Goal: Task Accomplishment & Management: Use online tool/utility

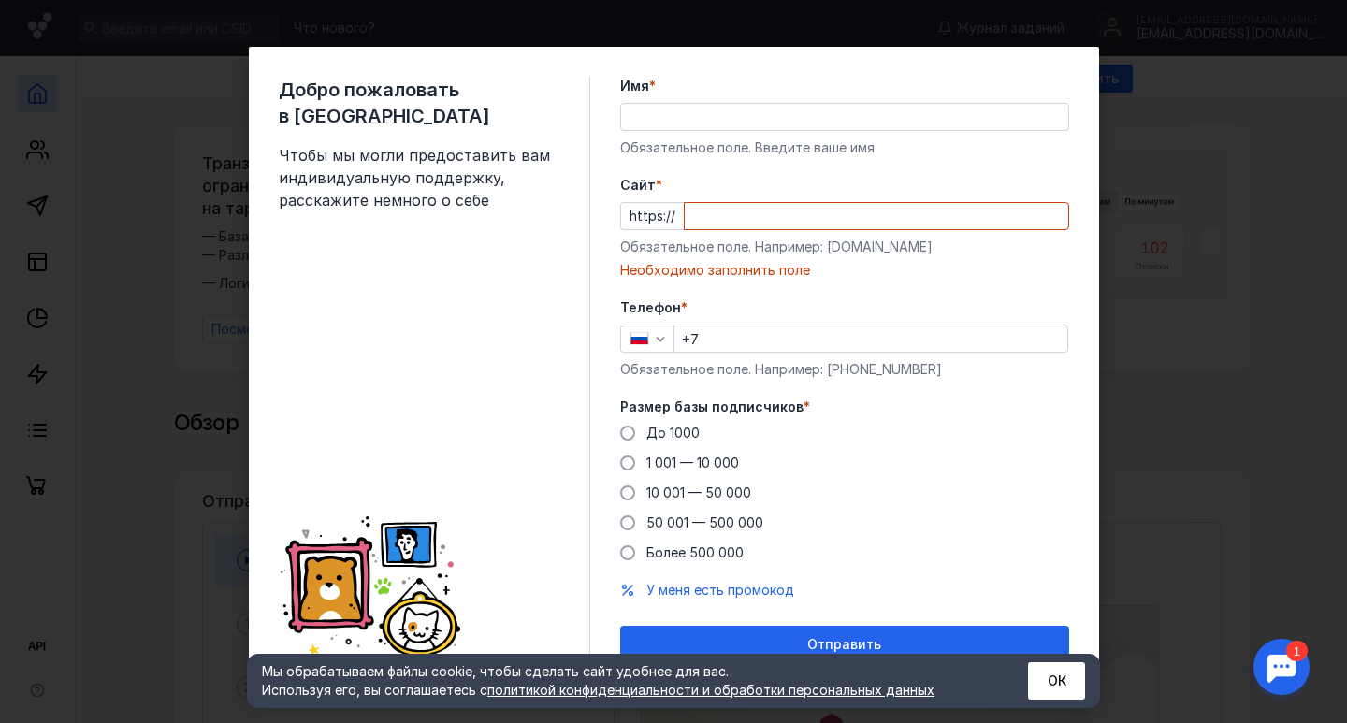
click at [829, 246] on div "Обязательное поле. Например: [DOMAIN_NAME]" at bounding box center [844, 247] width 449 height 19
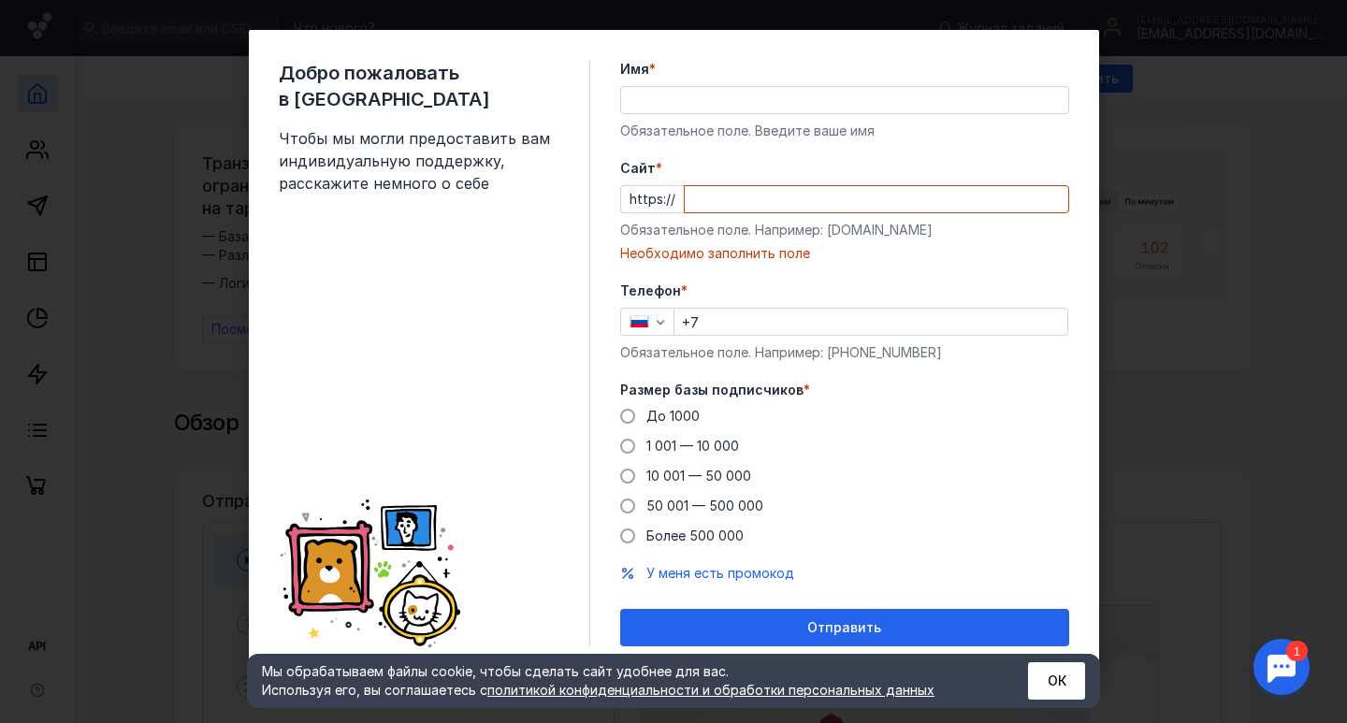
scroll to position [17, 0]
click at [1218, 193] on div "Добро пожаловать в Sendsay Чтобы мы могли предоставить вам индивидуальную подде…" at bounding box center [673, 361] width 1347 height 723
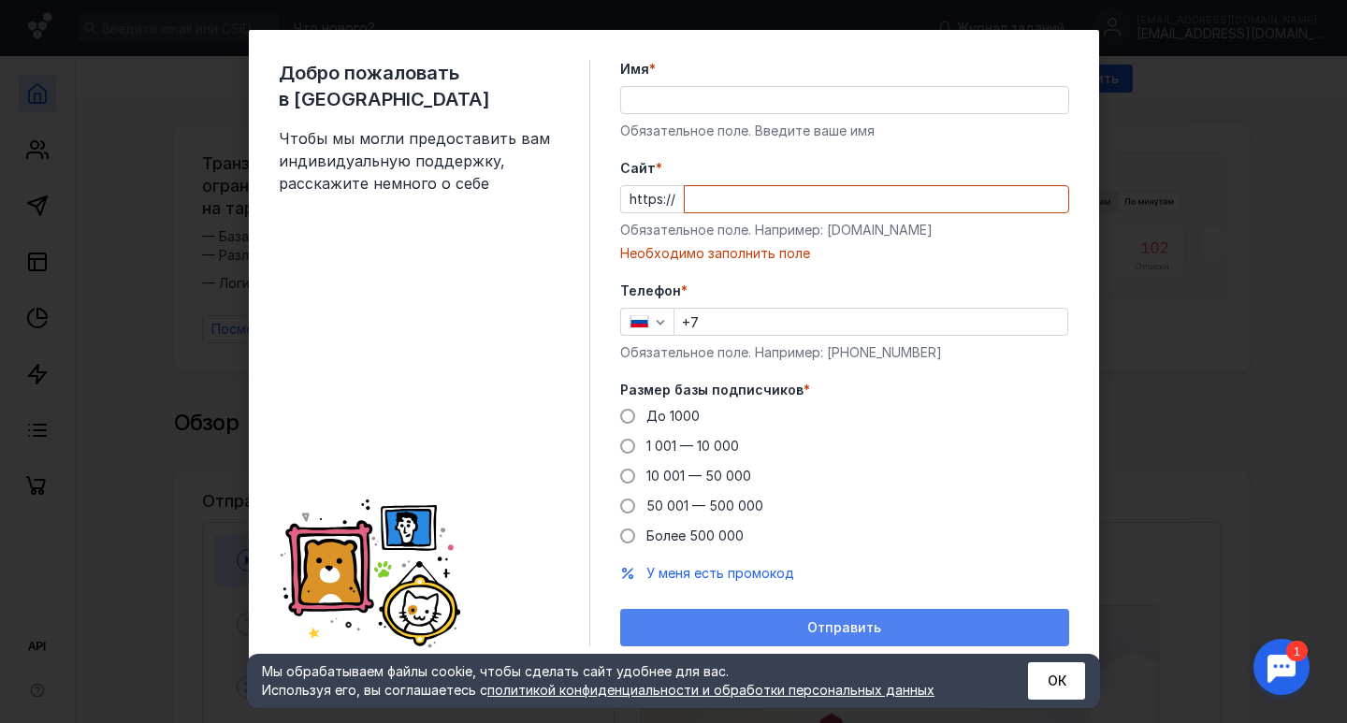
click at [822, 619] on div "Отправить" at bounding box center [844, 627] width 449 height 37
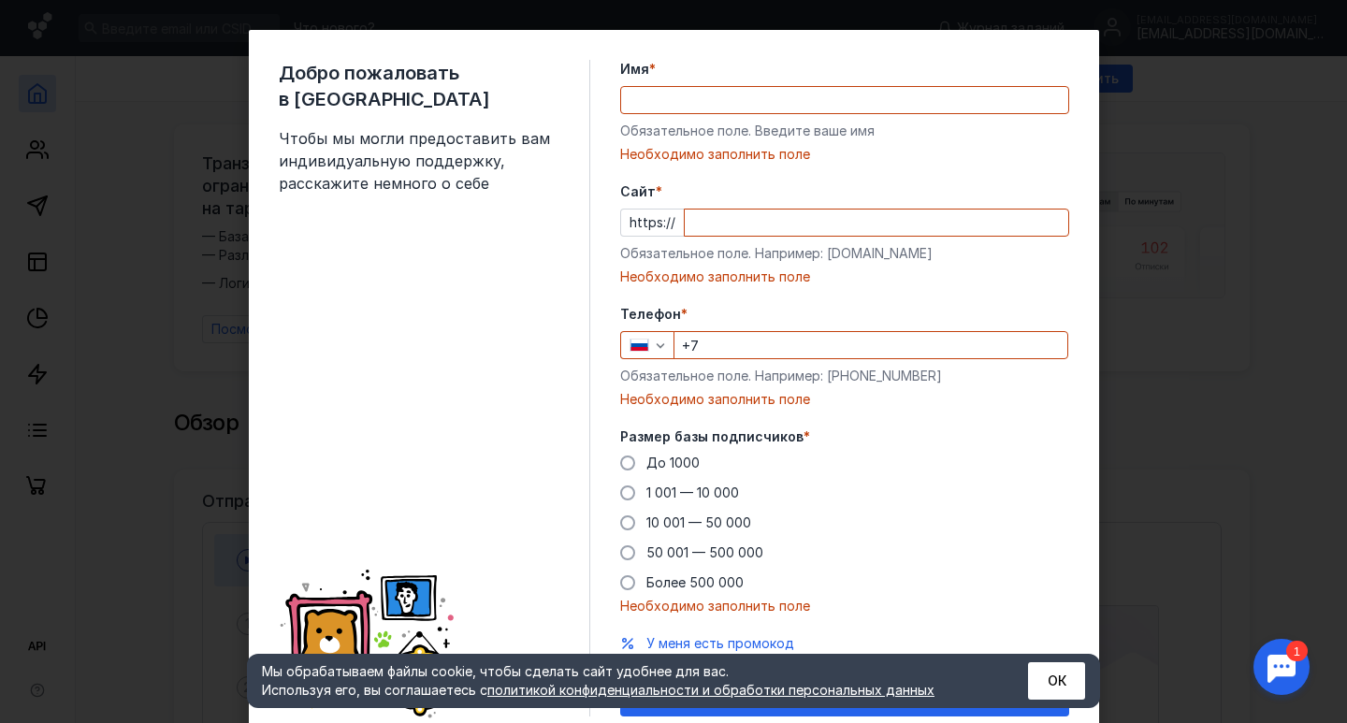
click at [1170, 390] on div "Добро пожаловать в Sendsay Чтобы мы могли предоставить вам индивидуальную подде…" at bounding box center [673, 361] width 1347 height 723
click at [738, 343] on input "+7" at bounding box center [870, 345] width 393 height 26
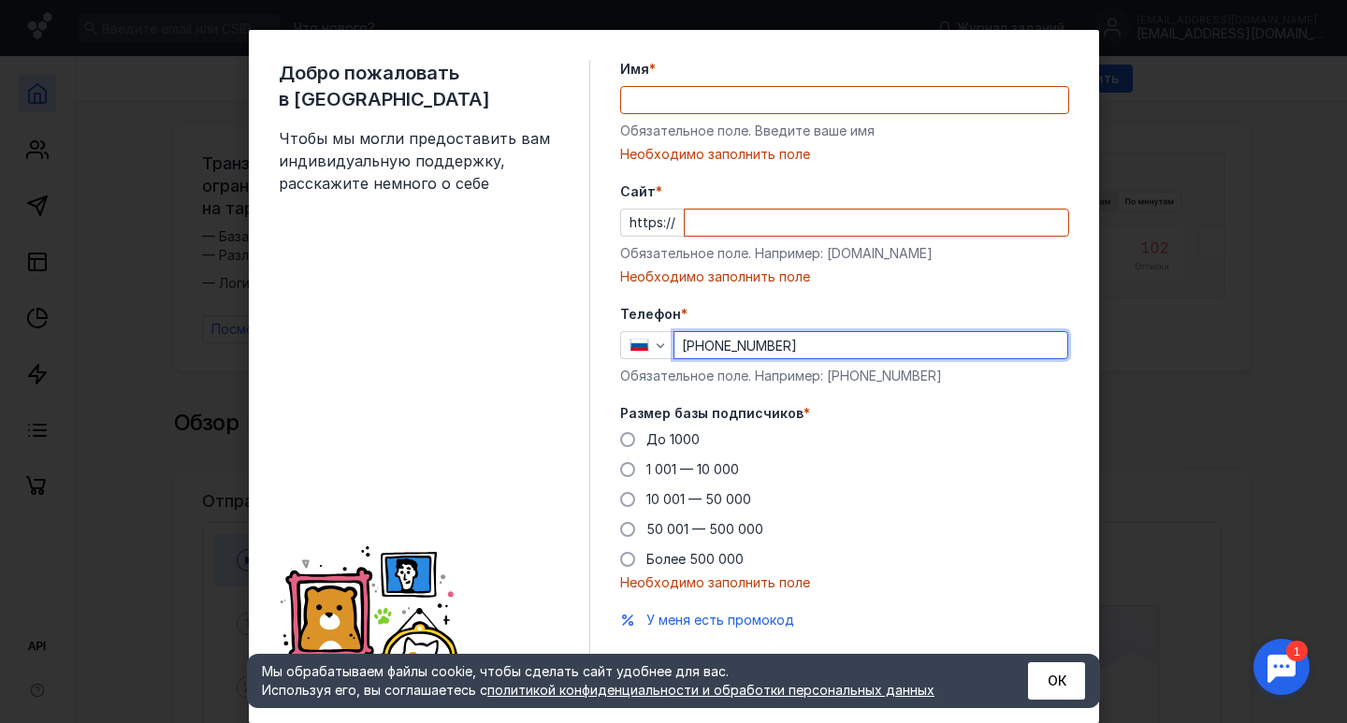
type input "[PHONE_NUMBER]"
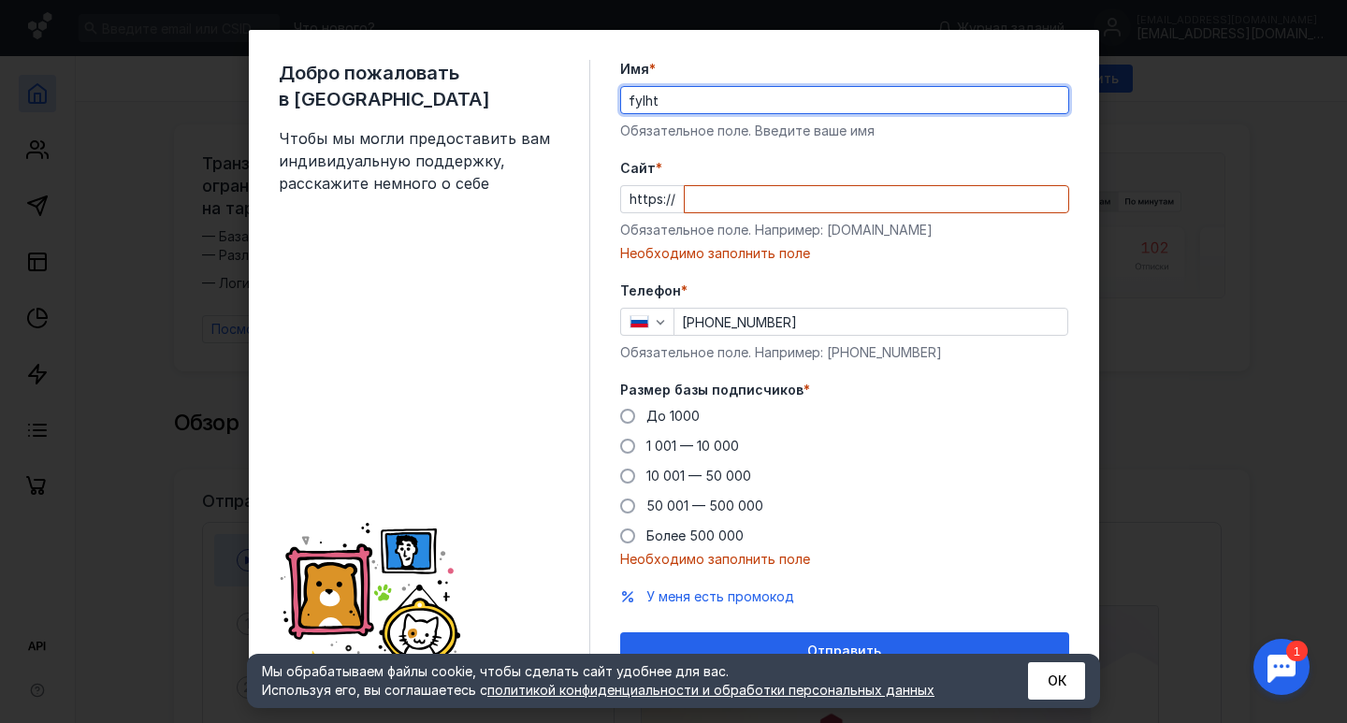
type input "fylht"
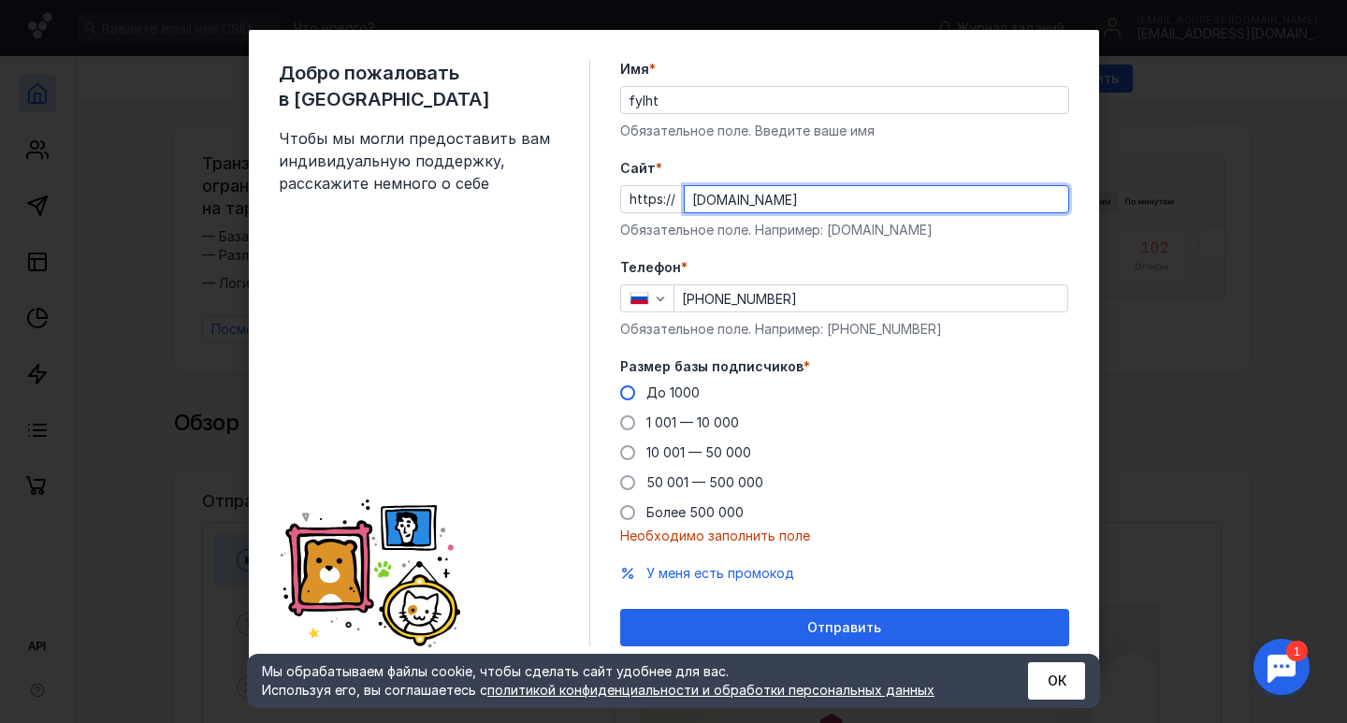
type input "[DOMAIN_NAME]"
click at [692, 393] on span "До 1000" at bounding box center [672, 392] width 53 height 16
click at [0, 0] on input "До 1000" at bounding box center [0, 0] width 0 height 0
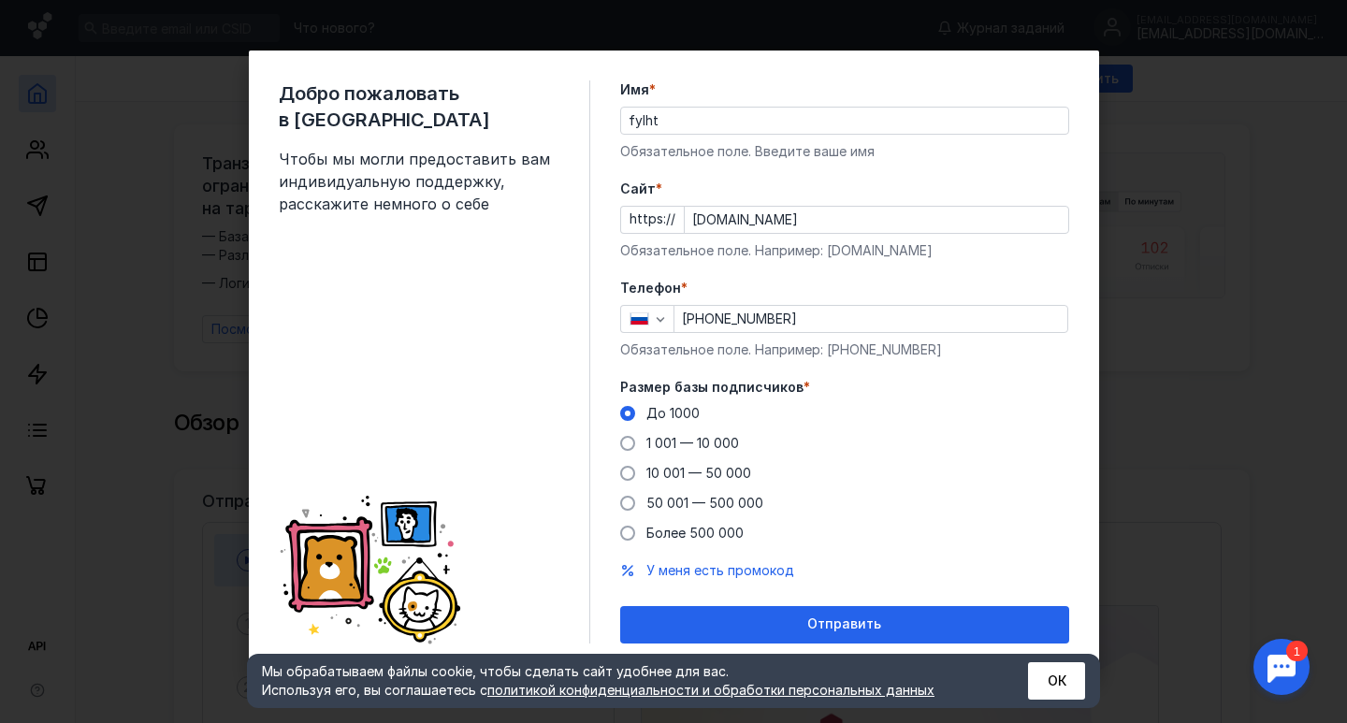
scroll to position [0, 0]
click at [688, 431] on div "До [DATE] 1 001 — 10 000 10 001 — 50 000 50 001 — 500 000 Более 500 000" at bounding box center [844, 473] width 449 height 138
click at [688, 448] on span "1 001 — 10 000" at bounding box center [692, 443] width 93 height 16
click at [0, 0] on input "1 001 — 10 000" at bounding box center [0, 0] width 0 height 0
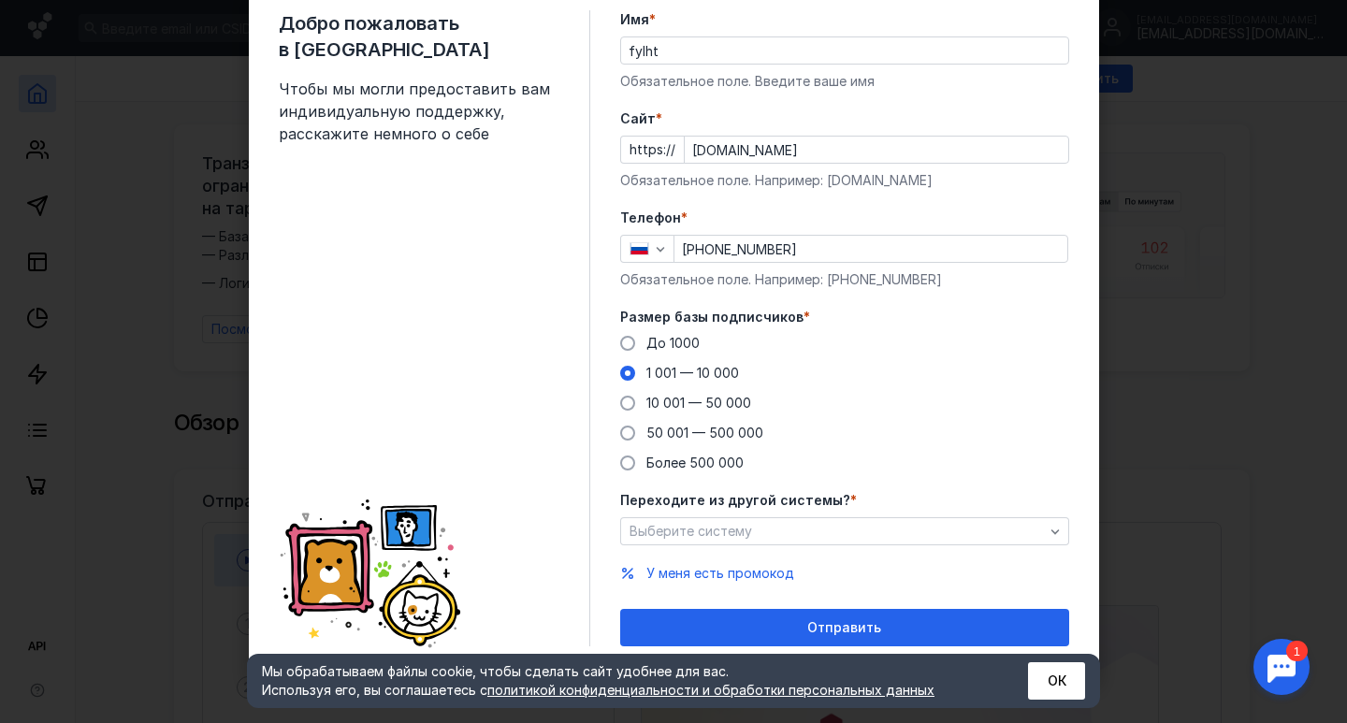
scroll to position [66, 0]
click at [804, 528] on div "Выберите систему" at bounding box center [837, 532] width 424 height 16
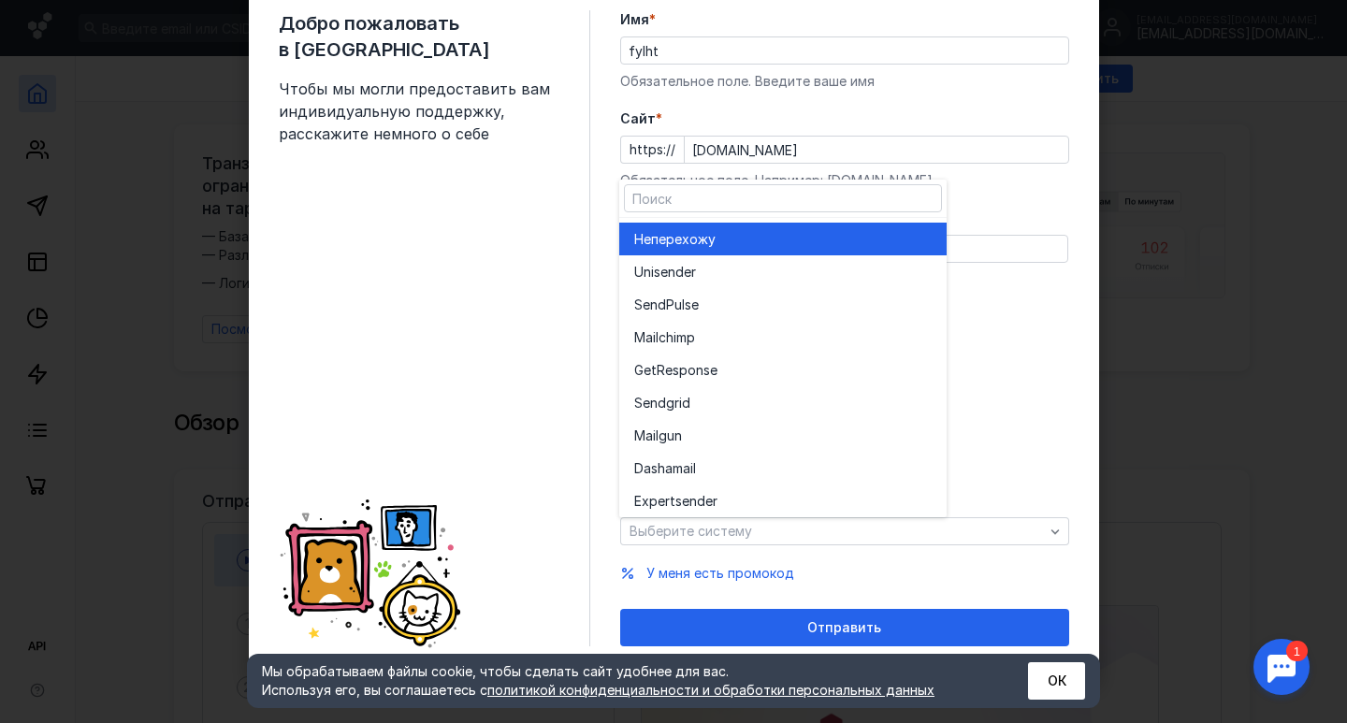
click at [781, 243] on div "Не перехожу" at bounding box center [782, 239] width 297 height 19
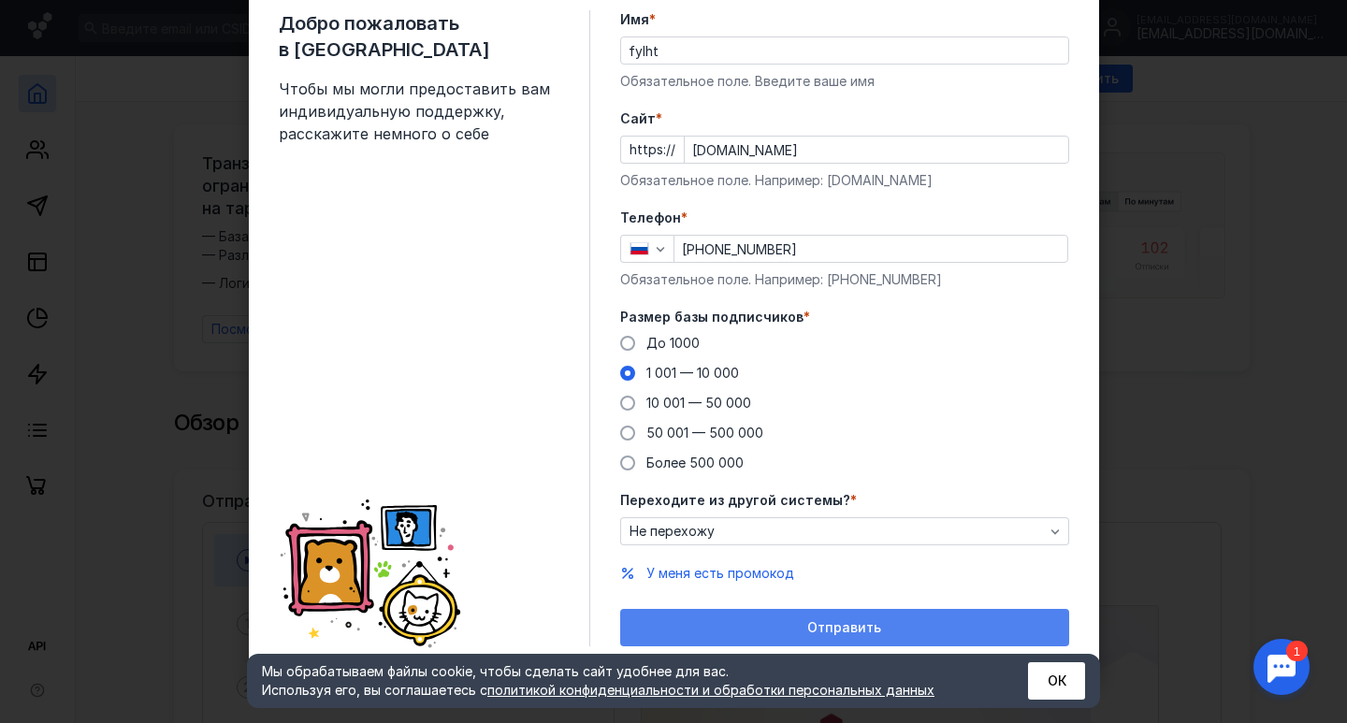
click at [870, 621] on span "Отправить" at bounding box center [844, 628] width 74 height 16
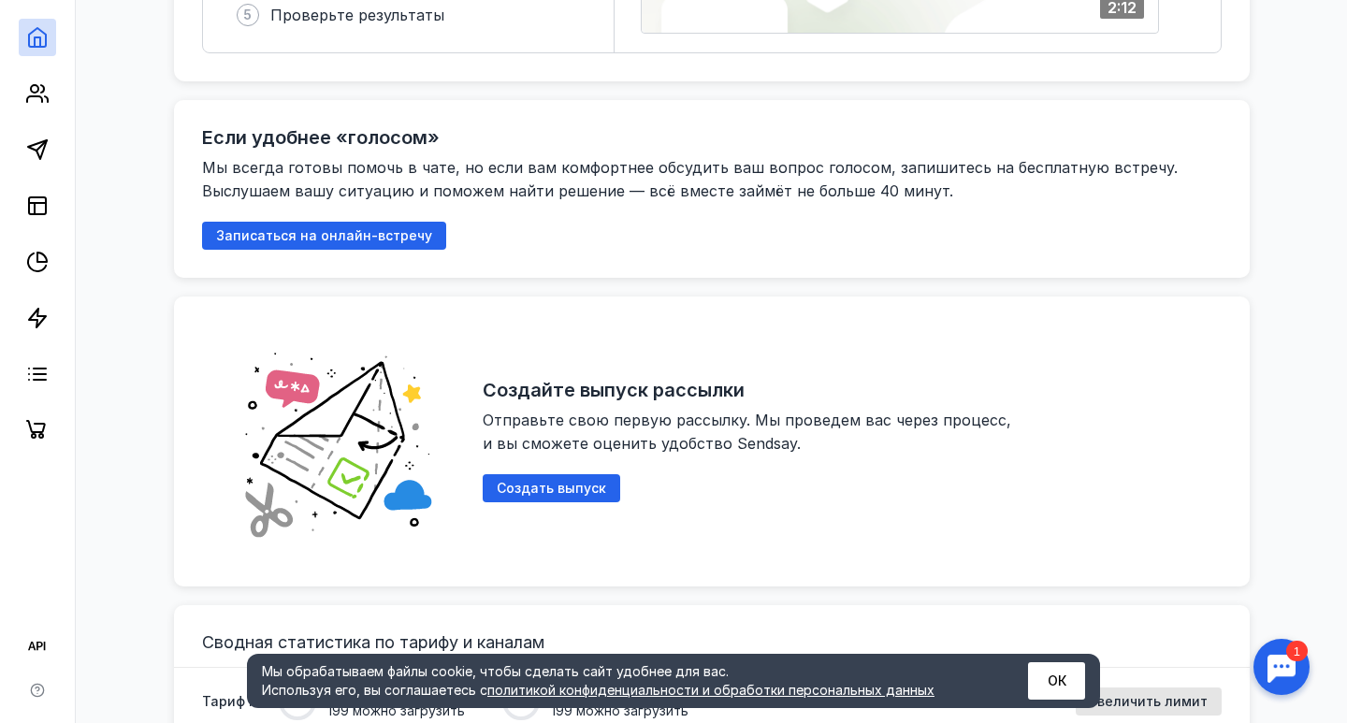
scroll to position [882, 0]
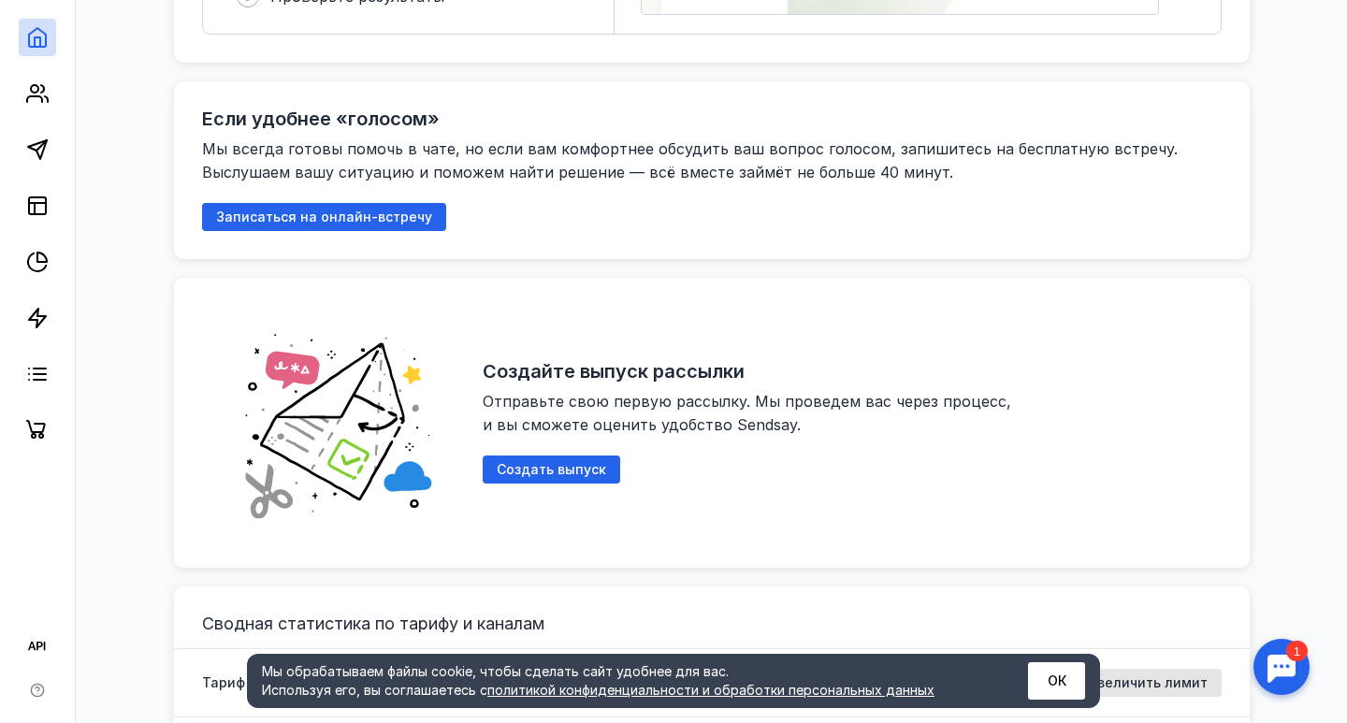
click at [702, 458] on div "Создайте выпуск рассылки Отправьте свою первую рассылку. Мы проведем вас через …" at bounding box center [852, 423] width 739 height 234
click at [598, 462] on span "Создать выпуск" at bounding box center [551, 470] width 109 height 16
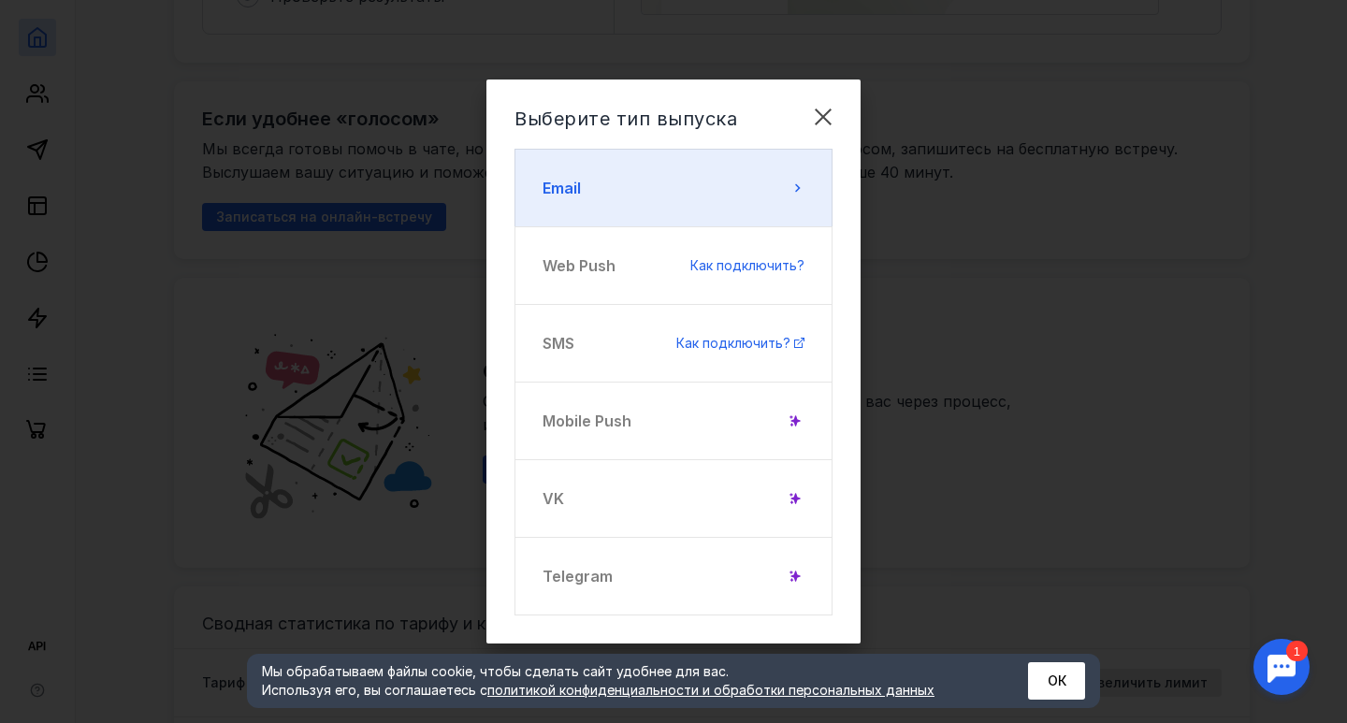
click at [759, 183] on button "Email" at bounding box center [673, 188] width 318 height 79
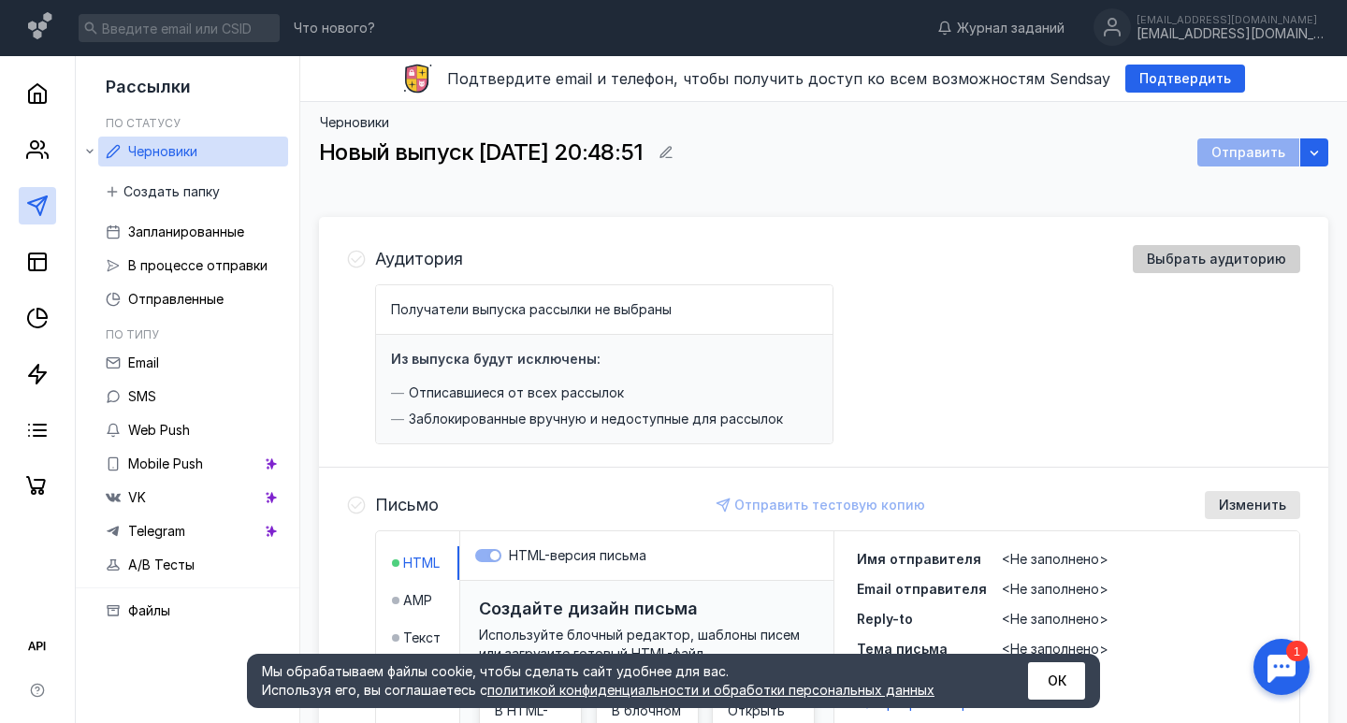
click at [1210, 259] on span "Выбрать аудиторию" at bounding box center [1216, 260] width 139 height 16
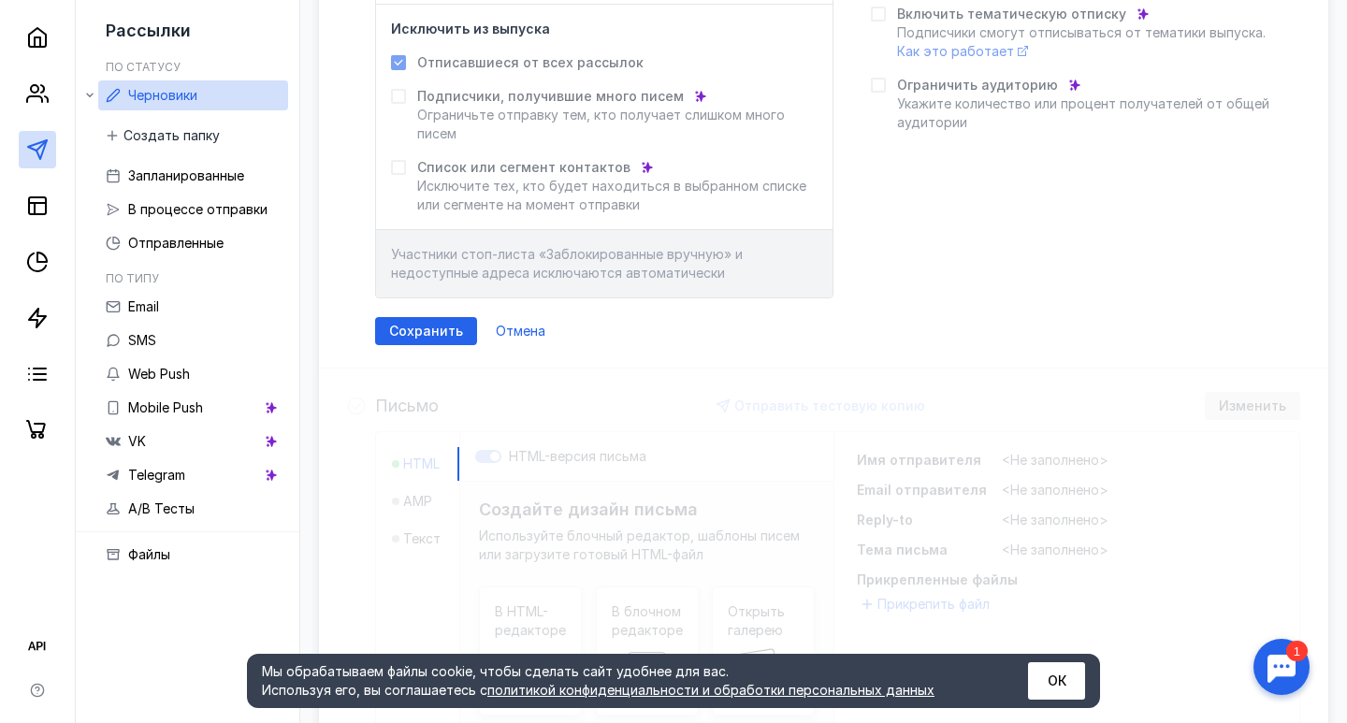
scroll to position [471, 0]
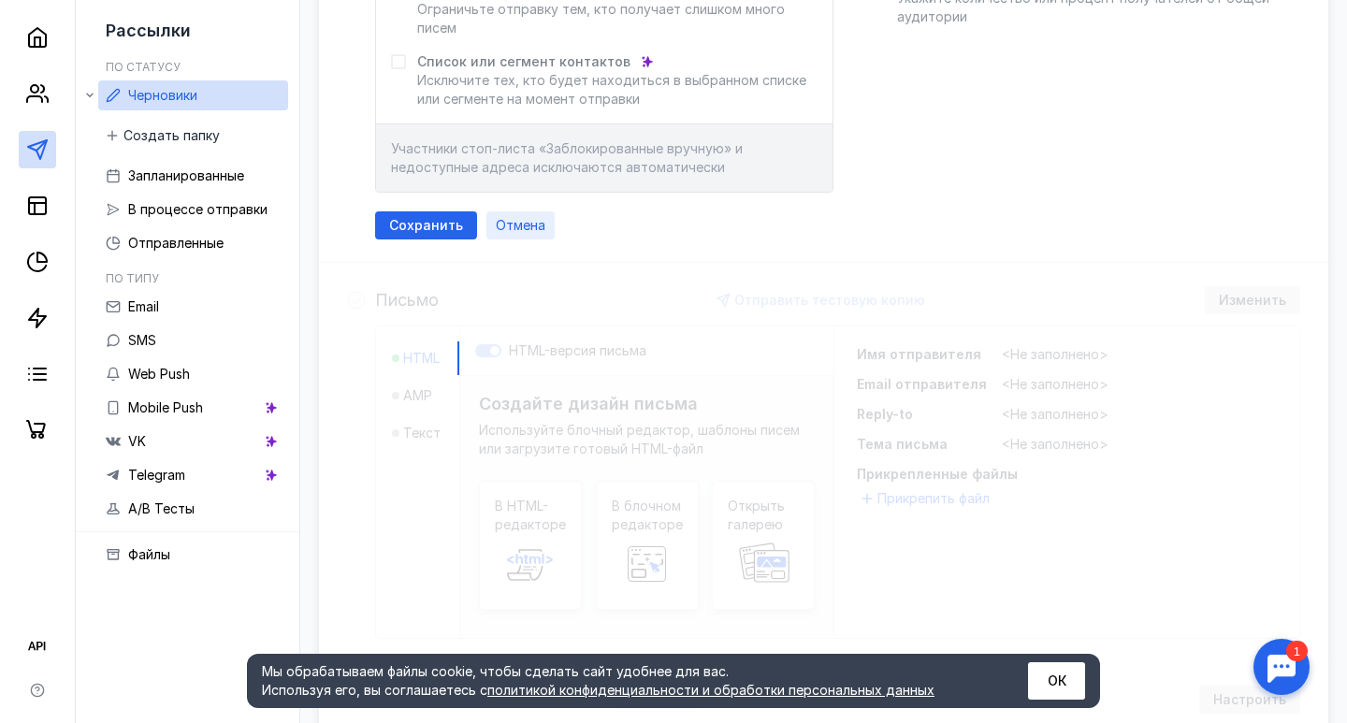
click at [507, 233] on div "Отмена" at bounding box center [520, 225] width 68 height 28
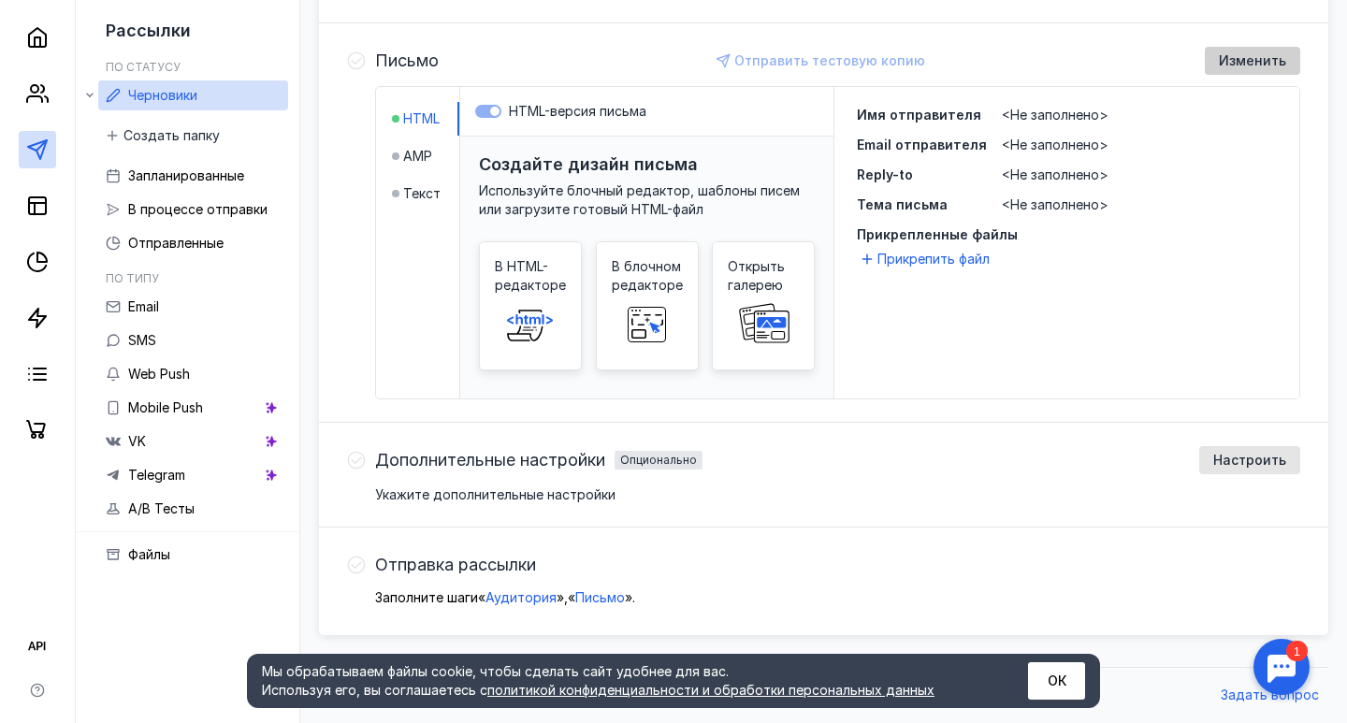
click at [1240, 61] on span "Изменить" at bounding box center [1252, 61] width 67 height 16
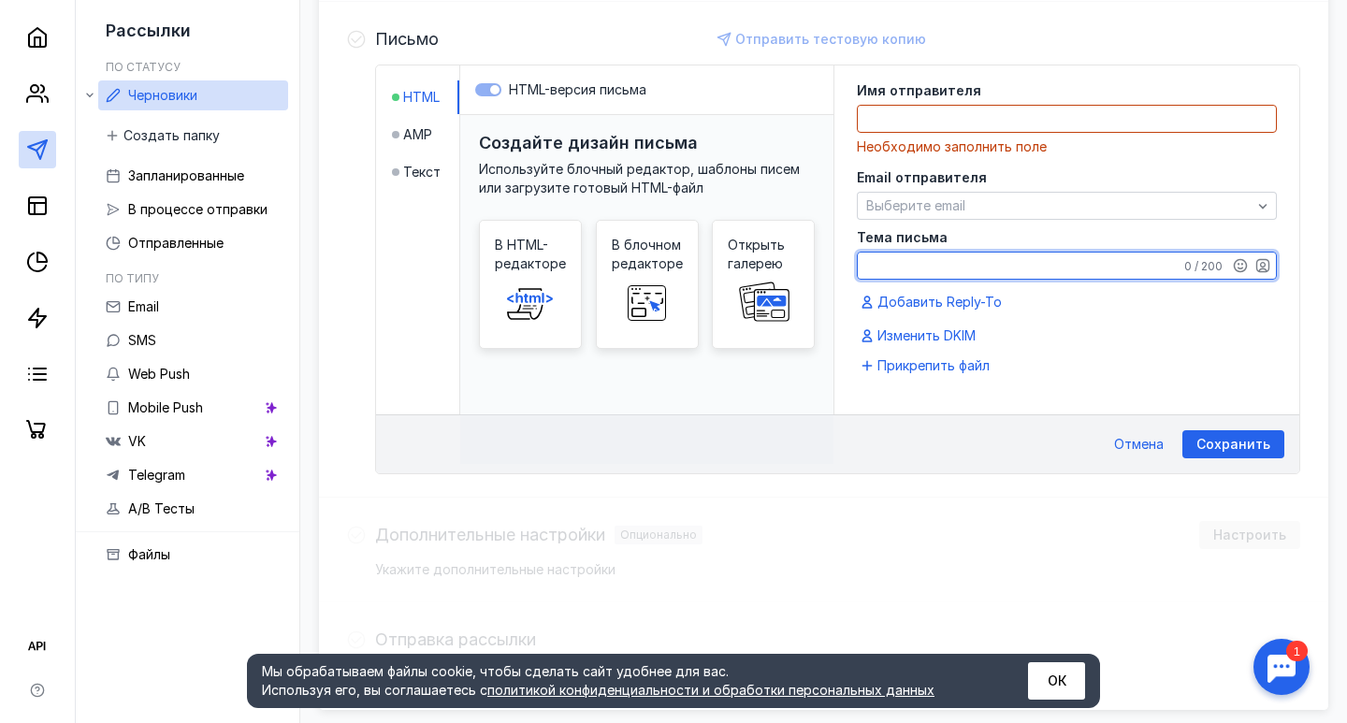
scroll to position [467, 0]
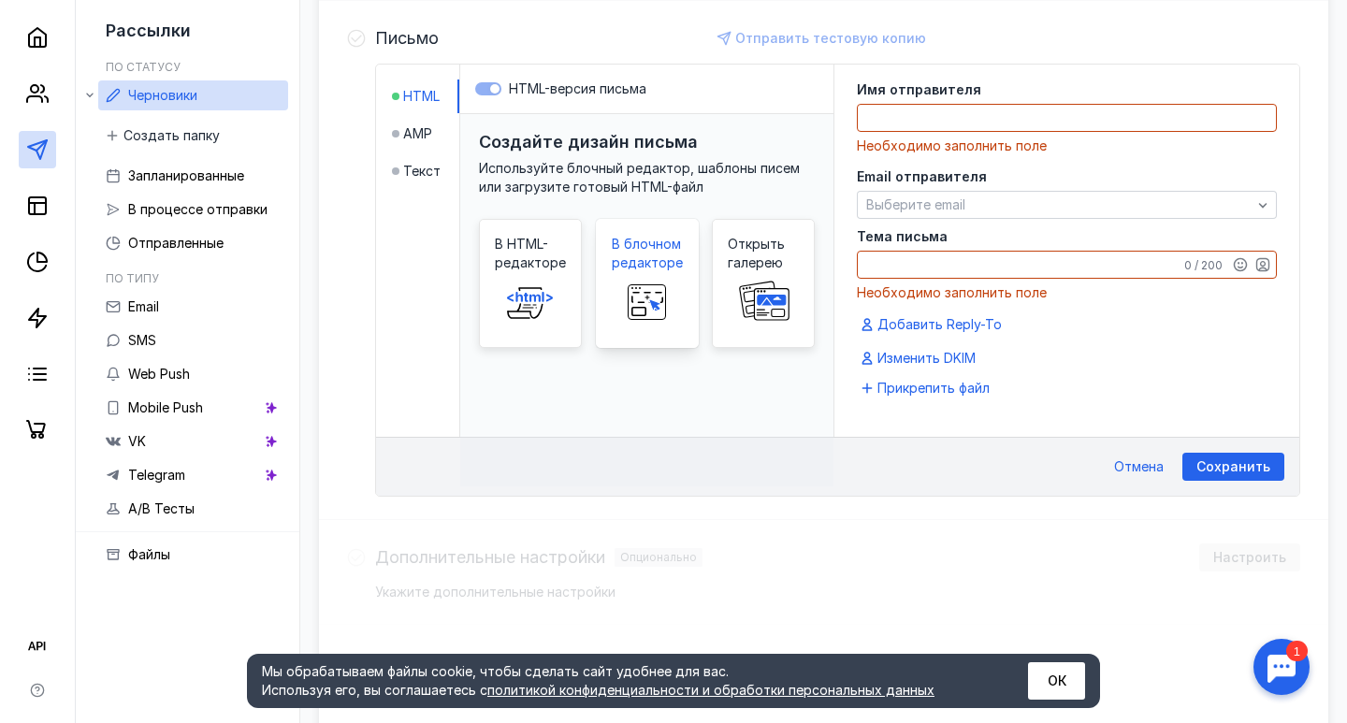
click at [659, 259] on span "В блочном редакторе" at bounding box center [647, 253] width 71 height 37
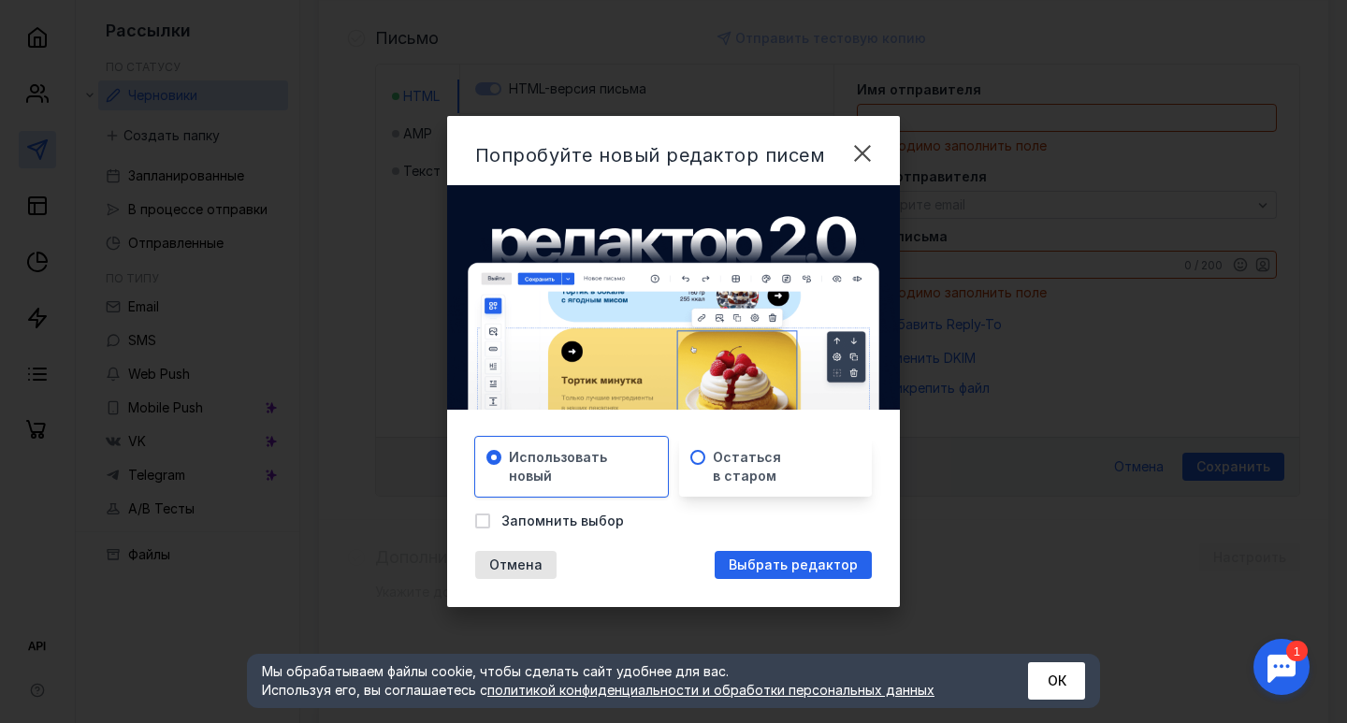
click at [717, 486] on div "Остаться в старом" at bounding box center [775, 467] width 193 height 60
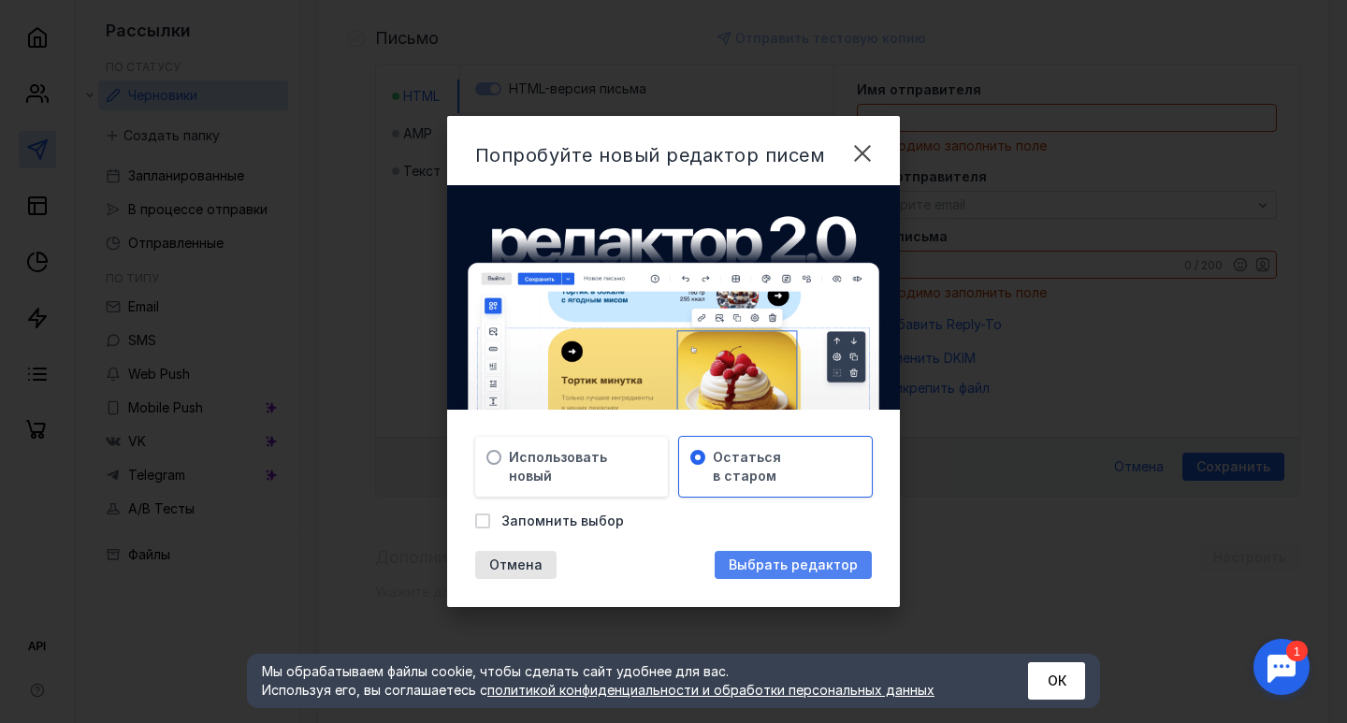
click at [774, 573] on div "Выбрать редактор" at bounding box center [793, 565] width 157 height 28
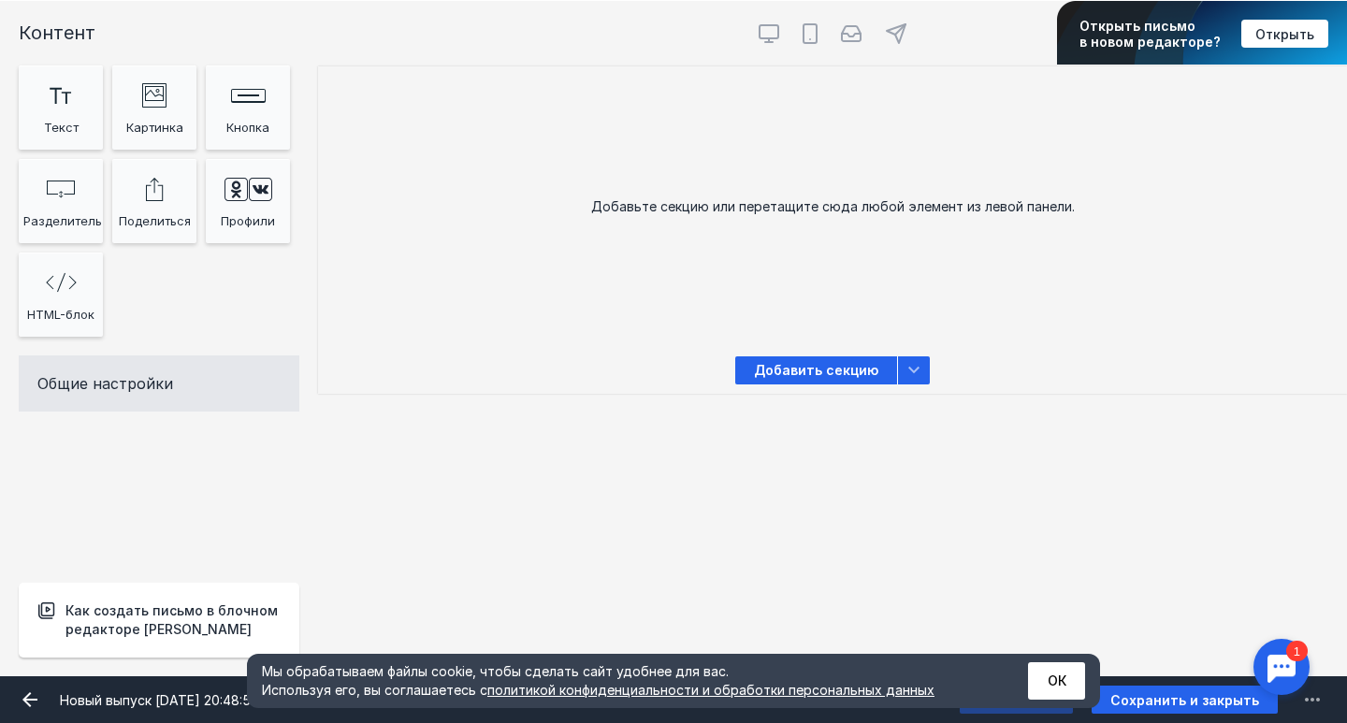
scroll to position [449, 0]
click at [839, 369] on span "Добавить секцию" at bounding box center [816, 370] width 162 height 28
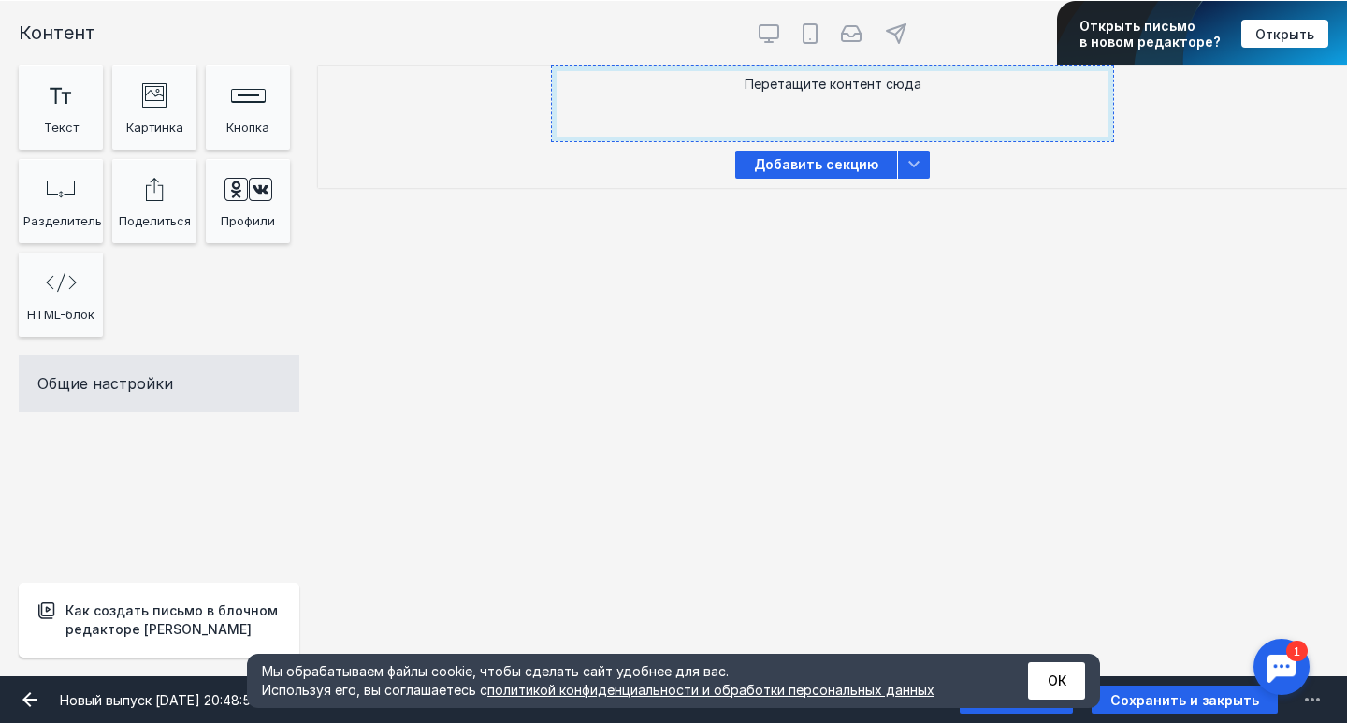
click at [823, 84] on div "Перетащите контент сюда" at bounding box center [832, 103] width 561 height 75
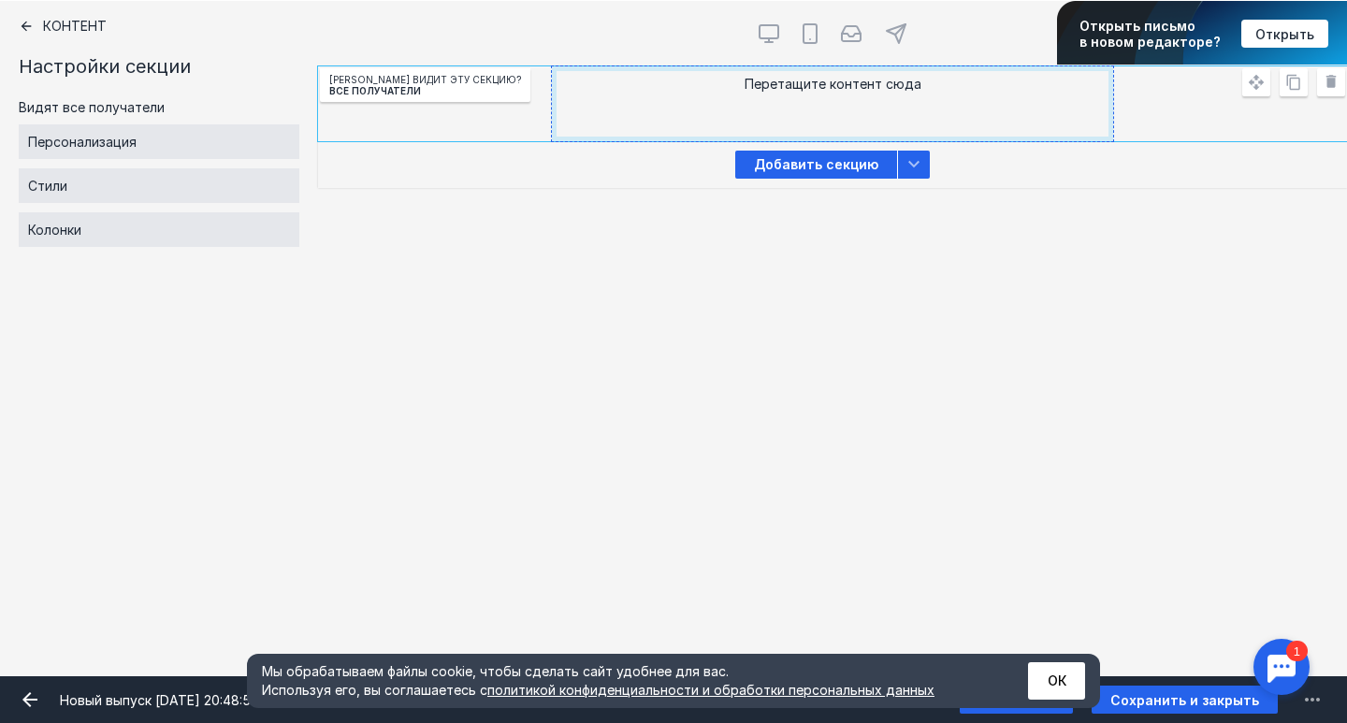
click at [822, 83] on div "Перетащите контент сюда" at bounding box center [832, 103] width 561 height 75
click at [771, 112] on div "Перетащите контент сюда" at bounding box center [832, 103] width 561 height 75
click at [527, 95] on div "Перетащите контент сюда [PERSON_NAME] видит эту секцию? Все получатели" at bounding box center [832, 103] width 1029 height 75
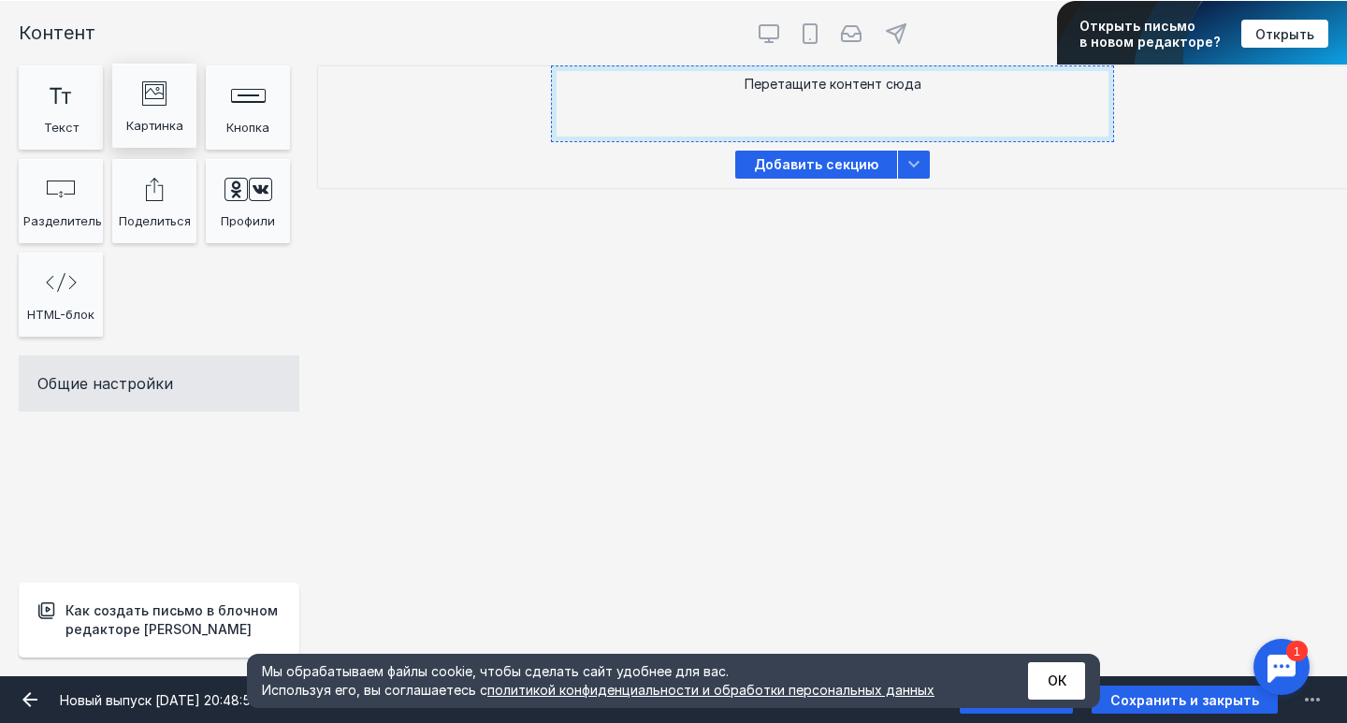
click at [137, 84] on div "image Created with Sketch." at bounding box center [154, 92] width 75 height 37
click at [162, 101] on icon "image Created with Sketch." at bounding box center [154, 93] width 24 height 24
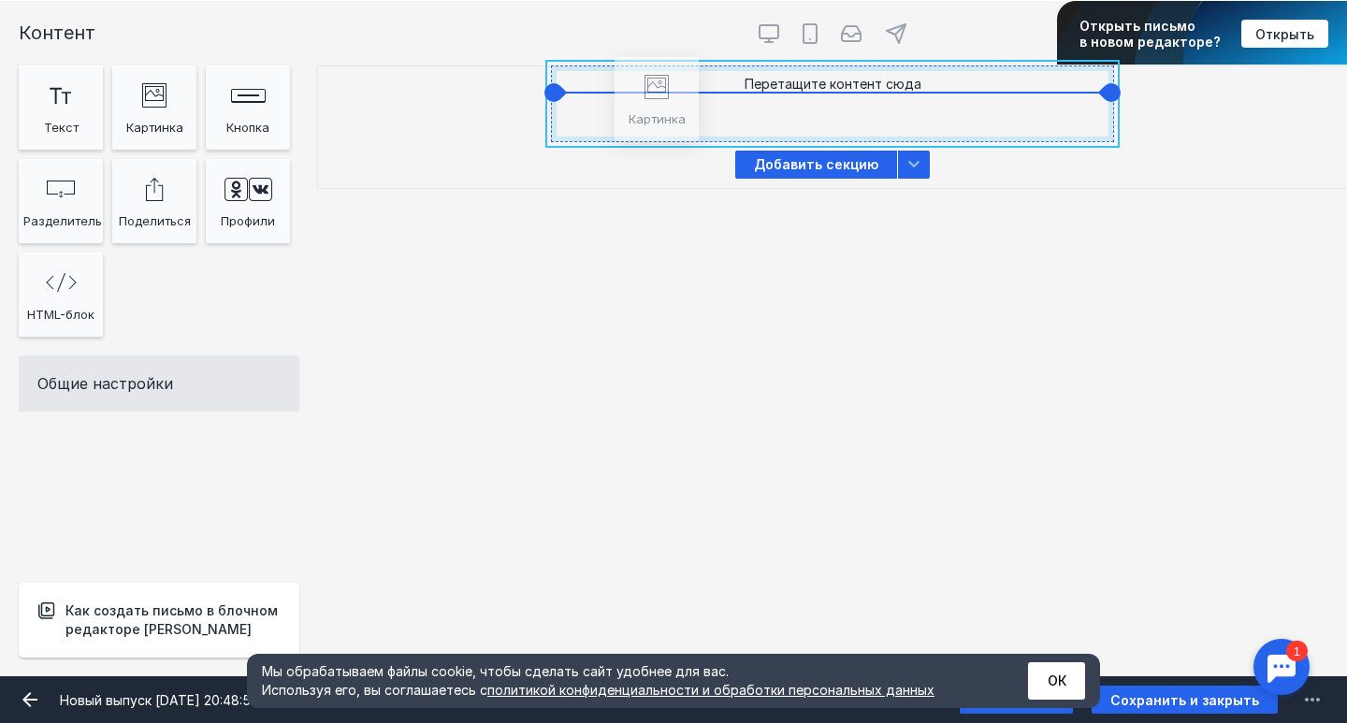
drag, startPoint x: 165, startPoint y: 100, endPoint x: 668, endPoint y: 95, distance: 503.2
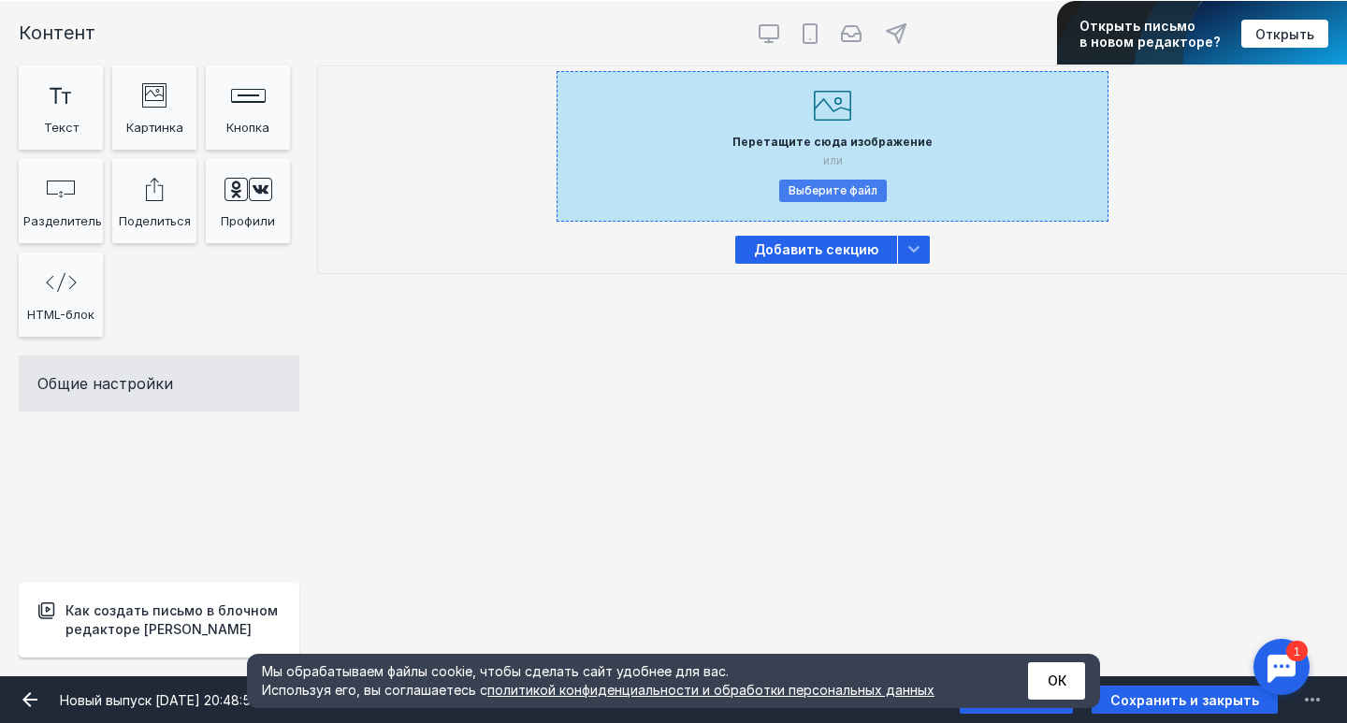
click at [860, 191] on button "Выберите файл" at bounding box center [833, 191] width 108 height 22
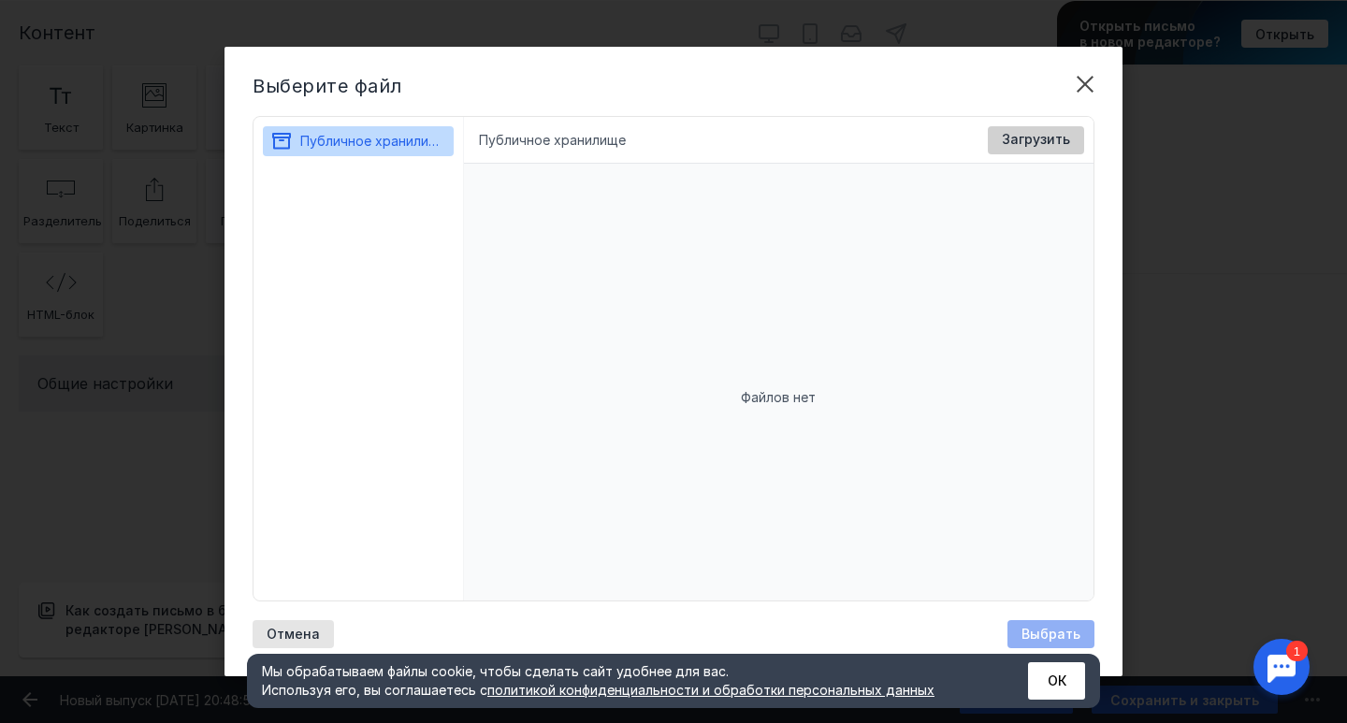
click at [1070, 133] on div "Загрузить" at bounding box center [1035, 140] width 87 height 16
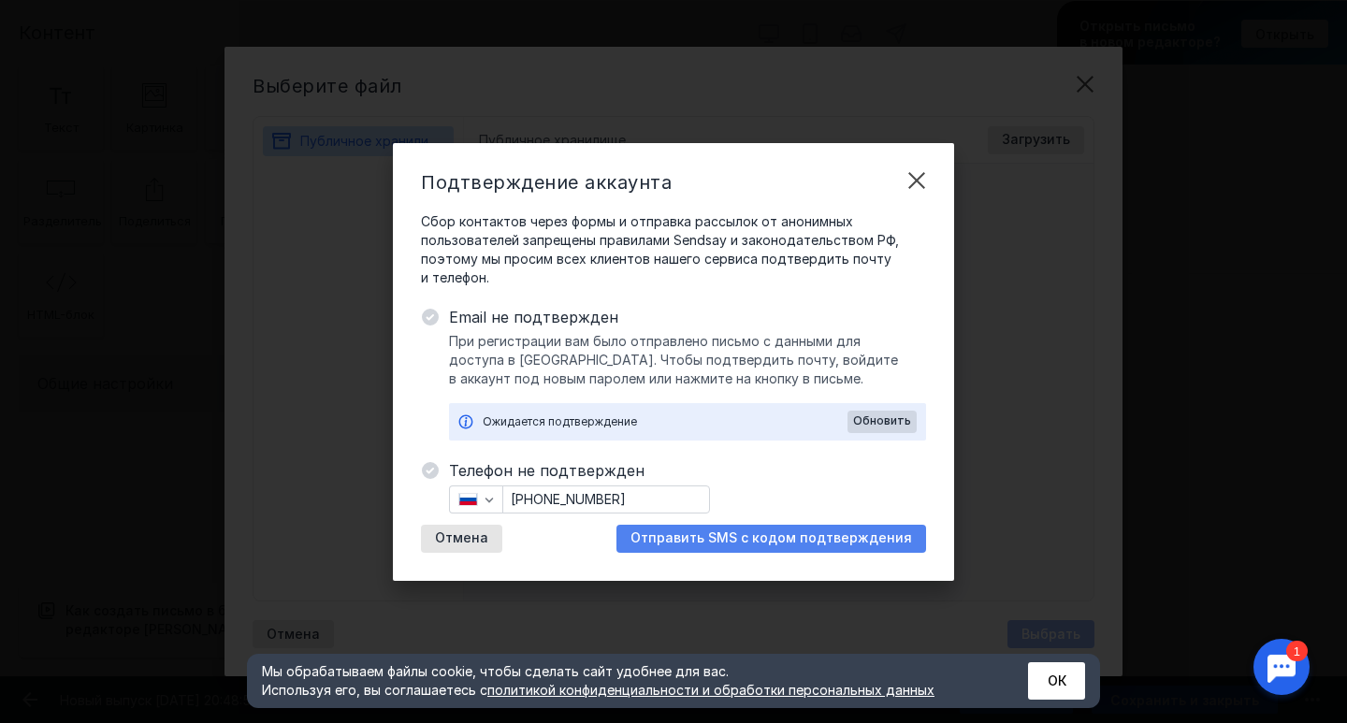
click at [888, 536] on span "Отправить SMS с кодом подтверждения" at bounding box center [771, 538] width 282 height 16
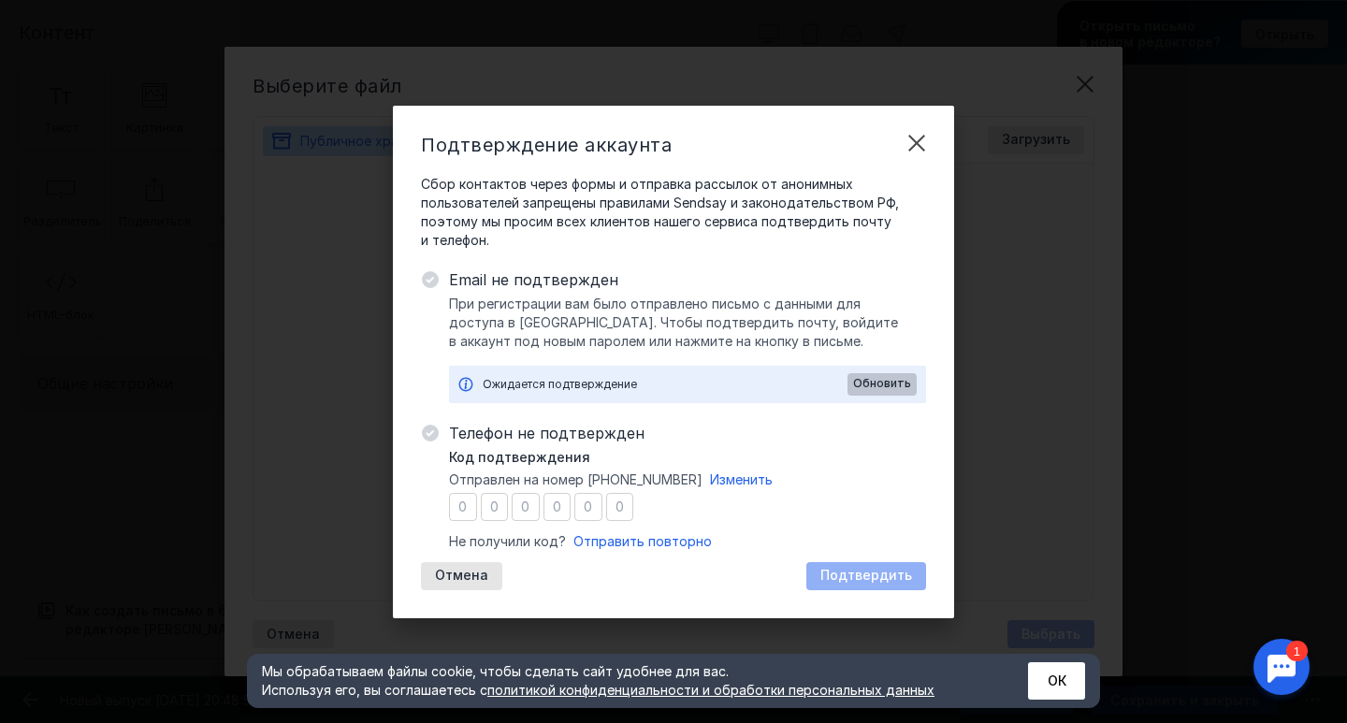
click at [893, 383] on span "Обновить" at bounding box center [882, 383] width 58 height 13
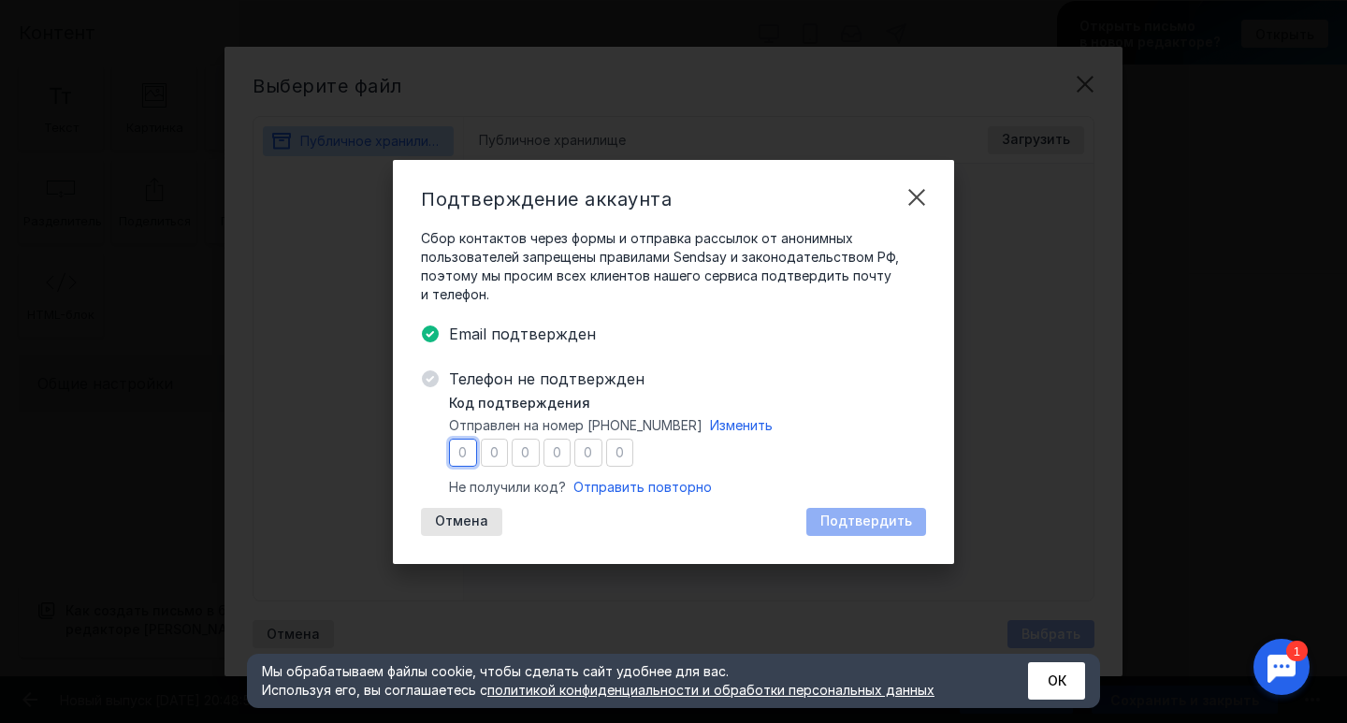
click at [468, 455] on input "number" at bounding box center [463, 453] width 28 height 28
type input "5"
type input "3"
type input "0"
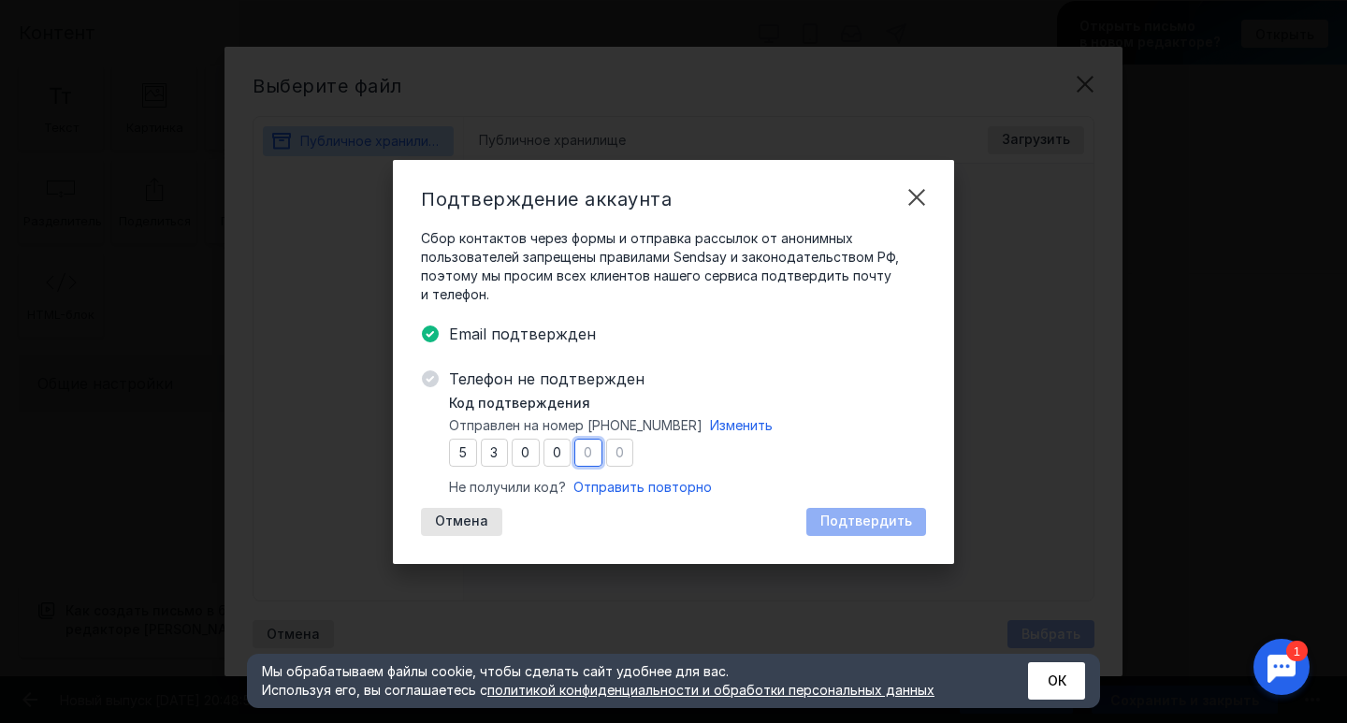
type input "8"
type input "3"
click at [917, 516] on div "Подтвердить" at bounding box center [866, 522] width 110 height 16
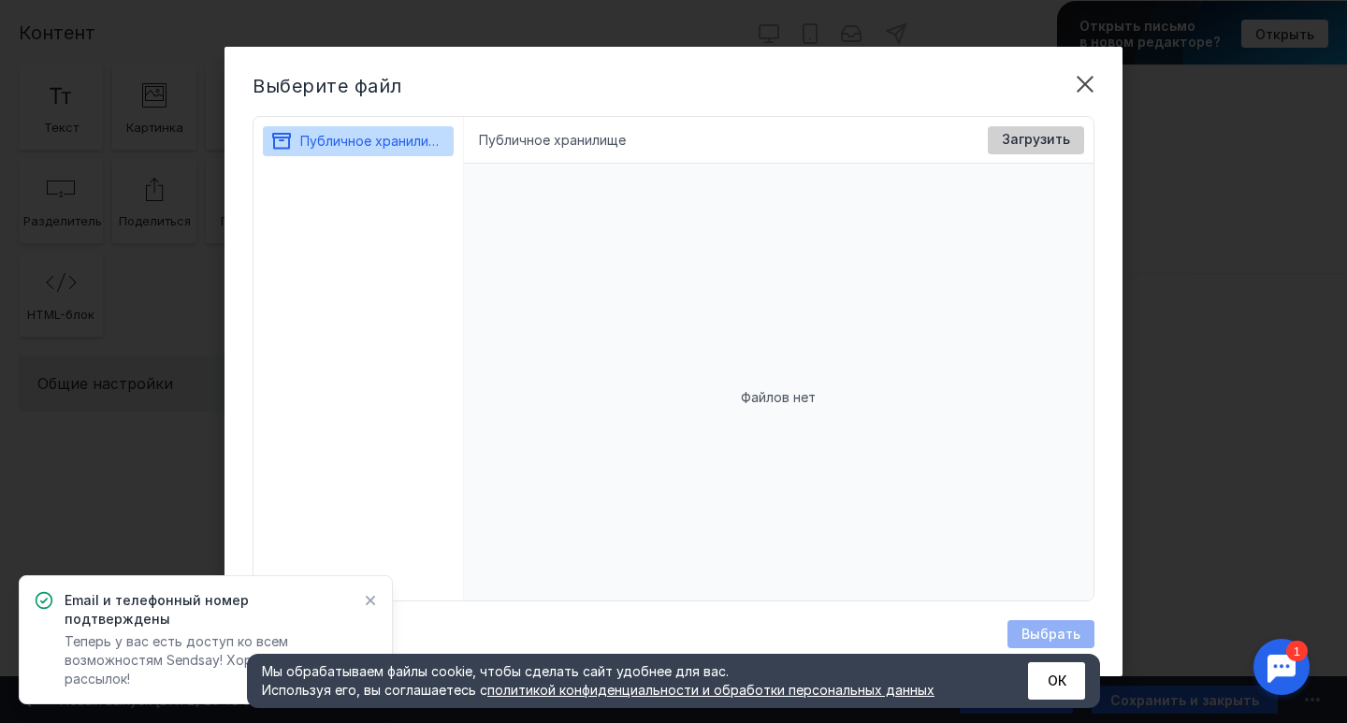
click at [1042, 151] on div "Загрузить" at bounding box center [1036, 140] width 96 height 28
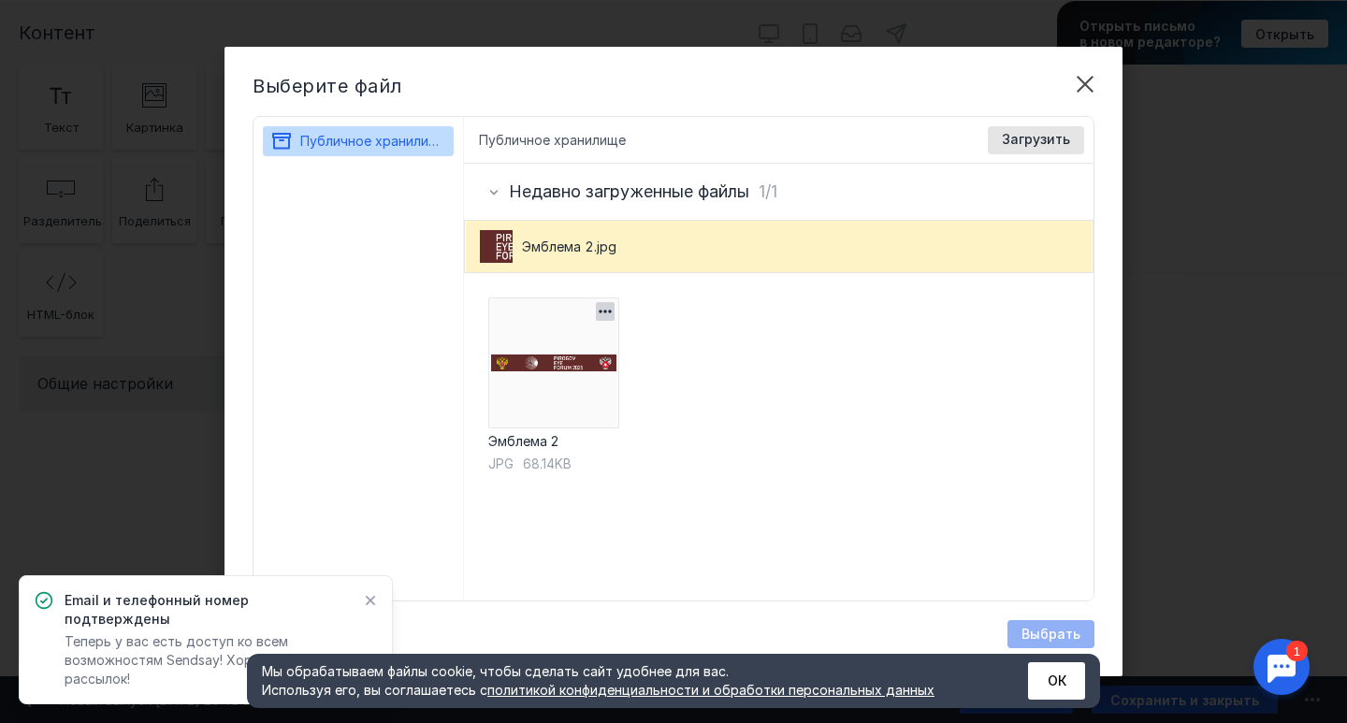
click at [573, 374] on img at bounding box center [553, 362] width 131 height 131
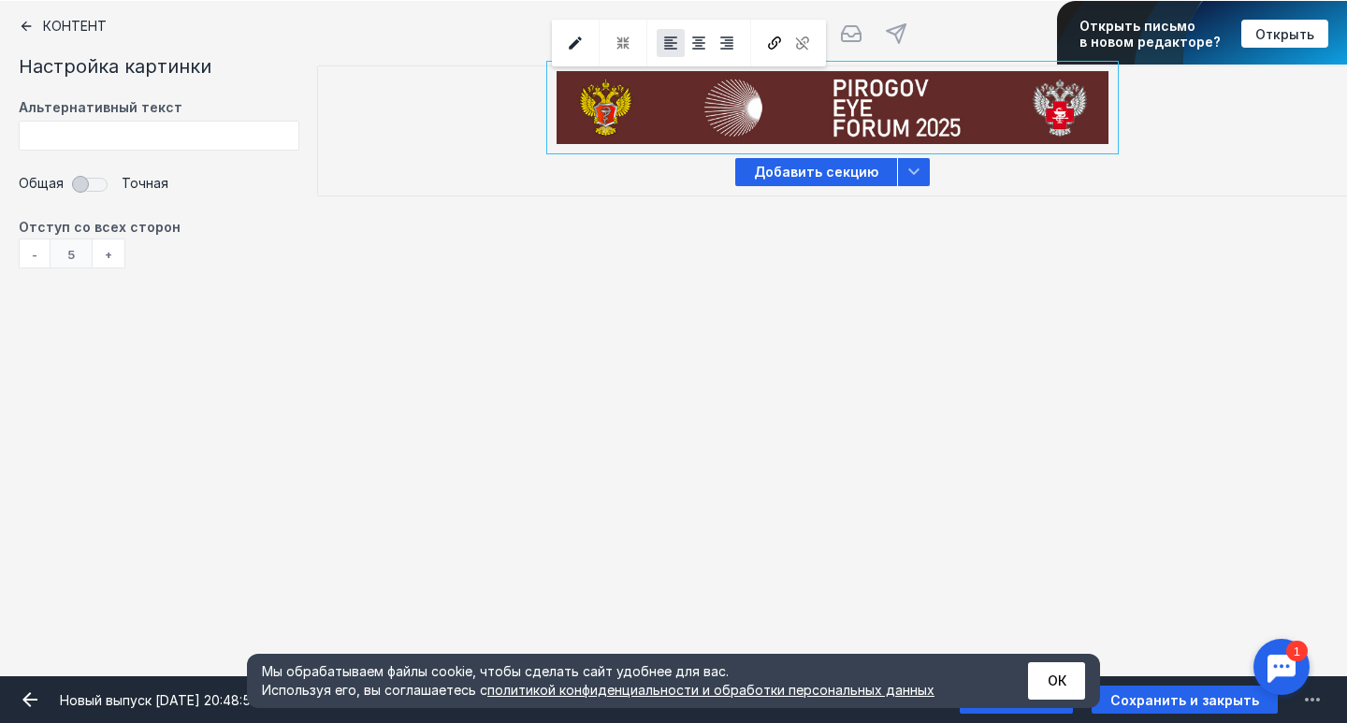
click at [33, 248] on div "-" at bounding box center [34, 254] width 31 height 30
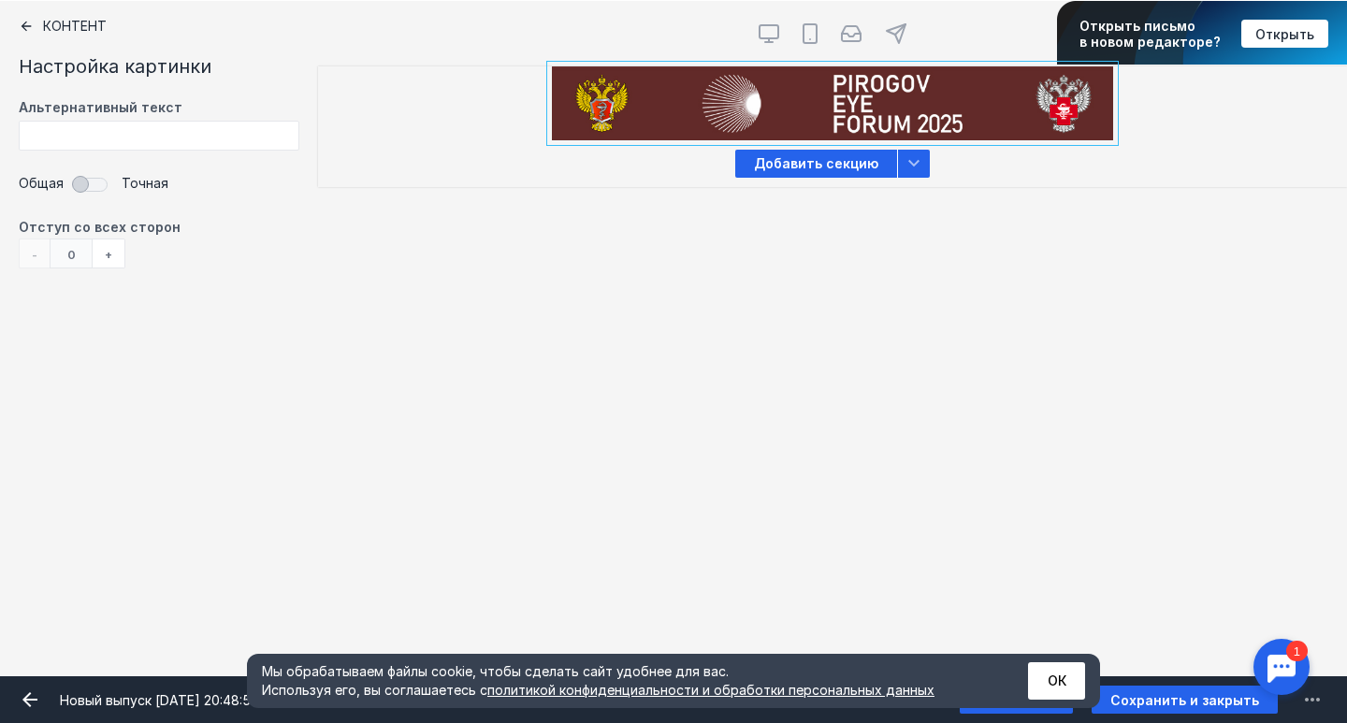
click at [33, 248] on div "- 0 +" at bounding box center [72, 254] width 107 height 30
click at [246, 216] on div "Общая Точная" at bounding box center [159, 194] width 281 height 50
click at [384, 110] on div "[PERSON_NAME] видит эту секцию? Все получатели" at bounding box center [832, 103] width 1029 height 74
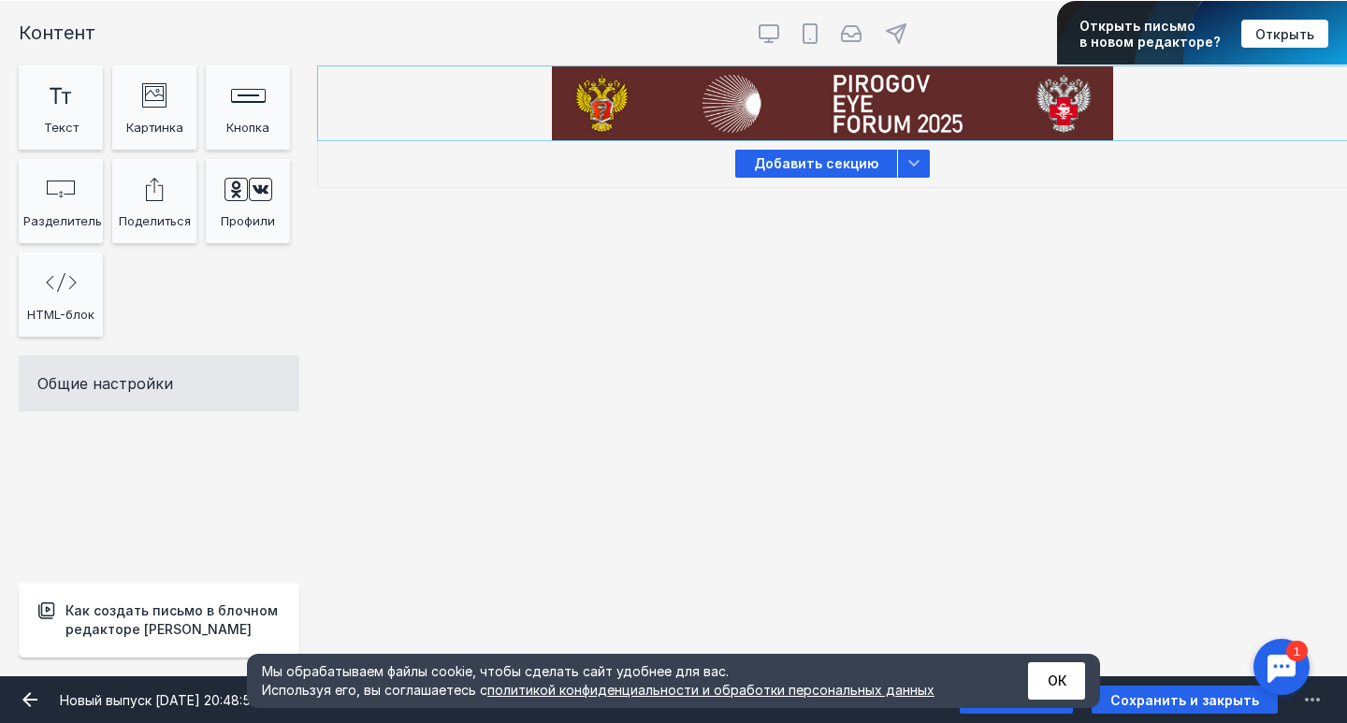
click at [457, 89] on div "[PERSON_NAME] видит эту секцию? Все получатели" at bounding box center [832, 103] width 1029 height 74
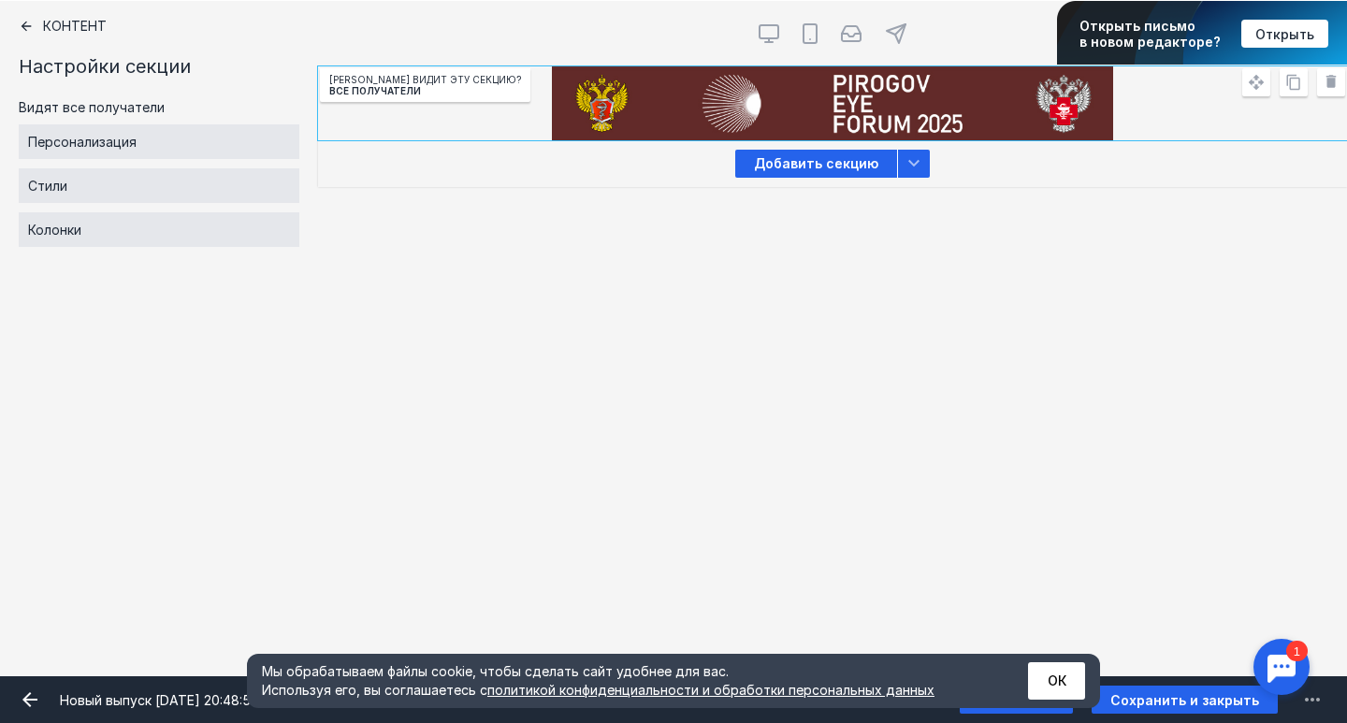
click at [609, 110] on input "file" at bounding box center [832, 103] width 561 height 74
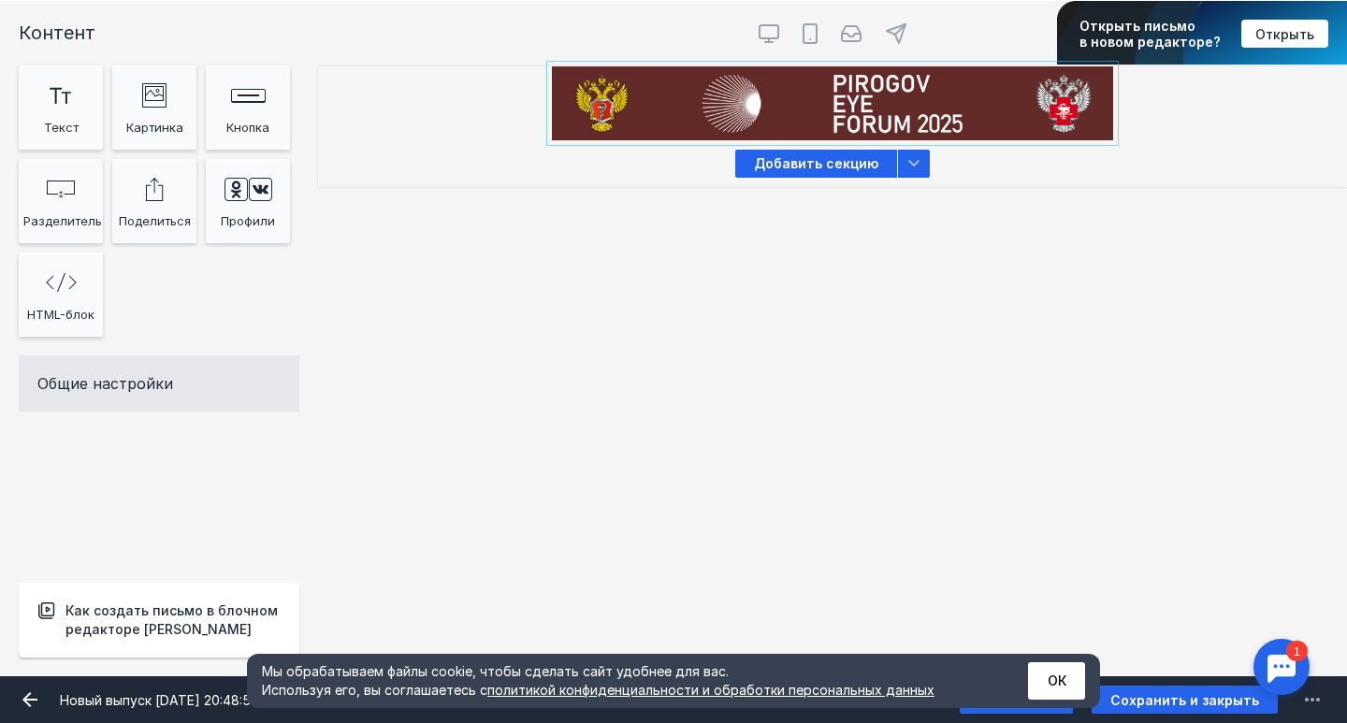
click at [611, 140] on div at bounding box center [832, 103] width 561 height 74
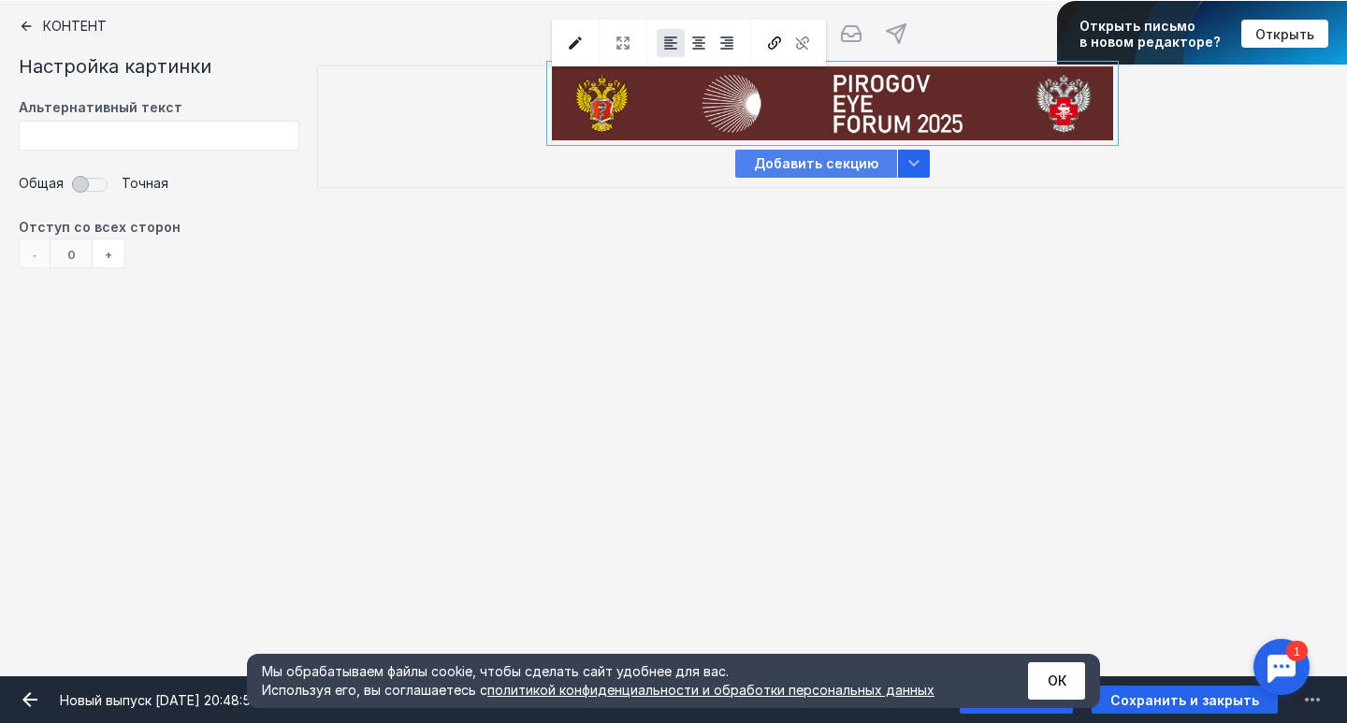
click at [861, 166] on span "Добавить секцию" at bounding box center [816, 164] width 162 height 28
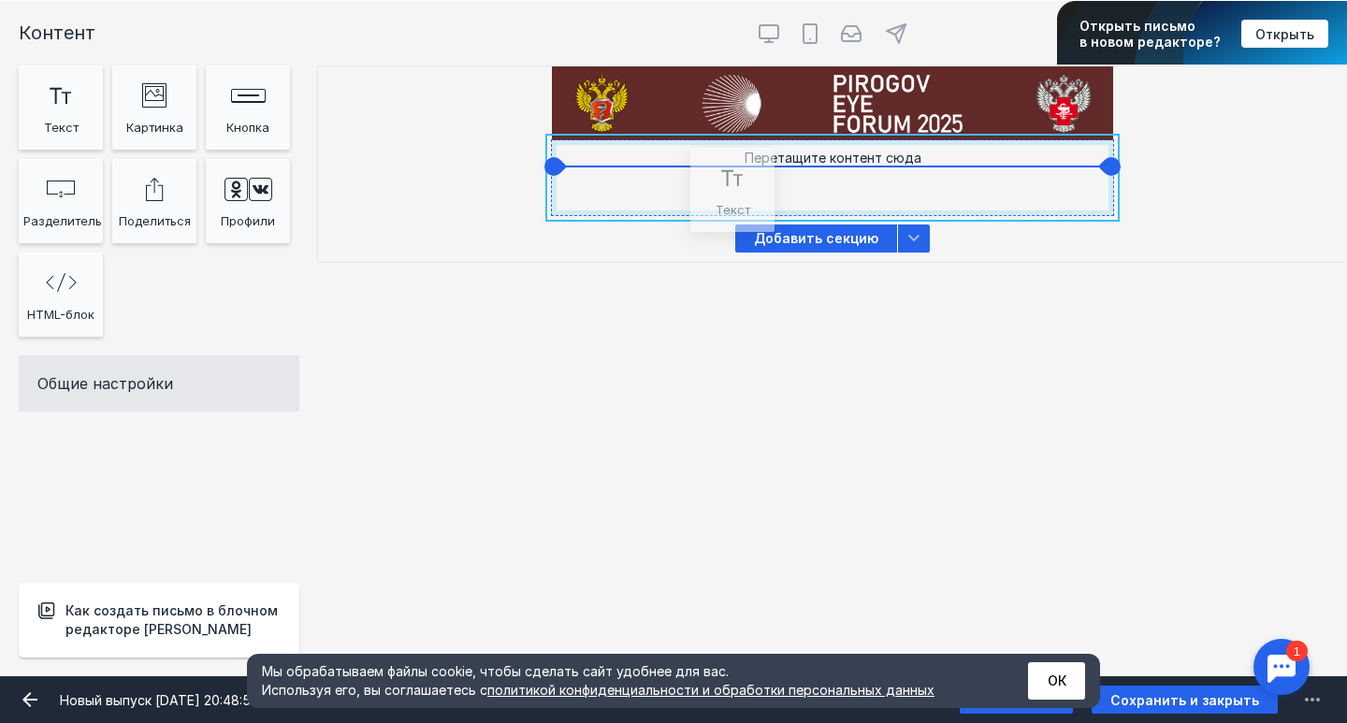
drag, startPoint x: 57, startPoint y: 112, endPoint x: 729, endPoint y: 198, distance: 677.1
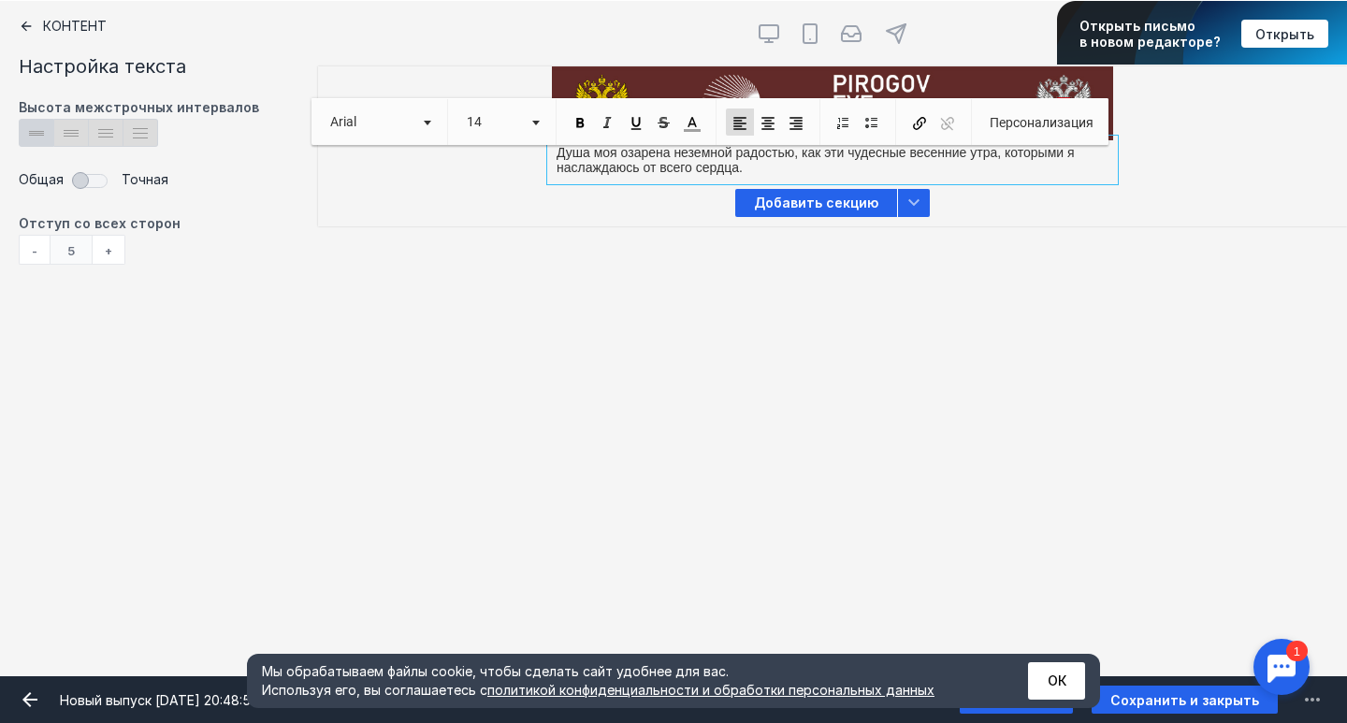
click at [776, 172] on p "Душа моя озарена неземной радостью, как эти чудесные весенние утра, которыми я …" at bounding box center [833, 160] width 552 height 30
click at [34, 250] on div "-" at bounding box center [34, 250] width 31 height 30
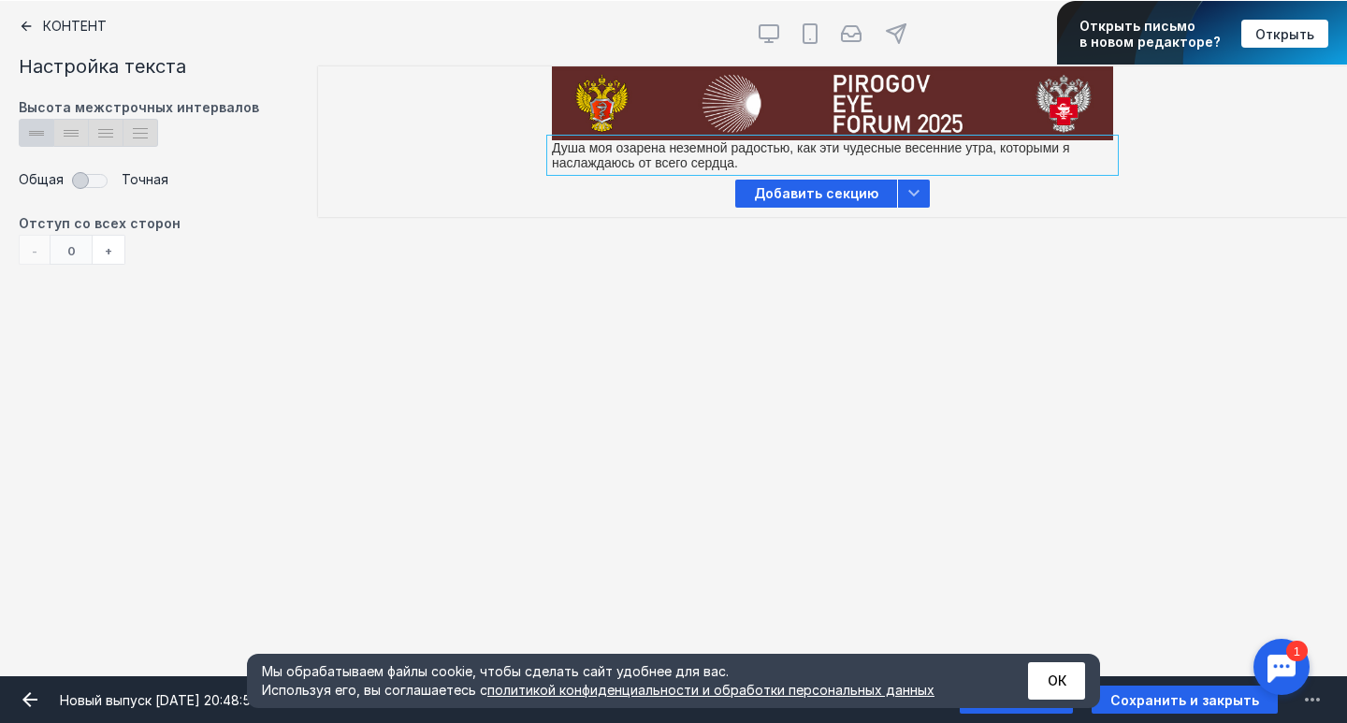
click at [105, 251] on div "+" at bounding box center [109, 250] width 33 height 30
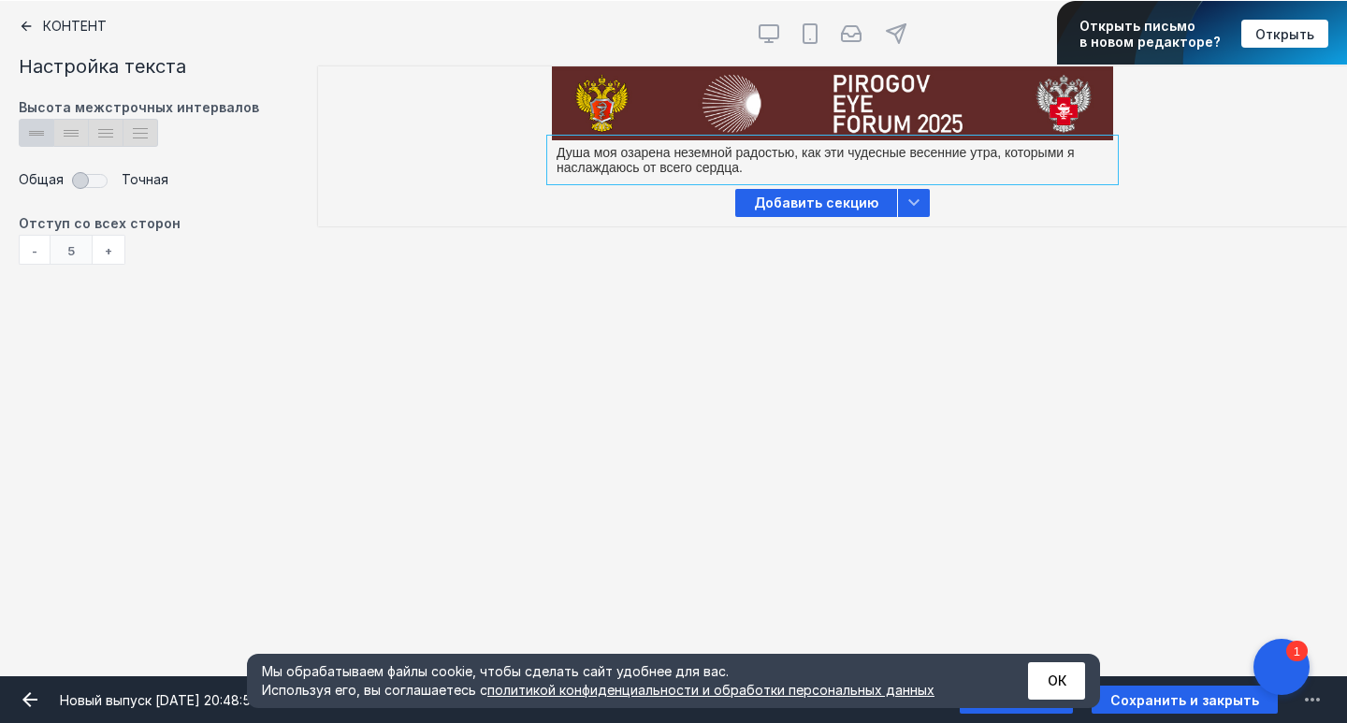
click at [105, 251] on div "+" at bounding box center [109, 250] width 33 height 30
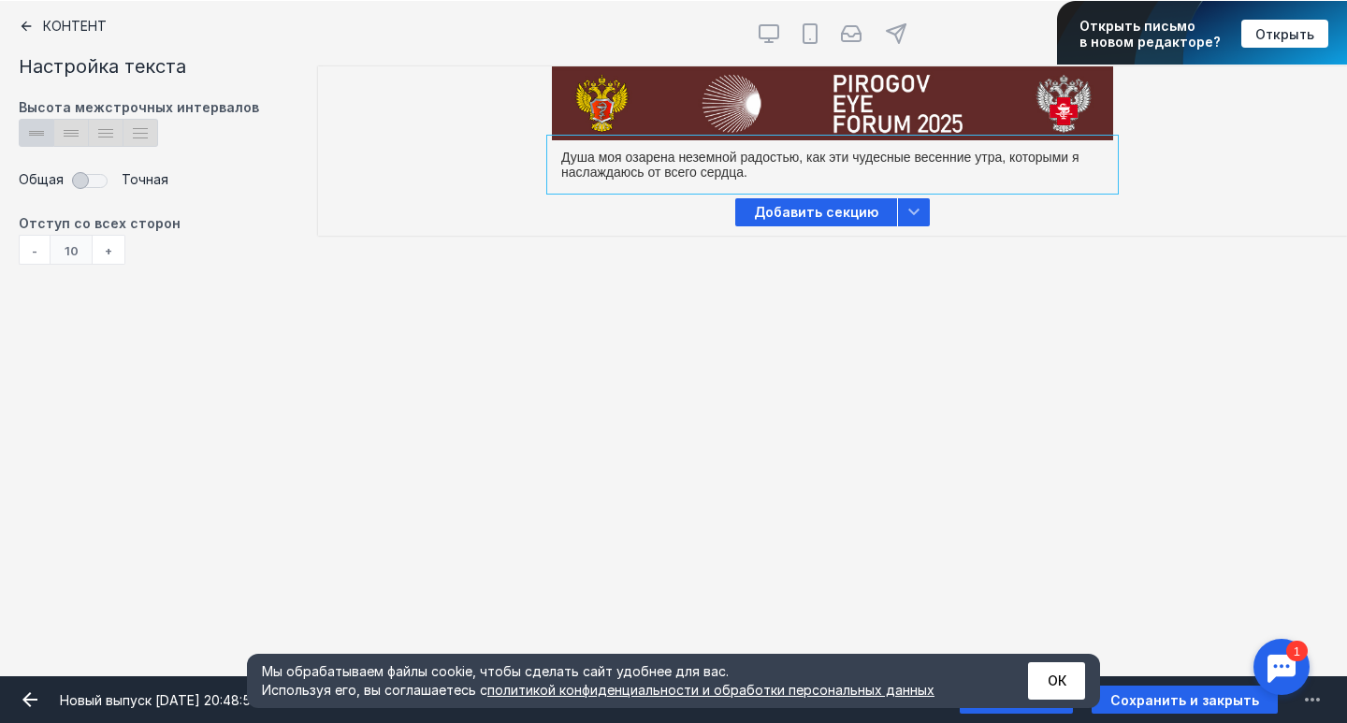
click at [105, 251] on div "+" at bounding box center [109, 250] width 33 height 30
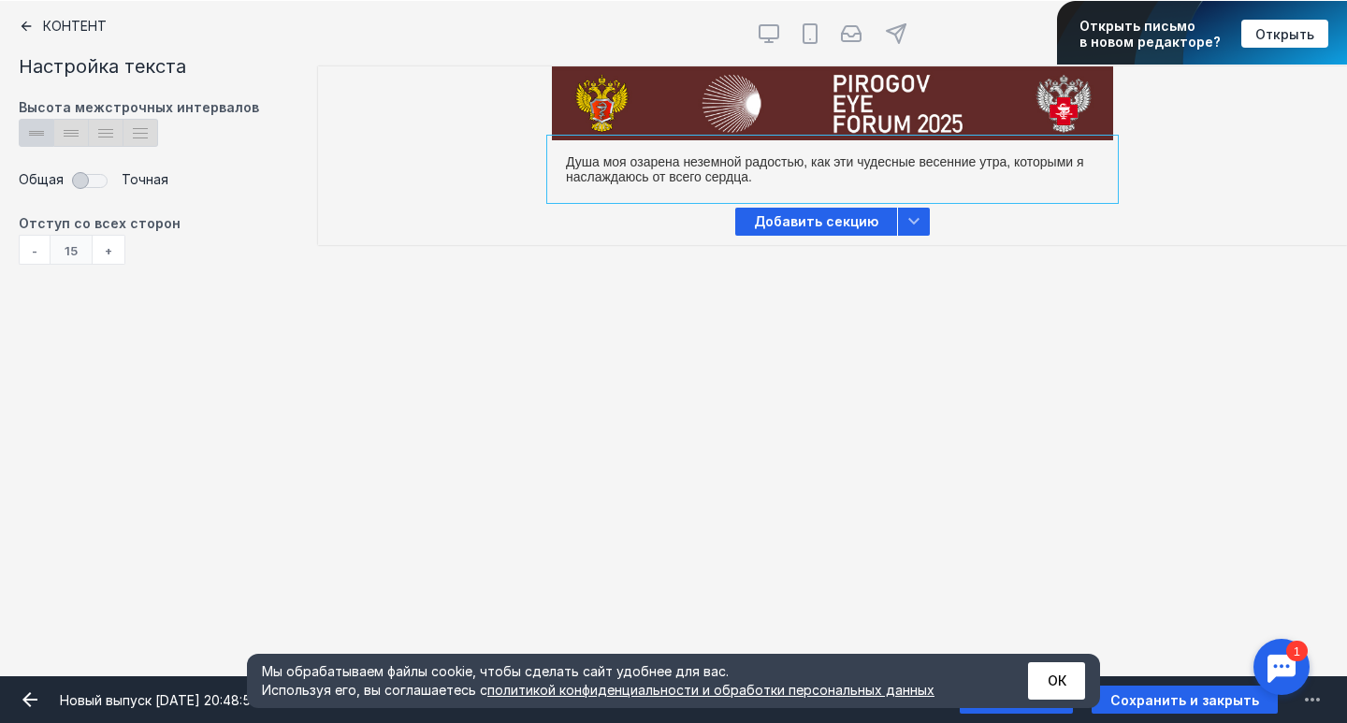
click at [41, 249] on div "-" at bounding box center [34, 250] width 31 height 30
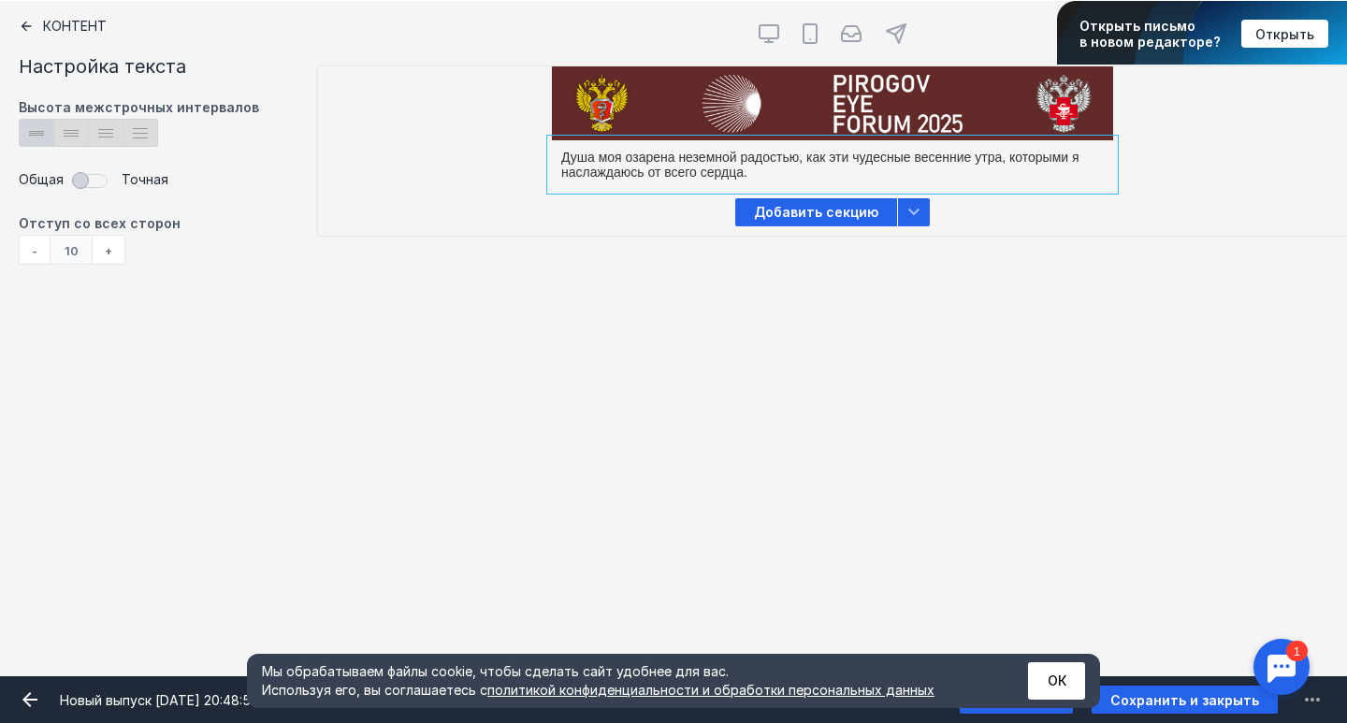
click at [763, 178] on div at bounding box center [832, 164] width 561 height 49
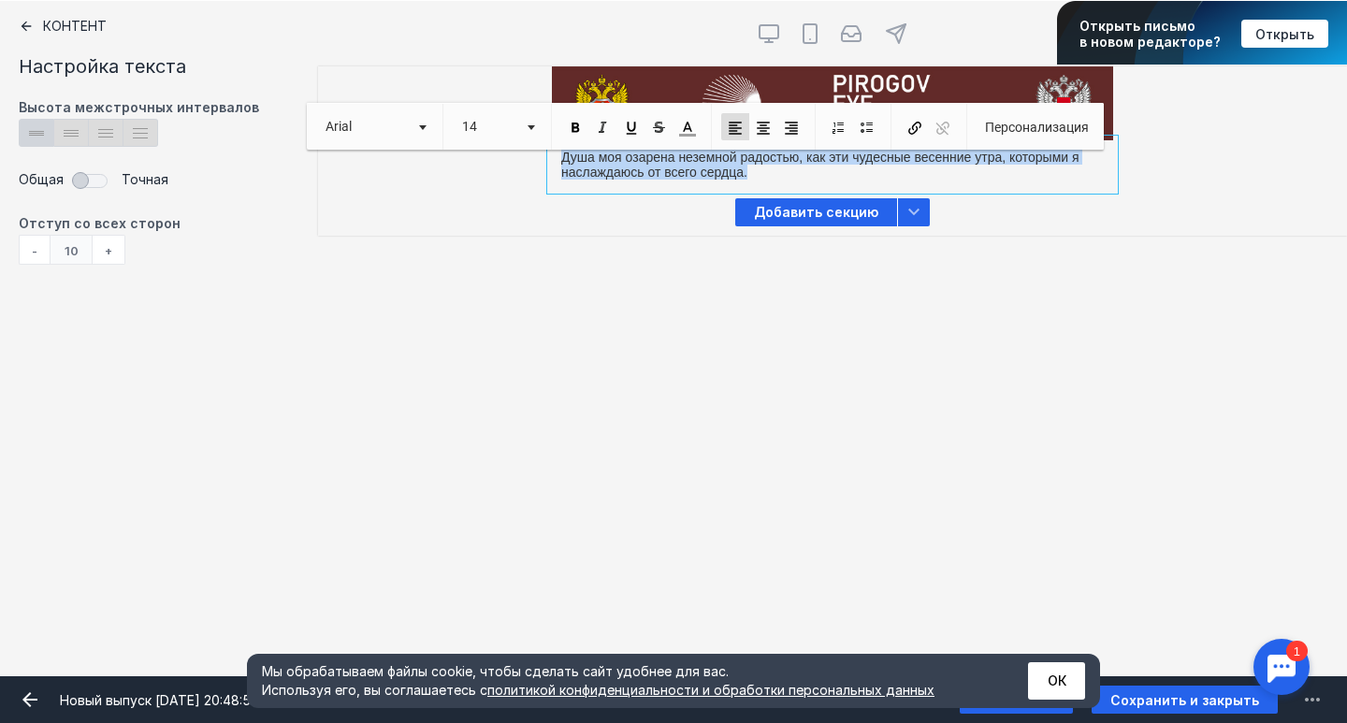
drag, startPoint x: 754, startPoint y: 173, endPoint x: 542, endPoint y: 155, distance: 212.1
click at [542, 155] on div "Душа моя озарена неземной радостью, как эти чудесные весенние утра, которыми я …" at bounding box center [832, 164] width 1029 height 49
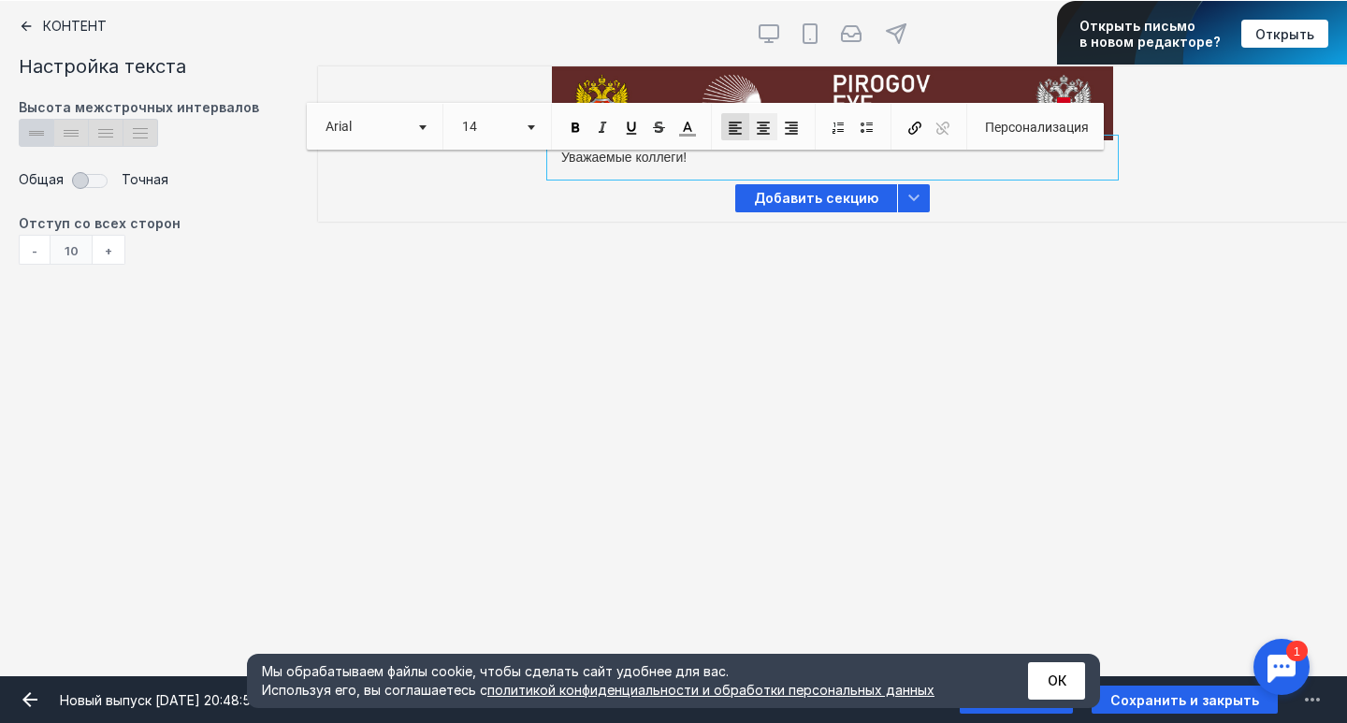
click at [755, 131] on span at bounding box center [763, 128] width 17 height 17
click at [810, 157] on p "Уважаемые коллеги!" at bounding box center [832, 158] width 542 height 16
click at [528, 128] on span at bounding box center [531, 127] width 7 height 5
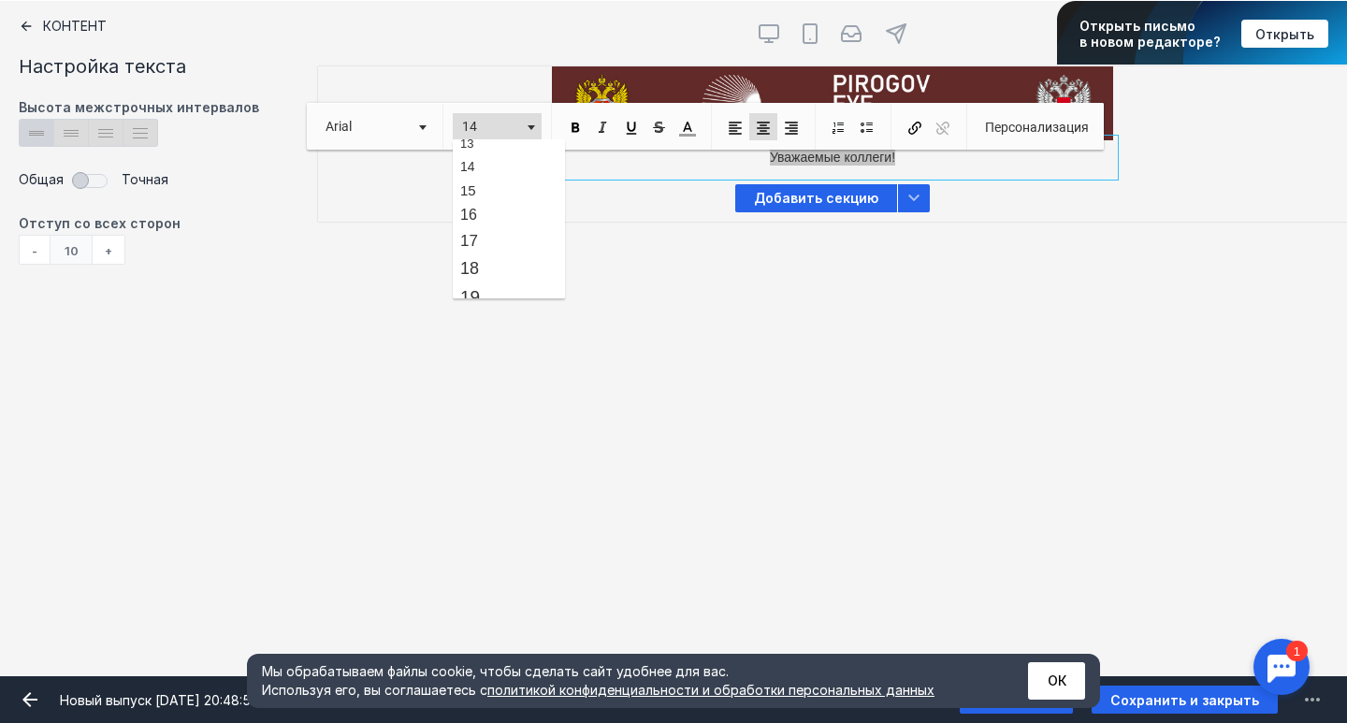
scroll to position [141, 0]
click at [482, 270] on link "18" at bounding box center [509, 266] width 107 height 27
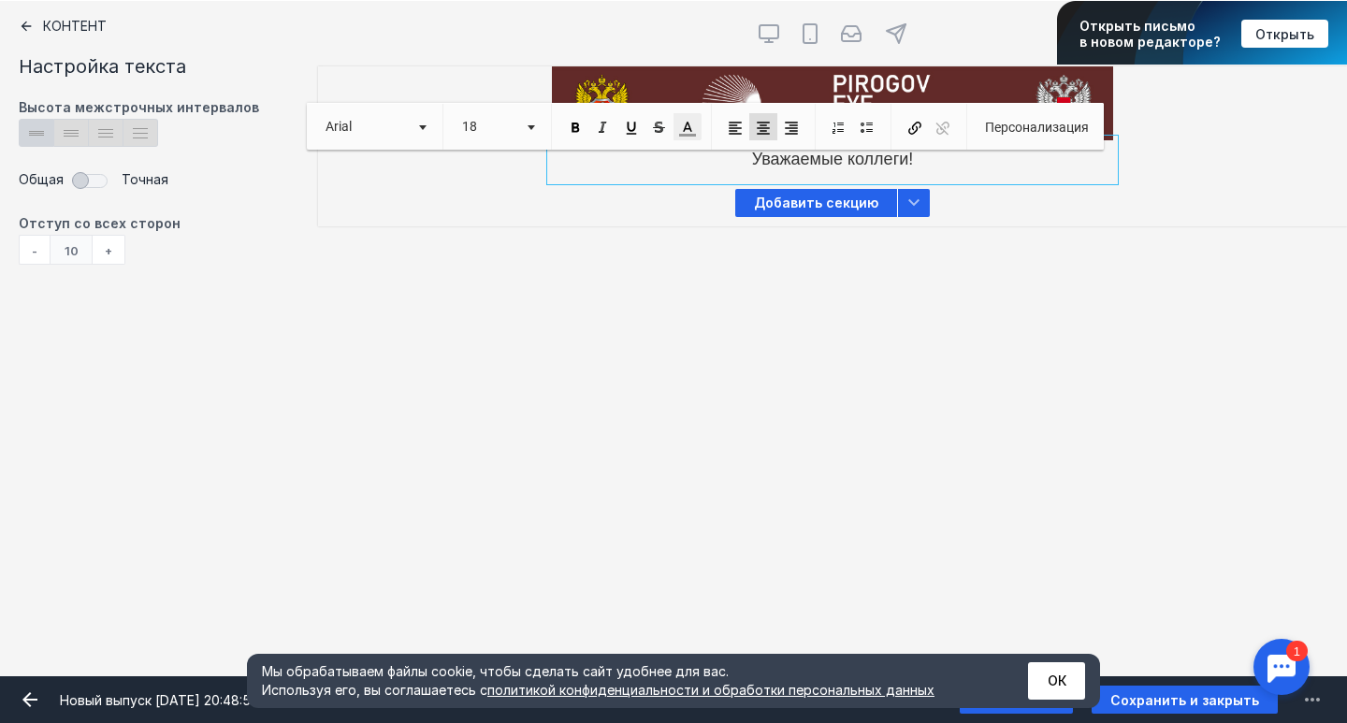
click at [695, 129] on link "Цвет текста" at bounding box center [687, 126] width 28 height 27
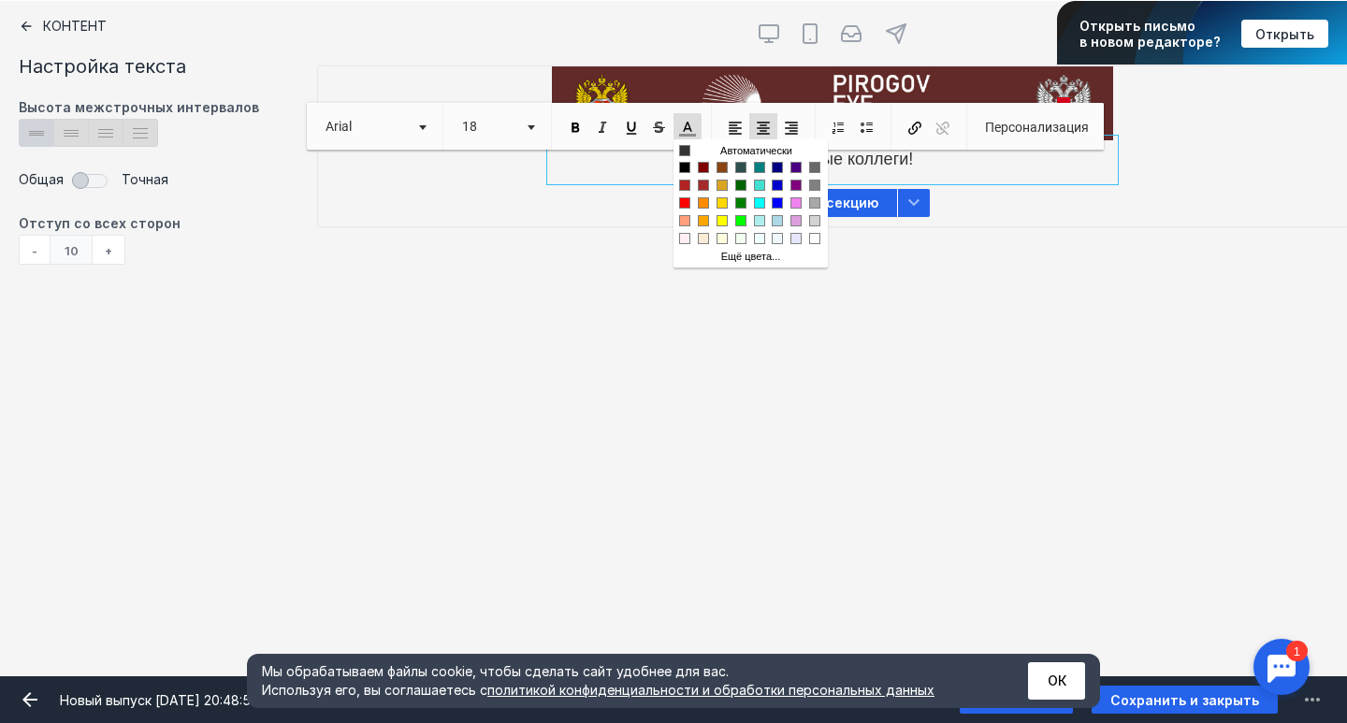
scroll to position [0, 0]
click at [723, 168] on span "Цвета" at bounding box center [721, 167] width 11 height 11
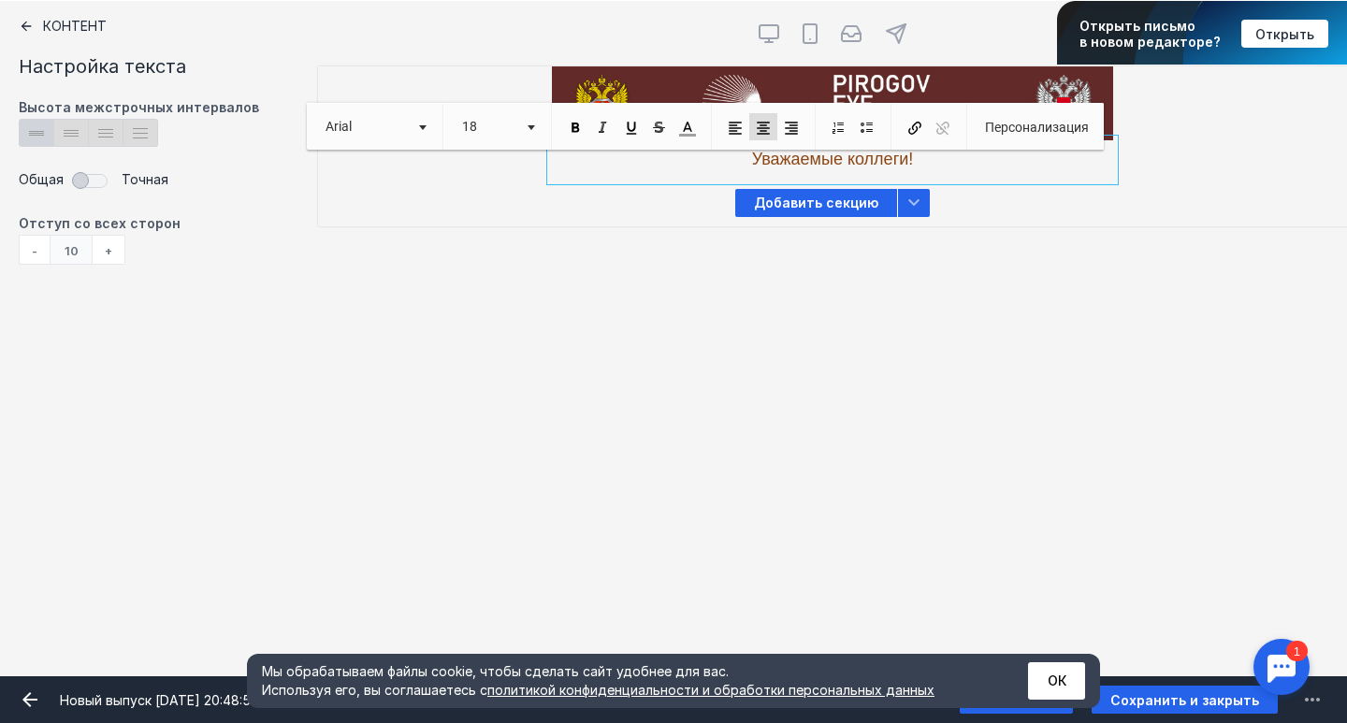
click at [789, 159] on span "Уважаемые коллеги!" at bounding box center [833, 159] width 162 height 19
click at [681, 124] on span at bounding box center [687, 128] width 17 height 17
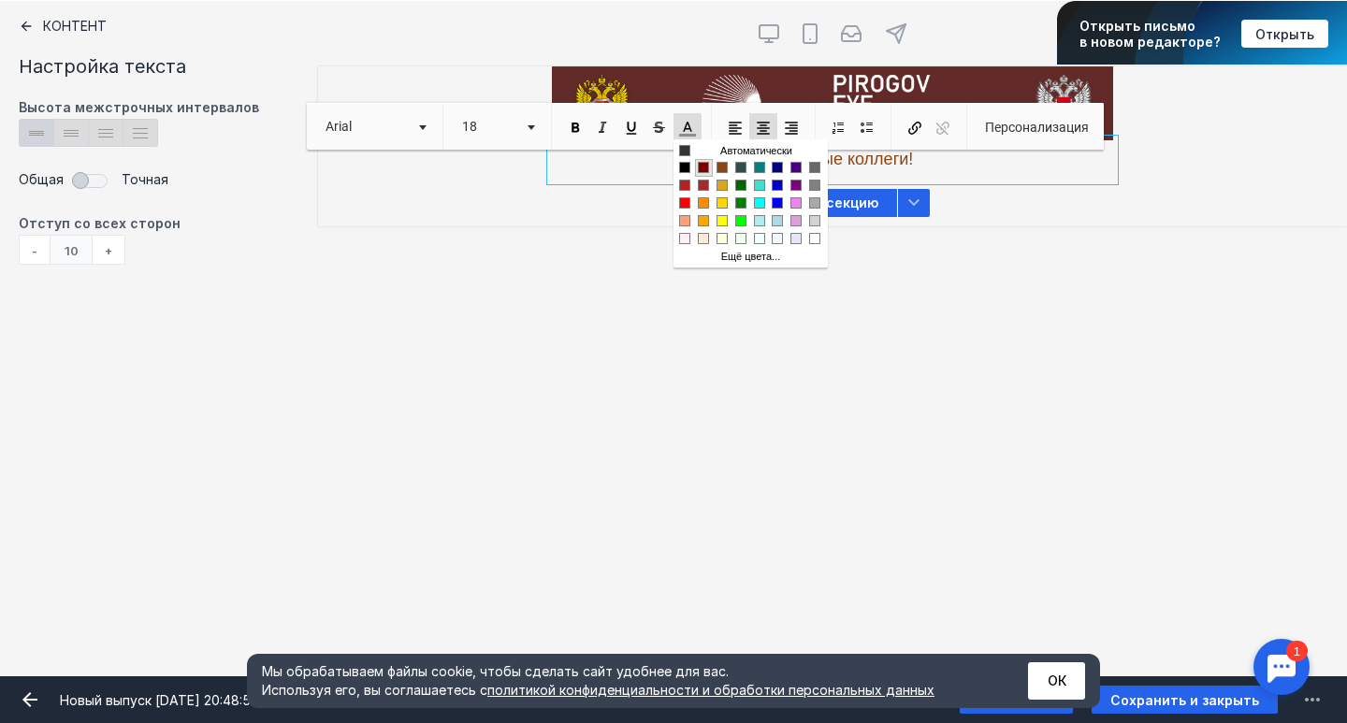
click at [704, 172] on span "Цвета" at bounding box center [703, 167] width 11 height 11
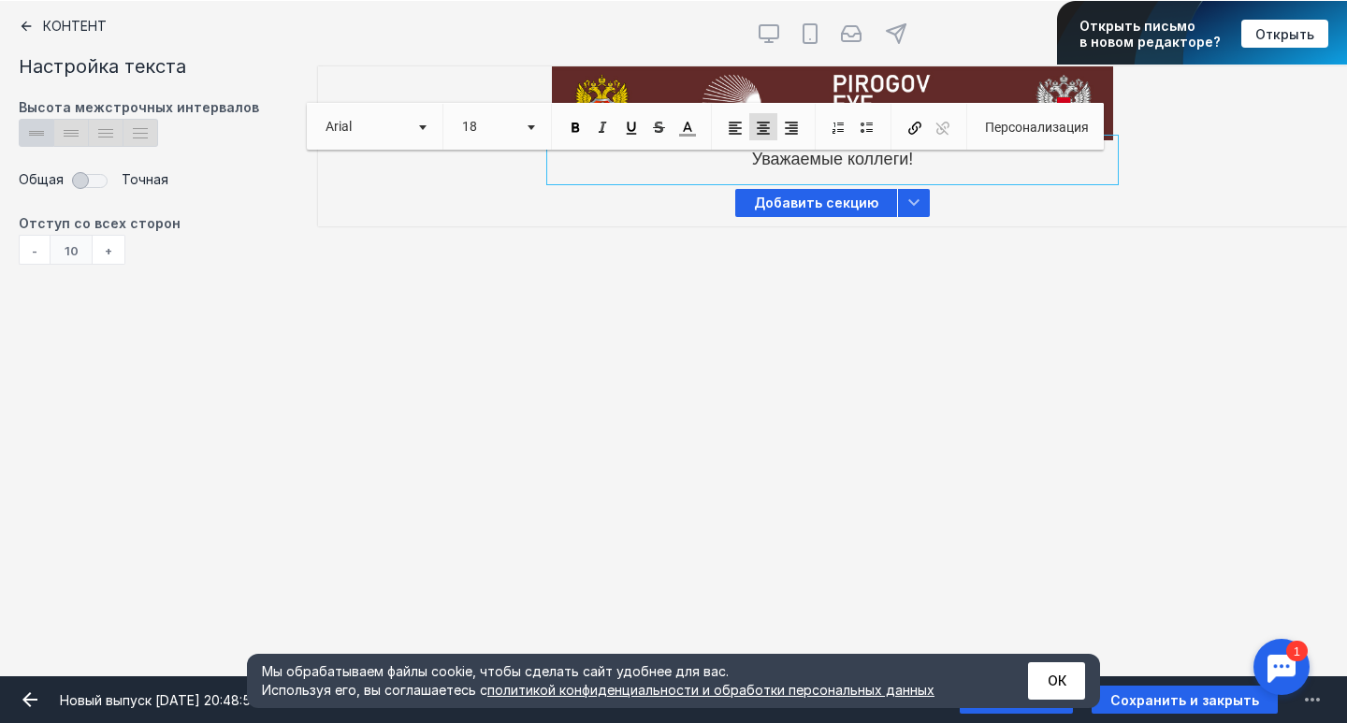
click at [784, 164] on span "Уваж ​​​​​​​ аемые коллеги!" at bounding box center [833, 159] width 162 height 19
click at [784, 164] on span "Уваж аемые коллеги!" at bounding box center [833, 159] width 162 height 19
click at [689, 128] on span at bounding box center [687, 128] width 17 height 17
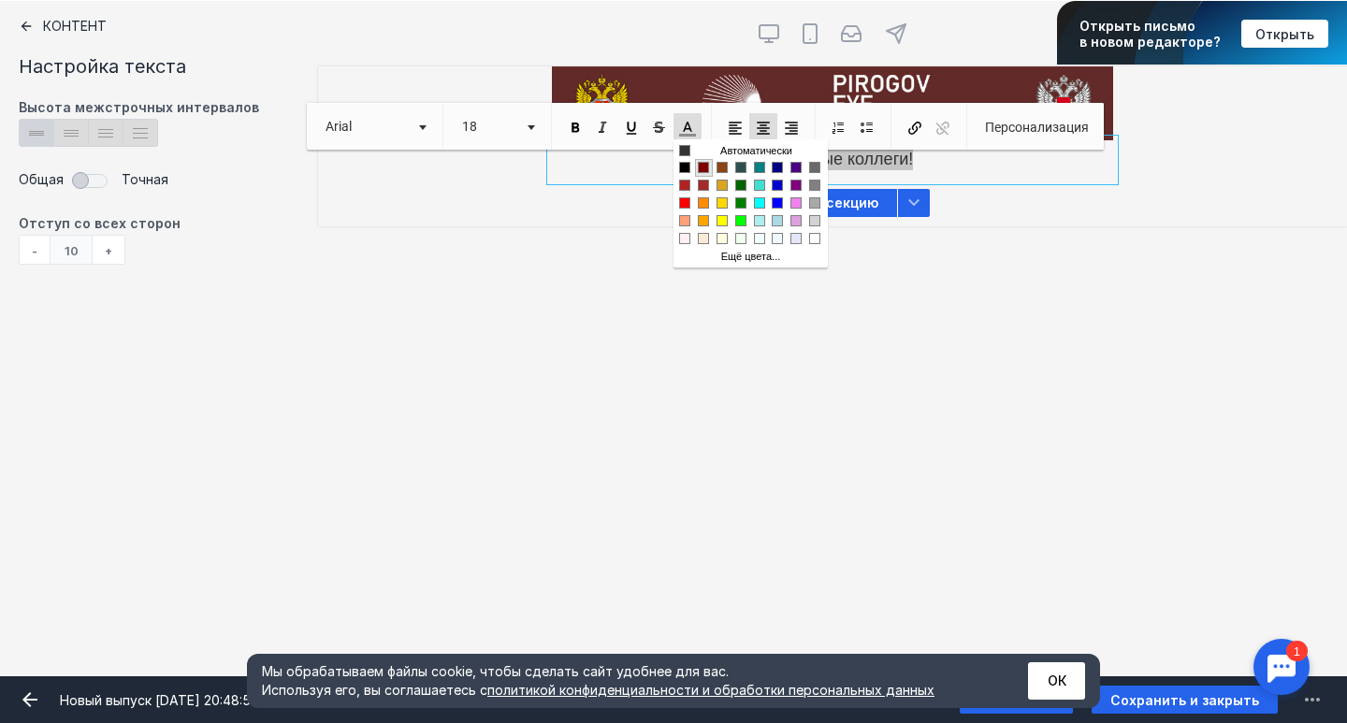
click at [703, 169] on span "Цвета" at bounding box center [703, 167] width 11 height 11
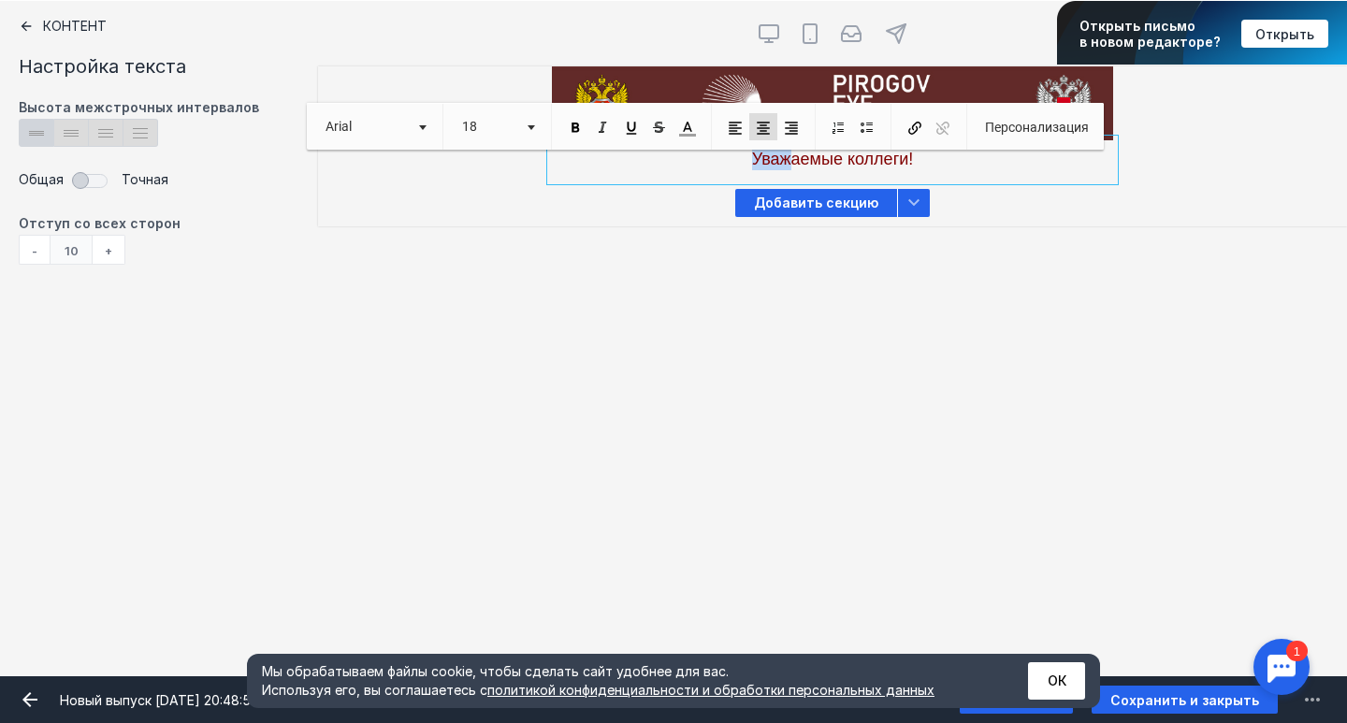
click at [782, 168] on span "Уваж аемые коллеги!" at bounding box center [833, 159] width 162 height 19
click at [681, 123] on span at bounding box center [687, 128] width 17 height 17
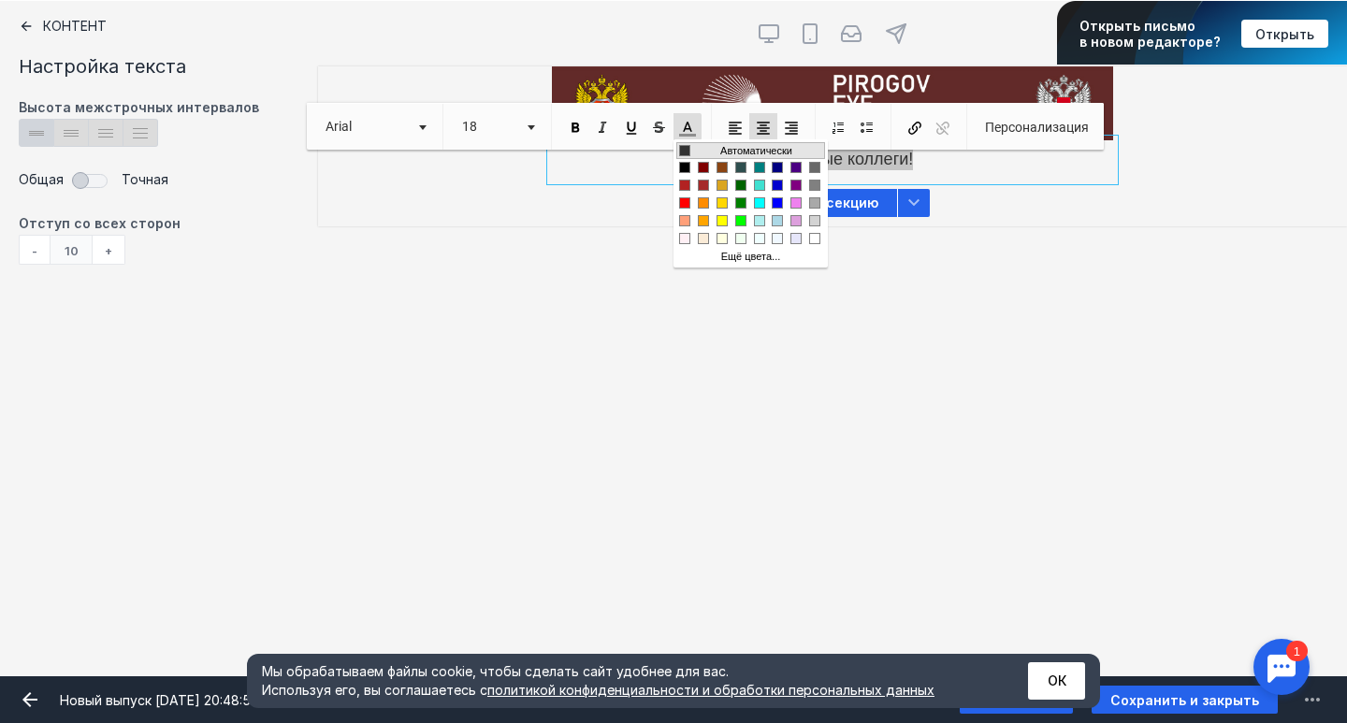
click at [687, 155] on span "Цвета" at bounding box center [684, 150] width 11 height 11
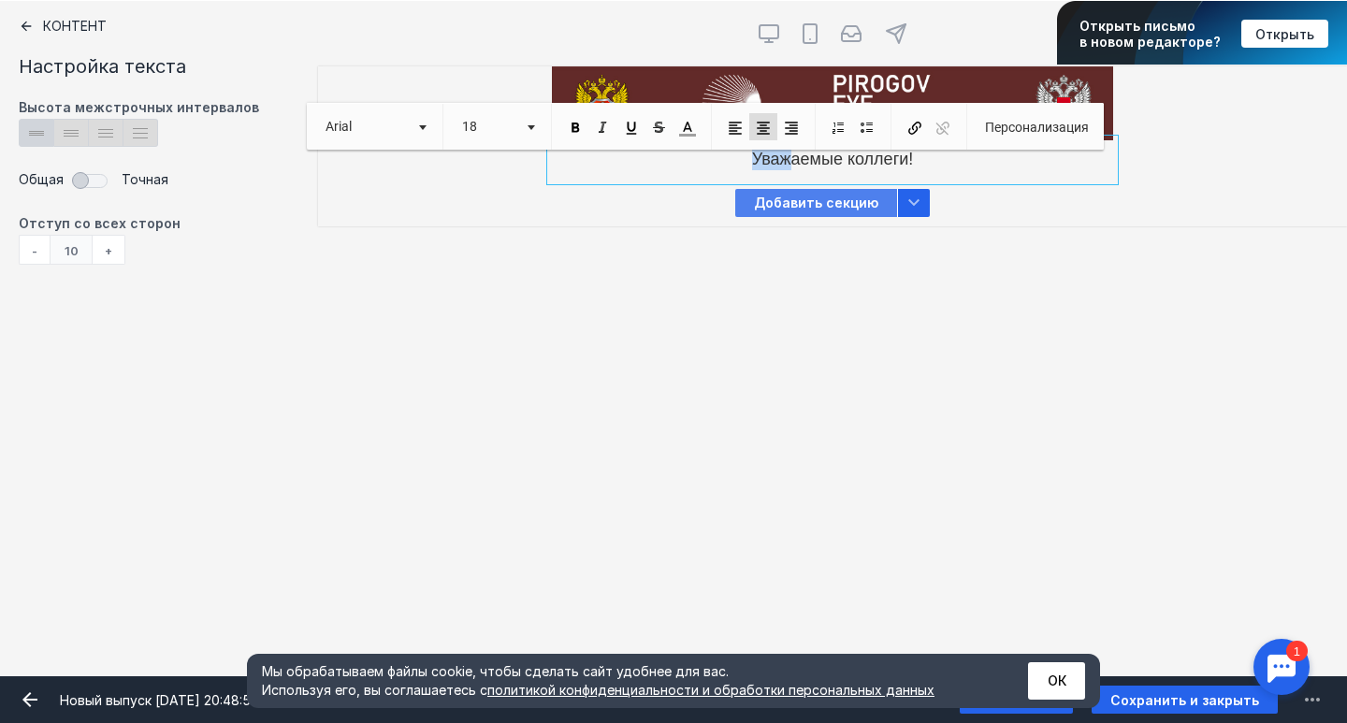
click at [851, 189] on span "Добавить секцию" at bounding box center [816, 203] width 162 height 28
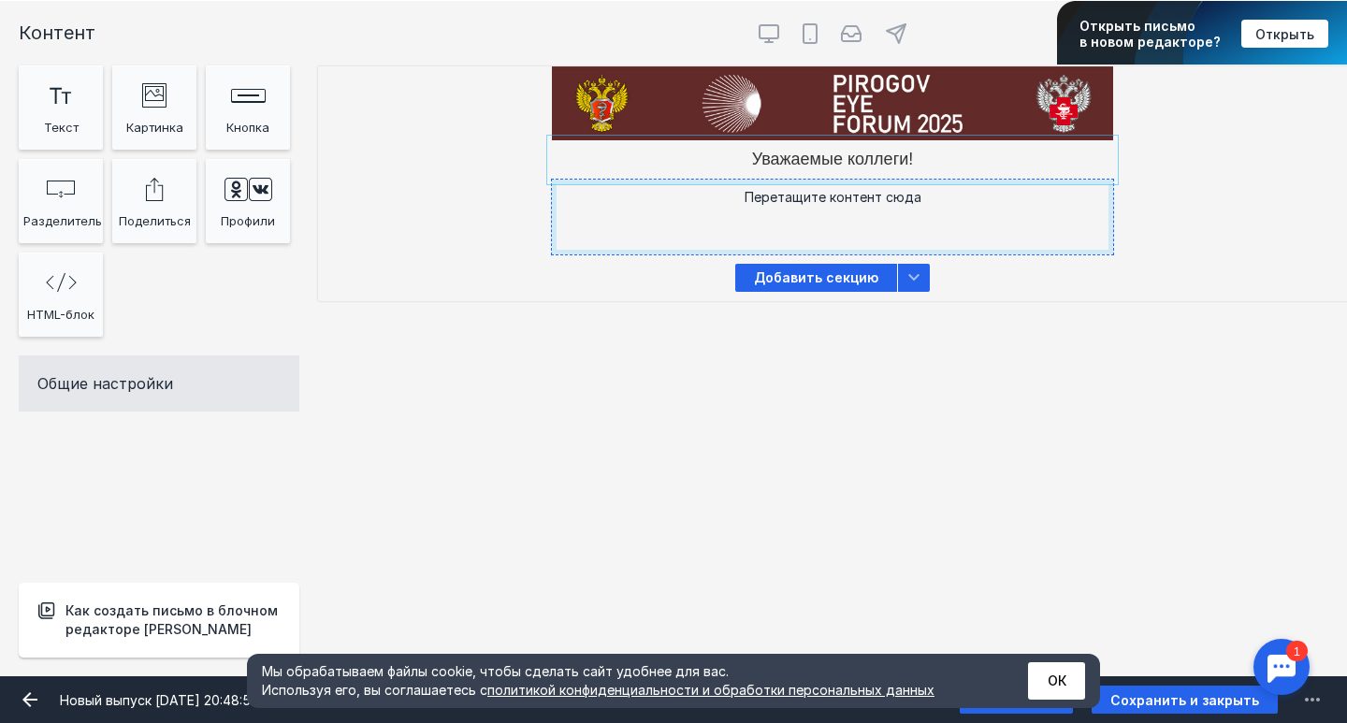
click at [879, 156] on div at bounding box center [832, 159] width 561 height 39
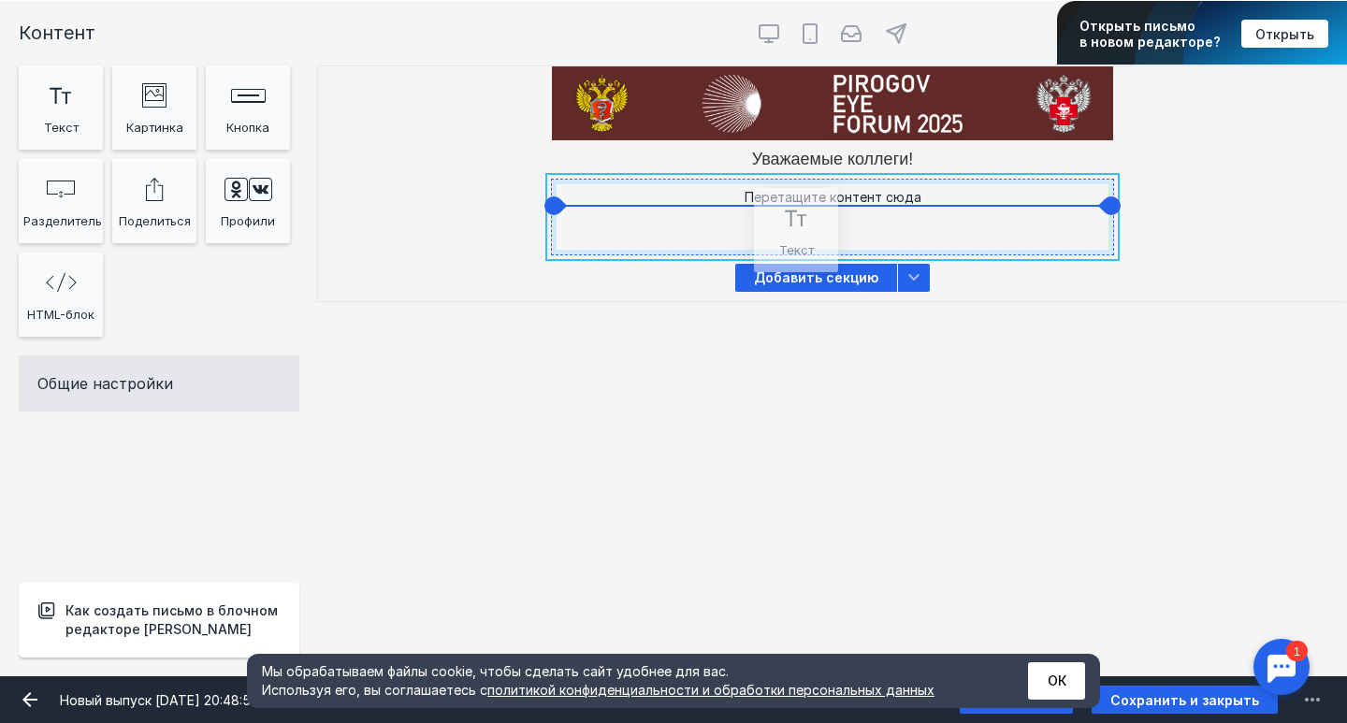
drag, startPoint x: 44, startPoint y: 109, endPoint x: 779, endPoint y: 233, distance: 745.5
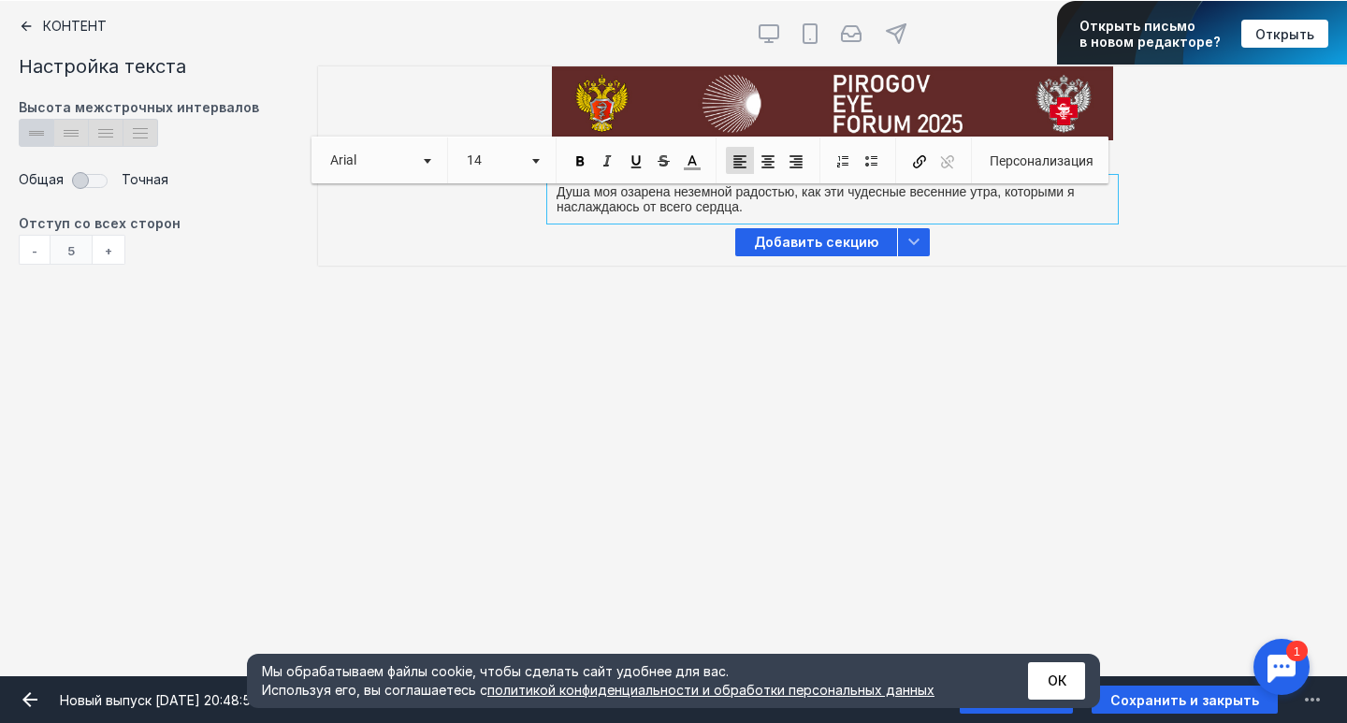
click at [835, 206] on p "Душа моя озарена неземной радостью, как эти чудесные весенние утра, которыми я …" at bounding box center [833, 199] width 552 height 30
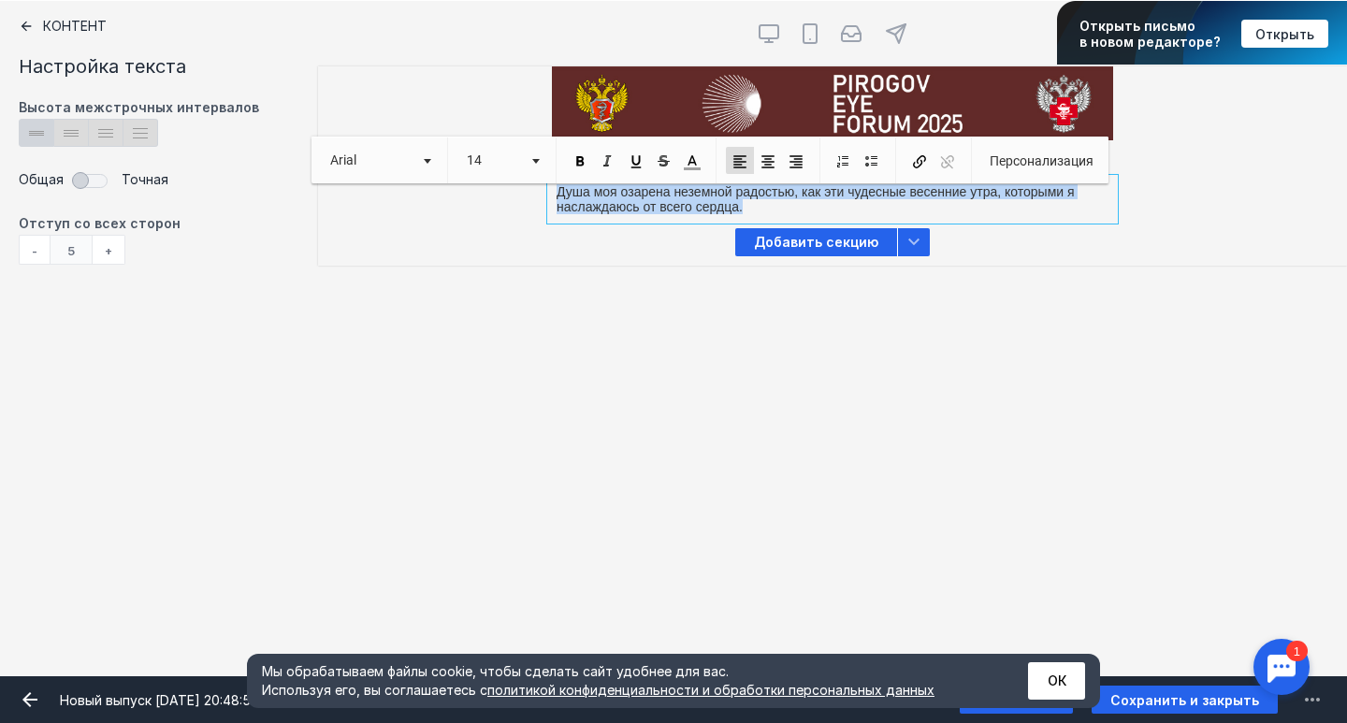
drag, startPoint x: 823, startPoint y: 207, endPoint x: 542, endPoint y: 184, distance: 282.4
click at [542, 184] on div "Душа моя озарена неземной радостью, как эти чудесные весенние утра, которыми я …" at bounding box center [832, 199] width 1029 height 39
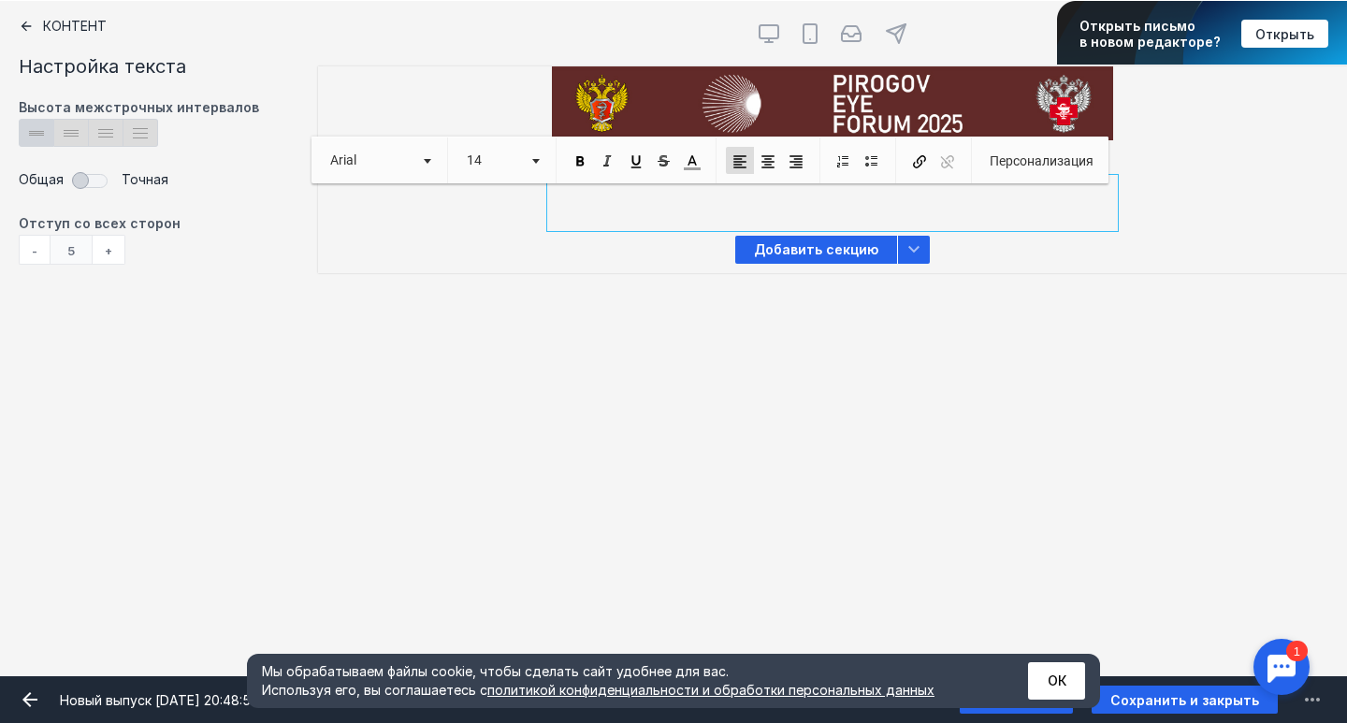
click at [542, 184] on div "[PERSON_NAME] видит эту секцию? Все получатели" at bounding box center [832, 203] width 1029 height 47
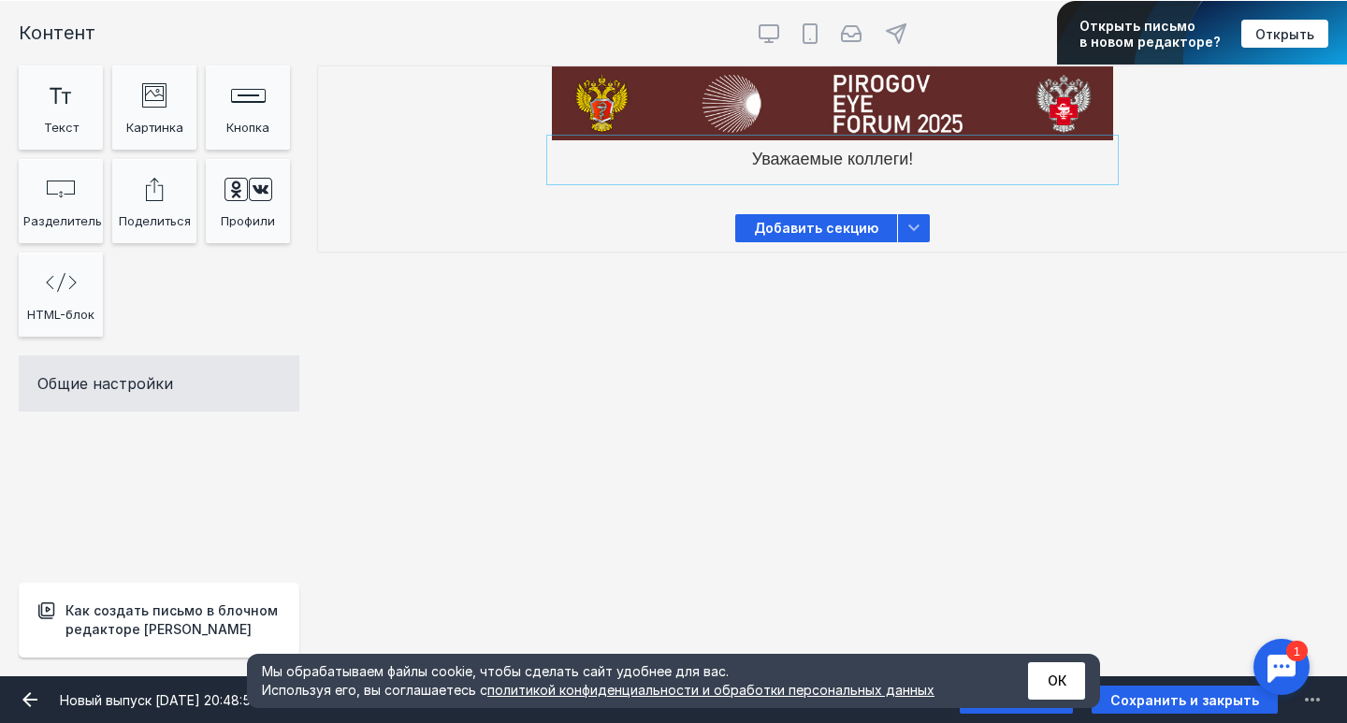
click at [782, 153] on div at bounding box center [832, 159] width 561 height 39
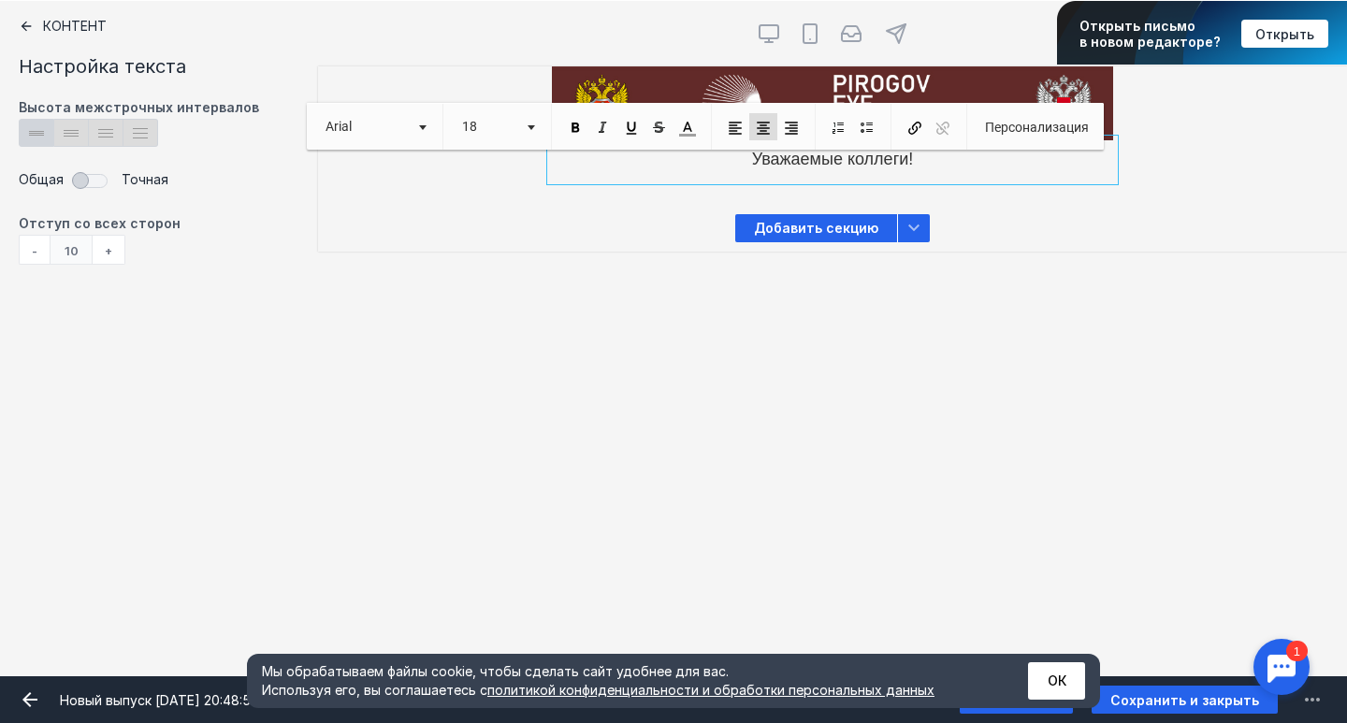
click at [794, 165] on span "Уважаемые коллеги!" at bounding box center [833, 159] width 162 height 19
click at [574, 122] on span at bounding box center [575, 128] width 17 height 17
click at [738, 171] on div at bounding box center [832, 159] width 561 height 39
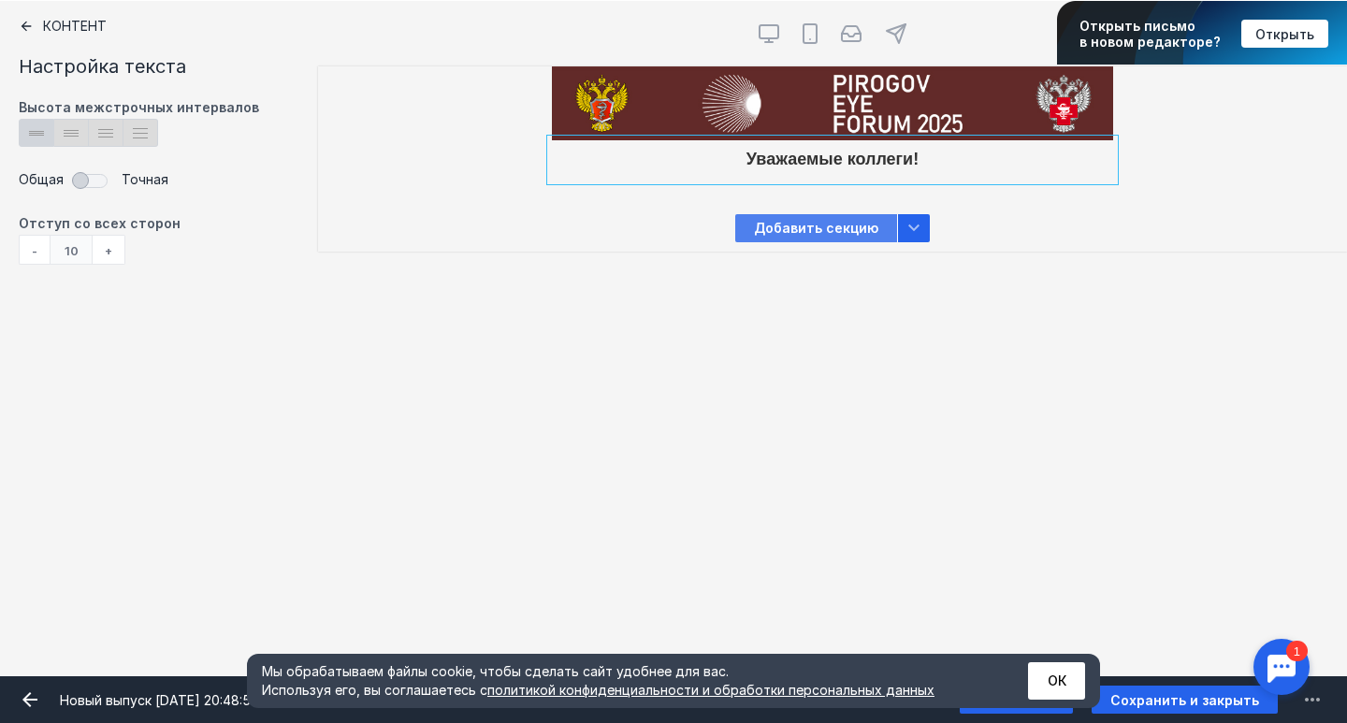
click at [787, 224] on span "Добавить секцию" at bounding box center [816, 228] width 162 height 28
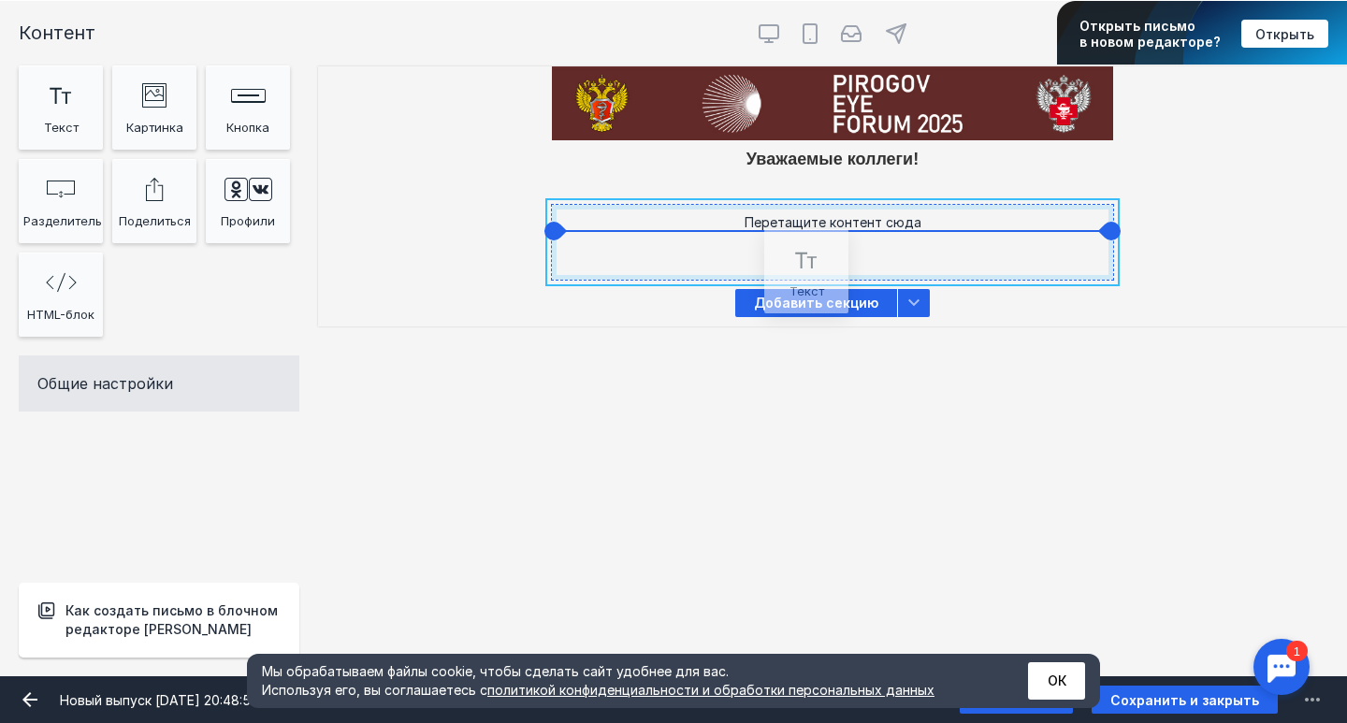
drag, startPoint x: 36, startPoint y: 96, endPoint x: 781, endPoint y: 263, distance: 763.8
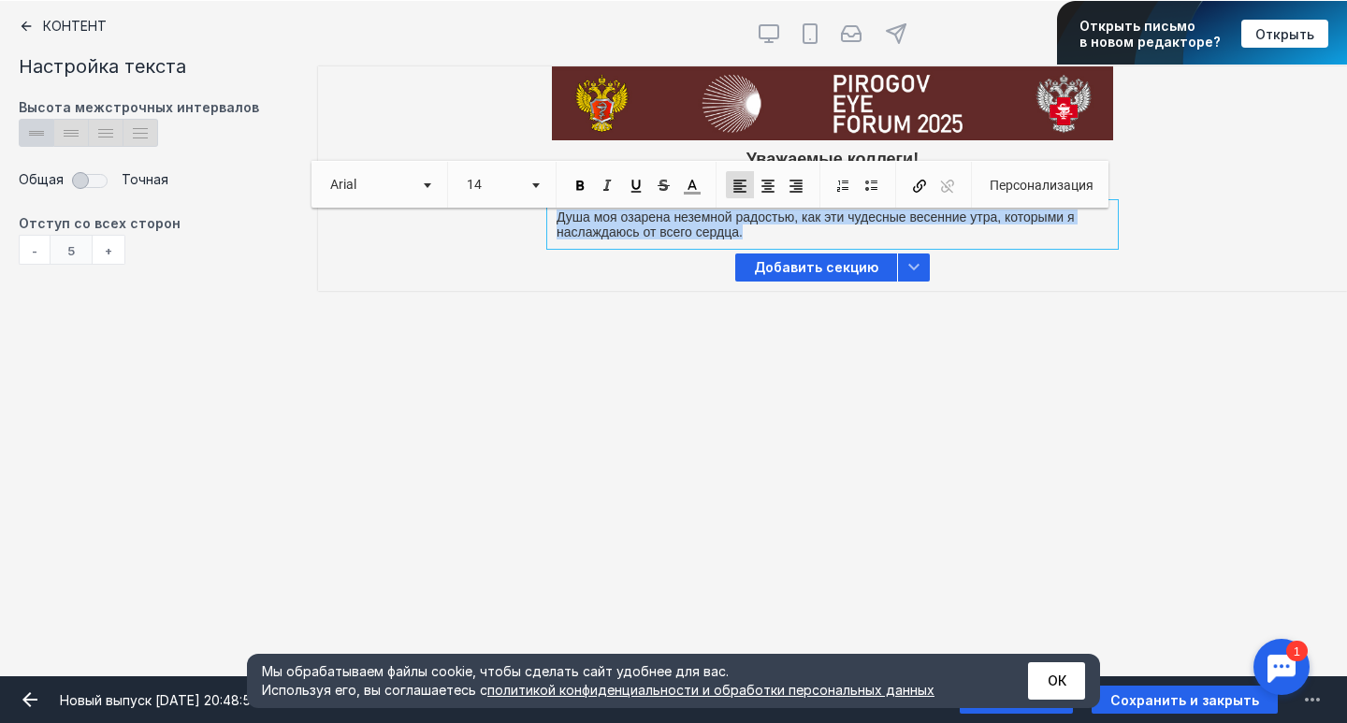
drag, startPoint x: 748, startPoint y: 235, endPoint x: 543, endPoint y: 216, distance: 205.7
click at [543, 216] on div "Душа моя озарена неземной радостью, как эти чудесные весенние утра, которыми я …" at bounding box center [832, 224] width 1029 height 39
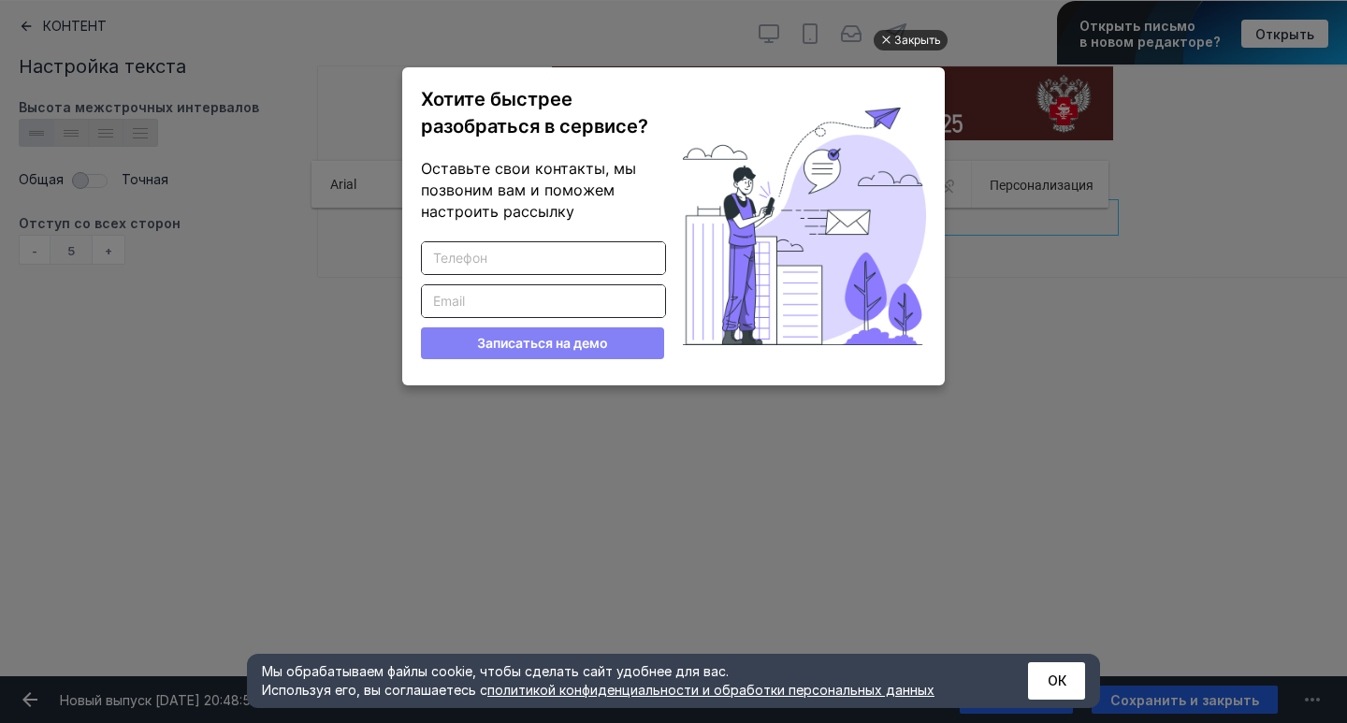
click at [932, 47] on div "Закрыть" at bounding box center [917, 40] width 47 height 21
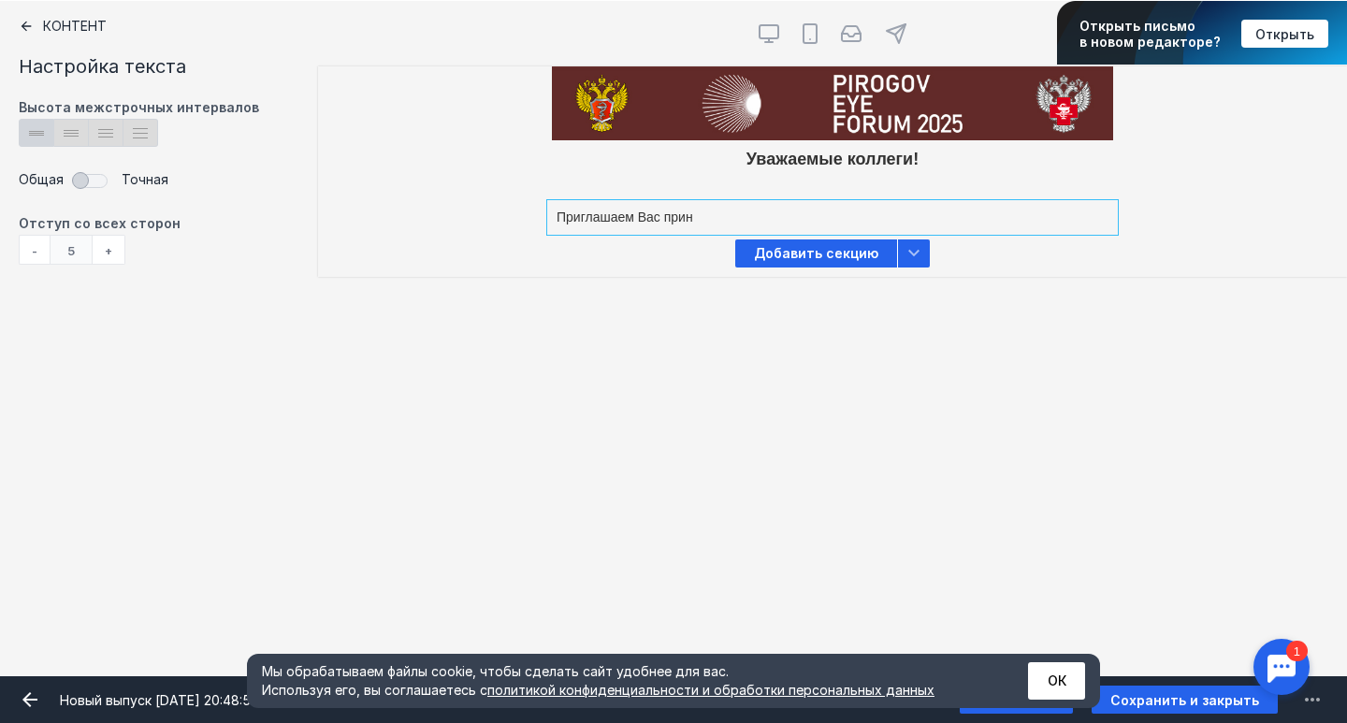
click at [733, 220] on div at bounding box center [832, 217] width 561 height 25
click at [700, 220] on div at bounding box center [832, 217] width 561 height 25
click at [690, 215] on div at bounding box center [832, 217] width 561 height 25
click at [652, 210] on div at bounding box center [832, 217] width 561 height 25
click at [664, 211] on div at bounding box center [832, 217] width 561 height 25
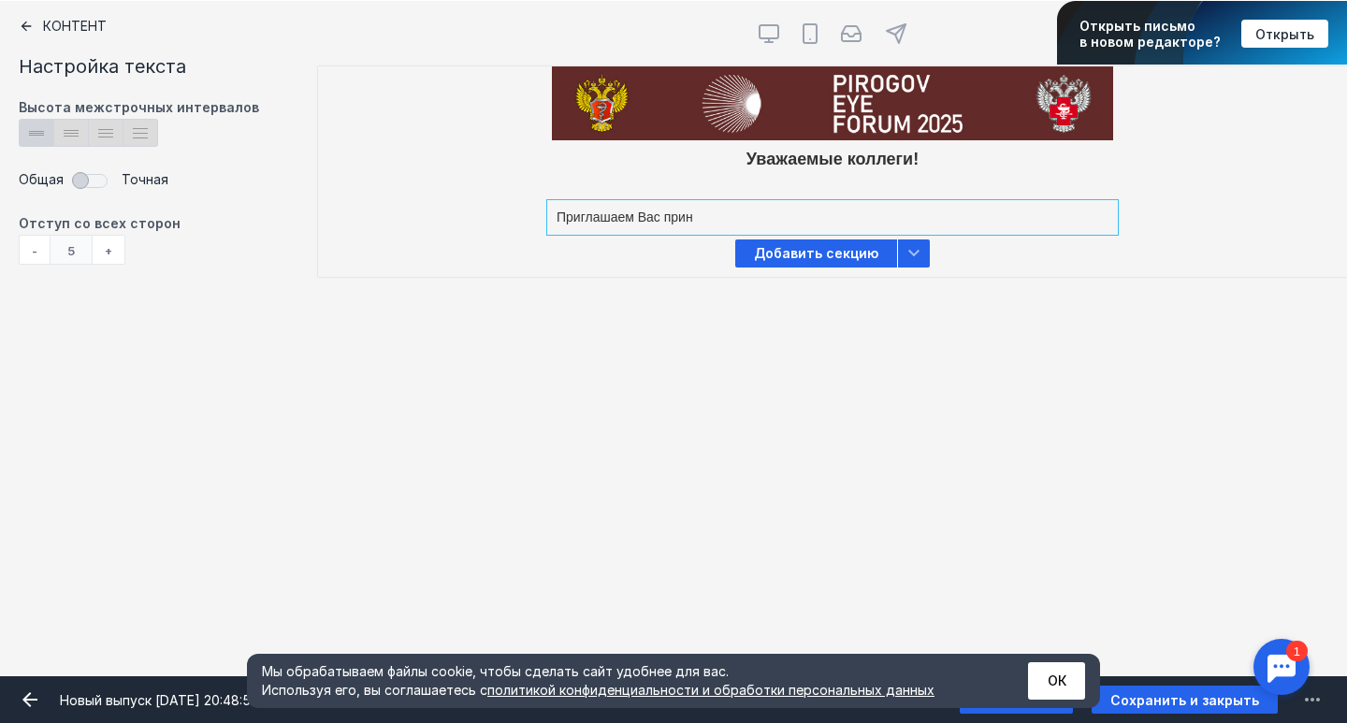
click at [662, 216] on div at bounding box center [832, 217] width 561 height 25
click at [1057, 666] on button "ОК" at bounding box center [1056, 680] width 57 height 37
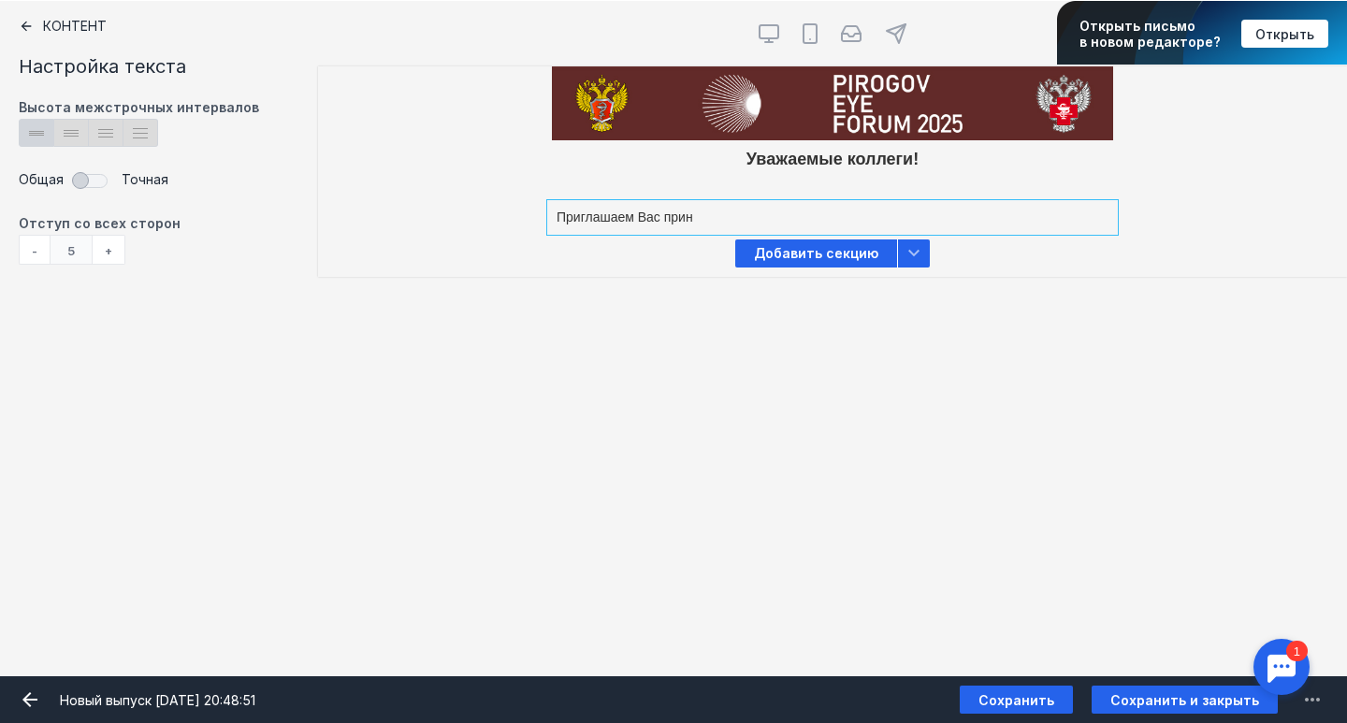
click at [771, 221] on div at bounding box center [832, 217] width 561 height 25
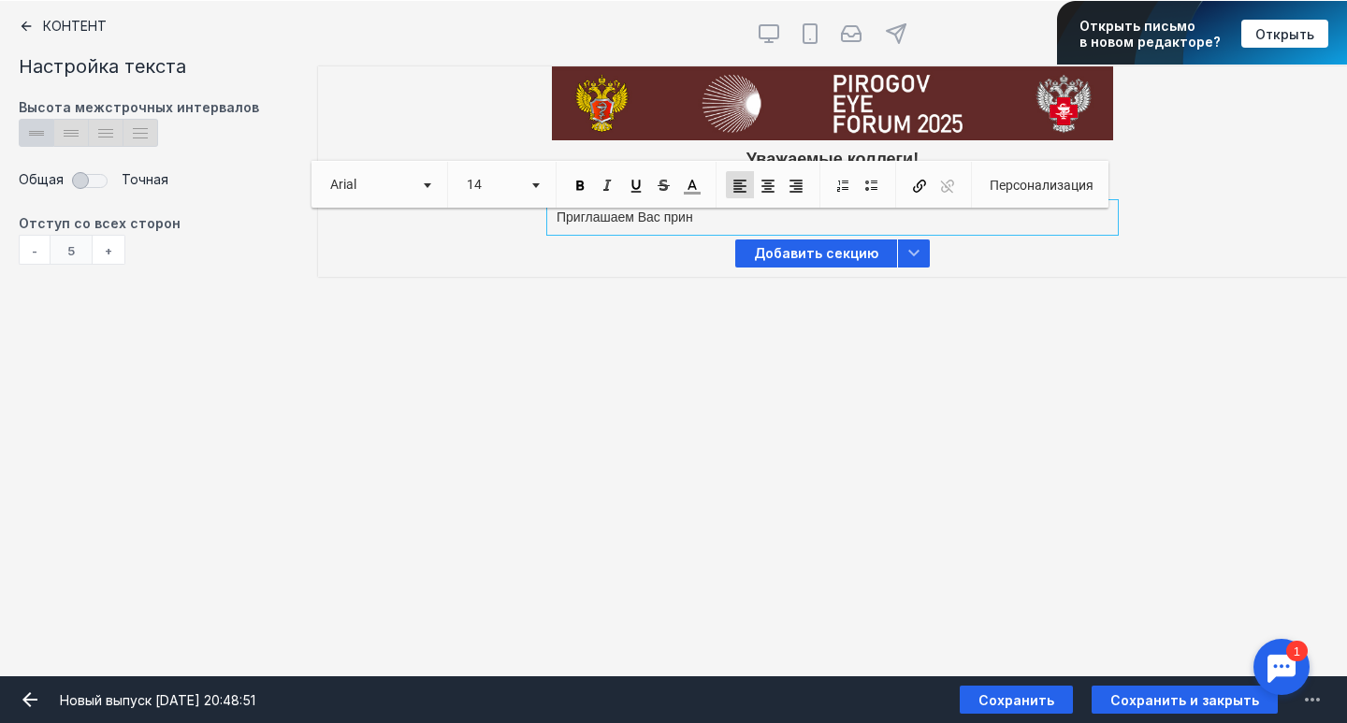
click at [676, 221] on p "Приглашаем Вас прин" at bounding box center [833, 218] width 552 height 16
click at [698, 220] on p "Приглашаем Вас прин" at bounding box center [833, 218] width 552 height 16
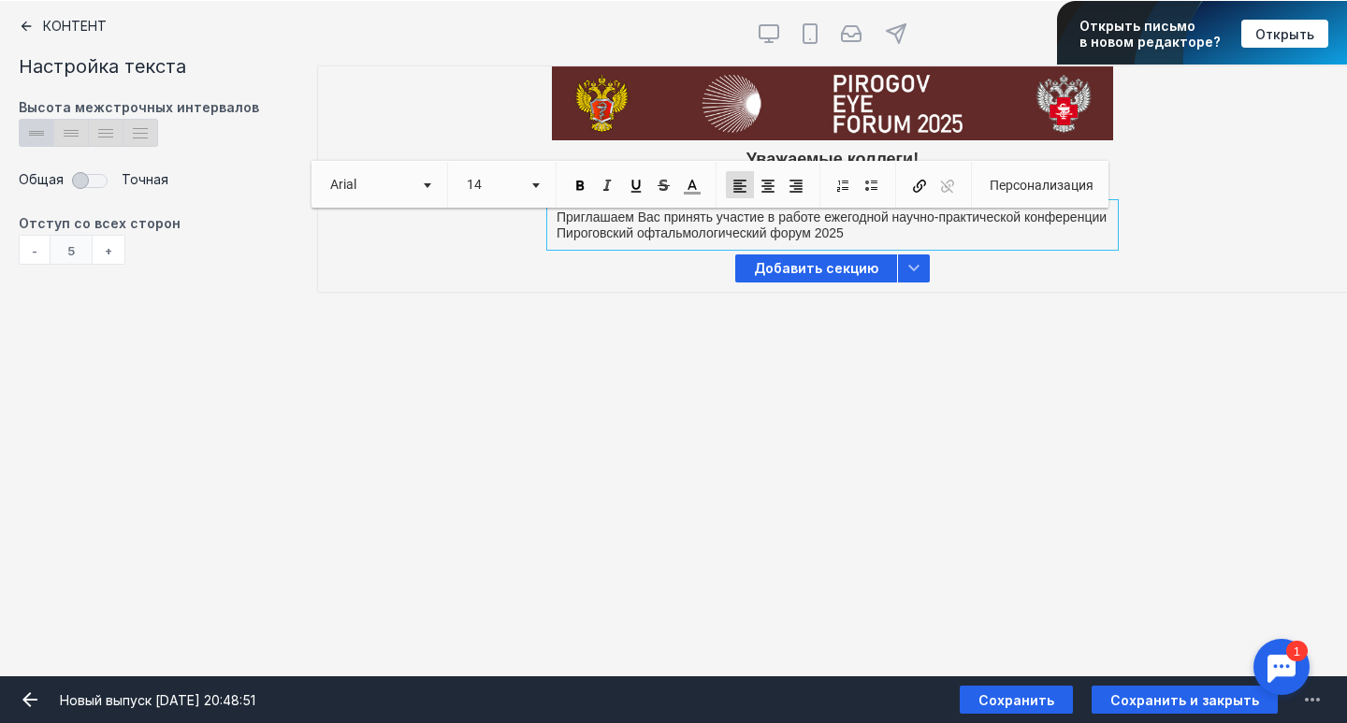
click at [879, 234] on p "Приглашаем Вас принять участие в работе ежегодной научно-практической конференц…" at bounding box center [833, 226] width 552 height 32
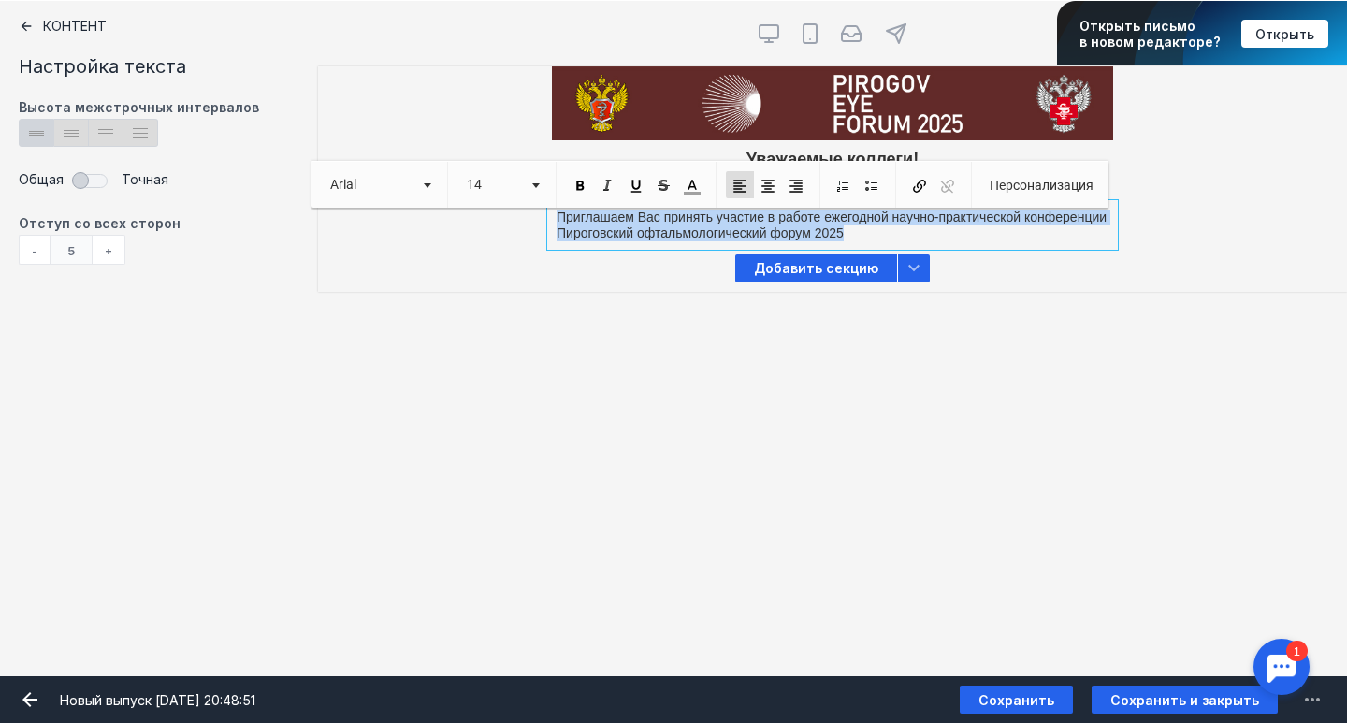
click at [879, 234] on p "Приглашаем Вас принять участие в работе ежегодной научно-практической конференц…" at bounding box center [833, 226] width 552 height 32
click at [767, 189] on span at bounding box center [767, 186] width 17 height 17
click at [532, 178] on span at bounding box center [534, 180] width 5 height 18
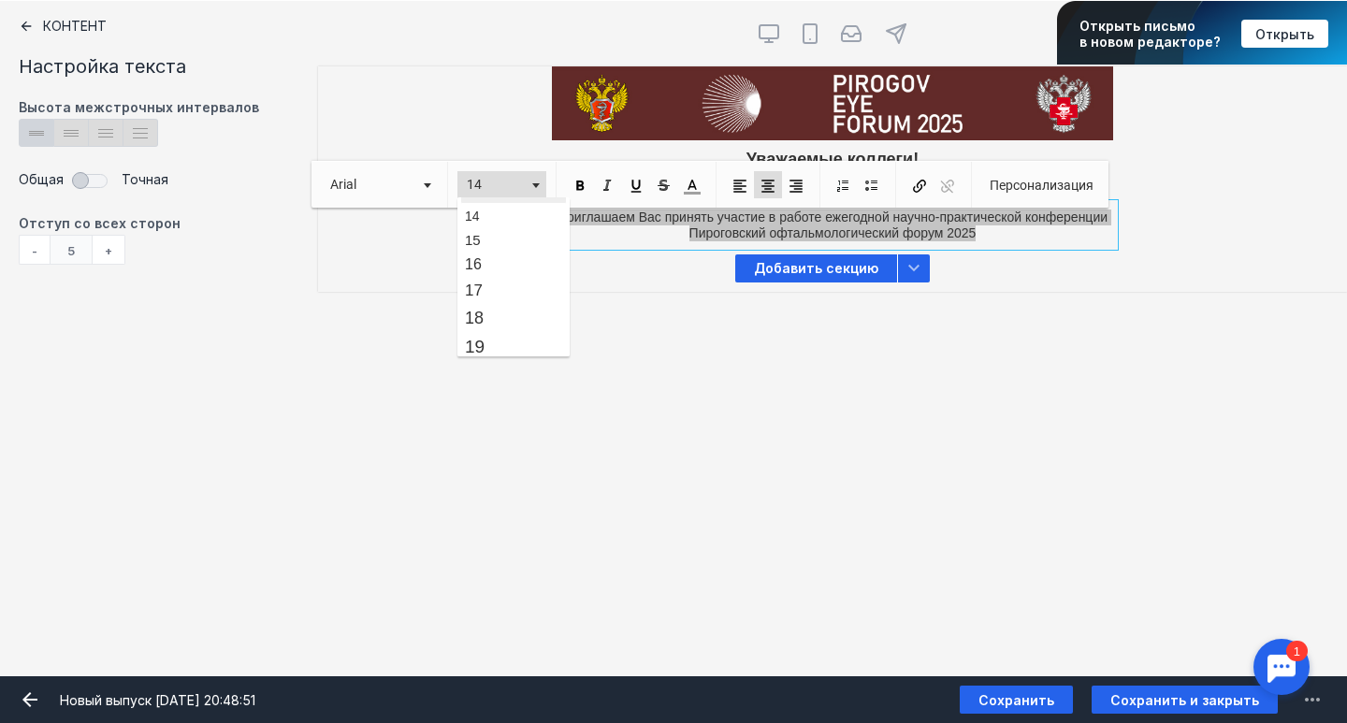
scroll to position [146, 0]
click at [514, 311] on link "18" at bounding box center [513, 319] width 107 height 27
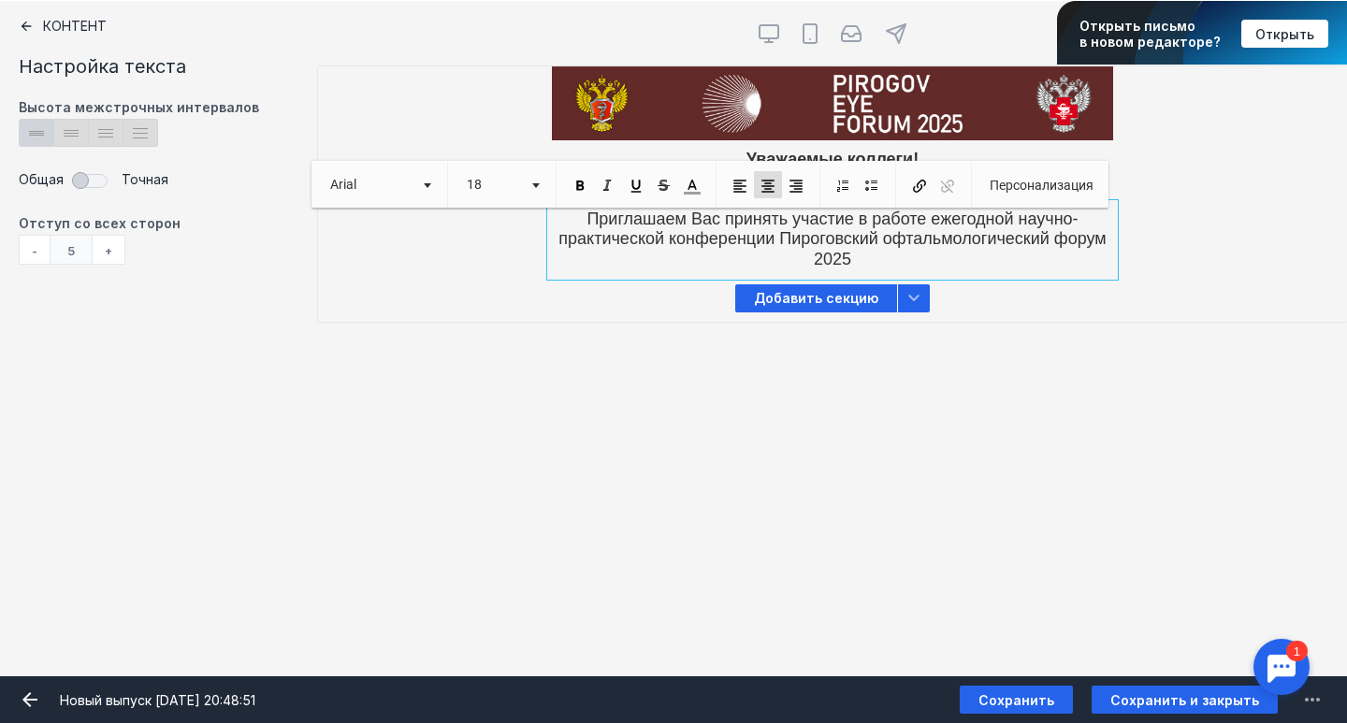
click at [823, 247] on span "Приглашаем Вас принять участие в работе ежегодной научно-практической конференц…" at bounding box center [831, 239] width 547 height 59
click at [782, 239] on span "Приглашаем Вас принять участие в работе ежегодной научно-практической конференц…" at bounding box center [831, 239] width 547 height 59
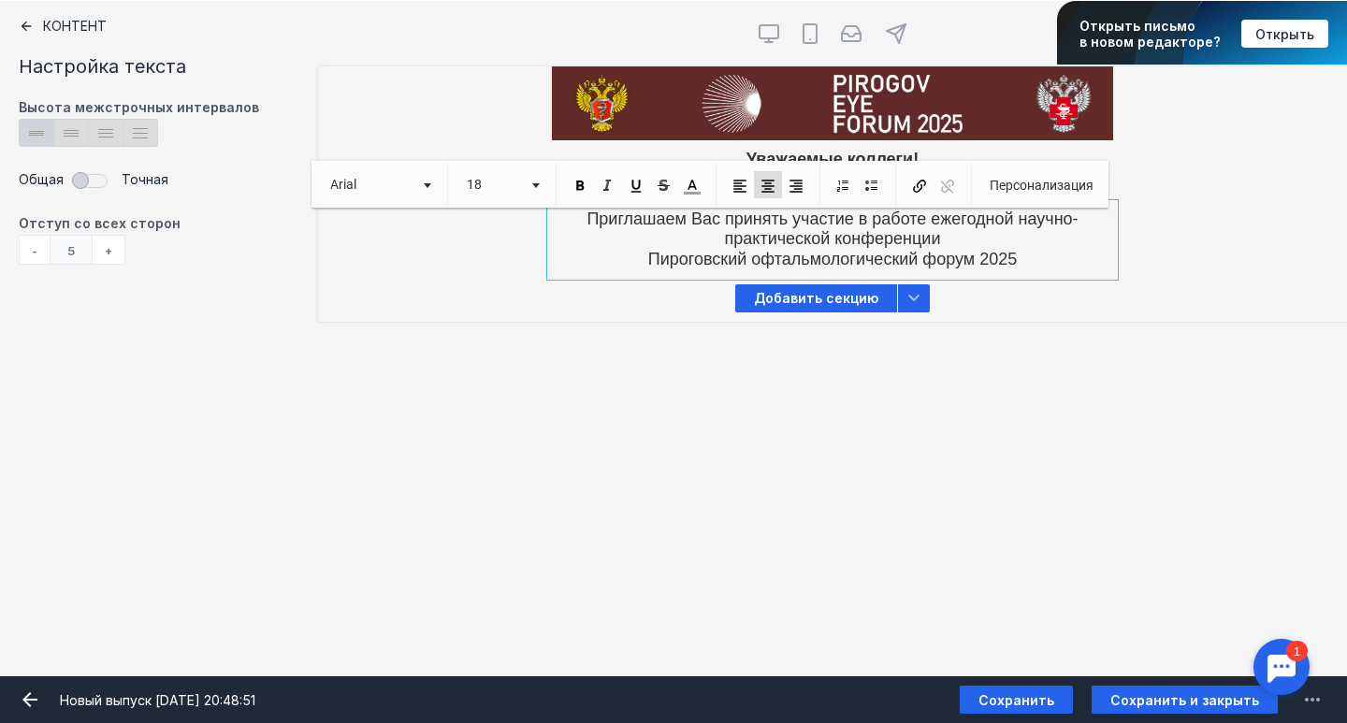
click at [1040, 253] on p "Приглашаем Вас принять участие в работе ежегодной научно-практической конференц…" at bounding box center [833, 240] width 552 height 61
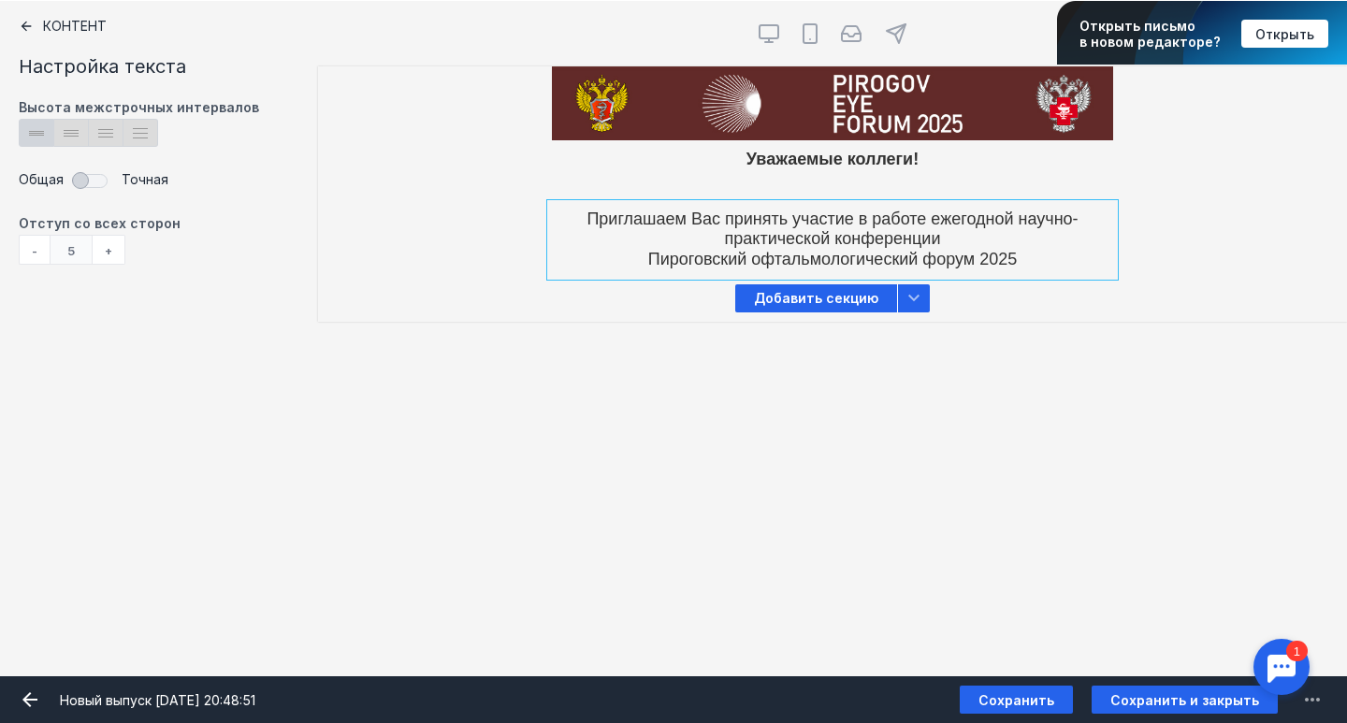
click at [1172, 354] on div "Контент Тт Copy Created with Sketch. Текст image Created with Sketch. Картинка …" at bounding box center [673, 338] width 1347 height 675
click at [809, 294] on span "Добавить секцию" at bounding box center [816, 298] width 162 height 28
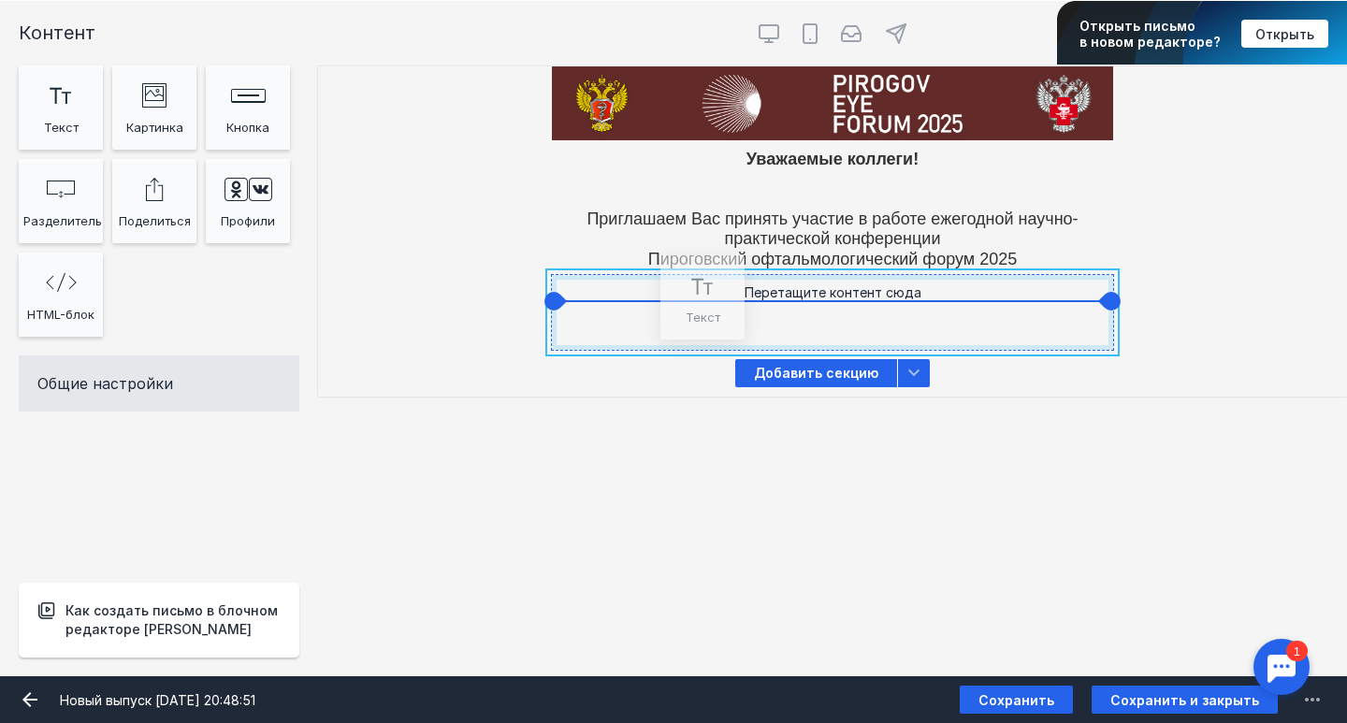
drag, startPoint x: 77, startPoint y: 129, endPoint x: 718, endPoint y: 320, distance: 669.4
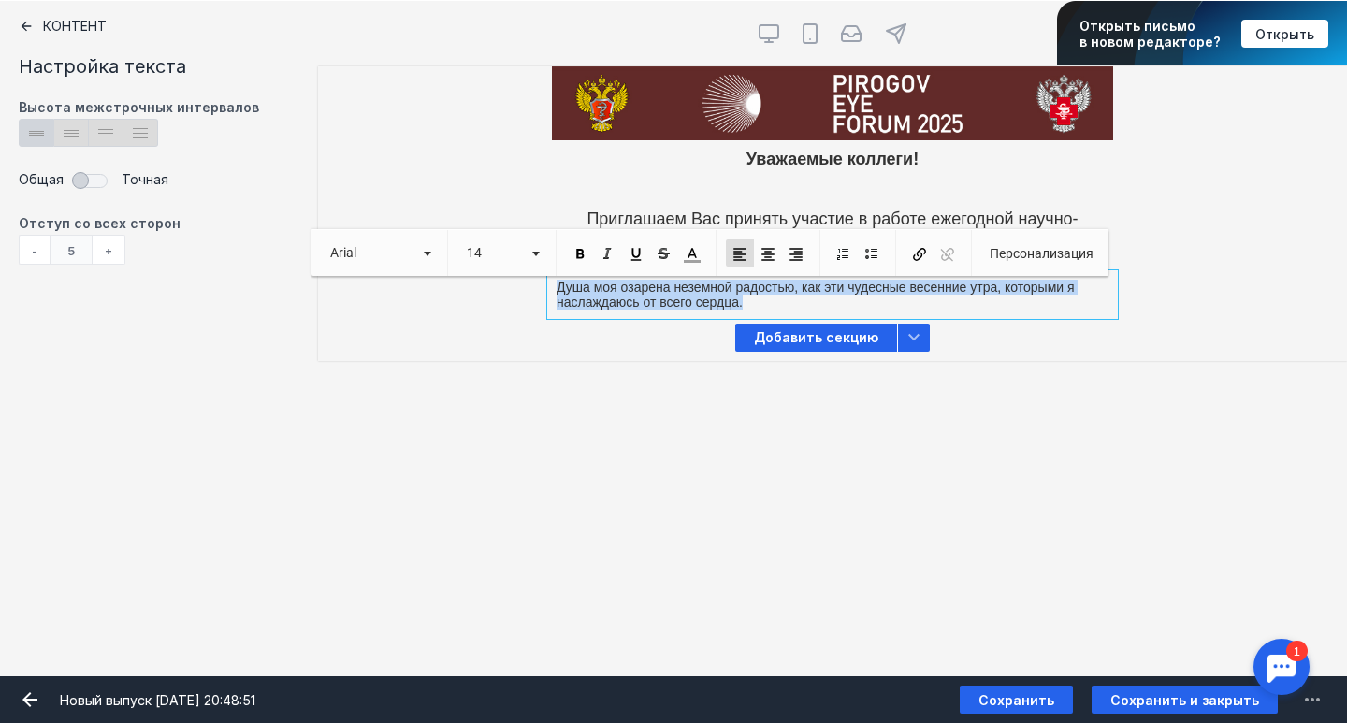
drag, startPoint x: 757, startPoint y: 300, endPoint x: 542, endPoint y: 277, distance: 215.5
click at [542, 277] on div "Душа моя озарена неземной радостью, как эти чудесные весенние утра, которыми я …" at bounding box center [832, 294] width 1029 height 39
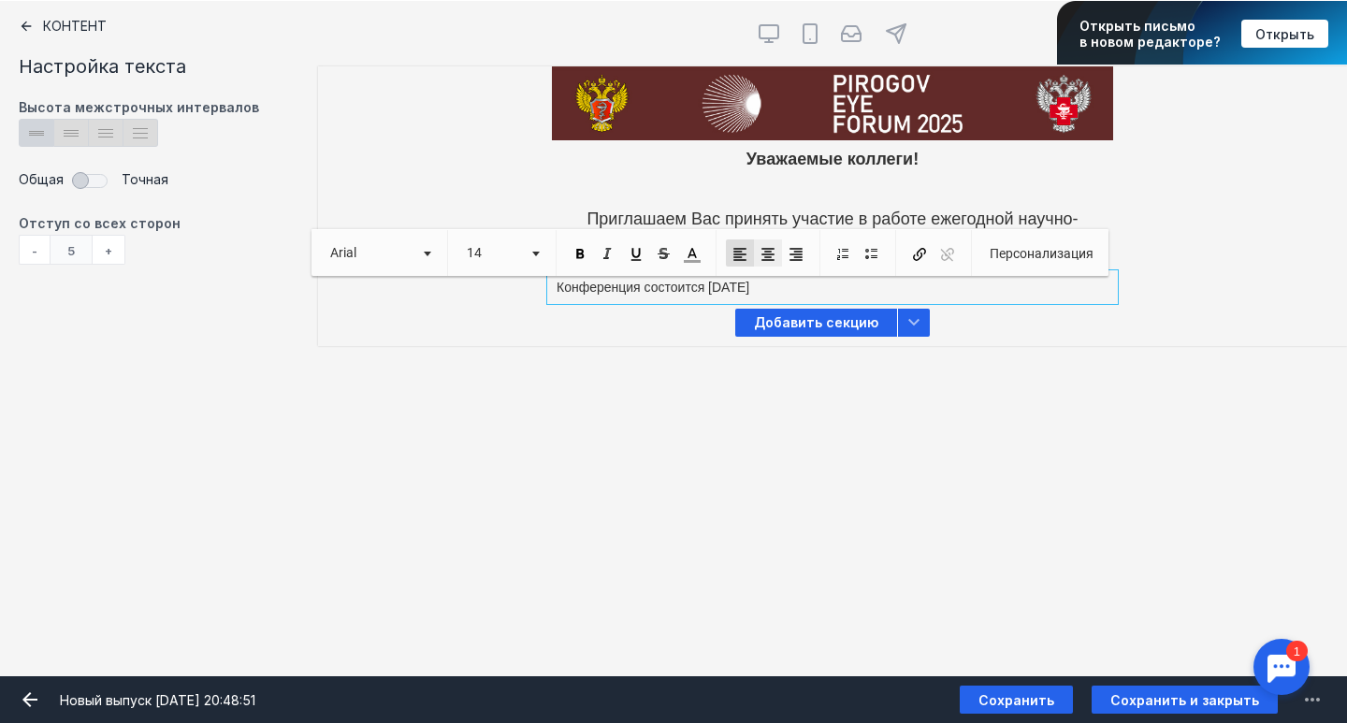
click at [774, 250] on link "По центру" at bounding box center [768, 252] width 28 height 27
click at [534, 253] on span at bounding box center [535, 254] width 7 height 5
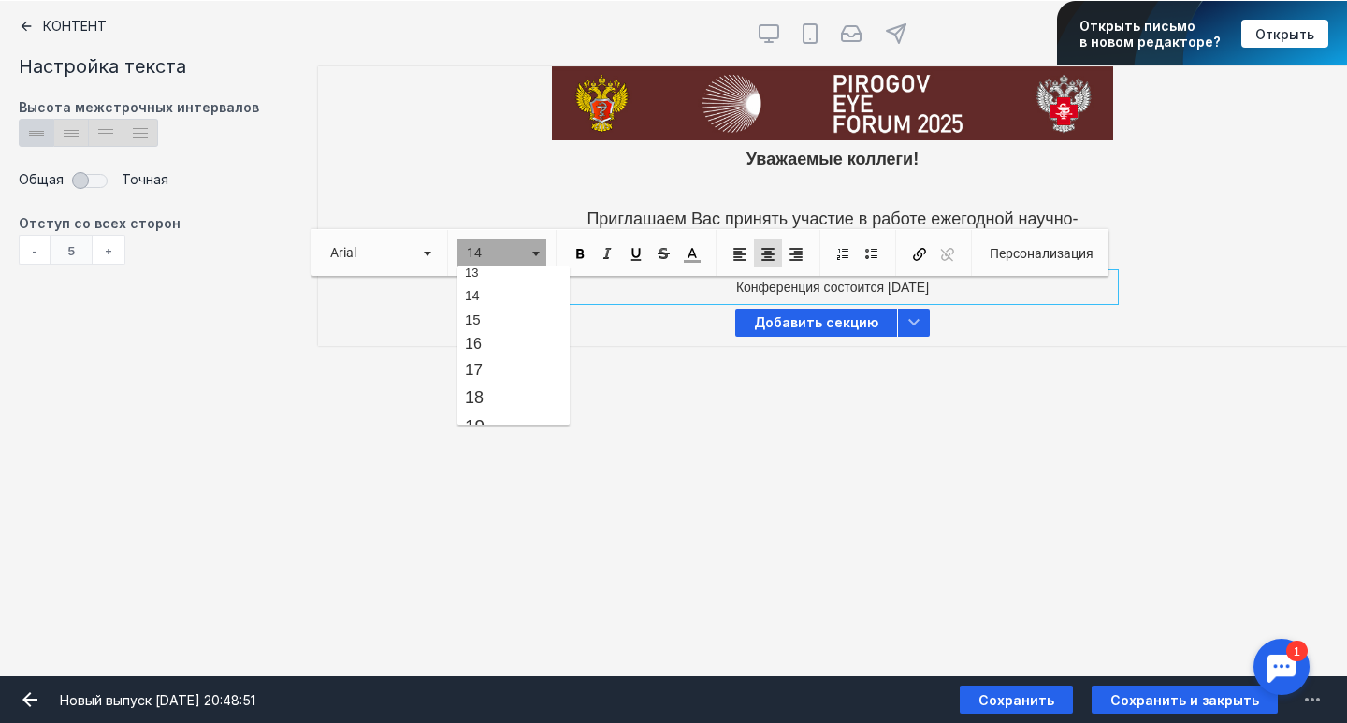
scroll to position [138, 0]
click at [513, 399] on link "18" at bounding box center [513, 395] width 107 height 27
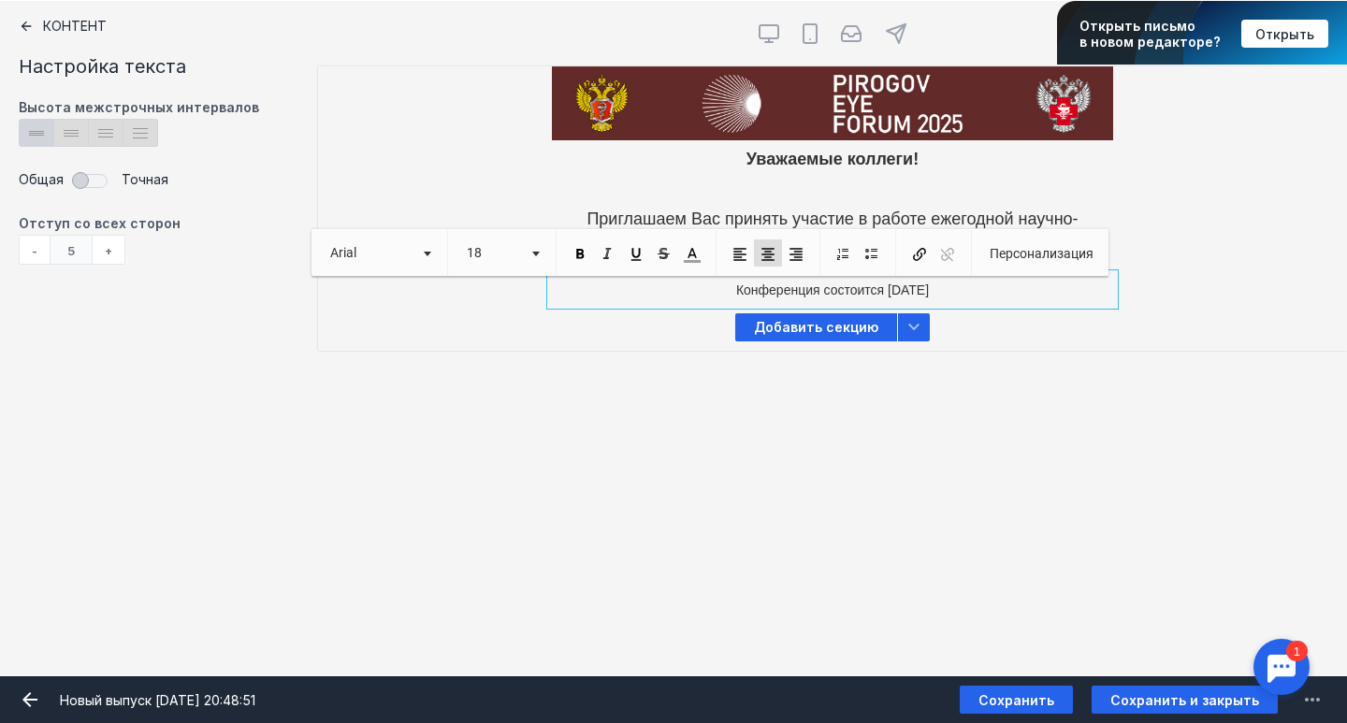
click at [760, 284] on p "Конференция состоится [DATE] ​​​​​​​" at bounding box center [833, 290] width 552 height 21
click at [760, 284] on p "Конференция состоится [DATE]" at bounding box center [833, 290] width 552 height 21
click at [517, 252] on span "14" at bounding box center [489, 252] width 65 height 27
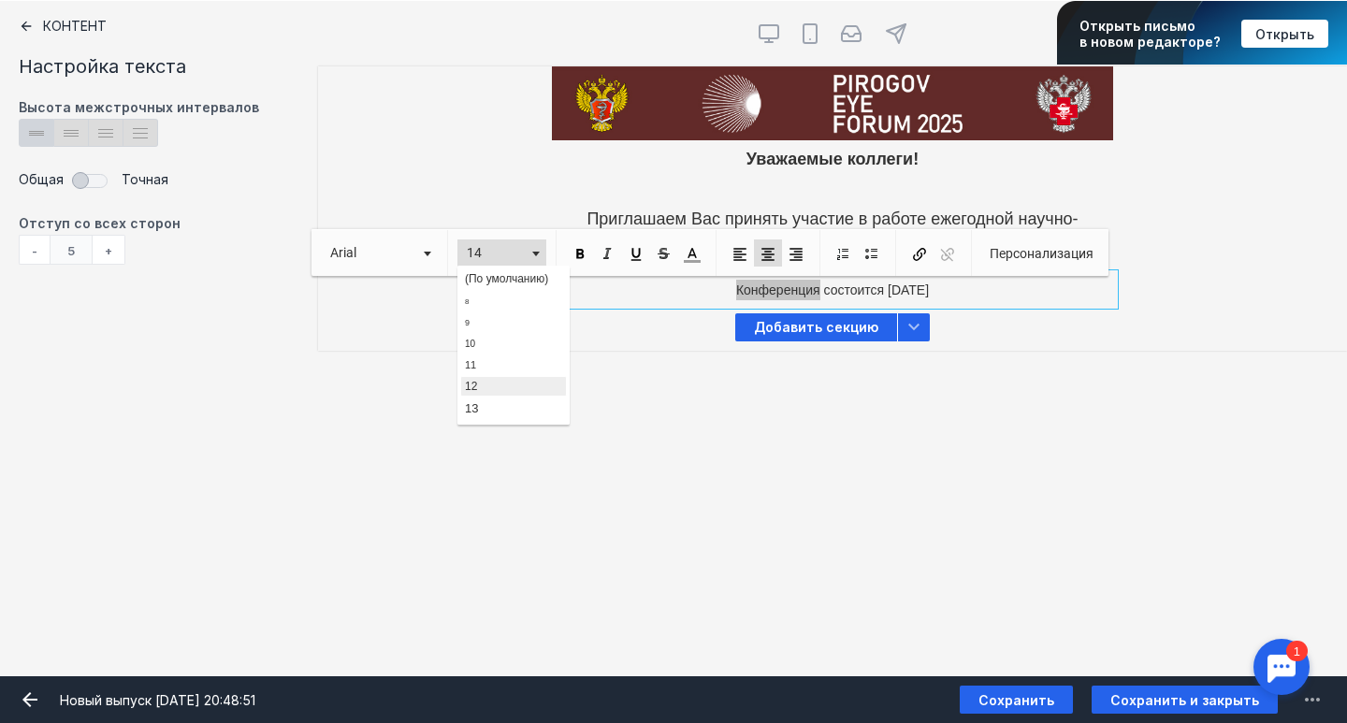
click at [503, 383] on link "12" at bounding box center [513, 386] width 107 height 21
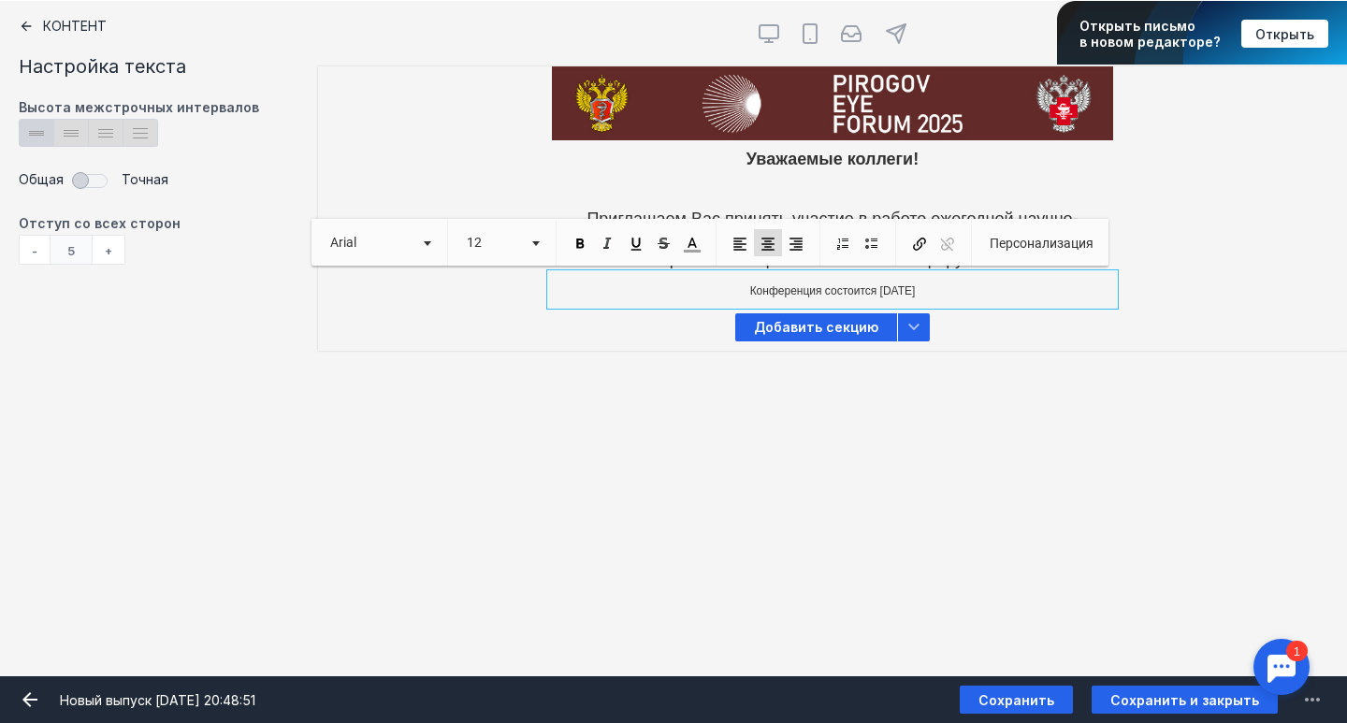
scroll to position [470, 0]
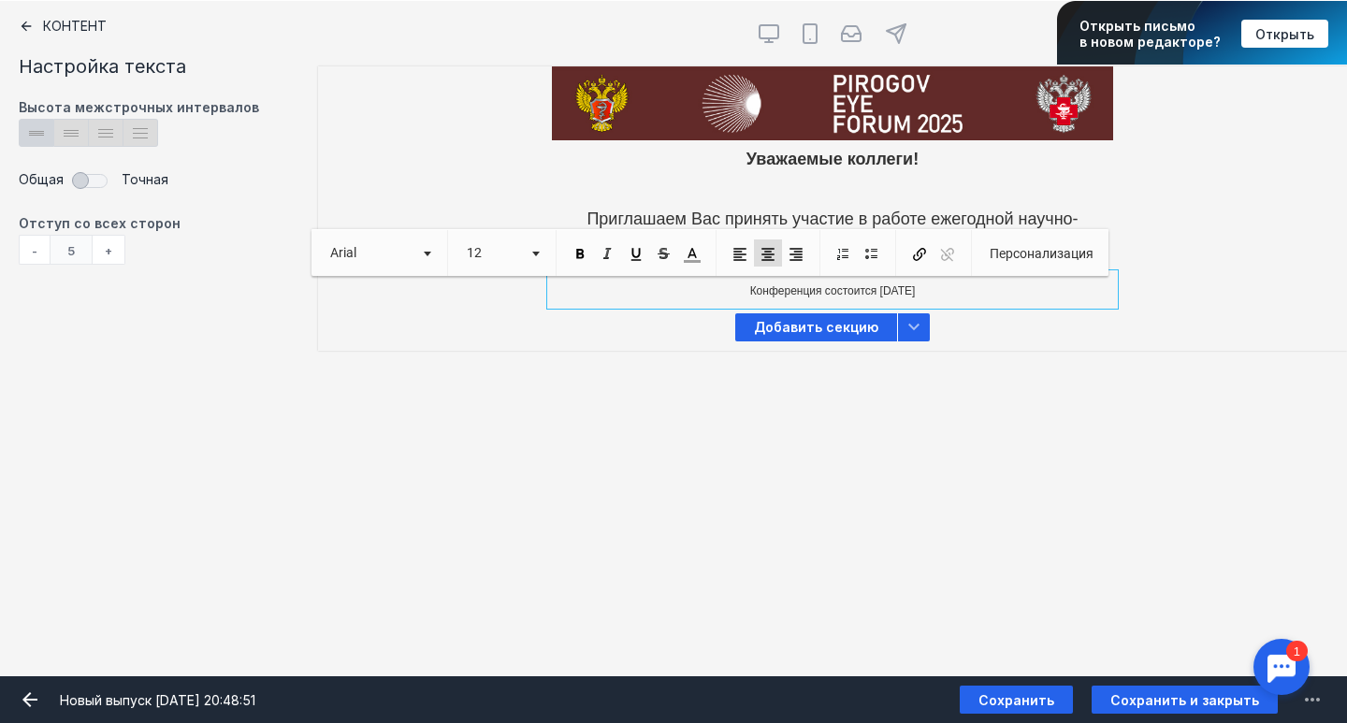
click at [642, 294] on p "Конференция состоится [DATE]" at bounding box center [833, 290] width 552 height 21
click at [759, 289] on span "Конференция состоится [DATE]" at bounding box center [833, 290] width 166 height 13
click at [532, 253] on span at bounding box center [535, 254] width 7 height 5
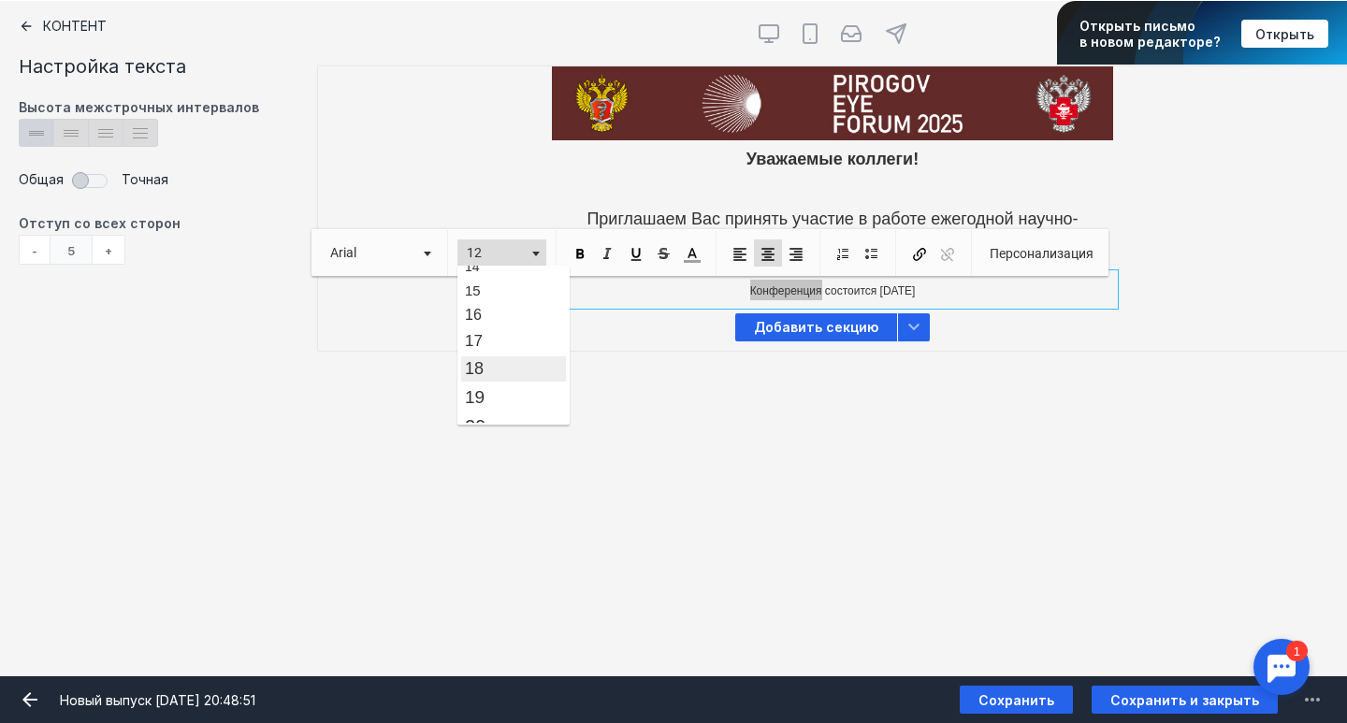
scroll to position [165, 0]
click at [490, 369] on link "18" at bounding box center [513, 367] width 107 height 27
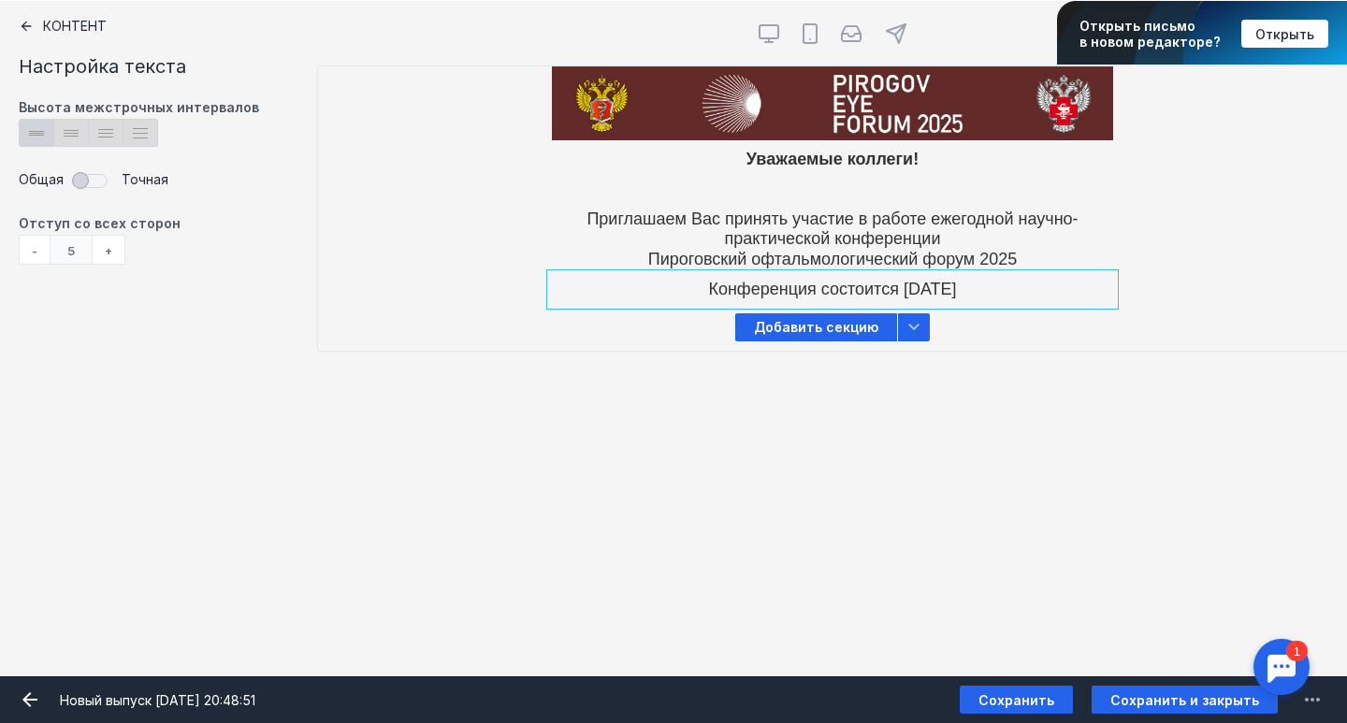
click at [754, 381] on div "Контент Тт Copy Created with Sketch. Текст image Created with Sketch. Картинка …" at bounding box center [673, 338] width 1347 height 675
click at [1056, 289] on div at bounding box center [832, 290] width 561 height 30
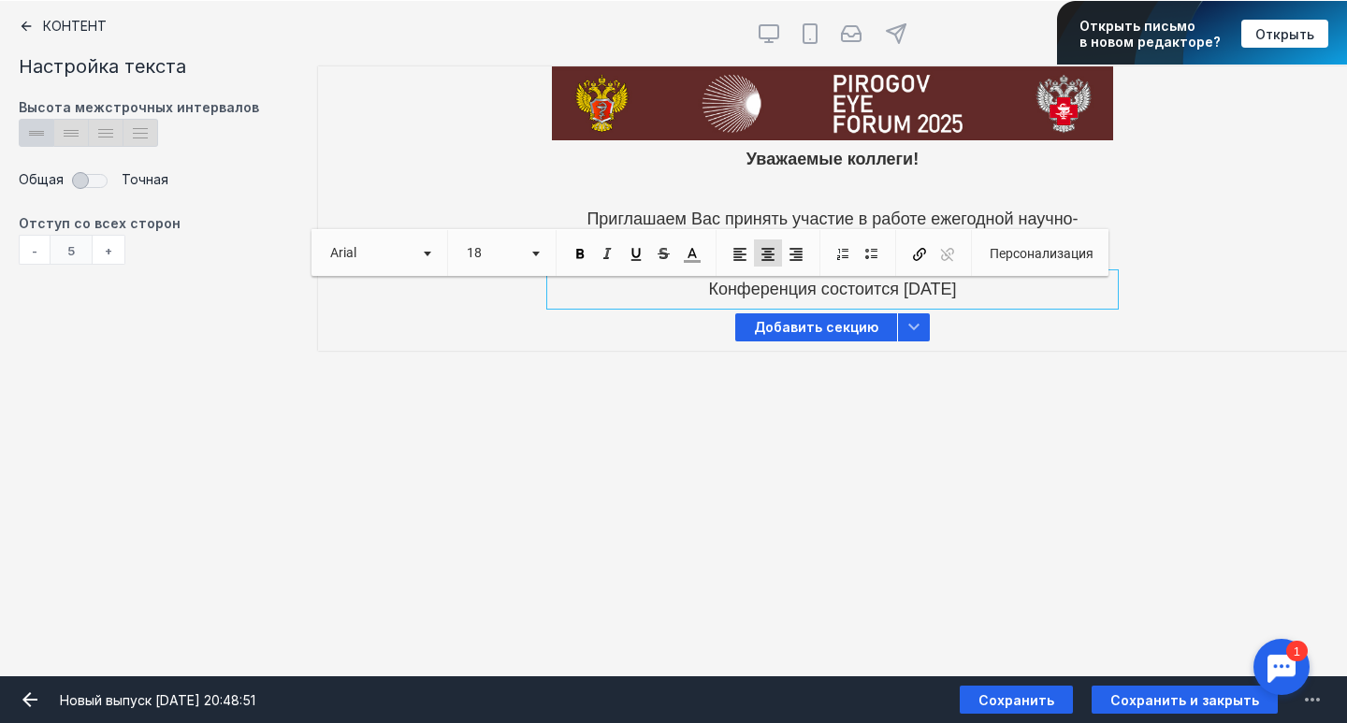
click at [1080, 296] on p "Конференция состоится [DATE]" at bounding box center [833, 290] width 552 height 21
click at [820, 325] on span "Добавить секцию" at bounding box center [816, 327] width 162 height 28
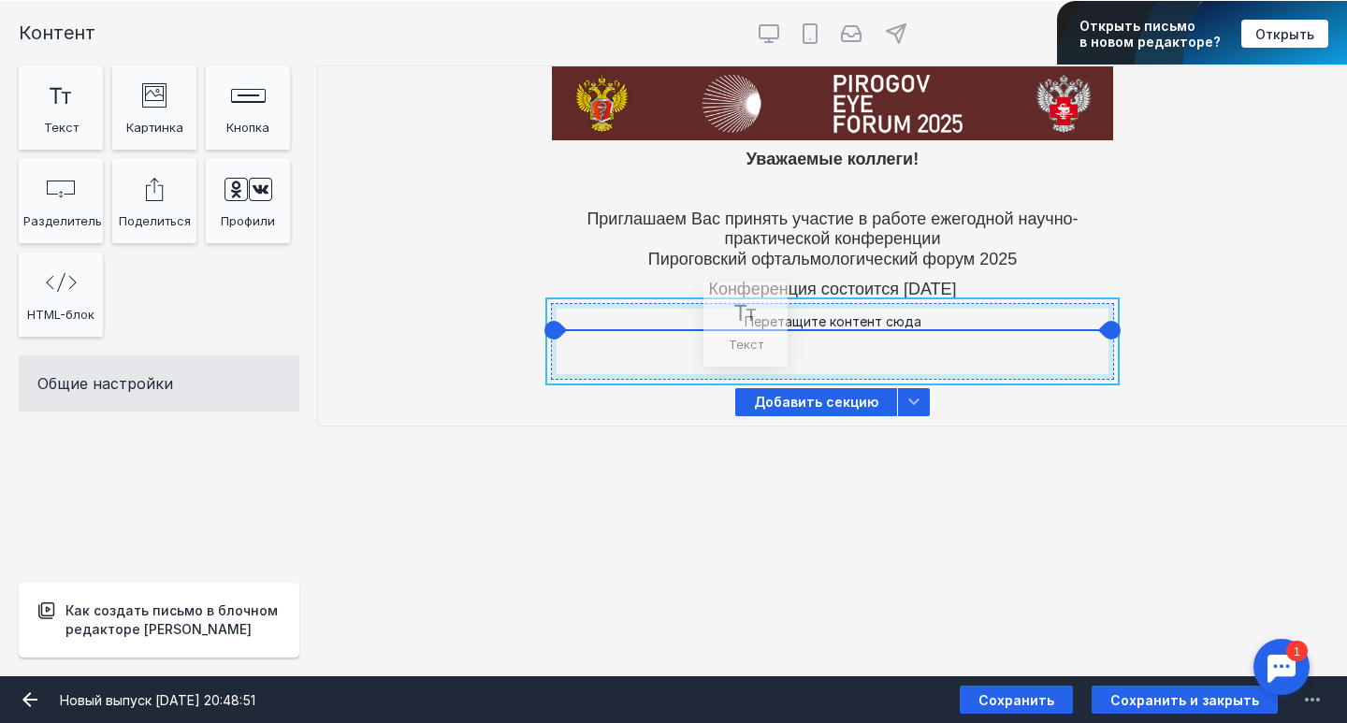
drag, startPoint x: 48, startPoint y: 116, endPoint x: 732, endPoint y: 333, distance: 718.2
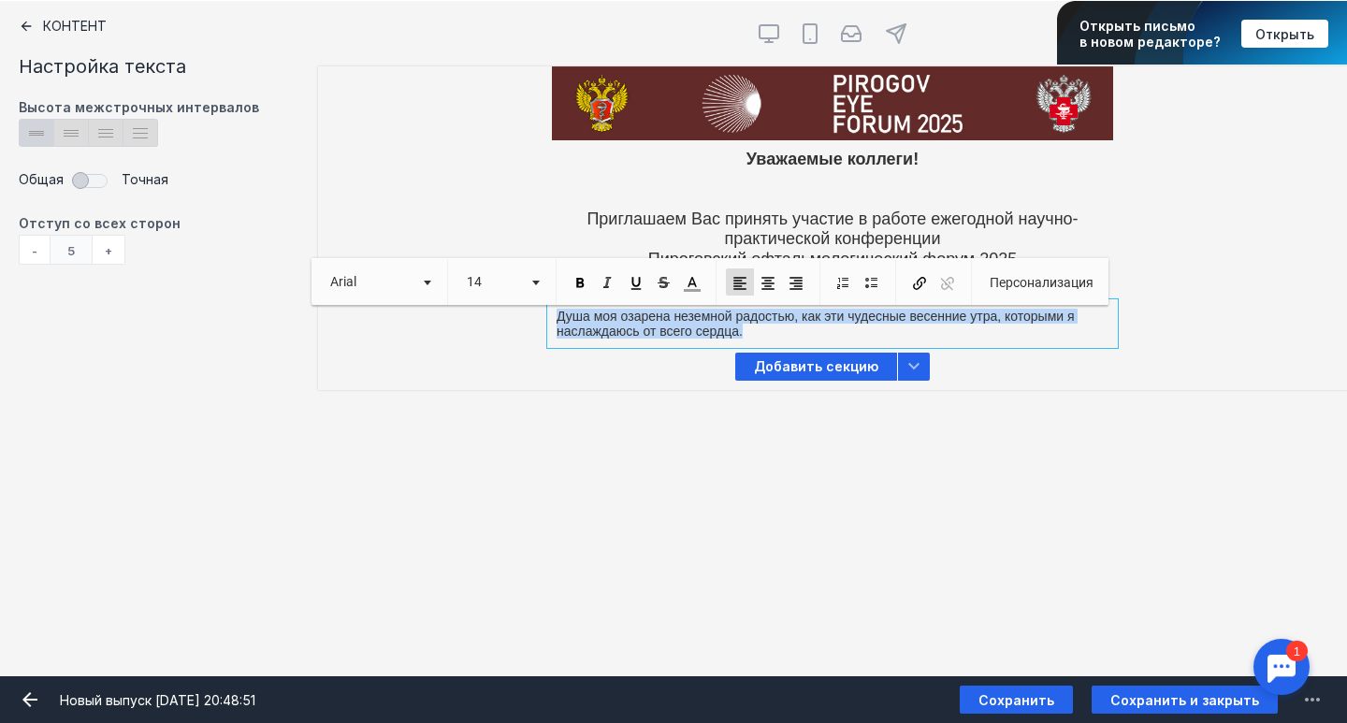
drag, startPoint x: 767, startPoint y: 329, endPoint x: 546, endPoint y: 311, distance: 221.5
click at [546, 311] on div "Душа моя озарена неземной радостью, как эти чудесные весенние утра, которыми я …" at bounding box center [832, 323] width 1029 height 39
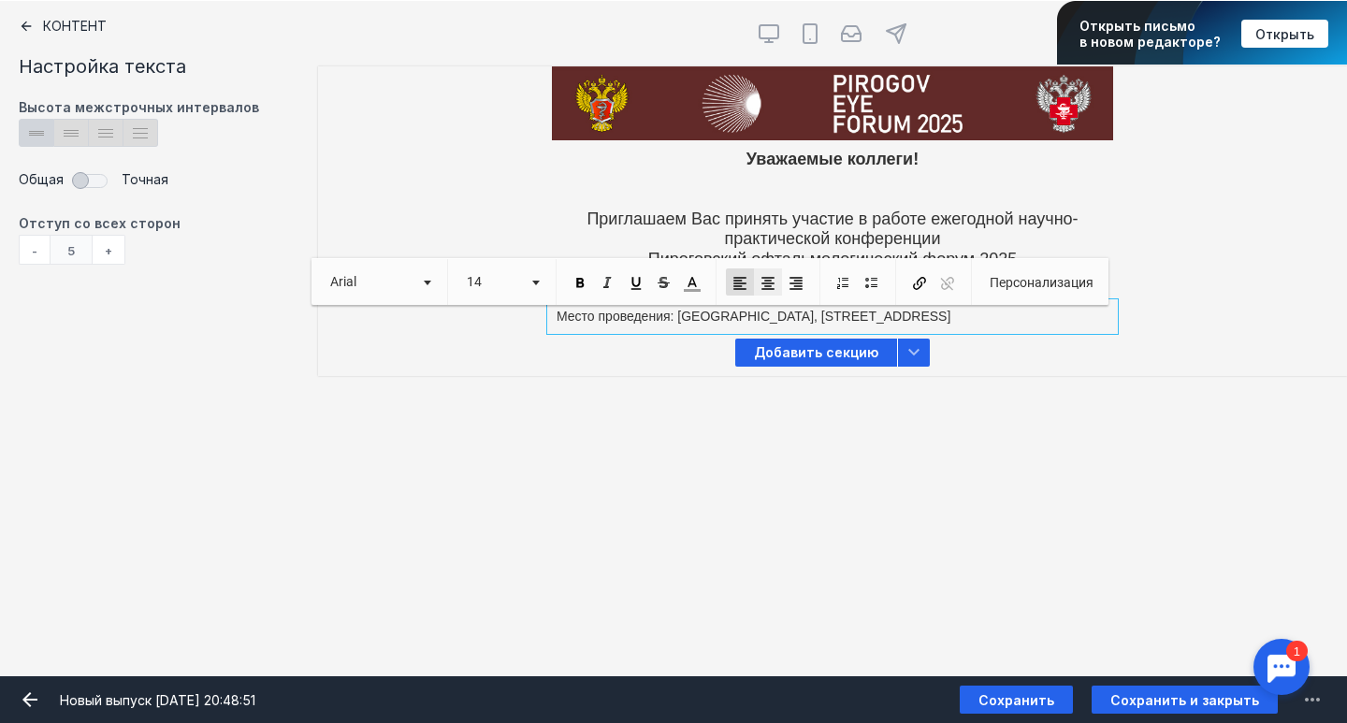
click at [763, 274] on link "По центру" at bounding box center [768, 281] width 28 height 27
click at [715, 312] on p "Место проведения: [GEOGRAPHIC_DATA], [STREET_ADDRESS]" at bounding box center [833, 317] width 552 height 16
click at [532, 285] on span at bounding box center [535, 283] width 7 height 5
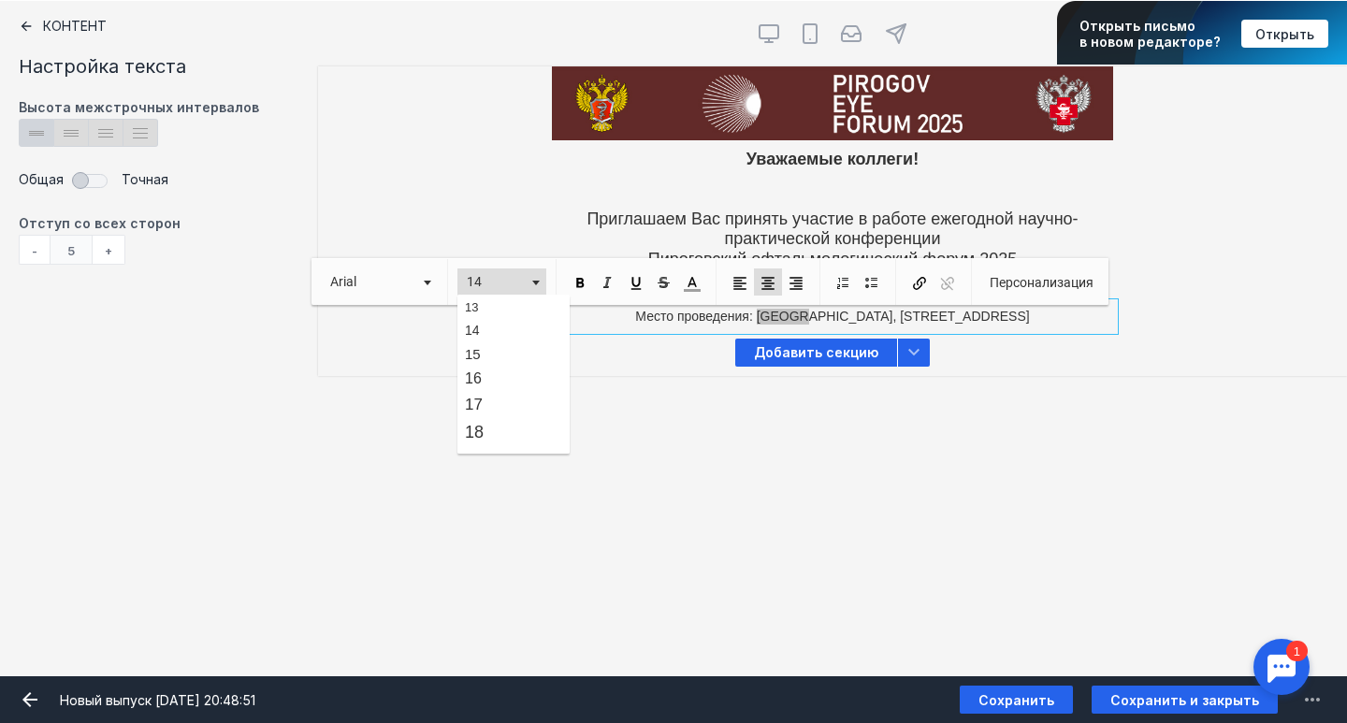
scroll to position [132, 0]
click at [514, 418] on link "18" at bounding box center [513, 430] width 107 height 27
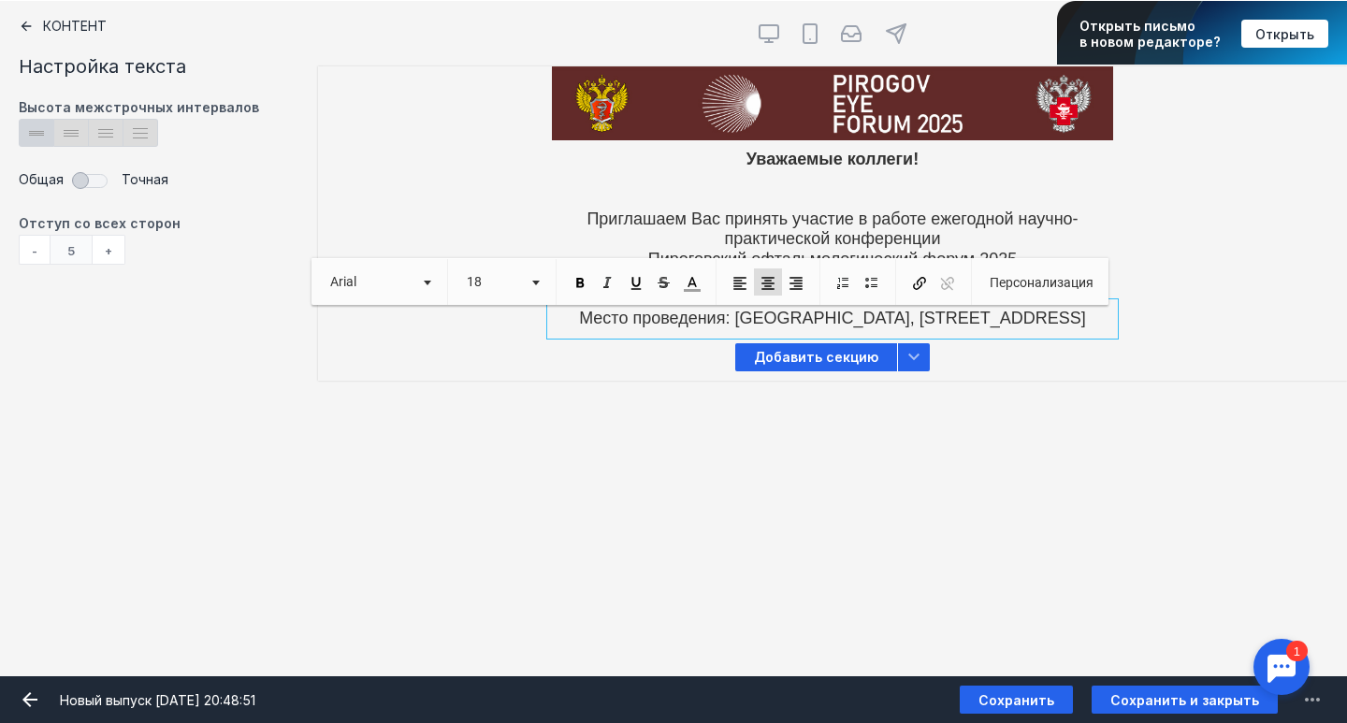
click at [681, 435] on div "Контент Тт Copy Created with Sketch. Текст image Created with Sketch. Картинка …" at bounding box center [673, 338] width 1347 height 675
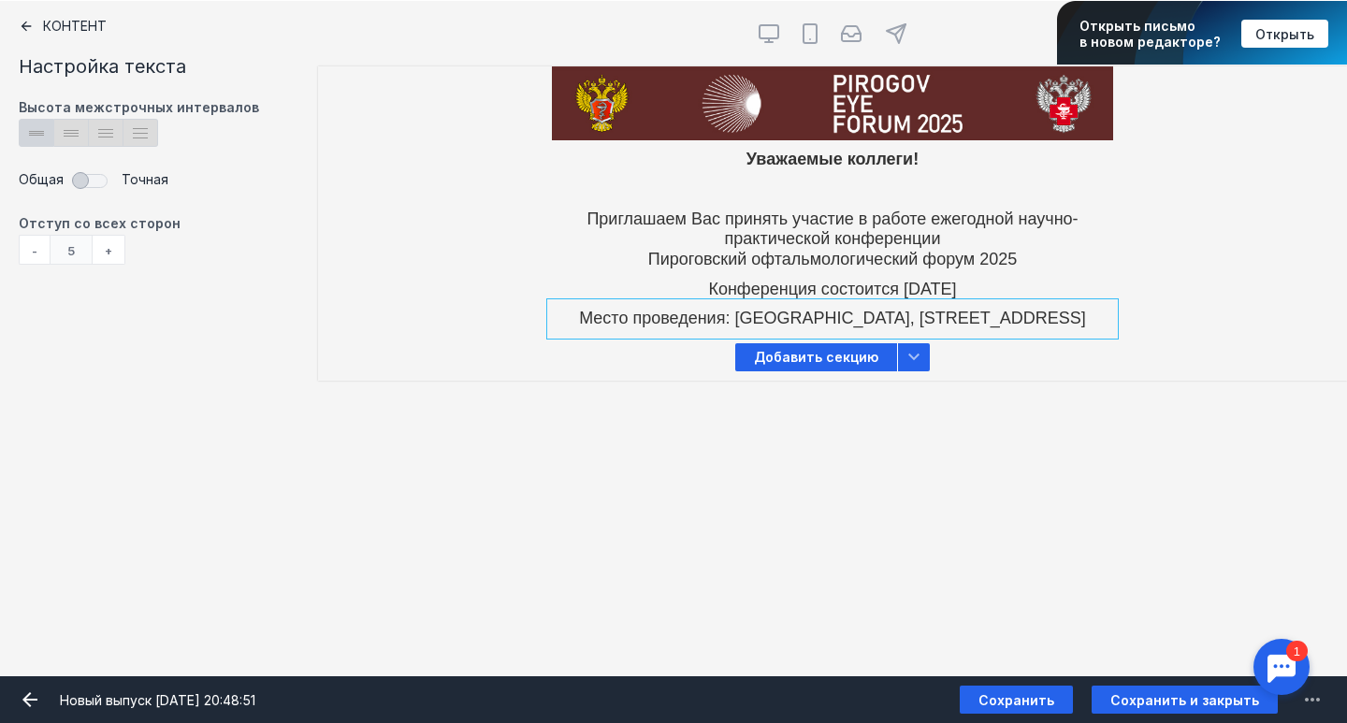
click at [1263, 320] on div "Место проведения: [GEOGRAPHIC_DATA], [STREET_ADDRESS] [PERSON_NAME] видит эту с…" at bounding box center [832, 319] width 1029 height 30
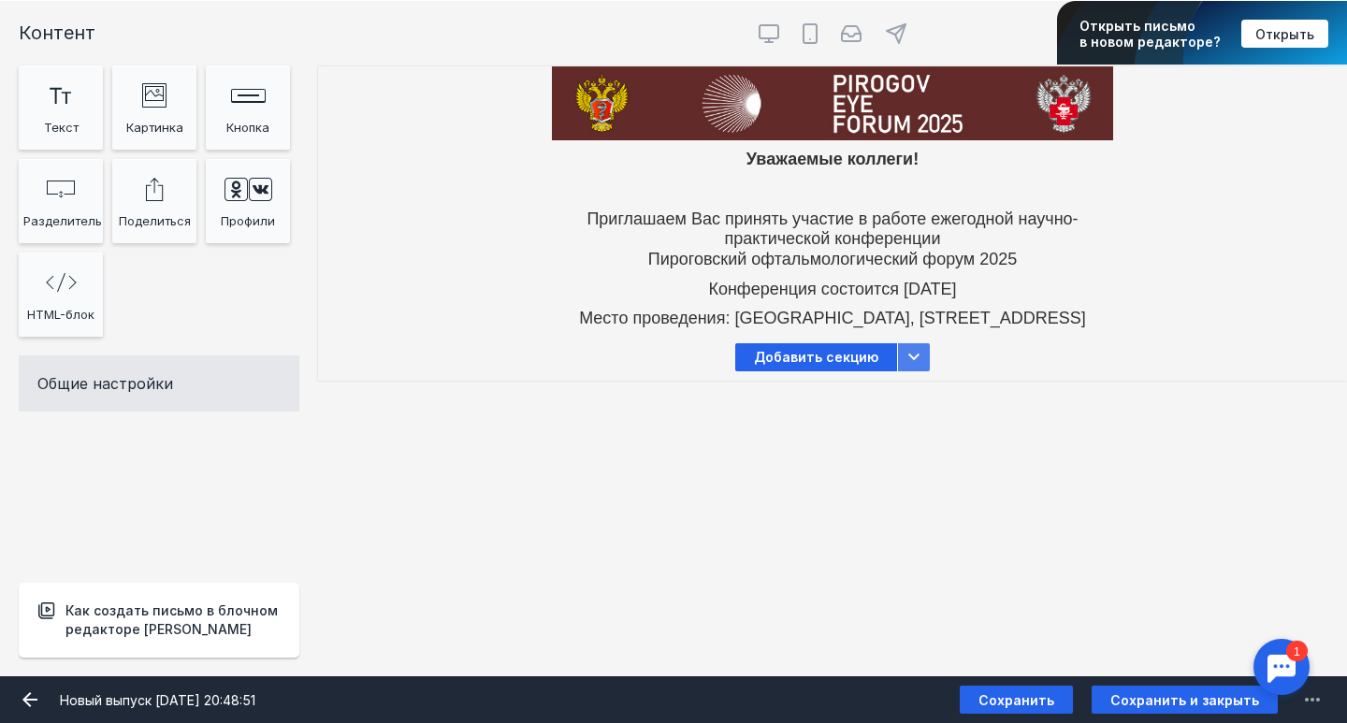
click at [912, 365] on icon at bounding box center [914, 357] width 22 height 22
click at [845, 371] on span "Добавить секцию" at bounding box center [816, 357] width 162 height 28
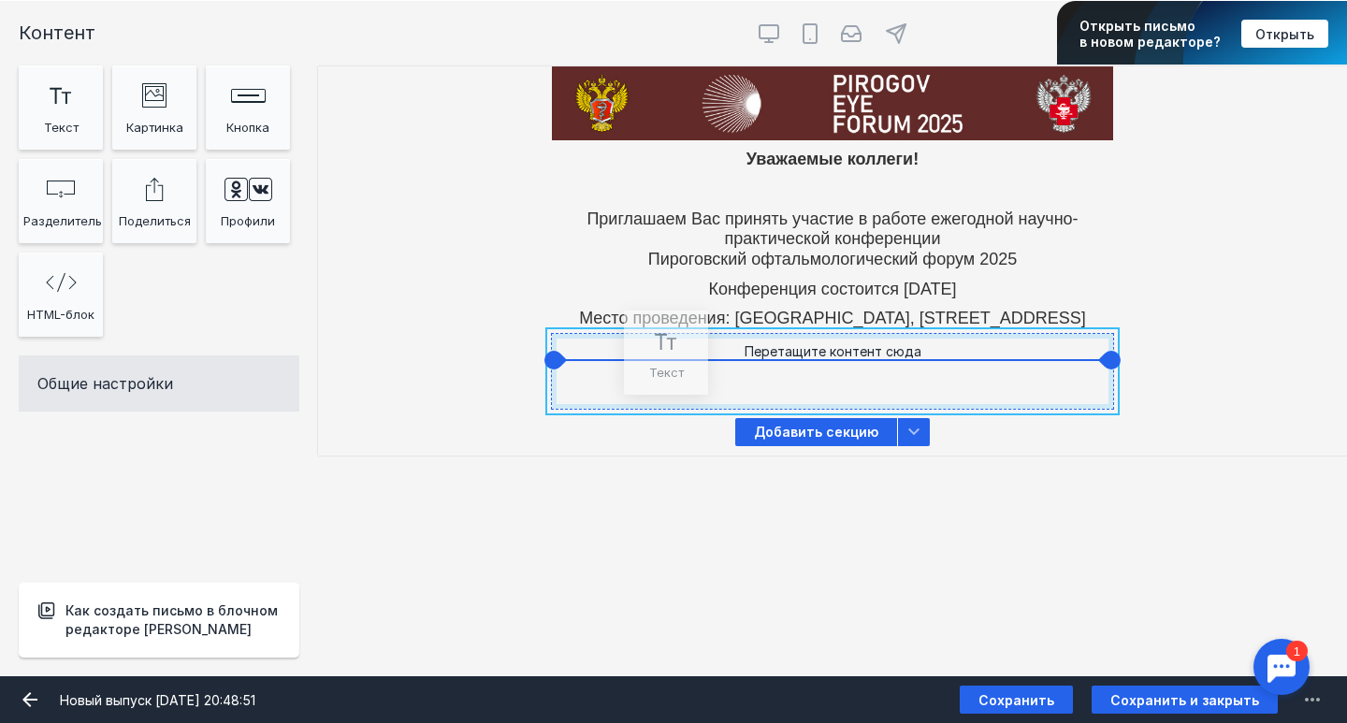
drag, startPoint x: 56, startPoint y: 100, endPoint x: 661, endPoint y: 364, distance: 660.2
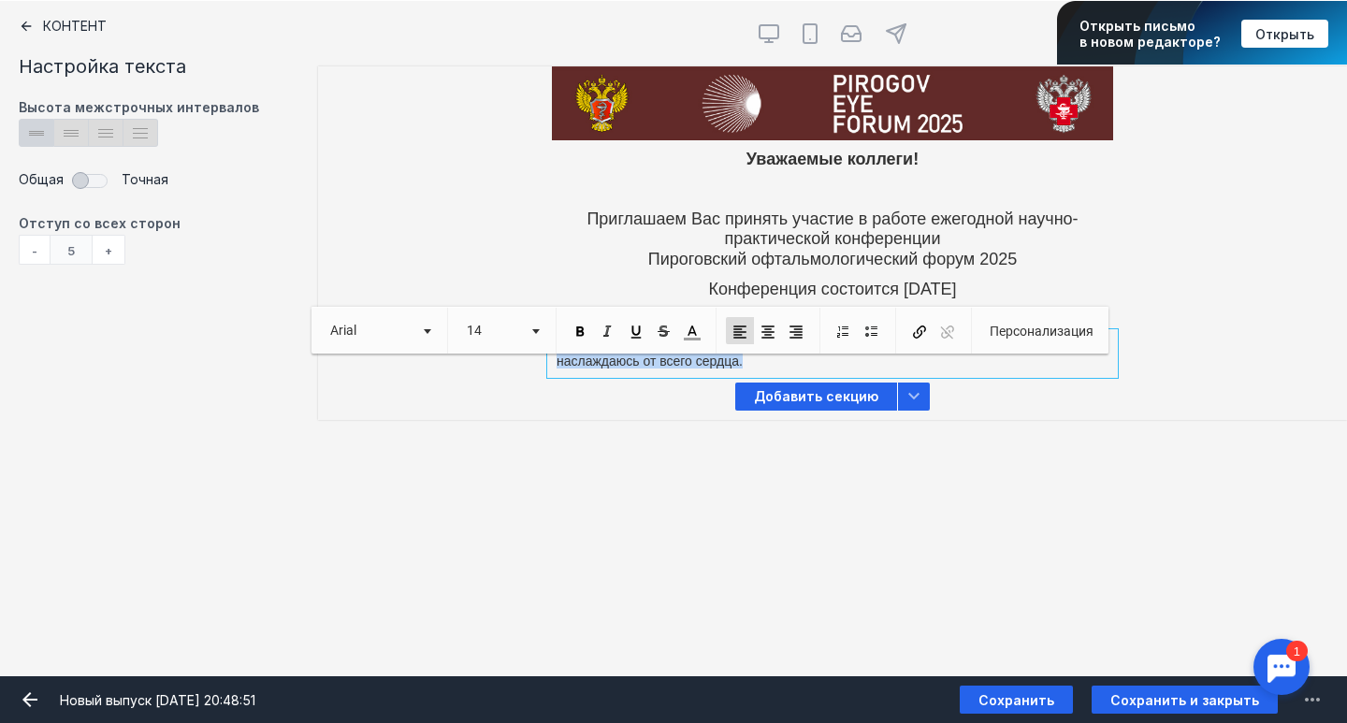
drag, startPoint x: 753, startPoint y: 383, endPoint x: 528, endPoint y: 352, distance: 226.6
click at [528, 352] on body "Что нового? Журнал заданий [EMAIL_ADDRESS][DOMAIN_NAME] [EMAIL_ADDRESS][DOMAIN_…" at bounding box center [673, 434] width 1347 height 1766
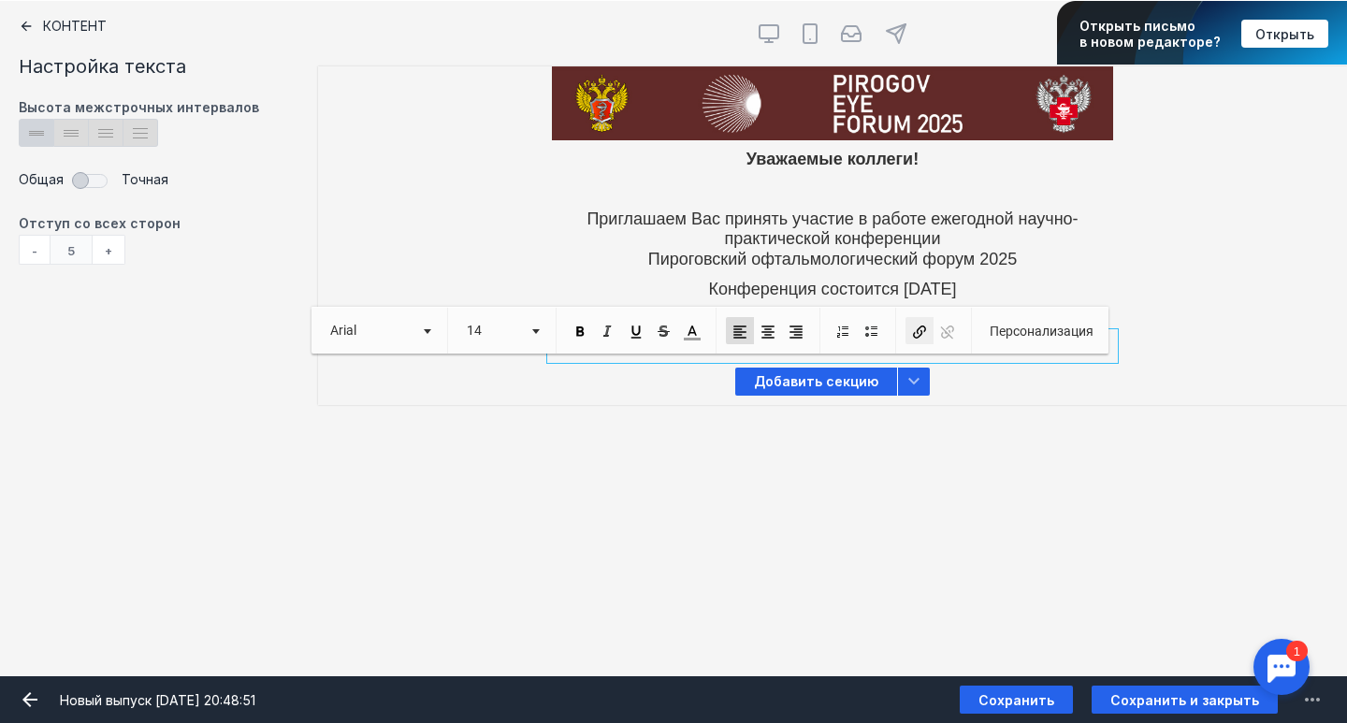
click at [916, 332] on span at bounding box center [919, 332] width 17 height 17
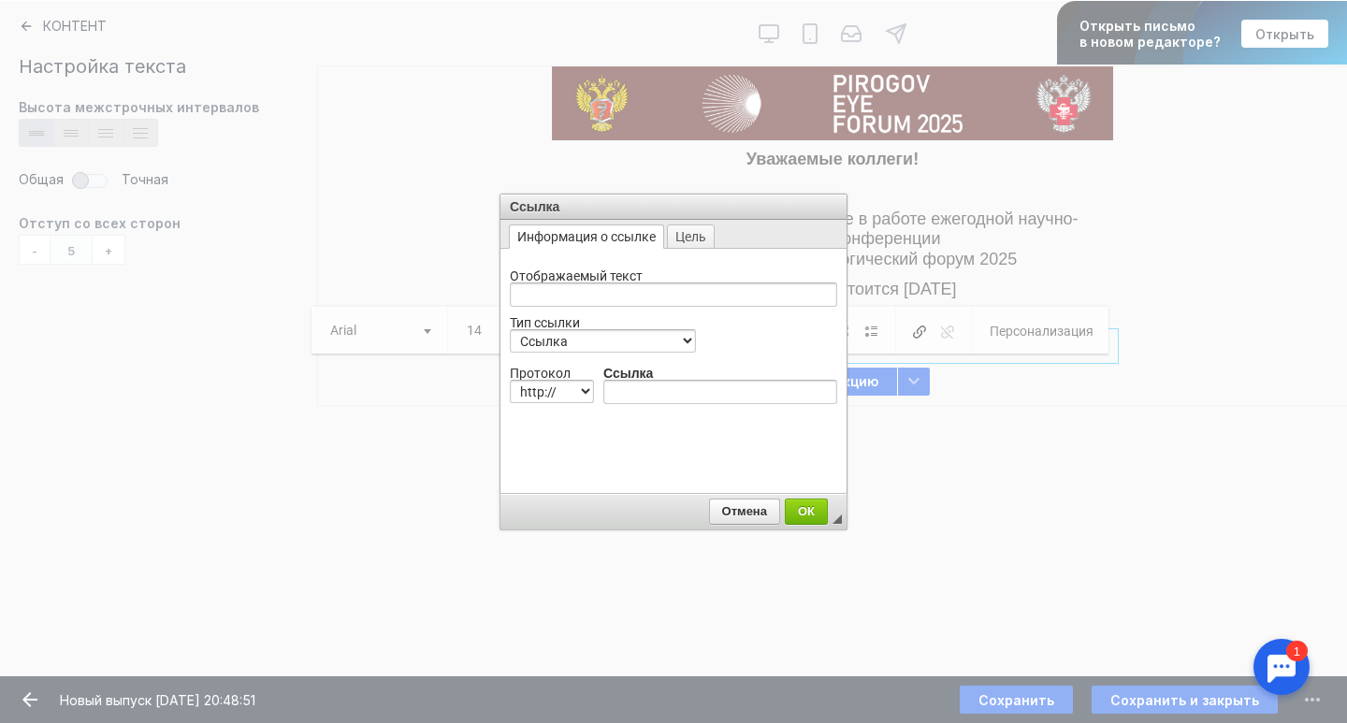
scroll to position [0, 0]
click at [833, 208] on link "X" at bounding box center [833, 206] width 19 height 19
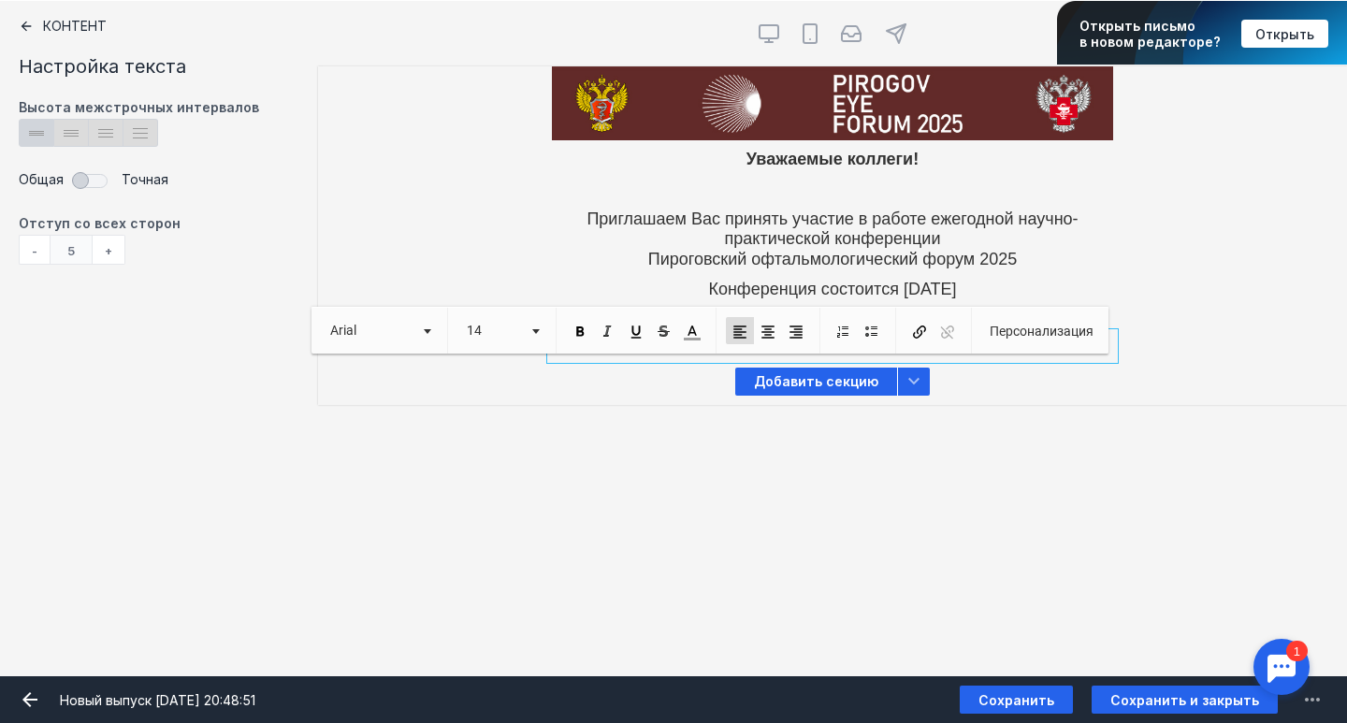
click at [936, 359] on div at bounding box center [832, 346] width 561 height 25
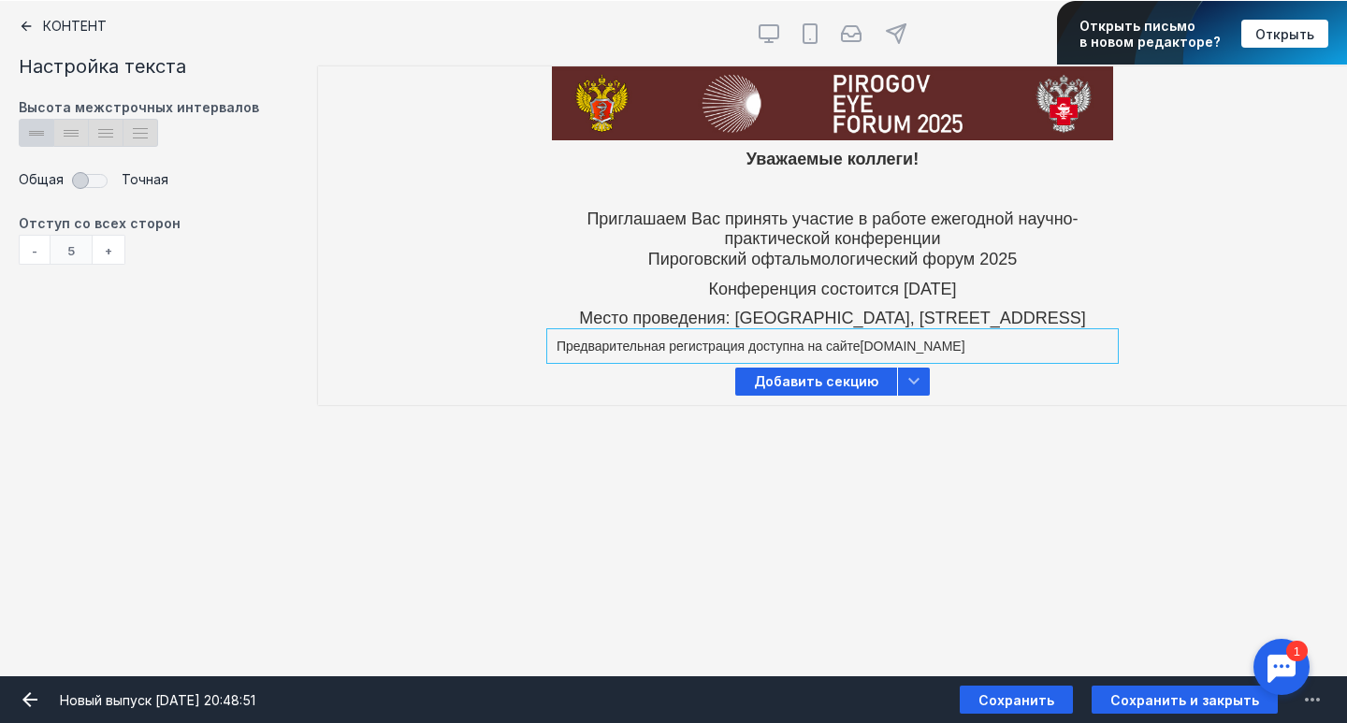
click at [936, 359] on div at bounding box center [832, 346] width 561 height 25
click at [922, 358] on div at bounding box center [832, 346] width 561 height 25
click at [903, 358] on div at bounding box center [832, 346] width 561 height 25
click at [884, 358] on div at bounding box center [832, 346] width 561 height 25
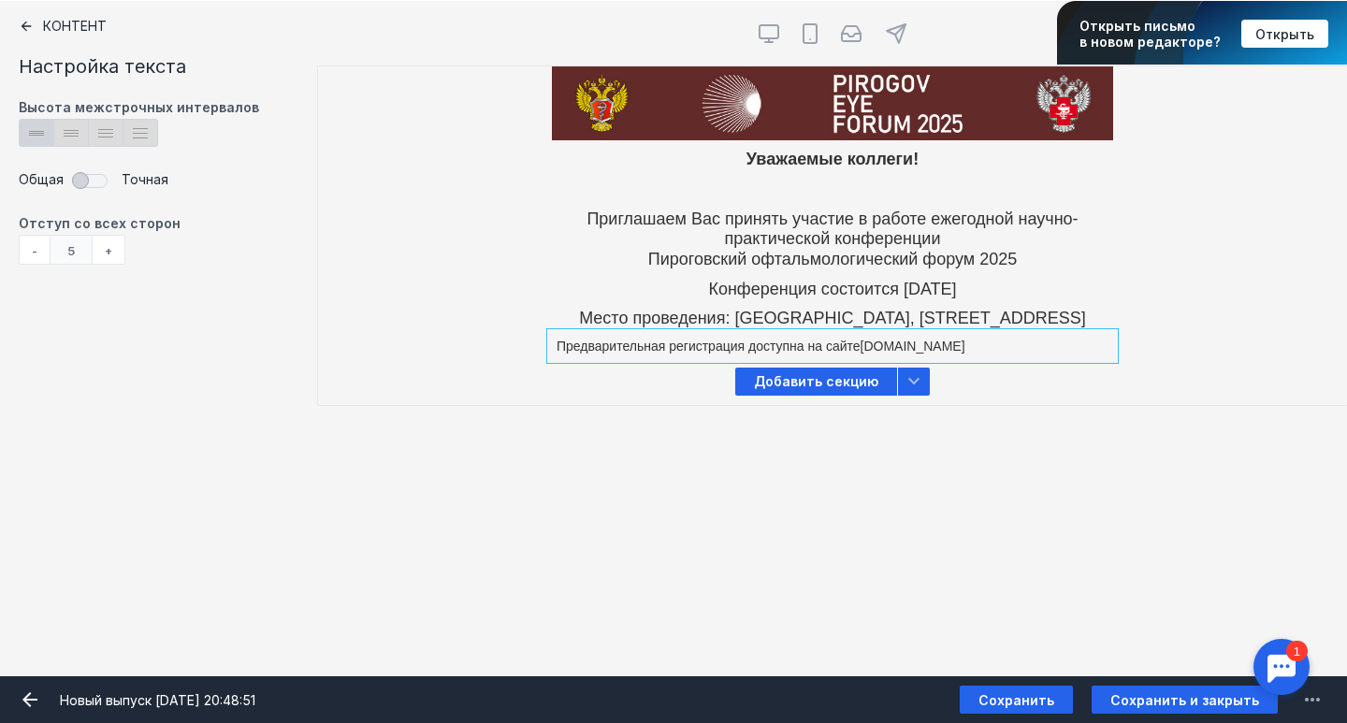
click at [884, 358] on div at bounding box center [832, 346] width 561 height 25
click at [1146, 427] on div "Контент Тт Copy Created with Sketch. Текст image Created with Sketch. Картинка …" at bounding box center [673, 338] width 1347 height 675
click at [1058, 293] on div at bounding box center [832, 290] width 561 height 30
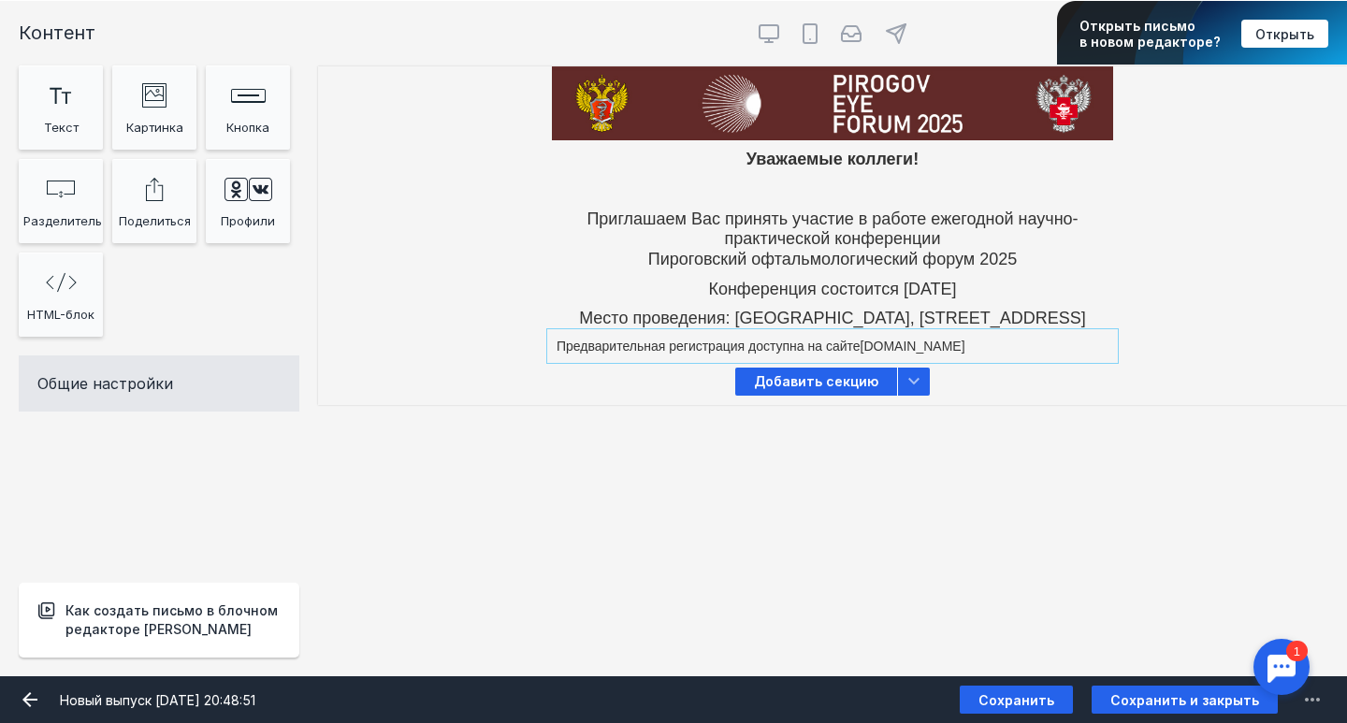
click at [1020, 349] on div "[PERSON_NAME] видит эту секцию? Все получатели Уважаемые коллеги! [PERSON_NAME]…" at bounding box center [832, 212] width 1029 height 292
click at [1020, 355] on div at bounding box center [832, 346] width 561 height 25
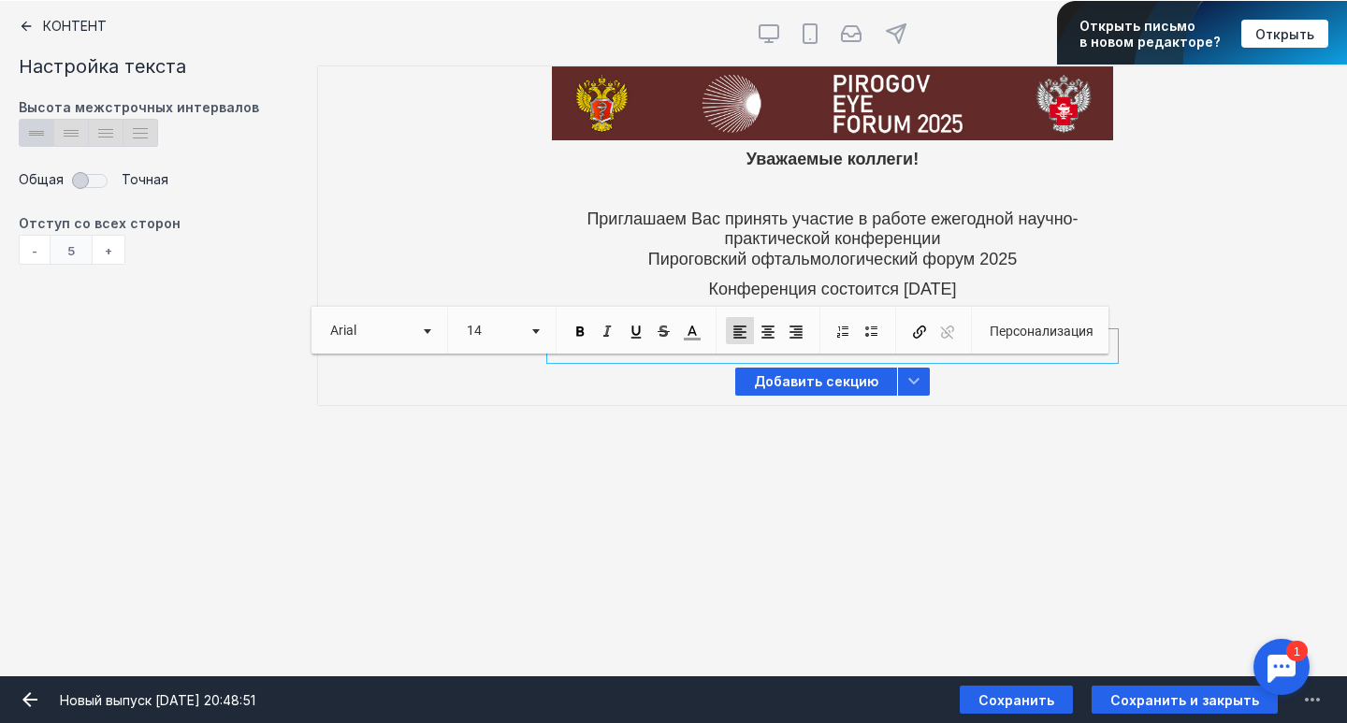
click at [953, 354] on p "Предварительная регистрация доступна на сайте [DOMAIN_NAME]" at bounding box center [833, 347] width 552 height 16
click at [1003, 359] on div at bounding box center [832, 346] width 561 height 25
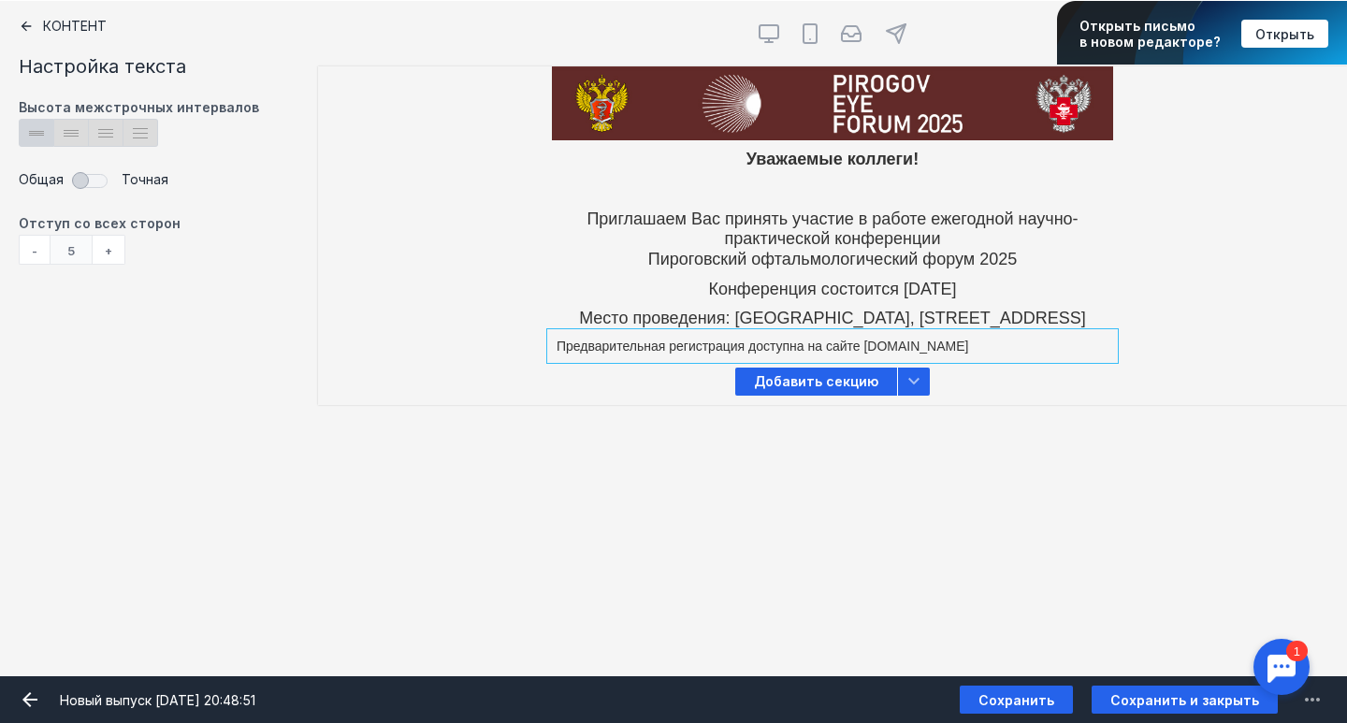
drag, startPoint x: 997, startPoint y: 368, endPoint x: 911, endPoint y: 362, distance: 86.2
click at [911, 359] on div at bounding box center [832, 346] width 561 height 25
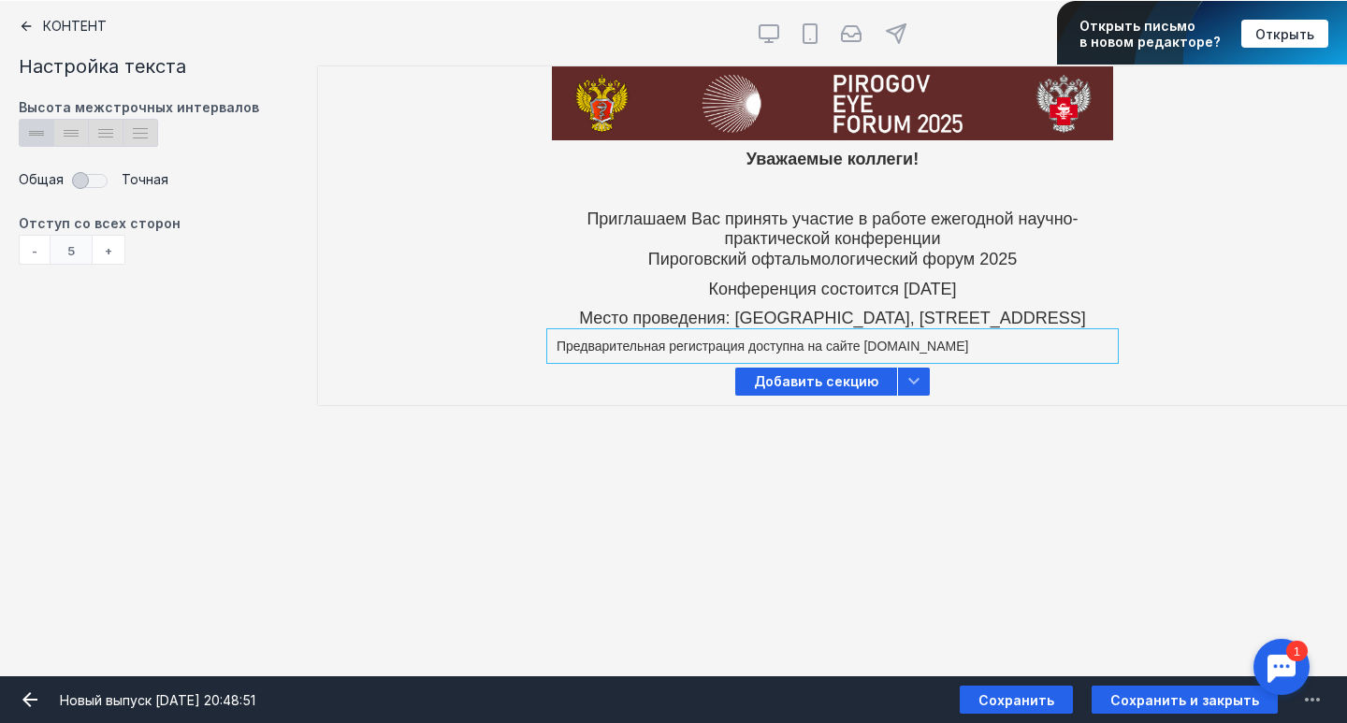
click at [927, 316] on div at bounding box center [832, 319] width 561 height 30
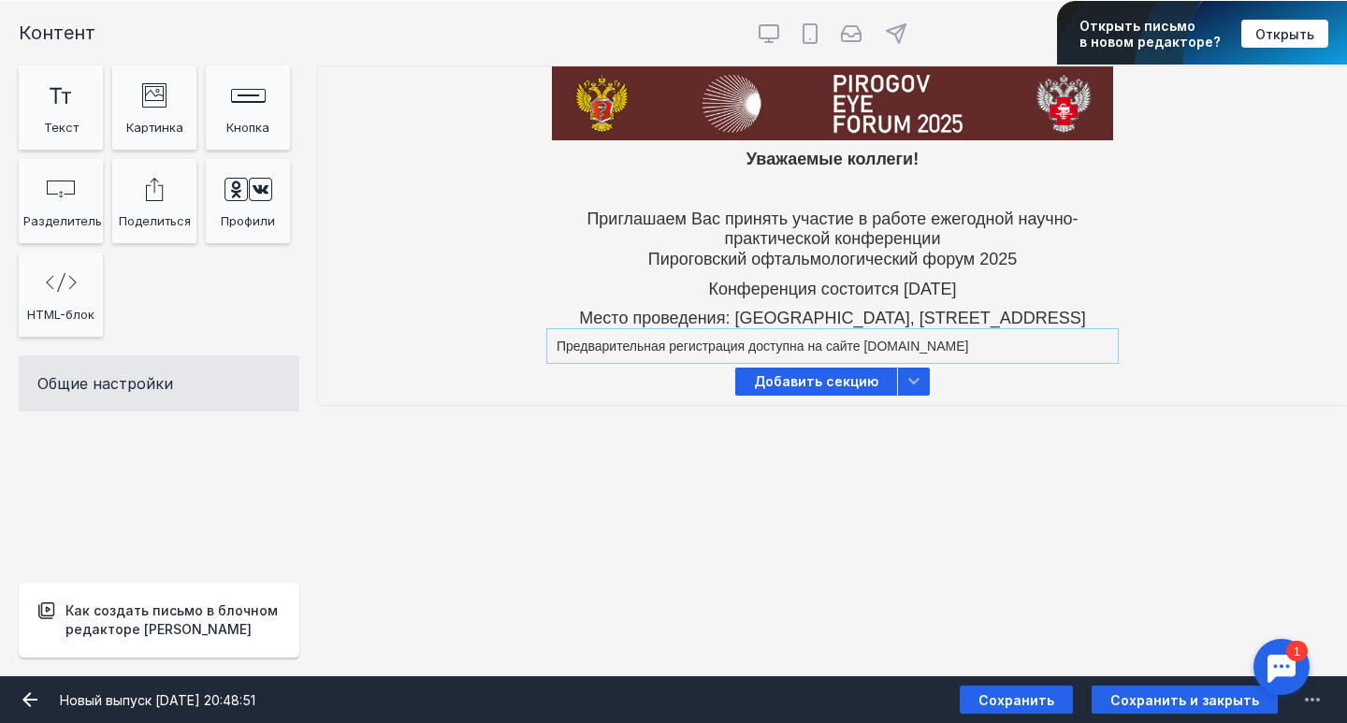
click at [948, 352] on div at bounding box center [832, 346] width 561 height 25
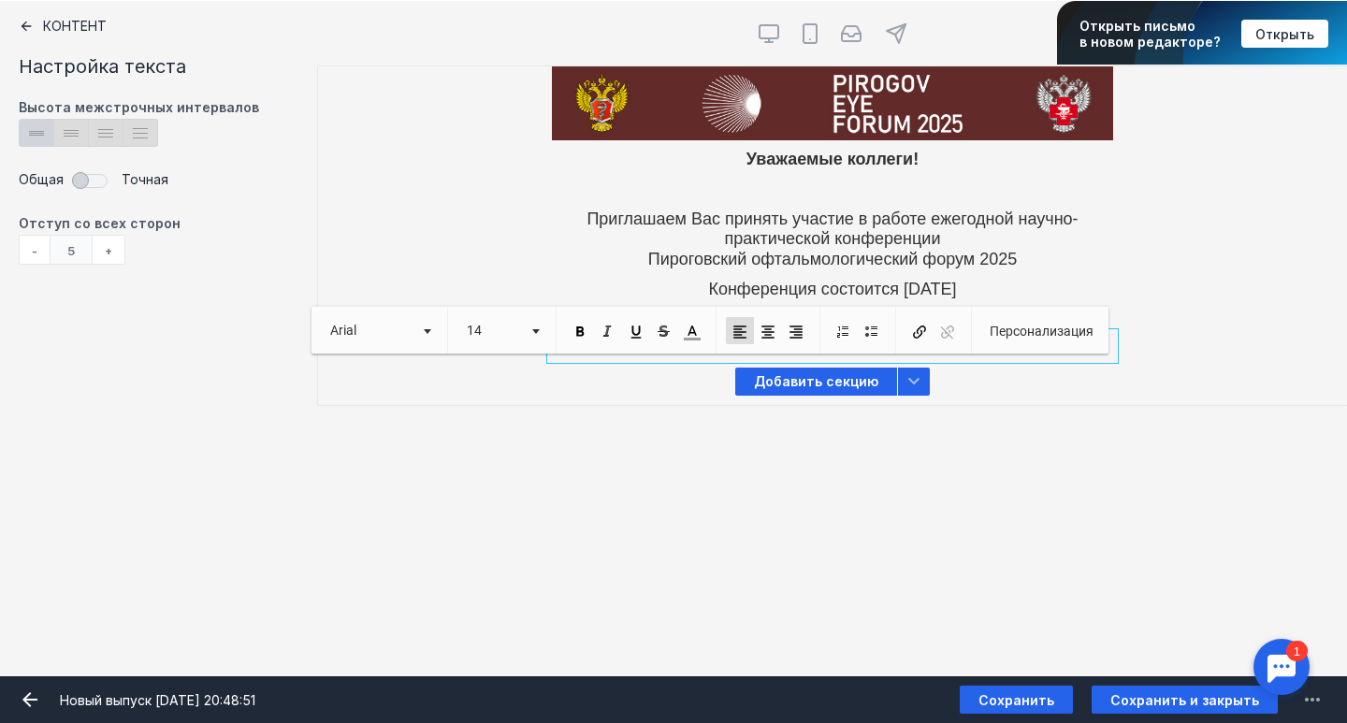
drag, startPoint x: 1000, startPoint y: 366, endPoint x: 866, endPoint y: 359, distance: 133.9
click at [866, 354] on p "Предварительная регистрация доступна на сайте [DOMAIN_NAME]" at bounding box center [833, 347] width 552 height 16
click at [919, 339] on span at bounding box center [919, 332] width 17 height 17
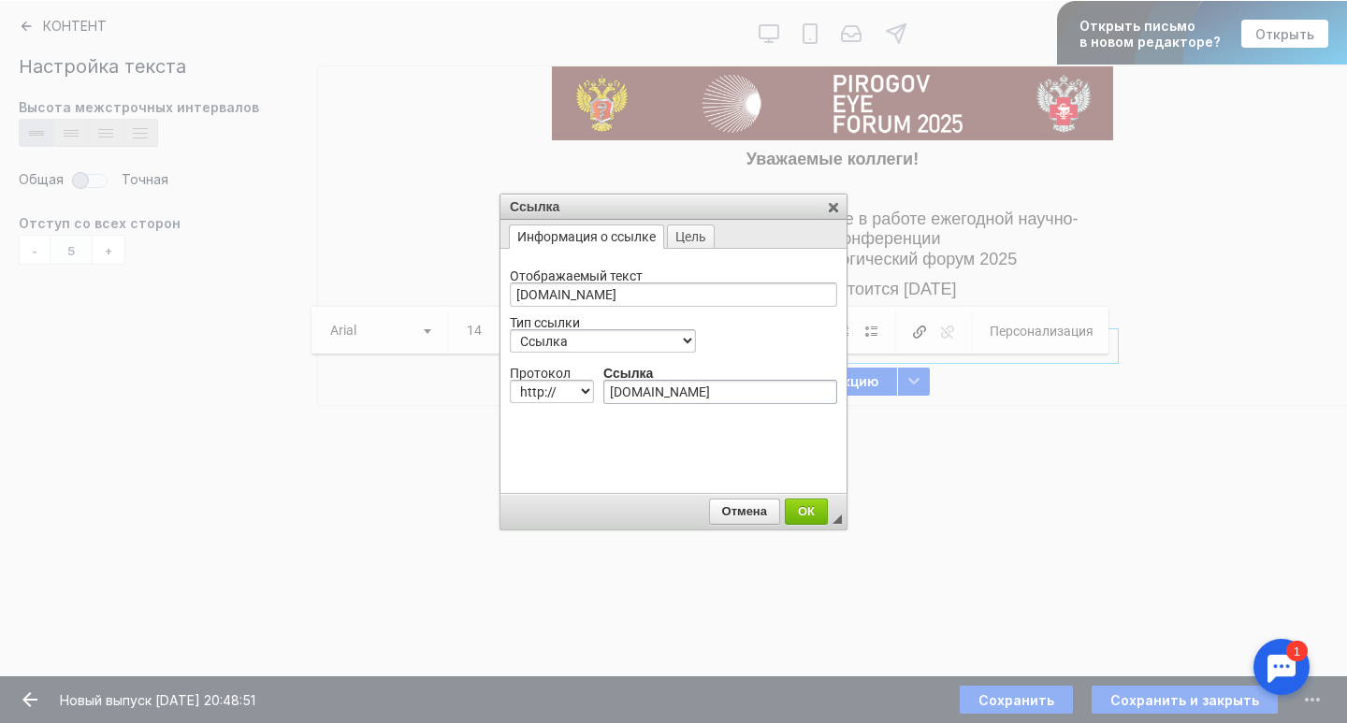
click at [618, 393] on input "[DOMAIN_NAME]" at bounding box center [720, 392] width 234 height 24
type input "[DOMAIN_NAME]"
click at [815, 509] on span "ОК" at bounding box center [806, 511] width 41 height 14
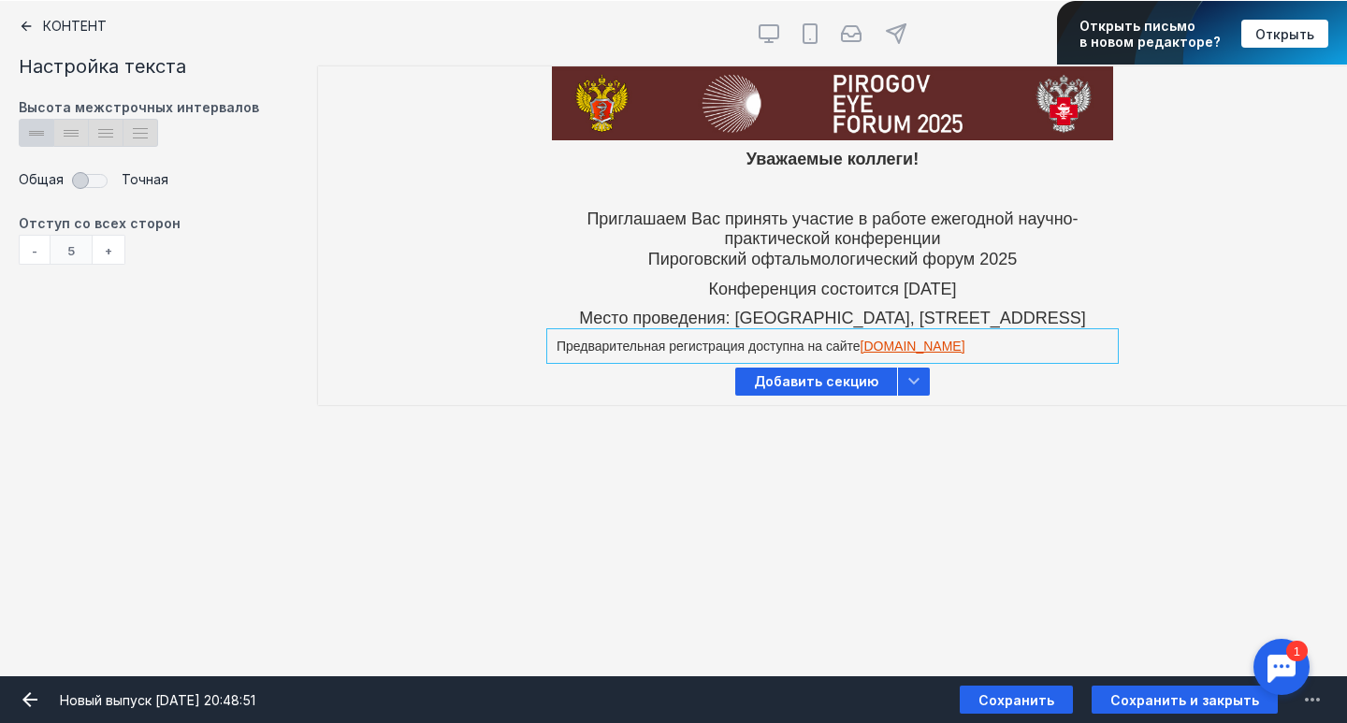
click at [1053, 435] on div "Контент Тт Copy Created with Sketch. Текст image Created with Sketch. Картинка …" at bounding box center [673, 338] width 1347 height 675
click at [955, 359] on div at bounding box center [832, 346] width 561 height 25
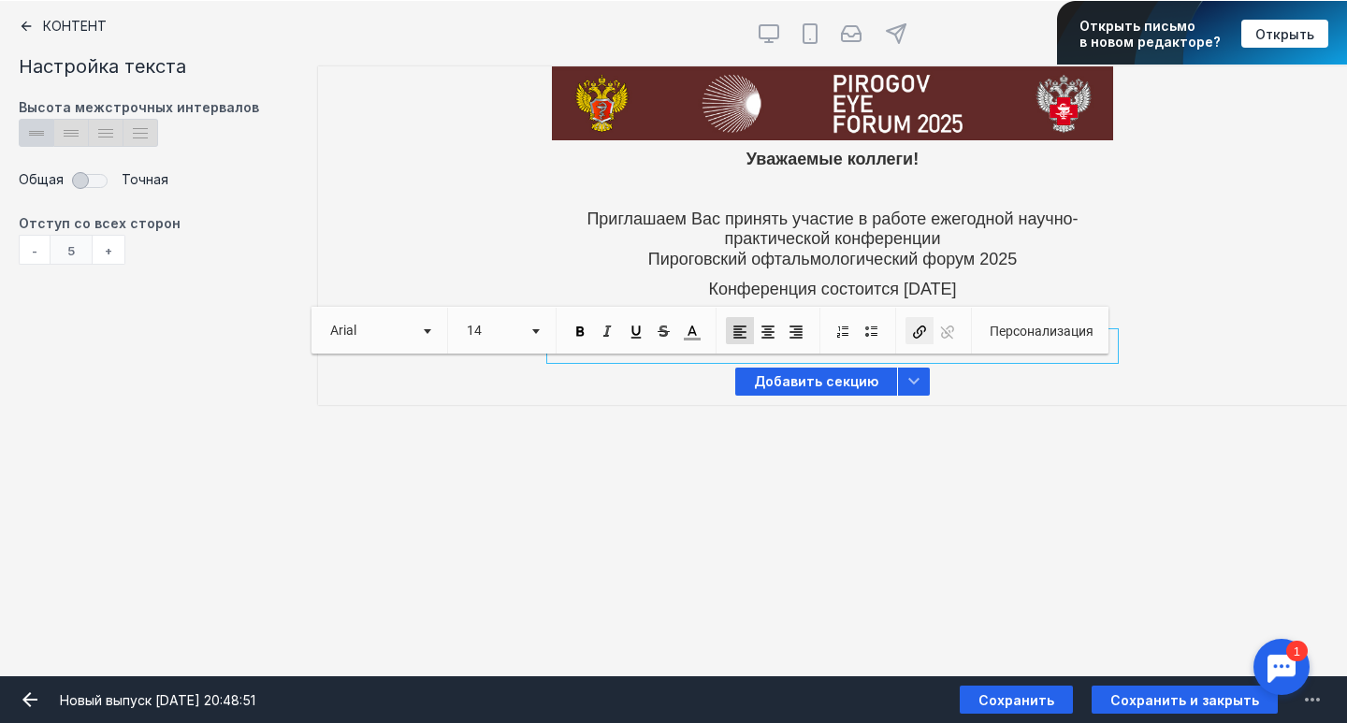
click at [923, 333] on span at bounding box center [919, 332] width 17 height 17
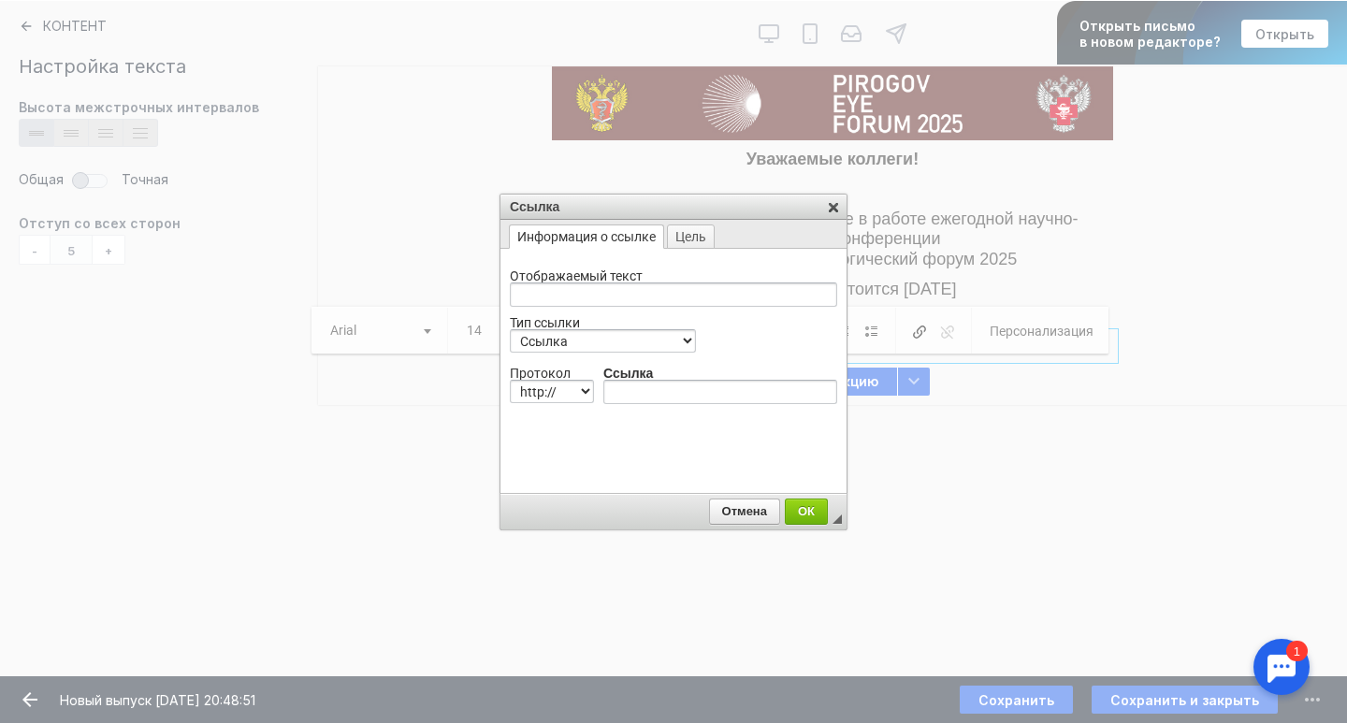
click at [838, 203] on link "X" at bounding box center [833, 206] width 19 height 19
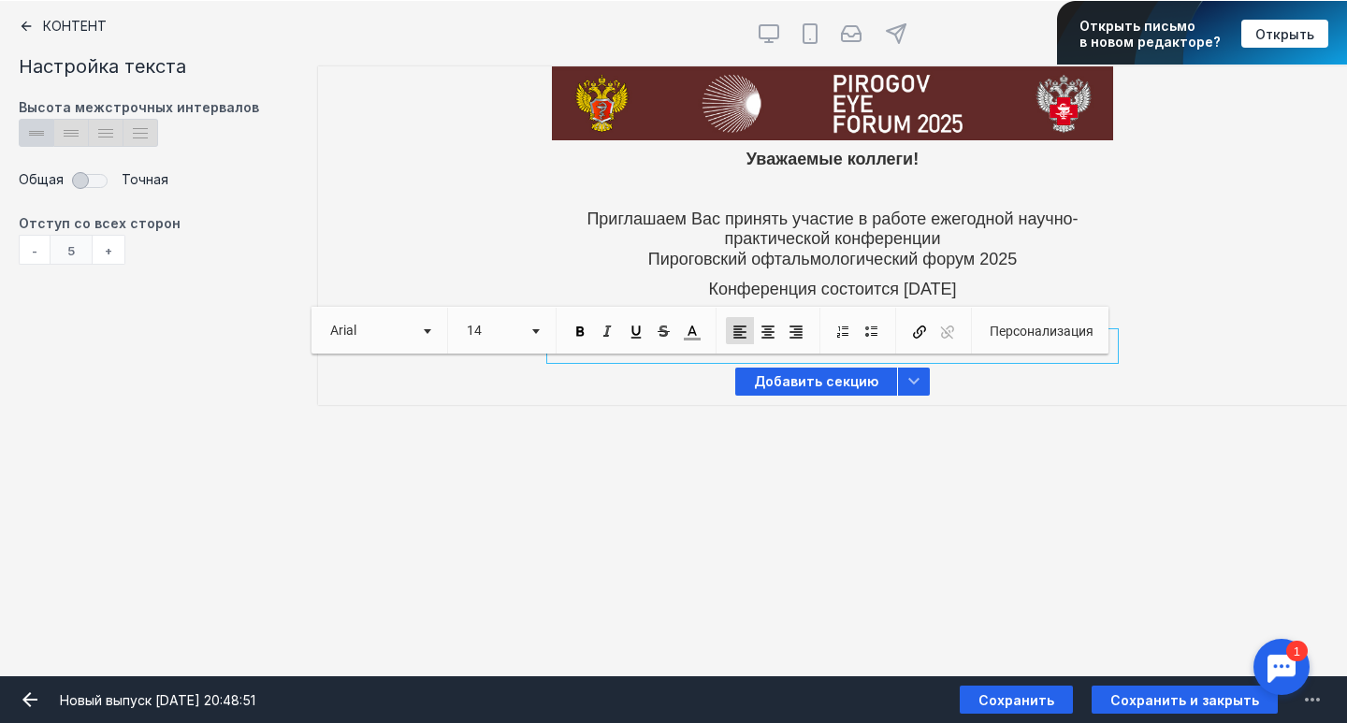
click at [926, 354] on link "[DOMAIN_NAME]" at bounding box center [913, 346] width 105 height 15
type input "[DOMAIN_NAME]"
click at [0, 0] on div at bounding box center [0, 0] width 0 height 0
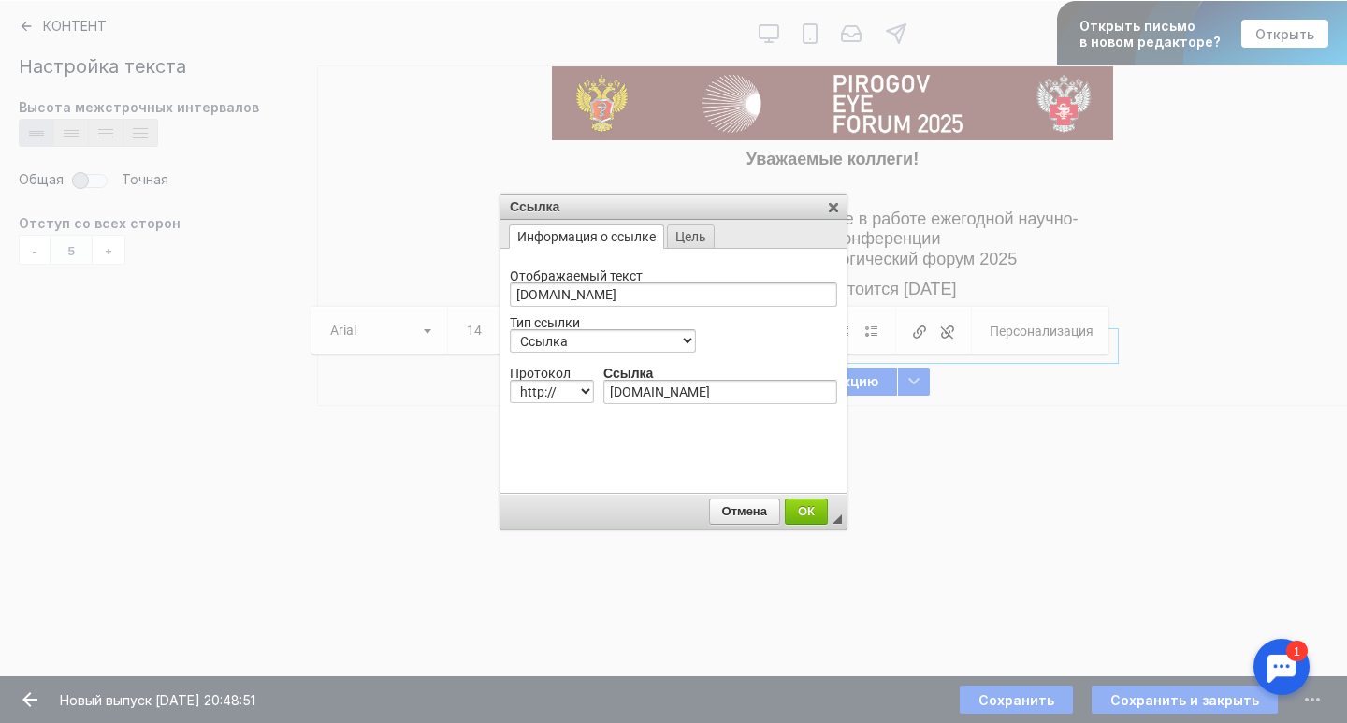
click at [708, 235] on link "Цель" at bounding box center [691, 236] width 48 height 24
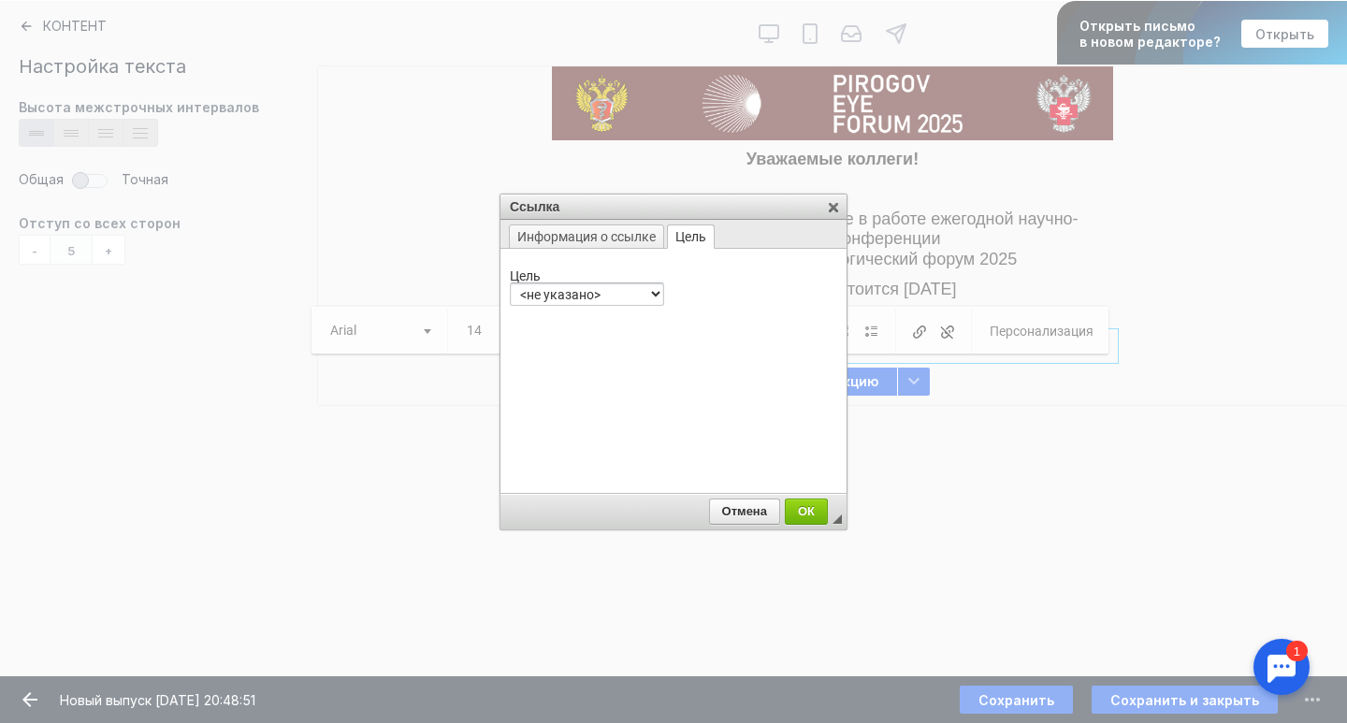
click at [628, 279] on div "Цель <не указано> <фрейм> <всплывающее окно> Новое окно (_blank) Главное окно (…" at bounding box center [587, 287] width 154 height 36
click at [621, 233] on link "Информация о ссылке" at bounding box center [586, 236] width 155 height 24
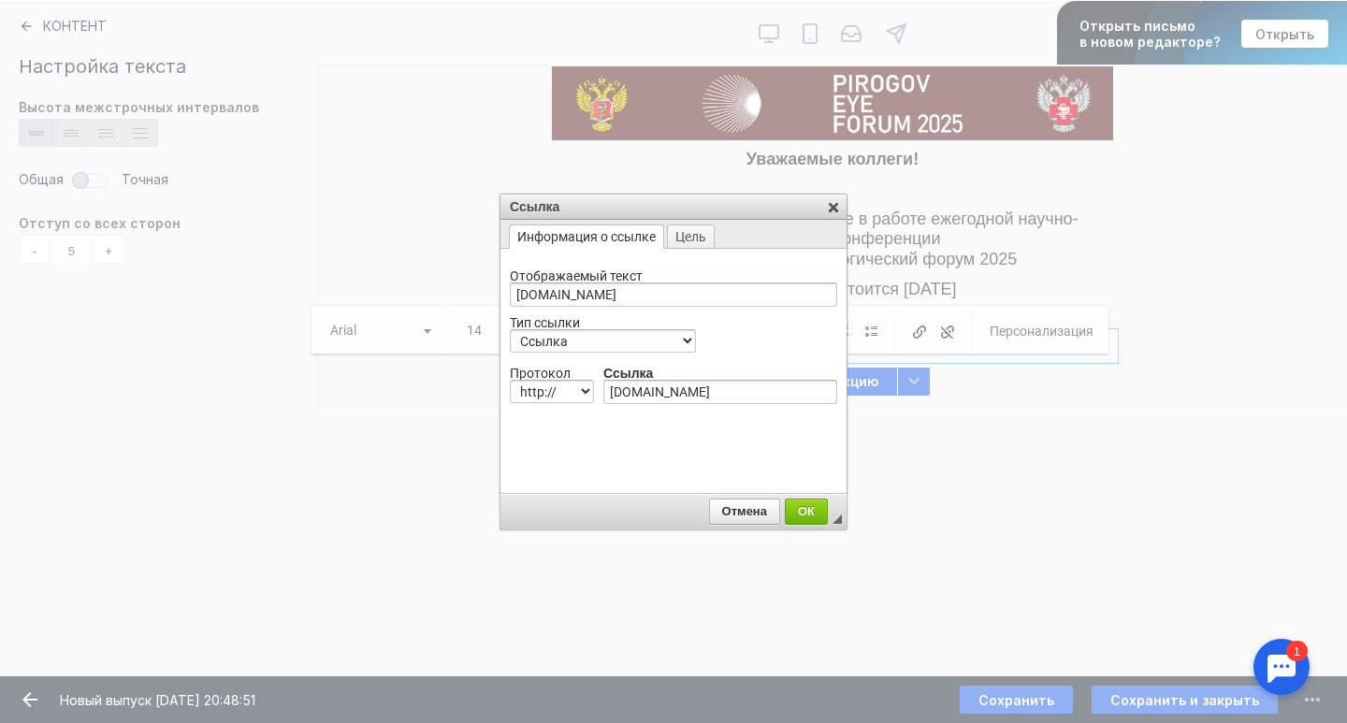
click at [832, 206] on link "X" at bounding box center [833, 206] width 19 height 19
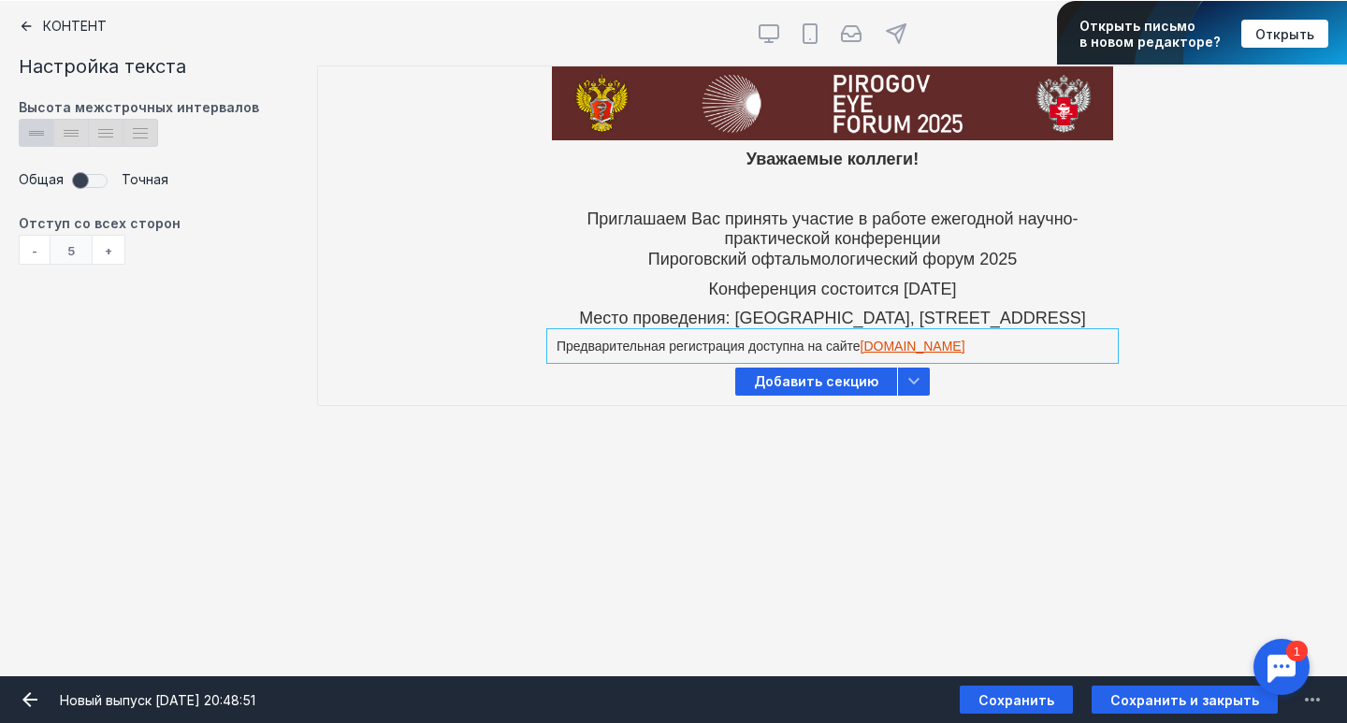
click at [89, 182] on span at bounding box center [92, 180] width 39 height 28
click at [919, 355] on div at bounding box center [832, 346] width 561 height 25
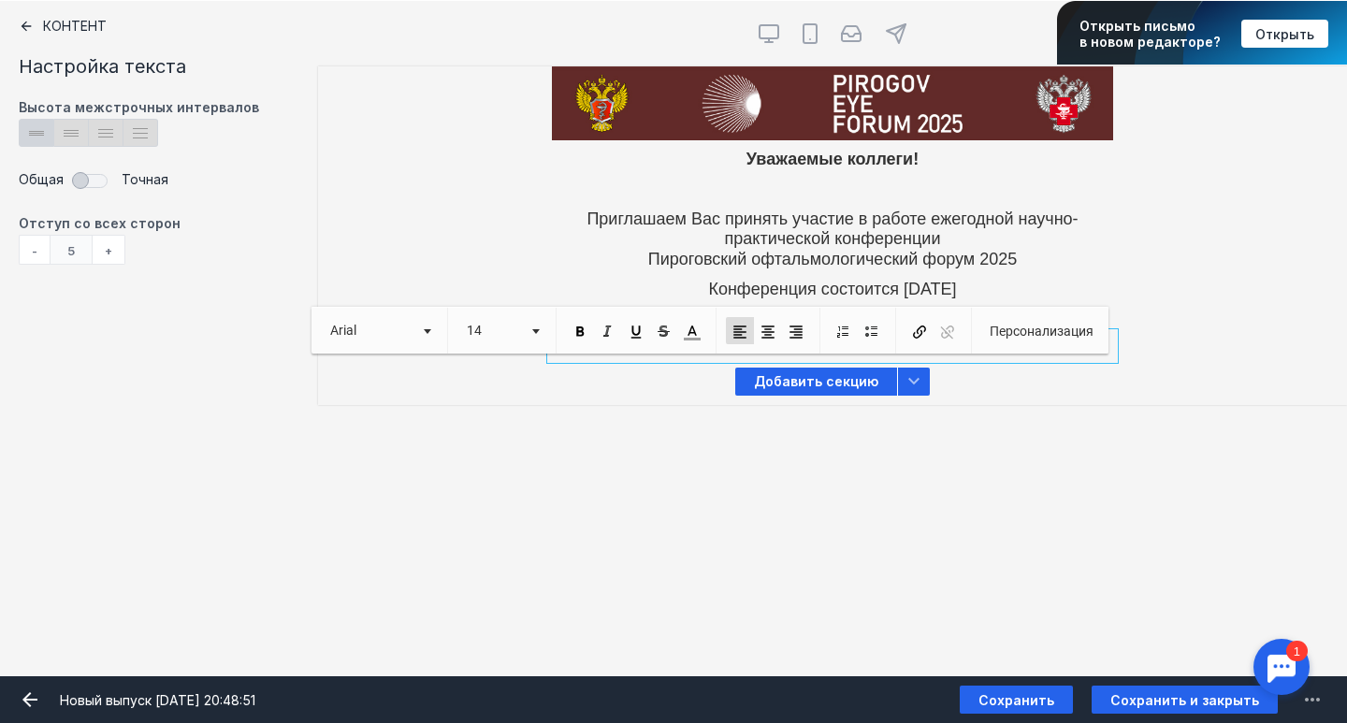
click at [919, 354] on link "[DOMAIN_NAME]" at bounding box center [913, 346] width 105 height 15
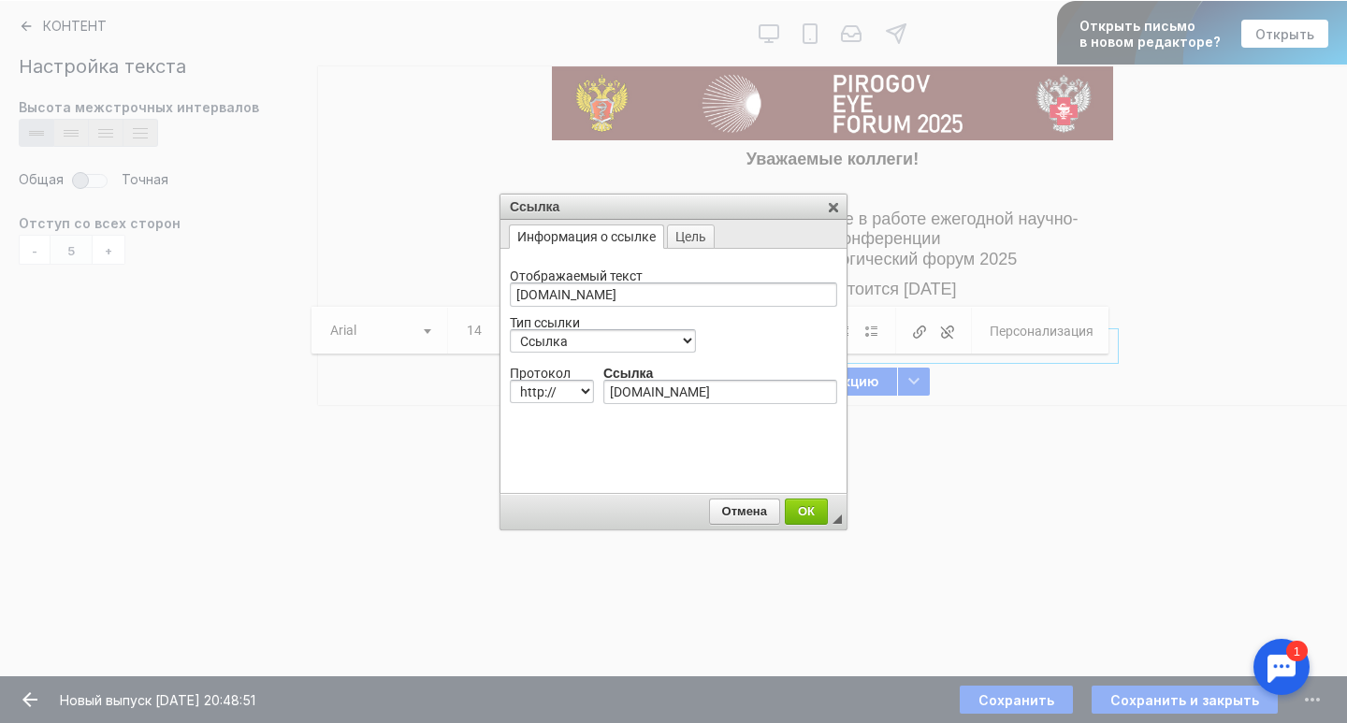
click at [1017, 395] on div at bounding box center [673, 361] width 1347 height 723
click at [843, 209] on div "Ссылка" at bounding box center [673, 207] width 346 height 25
click at [834, 203] on link "X" at bounding box center [833, 206] width 19 height 19
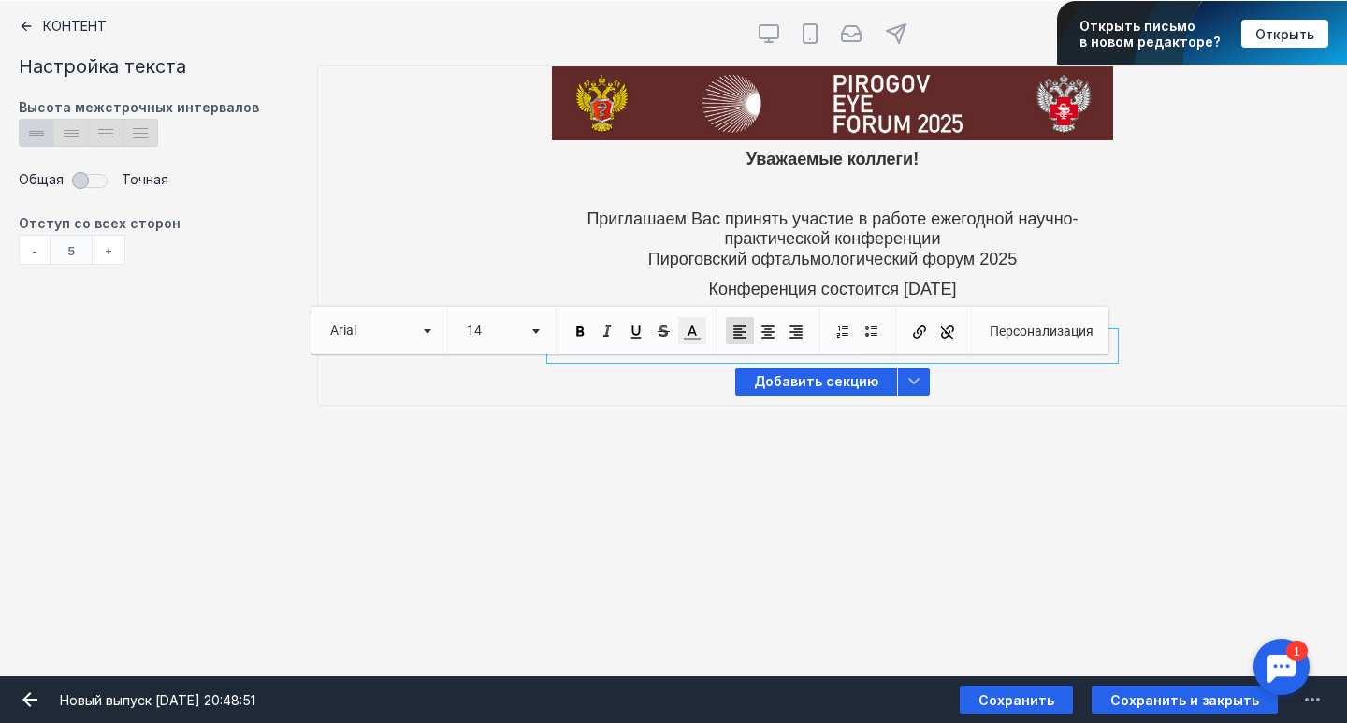
click at [687, 330] on span at bounding box center [692, 332] width 17 height 17
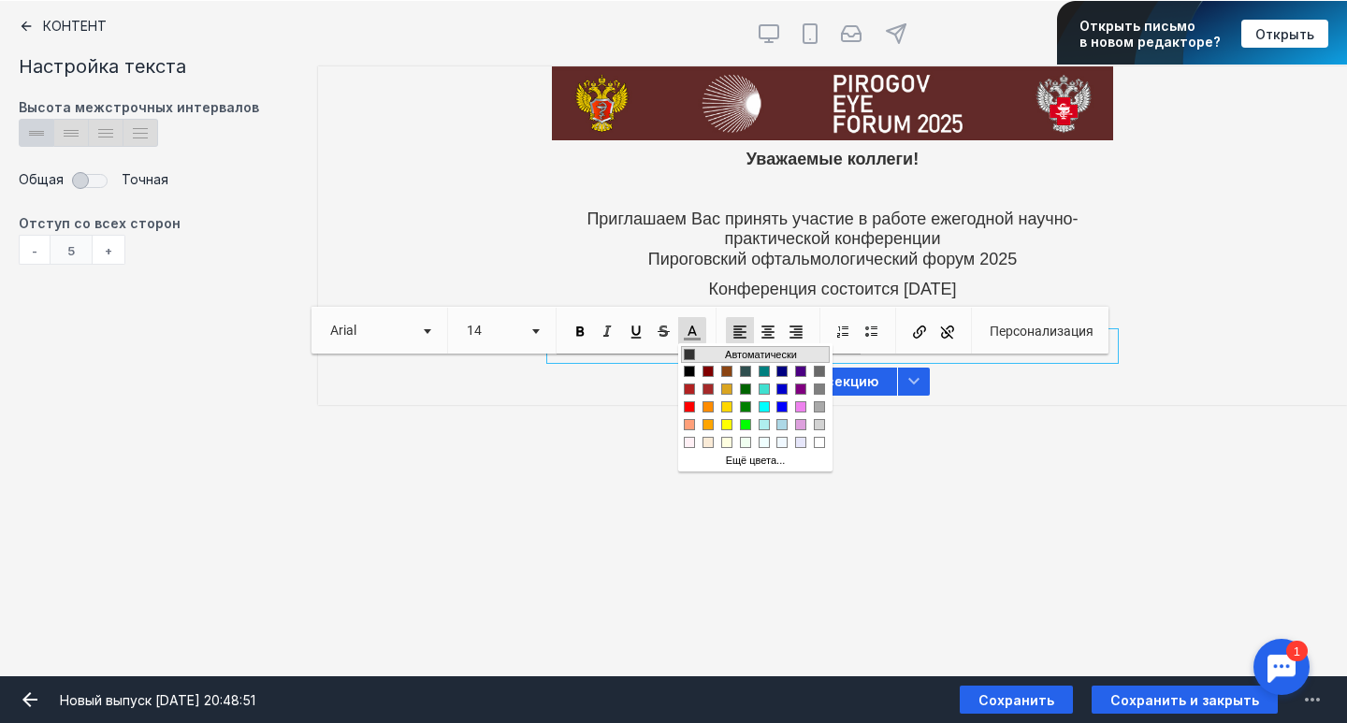
click at [691, 356] on span "Цвета" at bounding box center [689, 354] width 11 height 11
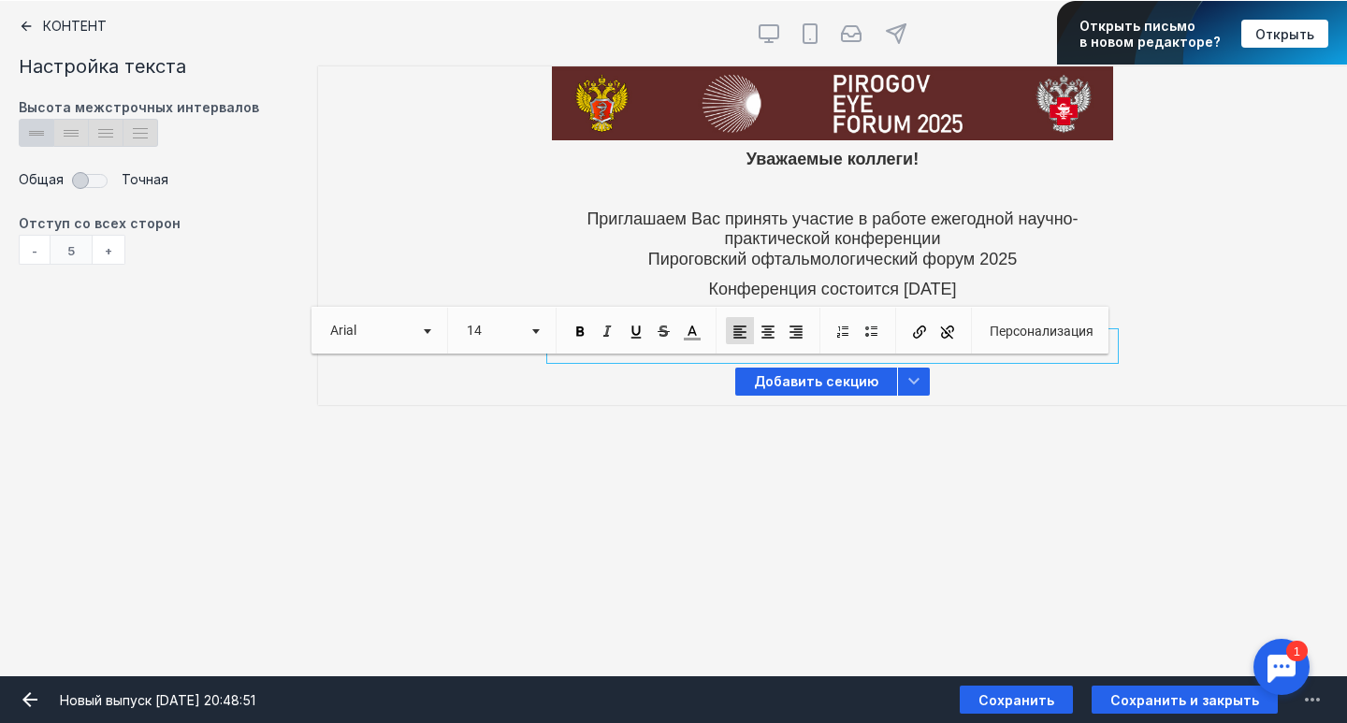
click at [1042, 345] on span "Персонализация" at bounding box center [1040, 331] width 137 height 46
click at [1047, 331] on span "Персонализация" at bounding box center [1040, 332] width 107 height 16
click at [1017, 515] on div "Контент Тт Copy Created with Sketch. Текст image Created with Sketch. Картинка …" at bounding box center [673, 338] width 1347 height 675
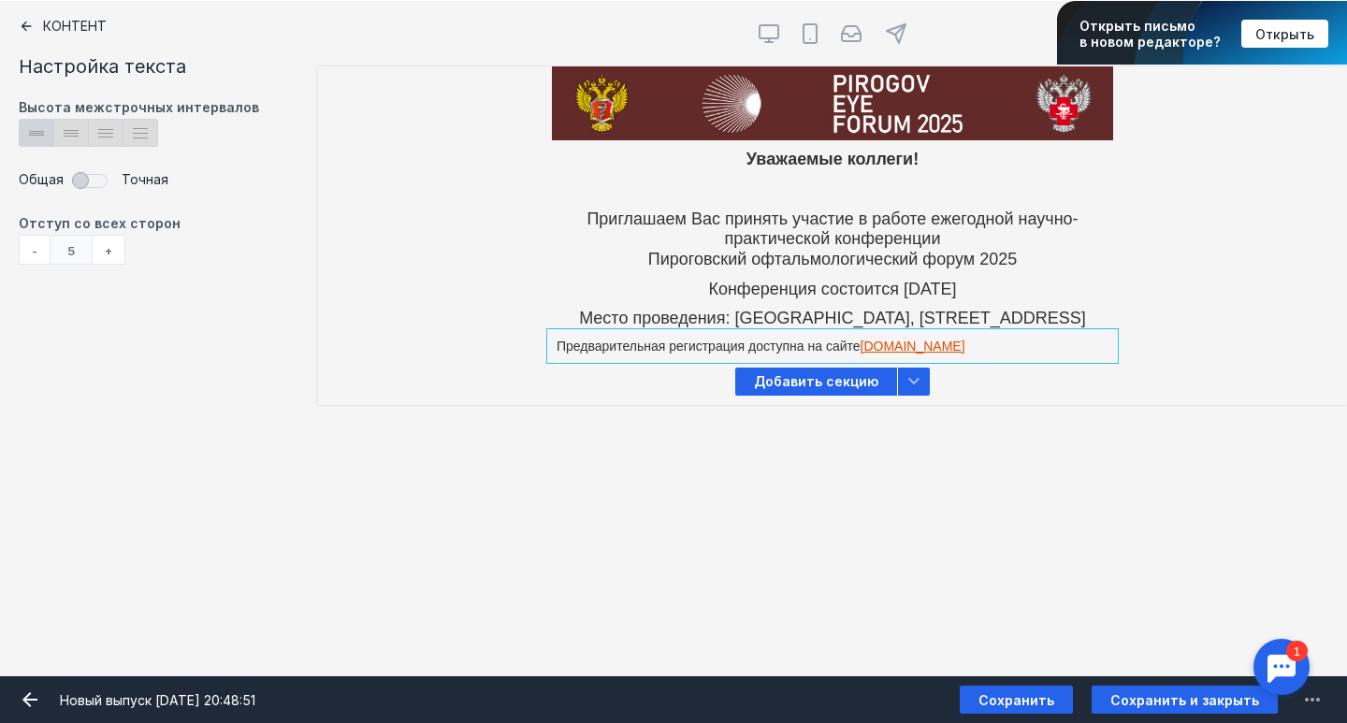
click at [686, 352] on div at bounding box center [832, 346] width 561 height 25
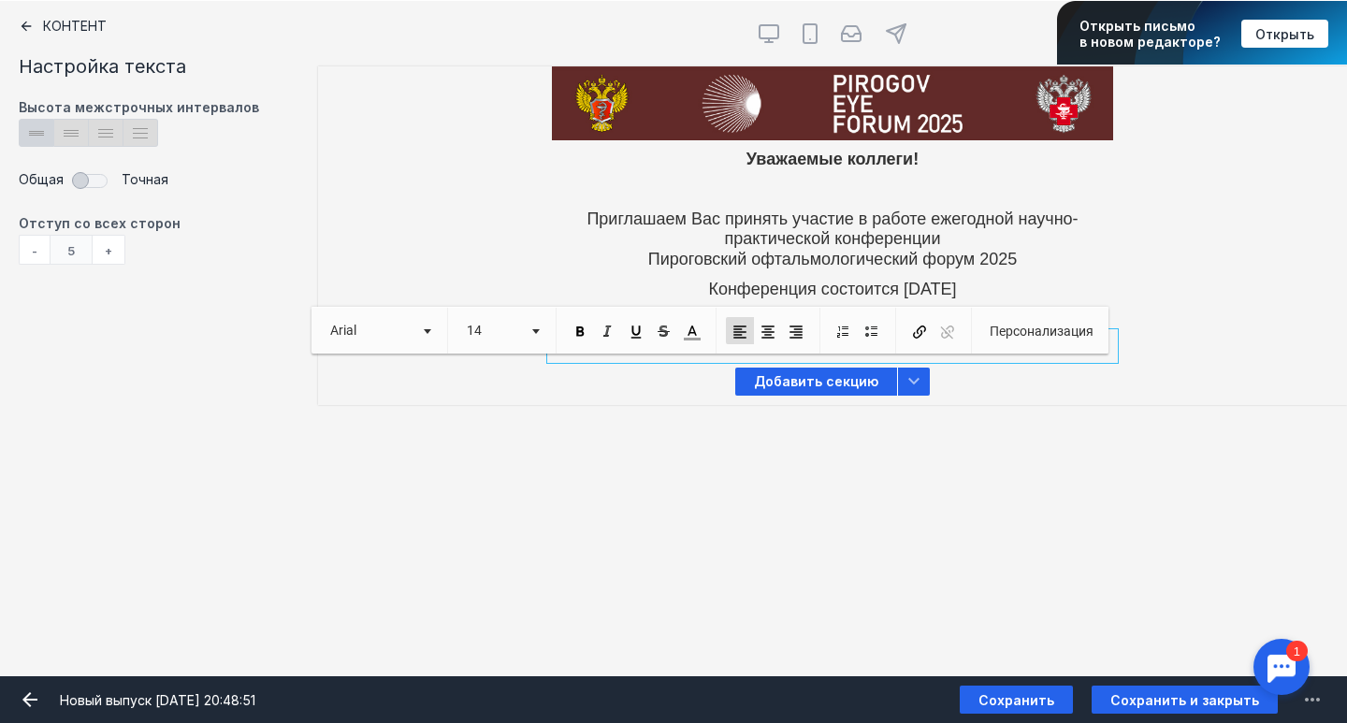
click at [683, 354] on p "Предварительная регистрация доступна на сайте [DOMAIN_NAME]" at bounding box center [833, 347] width 552 height 16
click at [539, 327] on link "14" at bounding box center [501, 330] width 89 height 27
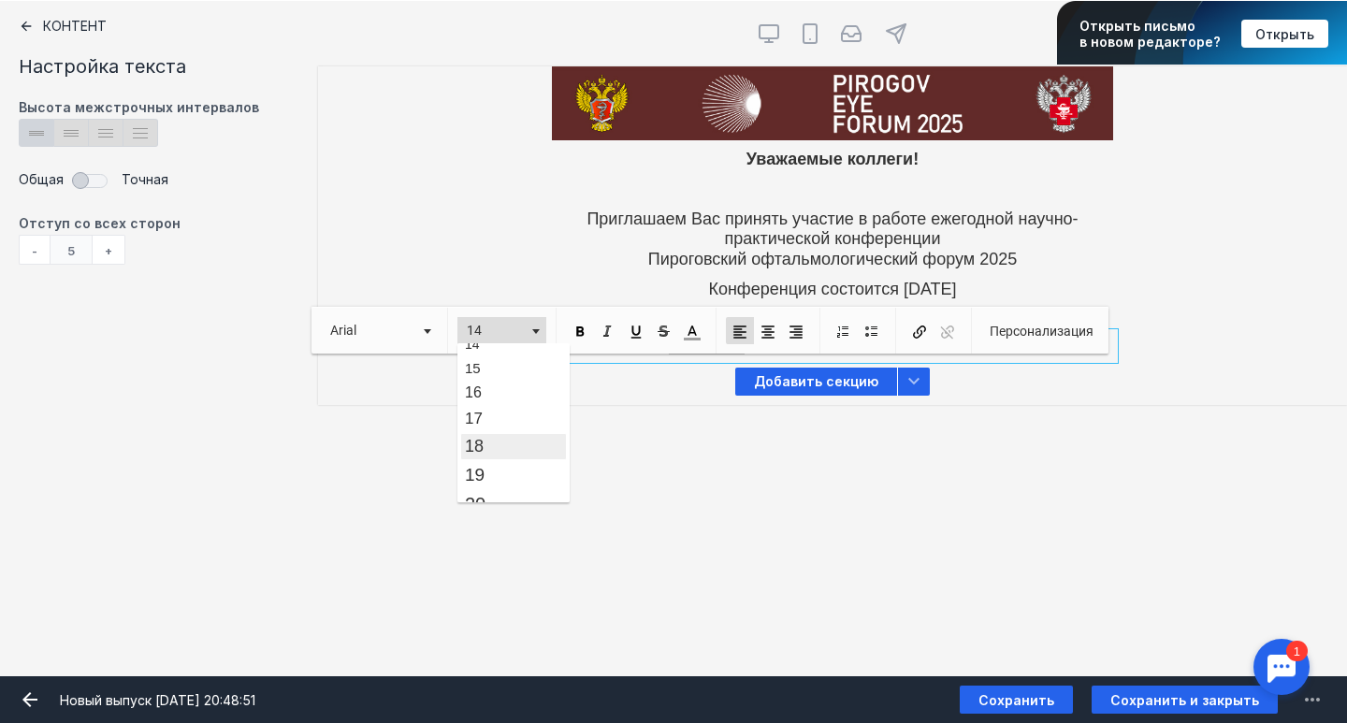
click at [515, 434] on link "18" at bounding box center [513, 446] width 107 height 27
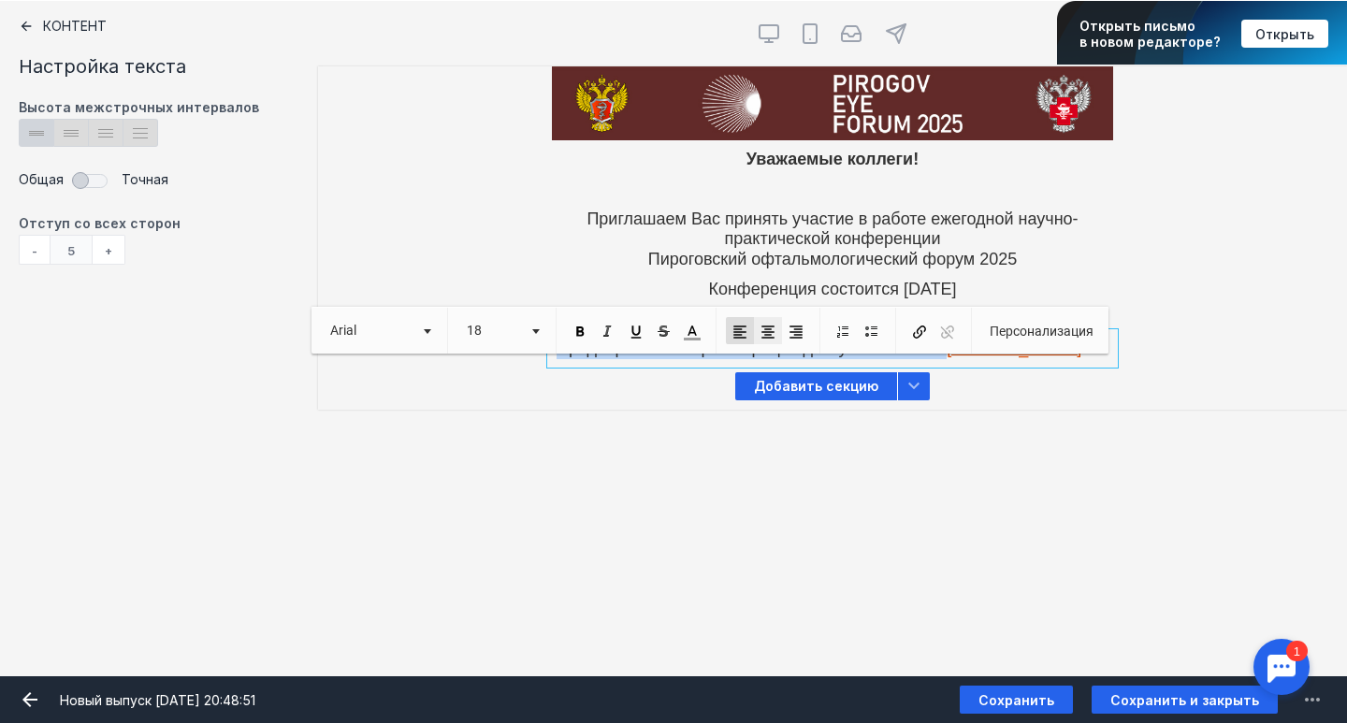
click at [771, 325] on span at bounding box center [767, 332] width 17 height 17
click at [1030, 410] on div "Добавить секцию" at bounding box center [832, 386] width 1029 height 47
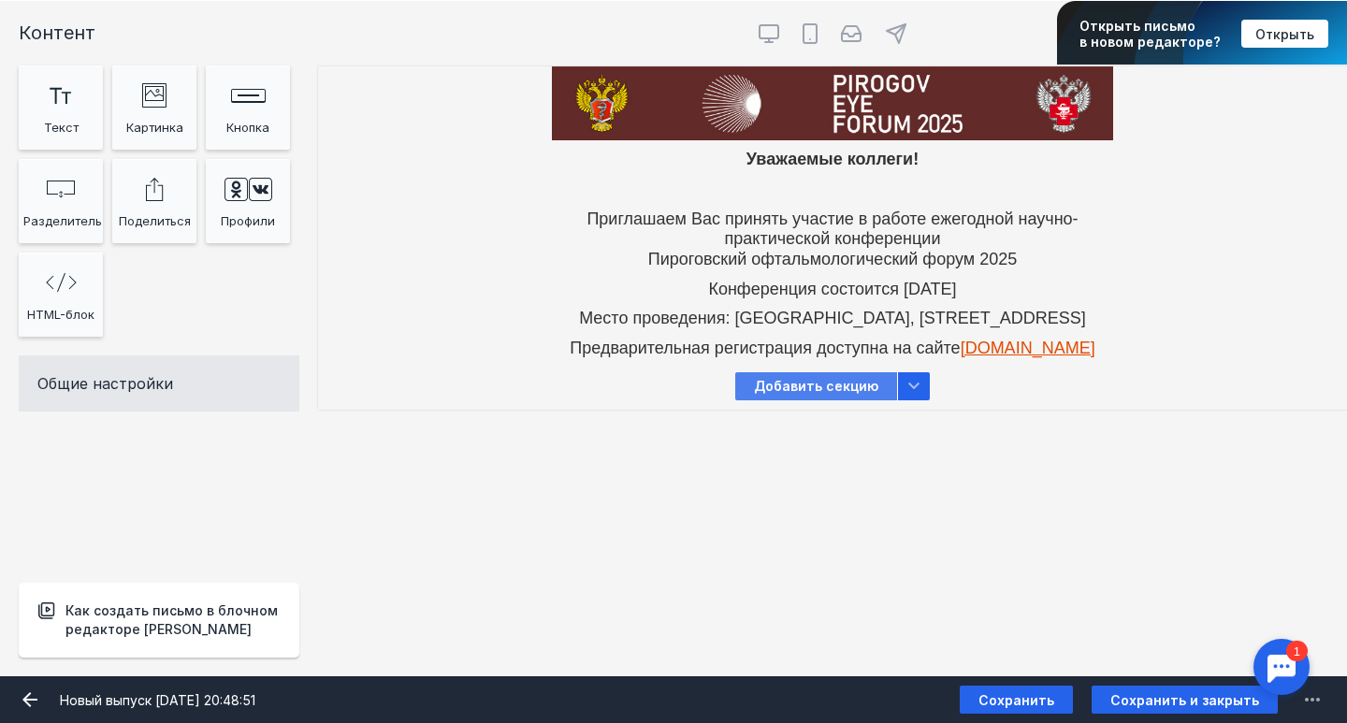
click at [852, 400] on span "Добавить секцию" at bounding box center [816, 386] width 162 height 28
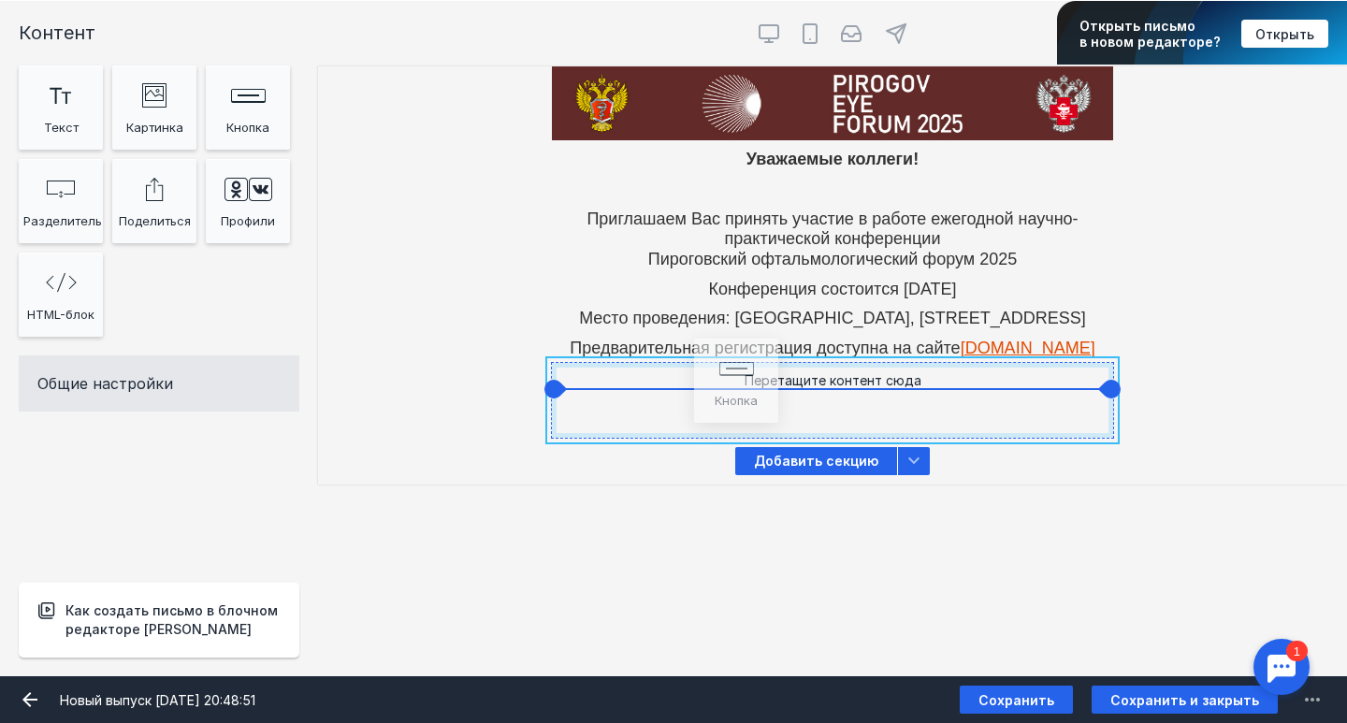
drag, startPoint x: 249, startPoint y: 110, endPoint x: 737, endPoint y: 422, distance: 579.1
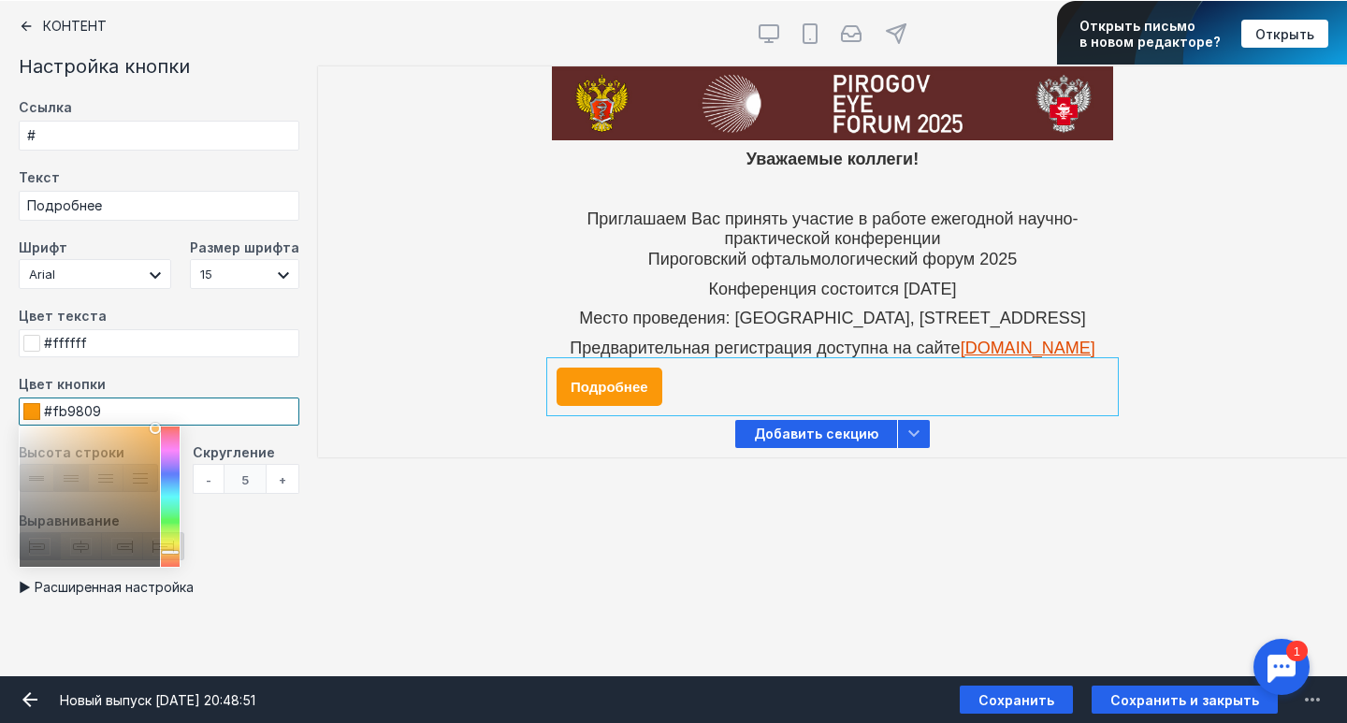
click at [104, 412] on input "#fb9809" at bounding box center [159, 412] width 281 height 28
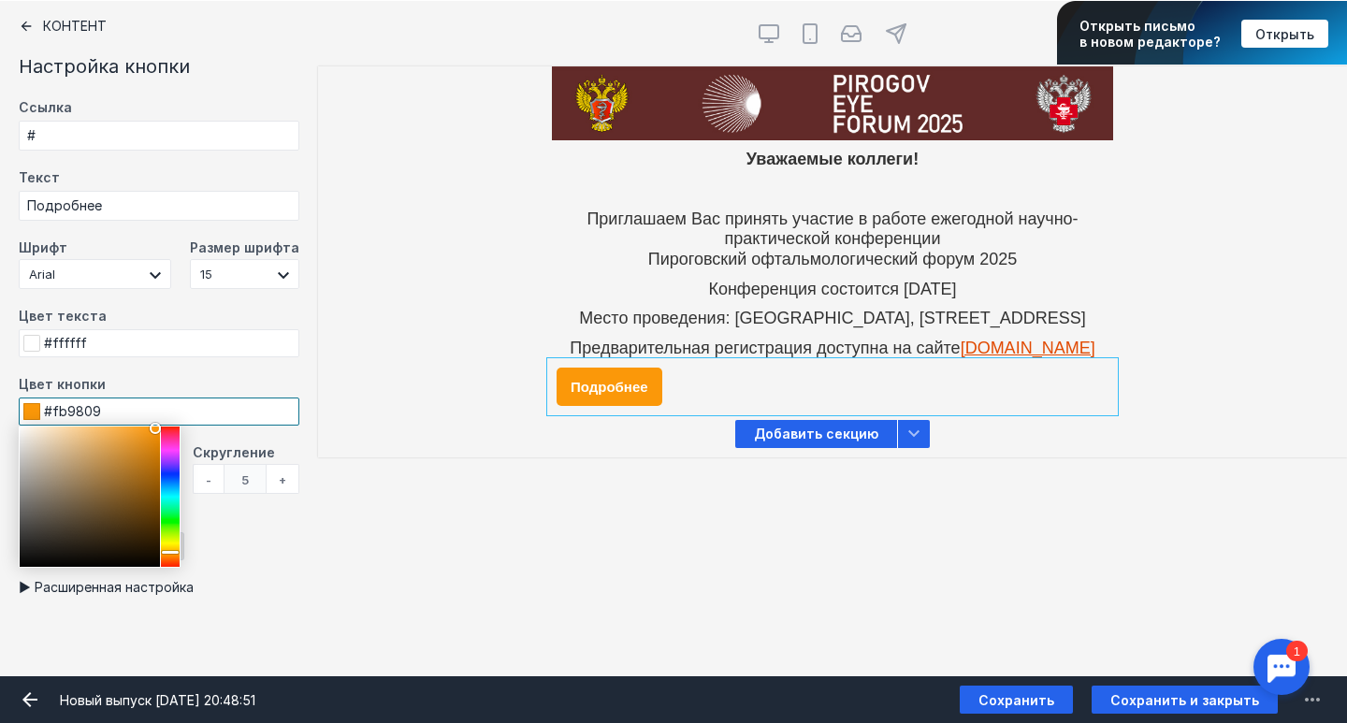
click at [104, 412] on input "#fb9809" at bounding box center [159, 412] width 281 height 28
drag, startPoint x: 126, startPoint y: 408, endPoint x: 54, endPoint y: 407, distance: 72.0
click at [54, 407] on input "#fb9809" at bounding box center [159, 412] width 281 height 28
paste input "572e2c"
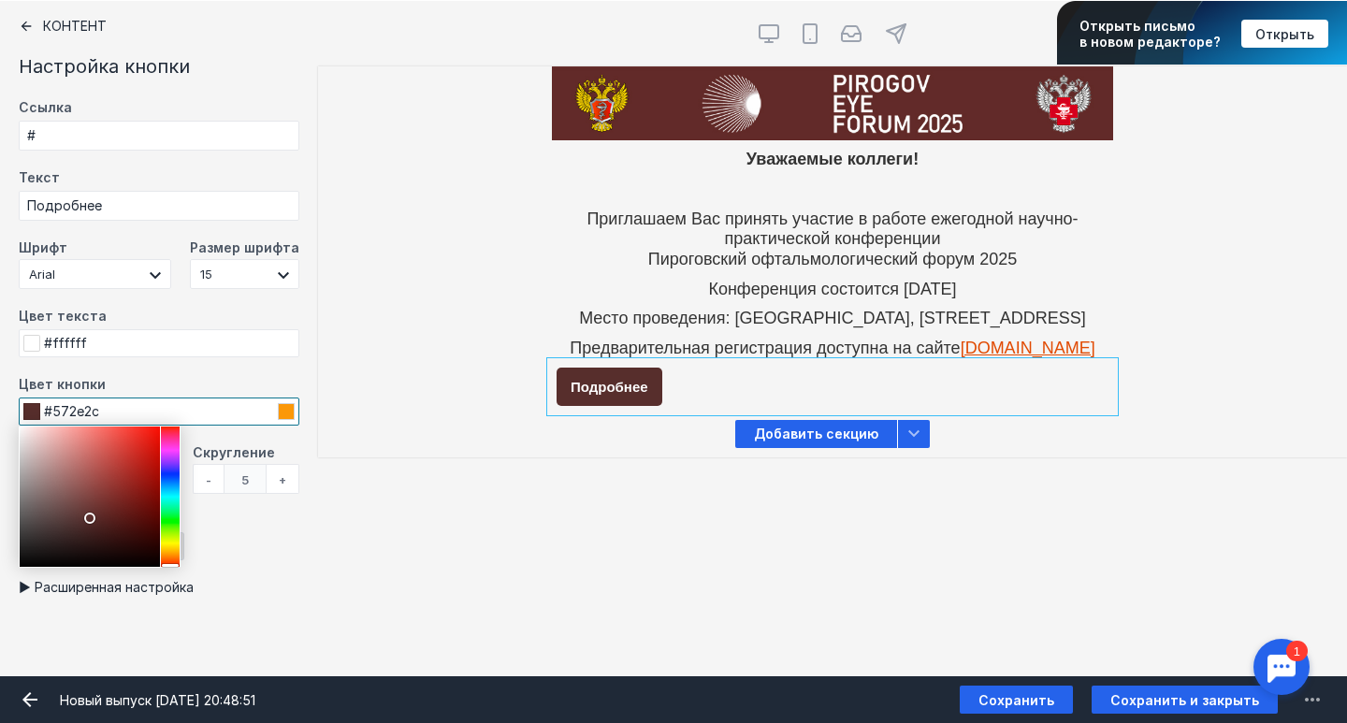
type input "#572e2c"
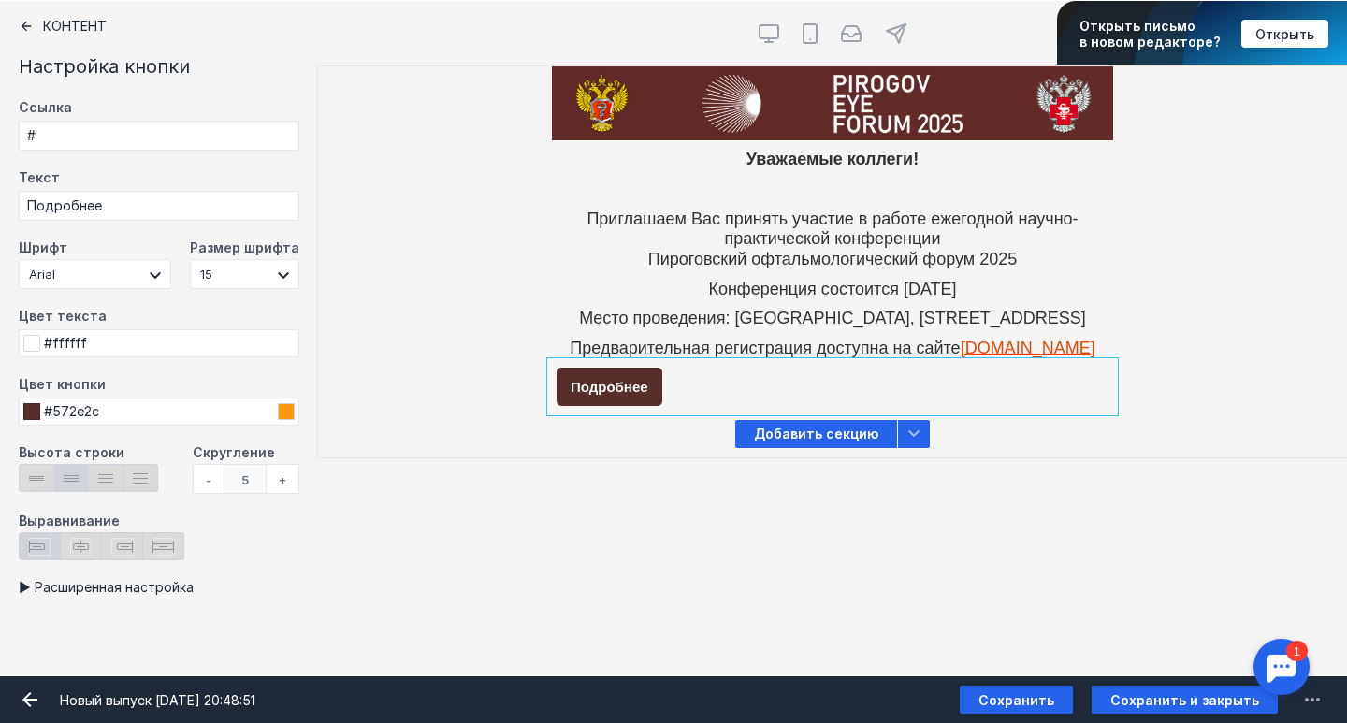
click at [363, 542] on div "Контент Тт Copy Created with Sketch. Текст image Created with Sketch. Картинка …" at bounding box center [673, 338] width 1347 height 675
click at [80, 551] on icon at bounding box center [81, 547] width 16 height 12
click at [73, 544] on input "radio" at bounding box center [67, 538] width 12 height 12
radio input "true"
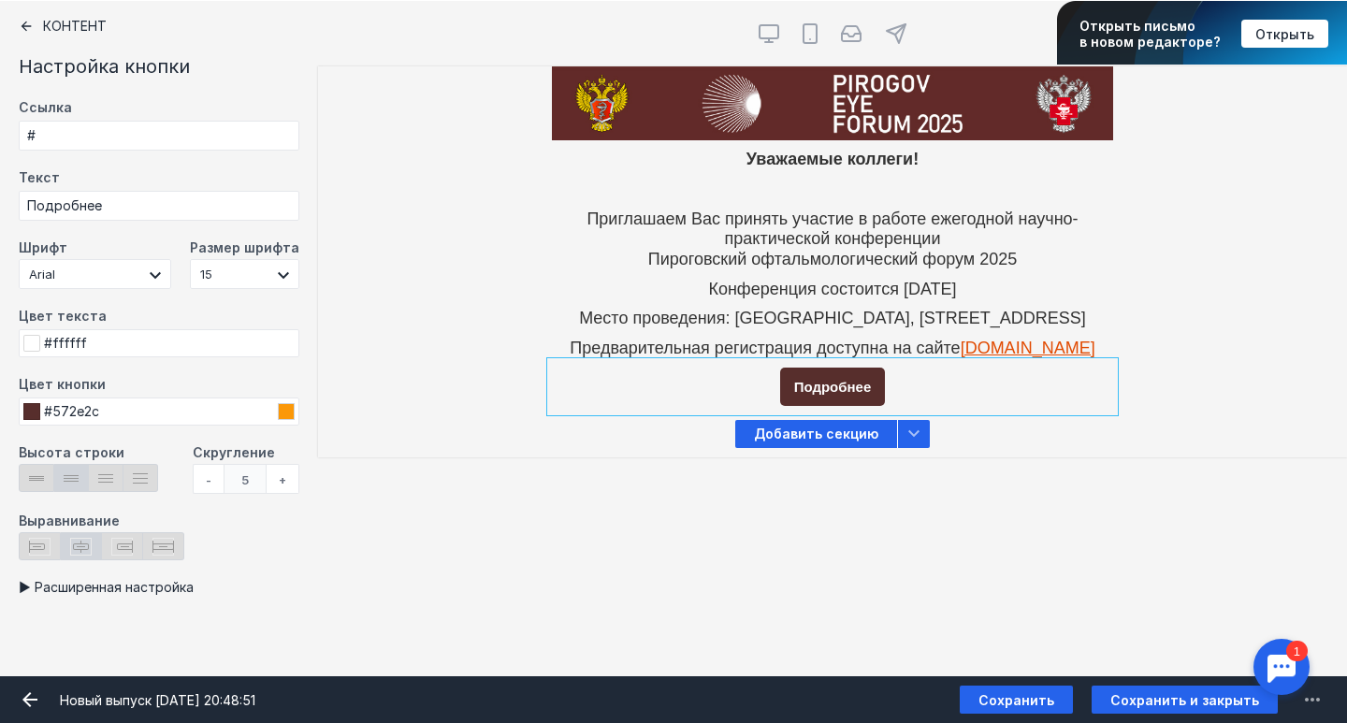
click at [297, 485] on div "+" at bounding box center [283, 479] width 33 height 30
click at [285, 481] on div "+" at bounding box center [283, 479] width 33 height 30
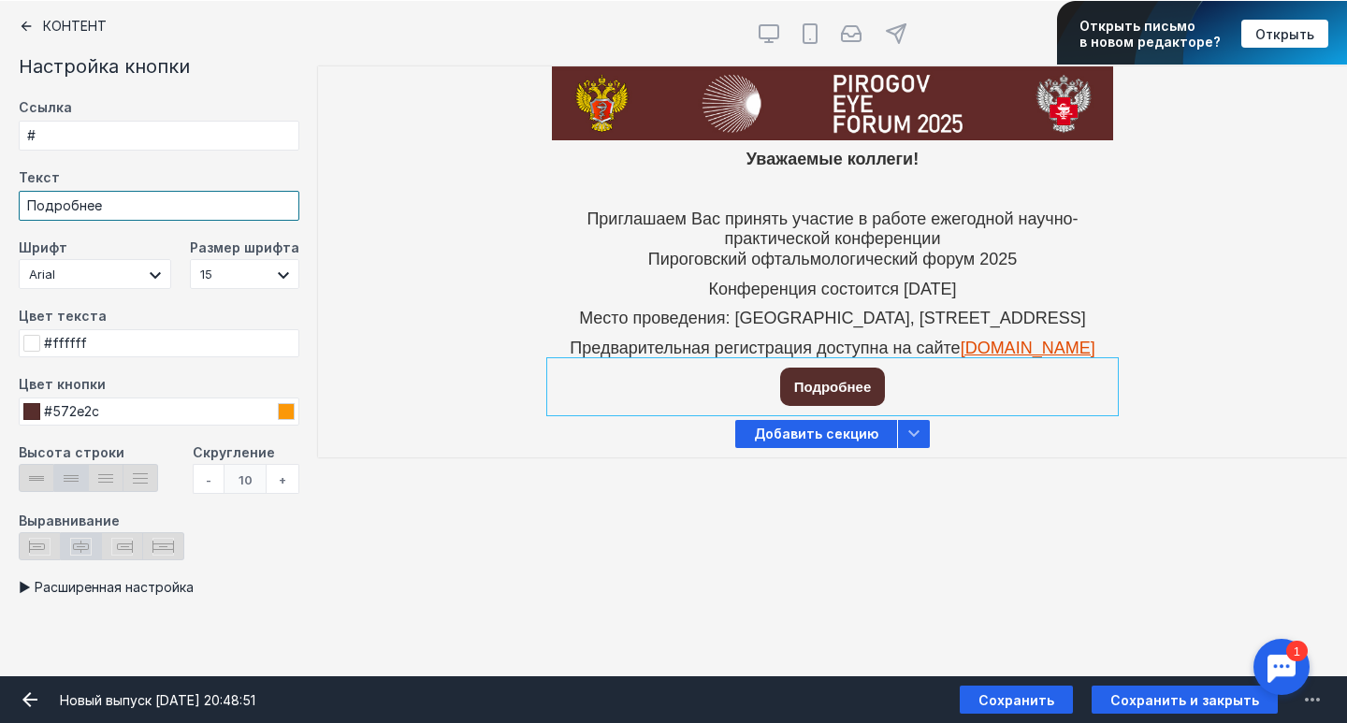
click at [167, 204] on input "Подробнее" at bounding box center [159, 206] width 281 height 30
type input "G"
type input "Зарегистрироваться"
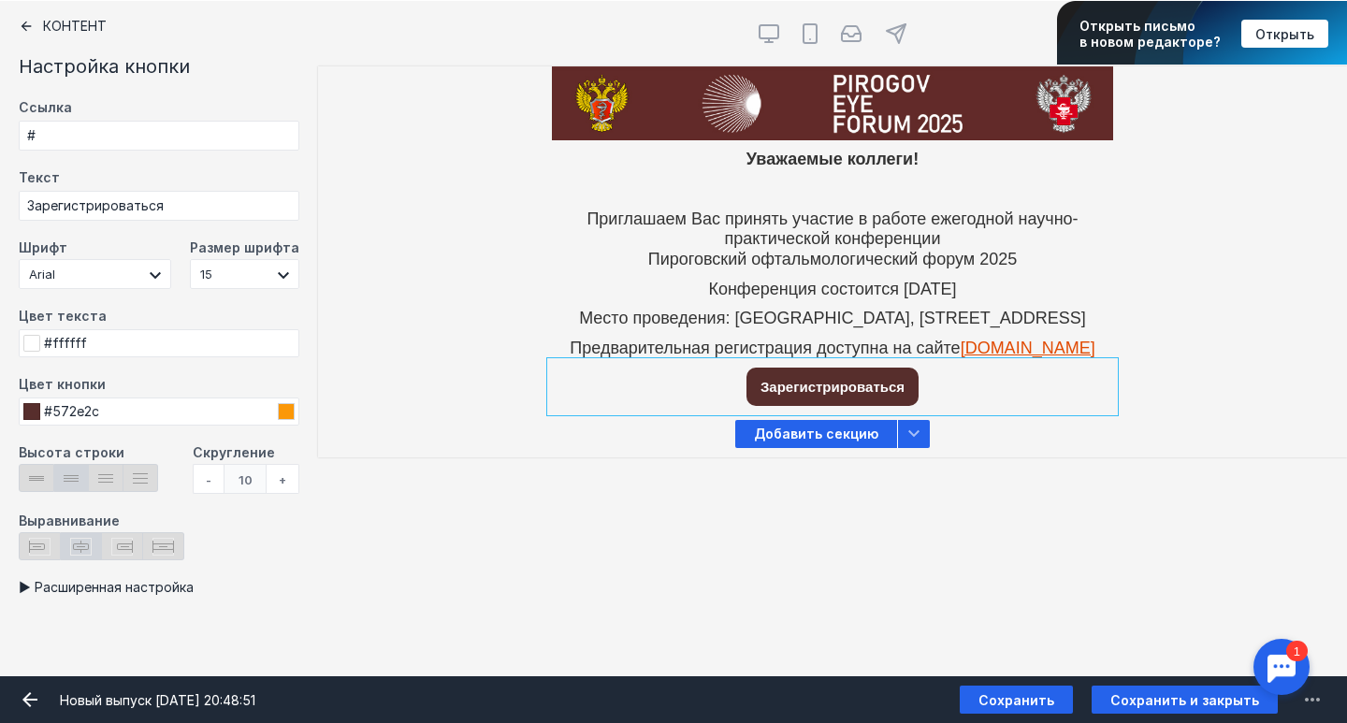
select select "18"
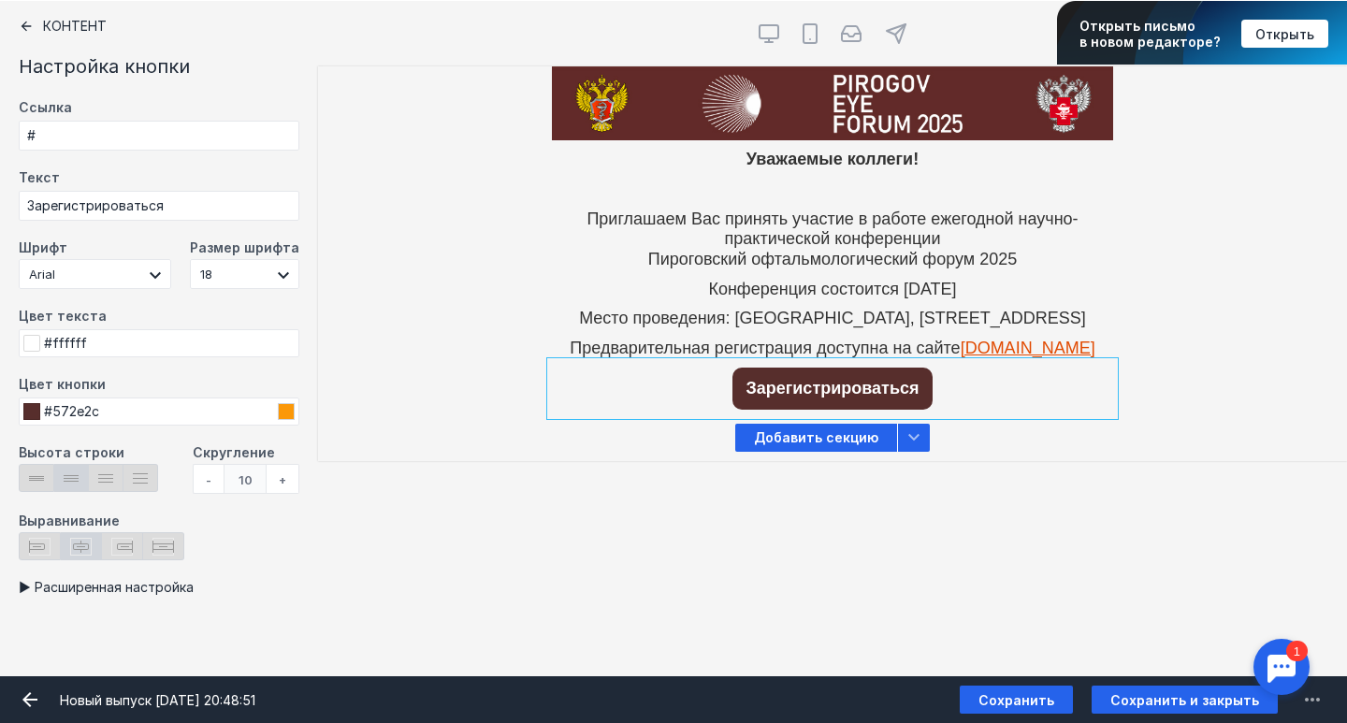
scroll to position [544, 0]
click at [172, 582] on input "checkbox" at bounding box center [159, 587] width 281 height 16
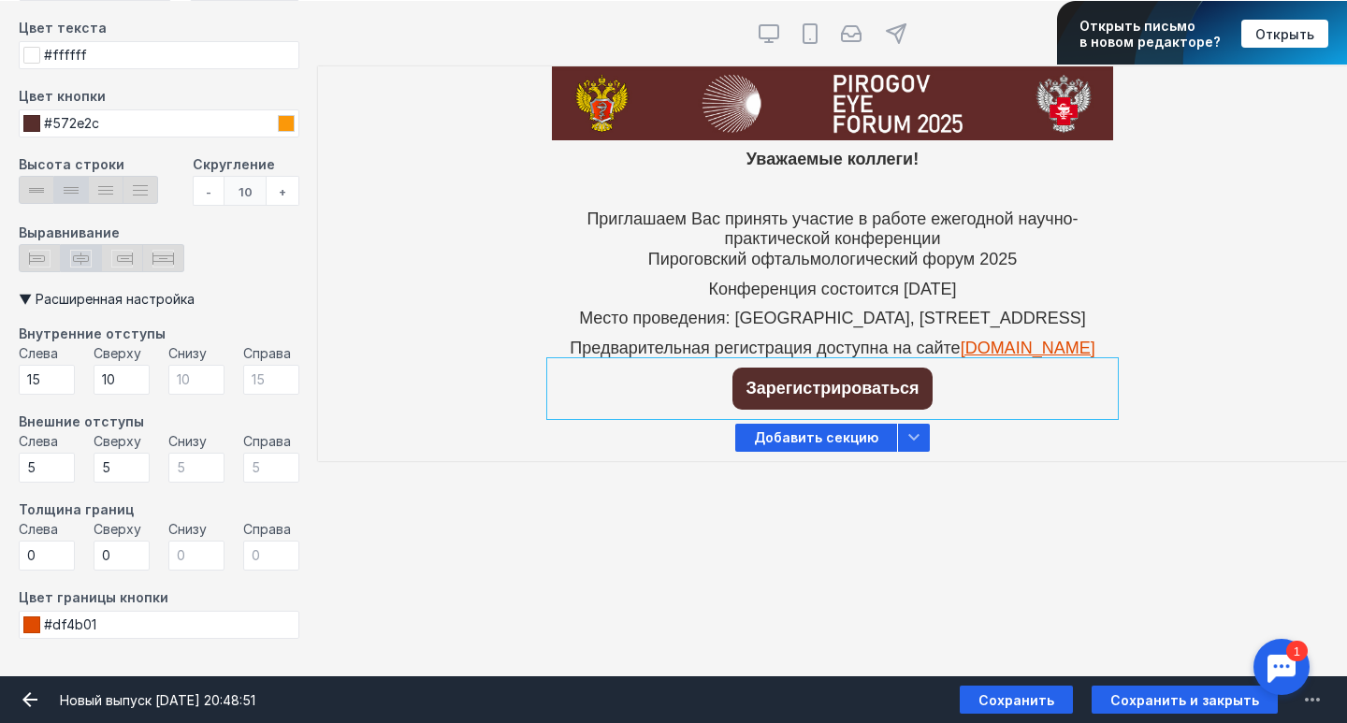
scroll to position [288, 0]
click at [174, 304] on input "checkbox" at bounding box center [159, 465] width 281 height 348
checkbox input "false"
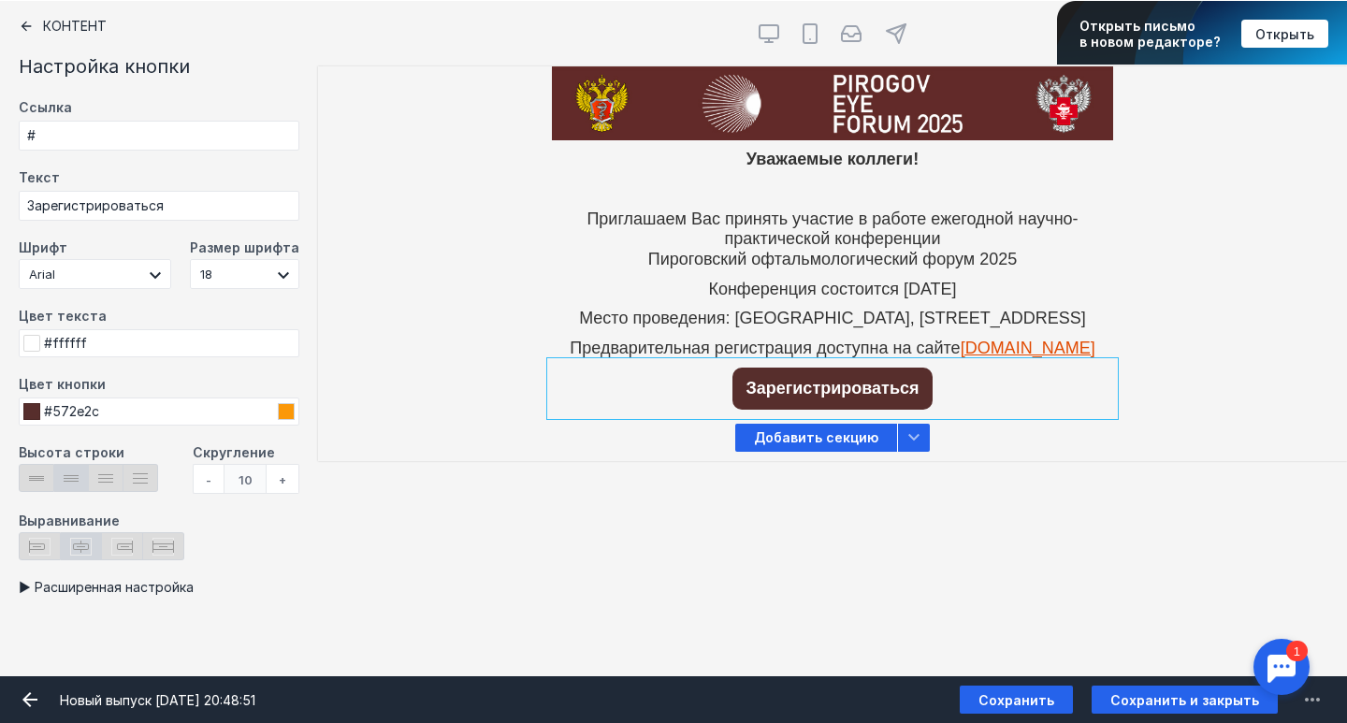
scroll to position [561, 0]
click at [194, 132] on input "#" at bounding box center [159, 136] width 281 height 30
paste input "[URL][DOMAIN_NAME]"
type input "[URL][DOMAIN_NAME]"
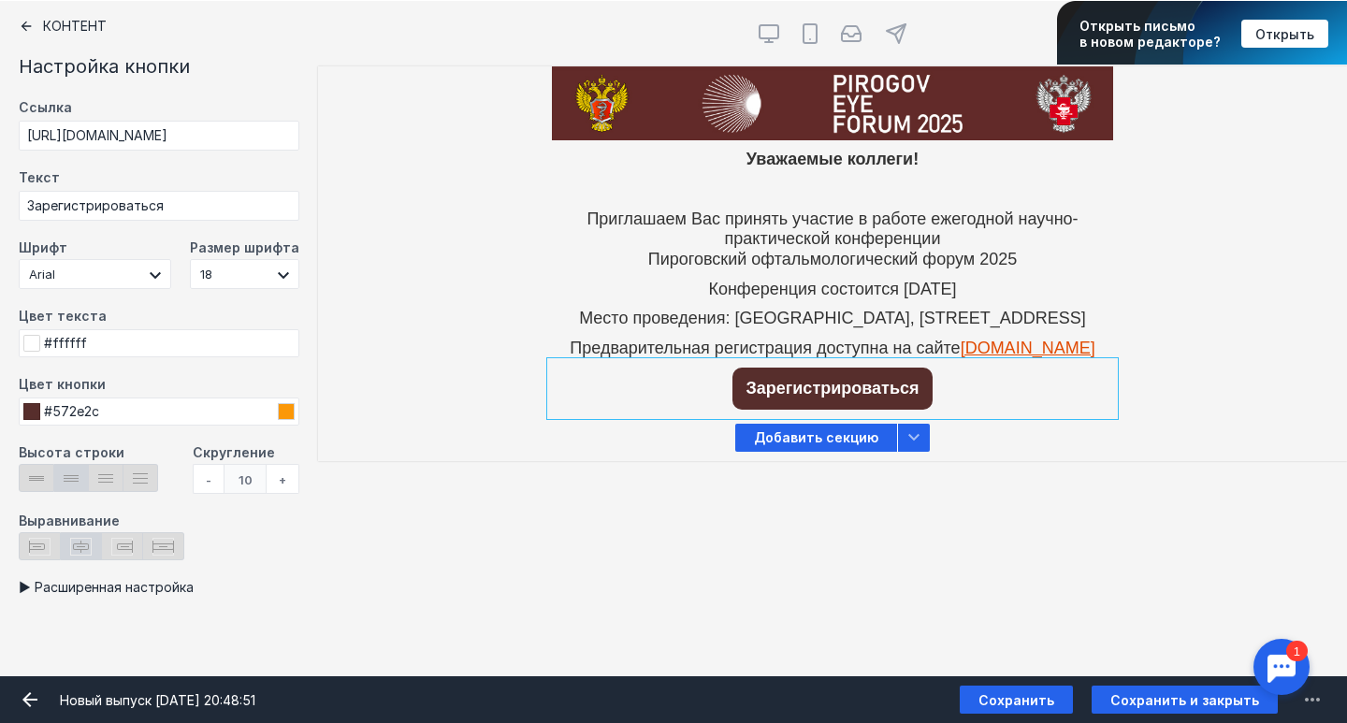
click at [419, 554] on div "Контент Тт Copy Created with Sketch. Текст image Created with Sketch. Картинка …" at bounding box center [673, 338] width 1347 height 675
click at [838, 452] on span "Добавить секцию" at bounding box center [816, 438] width 162 height 28
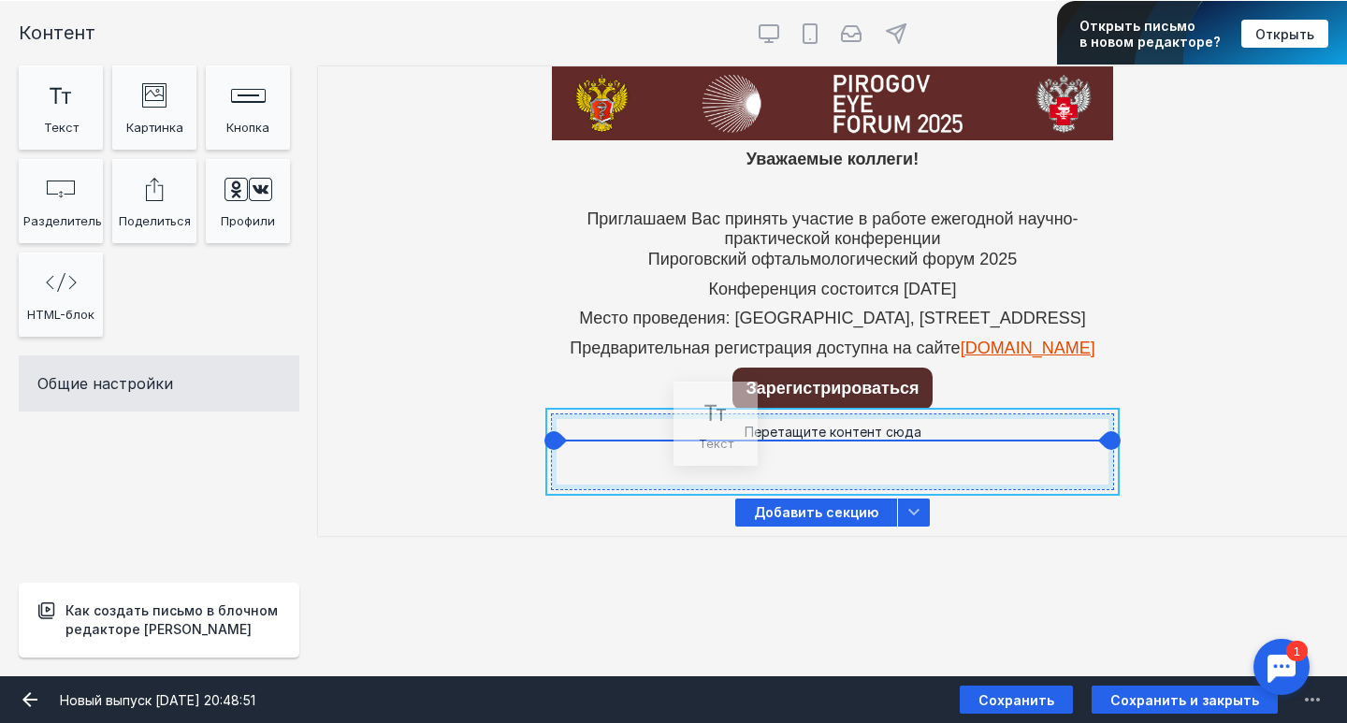
drag, startPoint x: 64, startPoint y: 117, endPoint x: 718, endPoint y: 471, distance: 744.5
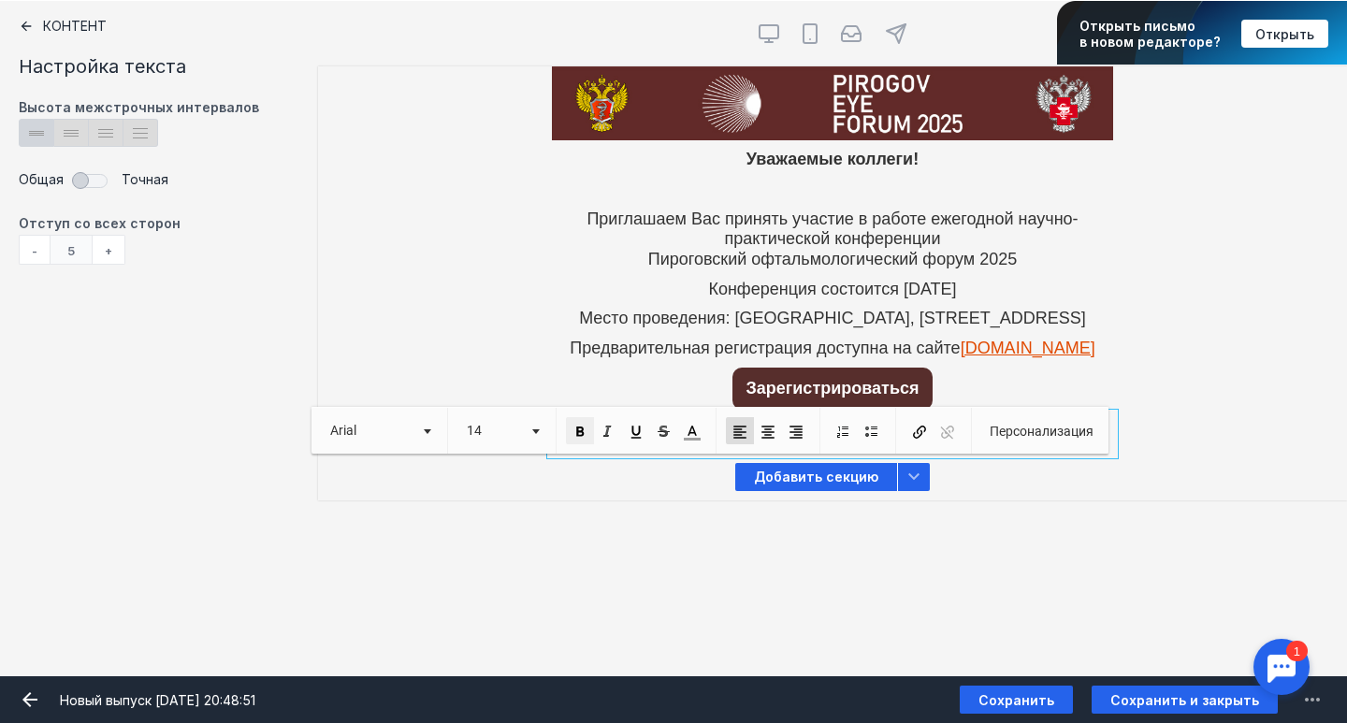
drag, startPoint x: 759, startPoint y: 475, endPoint x: 564, endPoint y: 441, distance: 198.5
click at [564, 441] on body "Что нового? Журнал заданий [EMAIL_ADDRESS][DOMAIN_NAME] [EMAIL_ADDRESS][DOMAIN_…" at bounding box center [673, 322] width 1347 height 1766
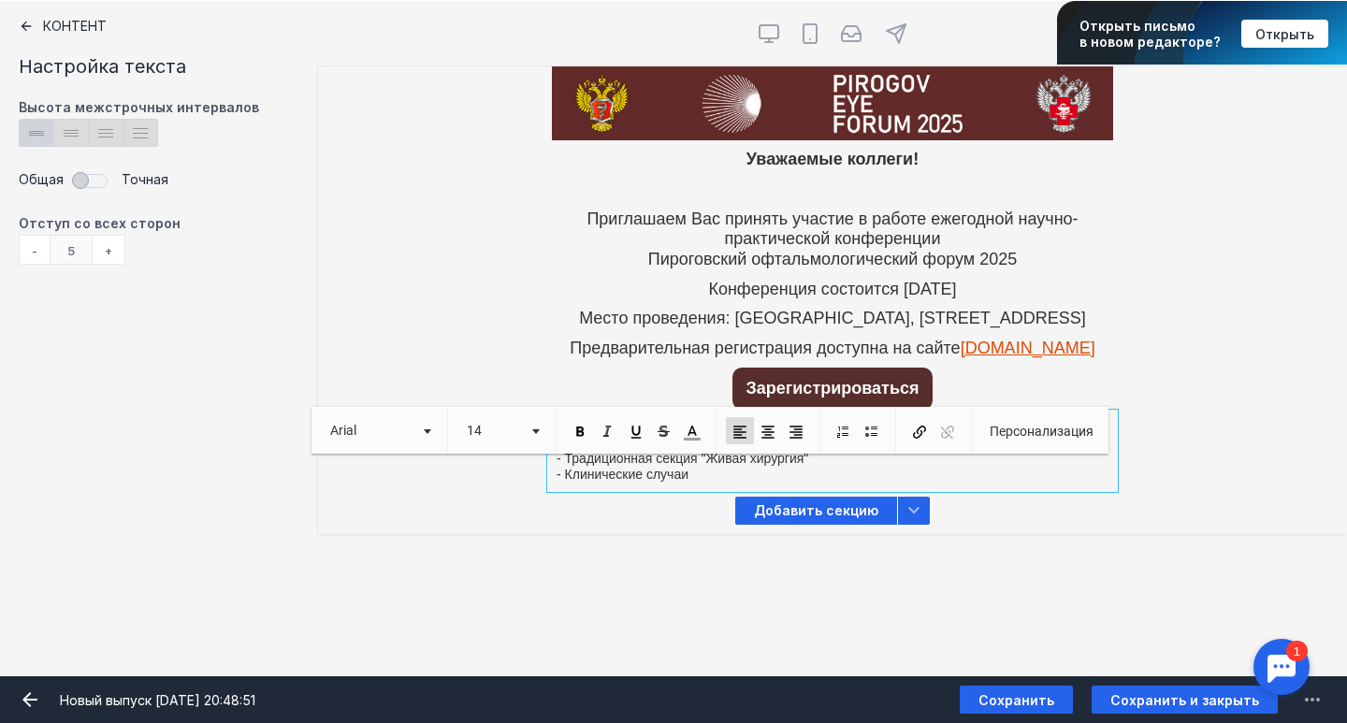
click at [817, 483] on p "- Клинические случаи" at bounding box center [833, 475] width 552 height 16
click at [831, 467] on p "- Традиционная секция "Живая хирургия"" at bounding box center [833, 459] width 552 height 16
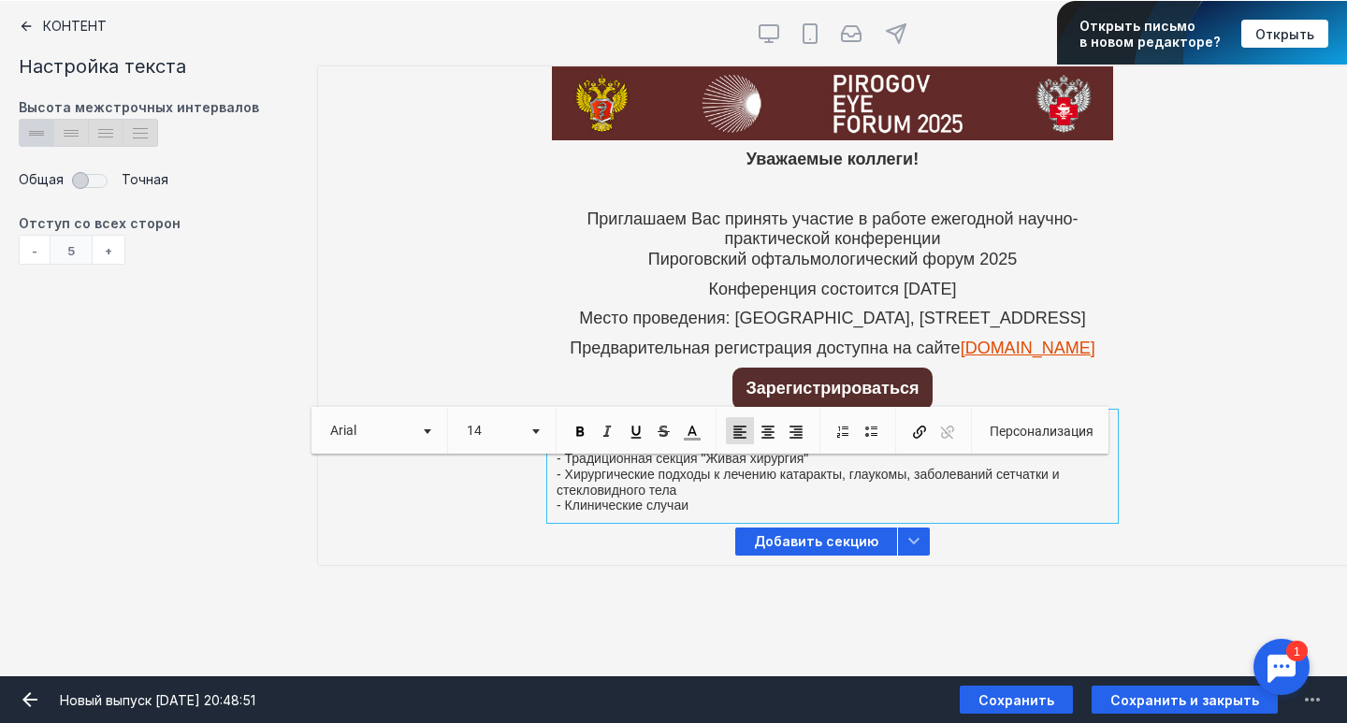
click at [711, 514] on p "- Клинические случаи" at bounding box center [833, 506] width 552 height 16
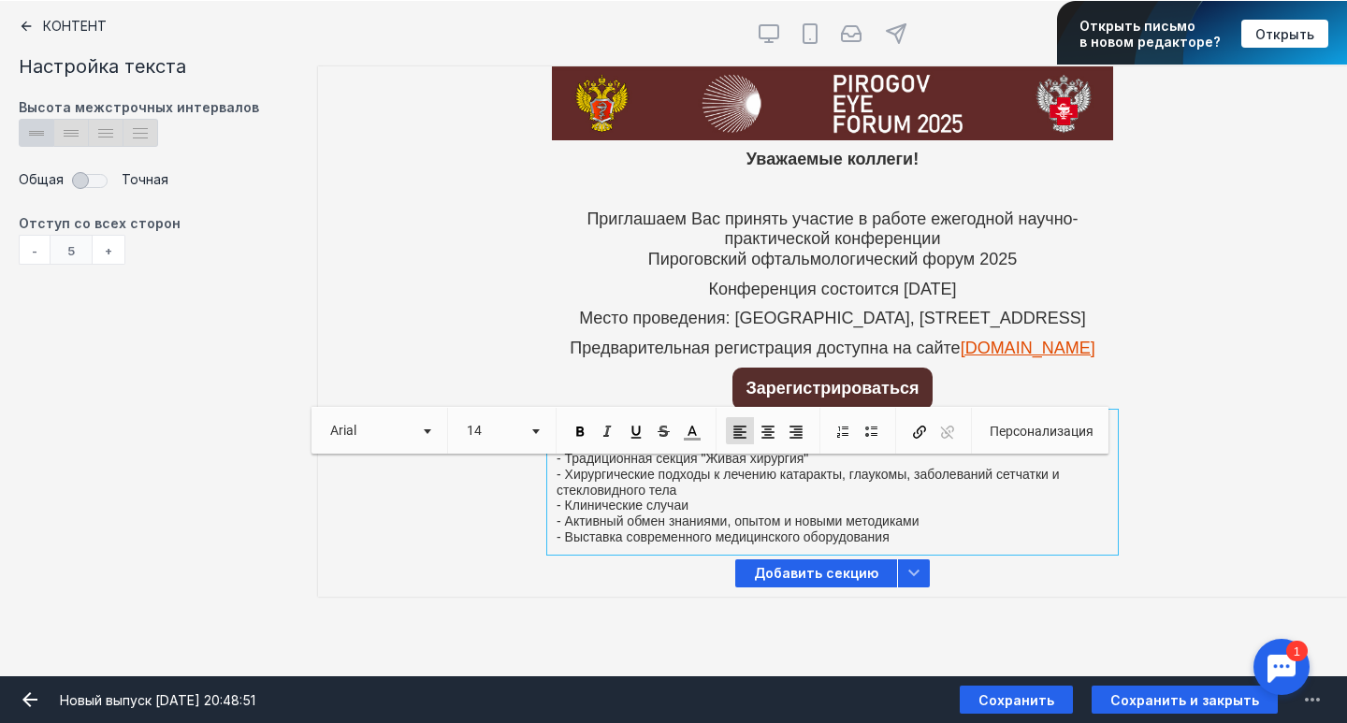
click at [962, 529] on p "- Активный обмен знаниями, опытом и новыми методиками" at bounding box center [833, 522] width 552 height 16
click at [641, 451] on p "В рамках одного из ведущих меропиятий для офтальмологов страны будет представле…" at bounding box center [833, 435] width 552 height 32
click at [1030, 451] on p "В рамках одного из ведущих меропиятий для офтальмологов страны будет представле…" at bounding box center [833, 435] width 552 height 32
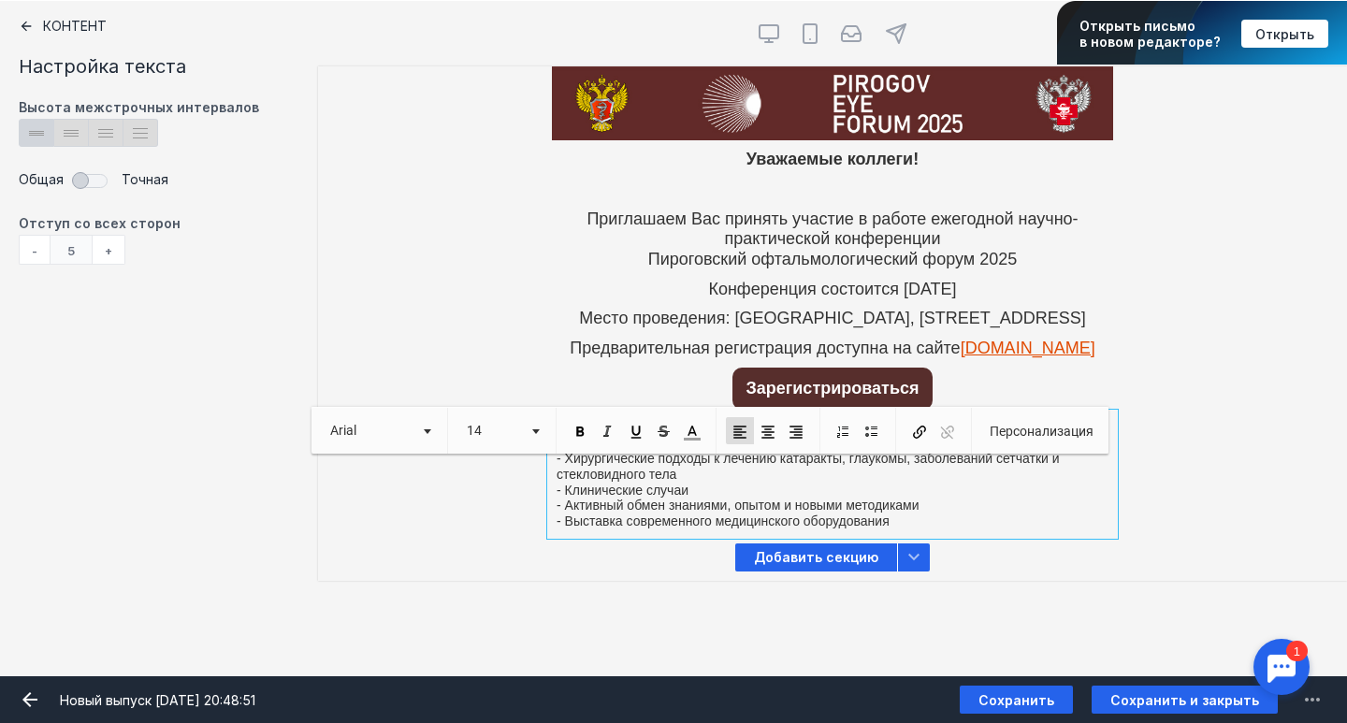
click at [1103, 435] on p "В рамках одного из ведущих меропиятий для офтальмологов страны будут представле…" at bounding box center [833, 427] width 552 height 16
click at [925, 514] on p "- Активный обмен знаниями, опытом и новыми методиками" at bounding box center [833, 506] width 552 height 16
click at [690, 483] on p "- Хирургические подходы к лечению катаракты, глаукомы, заболеваний сетчатки и с…" at bounding box center [833, 467] width 552 height 32
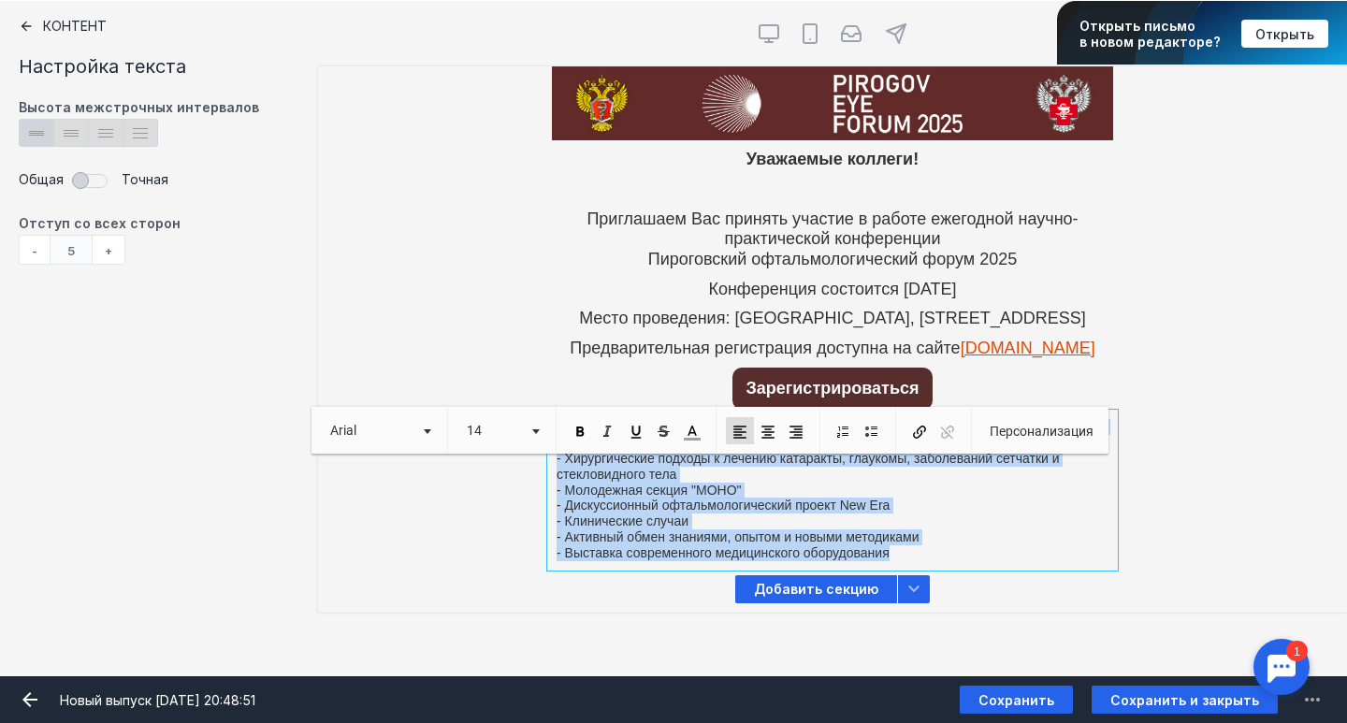
drag, startPoint x: 907, startPoint y: 603, endPoint x: 541, endPoint y: 462, distance: 392.9
click at [541, 462] on div "В рамках одного из ведущих меропиятий для офтальмологов страны будут представле…" at bounding box center [832, 489] width 1029 height 151
click at [523, 436] on link "14" at bounding box center [501, 430] width 89 height 27
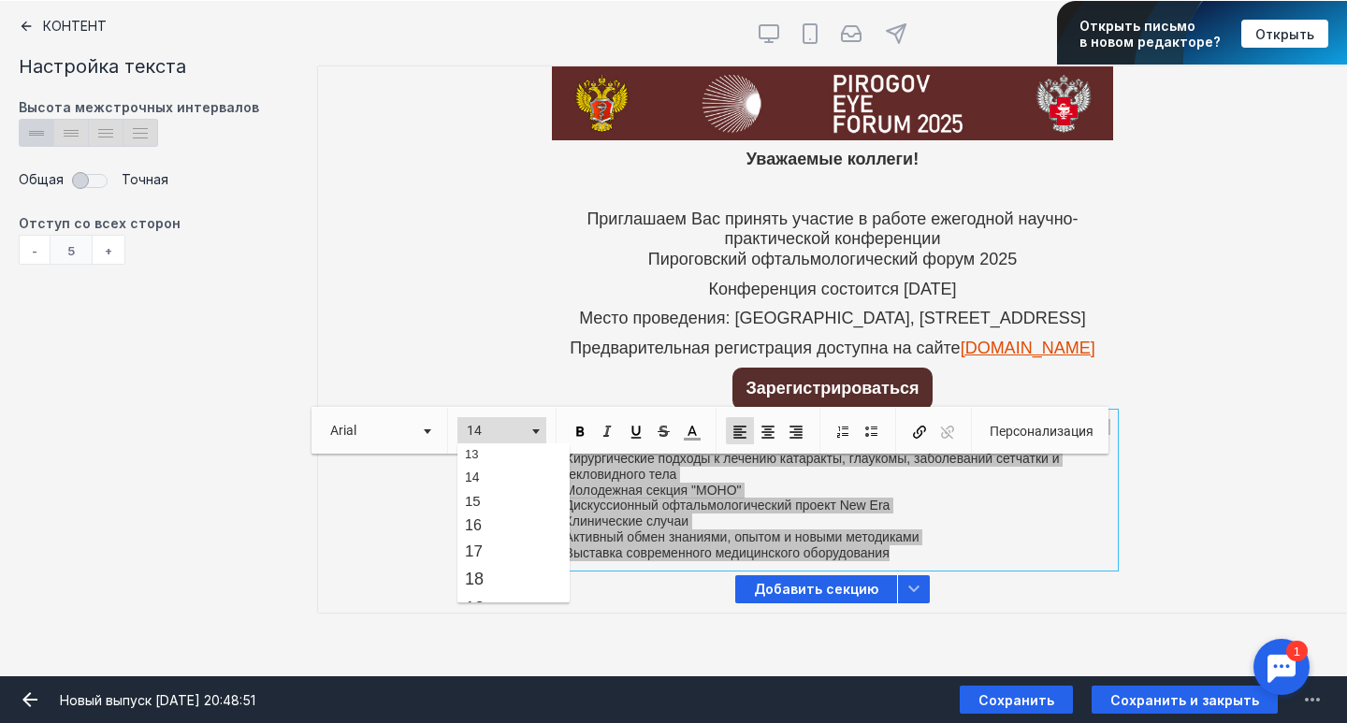
scroll to position [138, 0]
click at [499, 578] on link "18" at bounding box center [513, 572] width 107 height 27
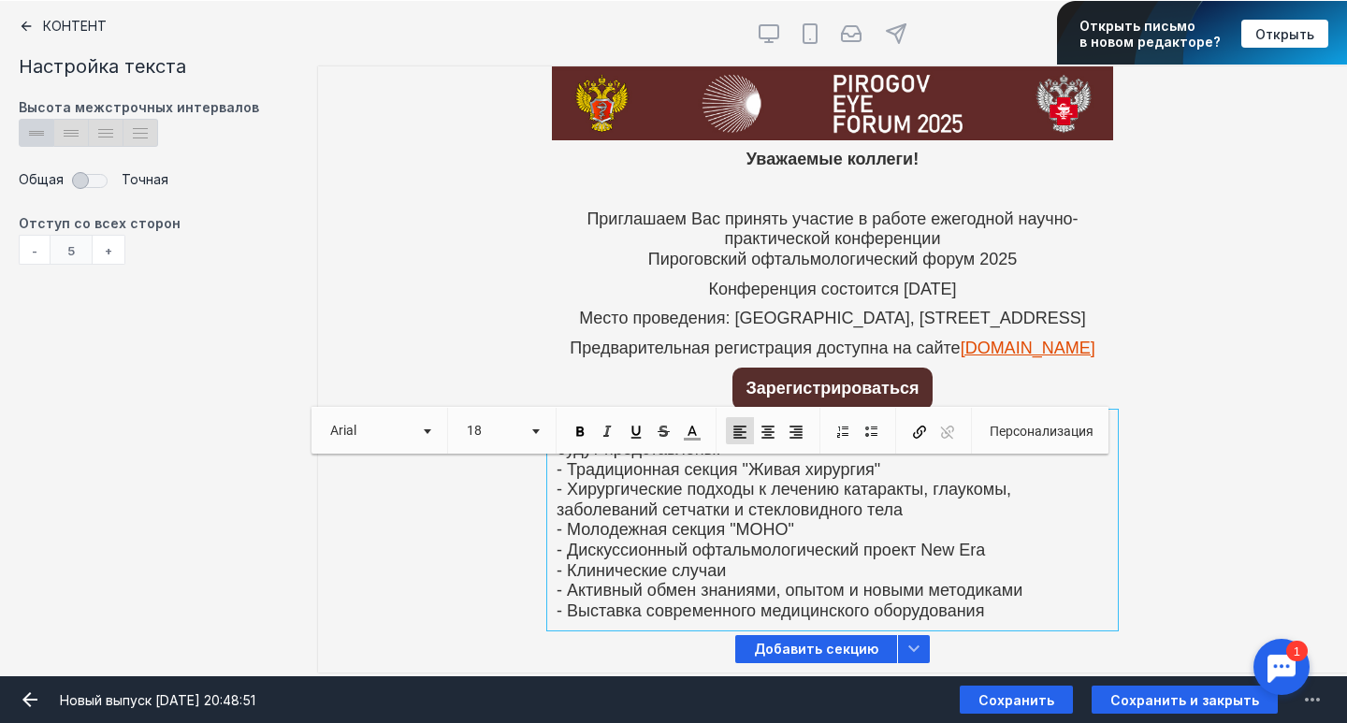
click at [702, 539] on span "- Молодежная секция "МОНО"" at bounding box center [676, 529] width 238 height 19
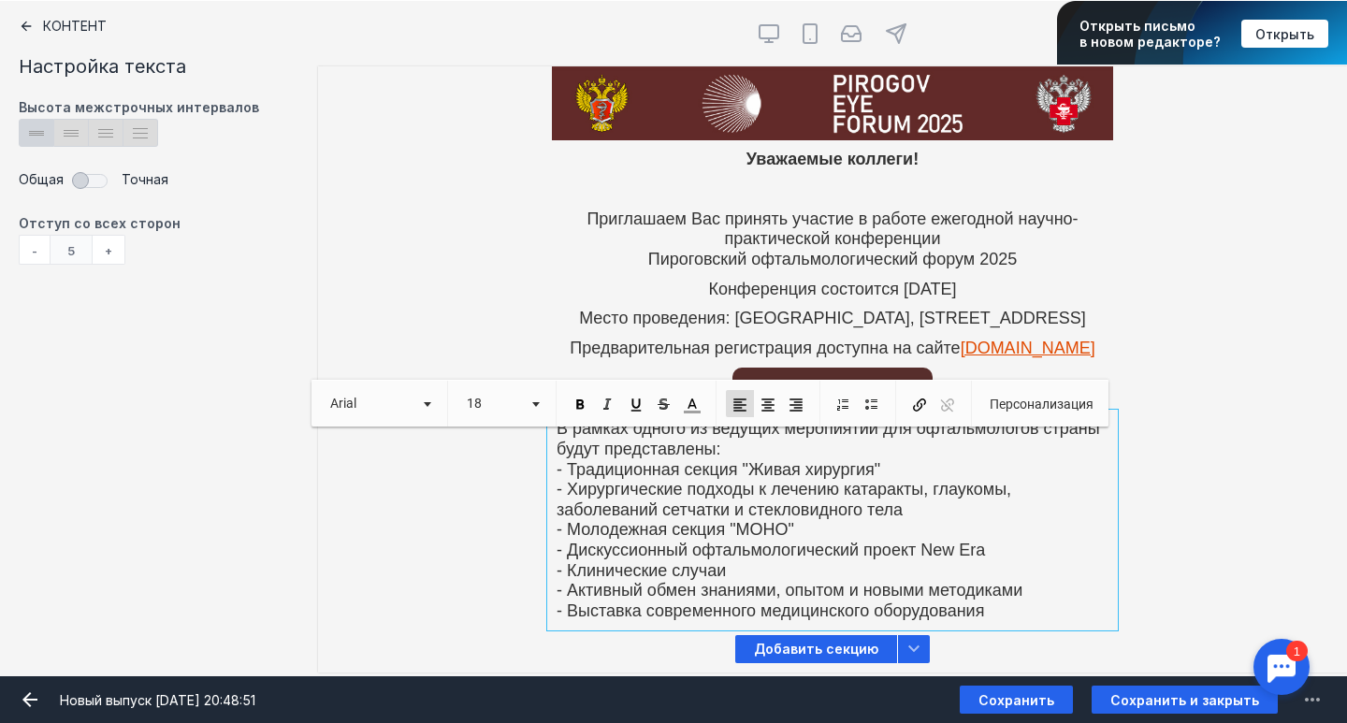
scroll to position [25, 0]
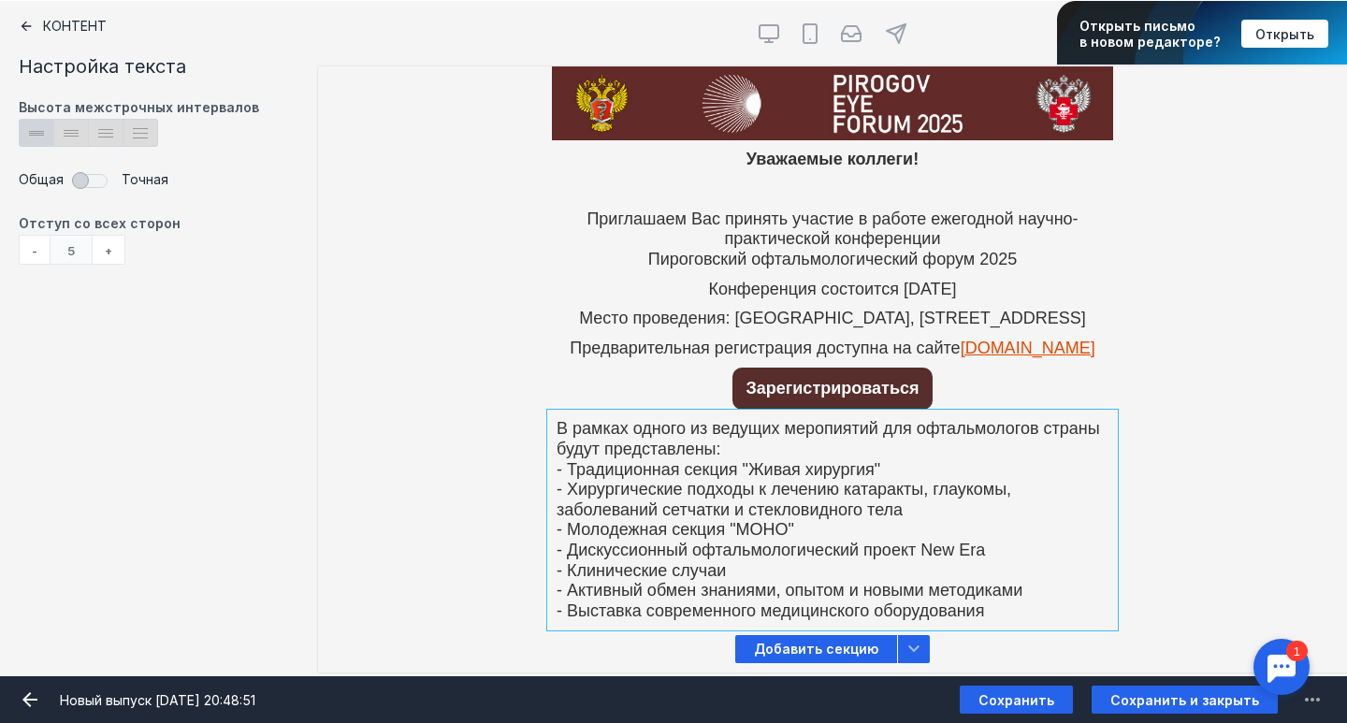
click at [1205, 472] on div "В рамках одного из ведущих меропиятий для офтальмологов страны будут представле…" at bounding box center [832, 519] width 1029 height 211
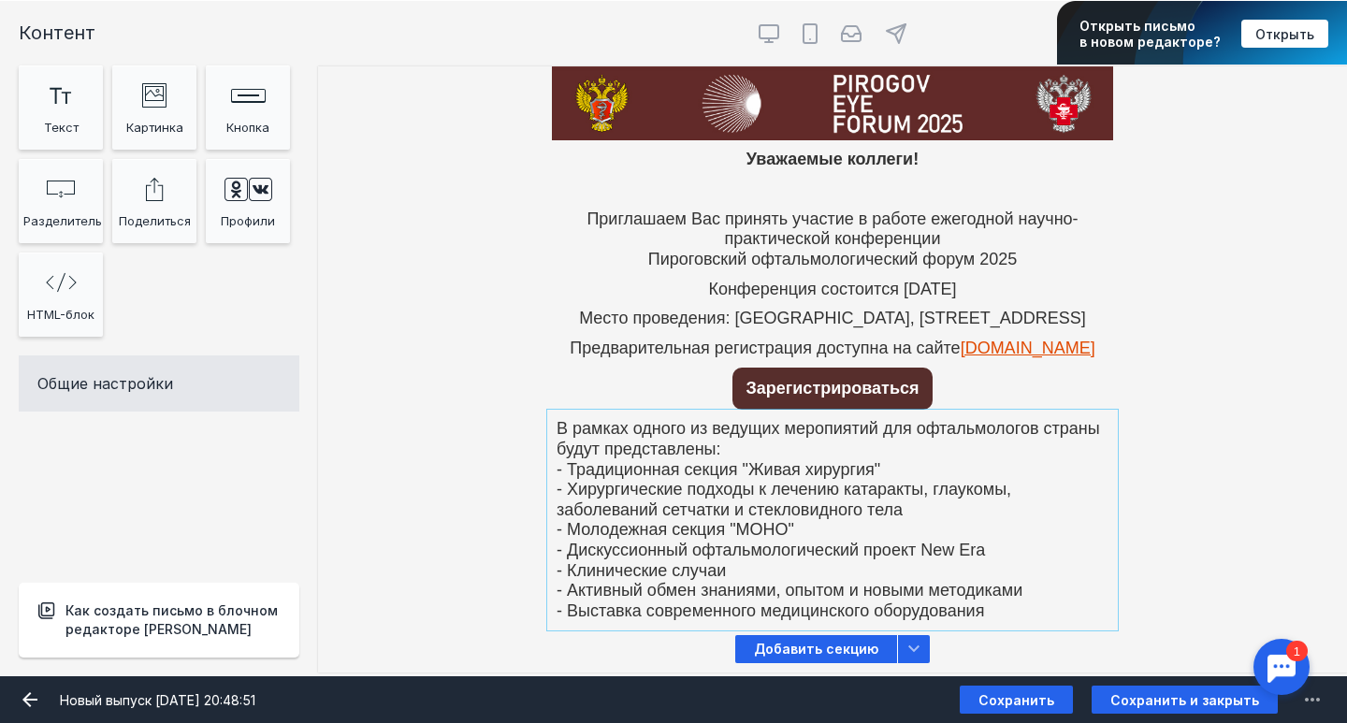
scroll to position [613, 0]
click at [1020, 482] on div at bounding box center [832, 519] width 561 height 211
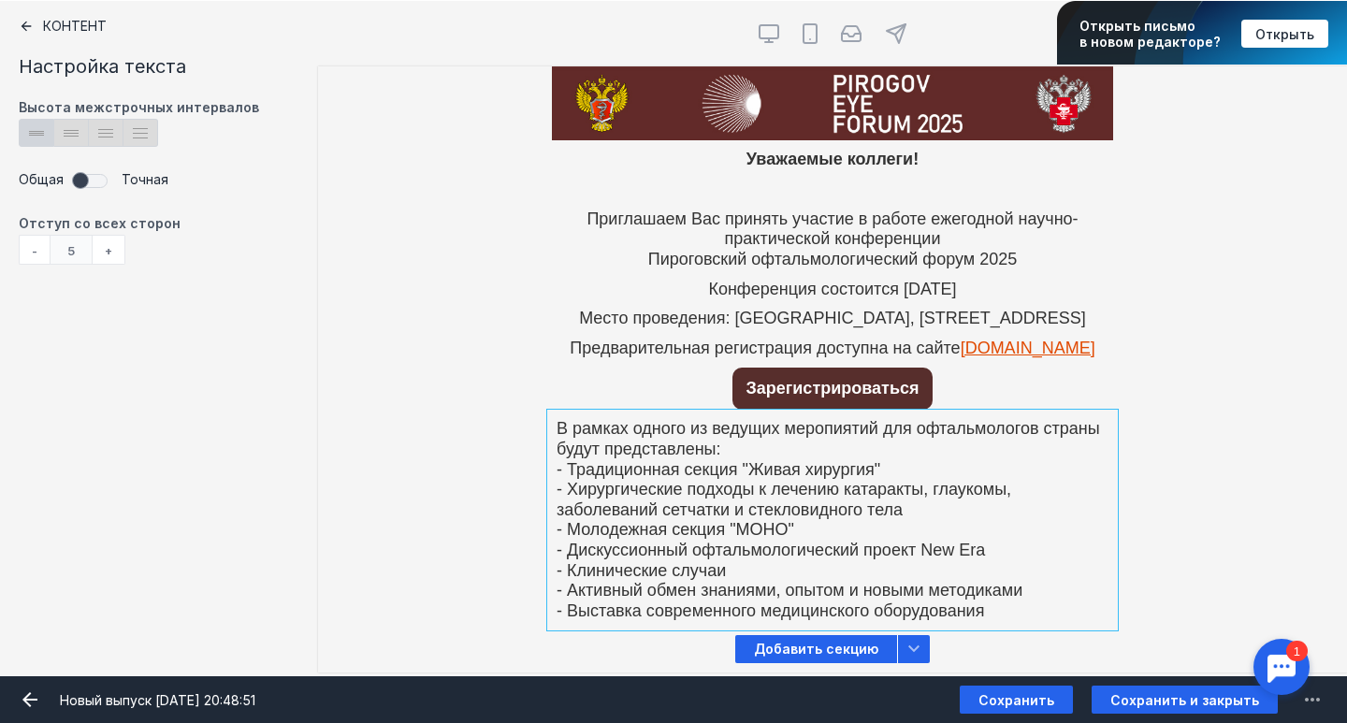
click at [84, 189] on span at bounding box center [92, 180] width 39 height 28
click at [118, 255] on div "+" at bounding box center [109, 250] width 33 height 30
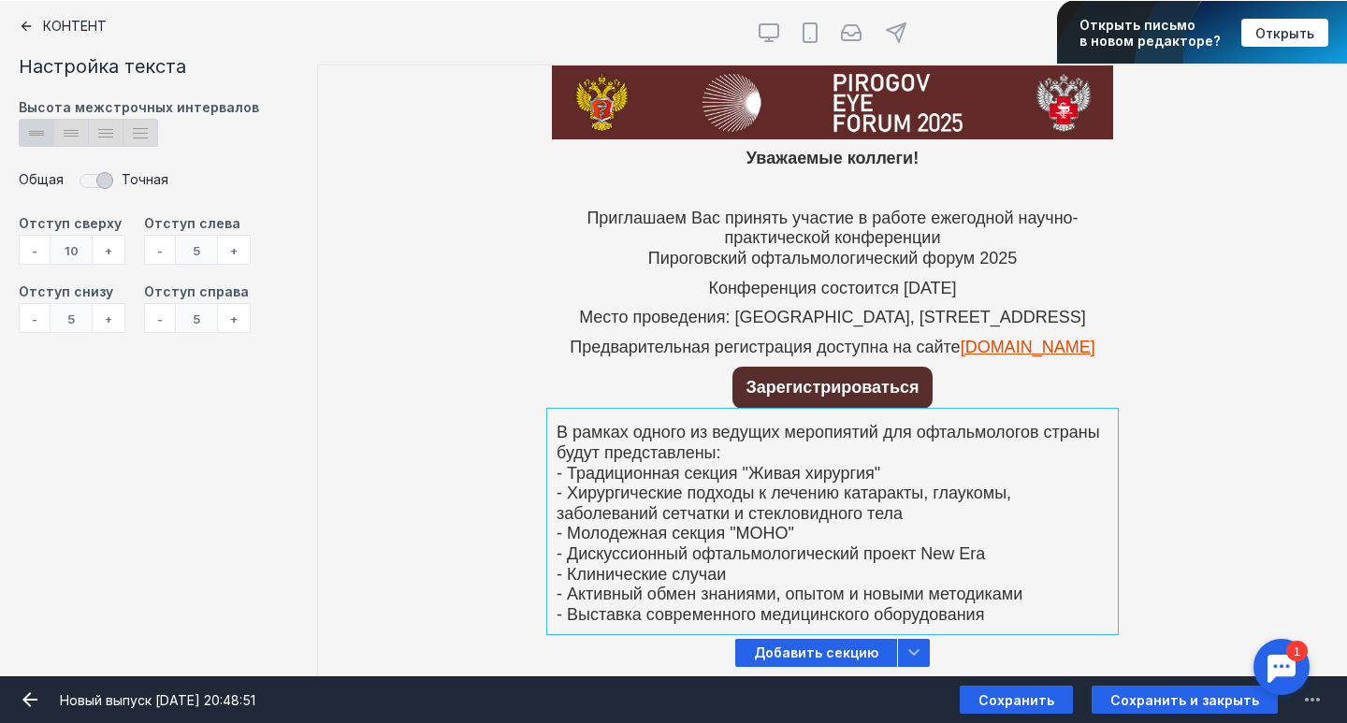
click at [118, 255] on div "+" at bounding box center [109, 250] width 33 height 30
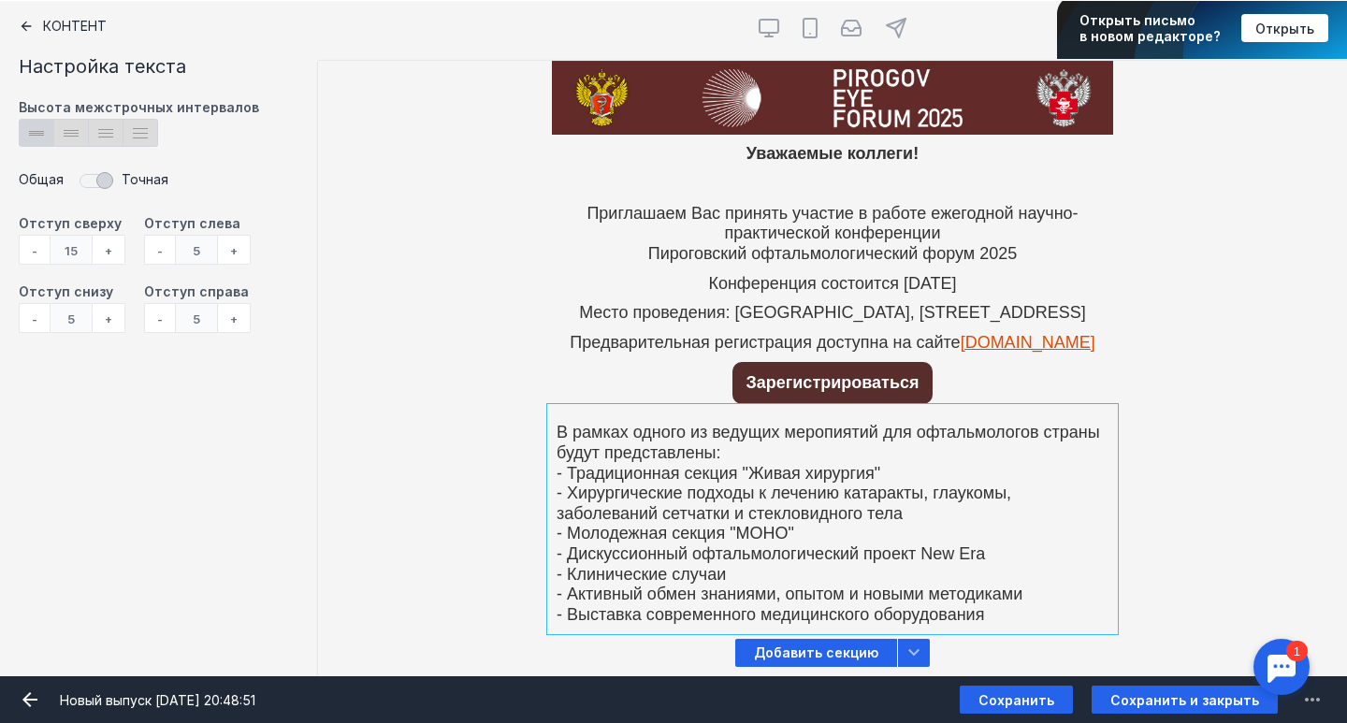
click at [118, 255] on div "+" at bounding box center [109, 250] width 33 height 30
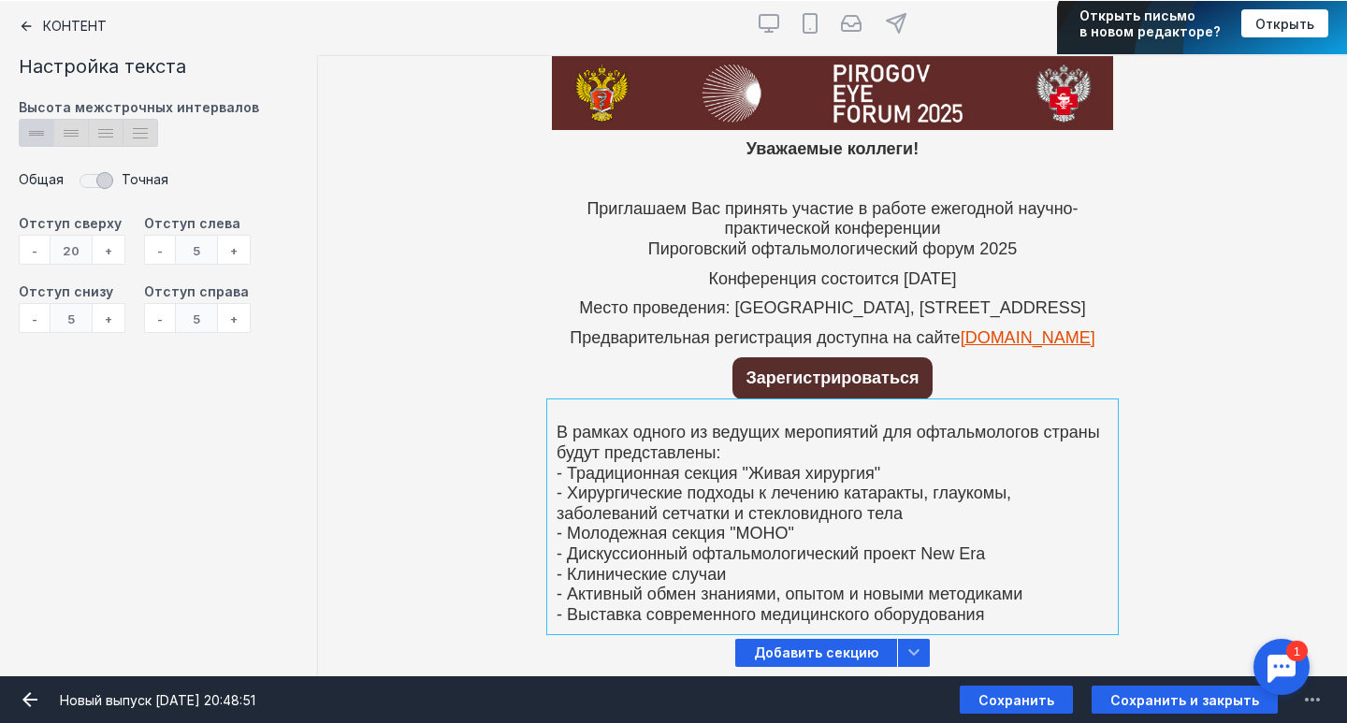
click at [118, 255] on div "+" at bounding box center [109, 250] width 33 height 30
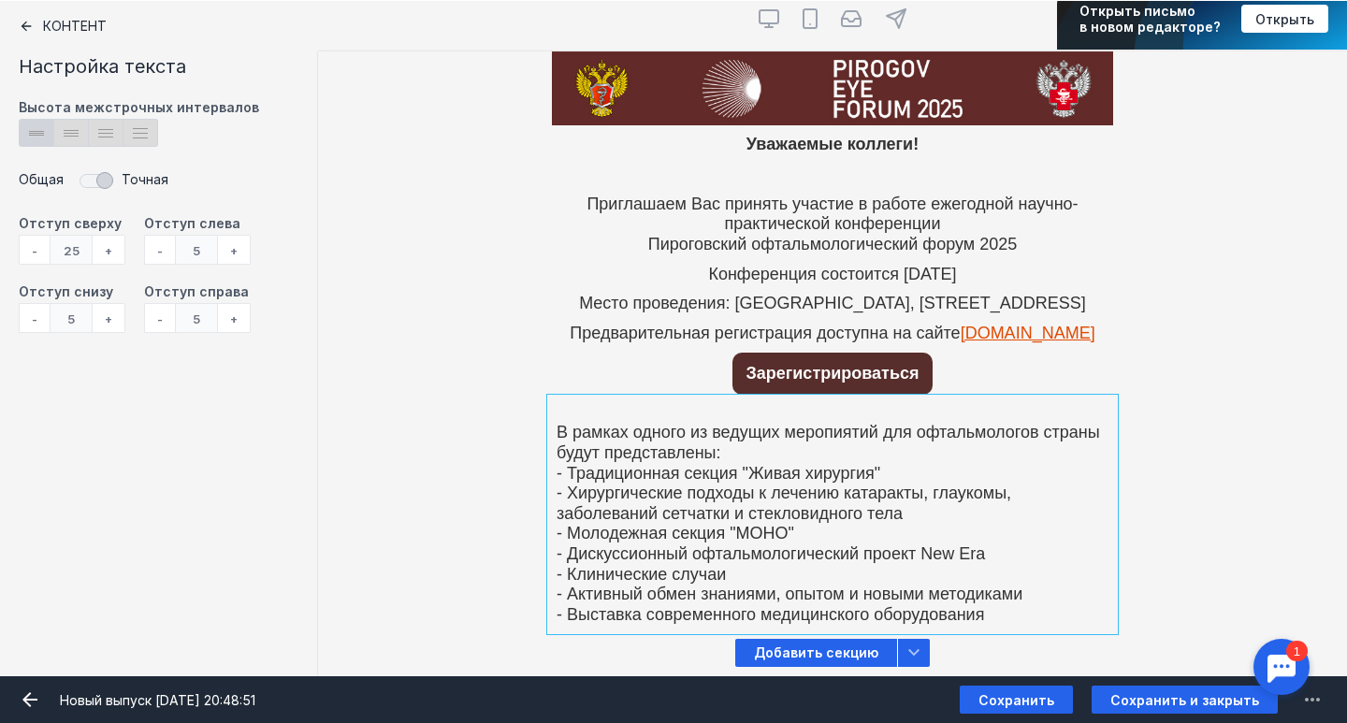
click at [43, 247] on div "-" at bounding box center [34, 250] width 31 height 30
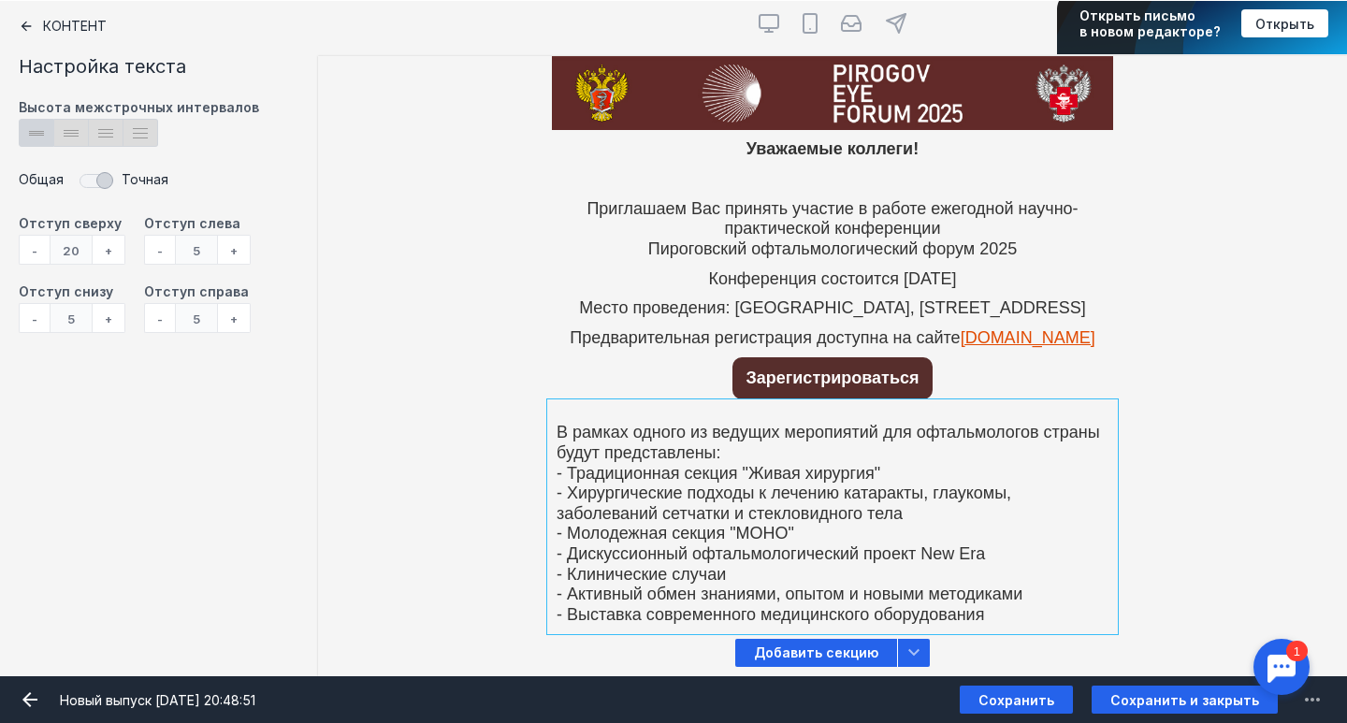
click at [1143, 404] on div "Зарегистрироваться [PERSON_NAME] видит эту секцию? Все получатели" at bounding box center [832, 378] width 1029 height 51
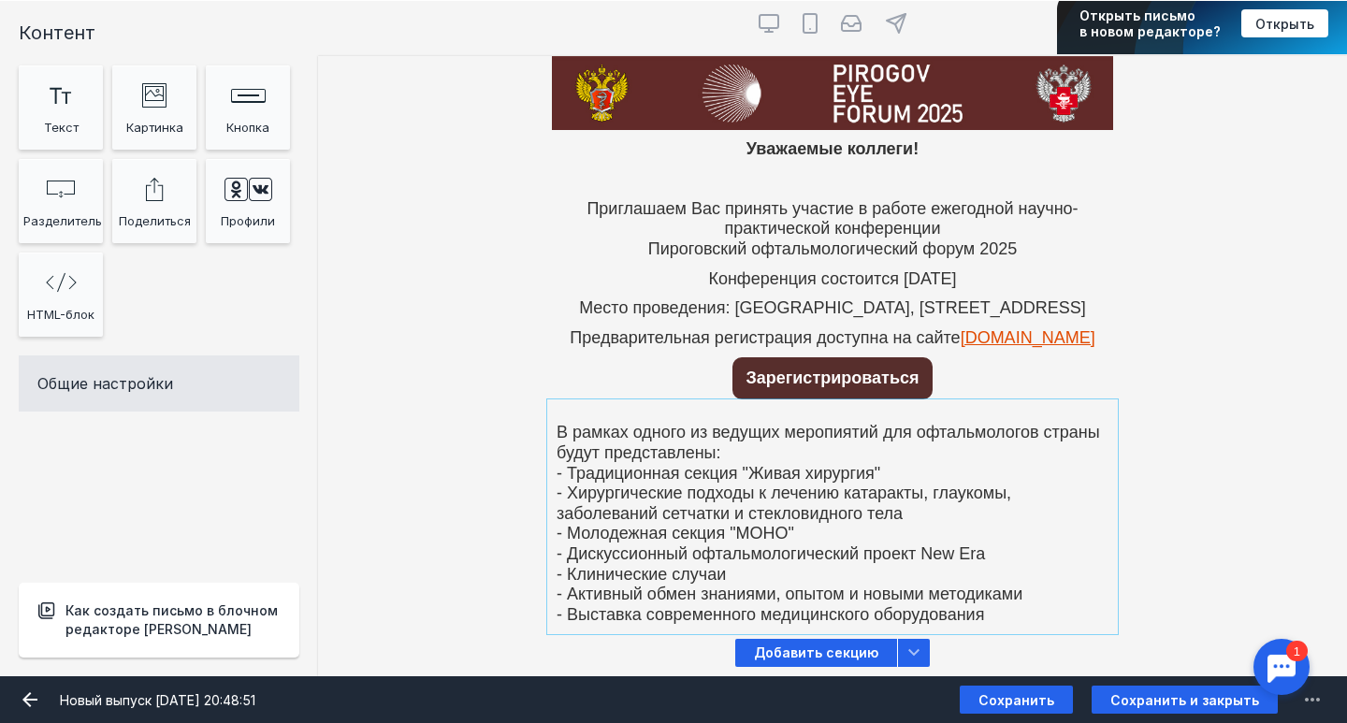
scroll to position [39, 0]
click at [1029, 351] on div at bounding box center [832, 339] width 561 height 30
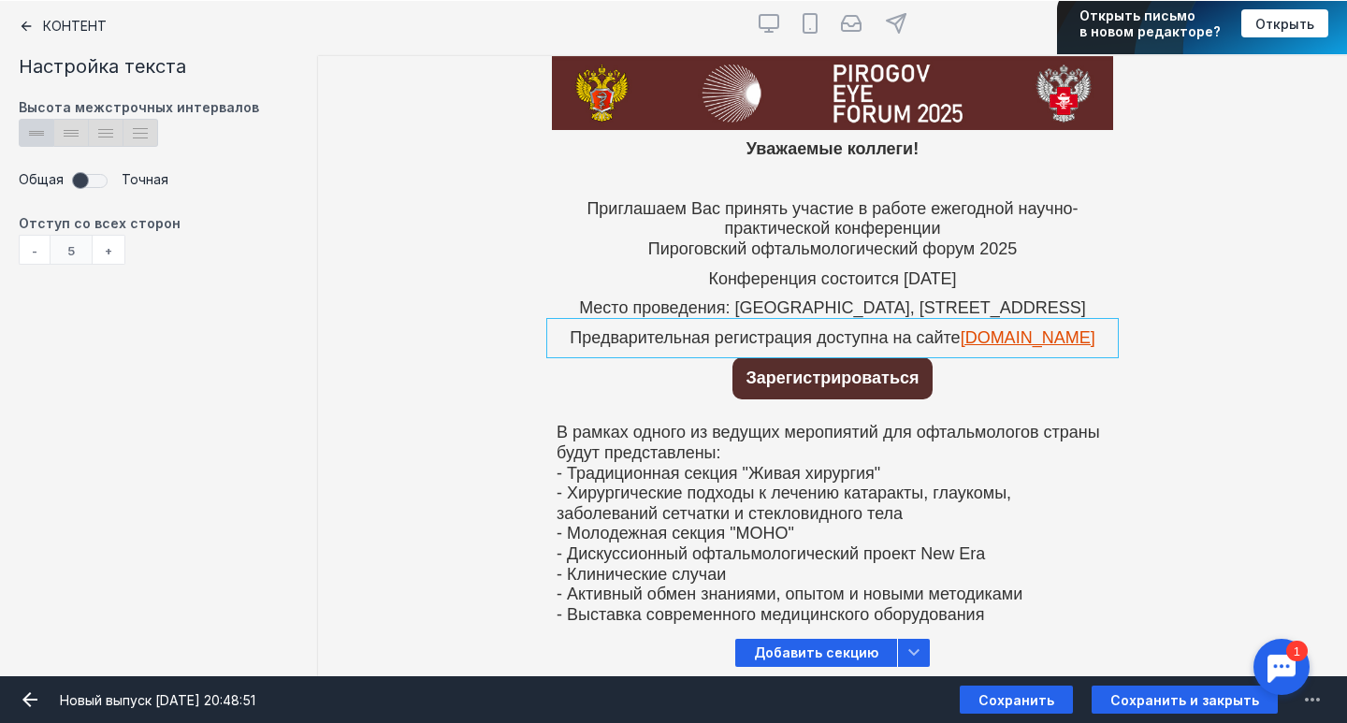
click at [91, 187] on span at bounding box center [92, 180] width 39 height 28
click at [105, 325] on div "+" at bounding box center [109, 318] width 33 height 30
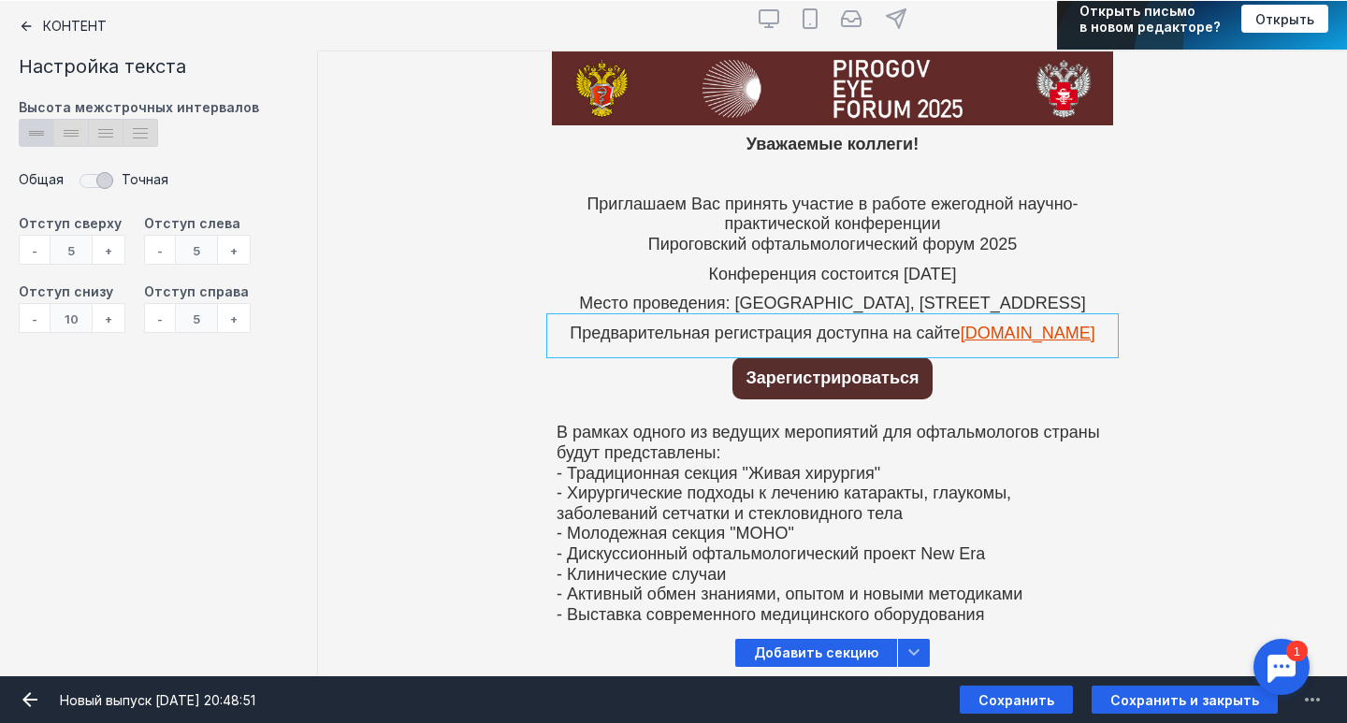
click at [105, 325] on div "+" at bounding box center [109, 318] width 33 height 30
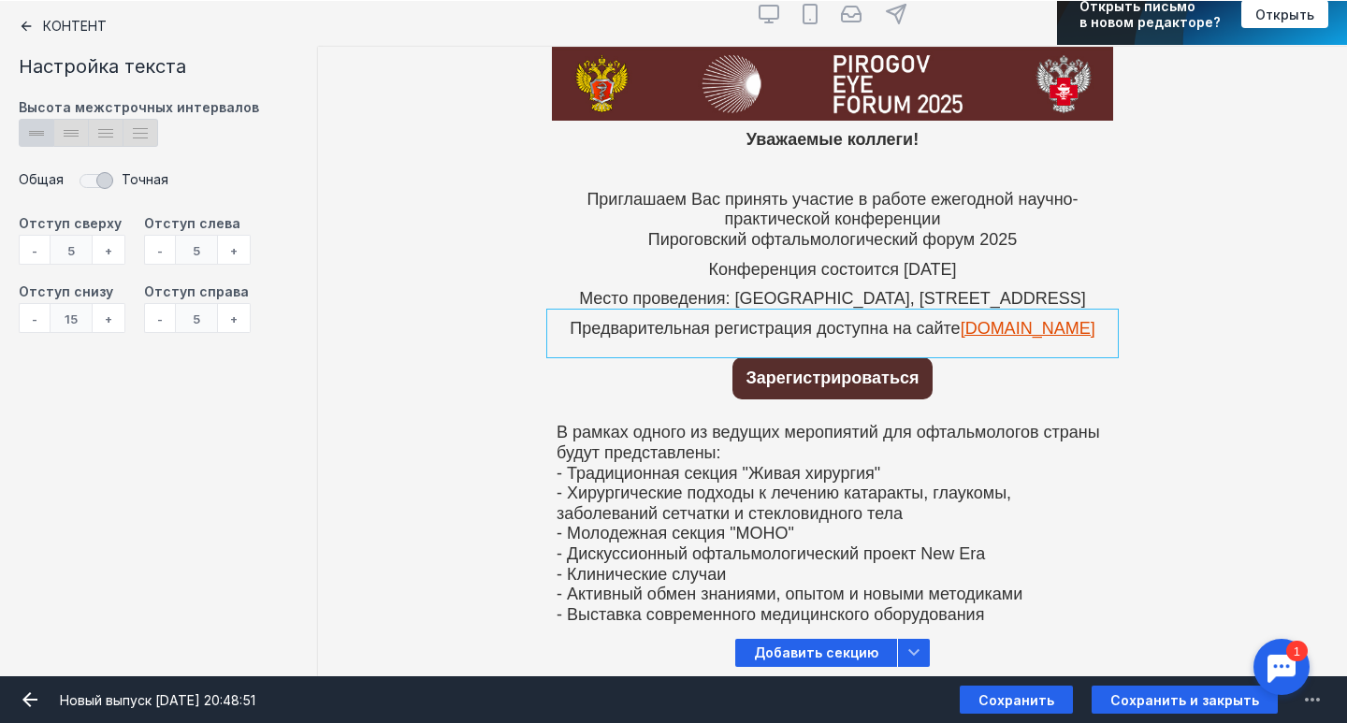
click at [105, 325] on div "+" at bounding box center [109, 318] width 33 height 30
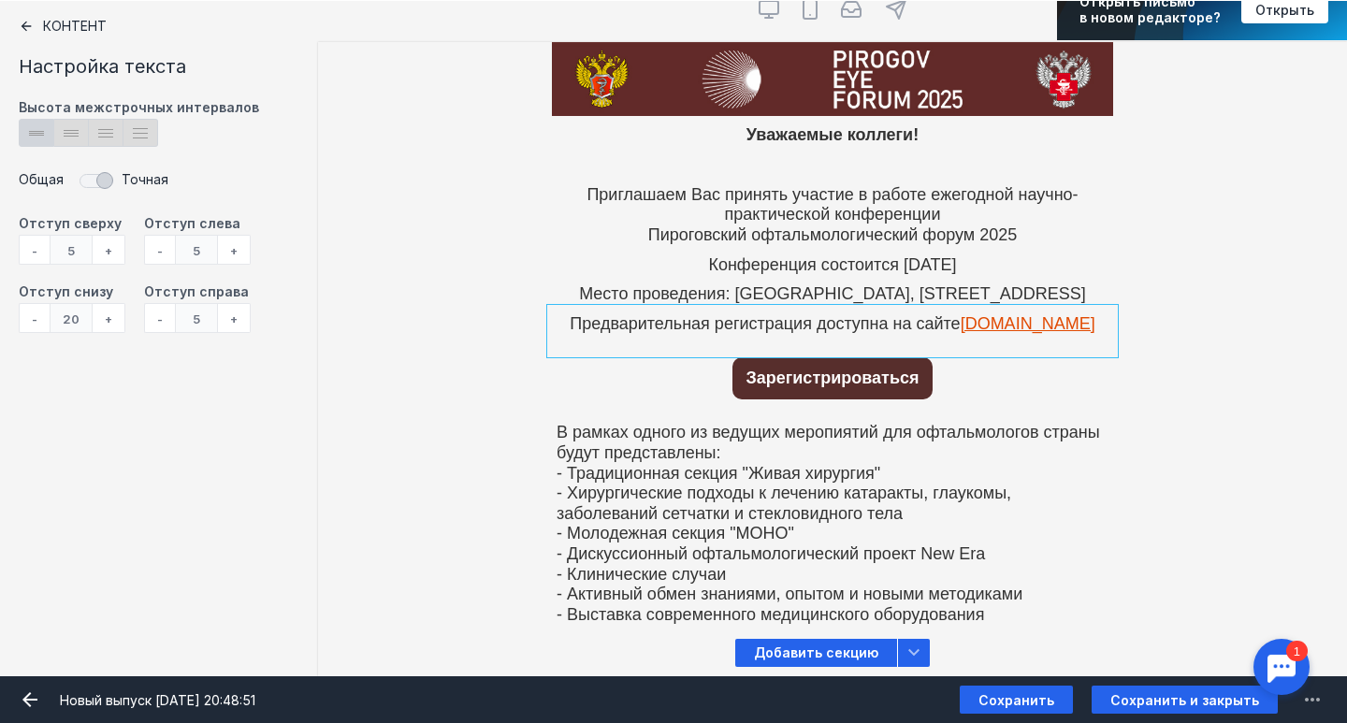
click at [487, 511] on div "В рамках одного из ведущих меропиятий для офтальмологов страны будут представле…" at bounding box center [832, 516] width 1029 height 225
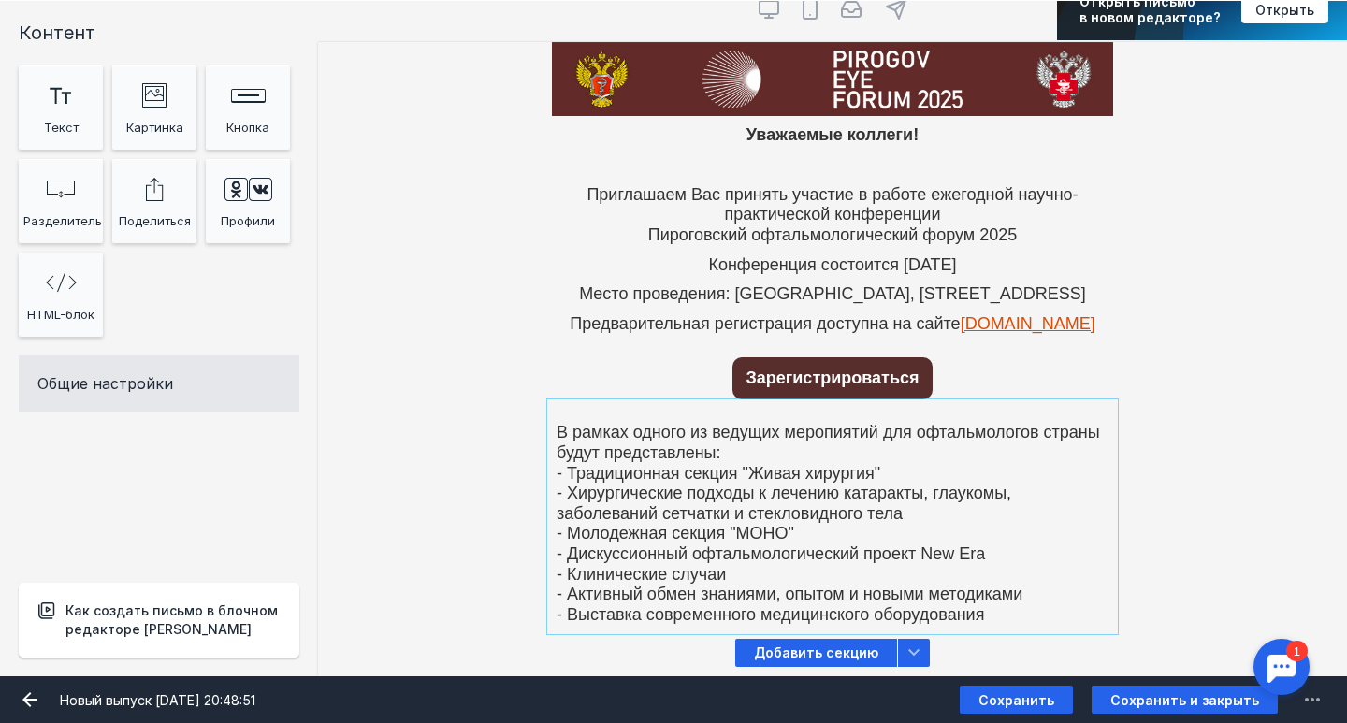
scroll to position [53, 0]
click at [1001, 620] on div at bounding box center [832, 516] width 561 height 225
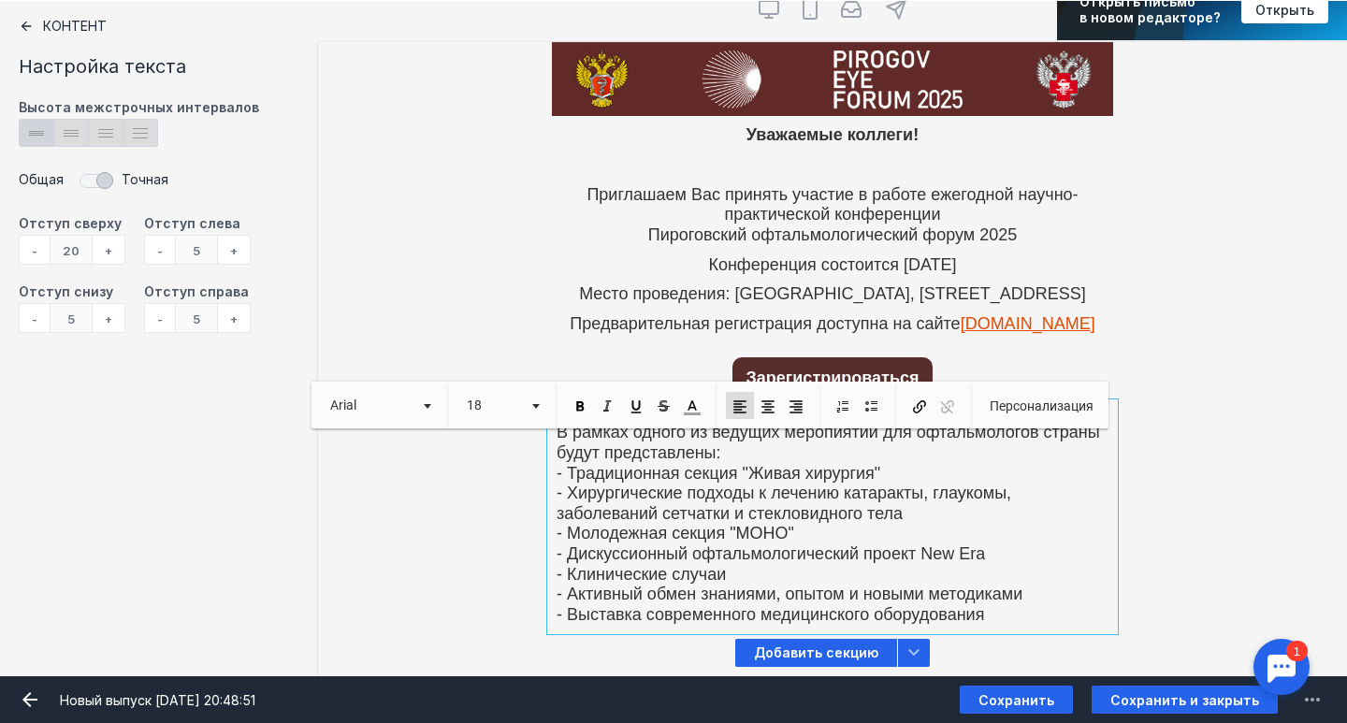
click at [1203, 571] on div "В рамках одного из ведущих меропиятий для офтальмологов страны будут представле…" at bounding box center [832, 516] width 1029 height 225
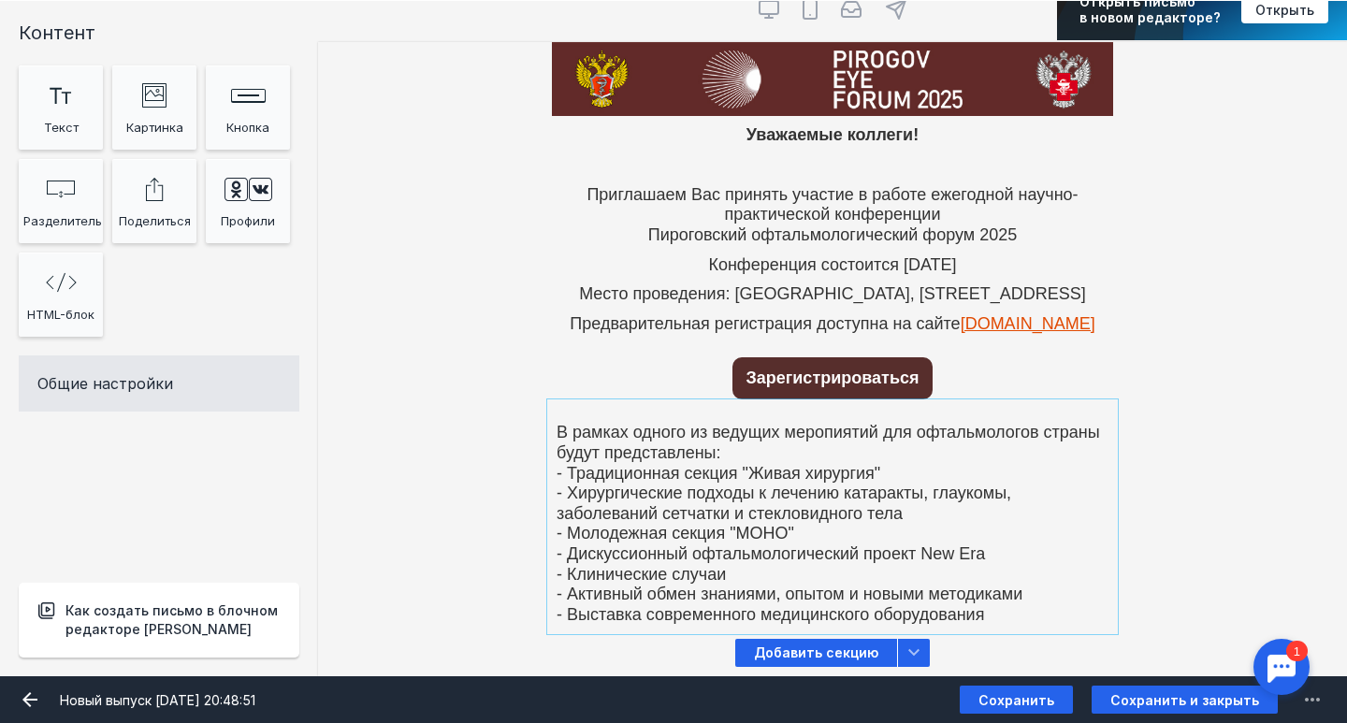
scroll to position [641, 0]
click at [836, 654] on span "Добавить секцию" at bounding box center [816, 653] width 162 height 28
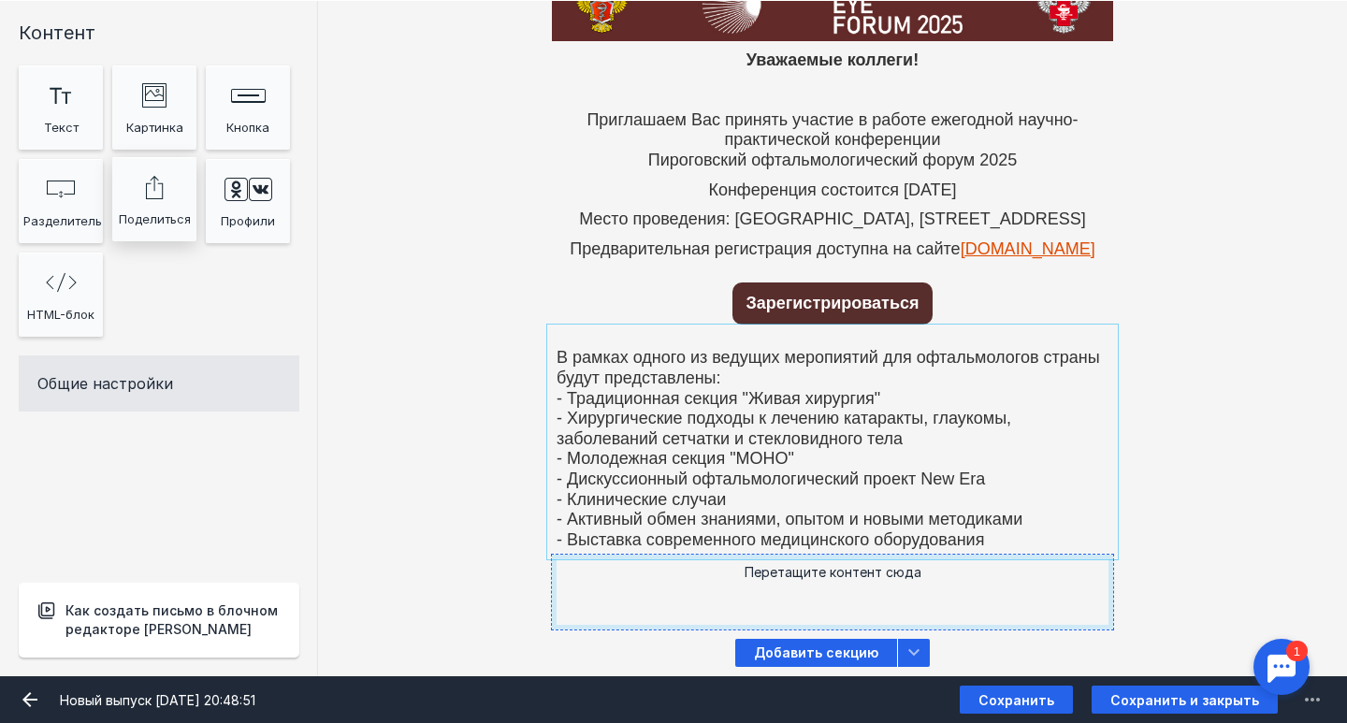
scroll to position [128, 0]
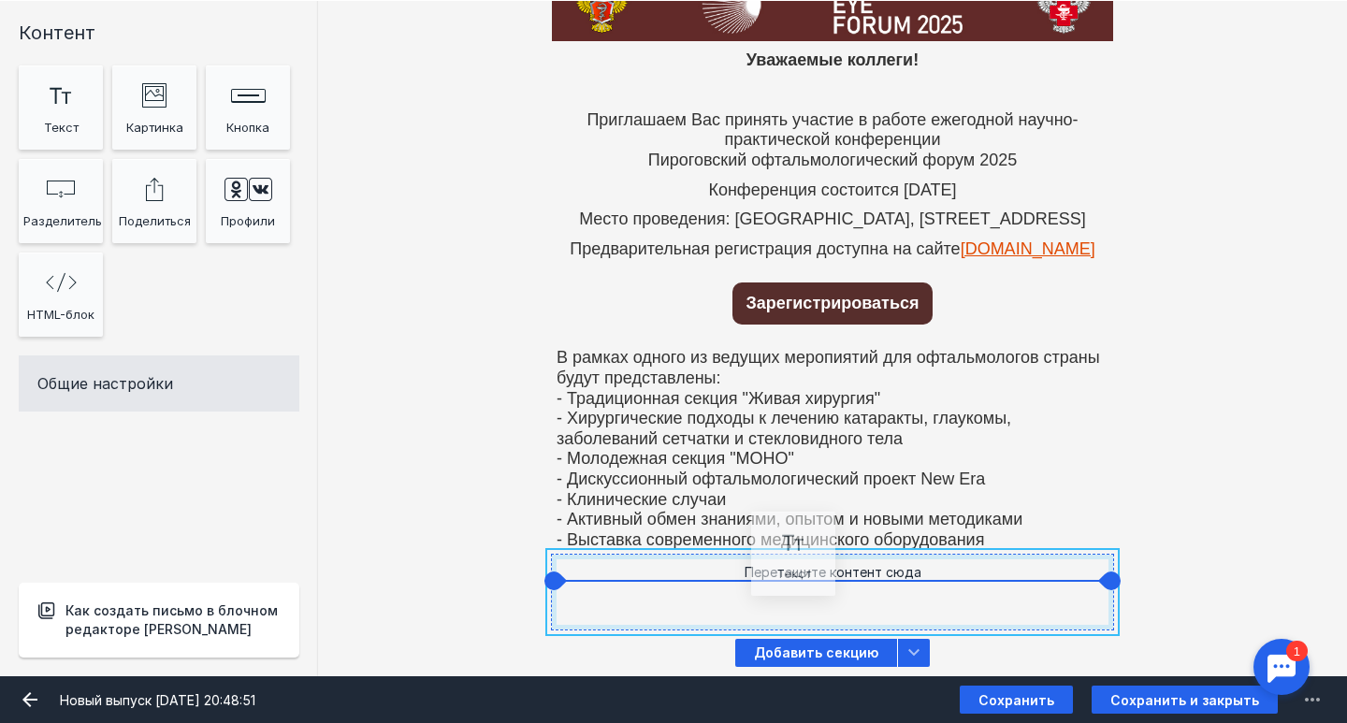
drag, startPoint x: 46, startPoint y: 120, endPoint x: 778, endPoint y: 570, distance: 859.5
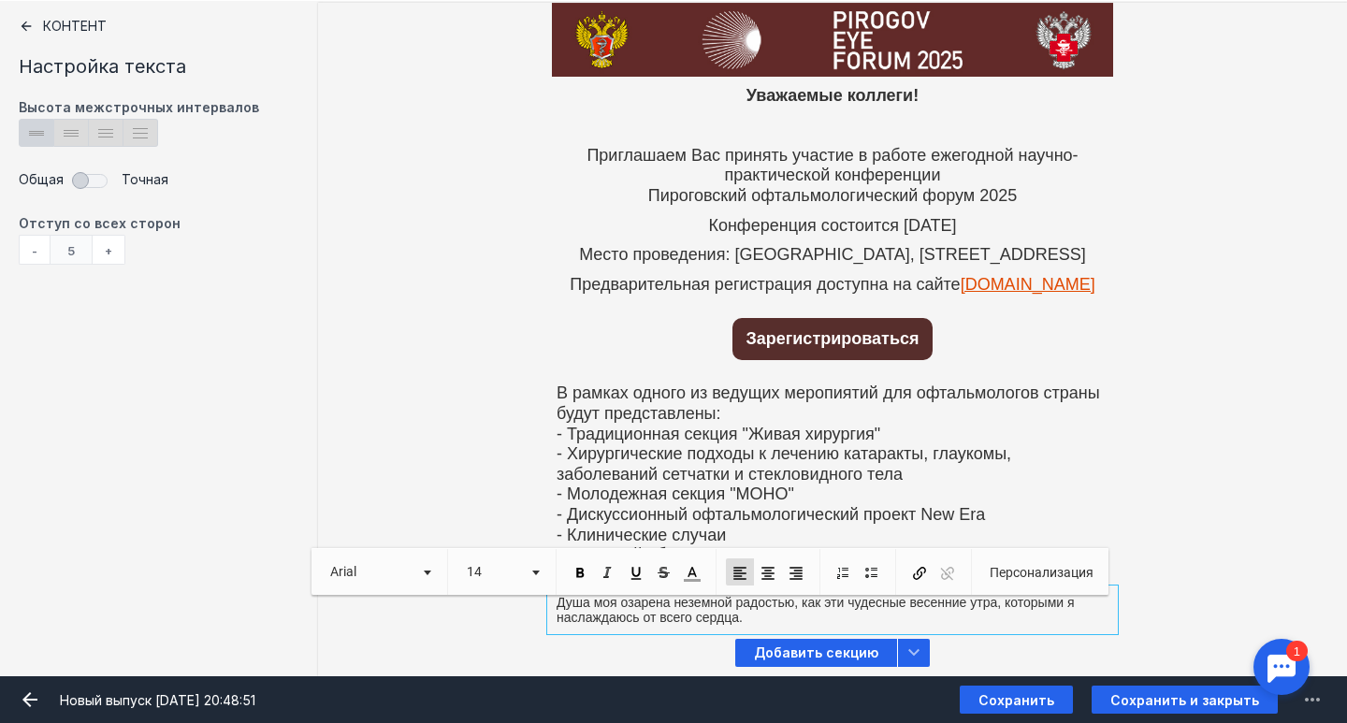
scroll to position [93, 0]
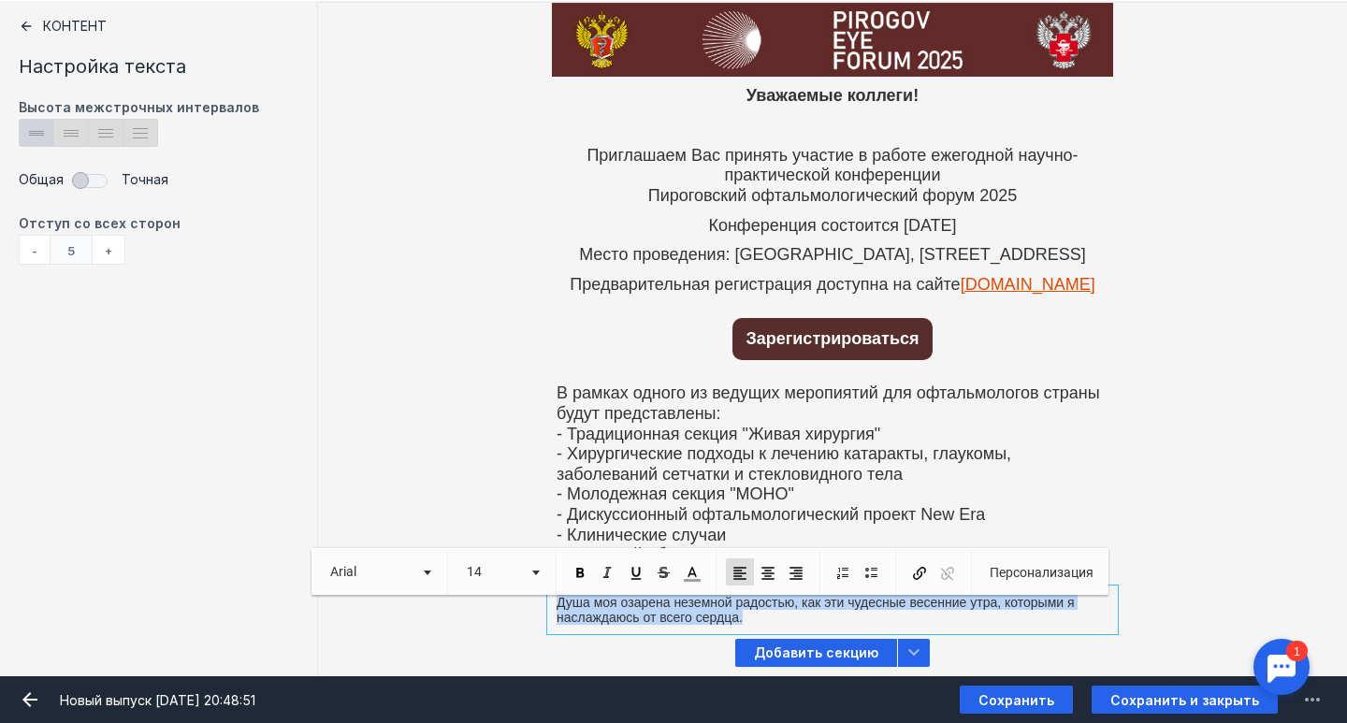
drag, startPoint x: 745, startPoint y: 621, endPoint x: 528, endPoint y: 599, distance: 218.2
click at [528, 599] on div "Душа моя озарена неземной радостью, как эти чудесные весенние утра, которыми я …" at bounding box center [832, 609] width 1029 height 39
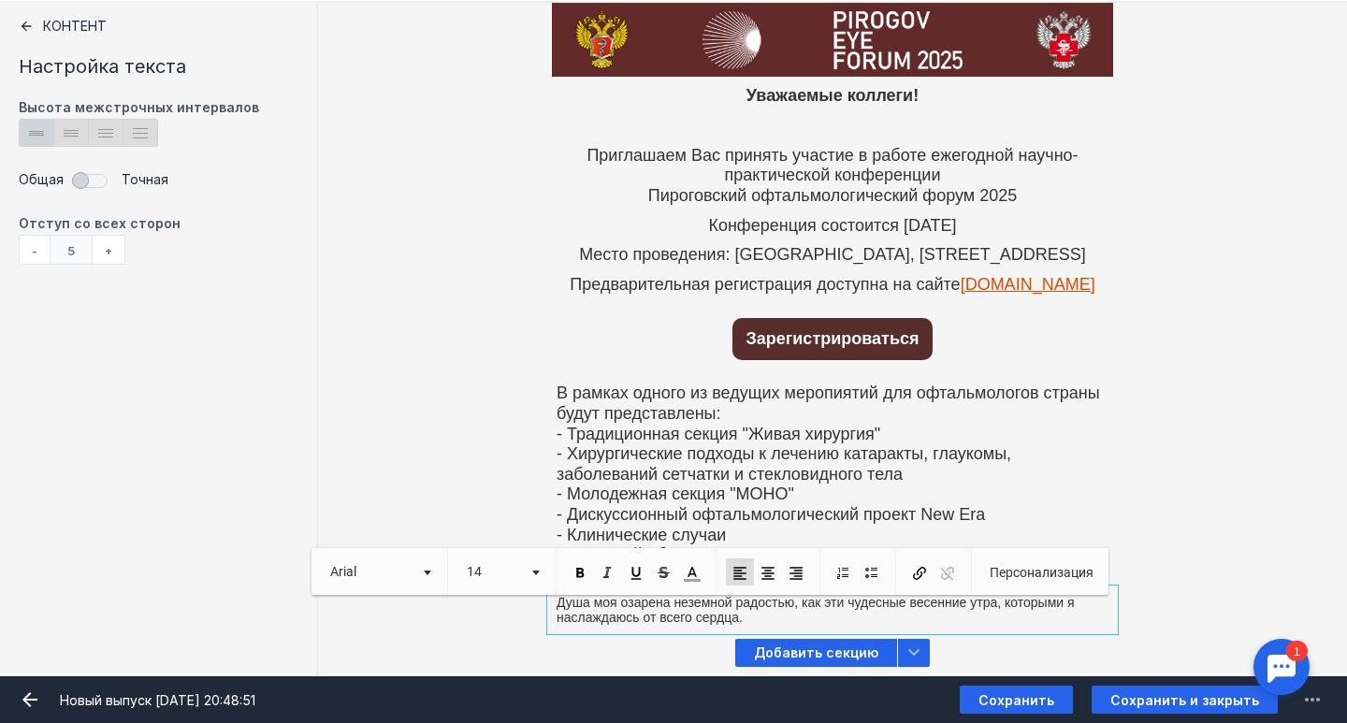
scroll to position [78, 0]
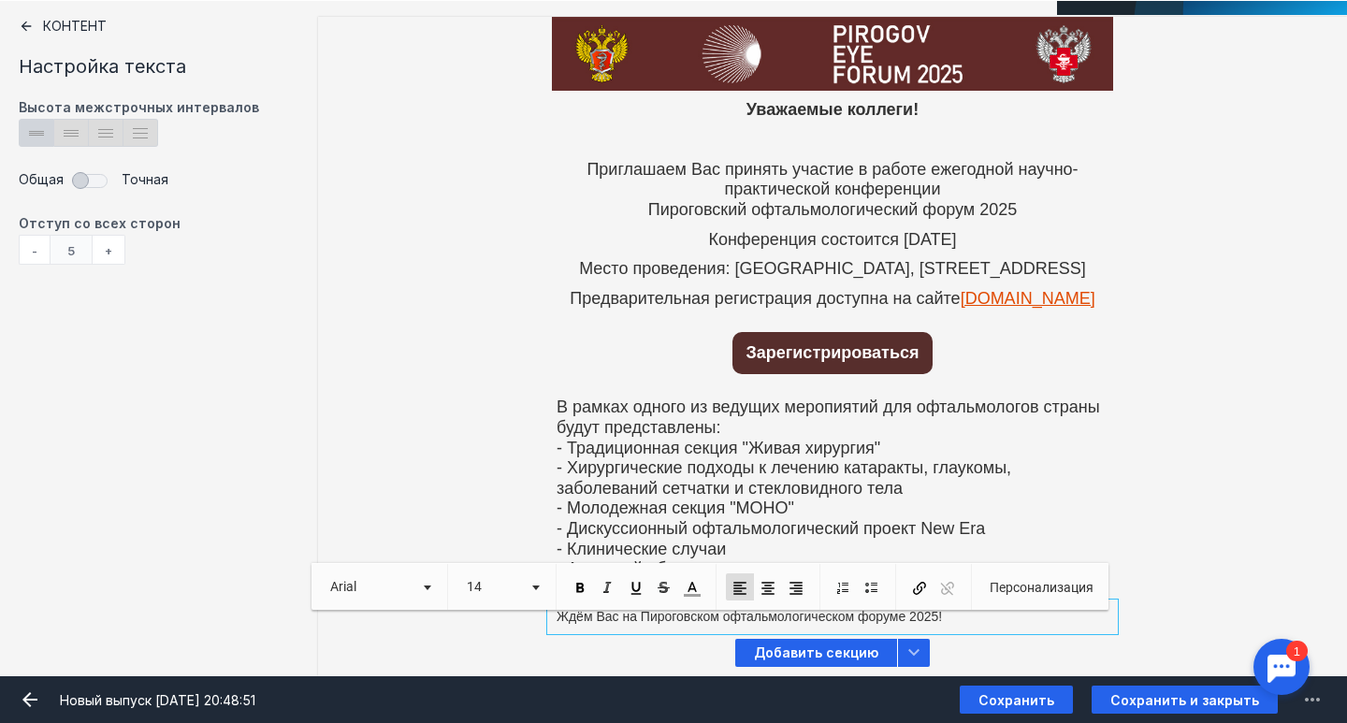
click at [603, 616] on p "Ждём Вас на Пироговском офтальмологическом форуме 2025!" at bounding box center [833, 617] width 552 height 16
click at [574, 596] on span at bounding box center [579, 588] width 17 height 17
click at [774, 585] on link "По центру" at bounding box center [768, 586] width 28 height 27
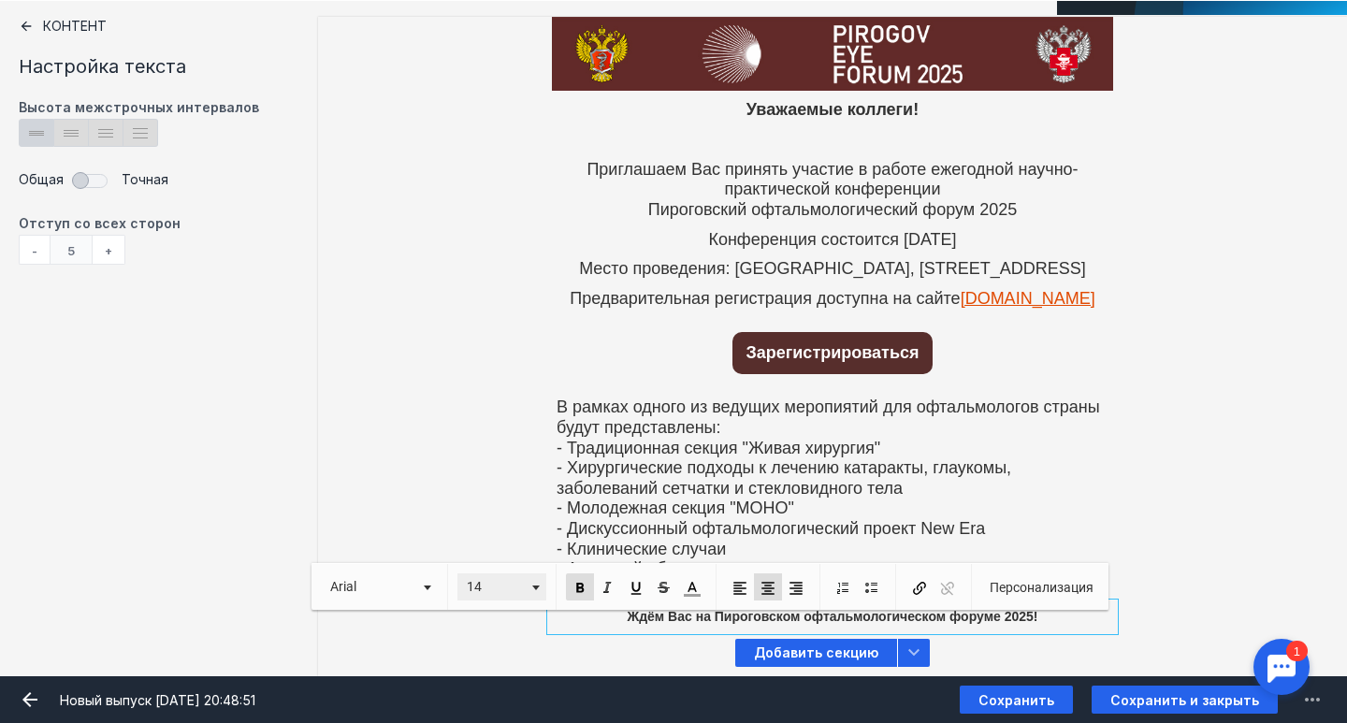
click at [535, 584] on link "14" at bounding box center [501, 586] width 89 height 27
click at [520, 541] on link "18" at bounding box center [513, 535] width 107 height 27
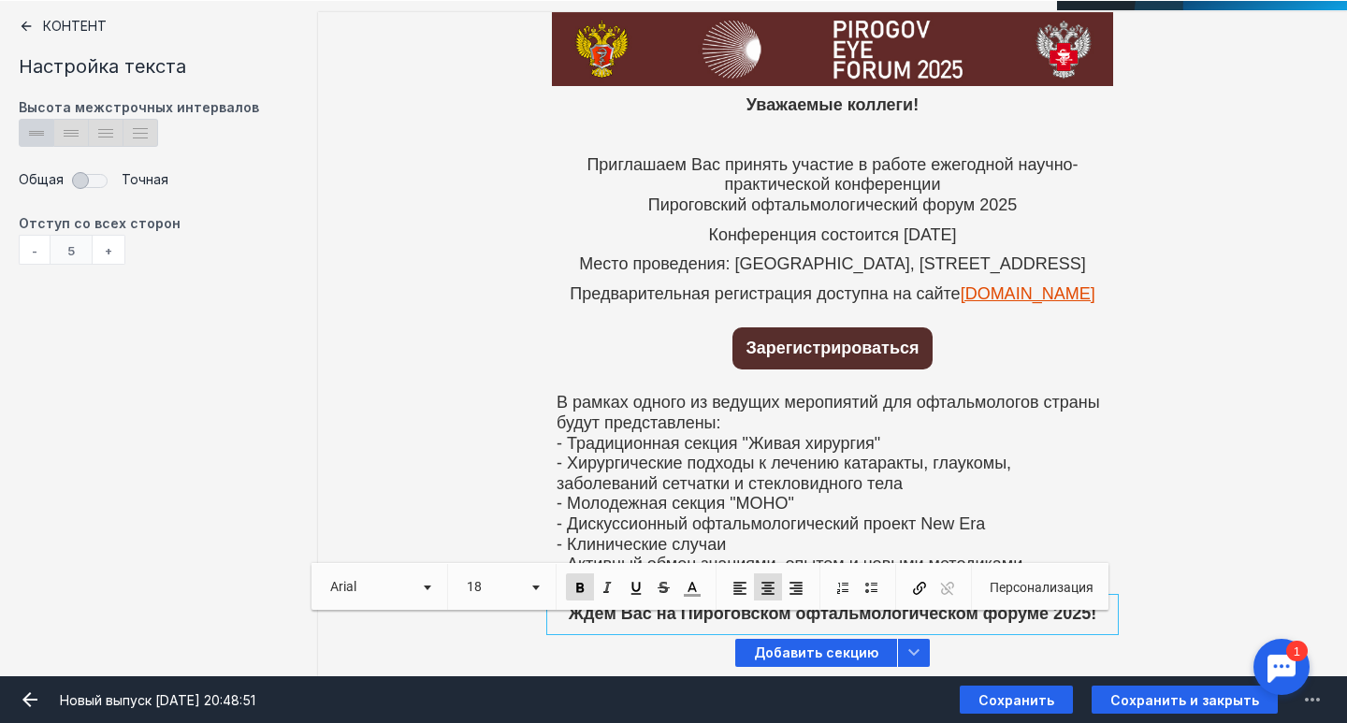
click at [1136, 503] on div "В рамках одного из ведущих меропиятий для офтальмологов страны будут представле…" at bounding box center [832, 486] width 1029 height 225
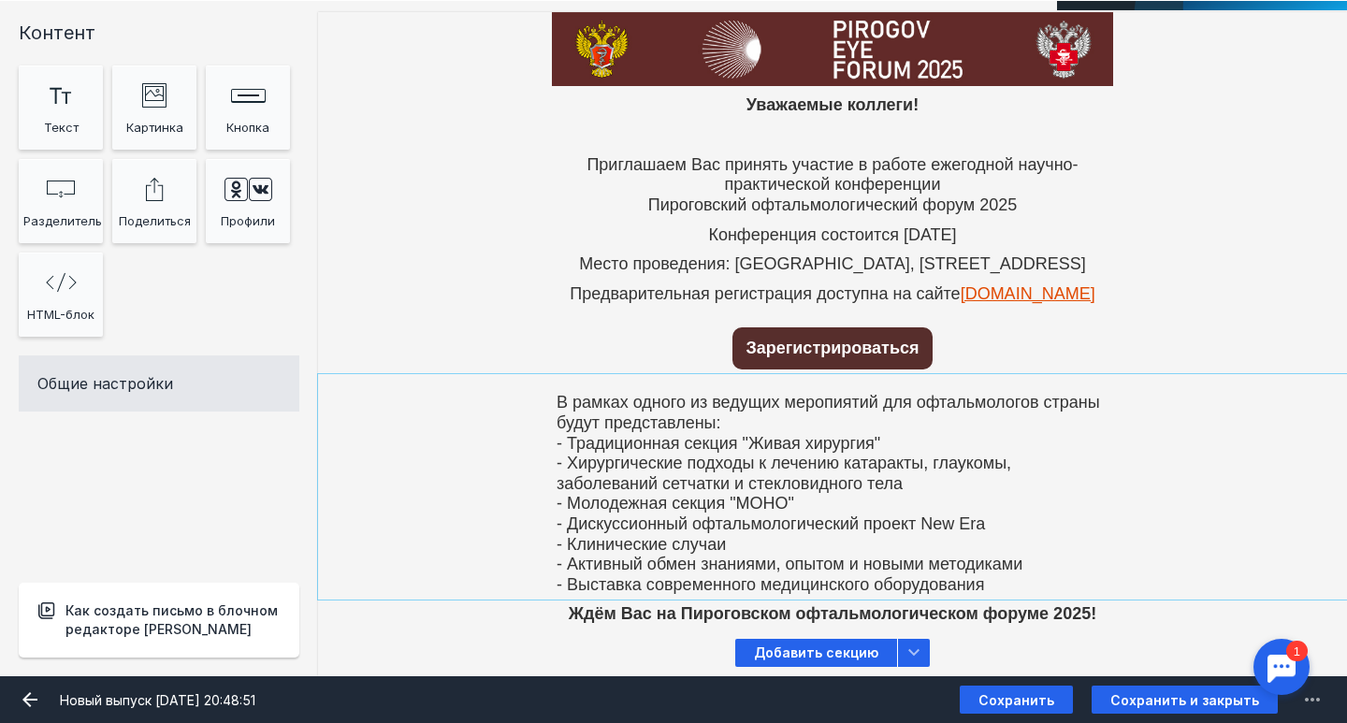
scroll to position [82, 0]
click at [1057, 620] on div at bounding box center [832, 615] width 561 height 30
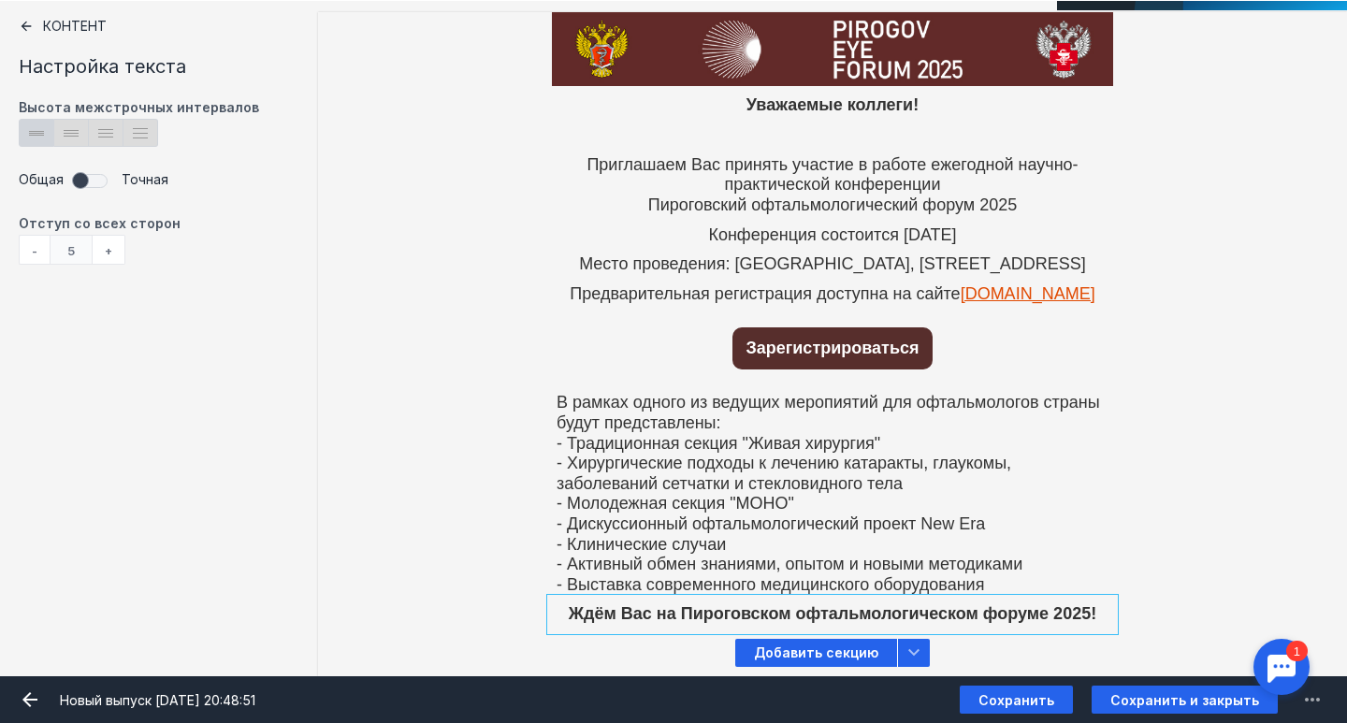
click at [83, 181] on span at bounding box center [92, 180] width 39 height 28
click at [112, 248] on div "+" at bounding box center [109, 250] width 33 height 30
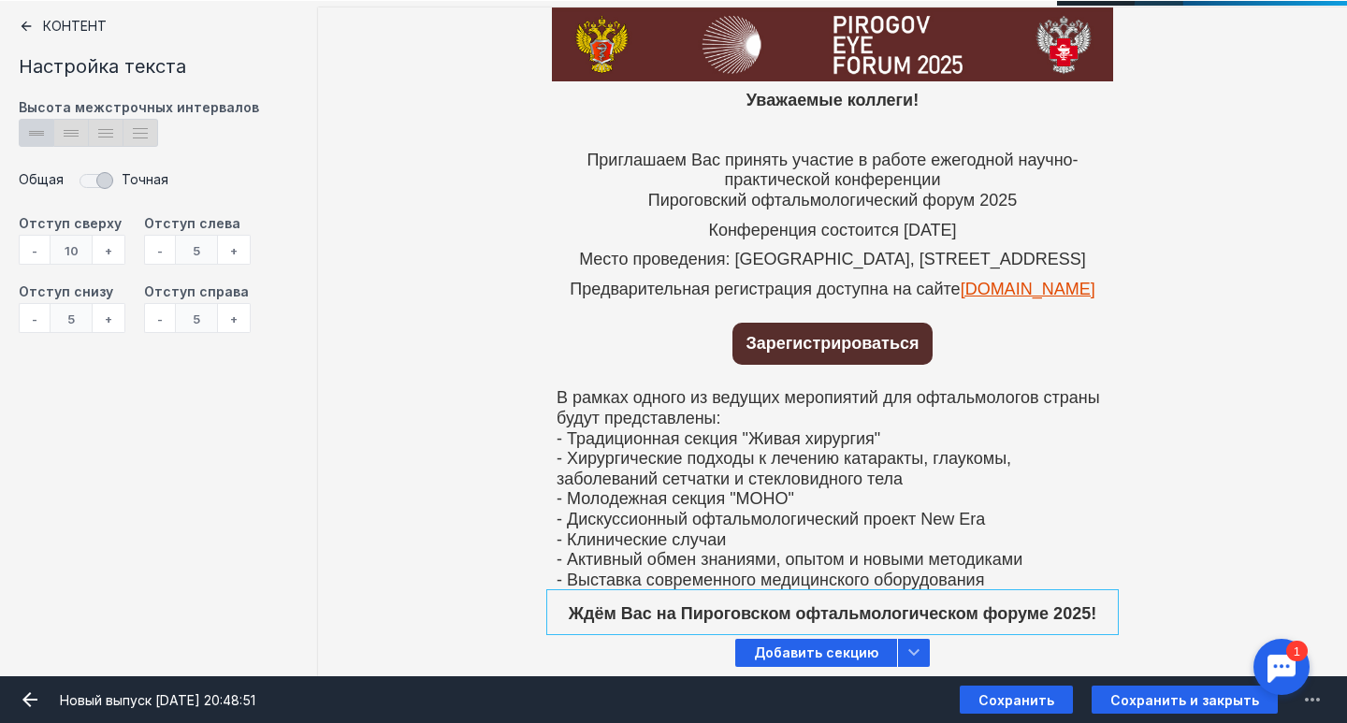
click at [112, 248] on div "+" at bounding box center [109, 250] width 33 height 30
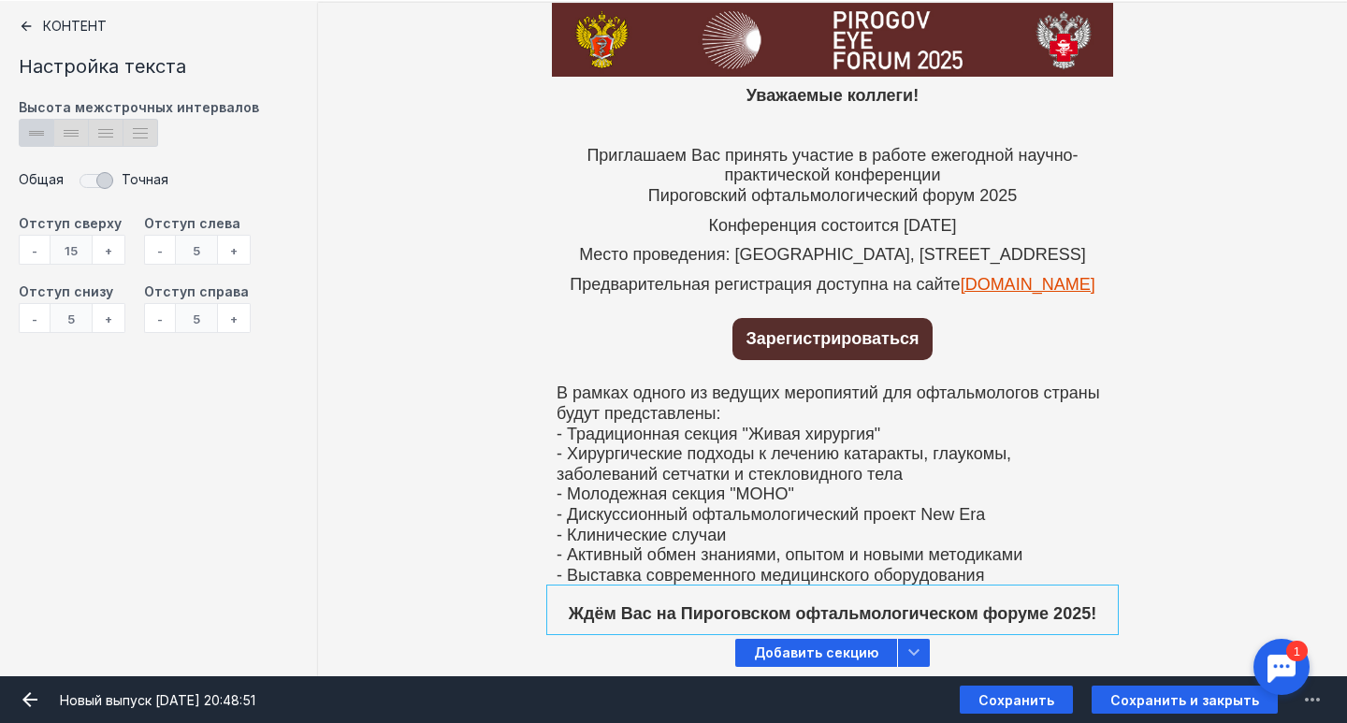
click at [112, 248] on div "+" at bounding box center [109, 250] width 33 height 30
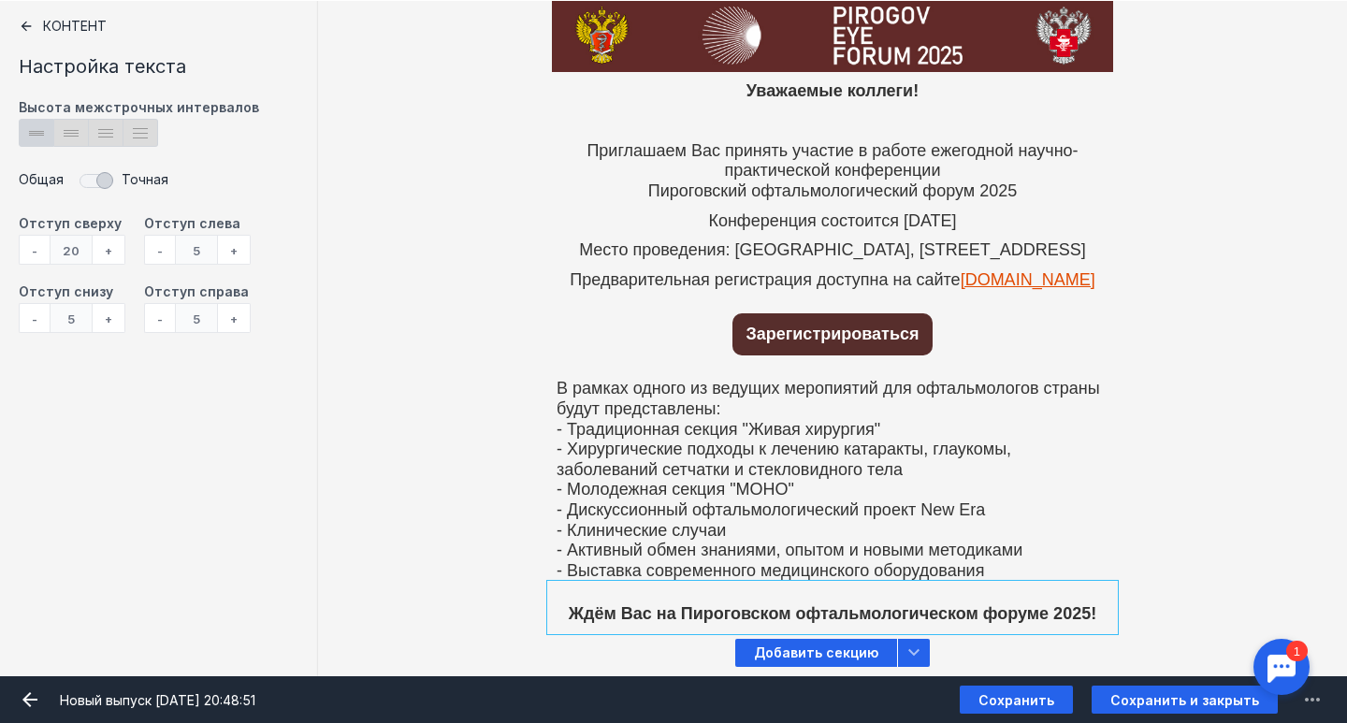
click at [112, 248] on div "+" at bounding box center [109, 250] width 33 height 30
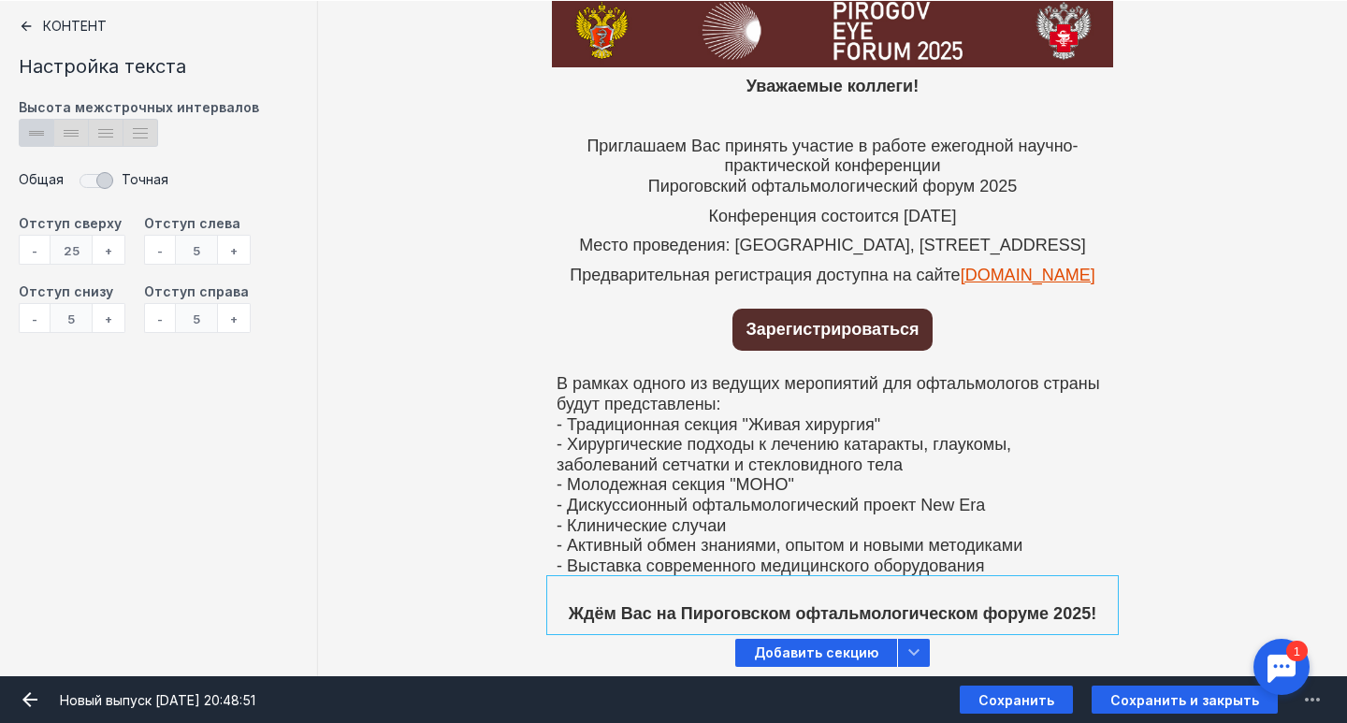
click at [35, 251] on div "-" at bounding box center [34, 250] width 31 height 30
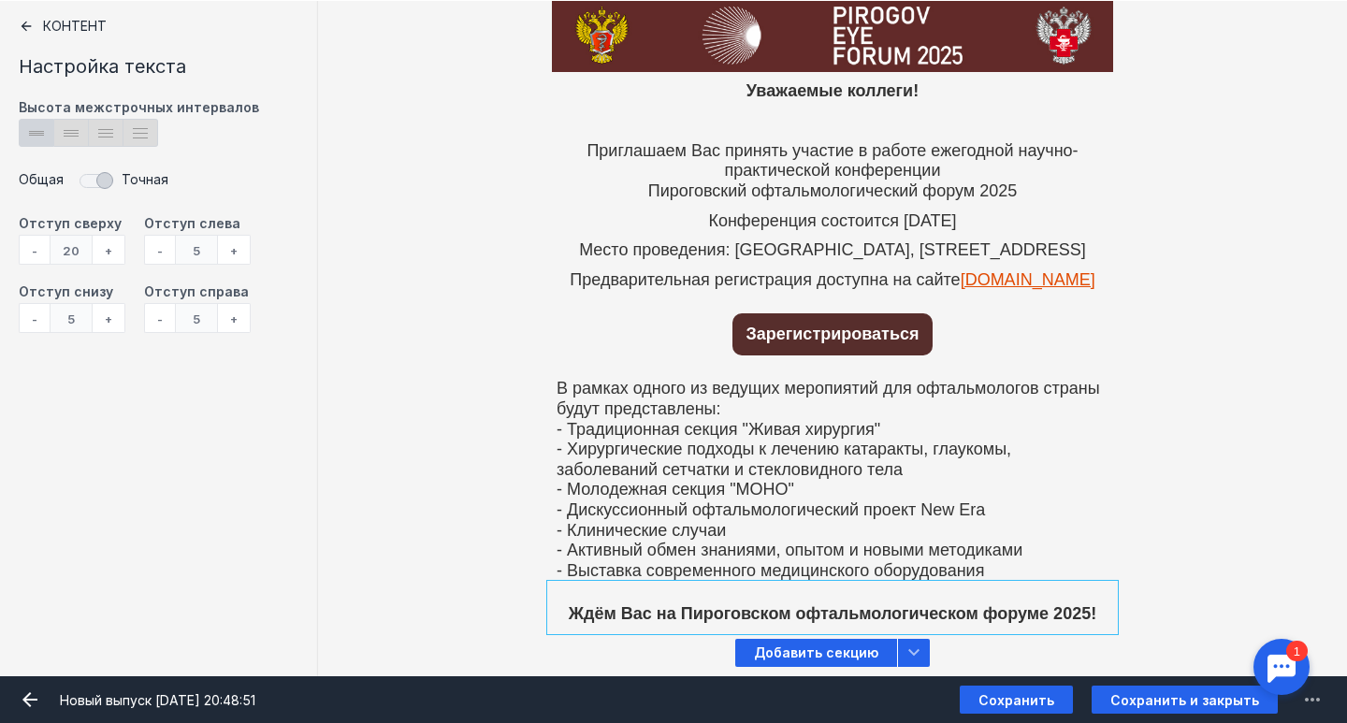
click at [489, 546] on div "В рамках одного из ведущих меропиятий для офтальмологов страны будут представле…" at bounding box center [832, 472] width 1029 height 225
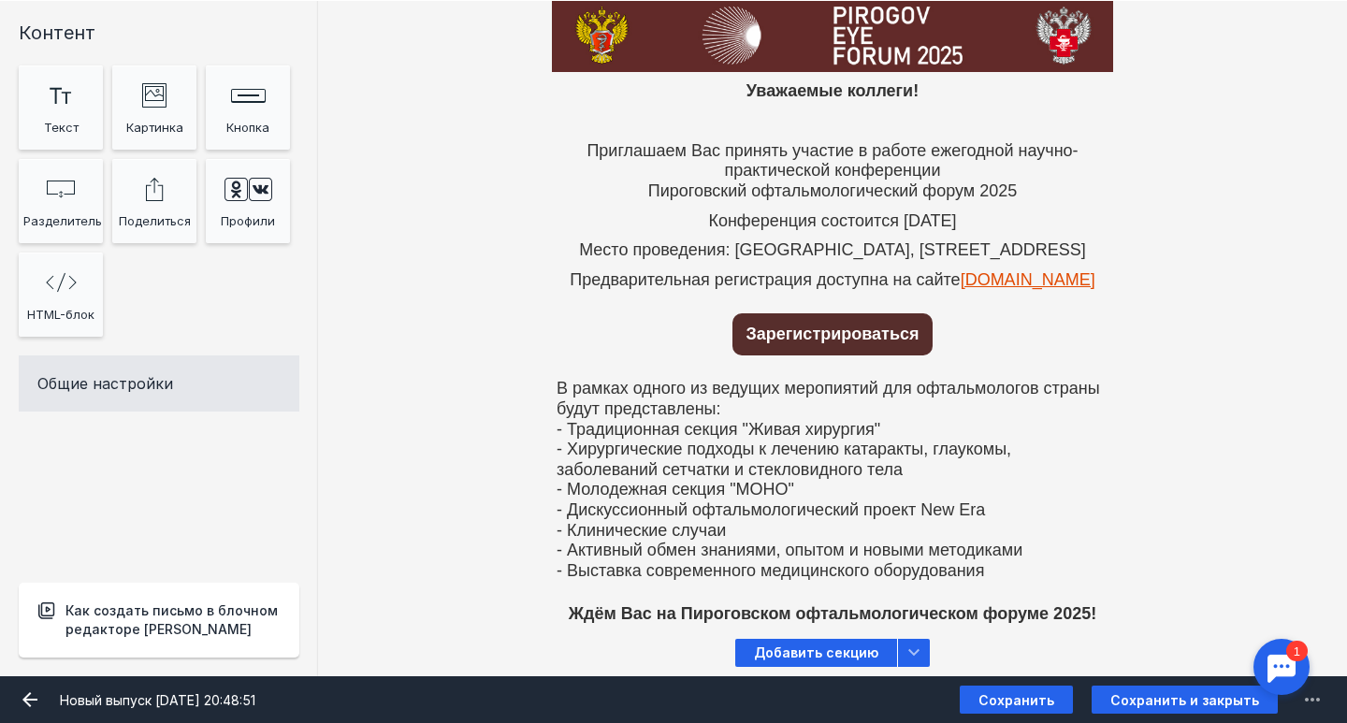
scroll to position [96, 0]
click at [827, 657] on span "Добавить секцию" at bounding box center [816, 653] width 162 height 28
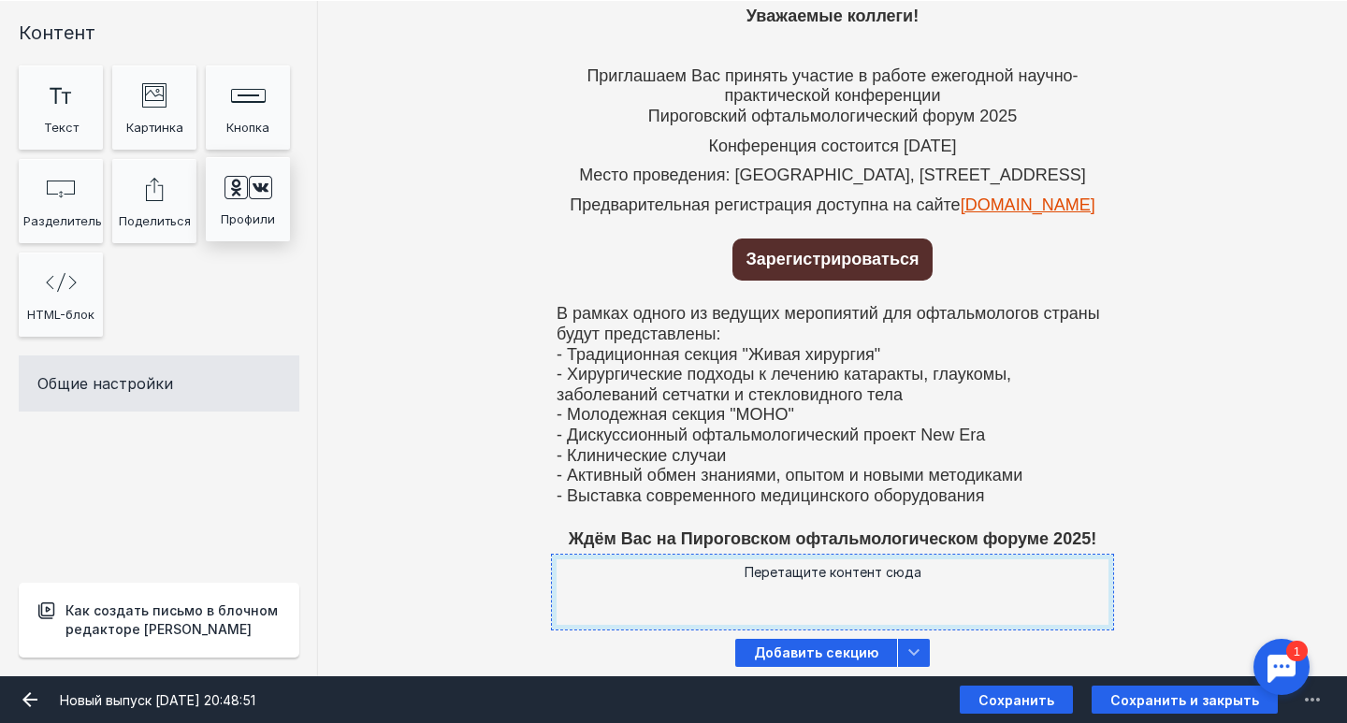
scroll to position [171, 0]
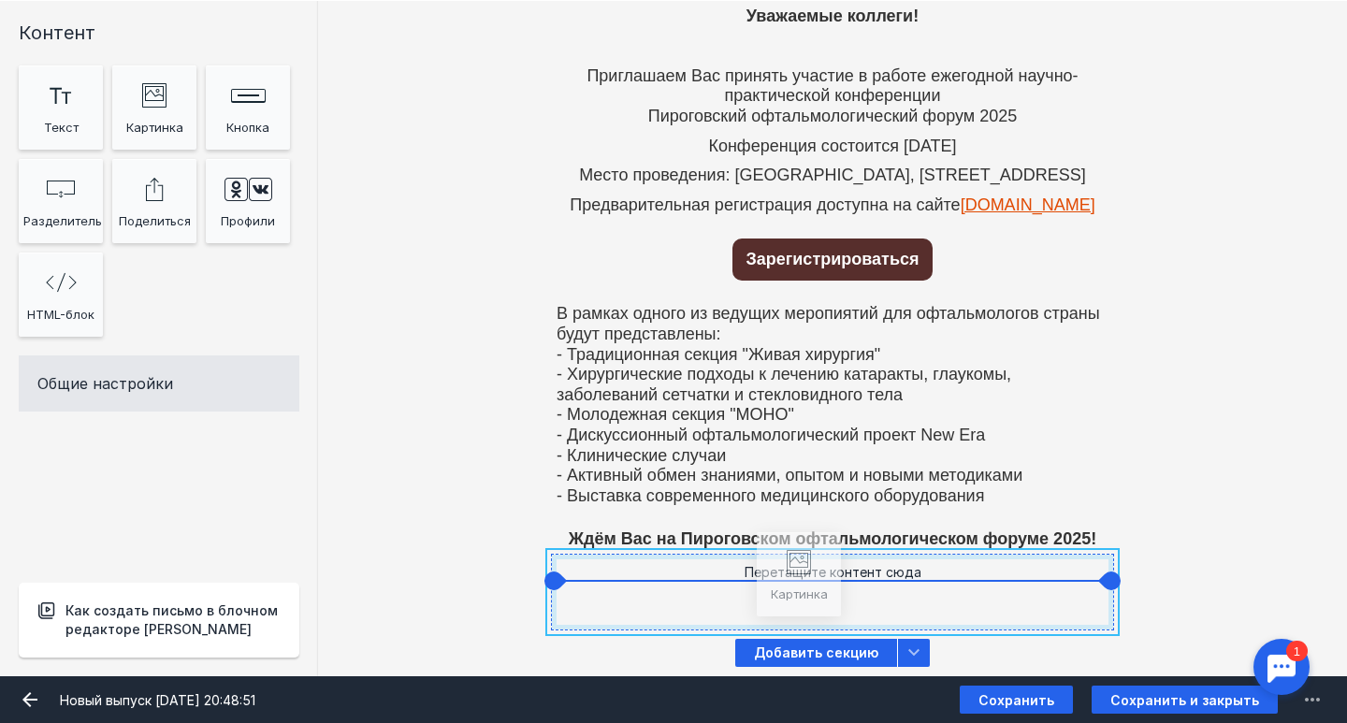
drag, startPoint x: 178, startPoint y: 140, endPoint x: 821, endPoint y: 610, distance: 796.6
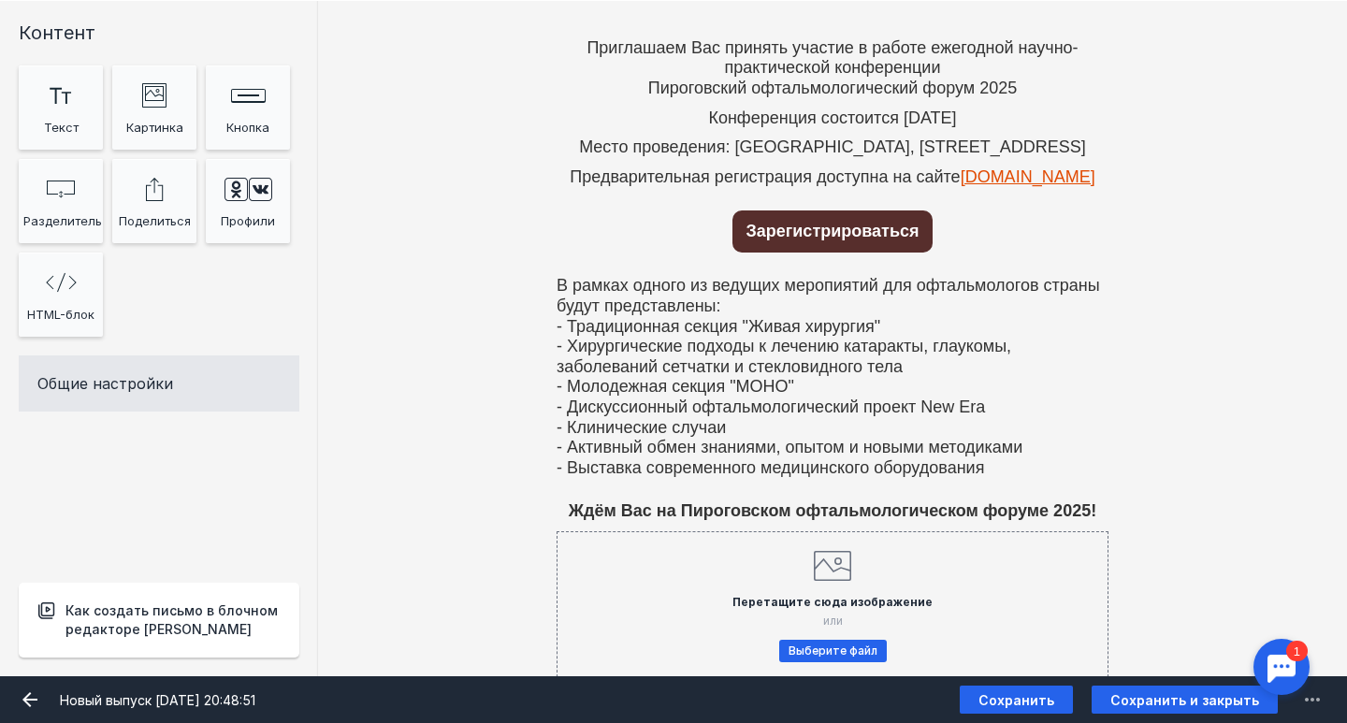
click at [821, 610] on input "file" at bounding box center [832, 607] width 561 height 160
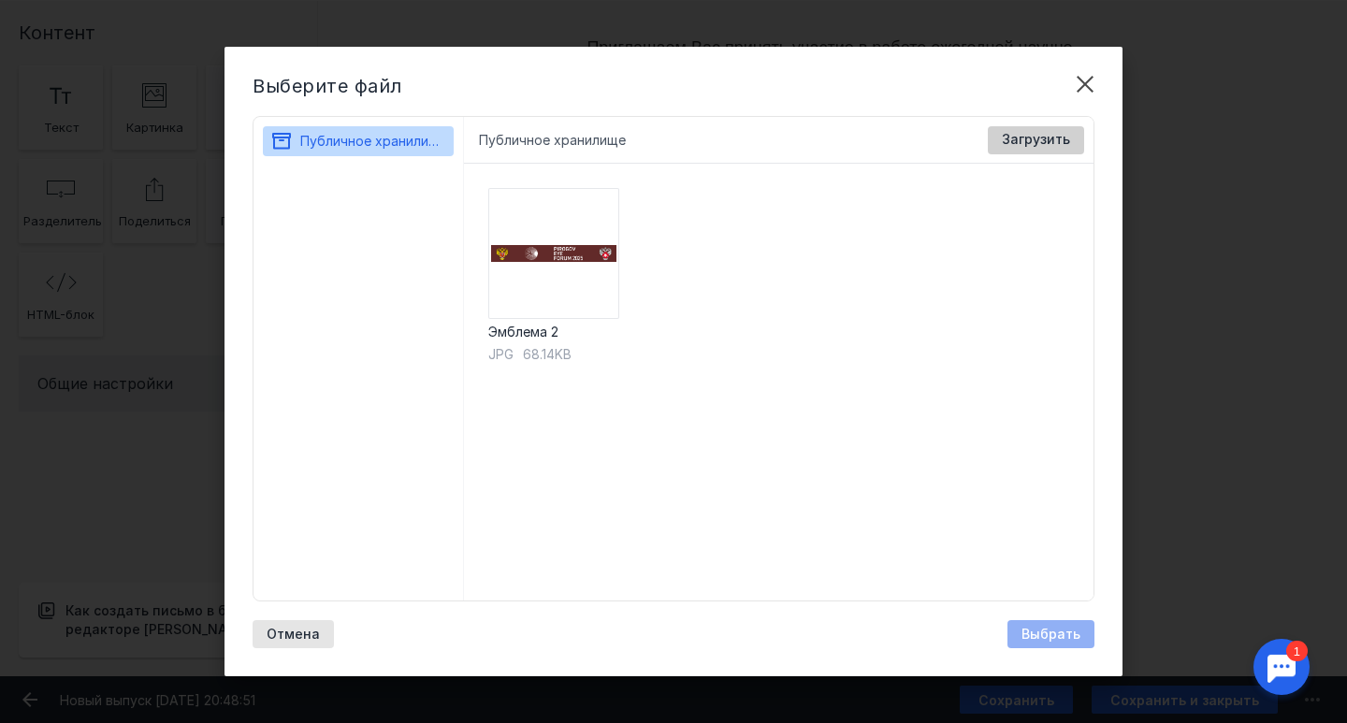
click at [1049, 149] on div "Загрузить" at bounding box center [1036, 140] width 96 height 28
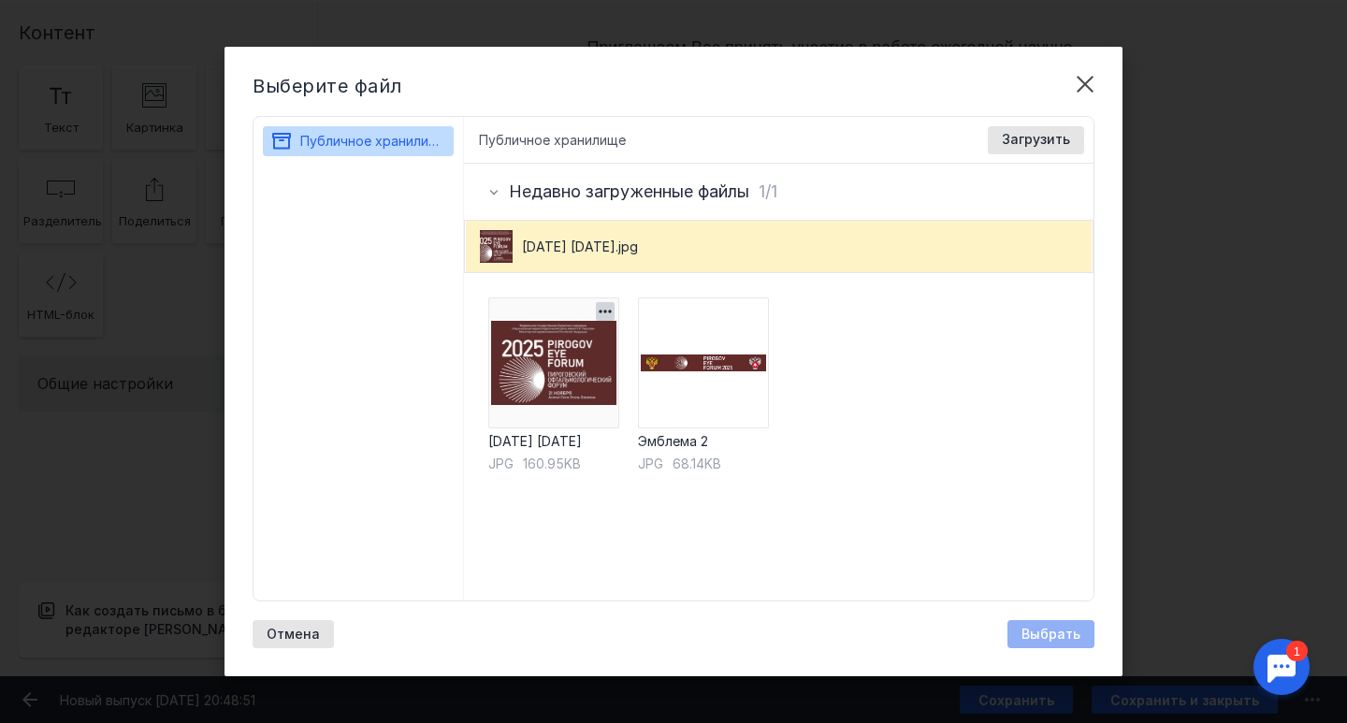
click at [552, 351] on img at bounding box center [553, 362] width 131 height 131
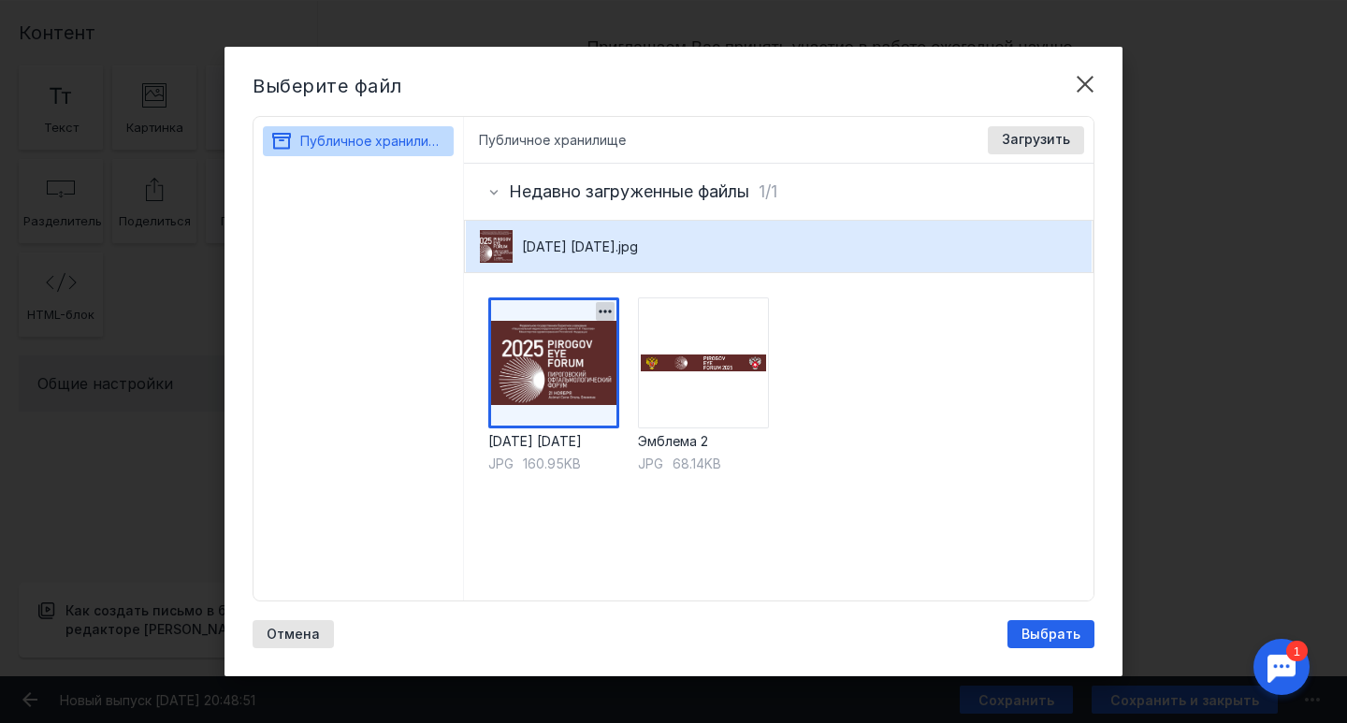
click at [552, 351] on img at bounding box center [553, 362] width 131 height 131
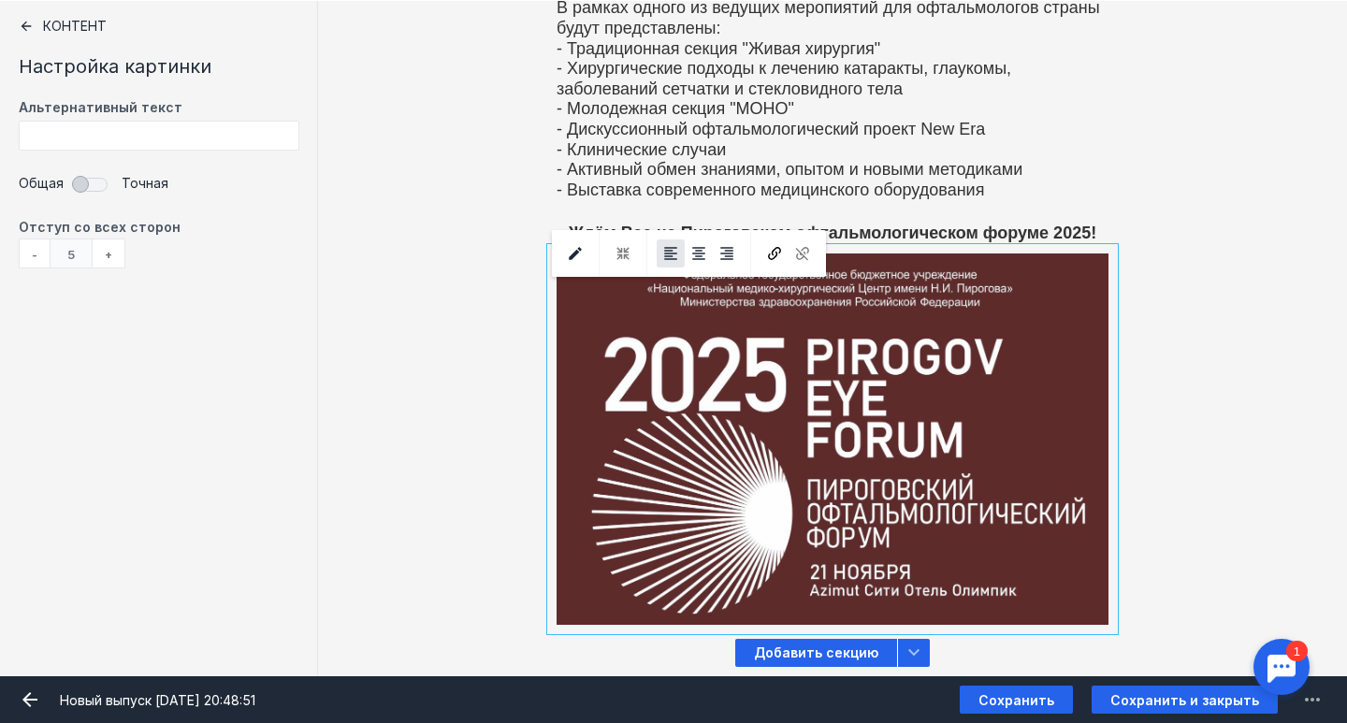
scroll to position [477, 0]
click at [1270, 500] on div "[PERSON_NAME] видит эту секцию? Все получатели" at bounding box center [832, 439] width 1029 height 381
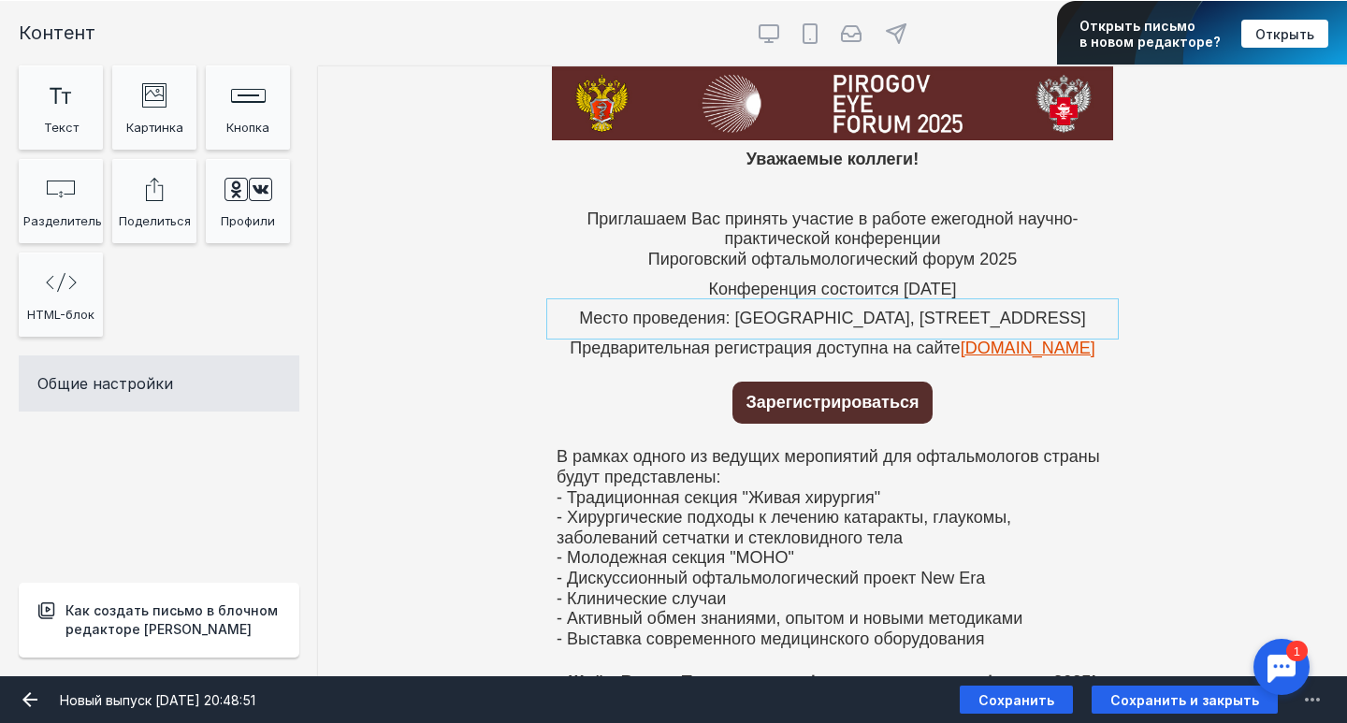
scroll to position [0, 0]
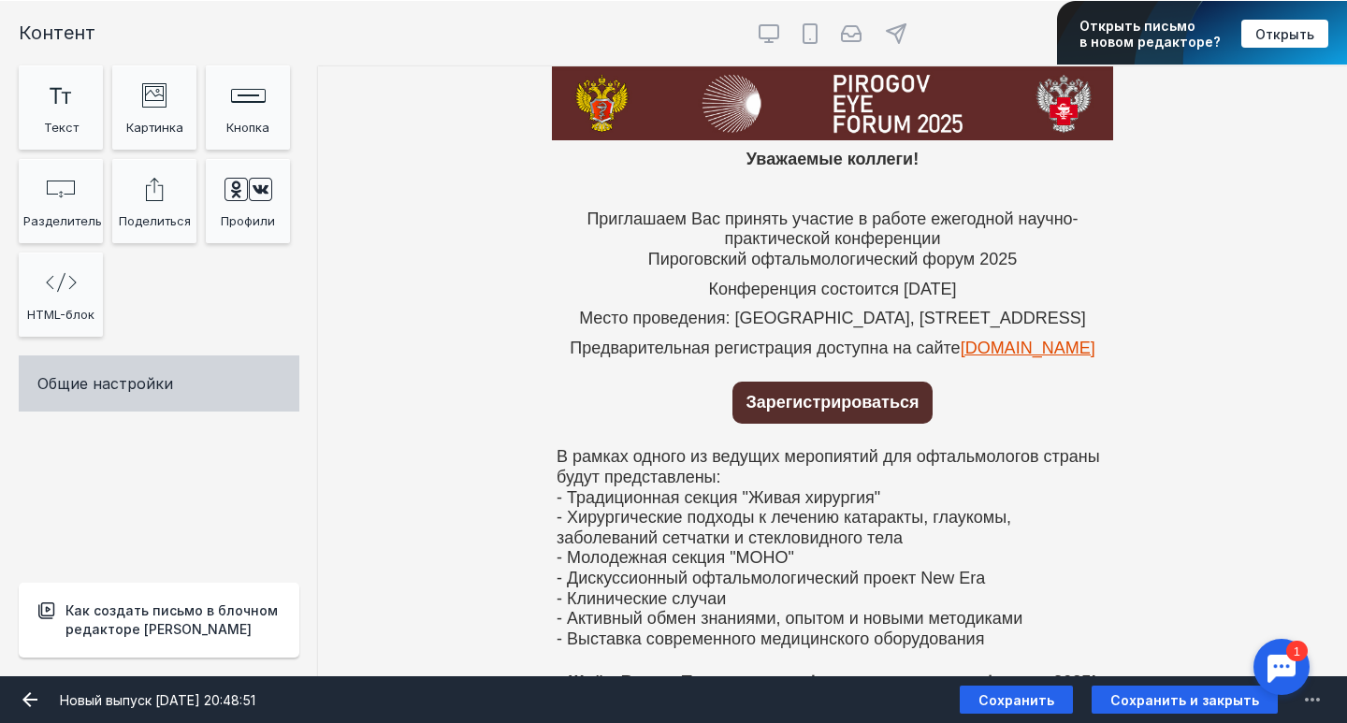
click at [208, 371] on div "Общие настройки" at bounding box center [159, 383] width 281 height 56
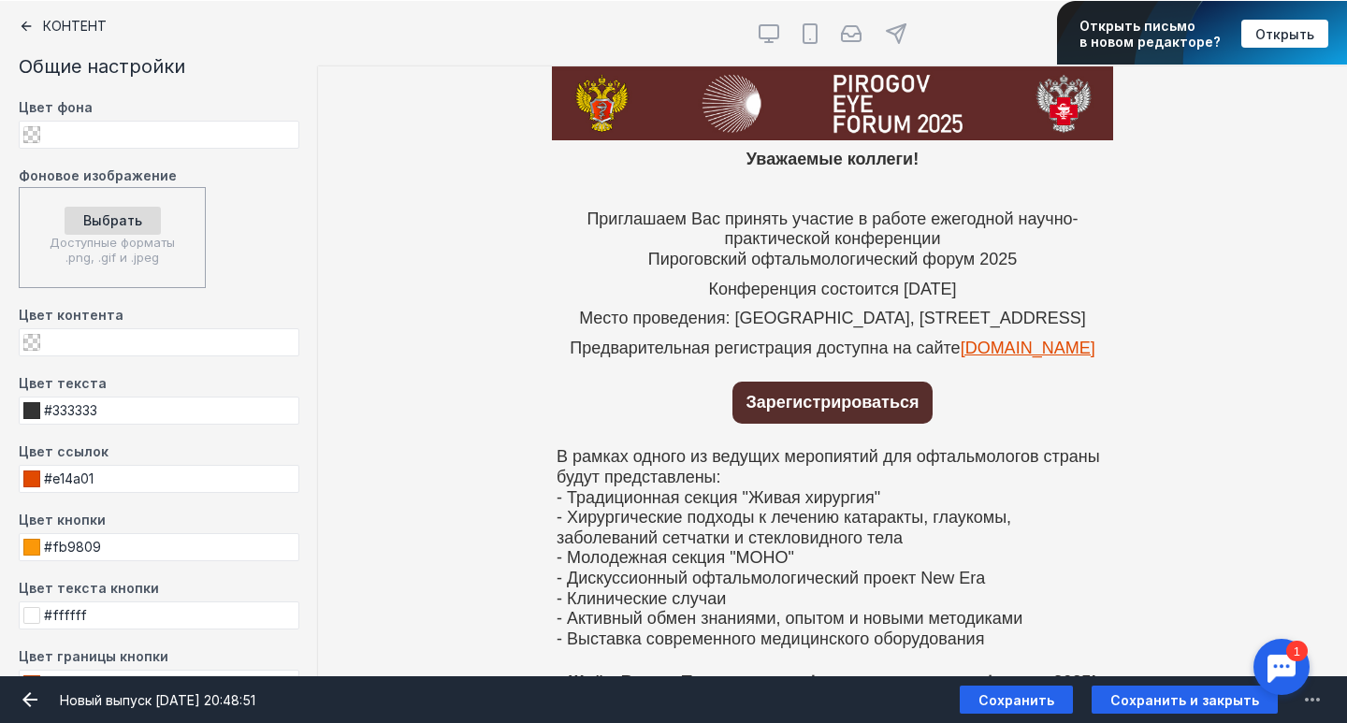
click at [27, 27] on icon at bounding box center [26, 26] width 15 height 15
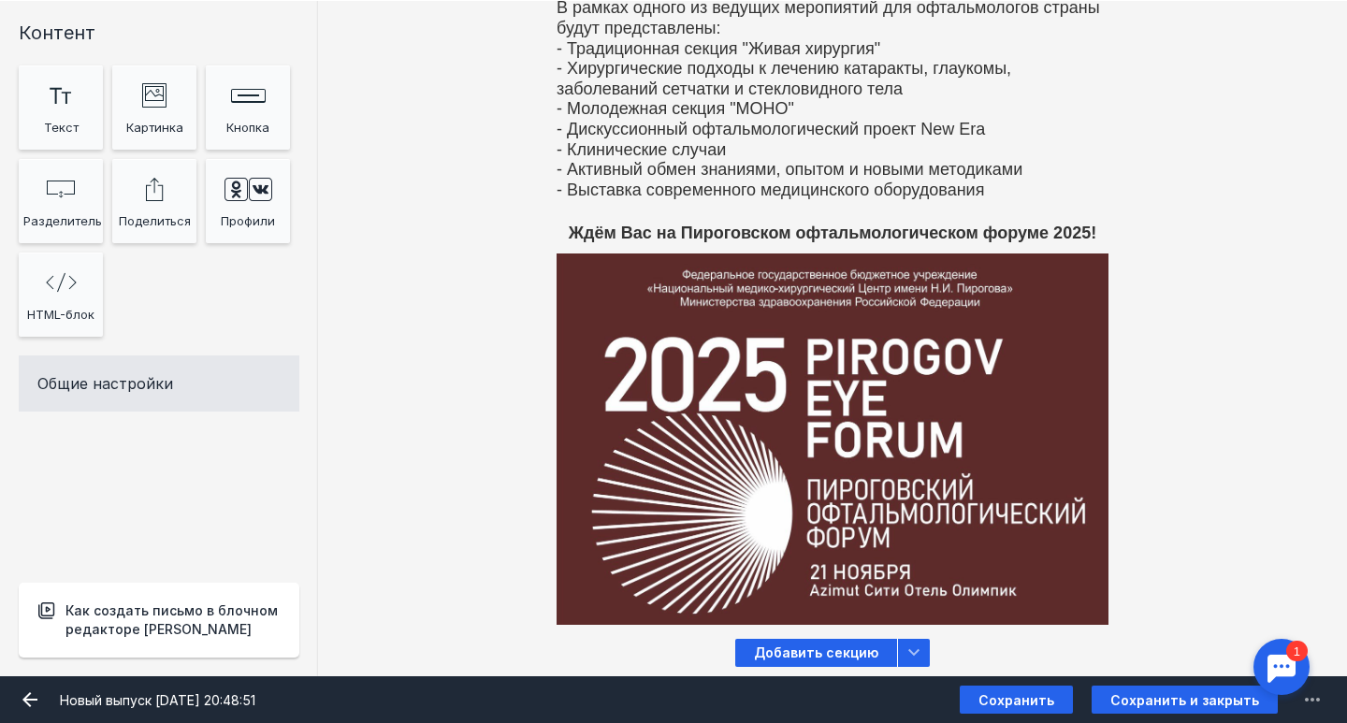
scroll to position [687, 0]
click at [275, 202] on div at bounding box center [247, 185] width 75 height 37
click at [282, 199] on div at bounding box center [247, 185] width 75 height 37
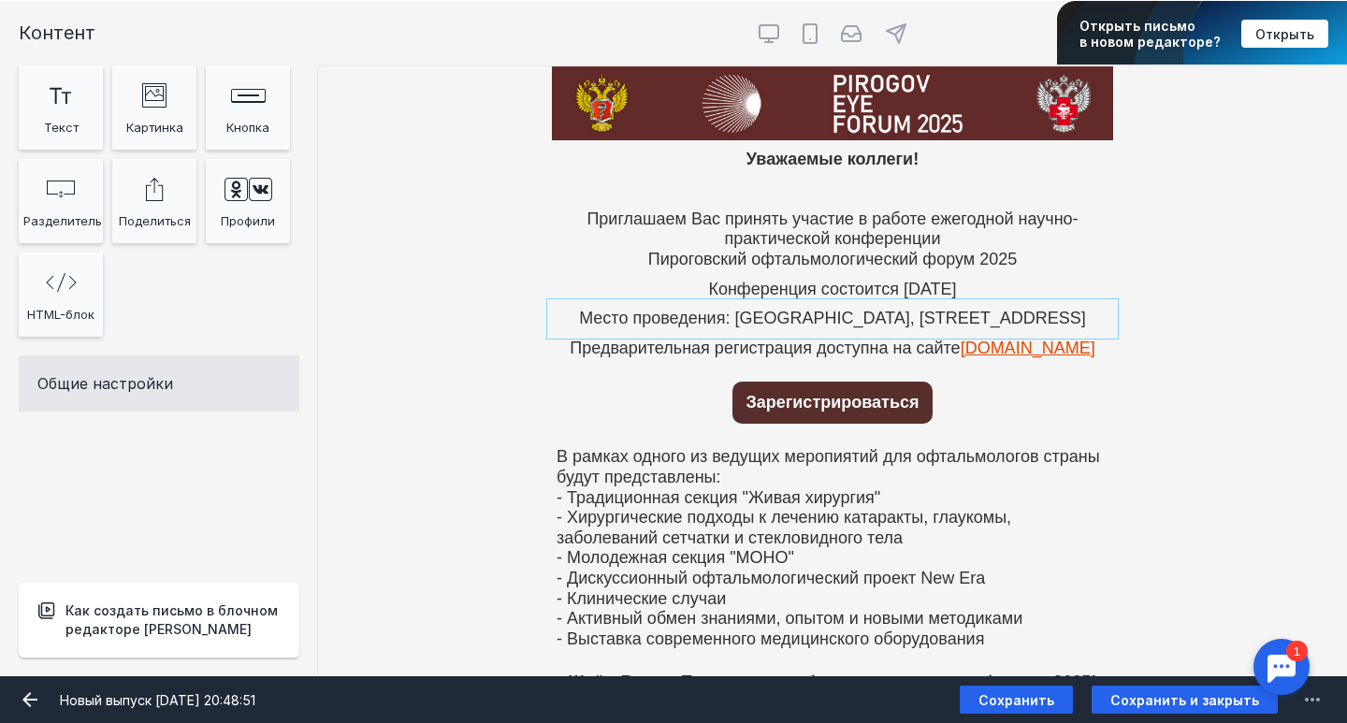
scroll to position [674, 0]
click at [776, 23] on icon at bounding box center [769, 33] width 22 height 22
click at [760, 22] on input "radio" at bounding box center [754, 16] width 12 height 12
radio input "true"
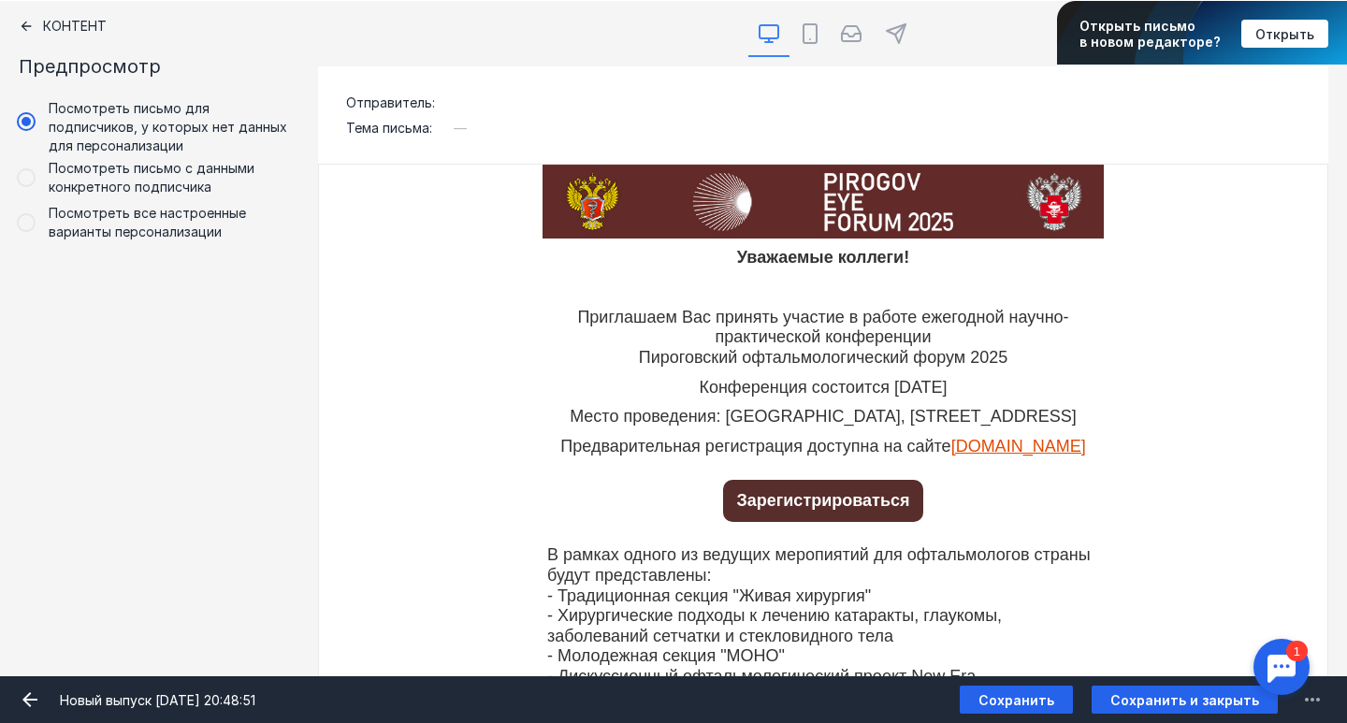
scroll to position [0, 0]
click at [806, 31] on icon at bounding box center [810, 33] width 22 height 22
click at [802, 22] on input "radio" at bounding box center [795, 16] width 12 height 12
radio input "true"
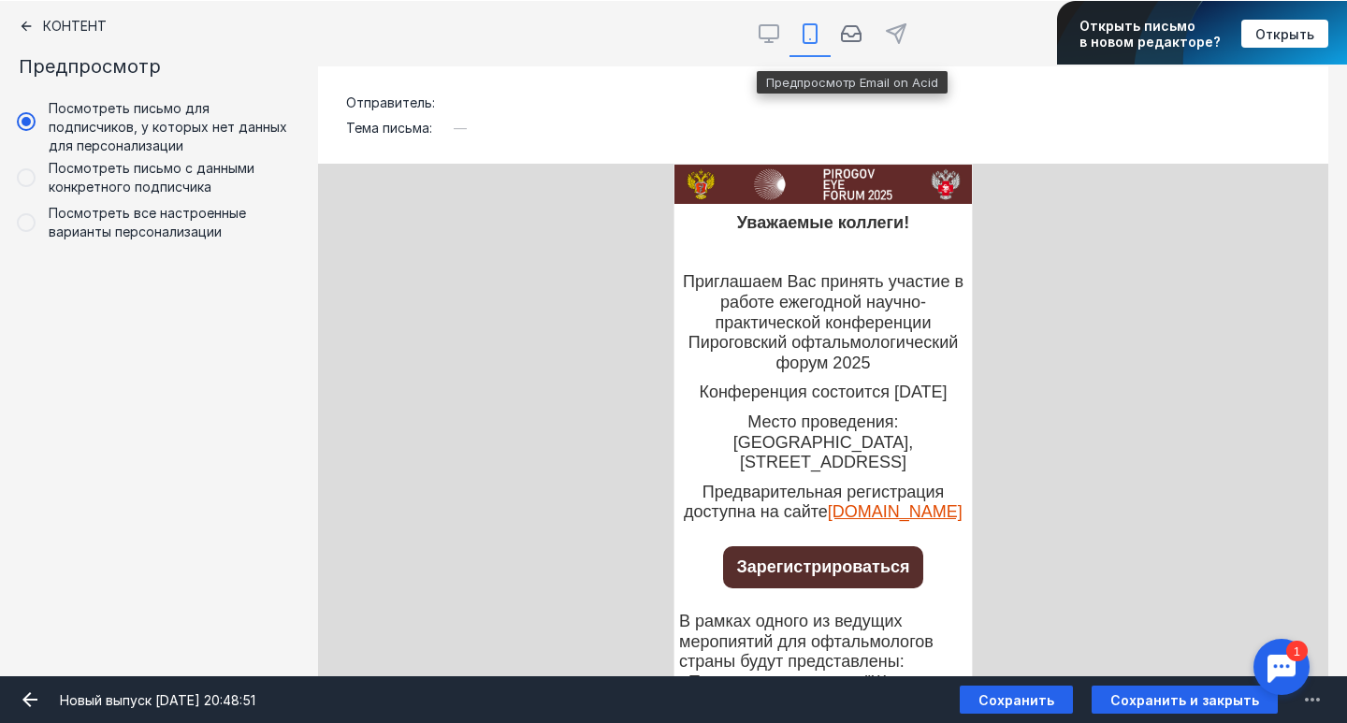
click at [858, 36] on icon at bounding box center [851, 33] width 22 height 22
click at [843, 22] on input "radio" at bounding box center [837, 16] width 12 height 12
radio input "true"
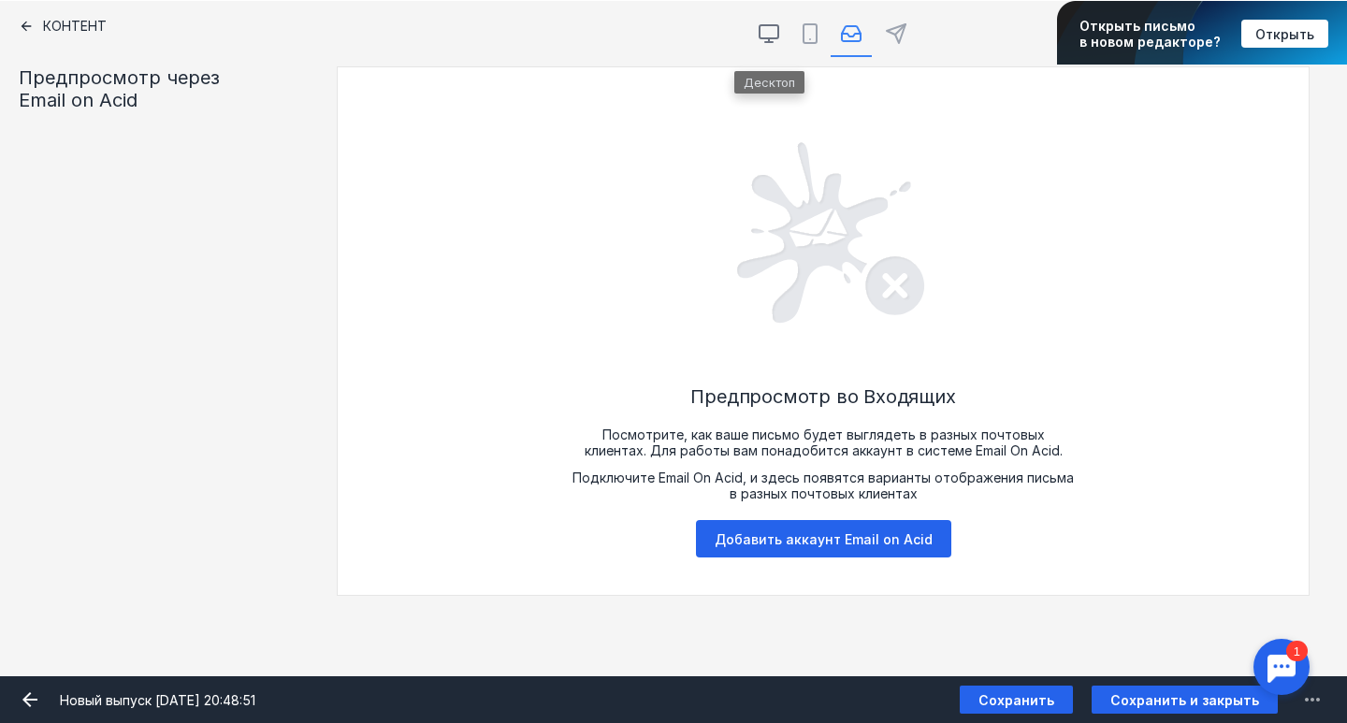
click at [769, 42] on icon at bounding box center [769, 40] width 0 height 4
click at [760, 22] on input "radio" at bounding box center [754, 16] width 12 height 12
radio input "true"
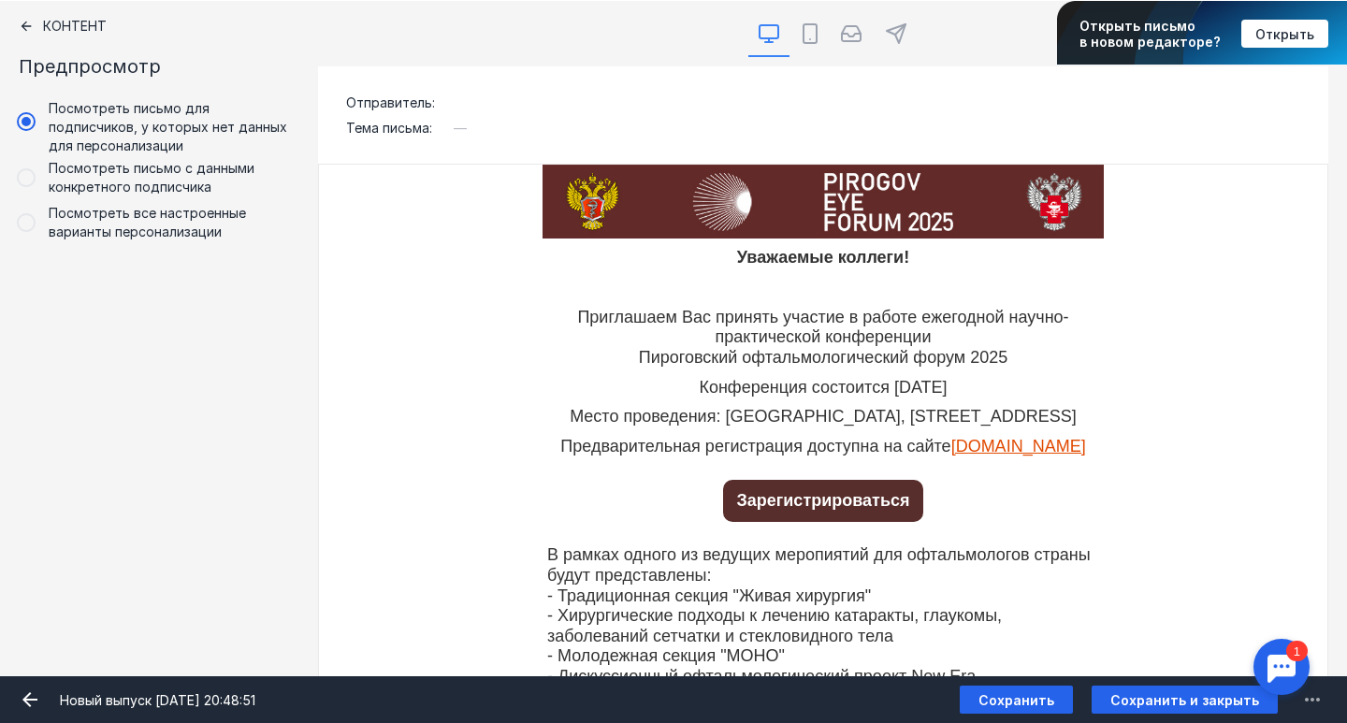
click at [43, 22] on div "Контент" at bounding box center [159, 26] width 281 height 15
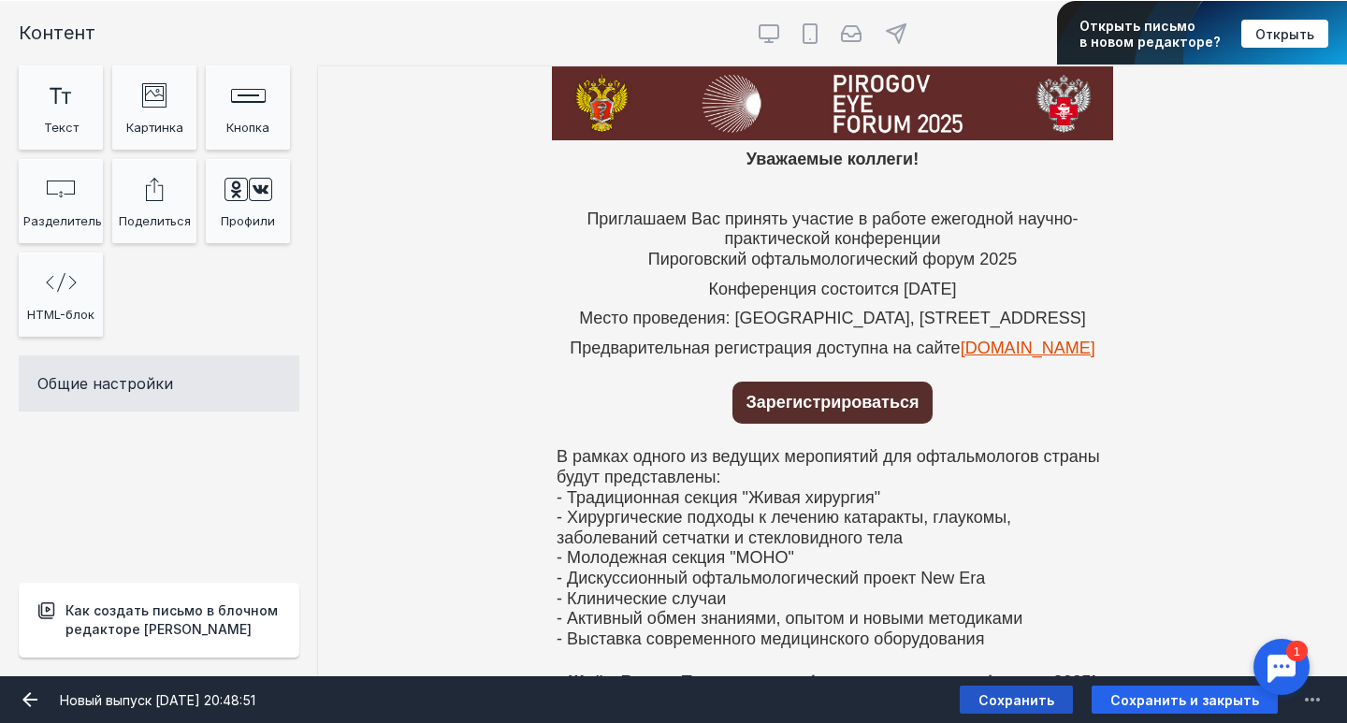
click at [1044, 703] on span "Сохранить" at bounding box center [1016, 700] width 76 height 16
click at [900, 36] on icon at bounding box center [896, 33] width 22 height 22
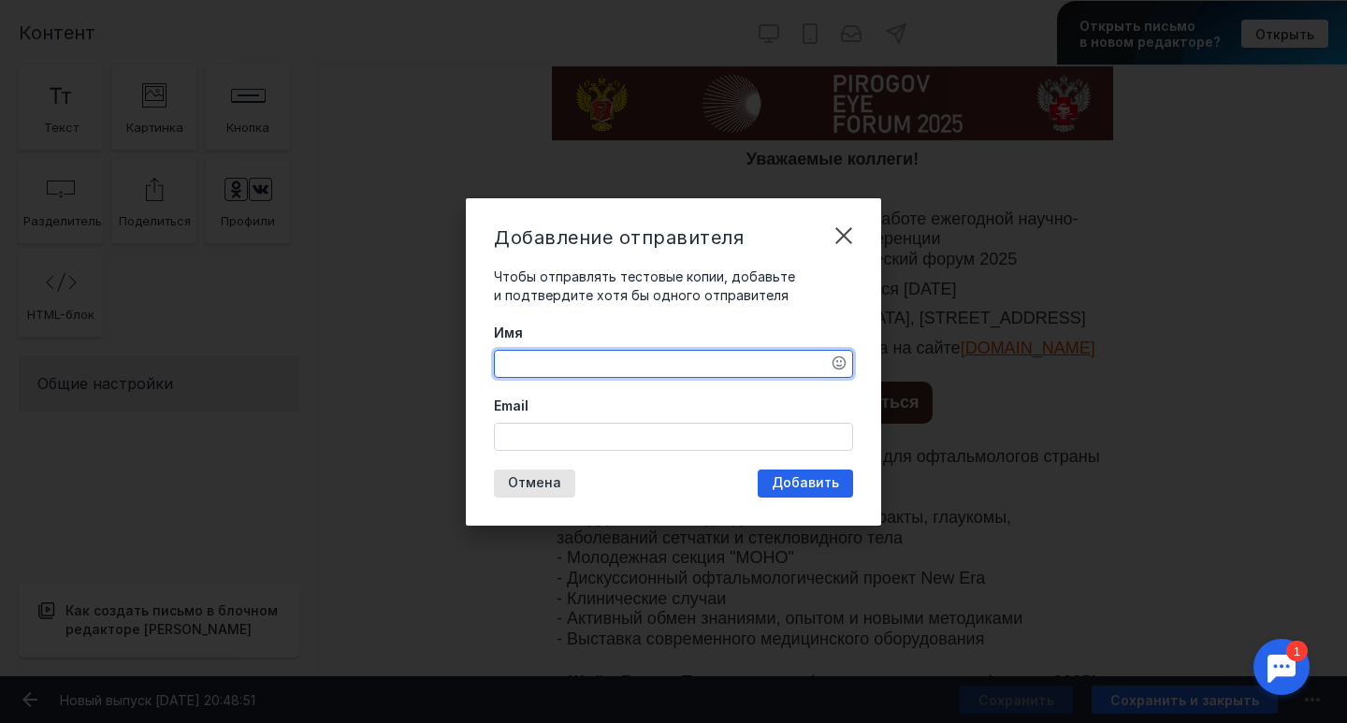
click at [653, 366] on textarea "Имя" at bounding box center [673, 364] width 357 height 26
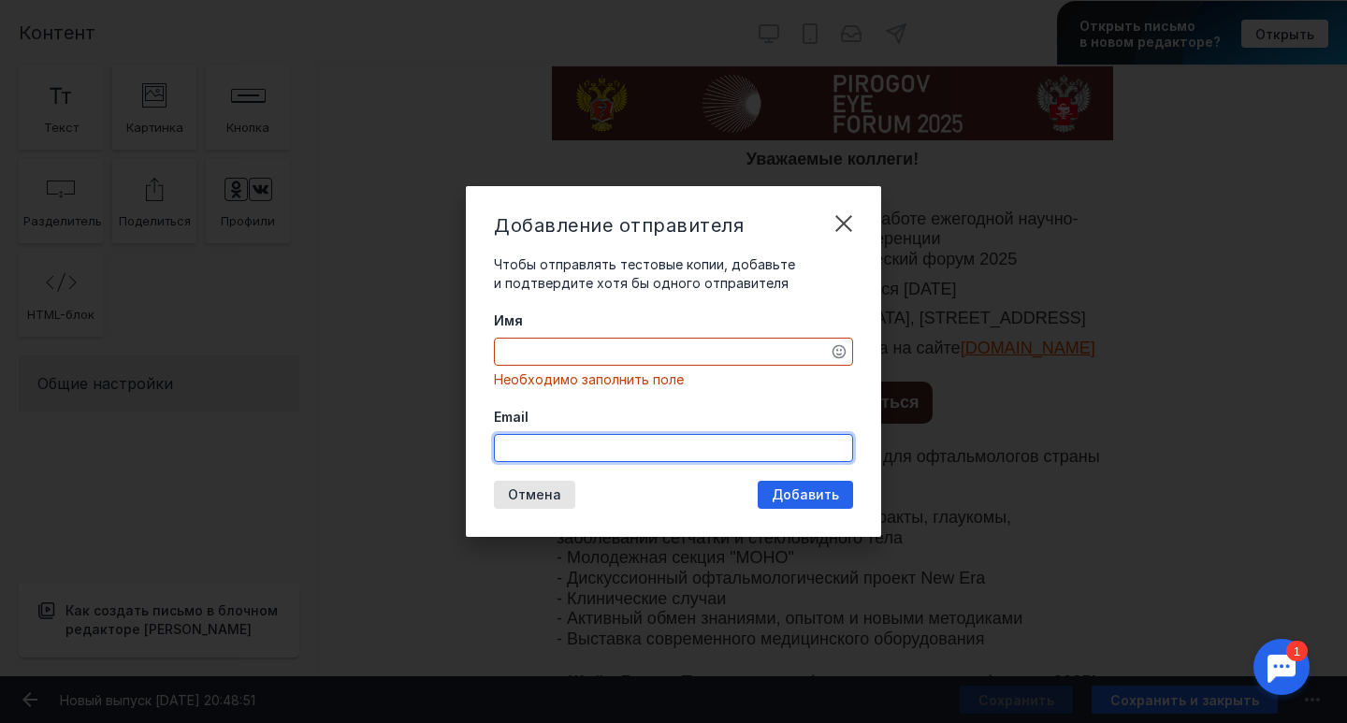
type input "ф"
type input "[EMAIL_ADDRESS][DOMAIN_NAME]"
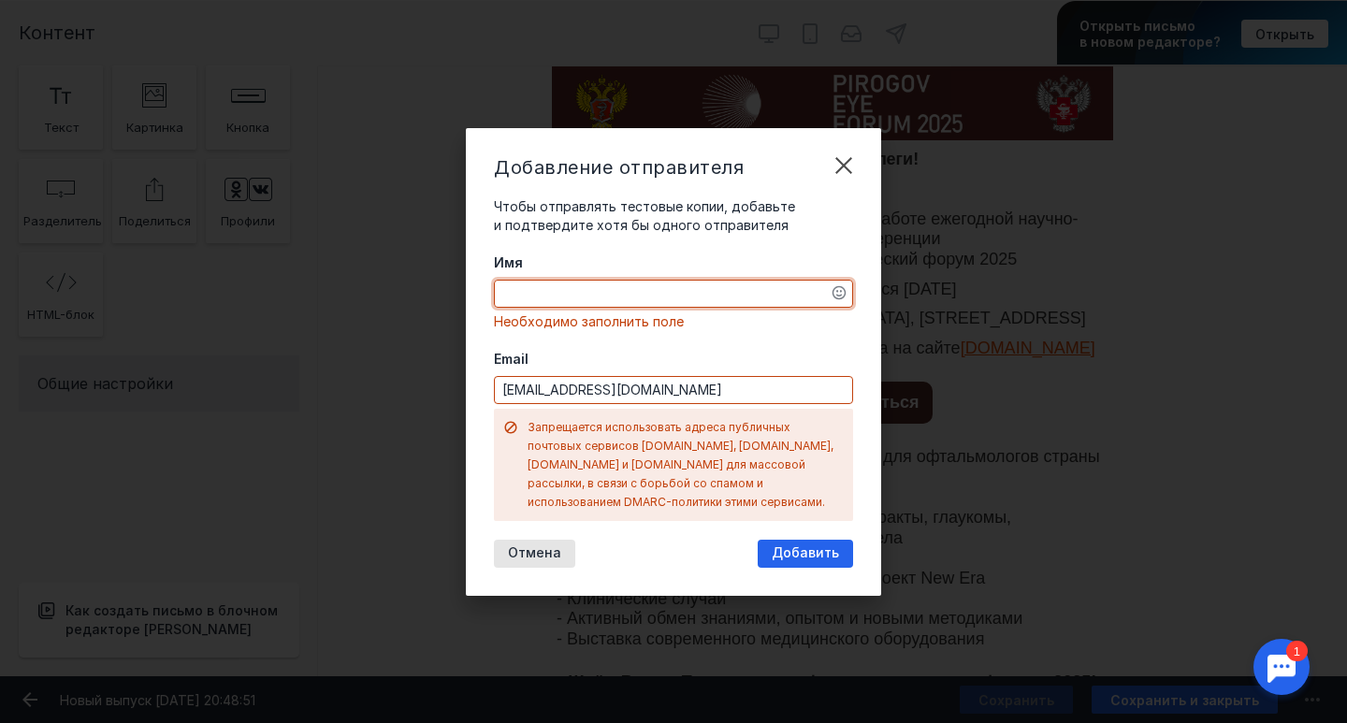
click at [662, 355] on div "Имя Необходимо заполнить поле Email [EMAIL_ADDRESS][DOMAIN_NAME] Запрещается ис…" at bounding box center [673, 387] width 359 height 268
type textarea "f"
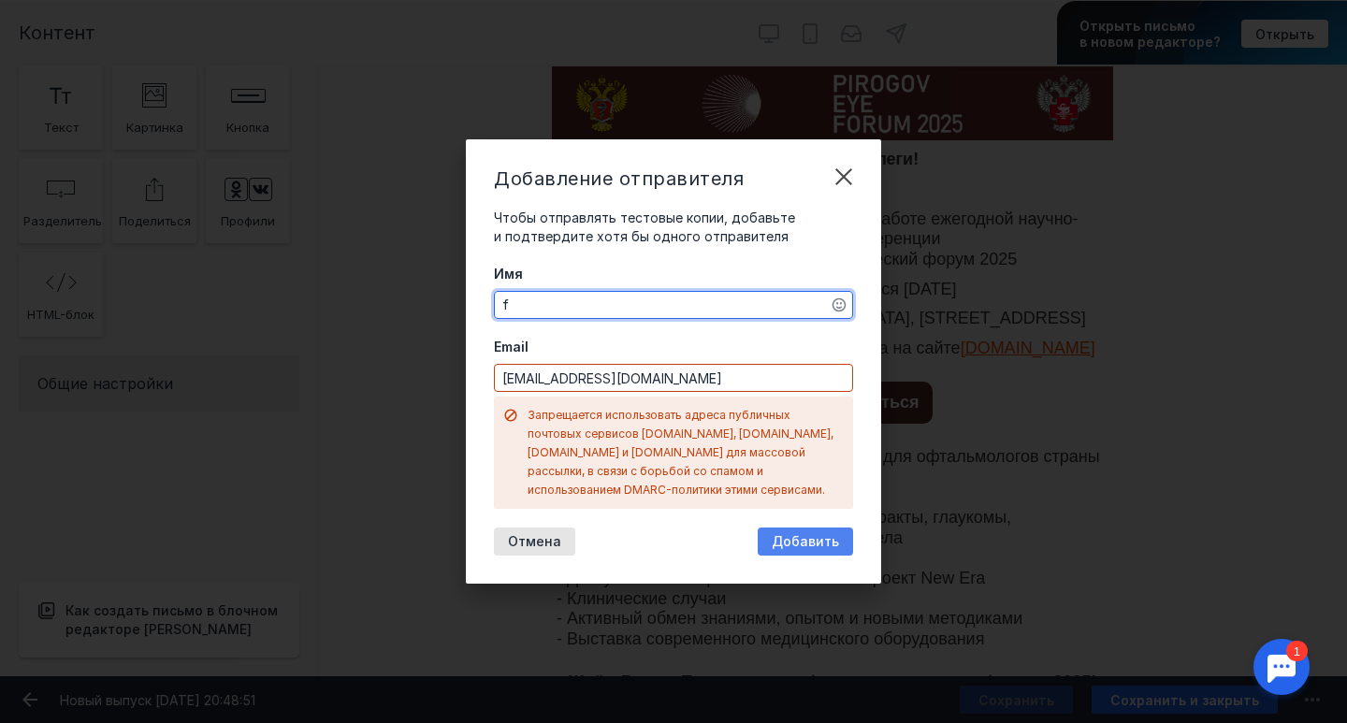
click at [783, 534] on span "Добавить" at bounding box center [805, 542] width 67 height 16
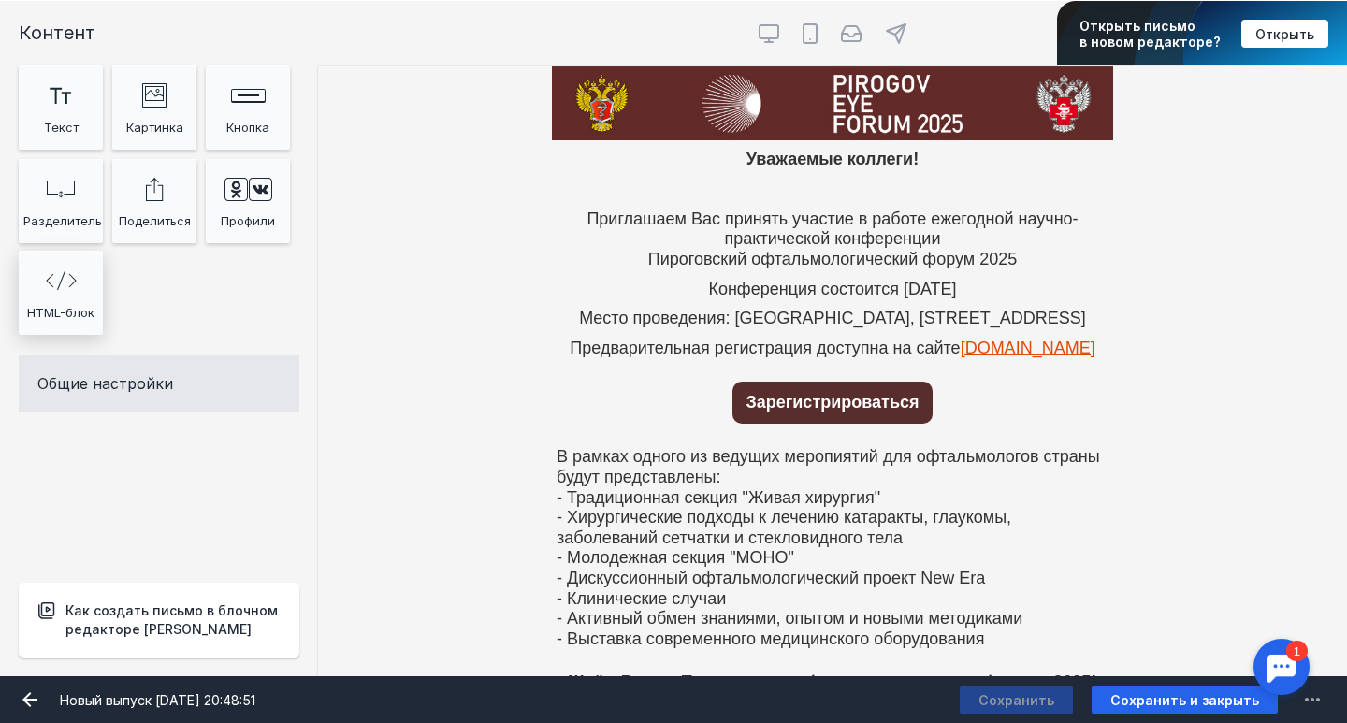
click at [65, 313] on div "HTML-блок" at bounding box center [60, 312] width 75 height 28
drag, startPoint x: 76, startPoint y: 297, endPoint x: 161, endPoint y: 310, distance: 86.1
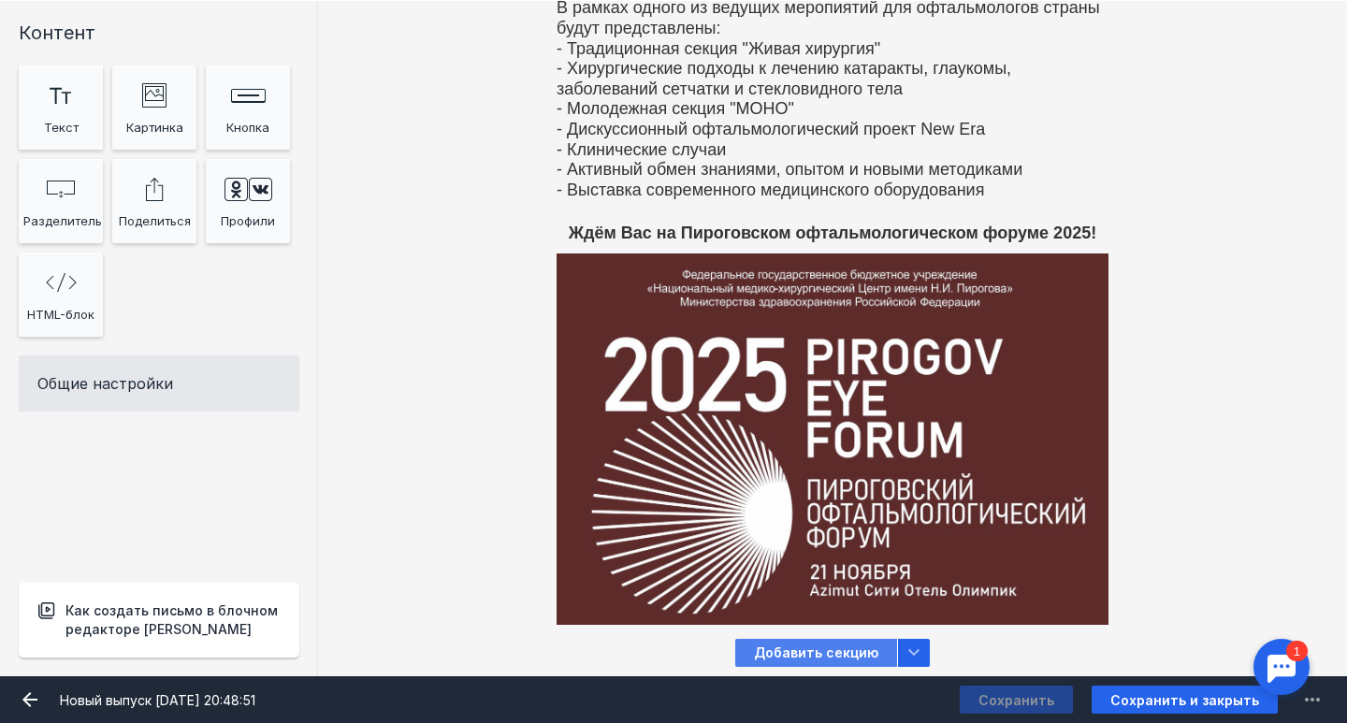
scroll to position [477, 0]
click at [906, 655] on icon at bounding box center [914, 653] width 22 height 22
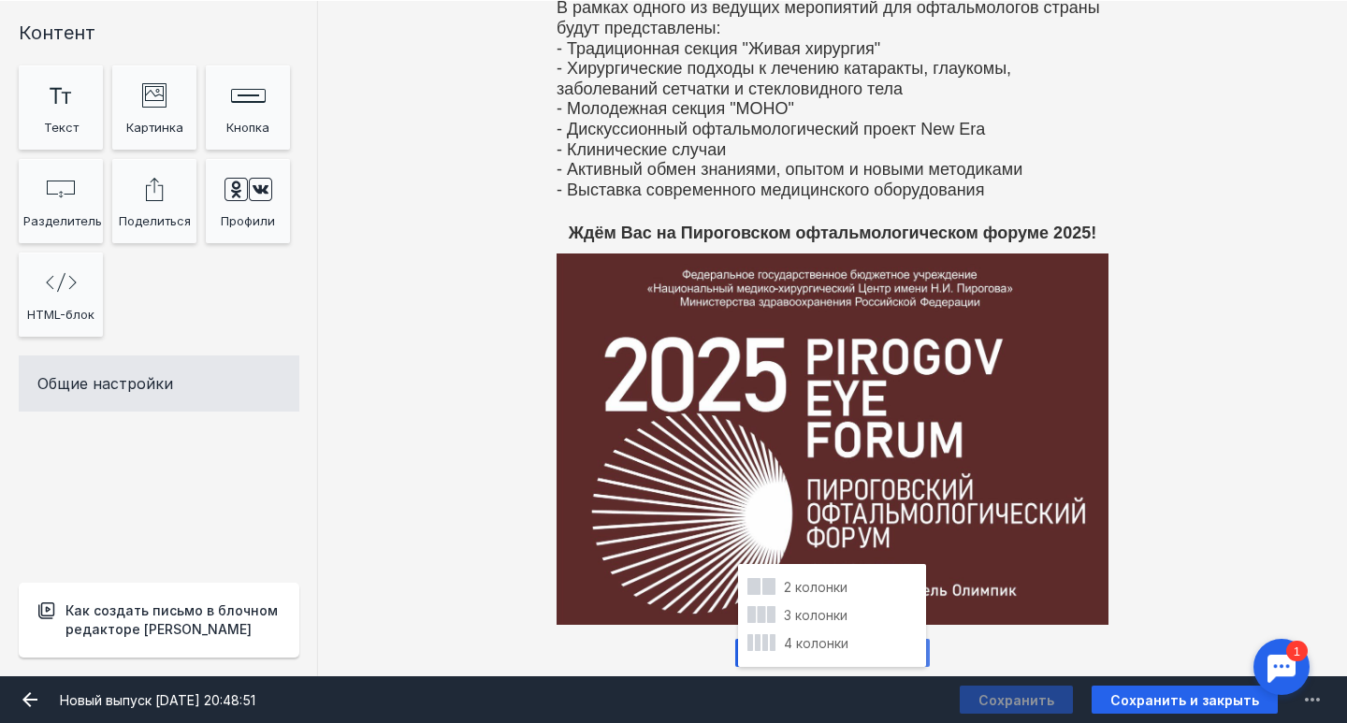
click at [906, 655] on icon at bounding box center [914, 653] width 22 height 22
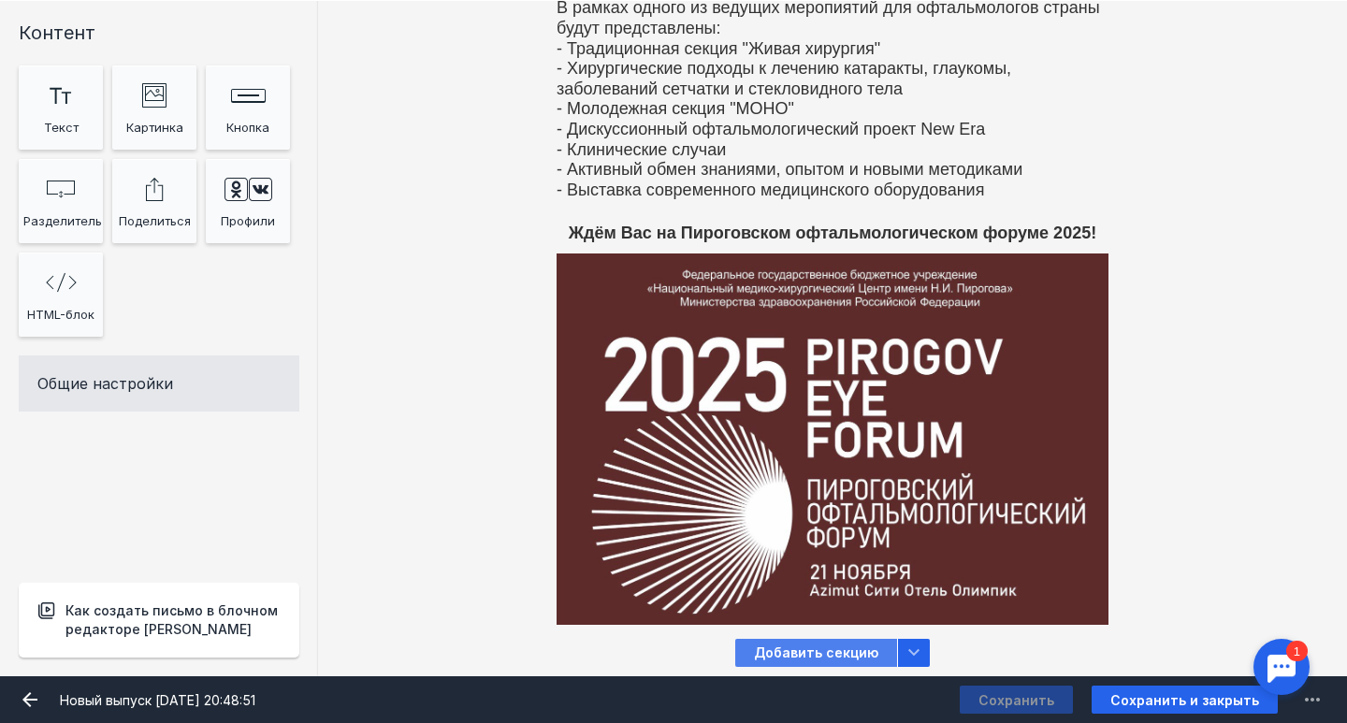
click at [846, 654] on span "Добавить секцию" at bounding box center [816, 653] width 162 height 28
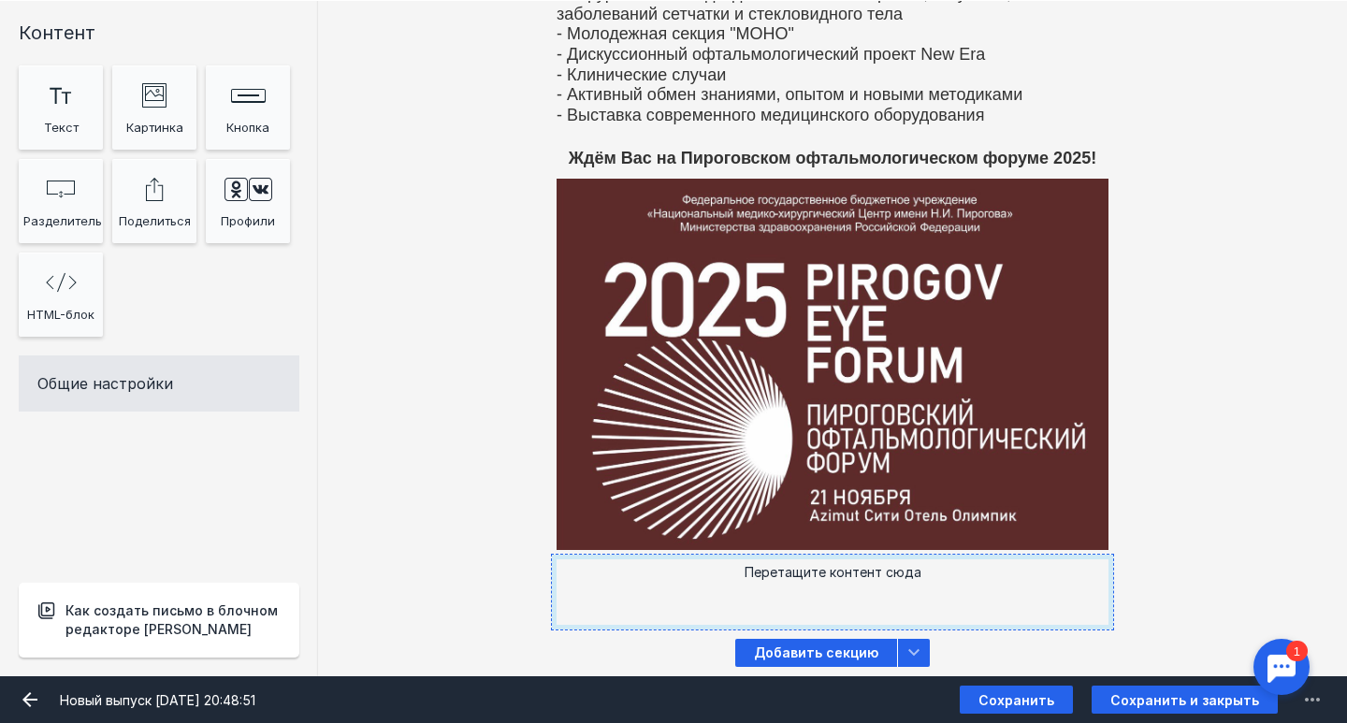
scroll to position [552, 0]
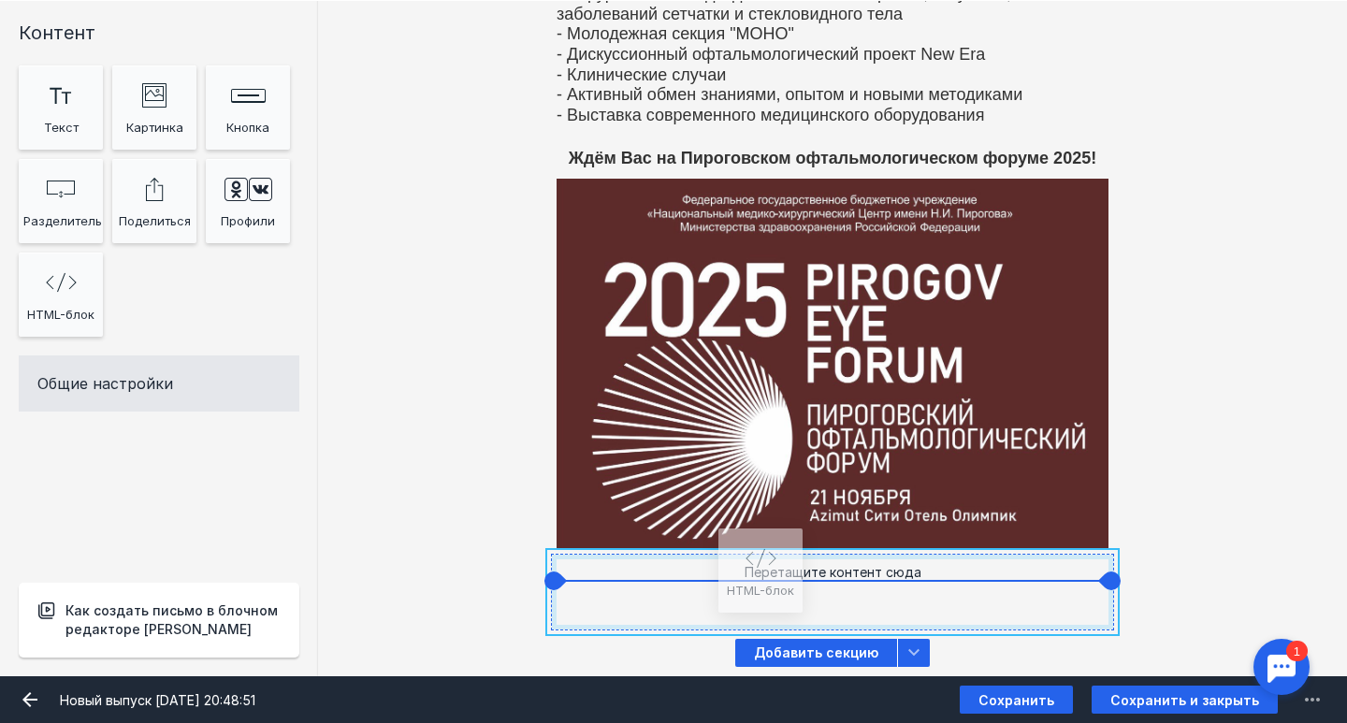
drag, startPoint x: 68, startPoint y: 313, endPoint x: 767, endPoint y: 593, distance: 752.6
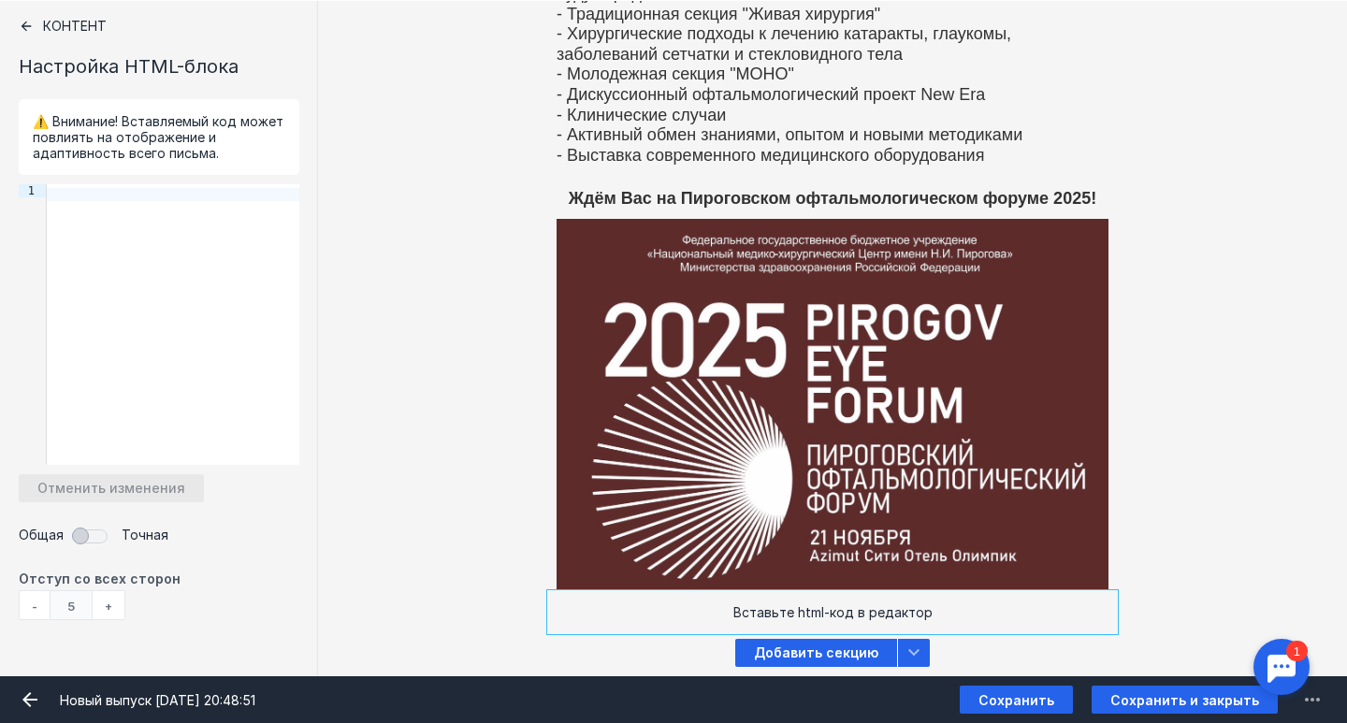
scroll to position [512, 0]
click at [837, 618] on div "Вставьте html-код в редактор" at bounding box center [833, 612] width 552 height 25
click at [670, 601] on div "Вставьте html-код в редактор" at bounding box center [833, 612] width 552 height 25
click at [645, 605] on div "Вставьте html-код в редактор" at bounding box center [833, 612] width 552 height 25
click at [529, 608] on div "Вставьте html-код в редактор [PERSON_NAME] видит эту секцию? Все получатели" at bounding box center [832, 612] width 1029 height 35
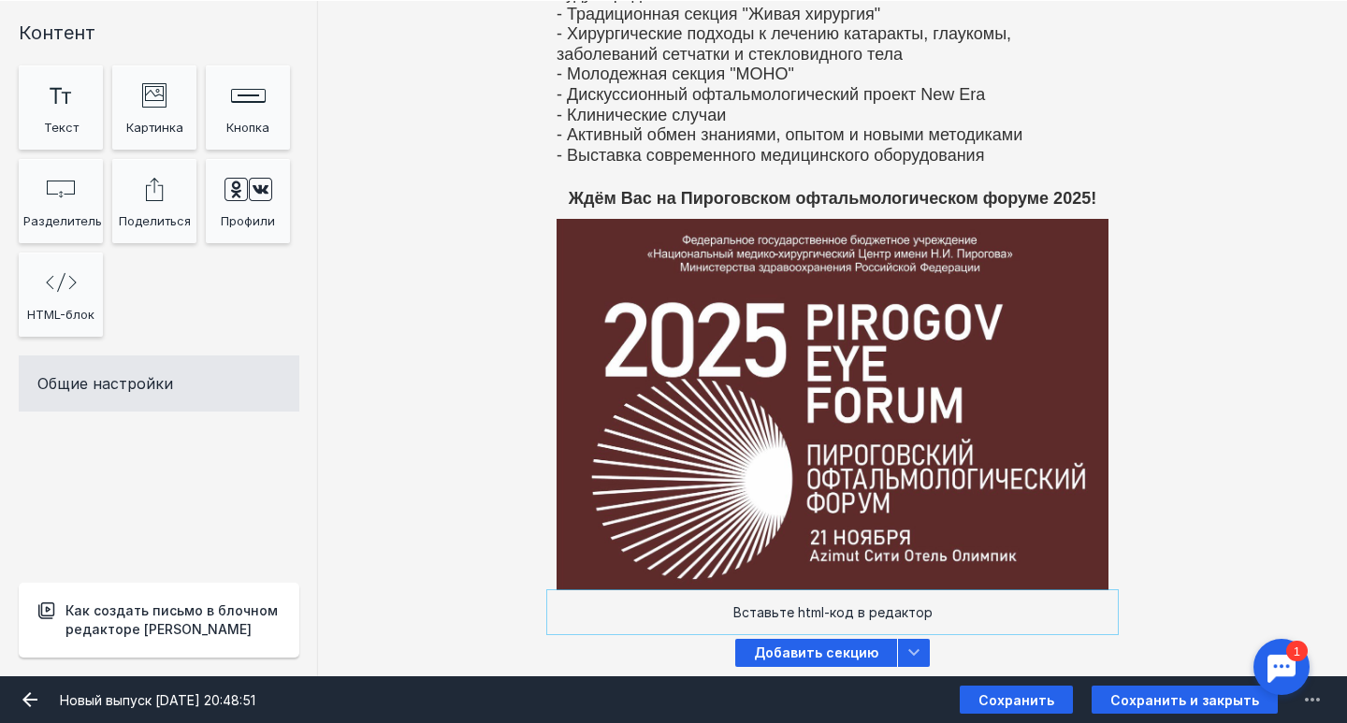
click at [559, 608] on div "Вставьте html-код в редактор" at bounding box center [833, 612] width 552 height 25
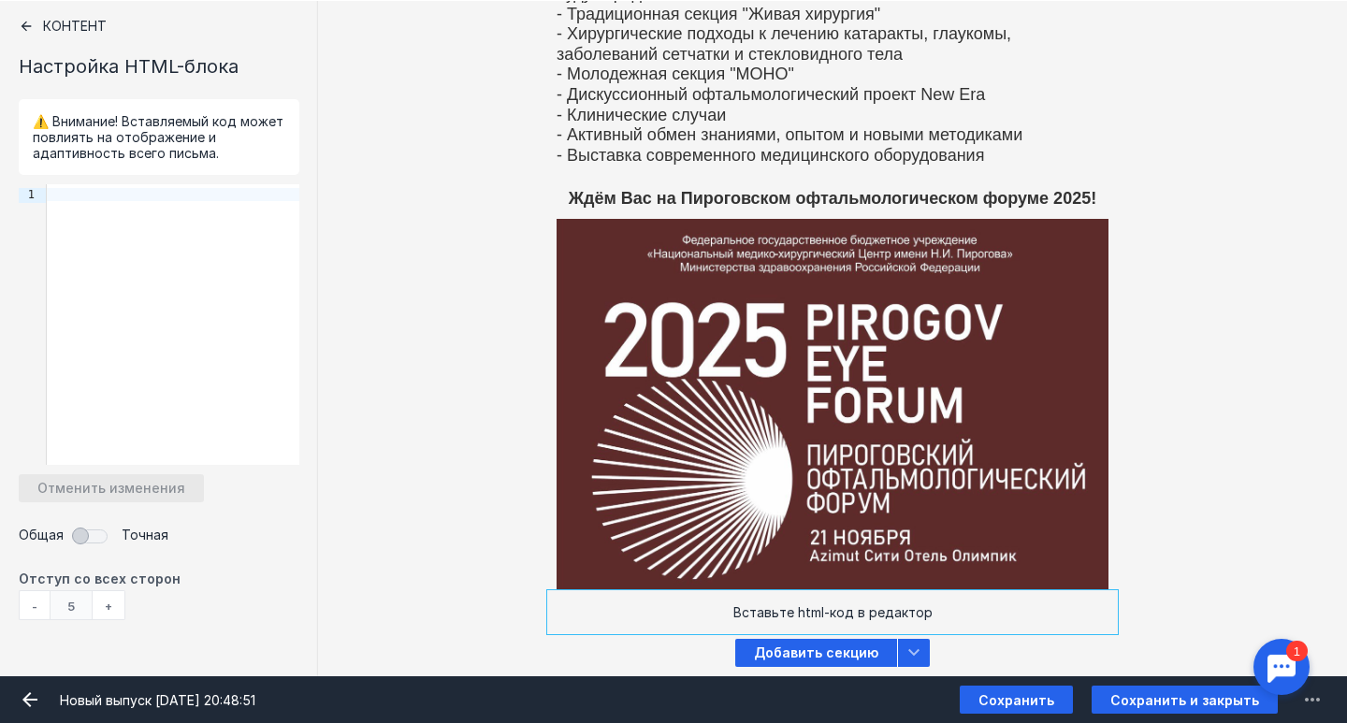
click at [553, 609] on div "Вставьте html-код в редактор" at bounding box center [832, 612] width 561 height 35
click at [577, 609] on div "Вставьте html-код в редактор" at bounding box center [833, 612] width 552 height 25
click at [460, 586] on div "[PERSON_NAME] видит эту секцию? Все получатели" at bounding box center [832, 404] width 1029 height 381
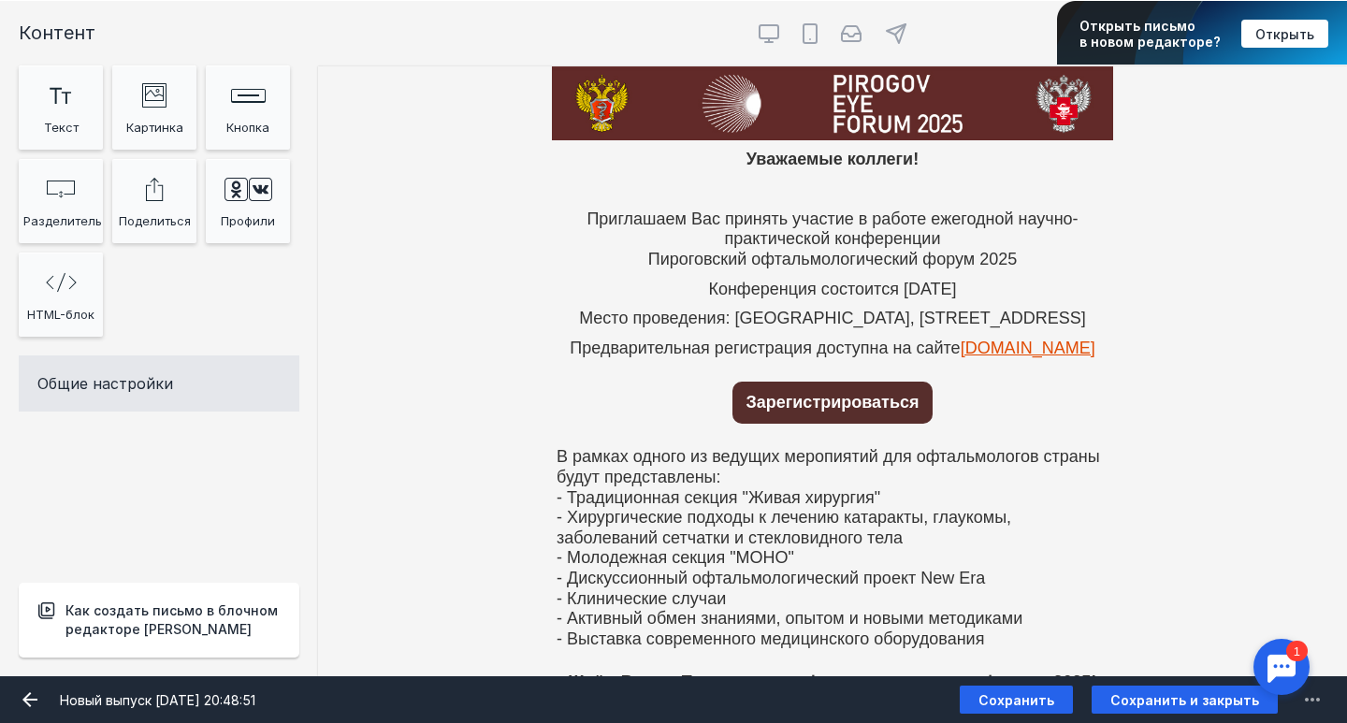
scroll to position [0, 0]
click at [1293, 47] on div "Открыть" at bounding box center [1284, 34] width 87 height 28
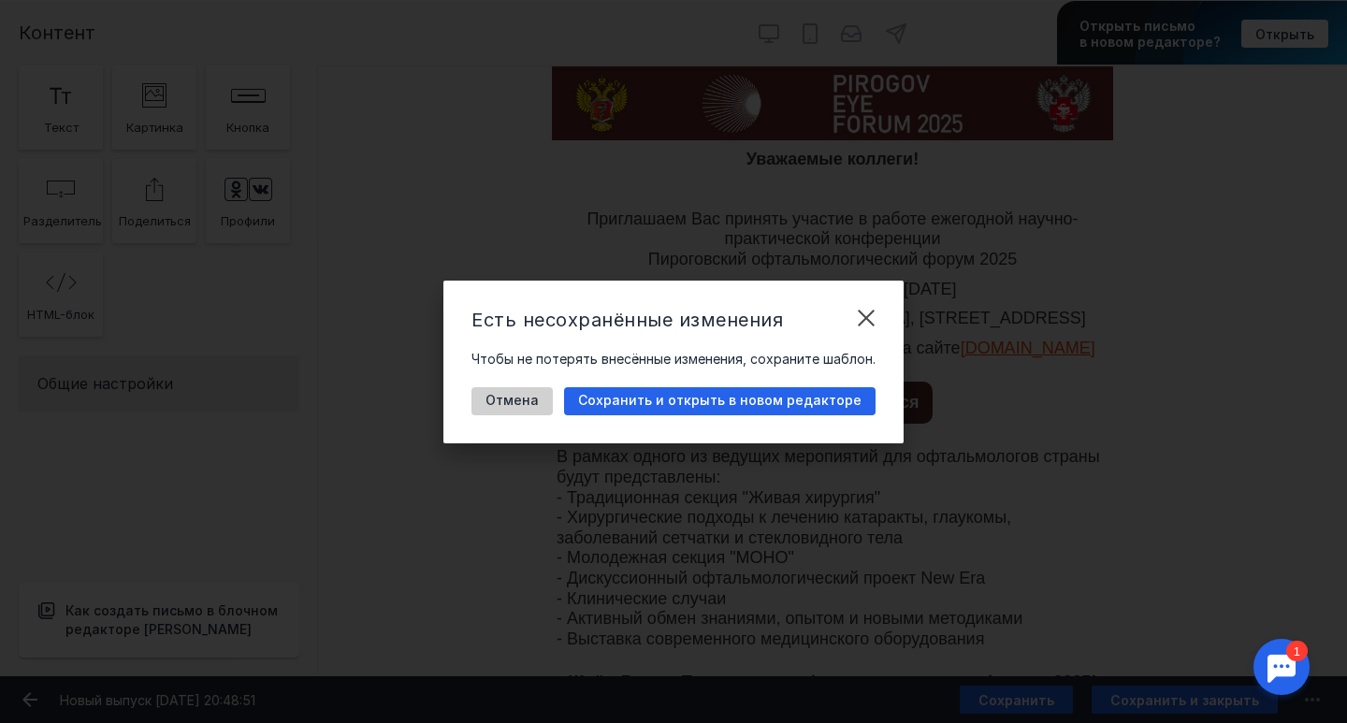
click at [523, 395] on span "Отмена" at bounding box center [511, 401] width 53 height 16
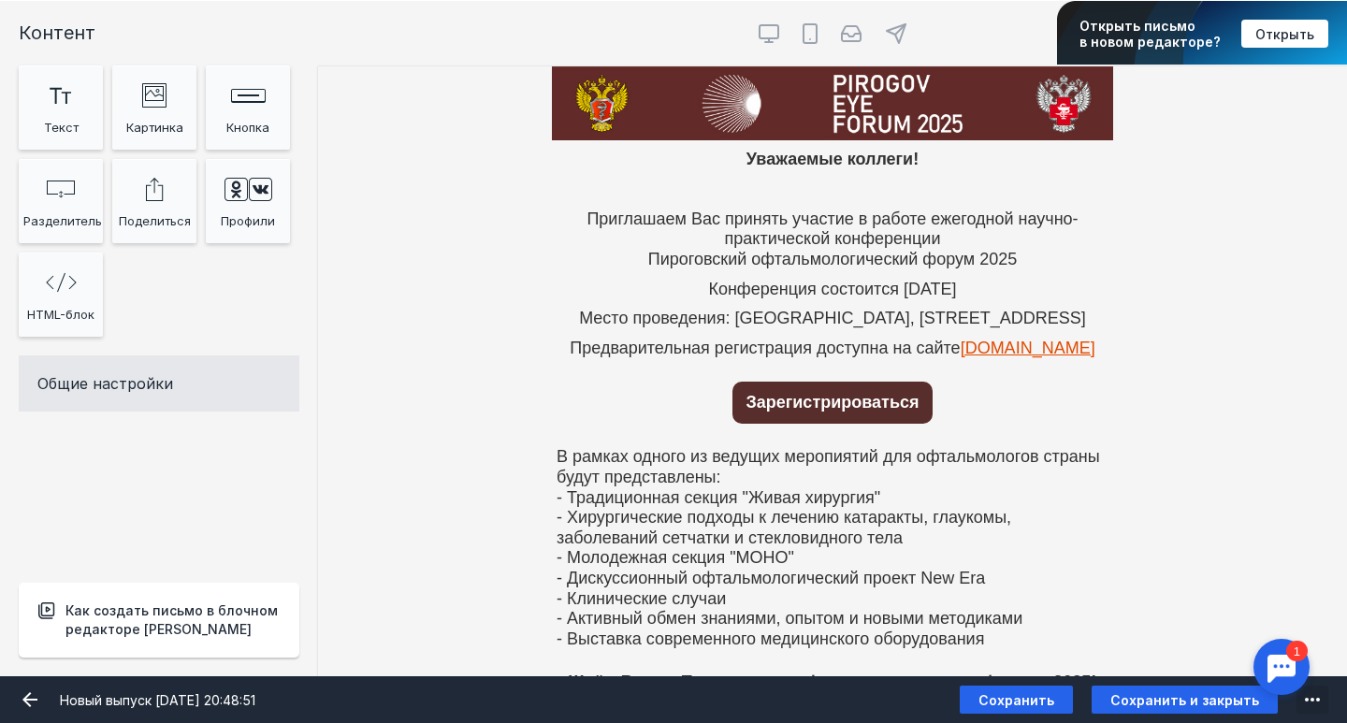
click at [1324, 702] on button "submit" at bounding box center [1312, 700] width 32 height 28
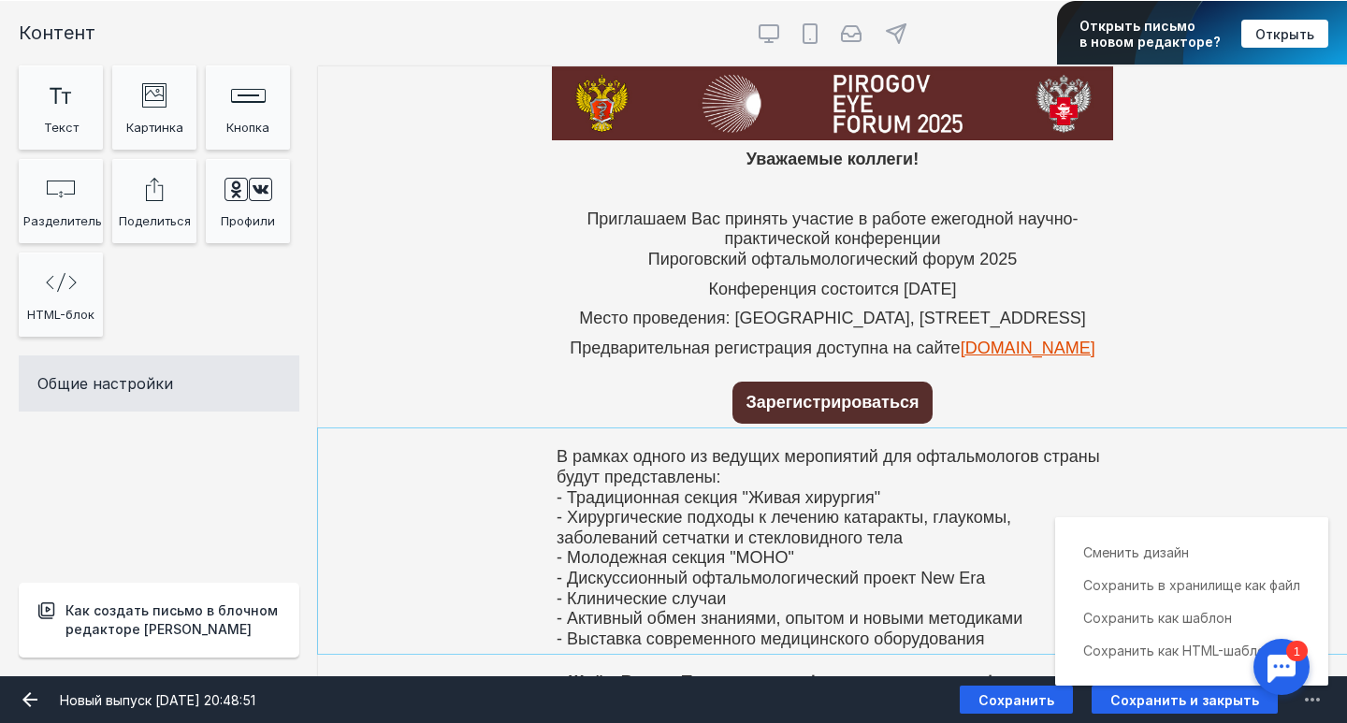
click at [461, 499] on div "В рамках одного из ведущих меропиятий для офтальмологов страны будут представле…" at bounding box center [832, 540] width 1029 height 225
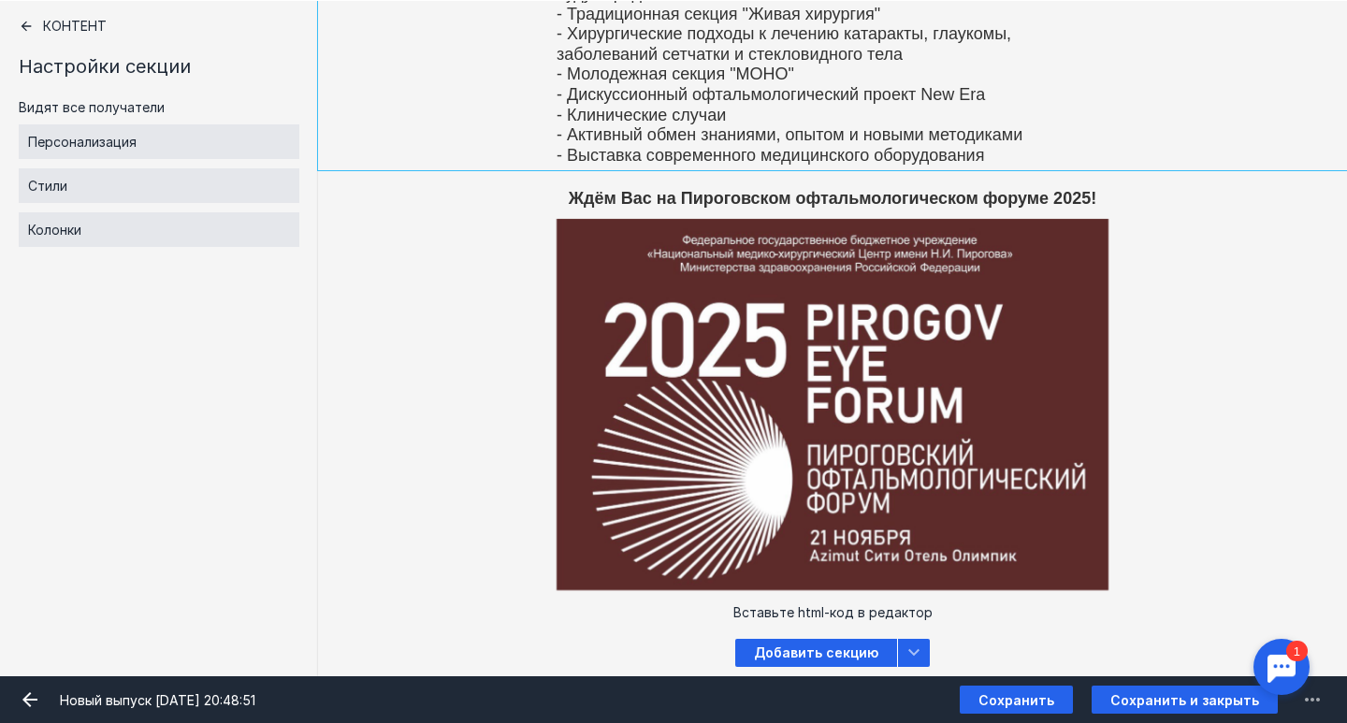
scroll to position [512, 0]
click at [470, 613] on div "Вставьте html-код в редактор [PERSON_NAME] видит эту секцию? Все получатели" at bounding box center [832, 612] width 1029 height 35
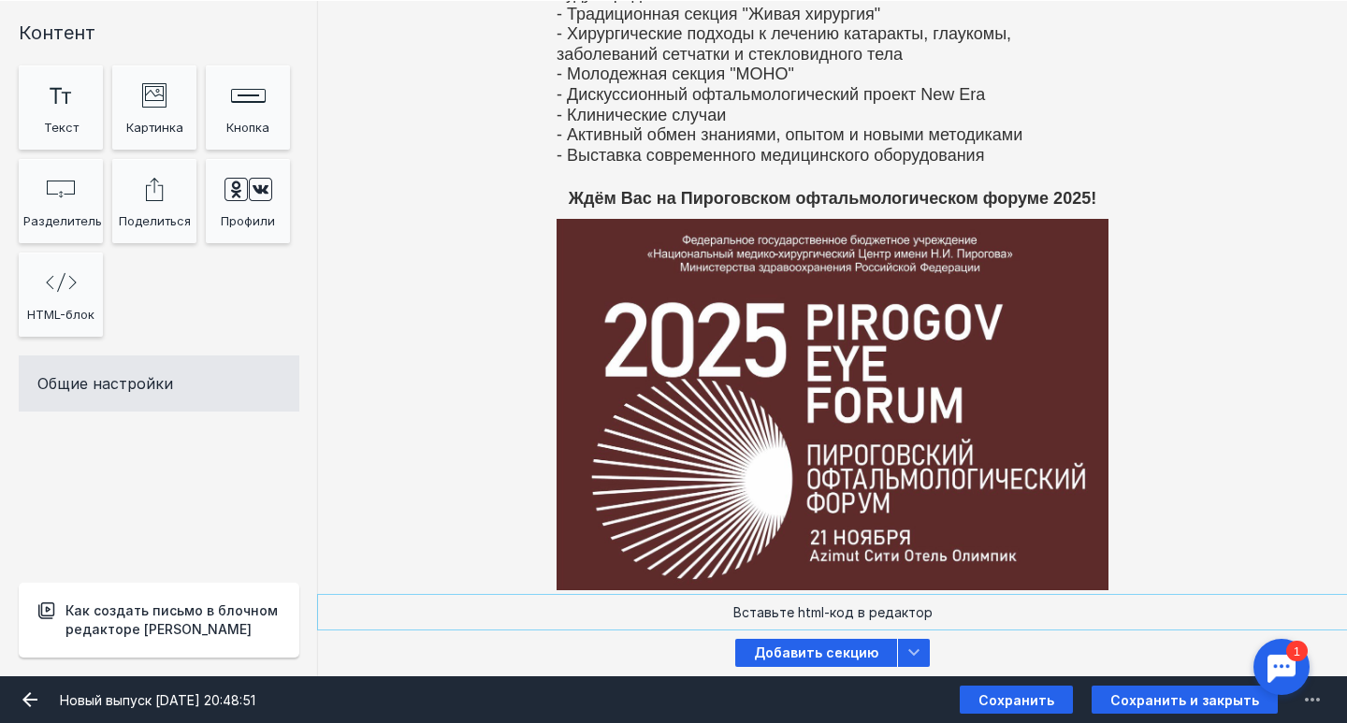
click at [449, 609] on div "Вставьте html-код в редактор [PERSON_NAME] видит эту секцию? Все получатели" at bounding box center [832, 612] width 1029 height 35
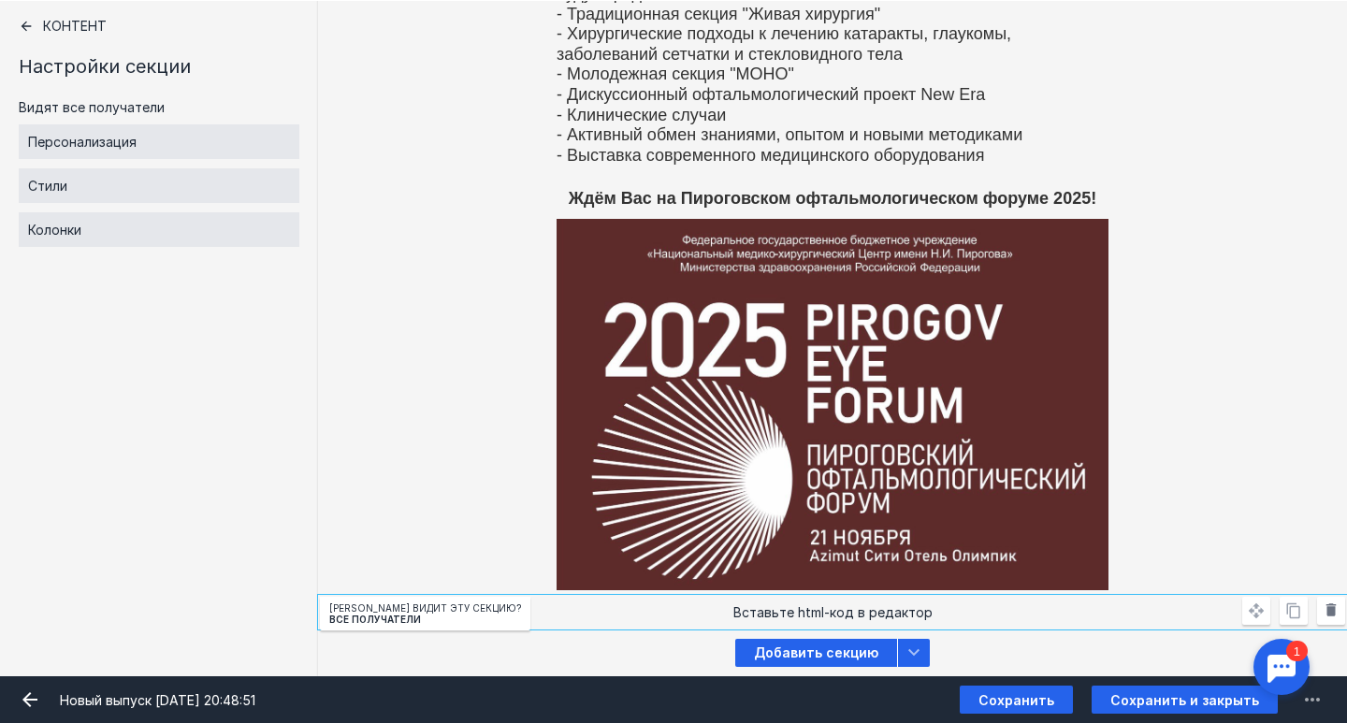
click at [1329, 604] on icon at bounding box center [1331, 609] width 10 height 13
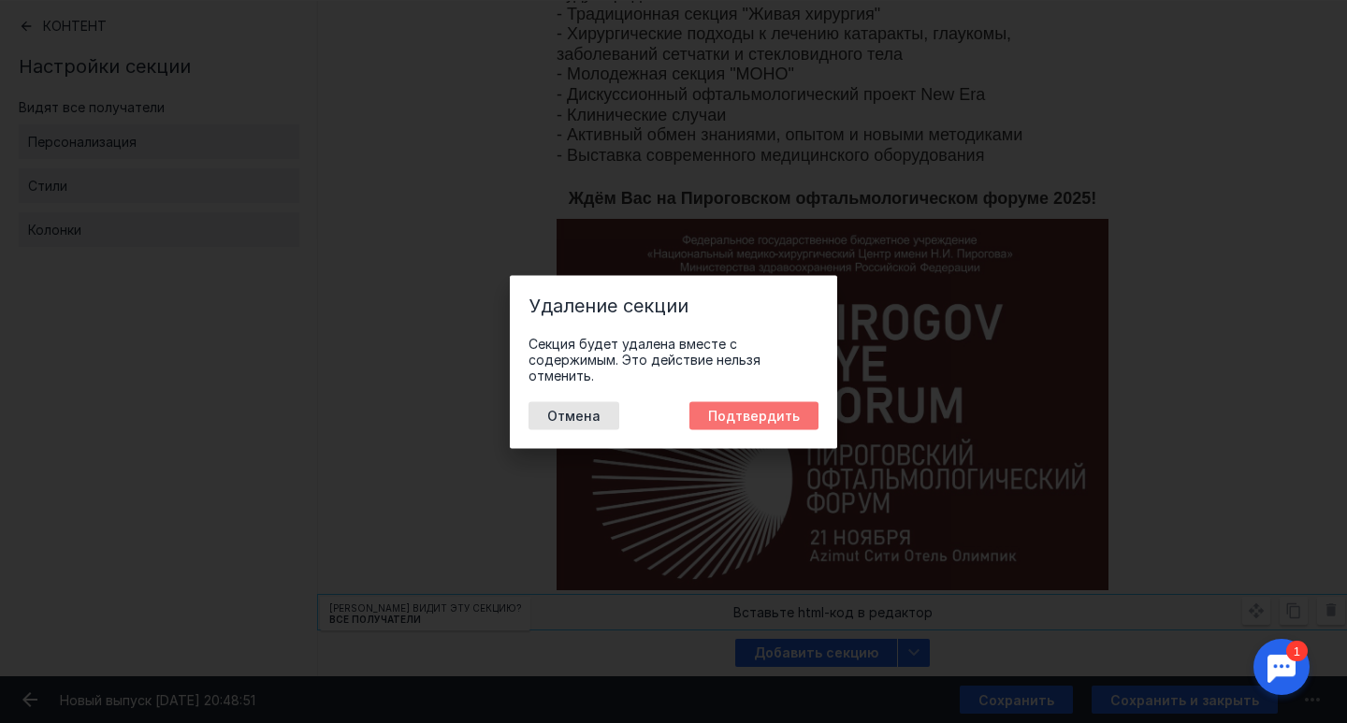
click at [762, 424] on button "Подтвердить" at bounding box center [753, 415] width 129 height 28
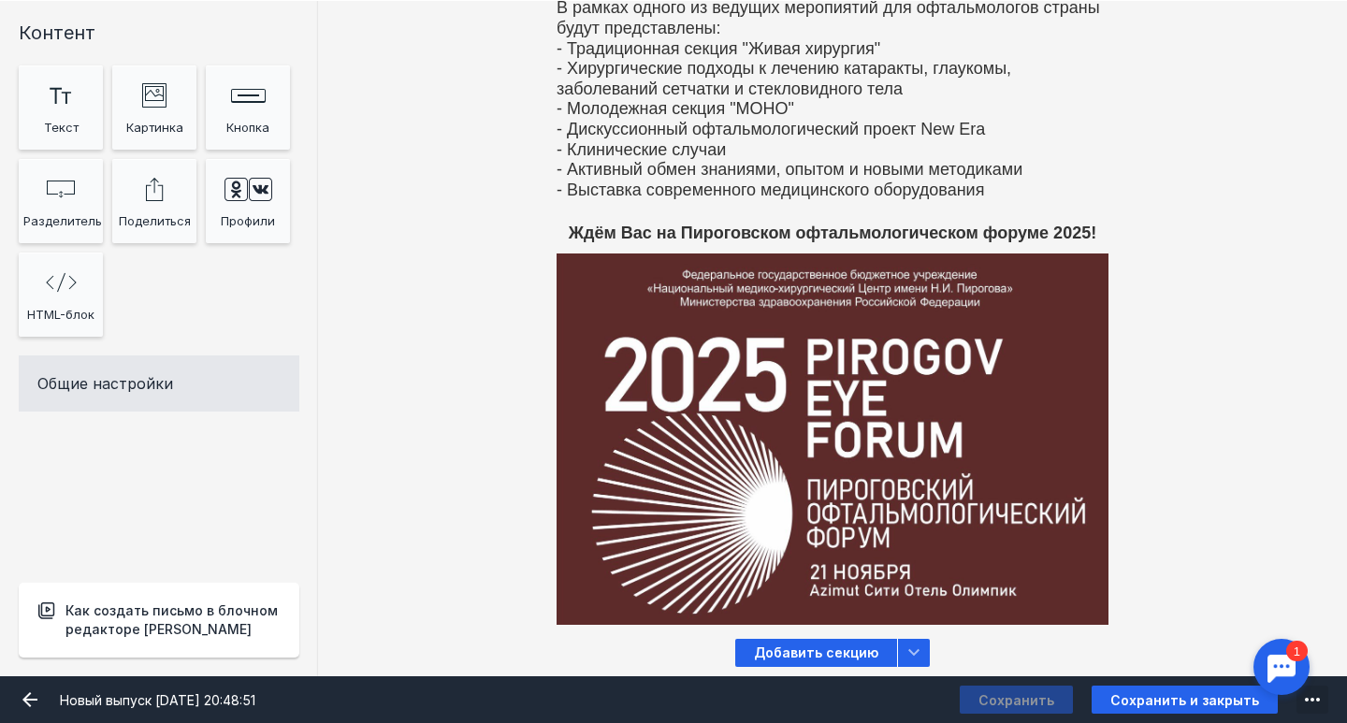
click at [1298, 700] on button "submit" at bounding box center [1312, 700] width 32 height 28
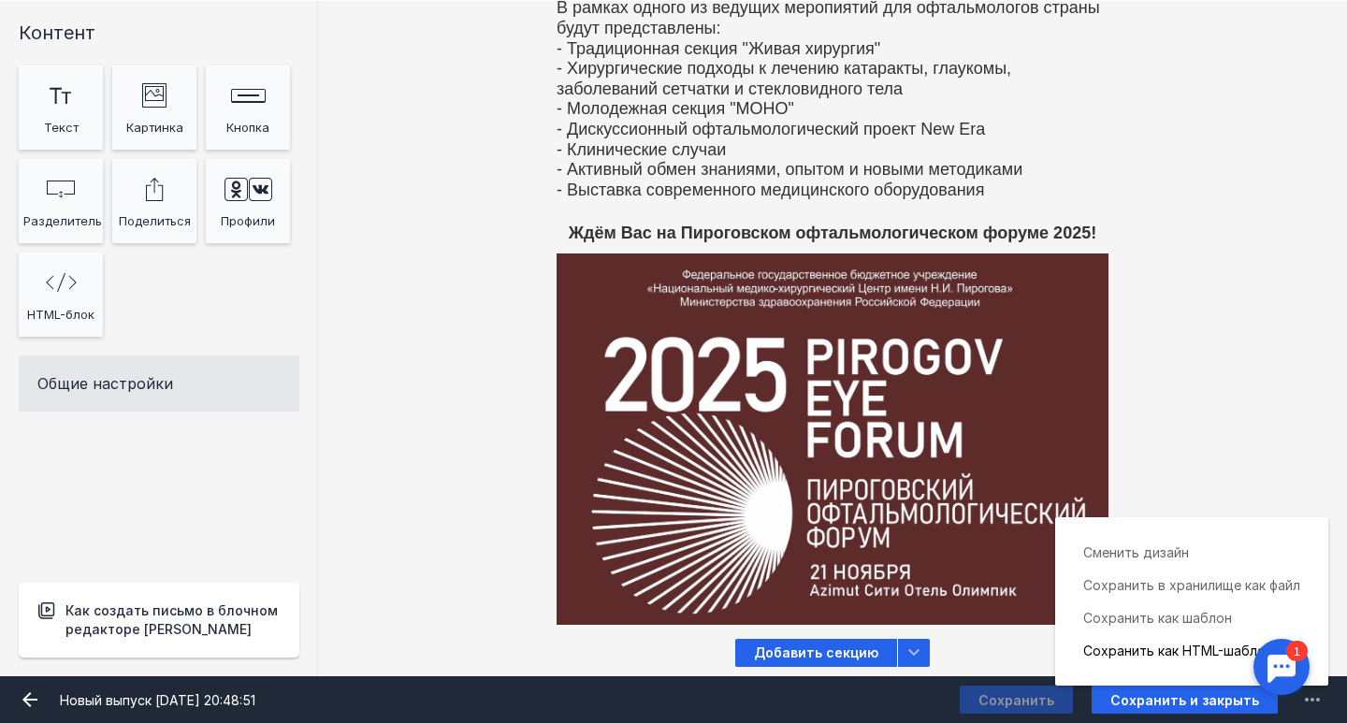
click at [1203, 649] on div "Сохранить как HTML-шаблон" at bounding box center [1191, 650] width 217 height 33
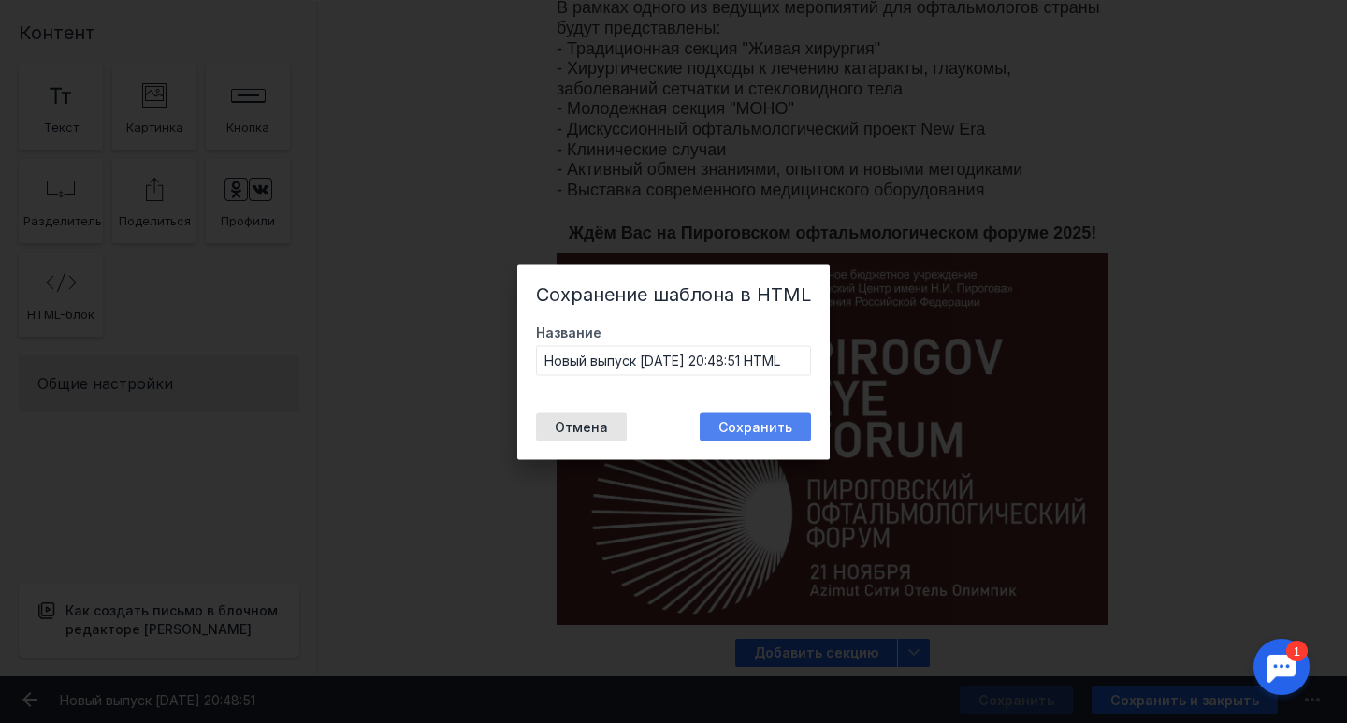
click at [758, 423] on button "Сохранить" at bounding box center [755, 426] width 111 height 28
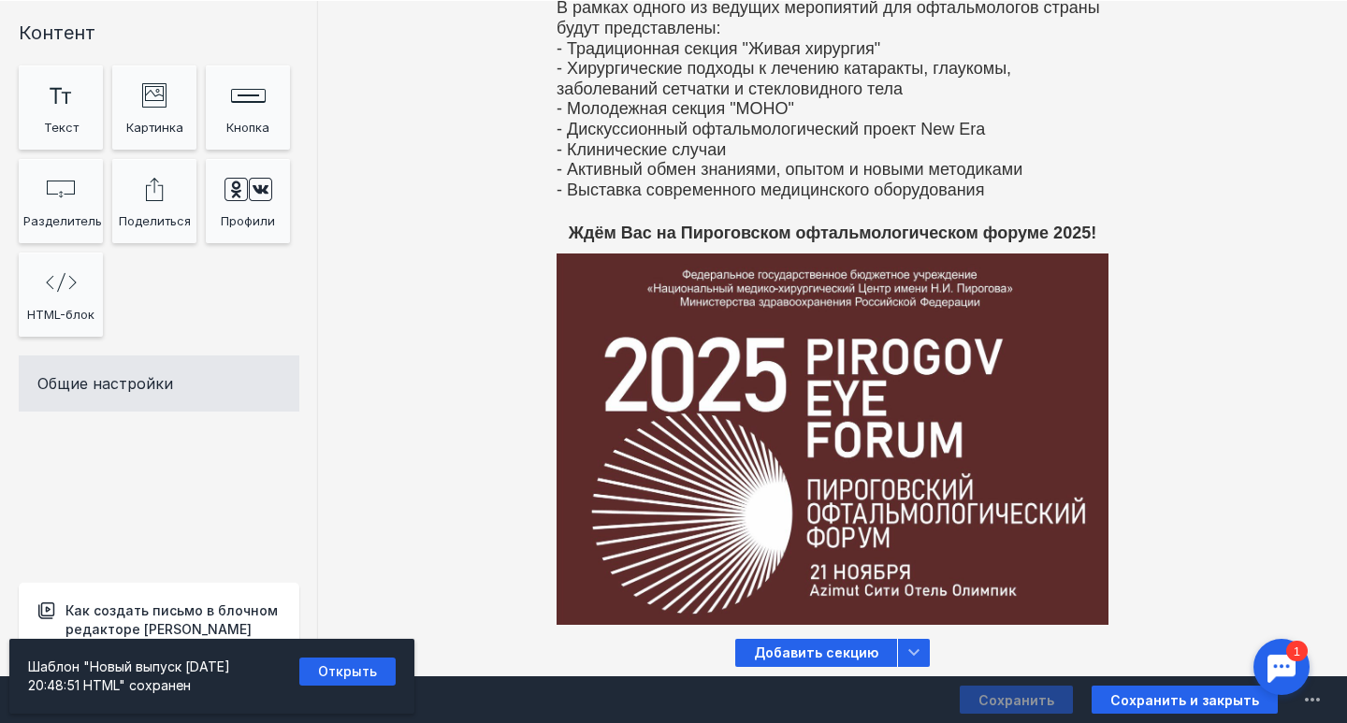
click at [196, 679] on div "Шаблон "Новый выпуск [DATE] 20:48:51 HTML" сохранен" at bounding box center [145, 676] width 234 height 37
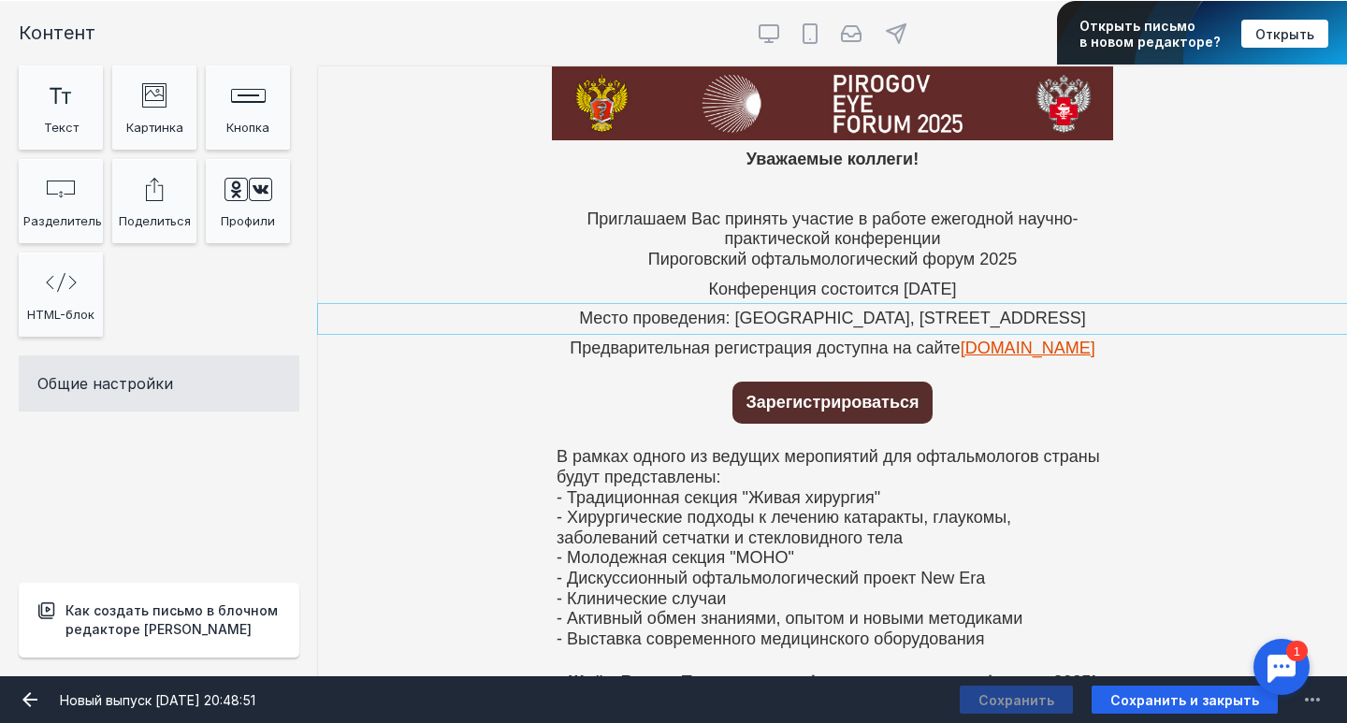
scroll to position [0, 0]
click at [1192, 705] on span "Сохранить и закрыть" at bounding box center [1184, 700] width 149 height 16
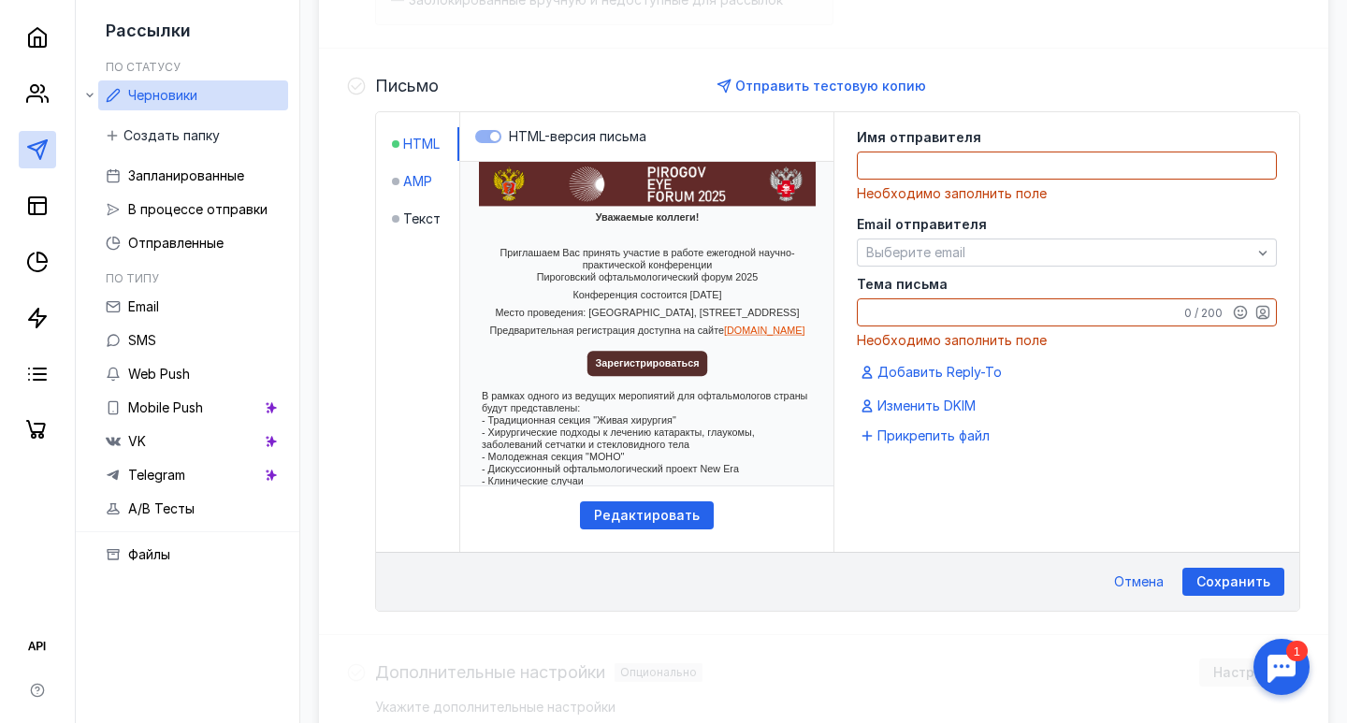
click at [415, 173] on span "AMP" at bounding box center [417, 181] width 29 height 19
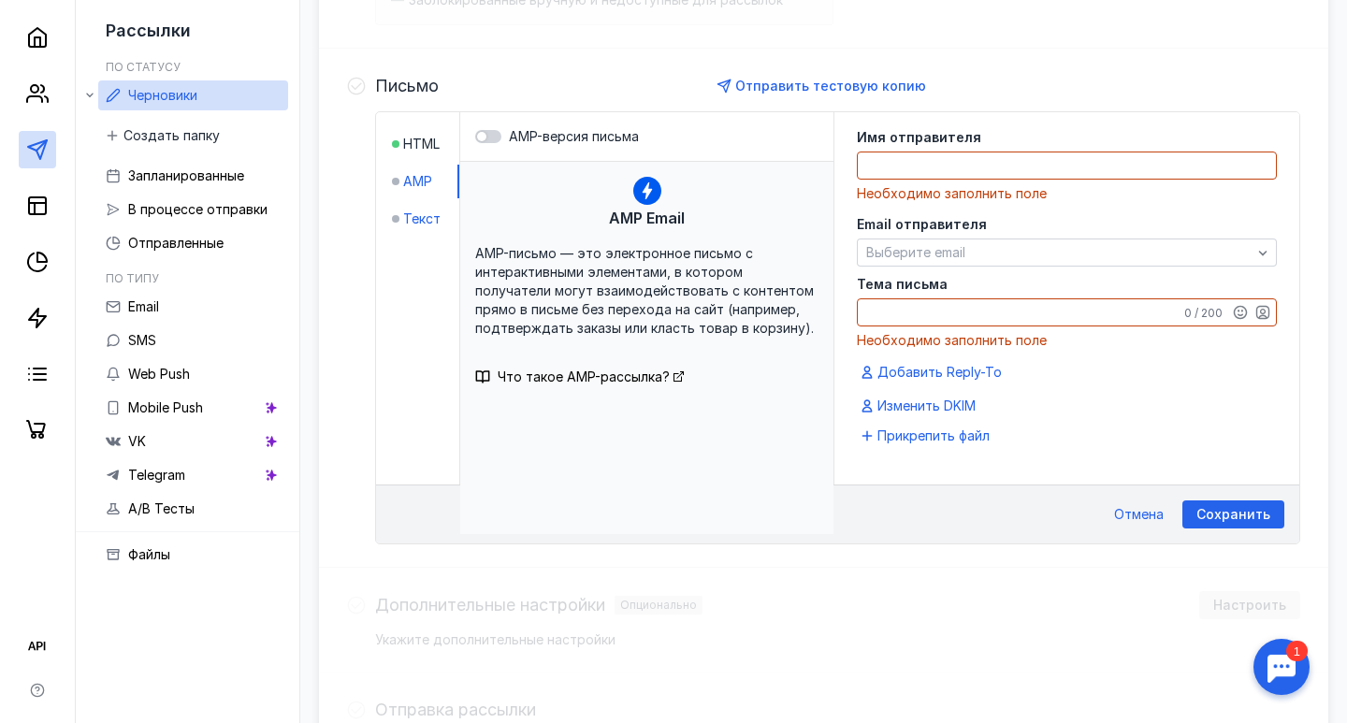
click at [425, 214] on span "Текст" at bounding box center [421, 219] width 37 height 19
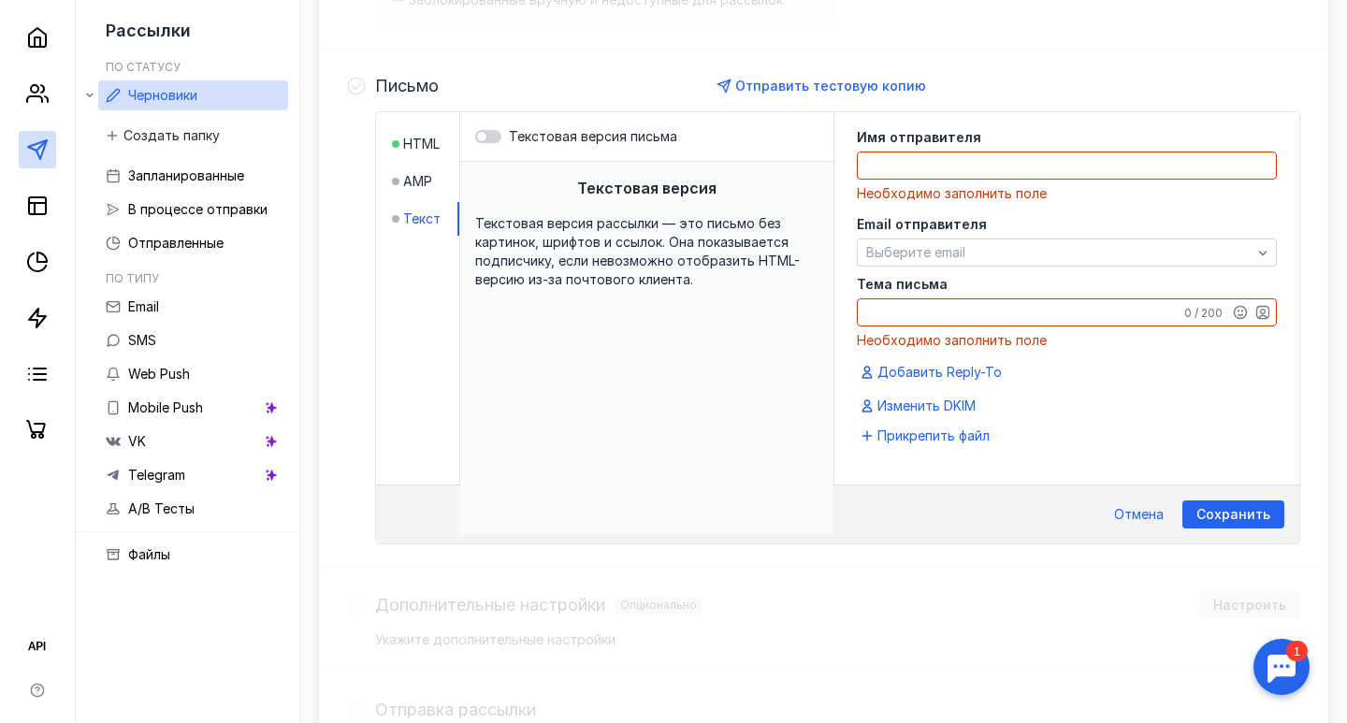
click at [419, 134] on li "HTML" at bounding box center [425, 144] width 67 height 34
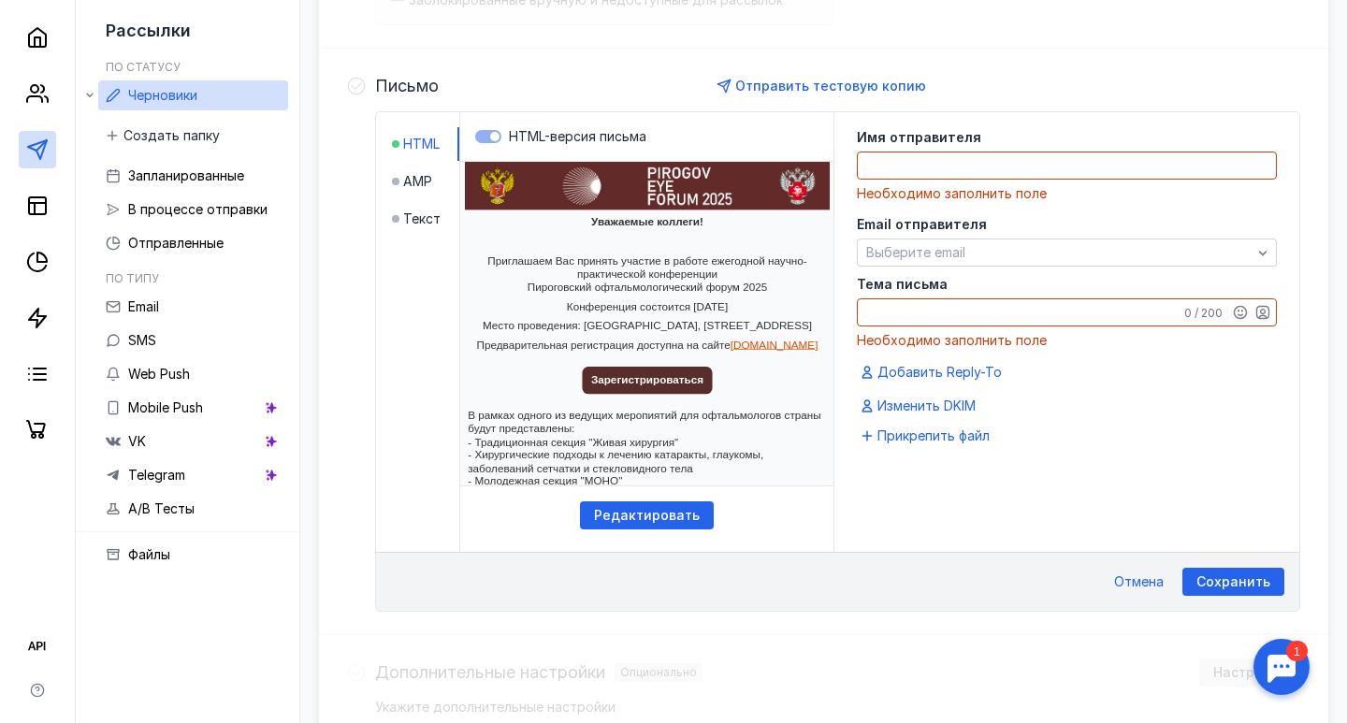
click at [492, 134] on label "HTML-версия письма" at bounding box center [646, 136] width 343 height 19
click at [519, 138] on span "HTML-версия письма" at bounding box center [577, 136] width 137 height 16
click at [494, 140] on label "HTML-версия письма" at bounding box center [646, 136] width 343 height 19
click at [492, 140] on label "HTML-версия письма" at bounding box center [646, 136] width 343 height 19
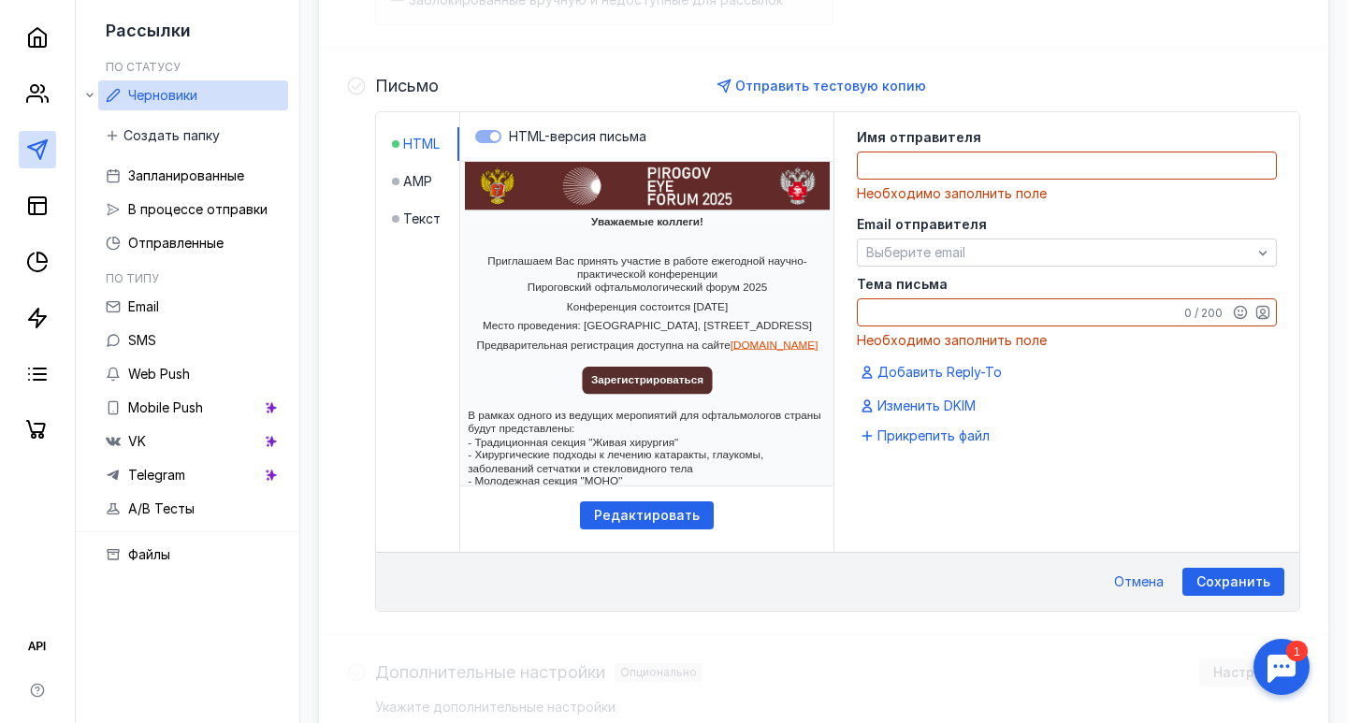
click at [492, 140] on label "HTML-версия письма" at bounding box center [646, 136] width 343 height 19
click at [519, 131] on span "HTML-версия письма" at bounding box center [577, 136] width 137 height 16
click at [546, 131] on span "HTML-версия письма" at bounding box center [577, 136] width 137 height 16
click at [480, 135] on label "HTML-версия письма" at bounding box center [646, 136] width 343 height 19
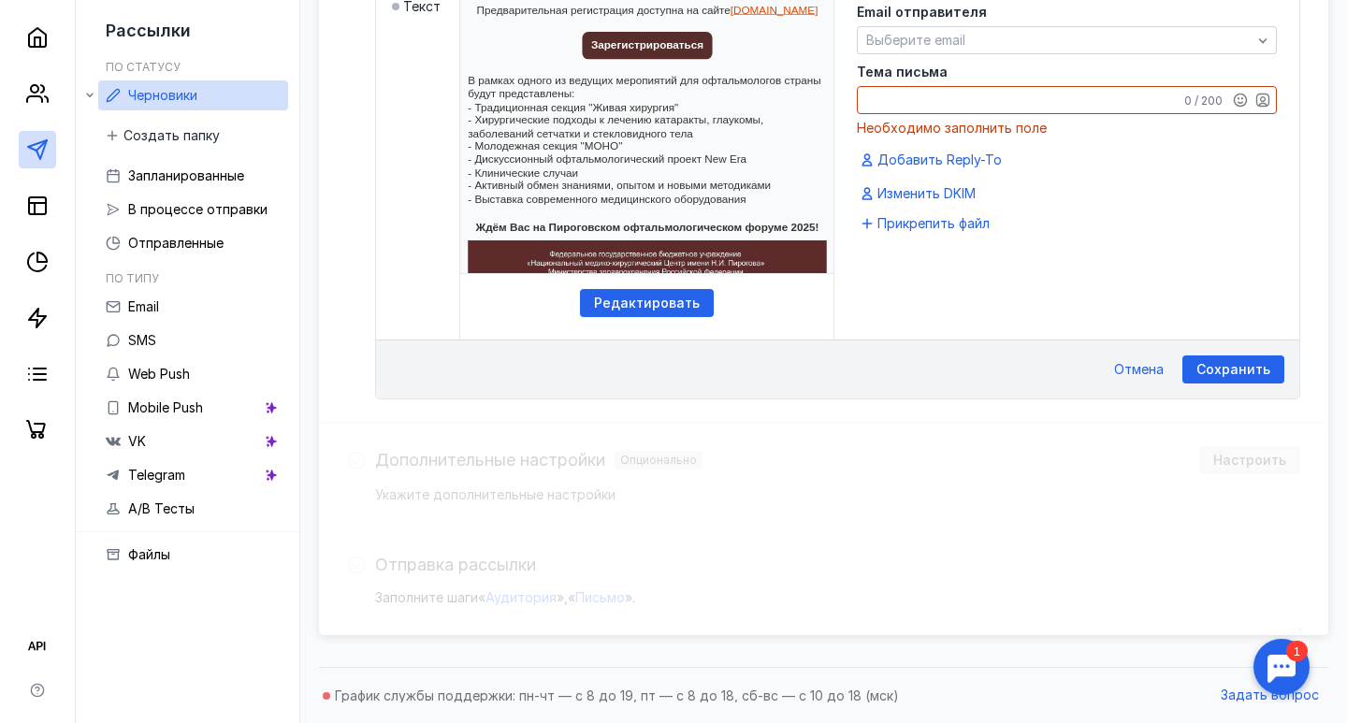
scroll to position [624, 0]
click at [636, 303] on span "Редактировать" at bounding box center [647, 304] width 106 height 16
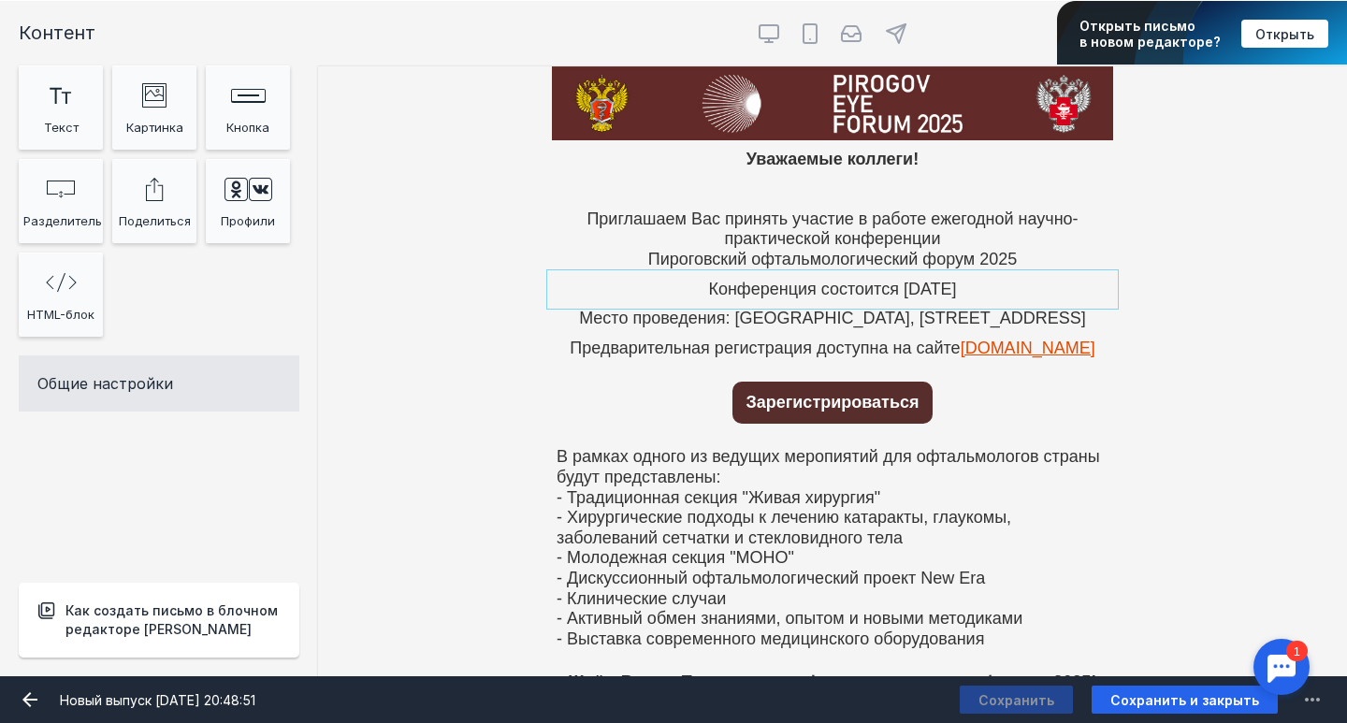
scroll to position [584, 0]
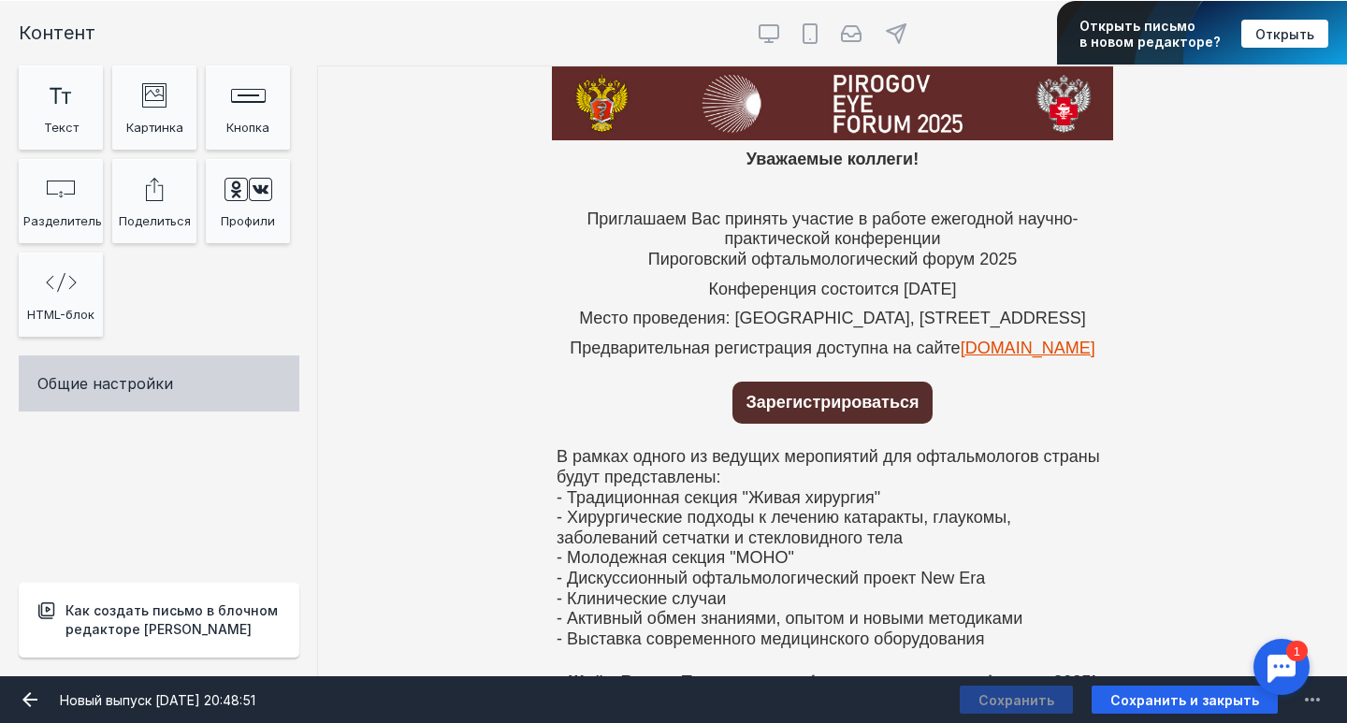
click at [199, 400] on div "Общие настройки" at bounding box center [159, 383] width 281 height 56
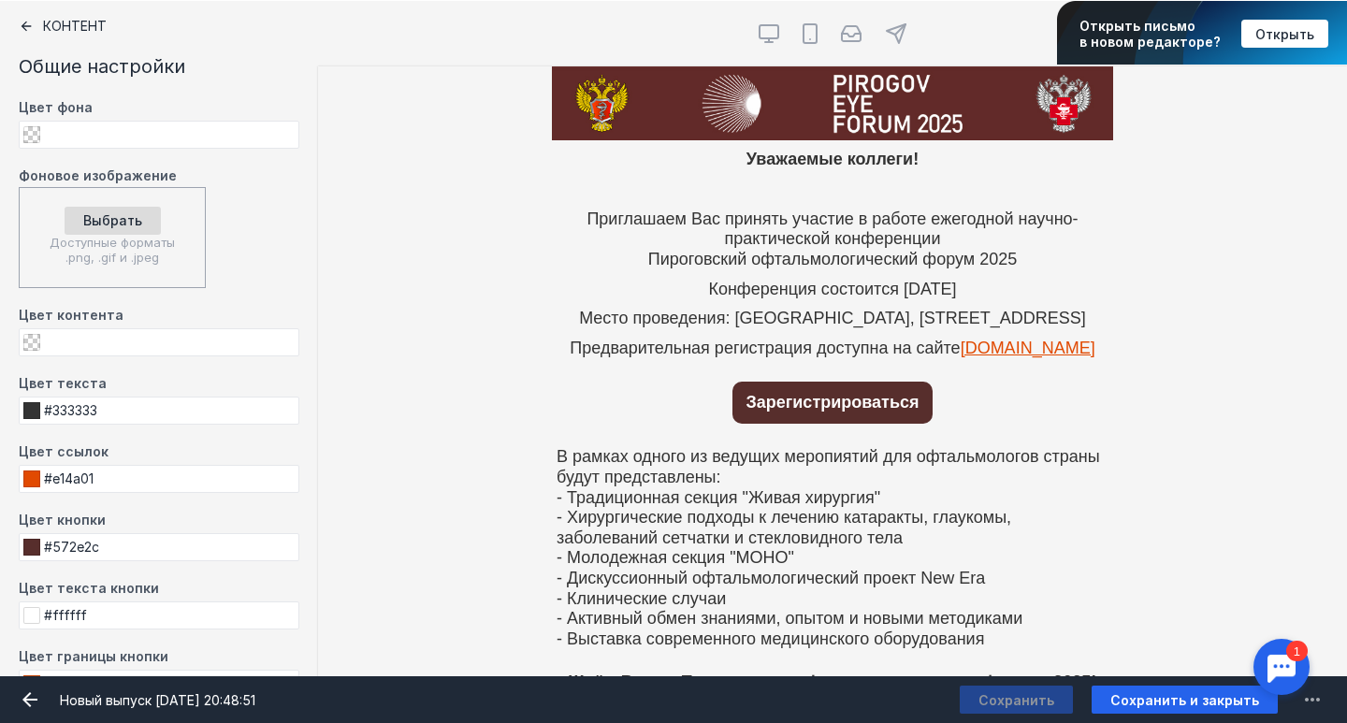
scroll to position [0, 0]
click at [27, 27] on icon at bounding box center [26, 26] width 15 height 15
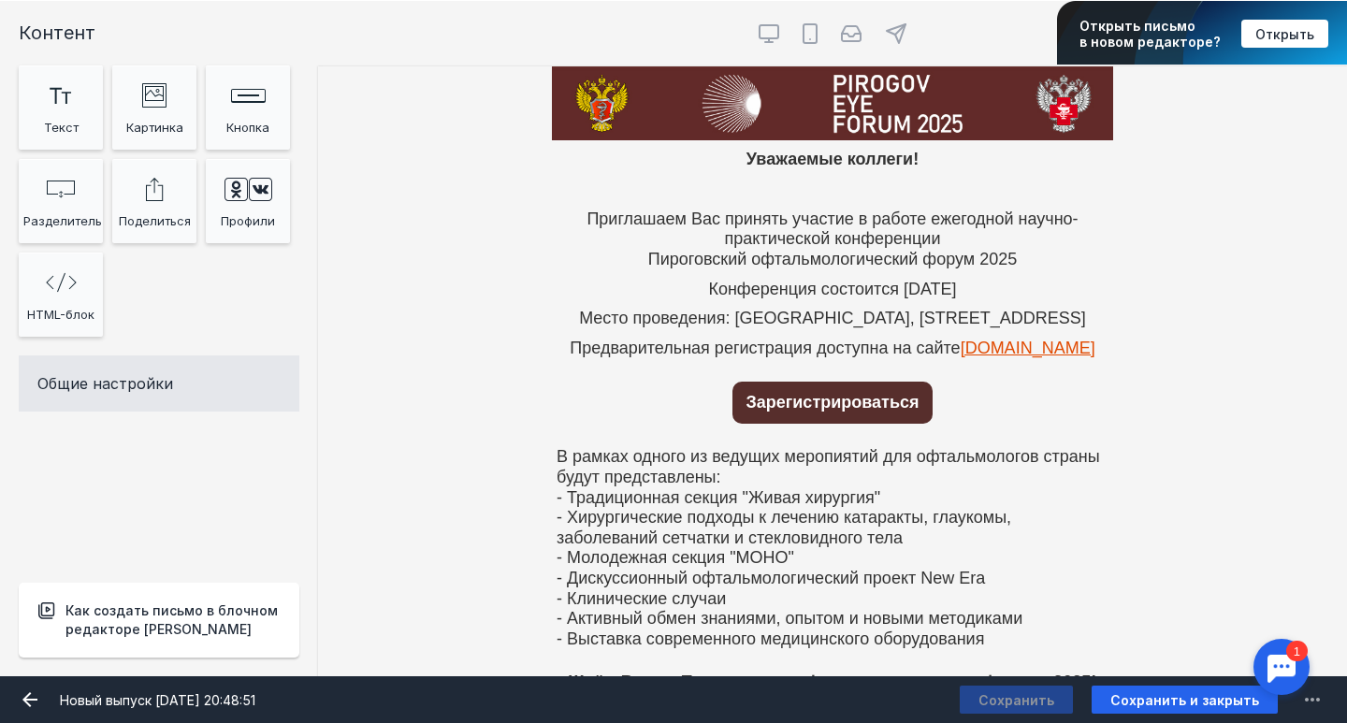
click at [1286, 660] on div at bounding box center [1281, 667] width 58 height 58
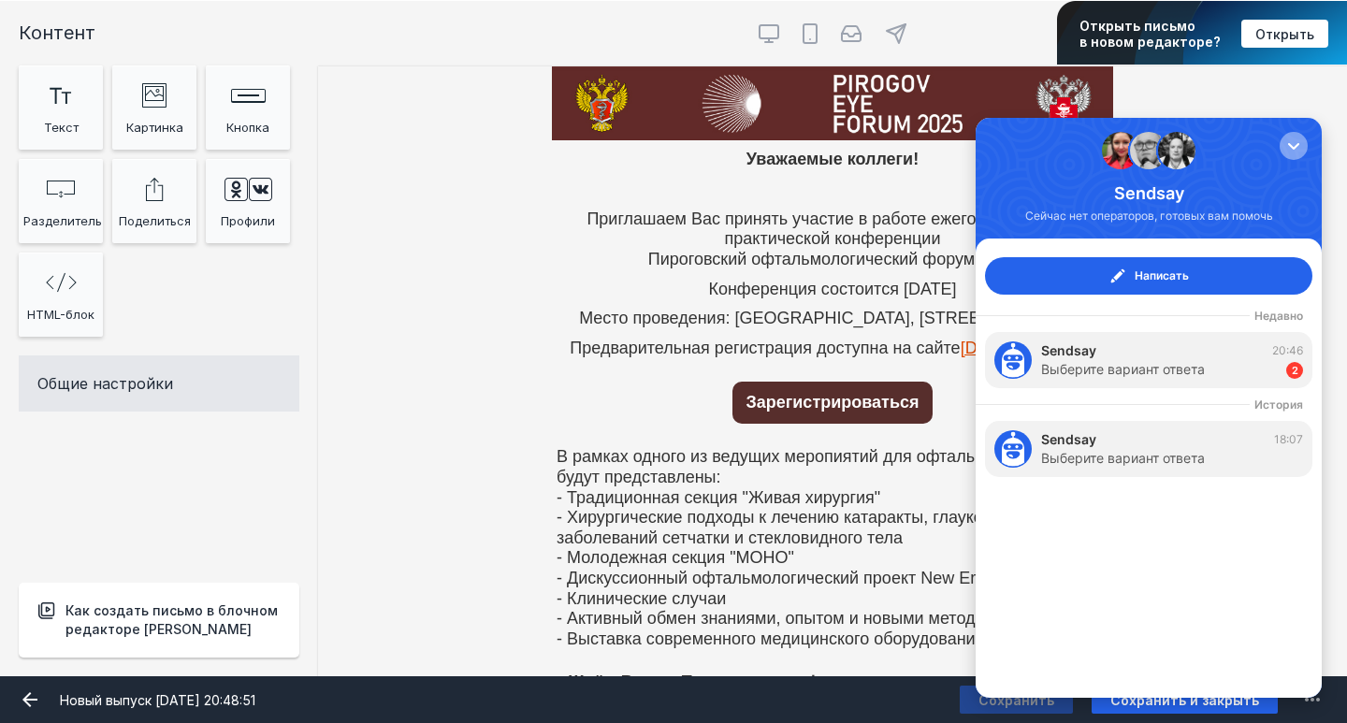
click at [1286, 154] on div "button" at bounding box center [1293, 146] width 19 height 19
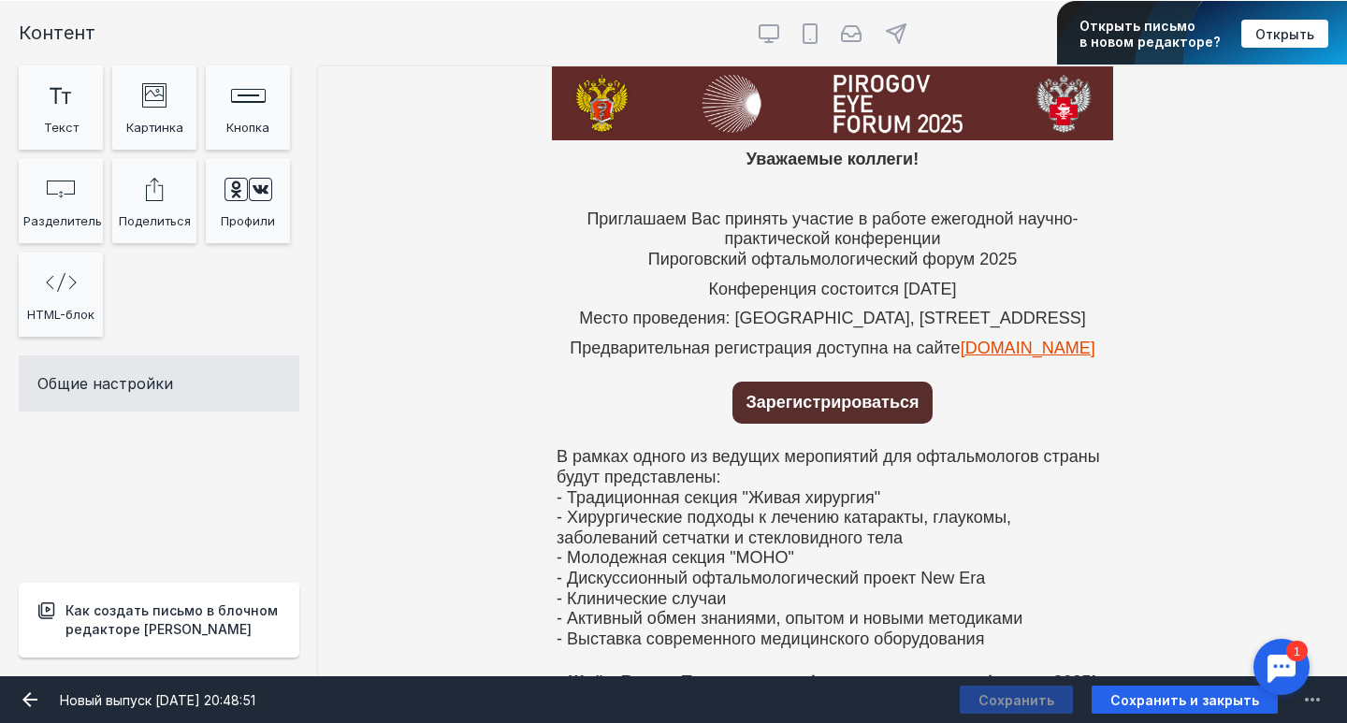
click at [1317, 716] on div "Новый выпуск [DATE] 20:48:51 Сохранить Сохранить и закрыть" at bounding box center [673, 699] width 1347 height 47
click at [1318, 698] on icon "submit" at bounding box center [1312, 700] width 15 height 4
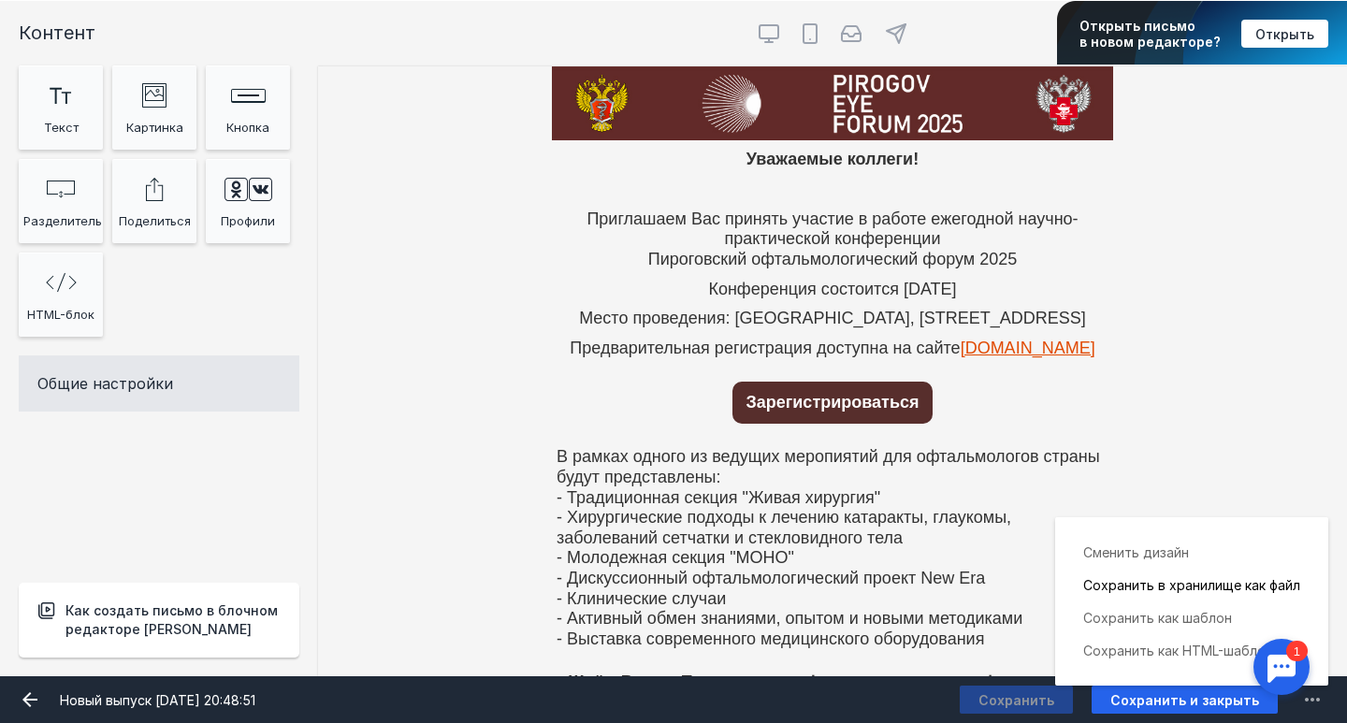
click at [1222, 582] on div "Сохранить в хранилище как файл" at bounding box center [1191, 585] width 217 height 33
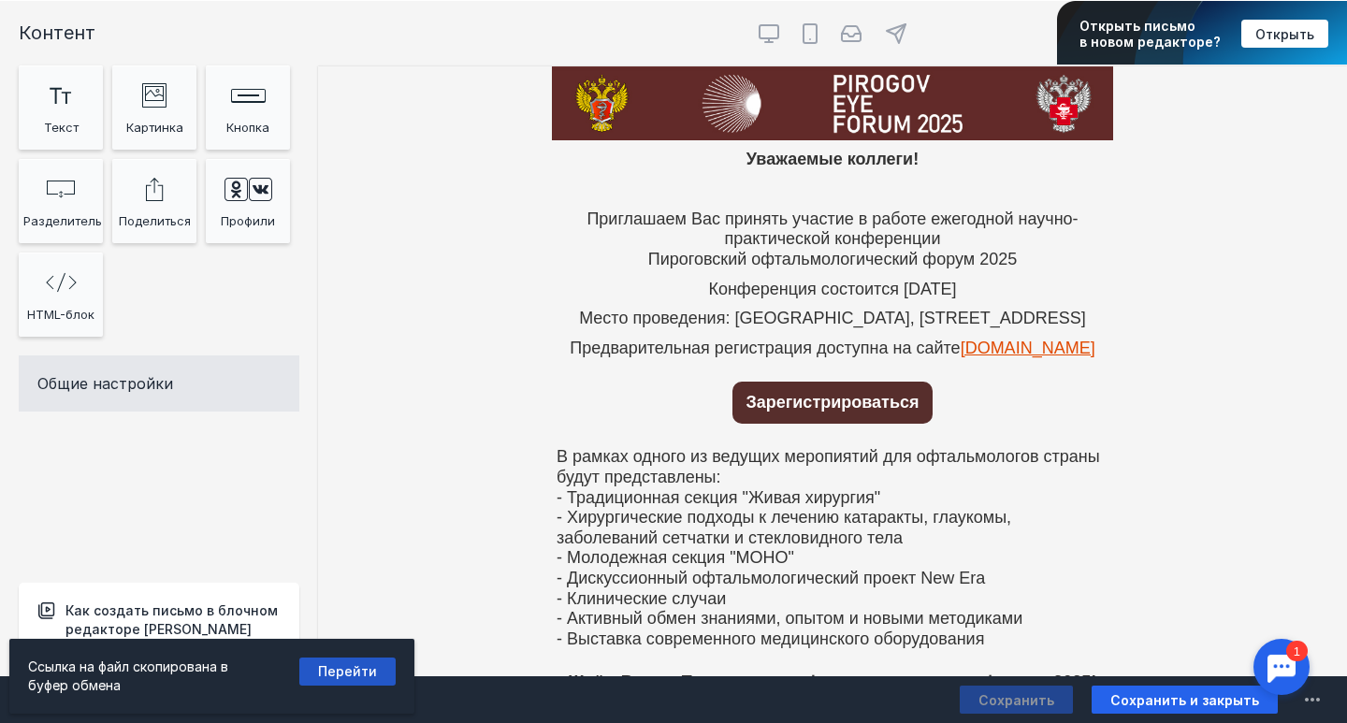
click at [361, 670] on link "Перейти" at bounding box center [347, 672] width 96 height 28
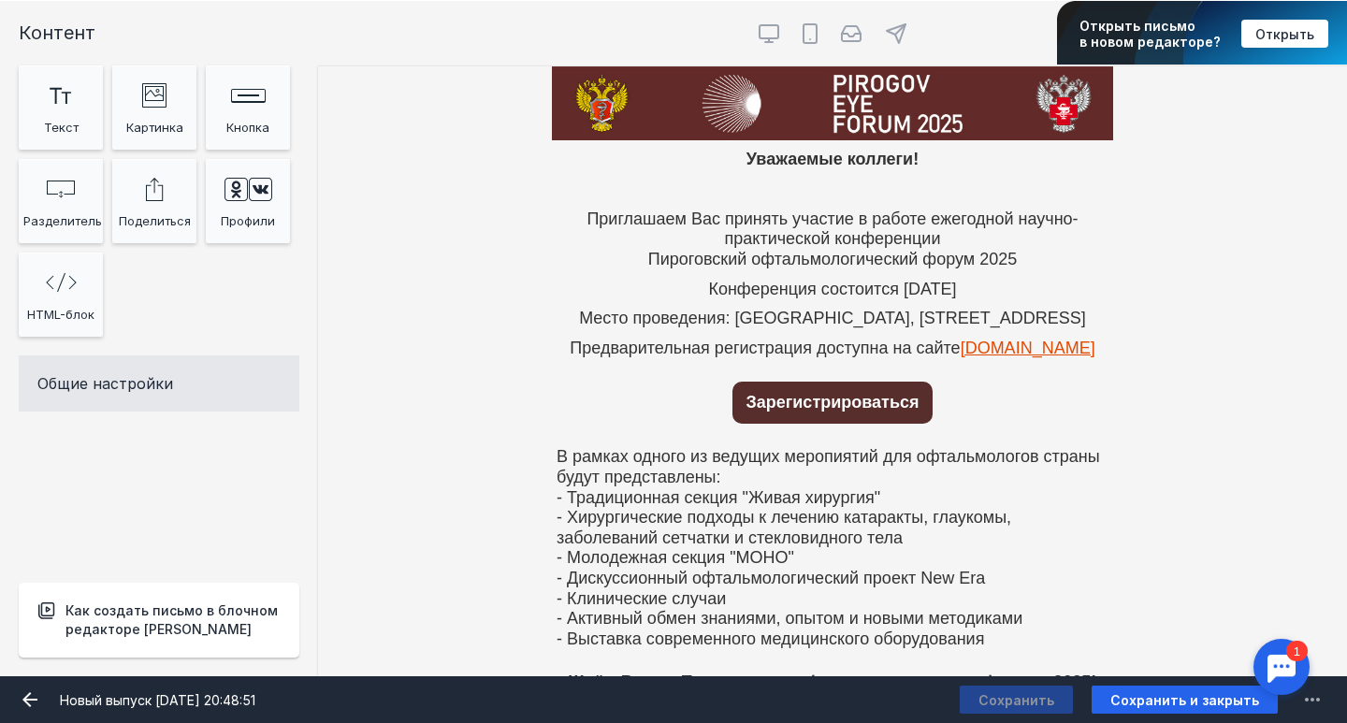
click at [1292, 49] on div "Открыть письмо в новом редакторе? Открыть" at bounding box center [1202, 33] width 290 height 65
click at [1290, 39] on span "Открыть" at bounding box center [1284, 34] width 59 height 16
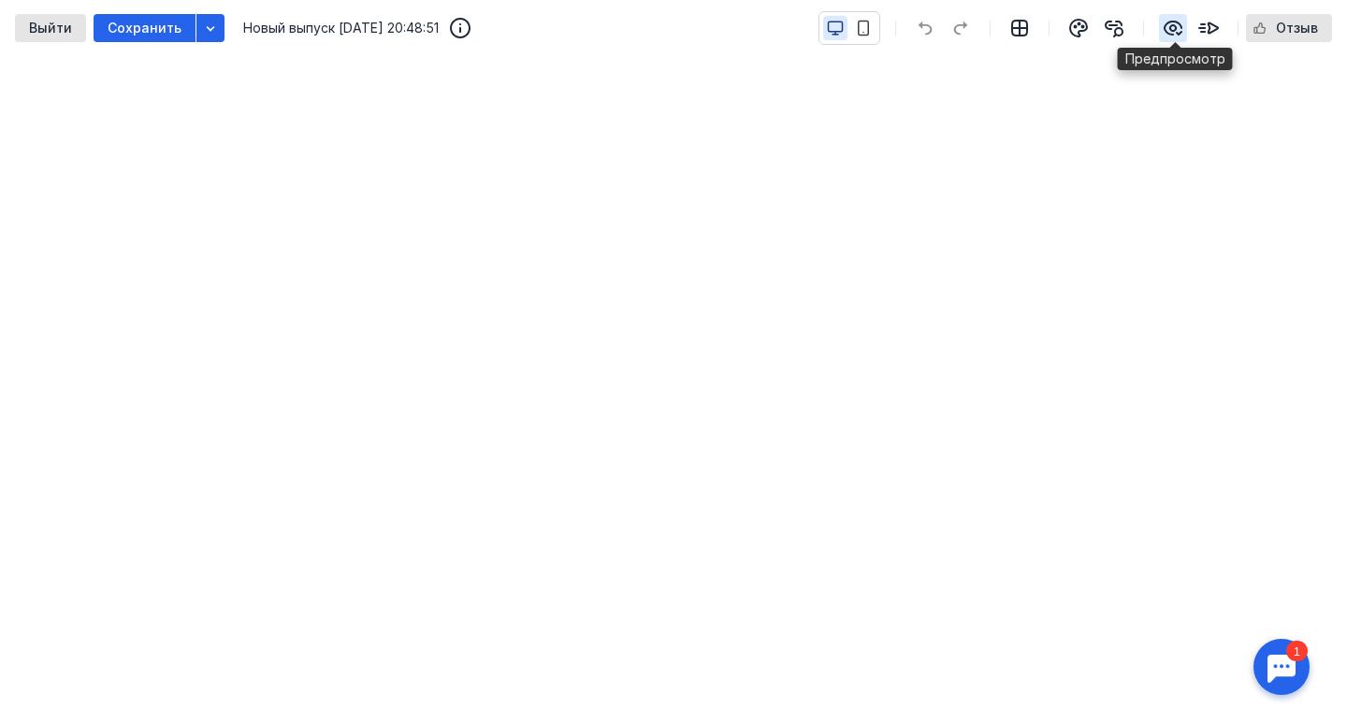
click at [1174, 24] on icon "button" at bounding box center [1173, 28] width 22 height 22
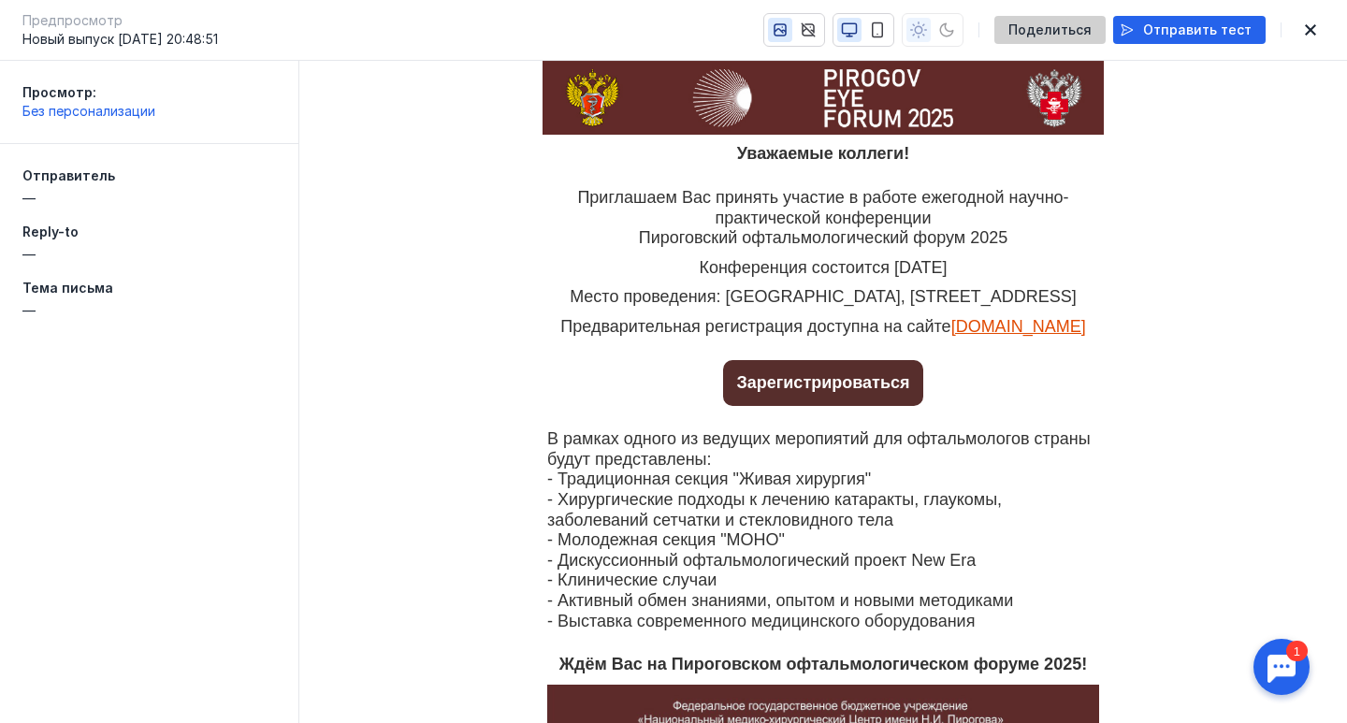
click at [1083, 30] on span "Поделиться" at bounding box center [1049, 30] width 83 height 16
click at [815, 28] on icon "button" at bounding box center [808, 29] width 13 height 13
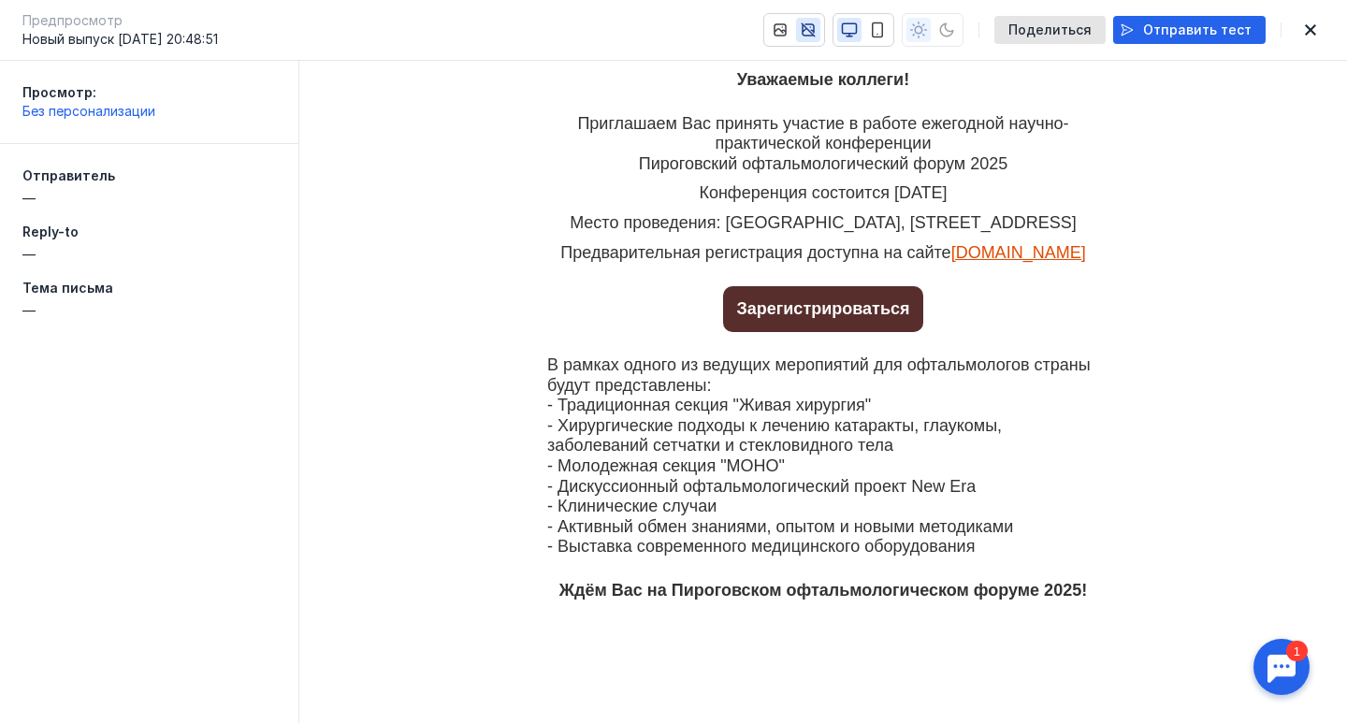
scroll to position [110, 0]
click at [786, 24] on icon "button" at bounding box center [779, 29] width 11 height 11
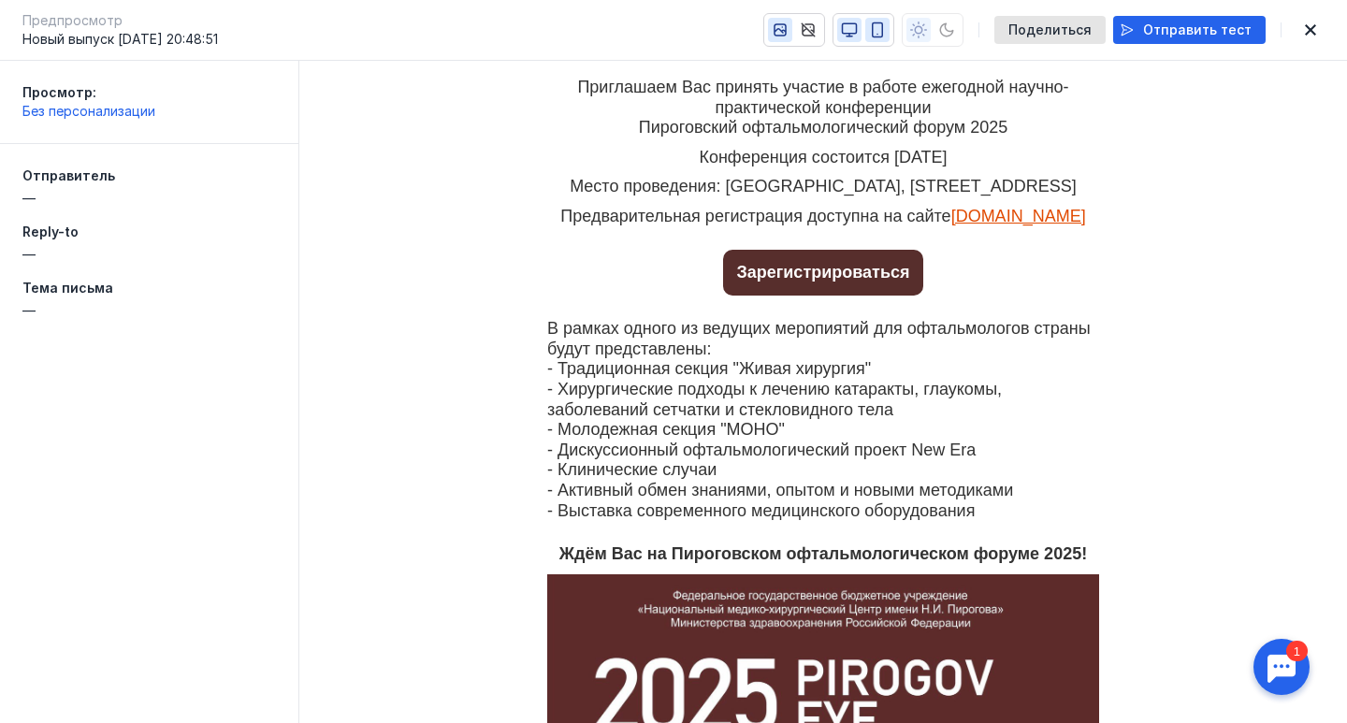
click at [880, 28] on button "button" at bounding box center [877, 30] width 24 height 24
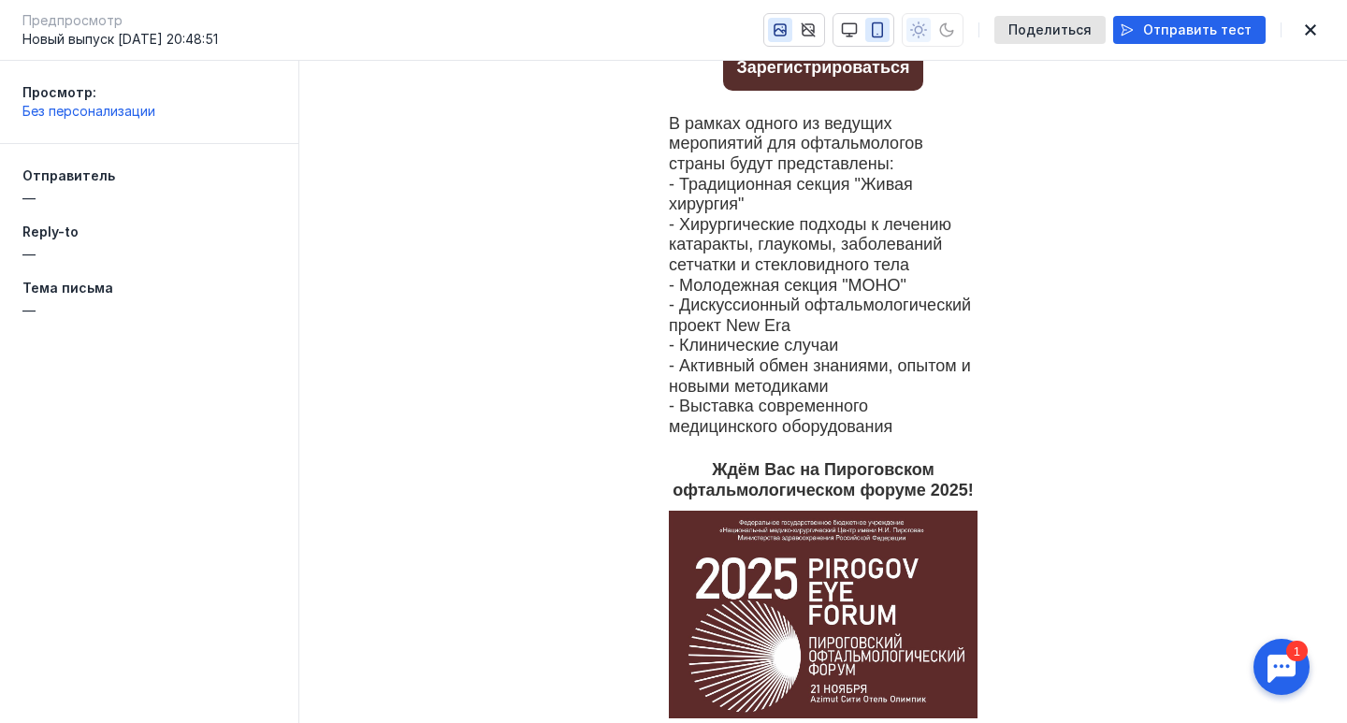
scroll to position [406, 0]
click at [786, 31] on icon "button" at bounding box center [780, 30] width 17 height 17
click at [858, 29] on icon "button" at bounding box center [849, 30] width 17 height 17
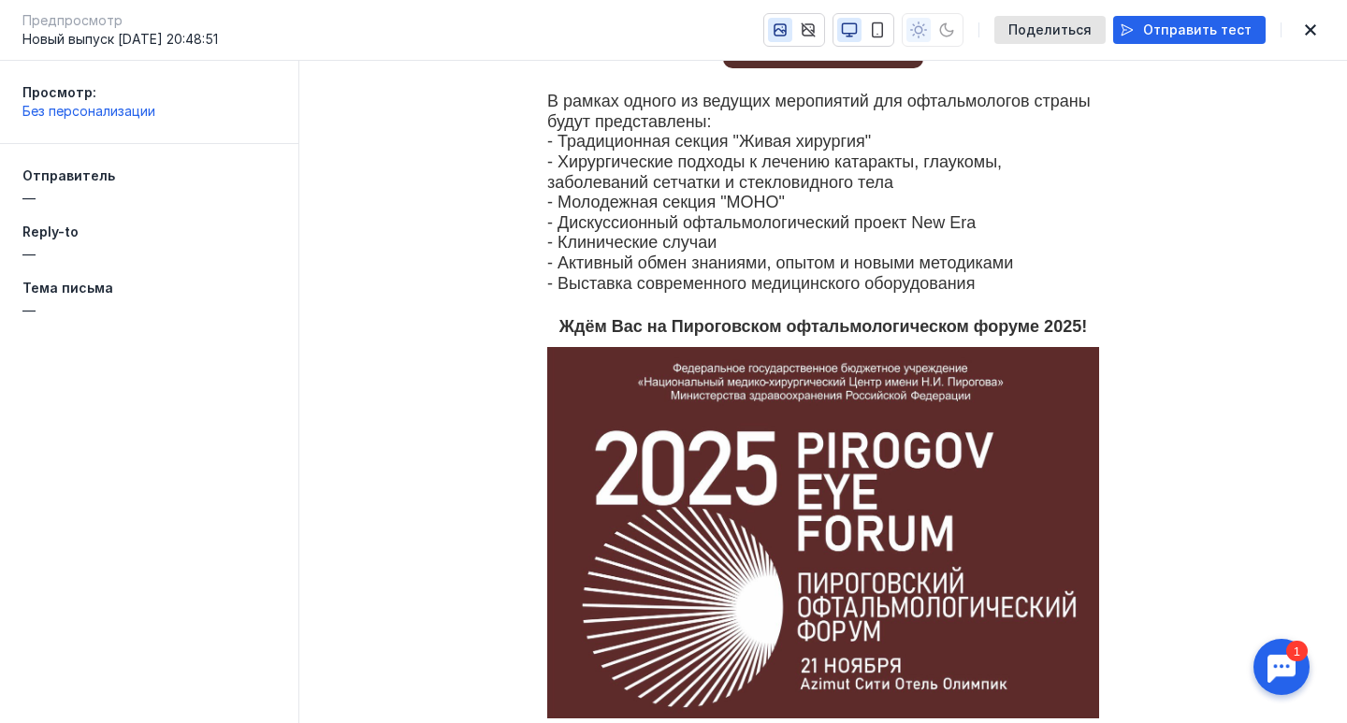
scroll to position [310, 0]
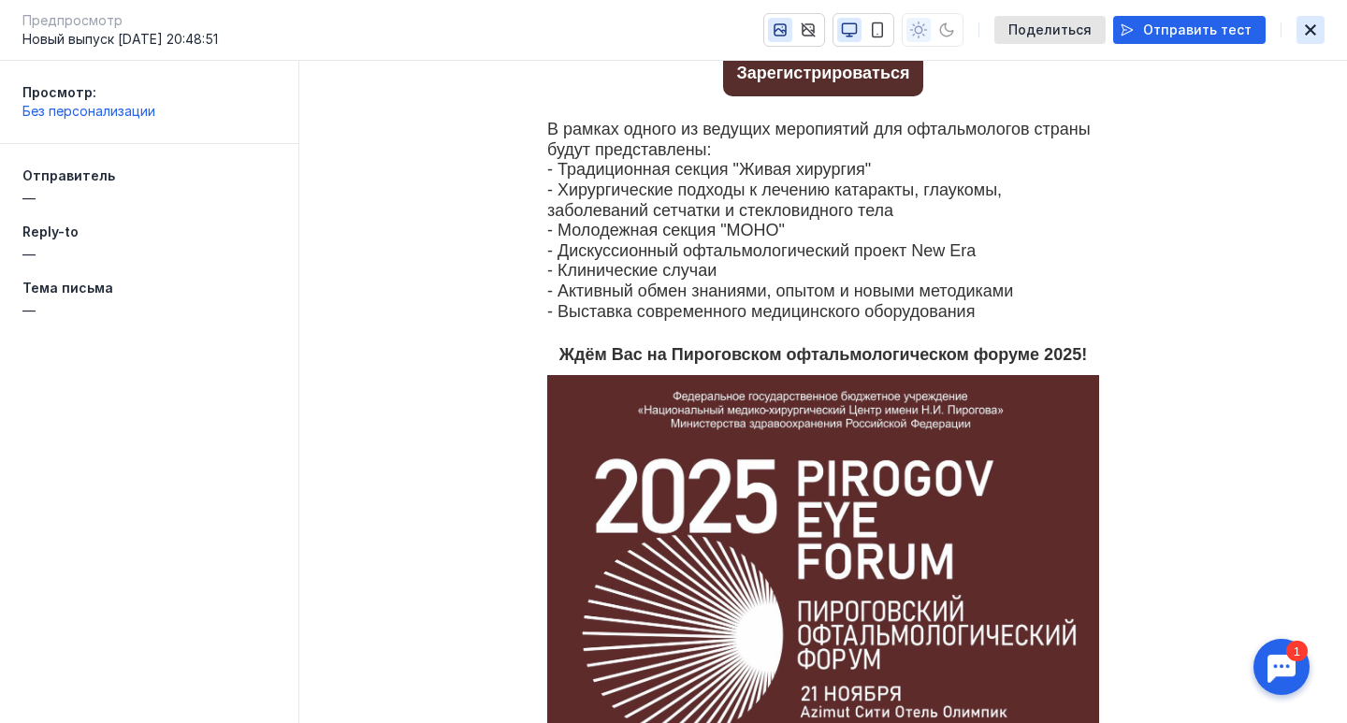
click at [1309, 36] on icon "button" at bounding box center [1310, 29] width 22 height 15
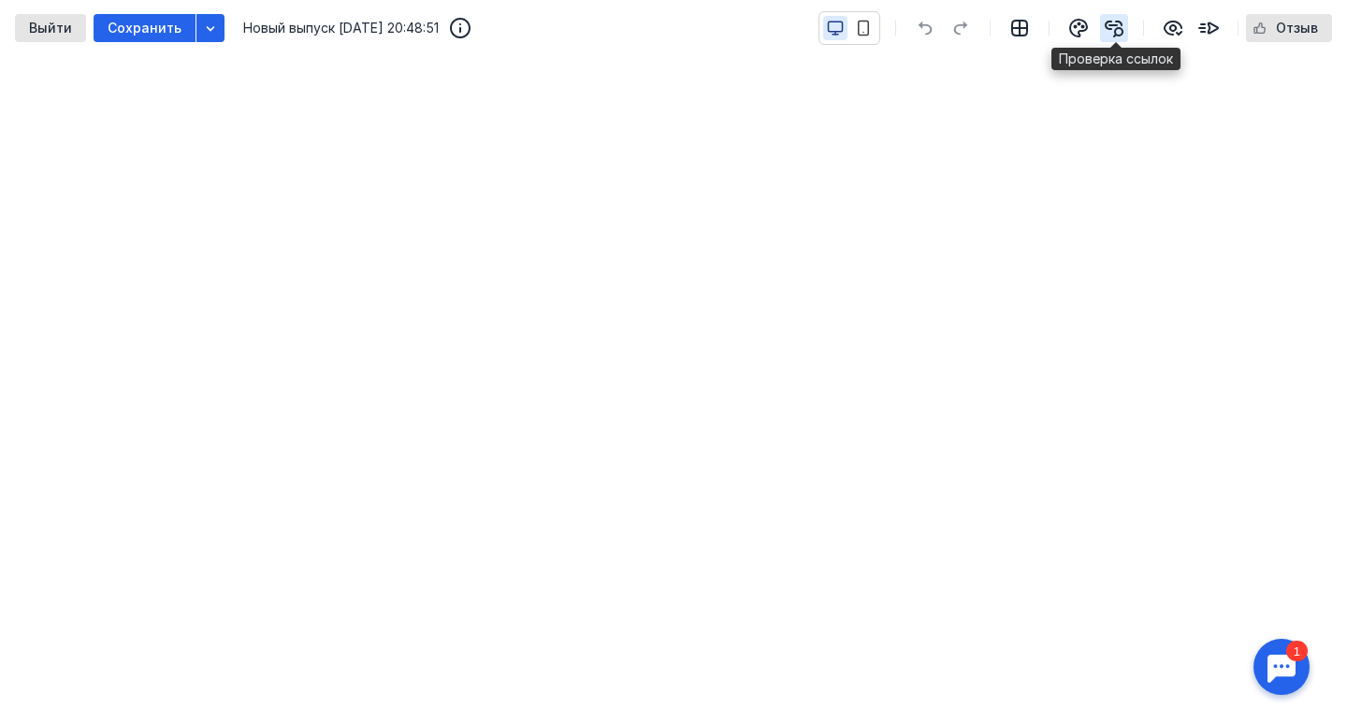
click at [1108, 25] on icon "button" at bounding box center [1114, 29] width 17 height 15
click at [226, 36] on div "Выйти Сохранить Новый выпуск [DATE] 20:48:51 Отзыв" at bounding box center [673, 28] width 1347 height 56
click at [215, 36] on div "button" at bounding box center [210, 28] width 28 height 28
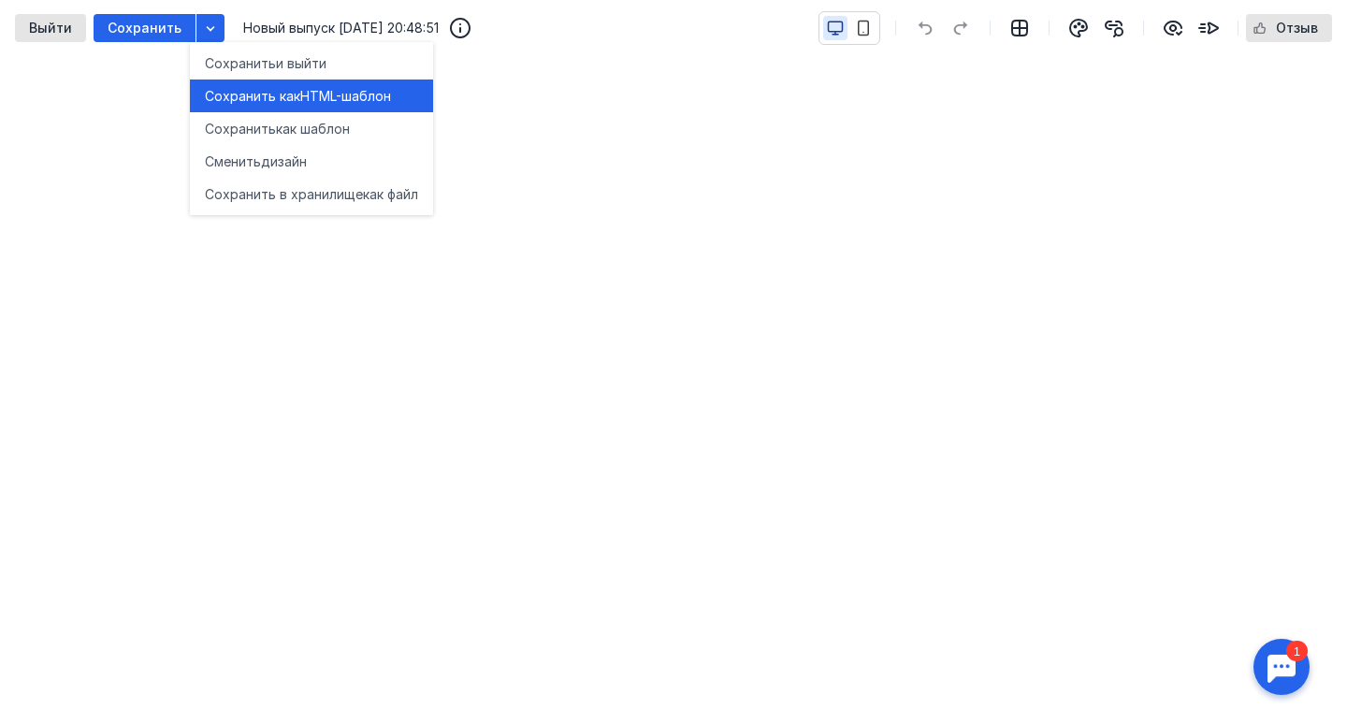
click at [254, 88] on span "Сохранить как" at bounding box center [252, 96] width 95 height 19
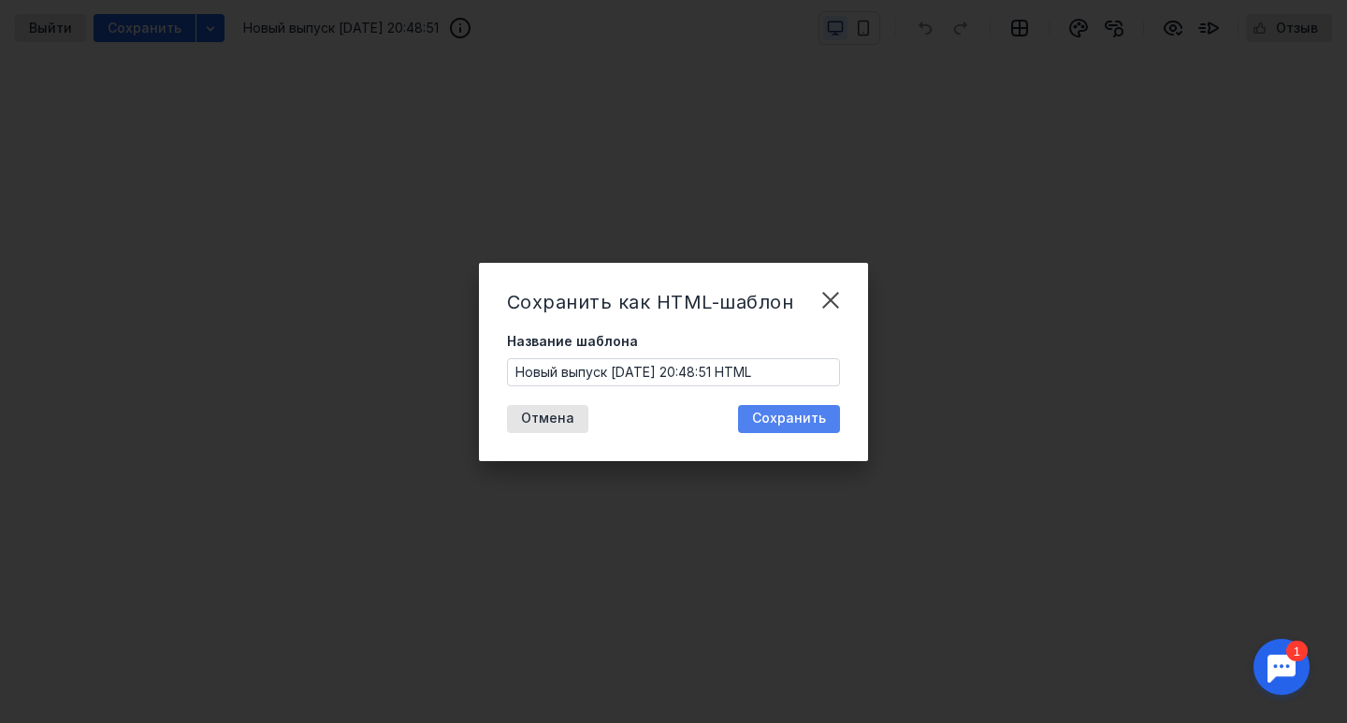
click at [794, 411] on span "Сохранить" at bounding box center [789, 419] width 74 height 16
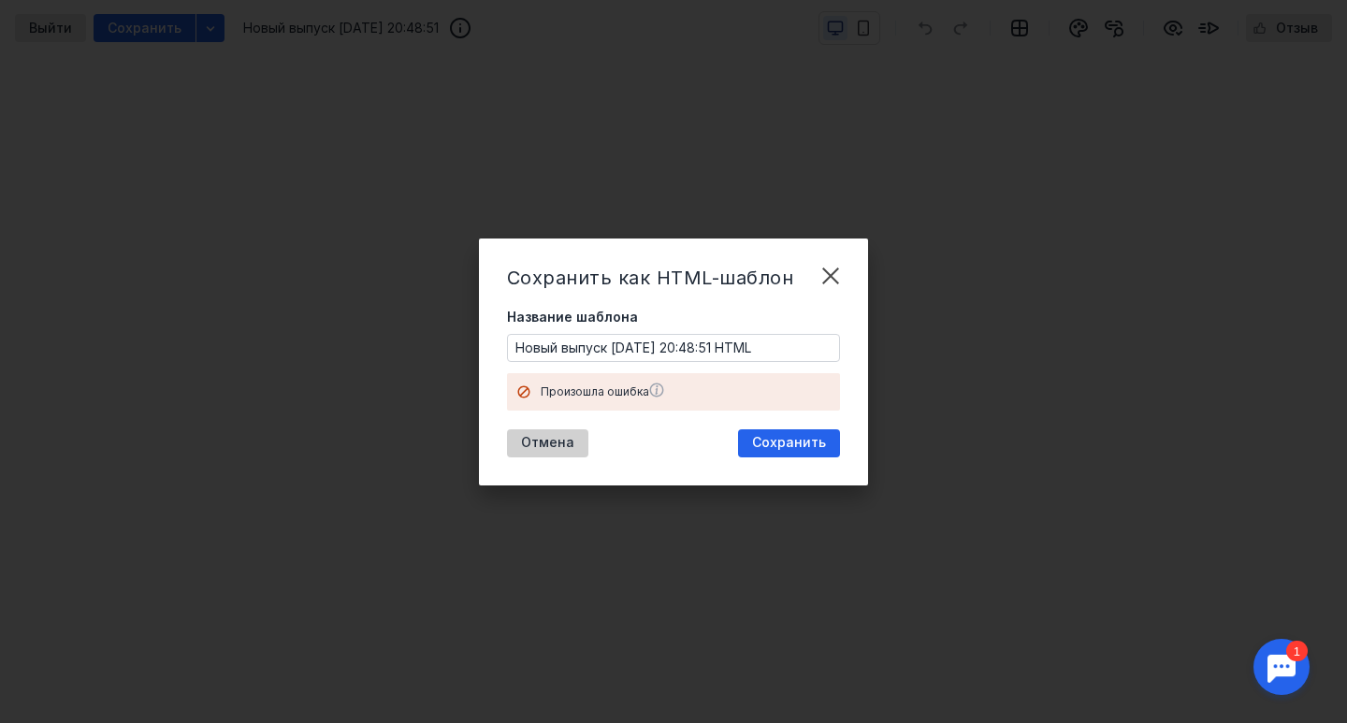
click at [571, 442] on span "Отмена" at bounding box center [547, 443] width 53 height 16
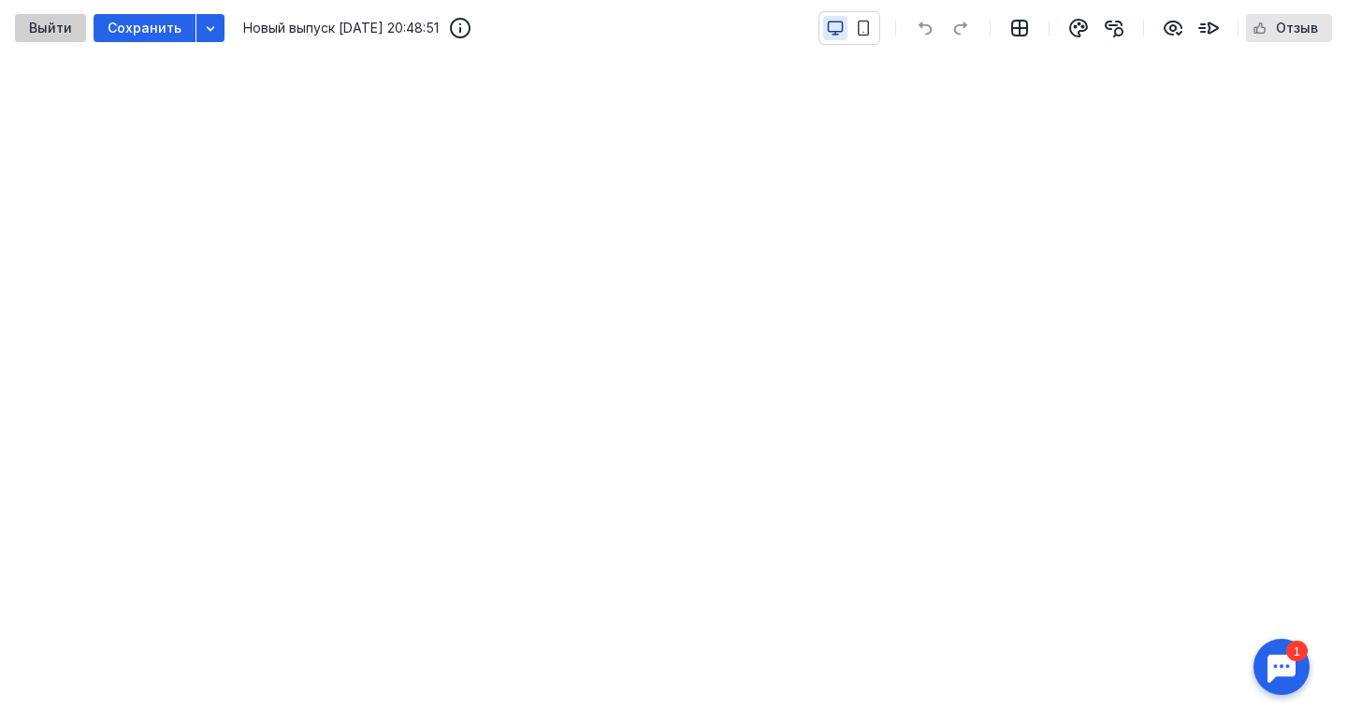
click at [54, 38] on div "Выйти" at bounding box center [50, 28] width 71 height 28
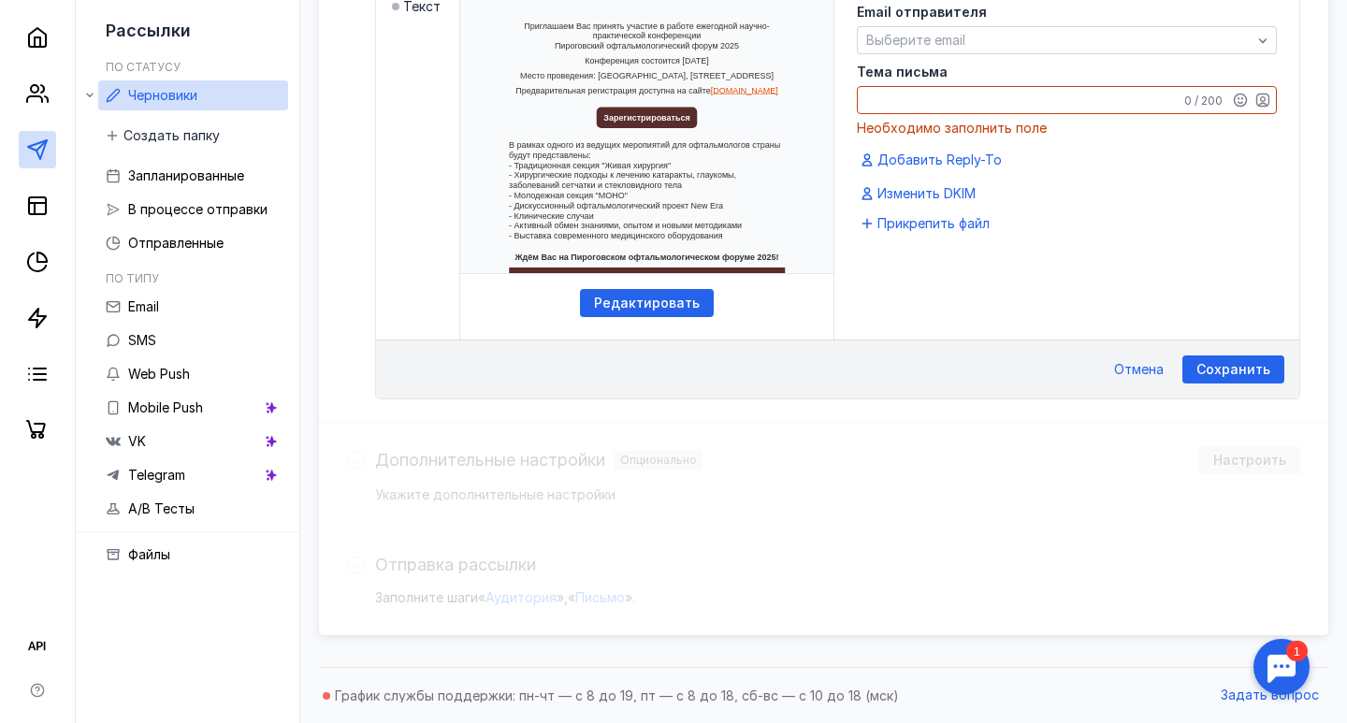
scroll to position [624, 0]
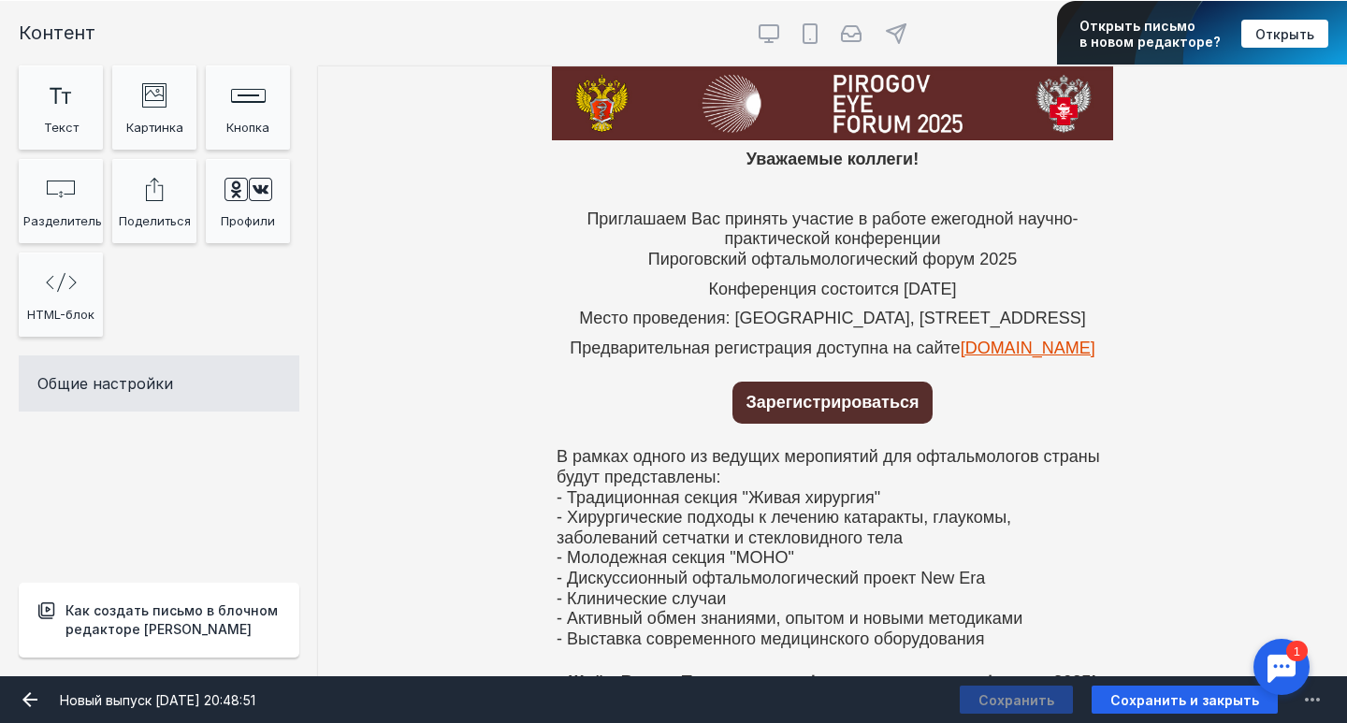
click at [745, 34] on div at bounding box center [832, 33] width 1029 height 47
click at [774, 35] on icon at bounding box center [769, 33] width 22 height 22
click at [760, 22] on input "radio" at bounding box center [754, 16] width 12 height 12
radio input "true"
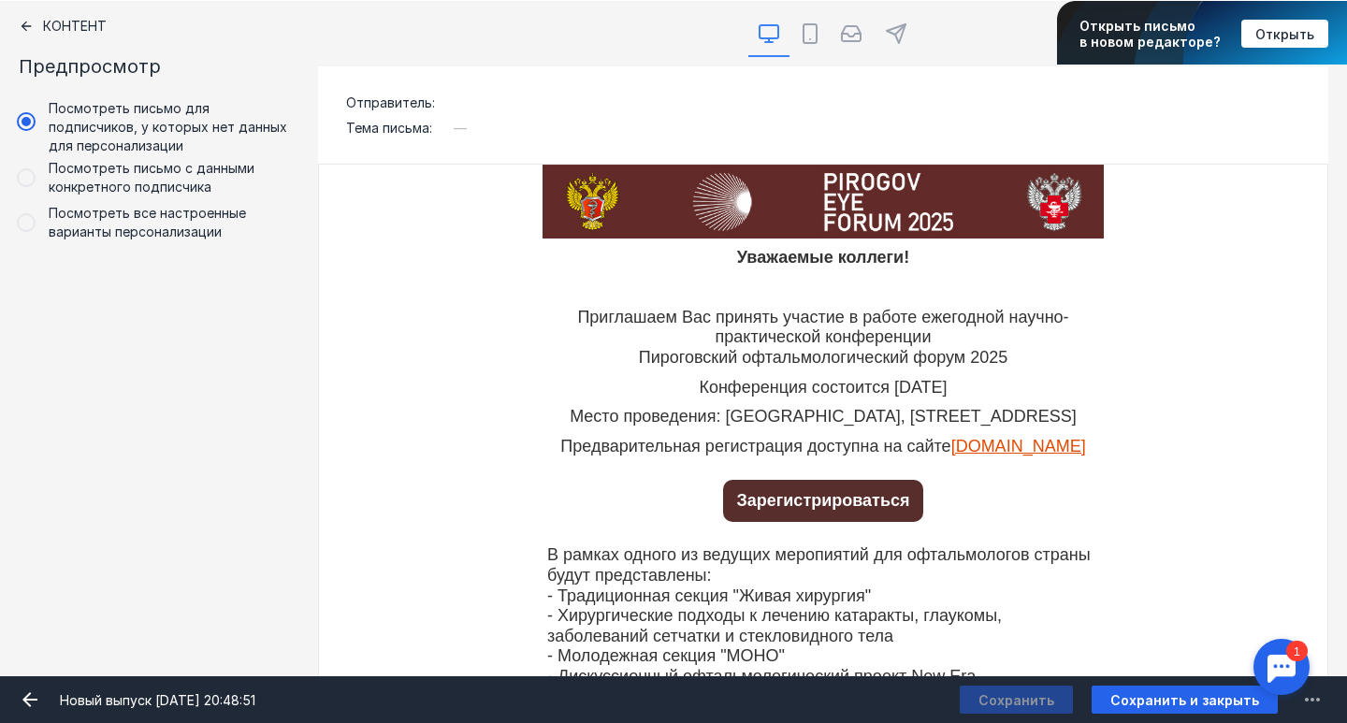
scroll to position [29, 0]
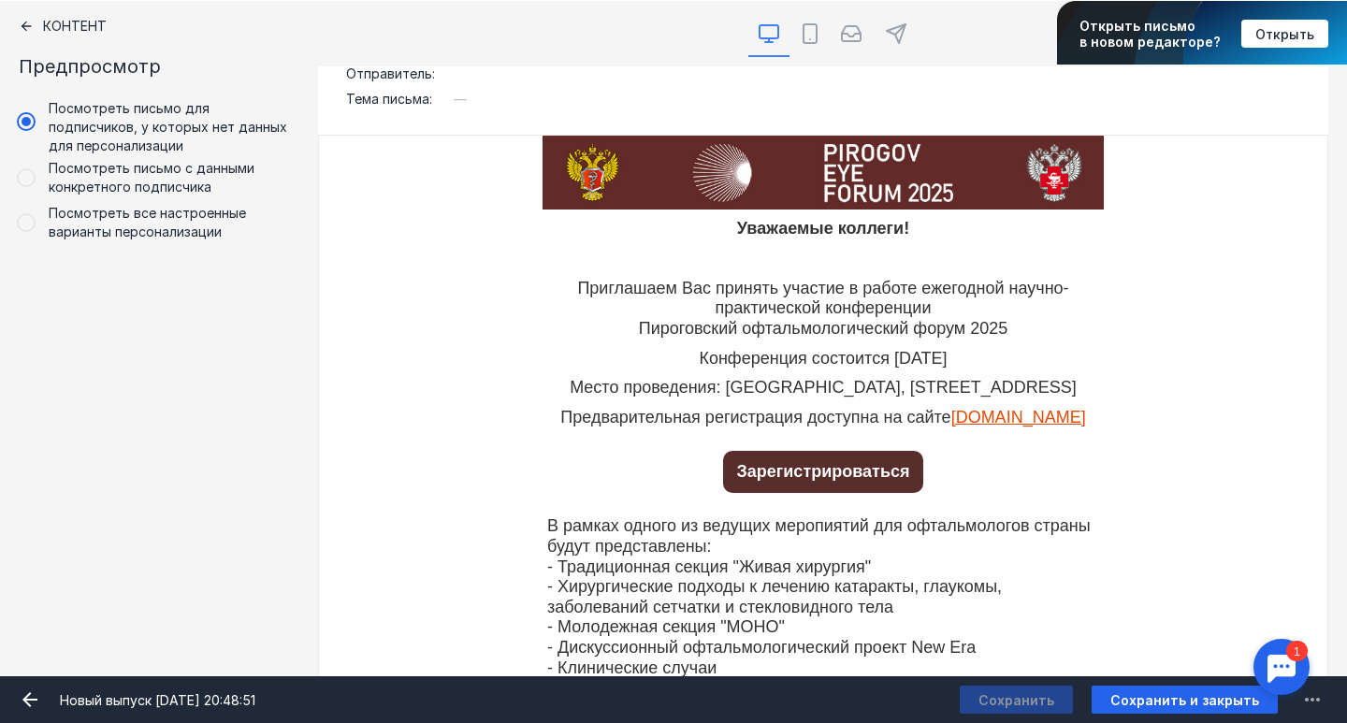
click at [29, 30] on icon at bounding box center [26, 26] width 15 height 15
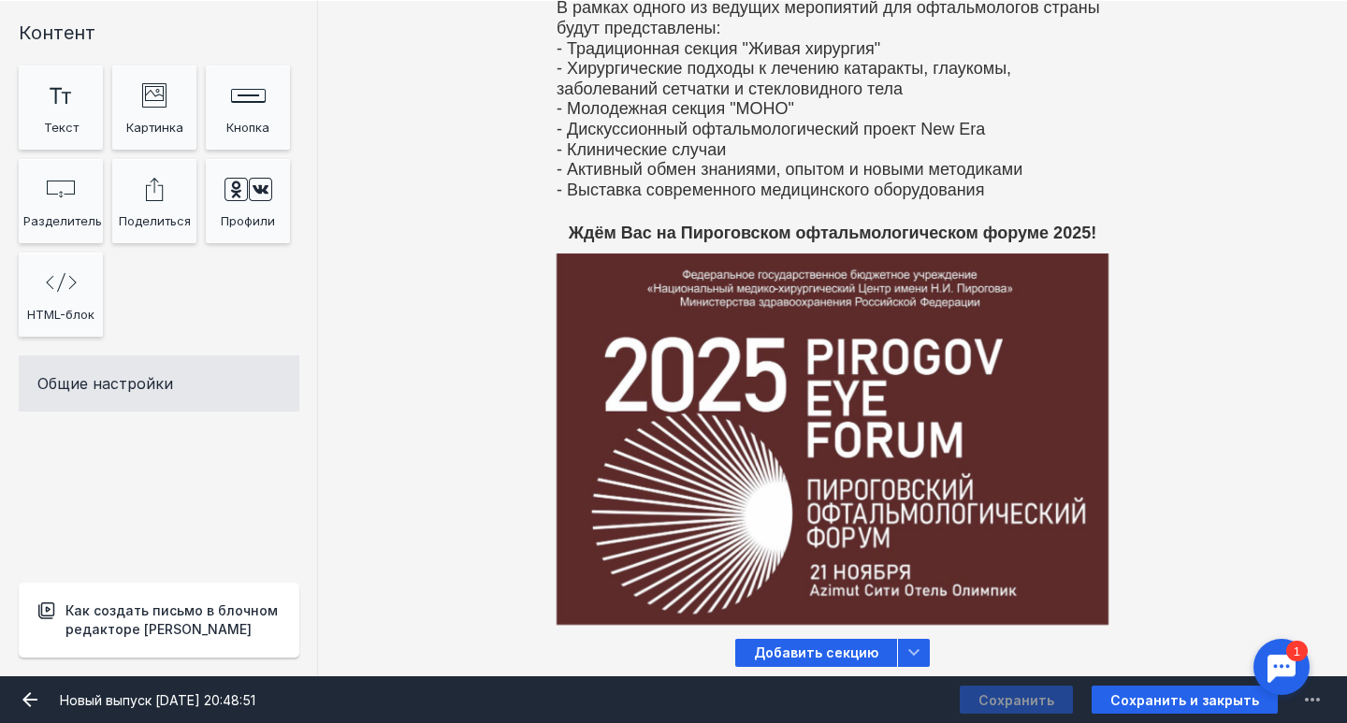
scroll to position [477, 0]
click at [912, 657] on icon at bounding box center [914, 653] width 22 height 22
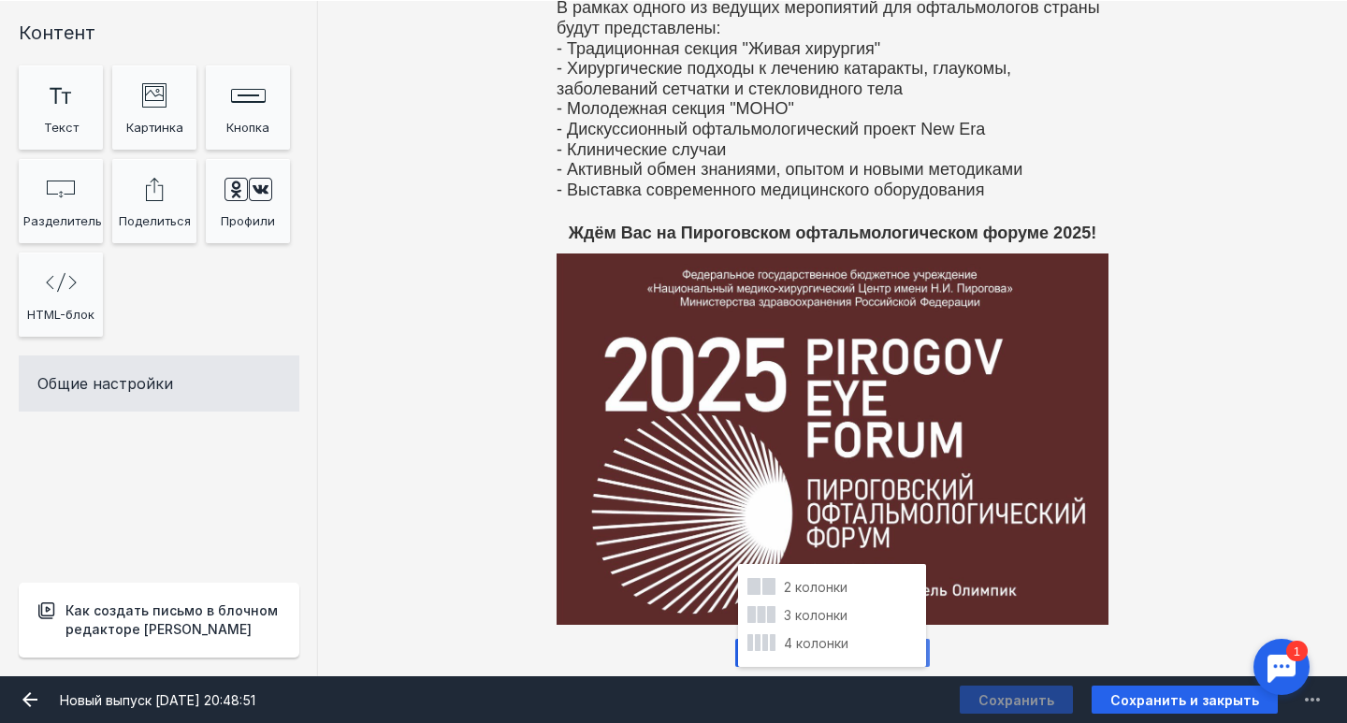
click at [912, 657] on icon at bounding box center [914, 653] width 22 height 22
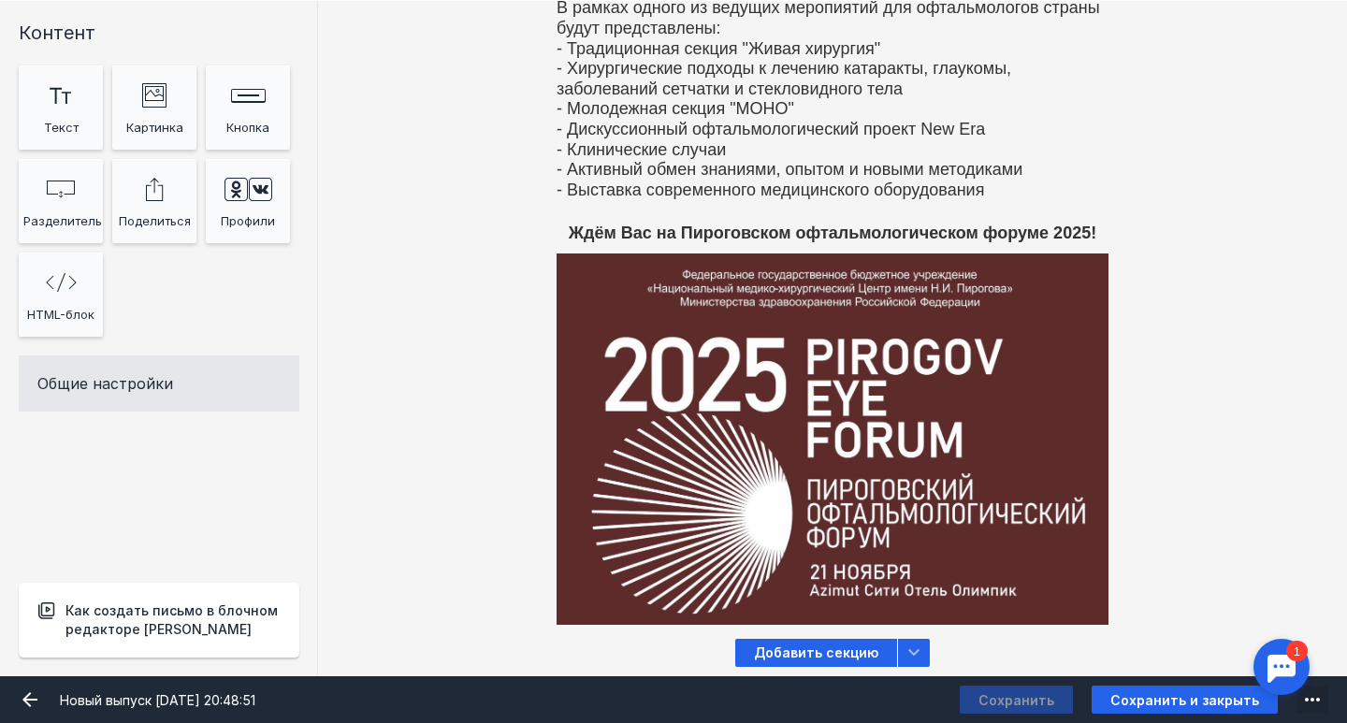
click at [1313, 691] on icon "submit" at bounding box center [1312, 699] width 22 height 22
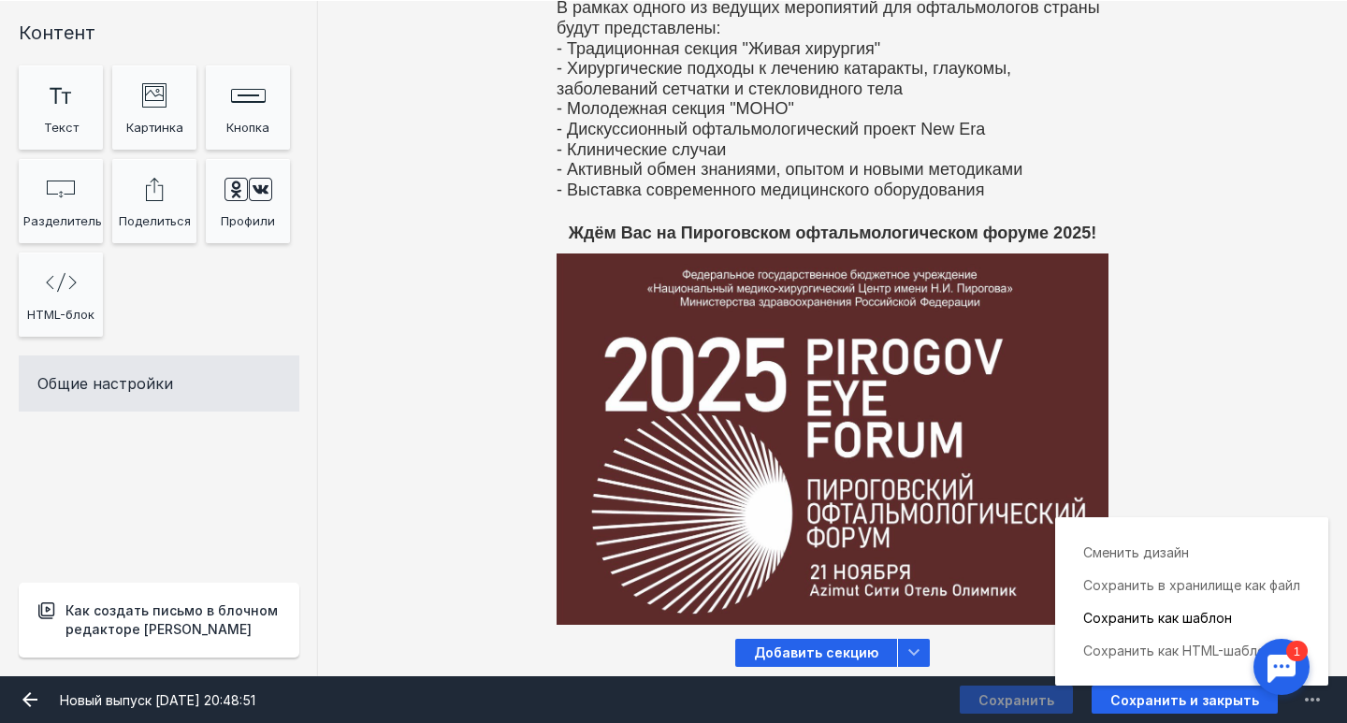
click at [1176, 608] on div "Сохранить как шаблон" at bounding box center [1191, 617] width 217 height 33
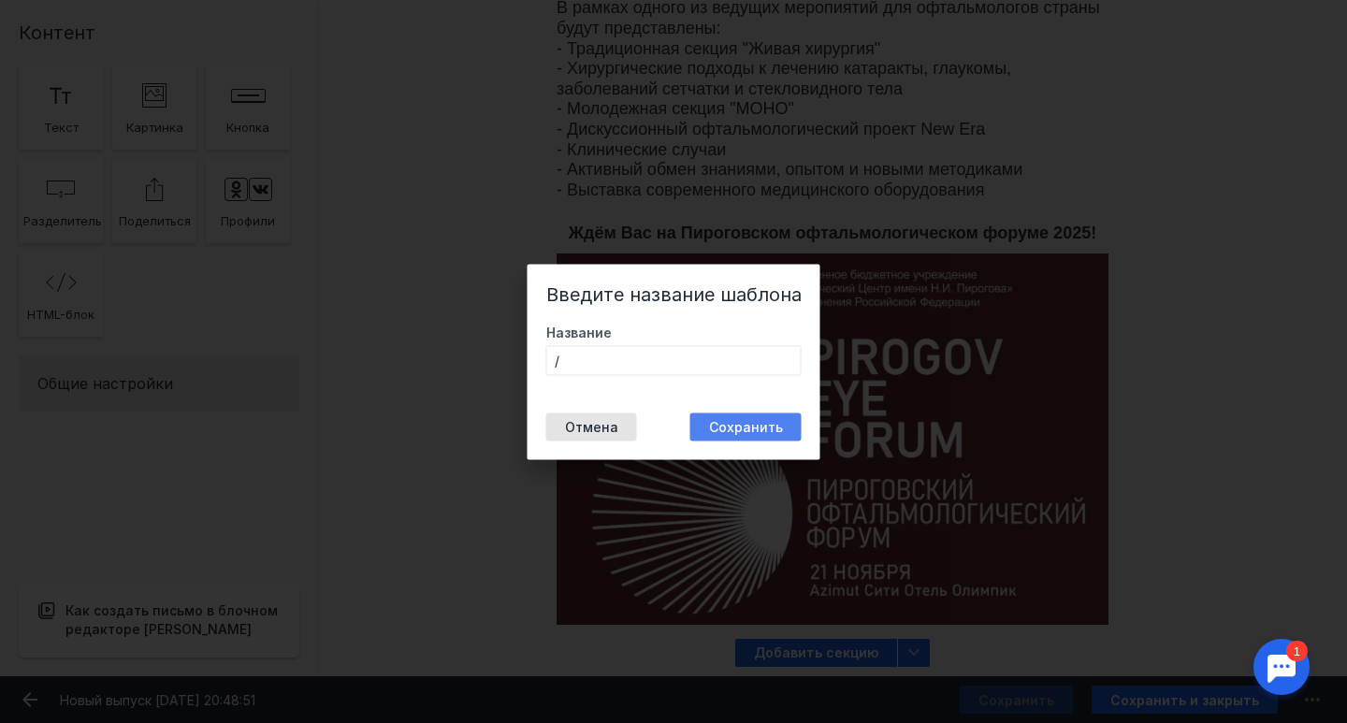
type input "/"
click at [772, 426] on button "Сохранить" at bounding box center [745, 426] width 111 height 28
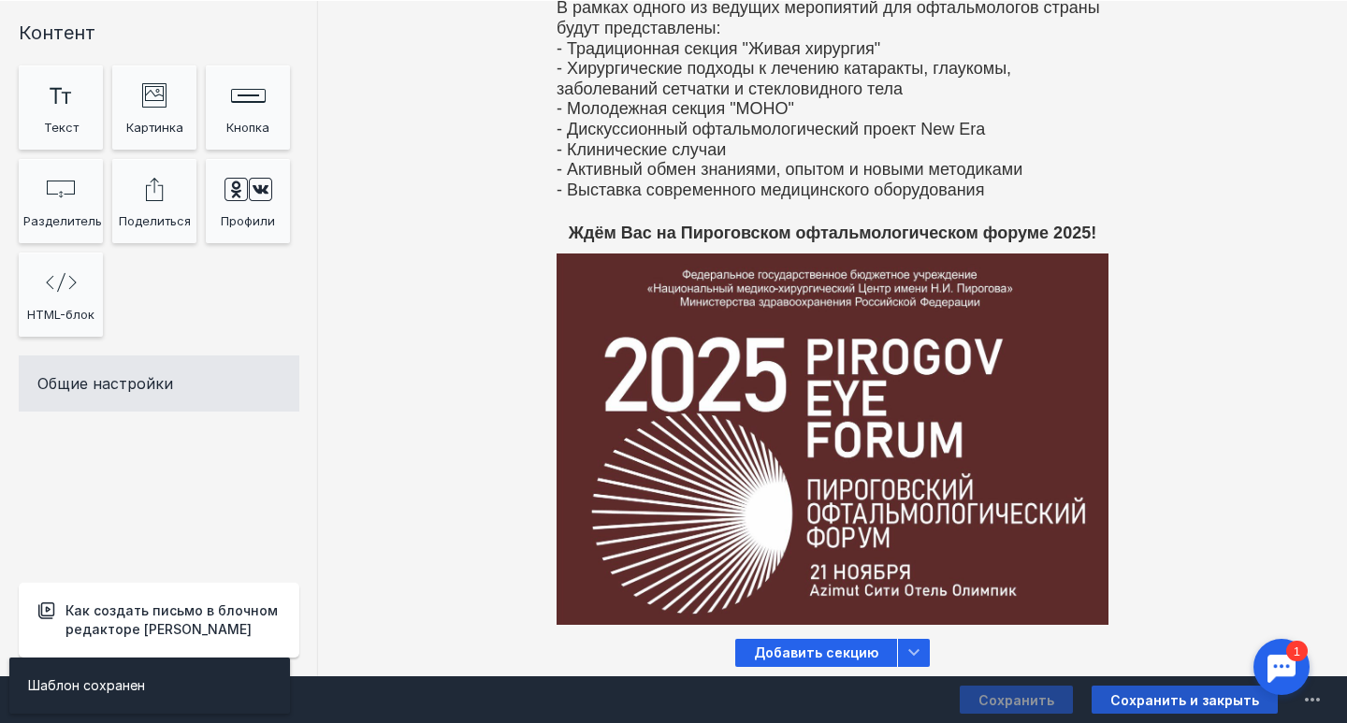
click at [1205, 709] on button "Сохранить и закрыть" at bounding box center [1185, 700] width 186 height 28
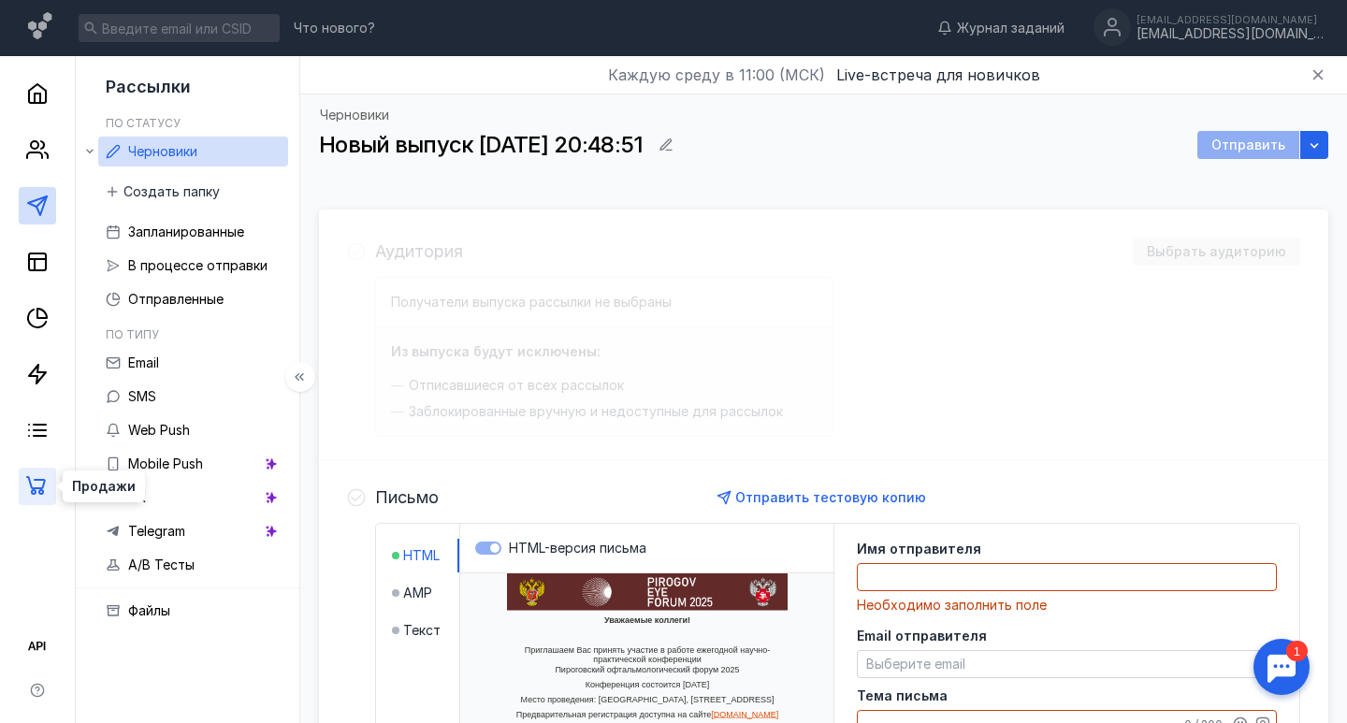
click at [36, 485] on icon at bounding box center [37, 486] width 22 height 22
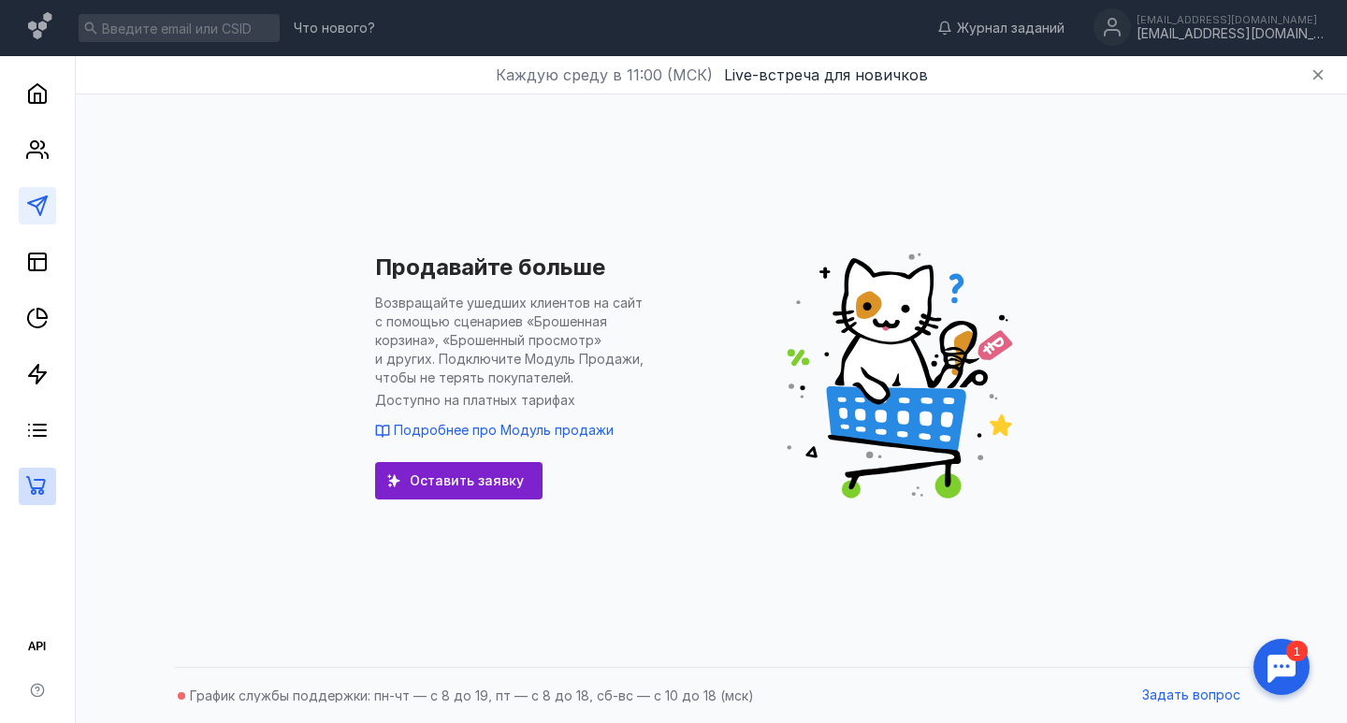
click at [24, 210] on link at bounding box center [37, 205] width 37 height 37
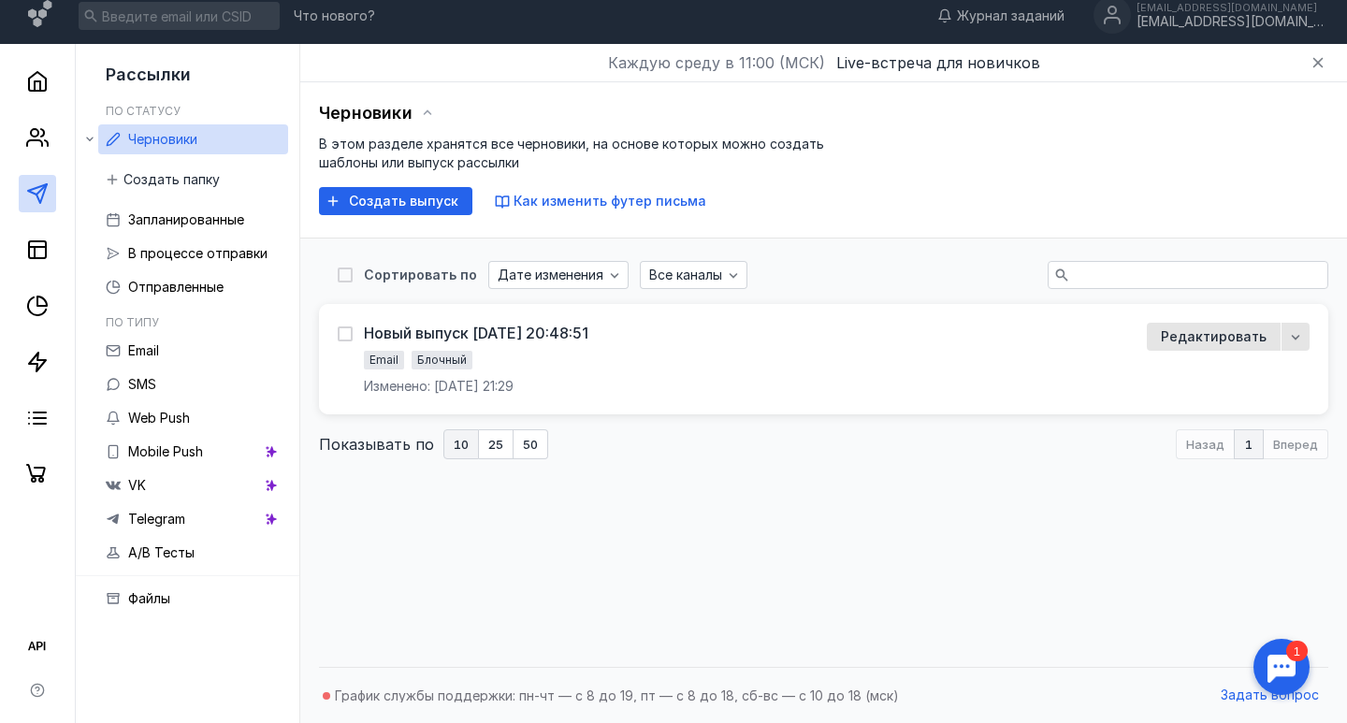
scroll to position [12, 0]
click at [1295, 344] on div "button" at bounding box center [1295, 336] width 19 height 19
click at [588, 343] on div "Новый выпуск [DATE] 20:48:51 Email Блочный Изменено: [DATE] 21:29" at bounding box center [476, 359] width 224 height 73
click at [588, 334] on div "Новый выпуск [DATE] 20:48:51" at bounding box center [476, 333] width 224 height 19
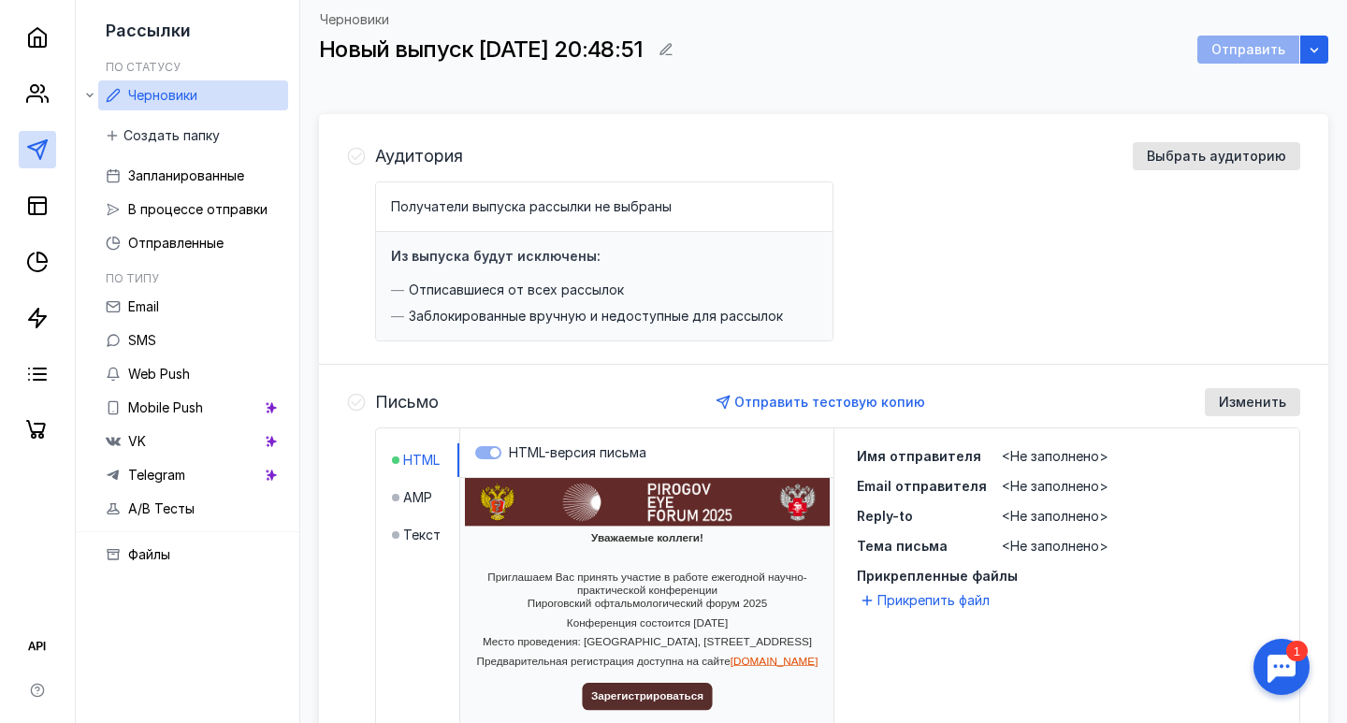
scroll to position [107, 0]
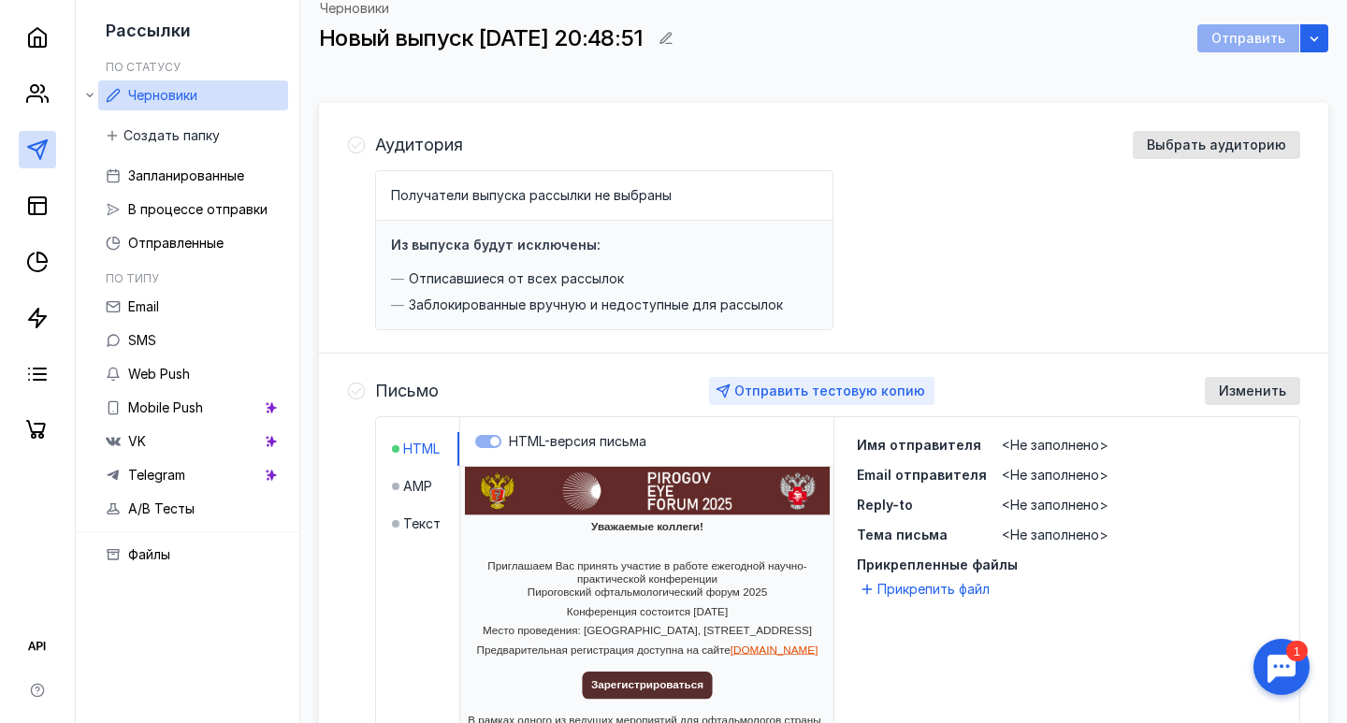
click at [844, 387] on span "Отправить тестовую копию" at bounding box center [829, 391] width 191 height 16
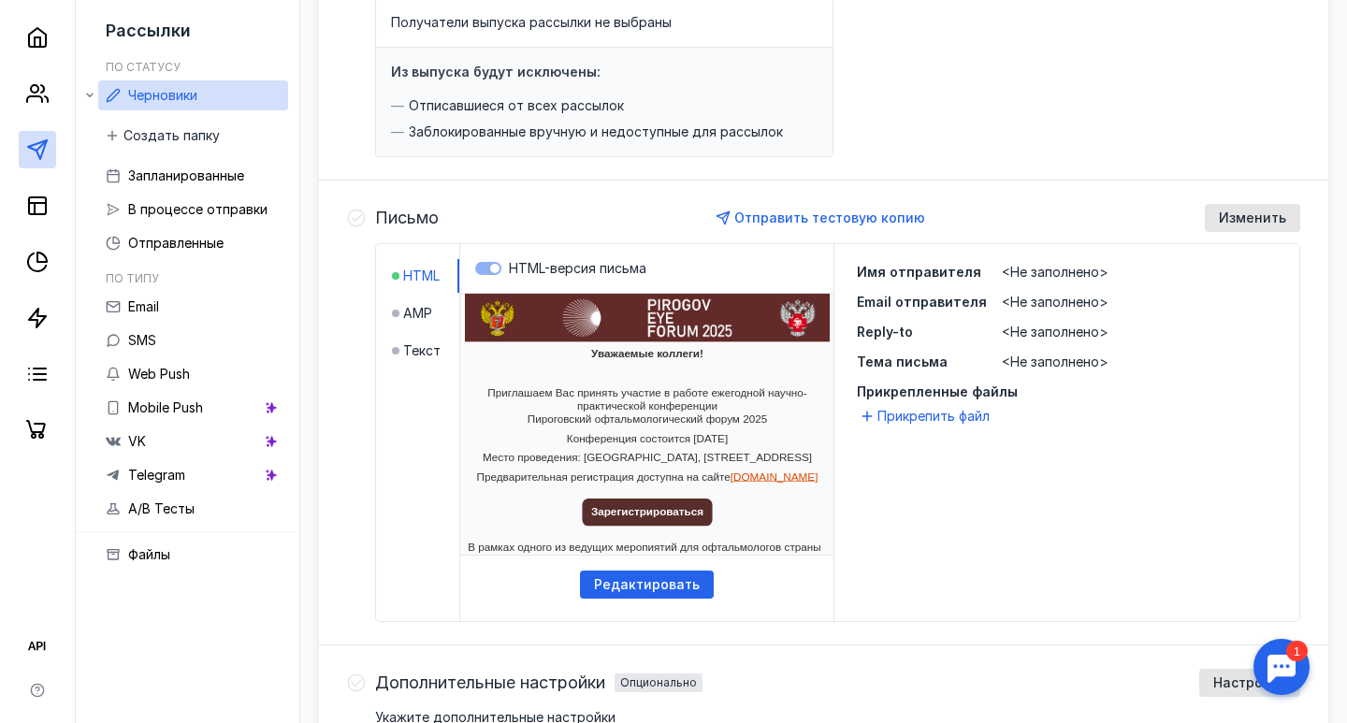
scroll to position [304, 0]
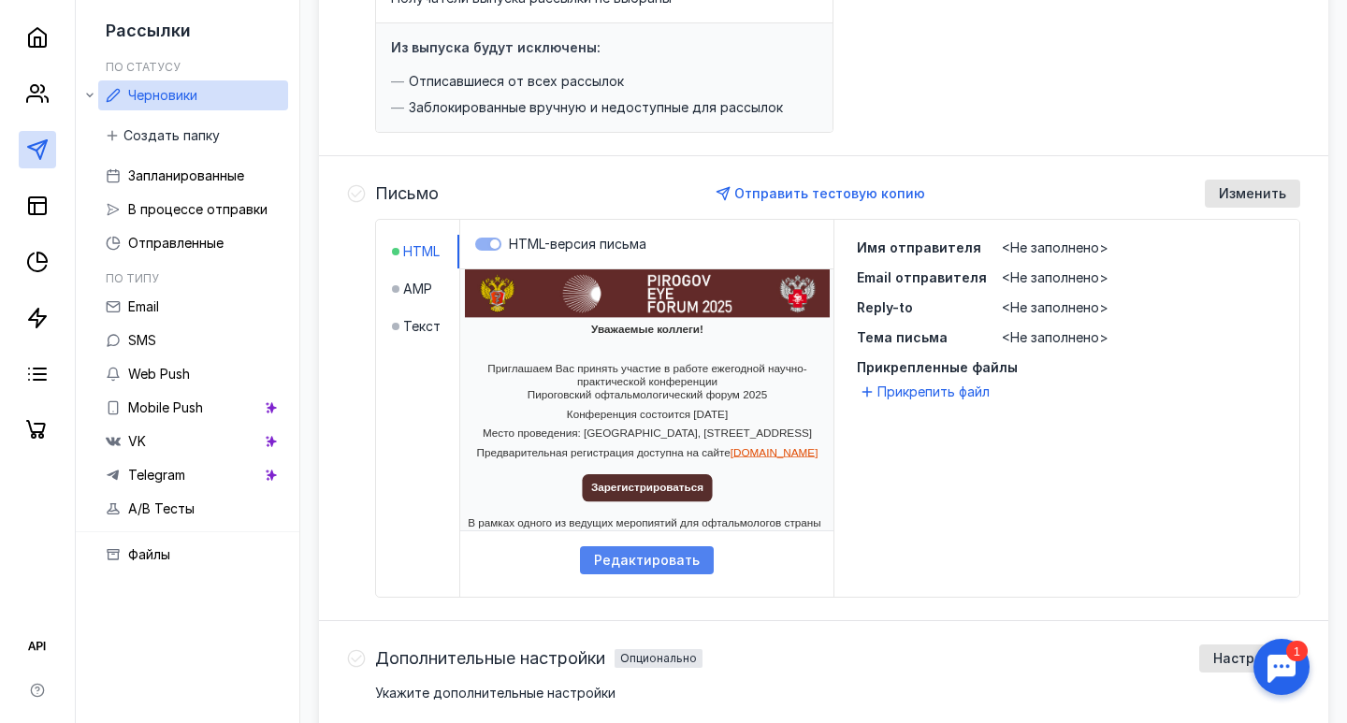
click at [661, 559] on span "Редактировать" at bounding box center [647, 561] width 106 height 16
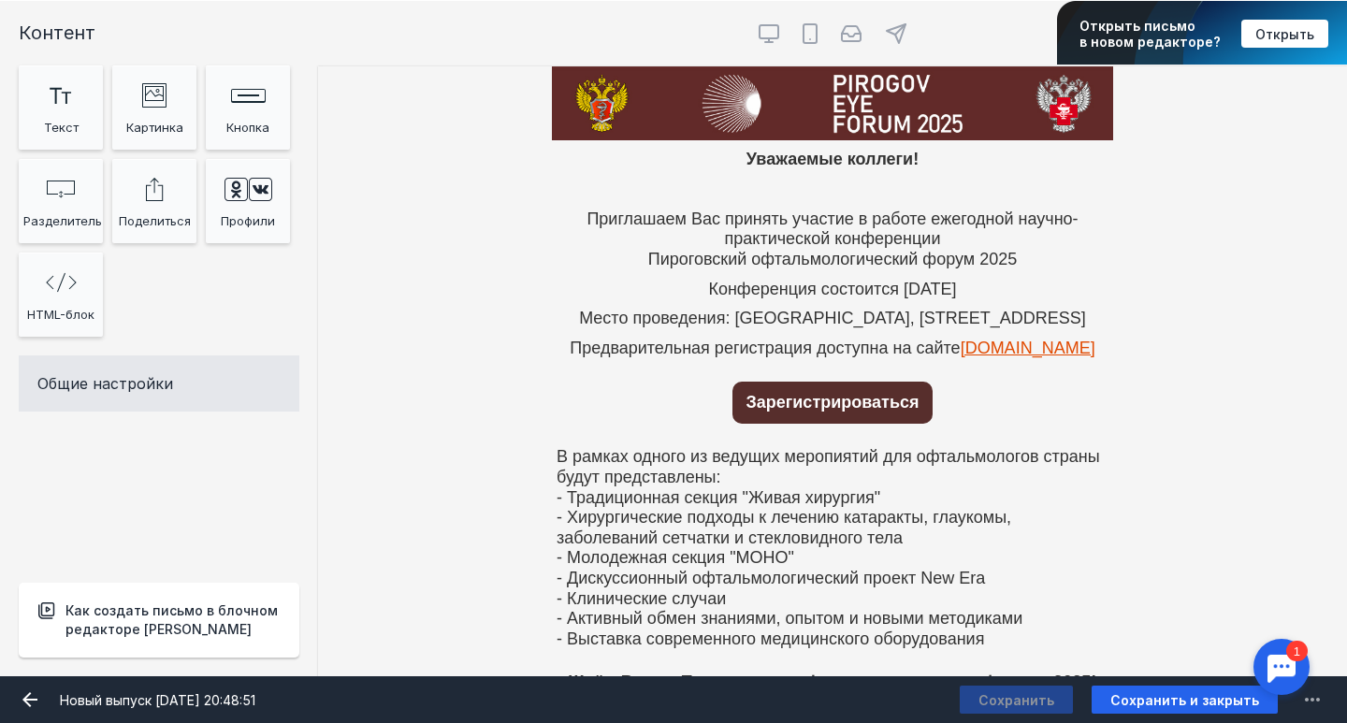
click at [1299, 33] on span "Открыть" at bounding box center [1284, 34] width 59 height 16
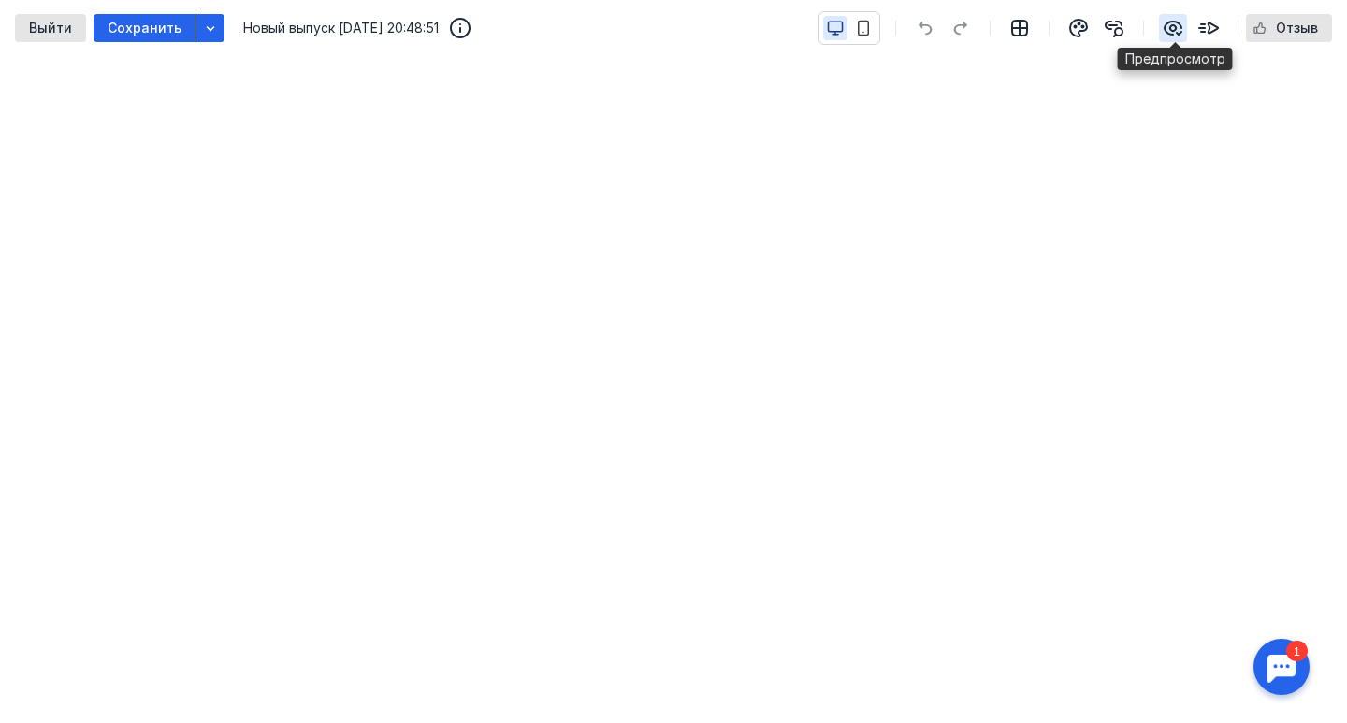
click at [1178, 22] on icon "button" at bounding box center [1173, 28] width 17 height 13
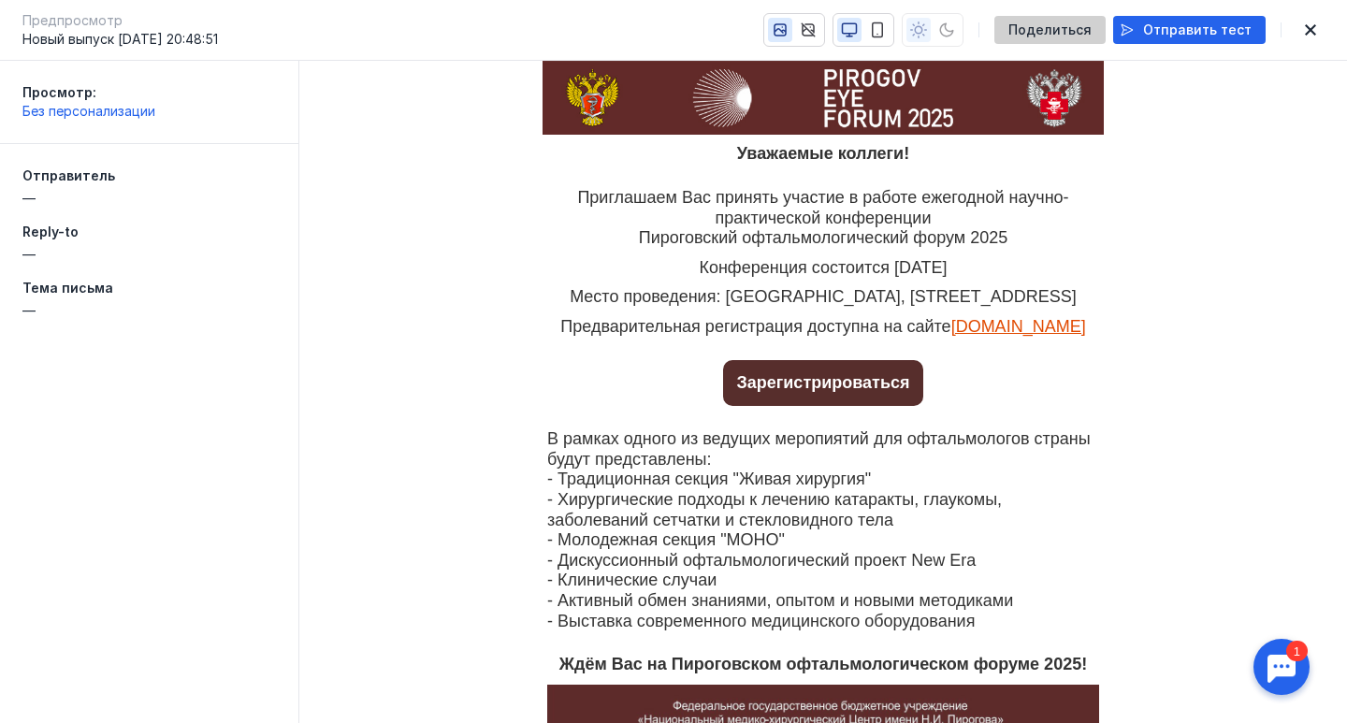
click at [1101, 38] on div "Поделиться" at bounding box center [1049, 30] width 111 height 28
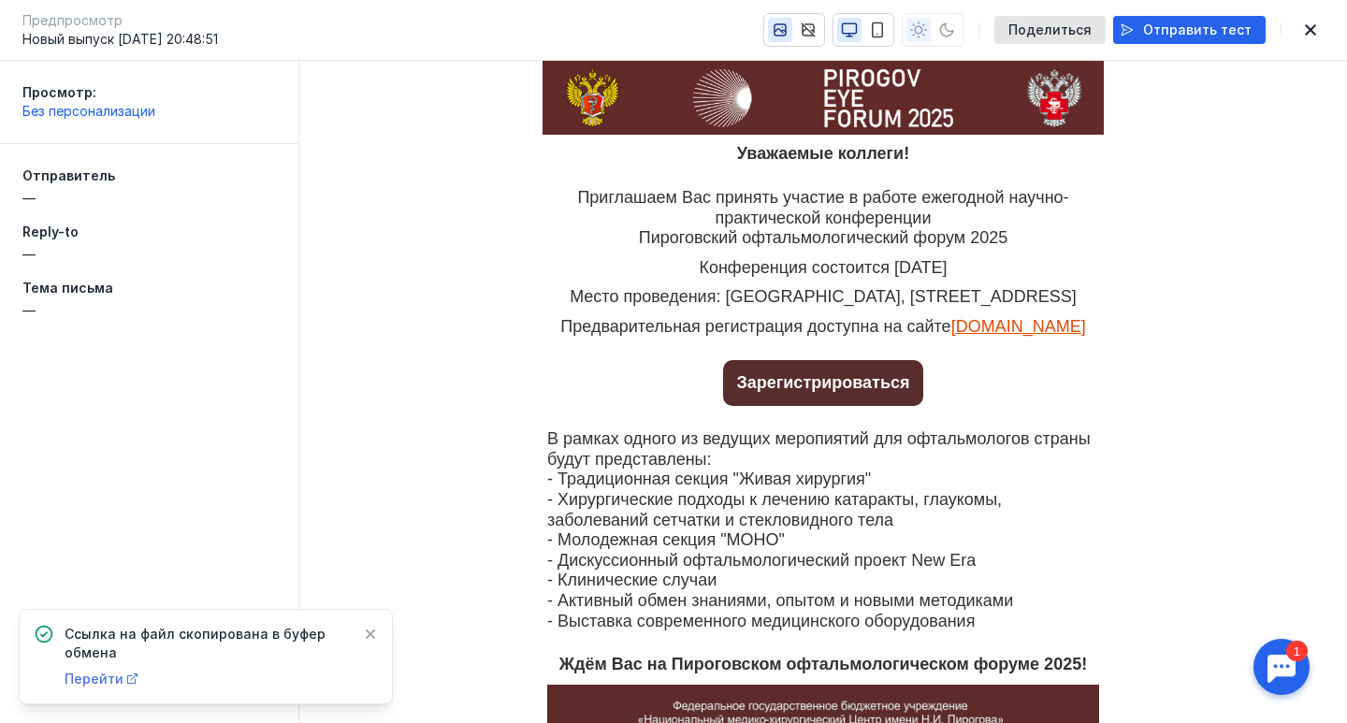
click at [84, 682] on span "Перейти" at bounding box center [94, 679] width 59 height 16
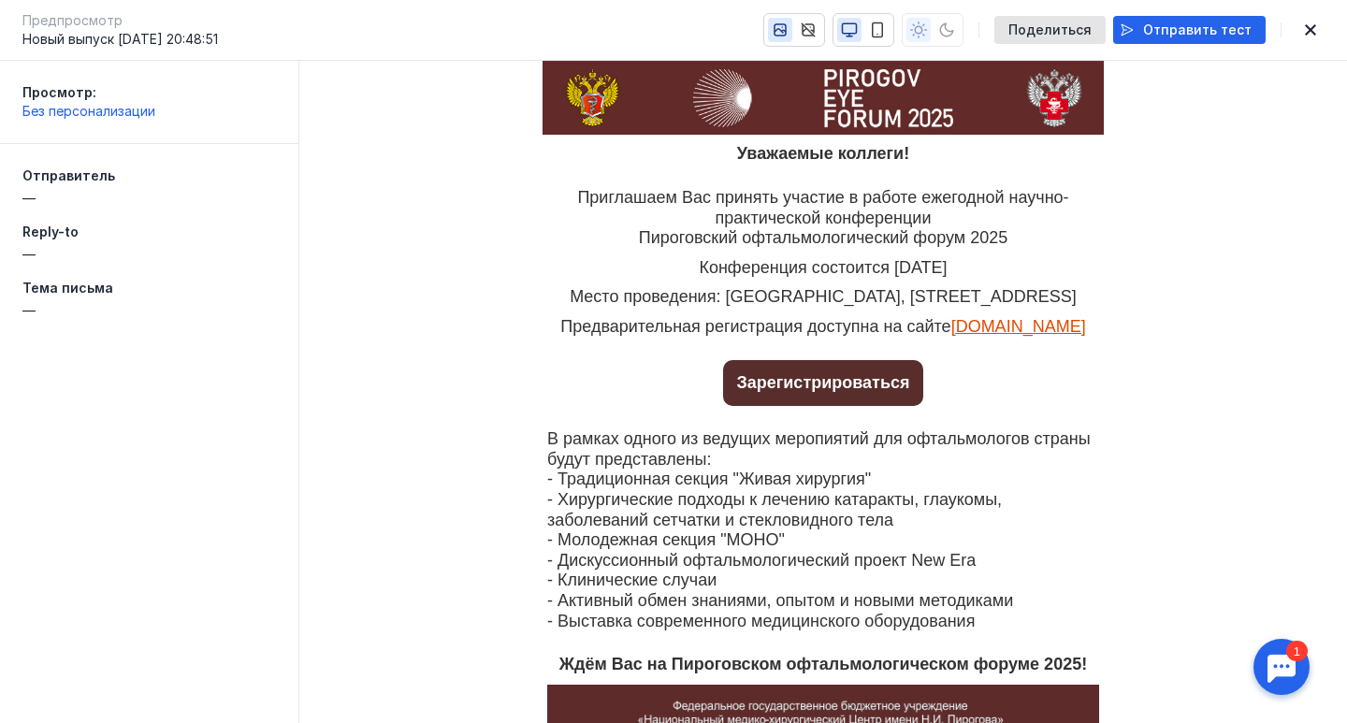
scroll to position [294, 0]
click at [1309, 31] on icon "button" at bounding box center [1310, 29] width 11 height 11
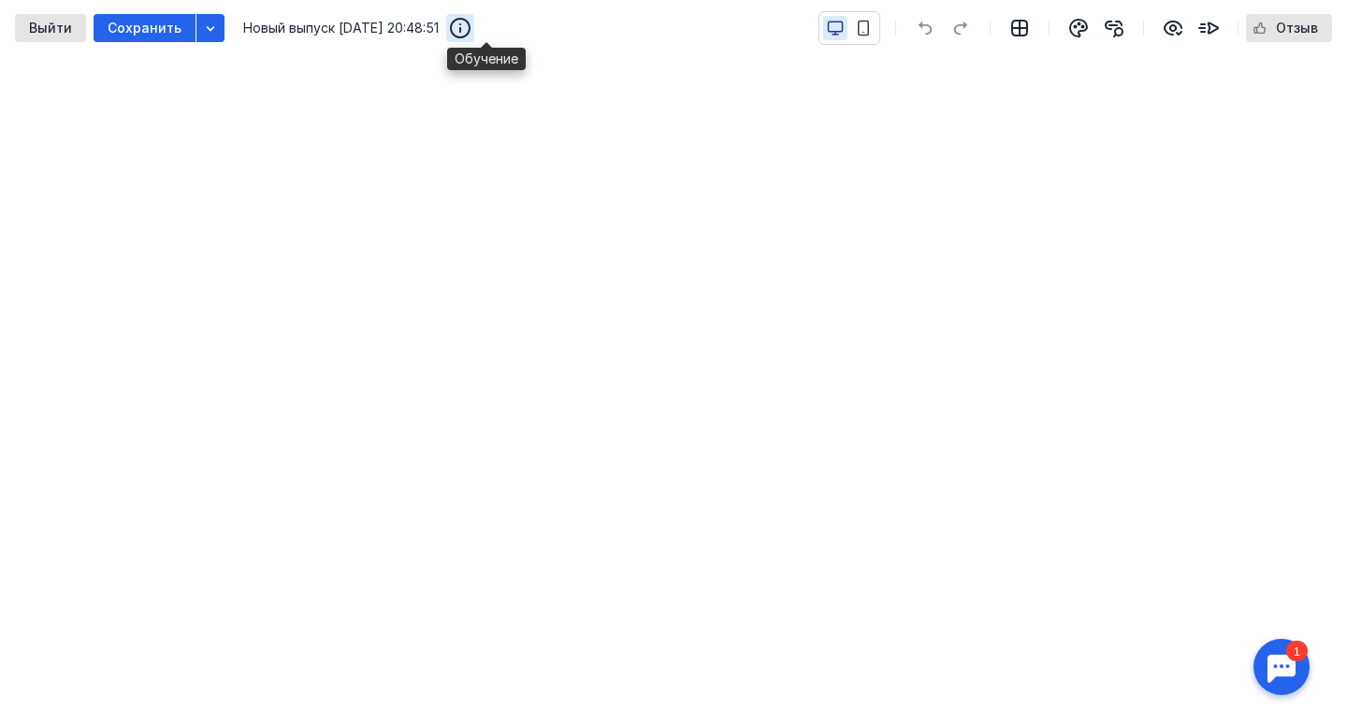
click at [471, 32] on icon "button" at bounding box center [460, 28] width 22 height 22
click at [48, 31] on span "Выйти" at bounding box center [50, 29] width 43 height 16
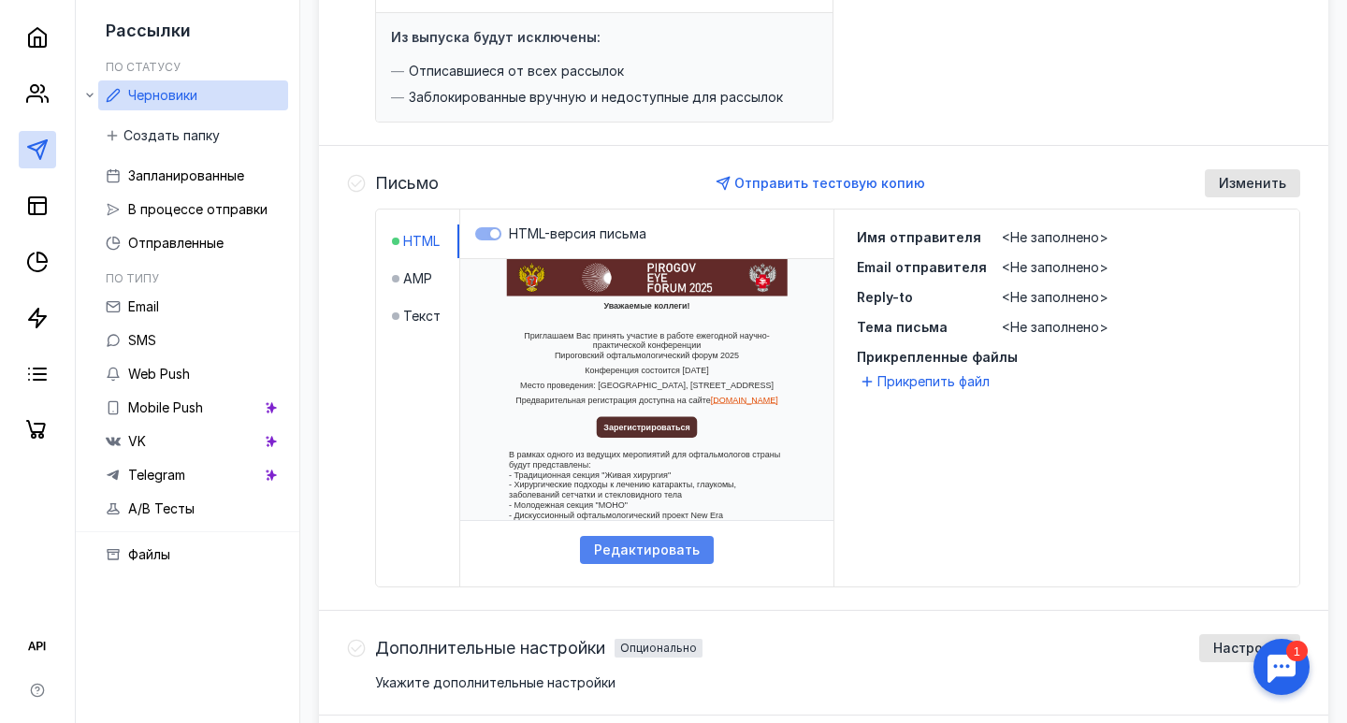
click at [673, 555] on span "Редактировать" at bounding box center [647, 550] width 106 height 16
